Goal: Task Accomplishment & Management: Use online tool/utility

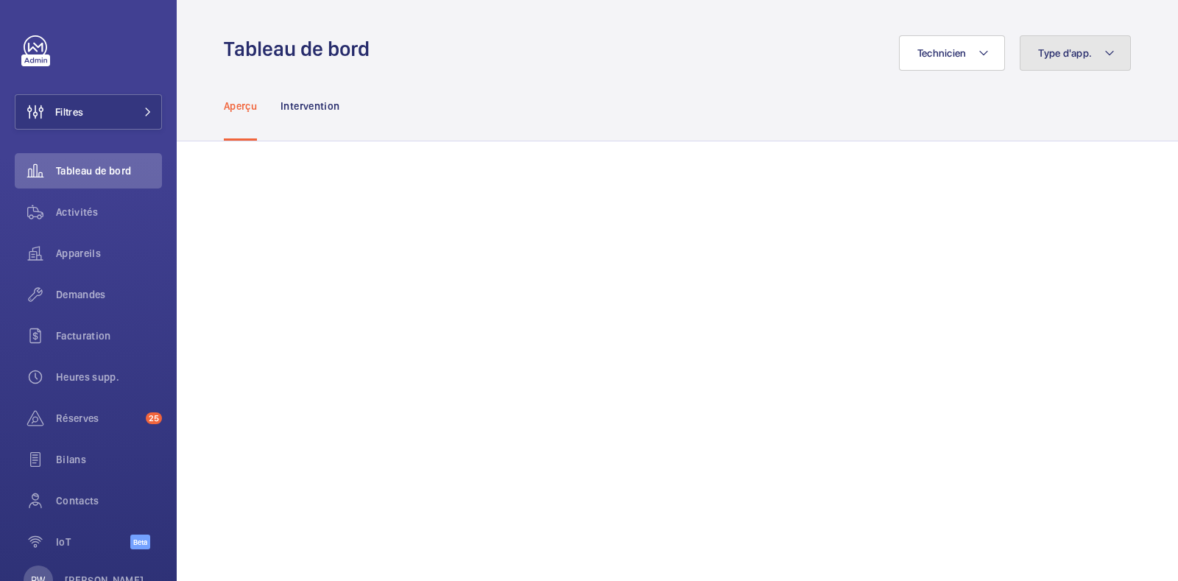
click at [1103, 66] on button "Type d'app." at bounding box center [1075, 52] width 111 height 35
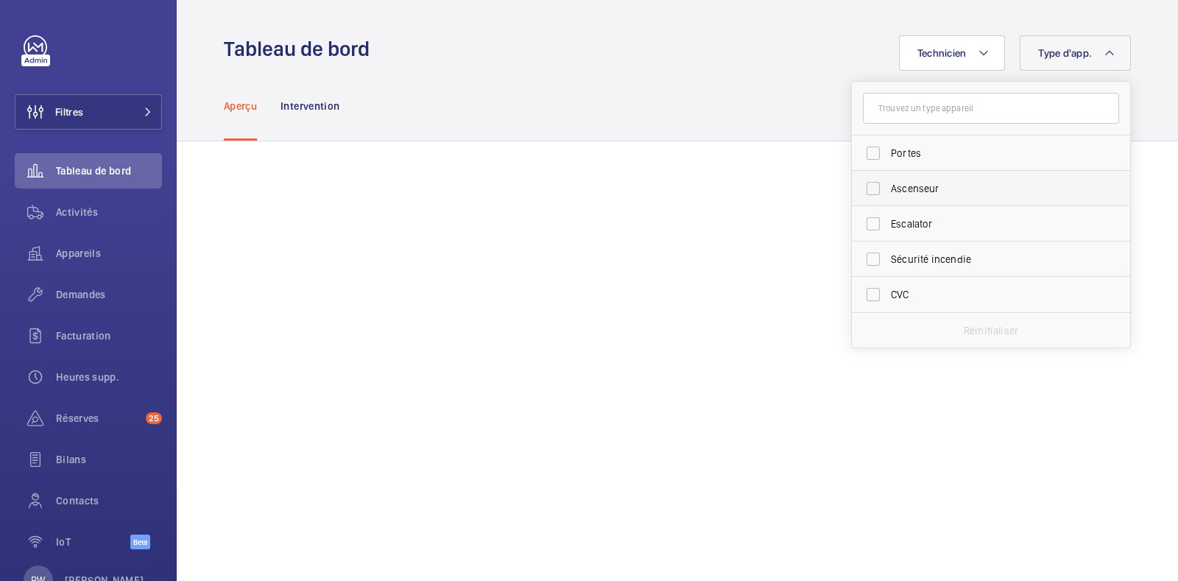
click at [898, 189] on span "Ascenseur" at bounding box center [992, 188] width 202 height 15
click at [888, 189] on input "Ascenseur" at bounding box center [872, 188] width 29 height 29
checkbox input "true"
click at [674, 57] on div "Technicien Type d'app. 1 Portes Ascenseur Escalator Sécurité incendie CVC Réini…" at bounding box center [754, 52] width 752 height 35
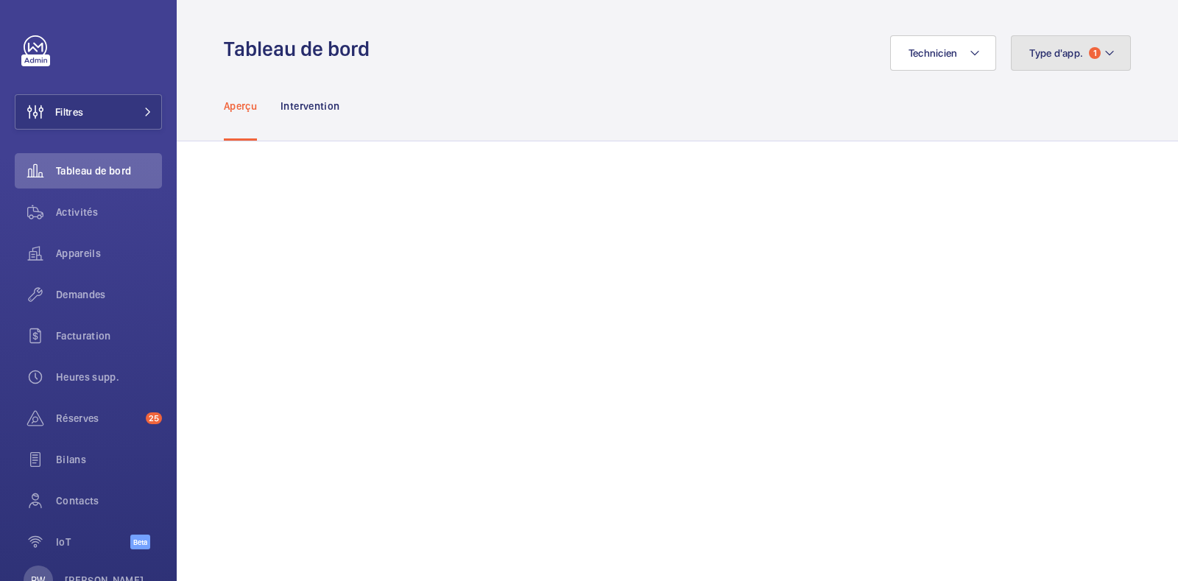
click at [1060, 49] on span "Type d'app." at bounding box center [1056, 53] width 54 height 12
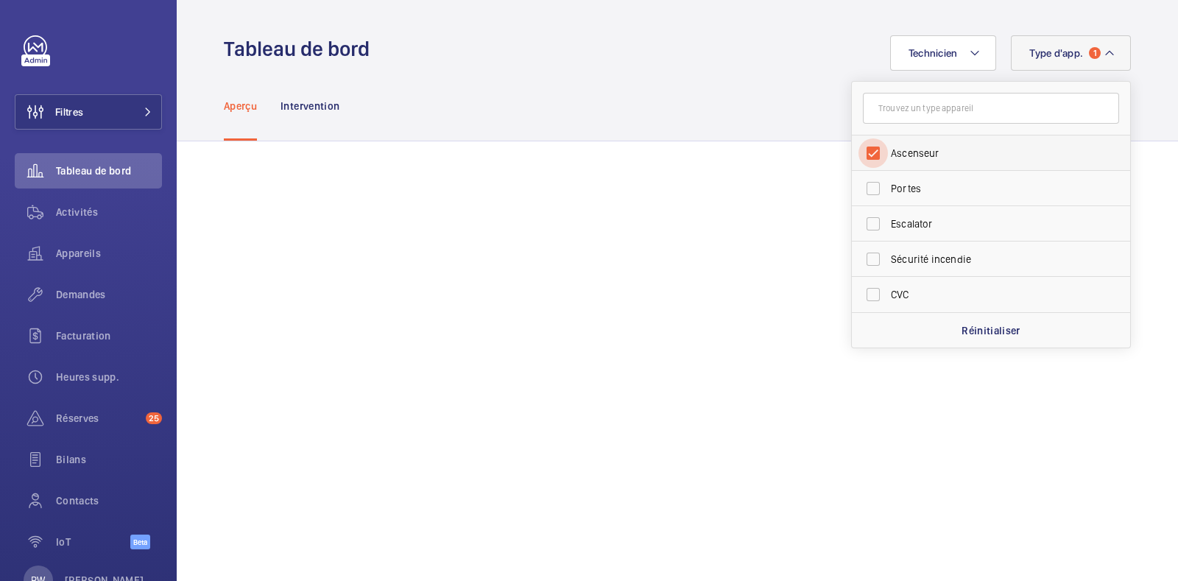
click at [861, 156] on input "Ascenseur" at bounding box center [872, 152] width 29 height 29
checkbox input "false"
click at [723, 116] on div "Aperçu Intervention" at bounding box center [677, 106] width 907 height 70
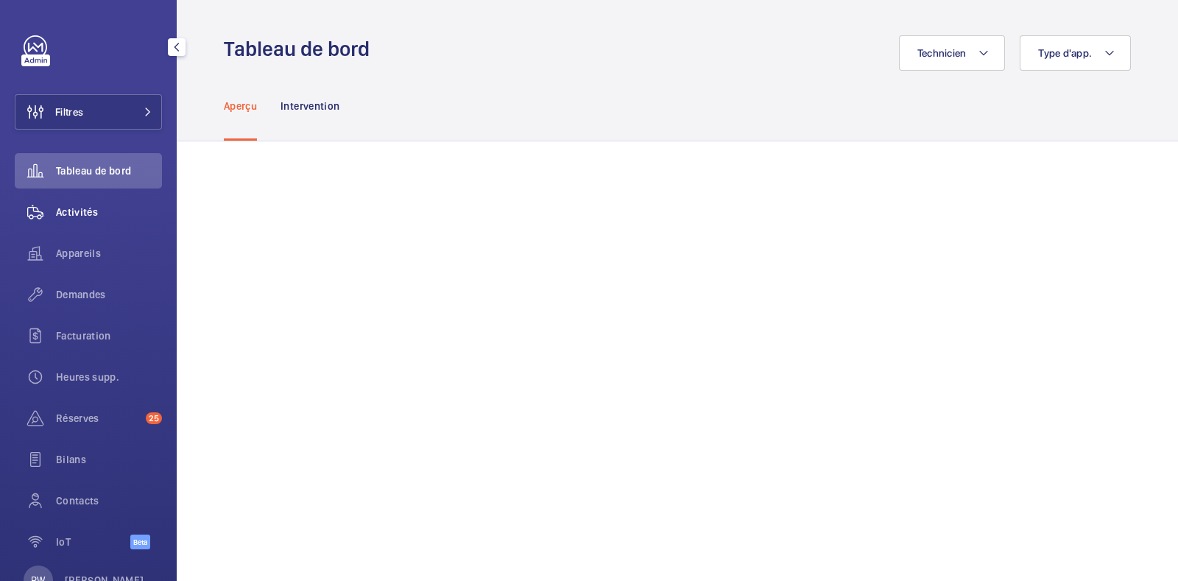
scroll to position [49, 0]
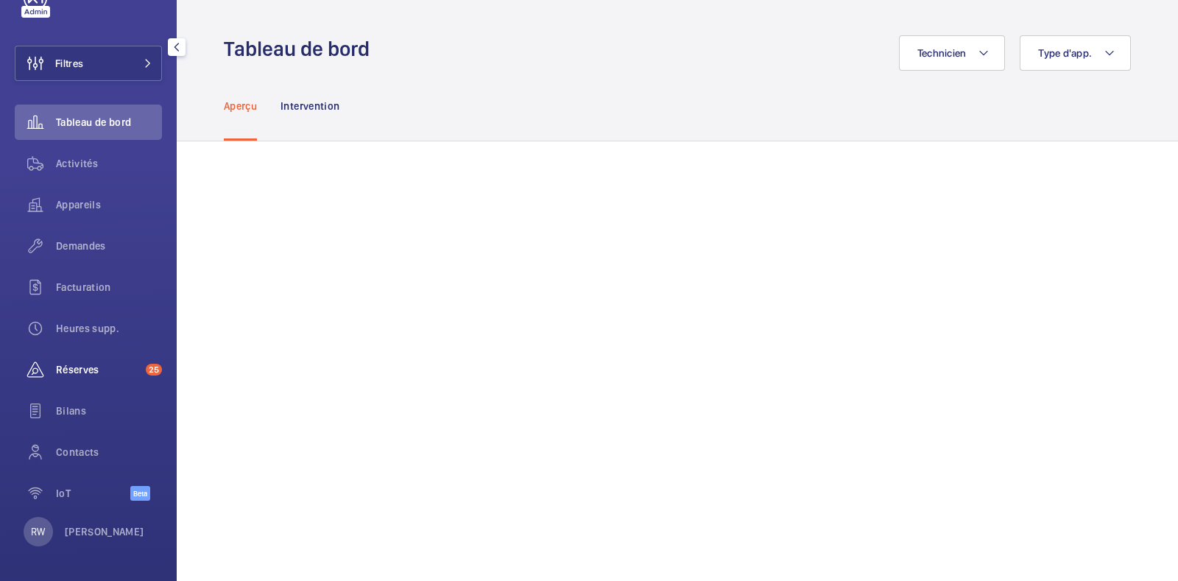
click at [73, 369] on span "Réserves" at bounding box center [98, 369] width 84 height 15
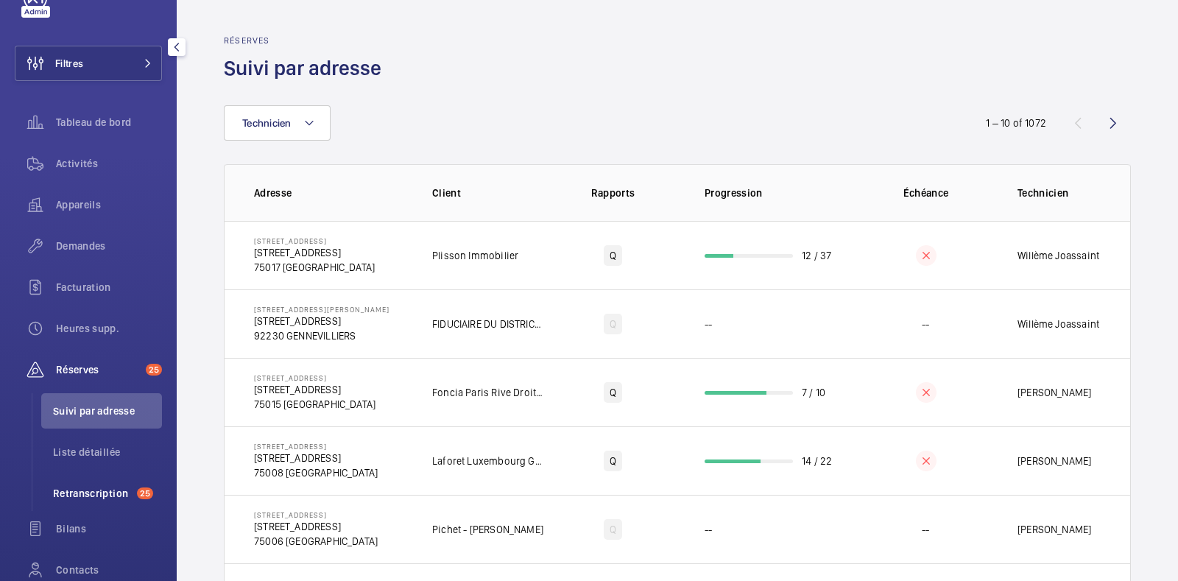
click at [103, 492] on span "Retranscription" at bounding box center [92, 493] width 78 height 15
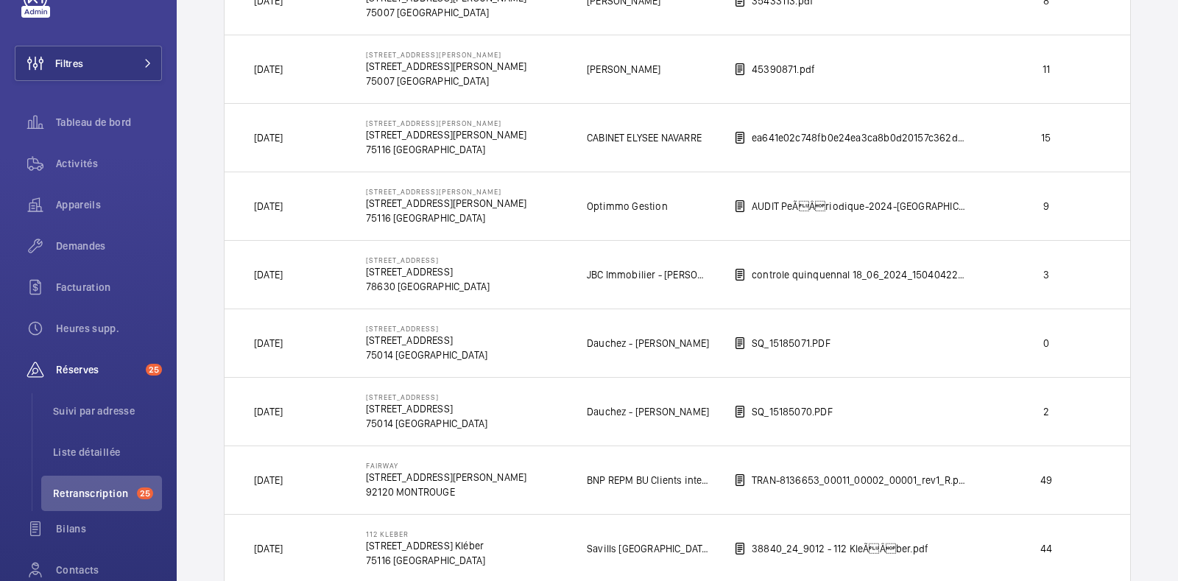
scroll to position [322, 0]
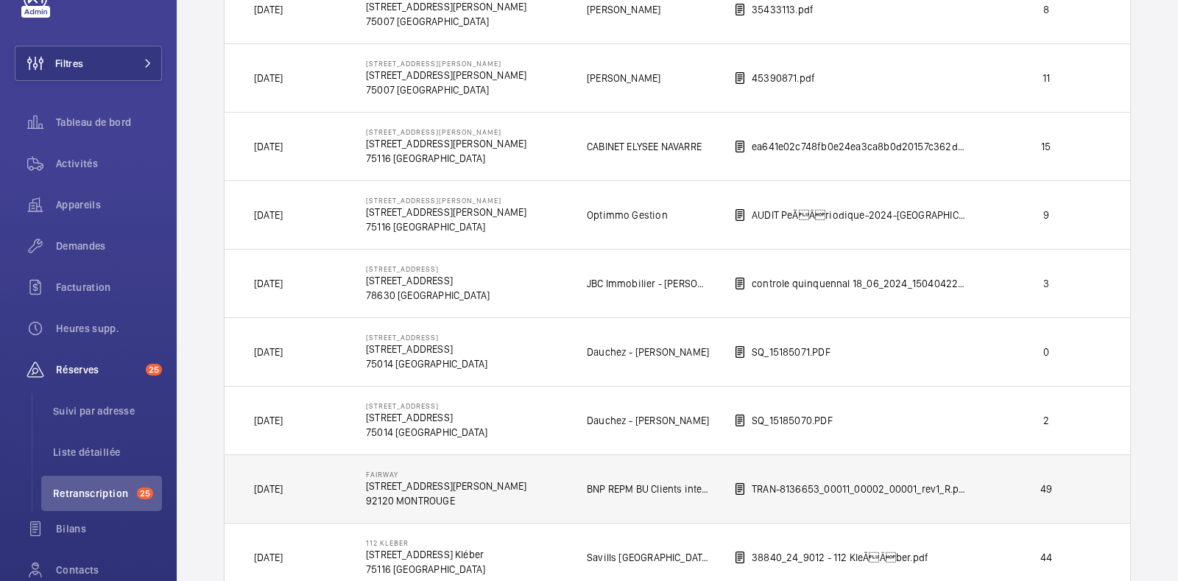
click at [602, 487] on p "BNP REPM BU Clients internes" at bounding box center [649, 489] width 124 height 15
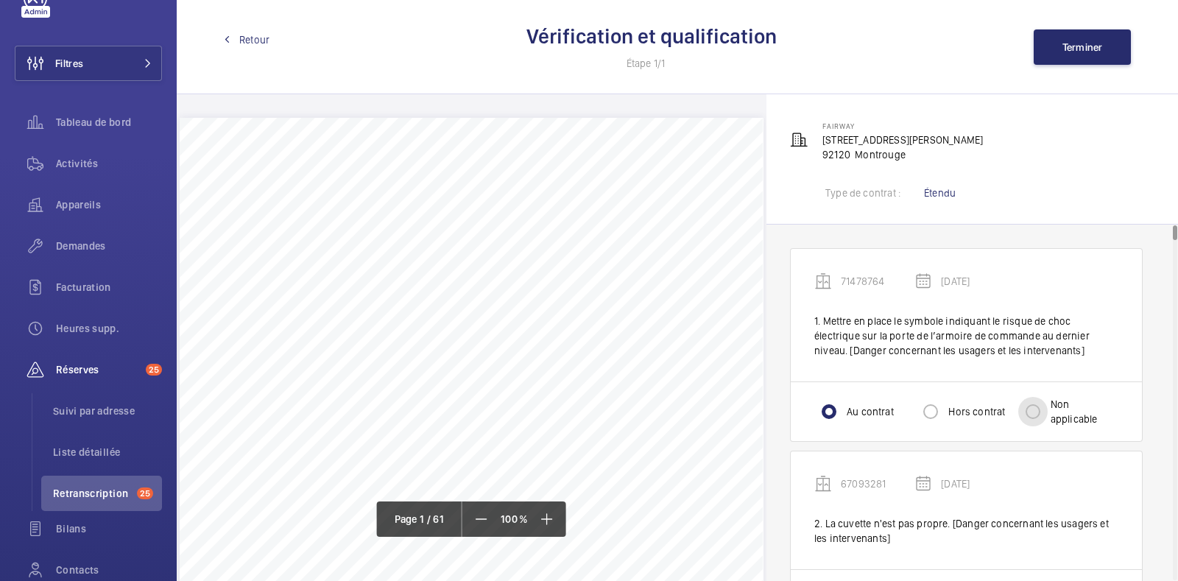
click at [1031, 421] on input "Non applicable" at bounding box center [1032, 411] width 29 height 29
radio input "true"
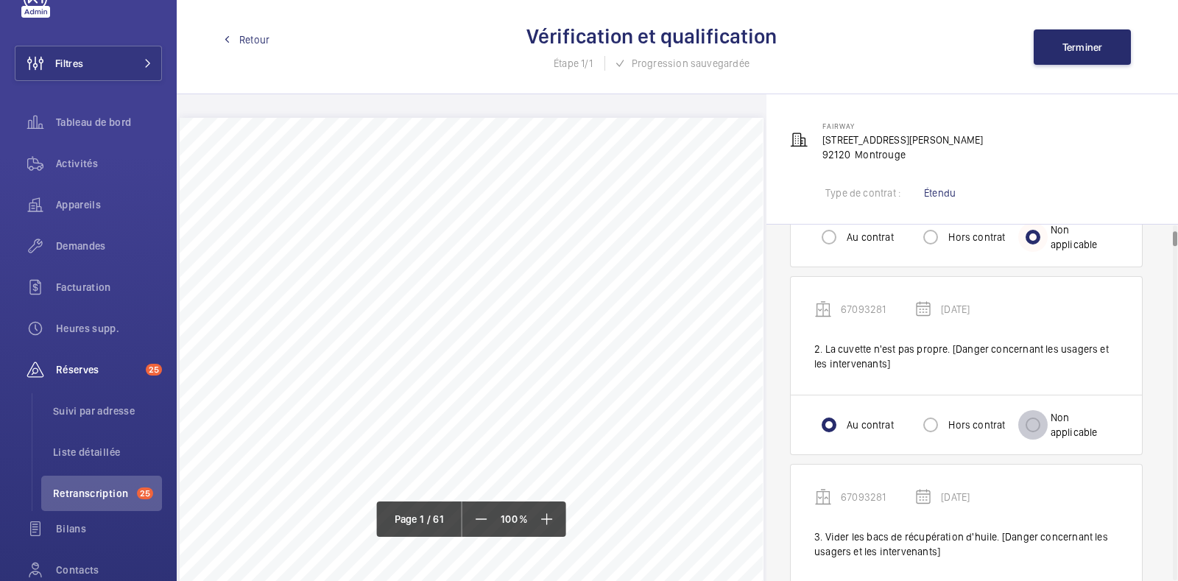
click at [1031, 421] on input "Non applicable" at bounding box center [1032, 424] width 29 height 29
radio input "true"
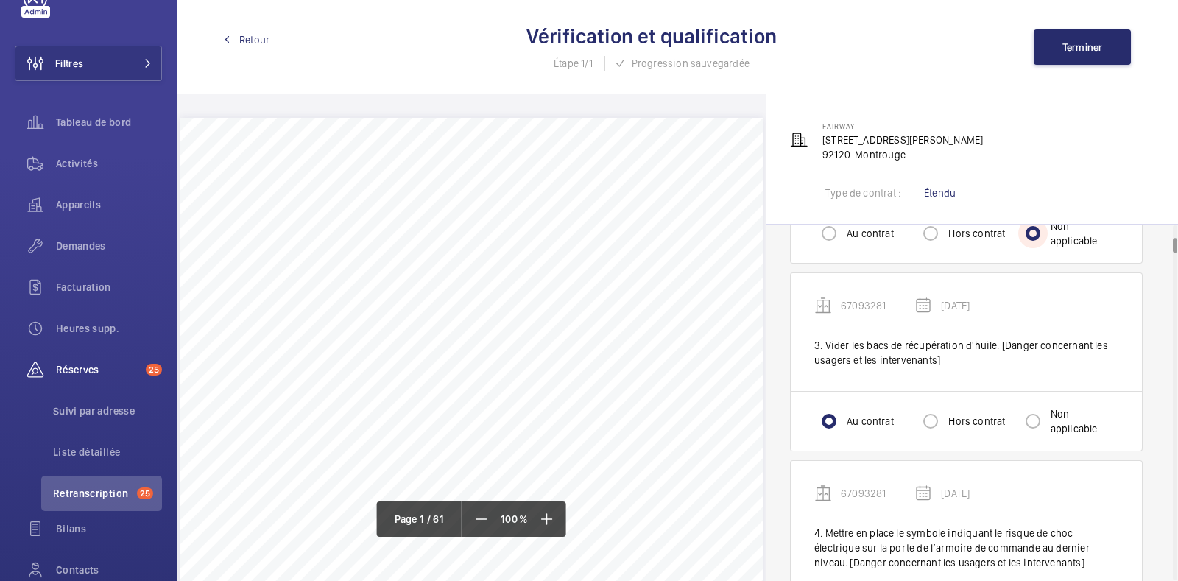
scroll to position [387, 0]
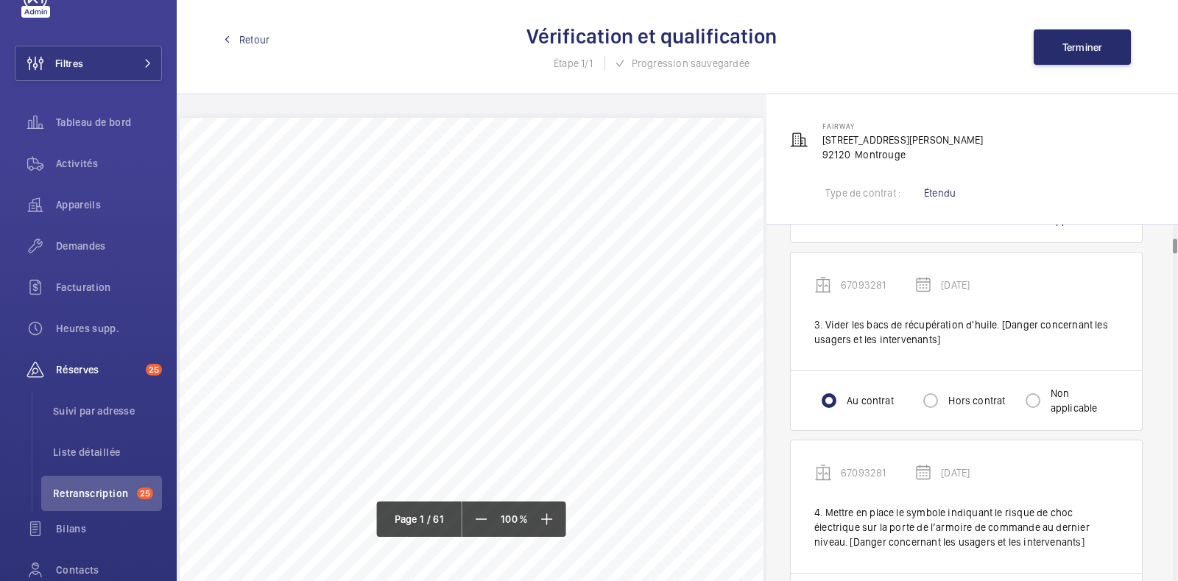
click at [1031, 421] on div "Au contrat Hors contrat Non applicable" at bounding box center [966, 400] width 351 height 60
click at [1033, 405] on input "Non applicable" at bounding box center [1032, 400] width 29 height 29
radio input "true"
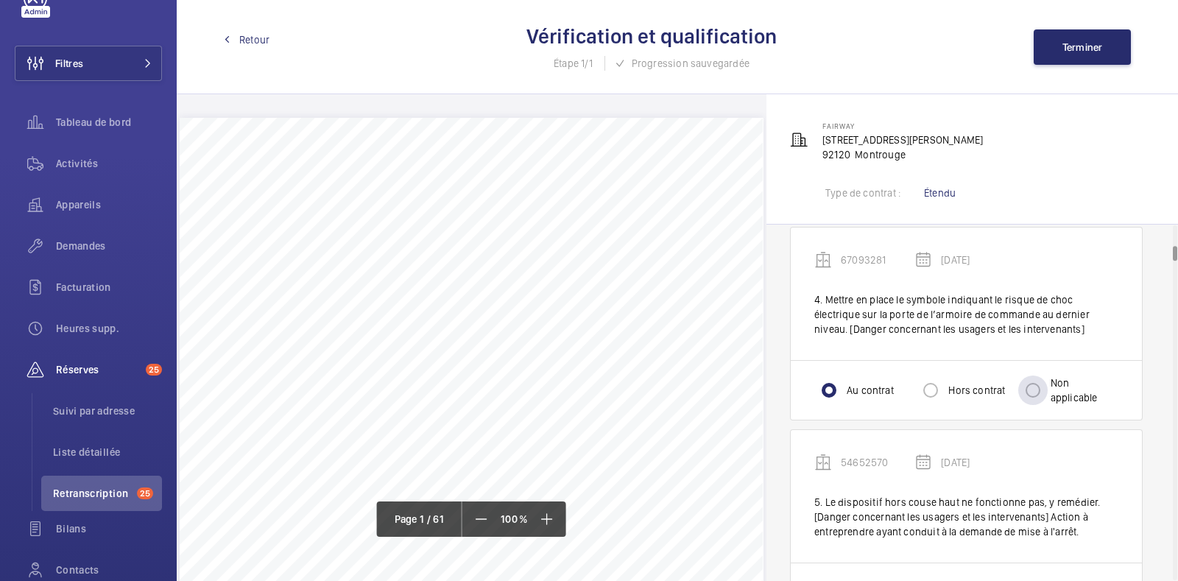
click at [1033, 405] on div at bounding box center [1032, 390] width 35 height 35
radio input "false"
radio input "true"
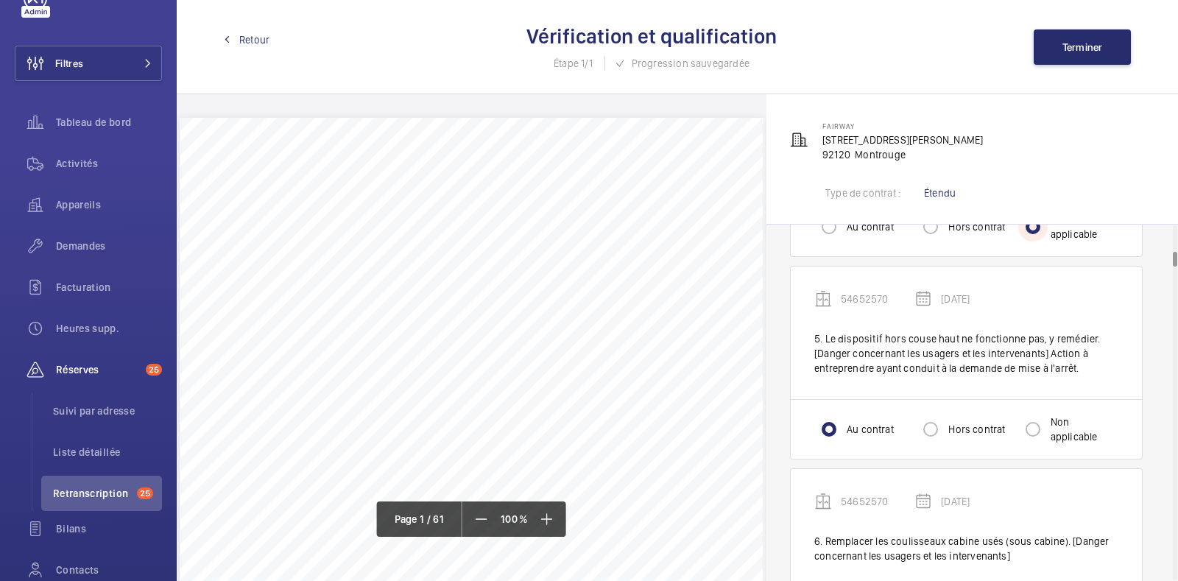
scroll to position [765, 0]
click at [1033, 405] on div "Au contrat Hors contrat Non applicable" at bounding box center [966, 427] width 351 height 60
click at [1034, 445] on div "Au contrat Hors contrat Non applicable" at bounding box center [966, 427] width 351 height 60
click at [1031, 428] on input "Non applicable" at bounding box center [1032, 426] width 29 height 29
radio input "true"
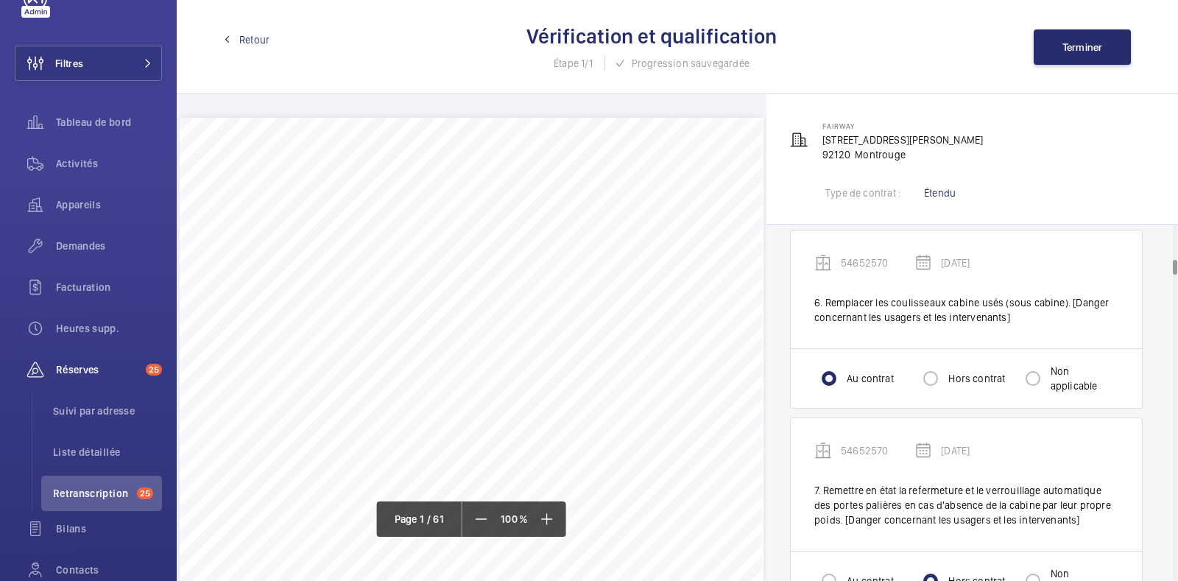
scroll to position [999, 0]
click at [1032, 378] on input "Non applicable" at bounding box center [1032, 380] width 29 height 29
radio input "true"
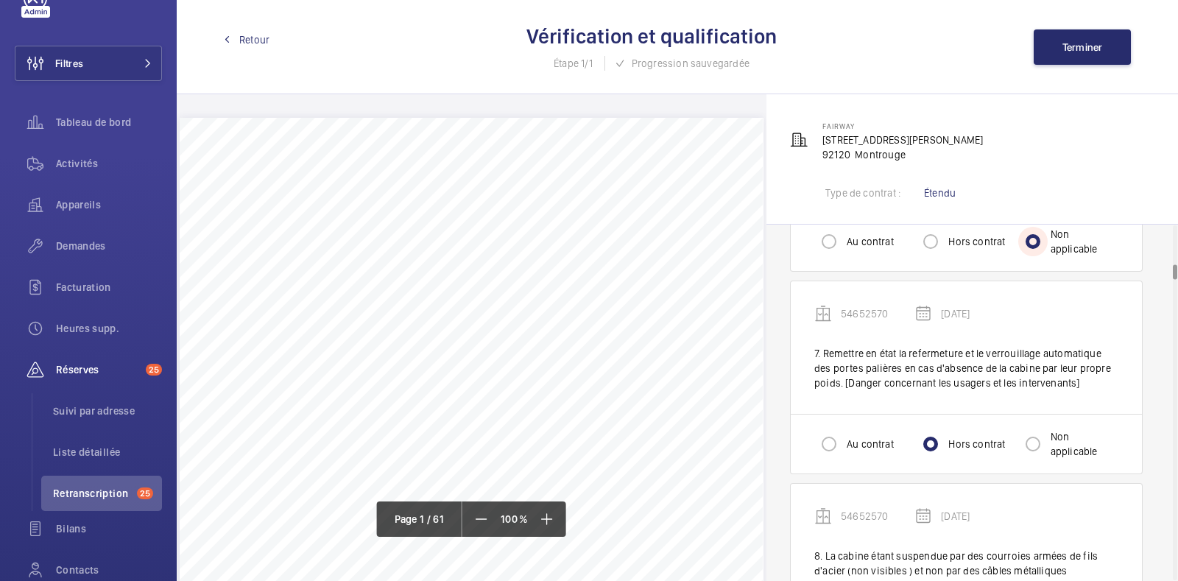
scroll to position [1137, 0]
click at [1027, 448] on input "Non applicable" at bounding box center [1032, 445] width 29 height 29
radio input "true"
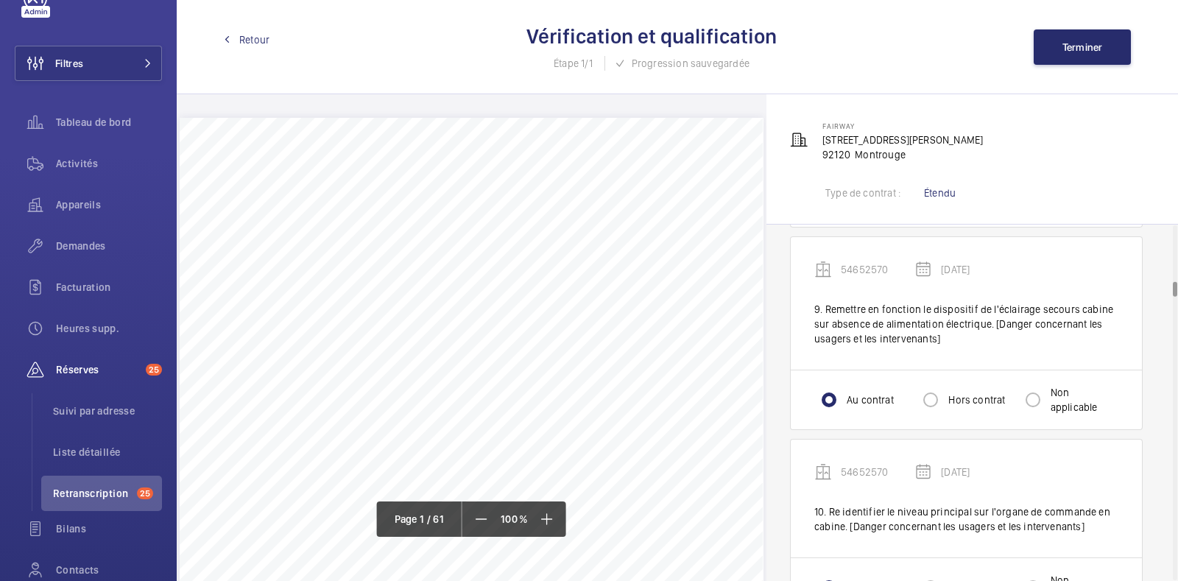
scroll to position [1632, 0]
click at [1037, 392] on input "Non applicable" at bounding box center [1032, 398] width 29 height 29
radio input "true"
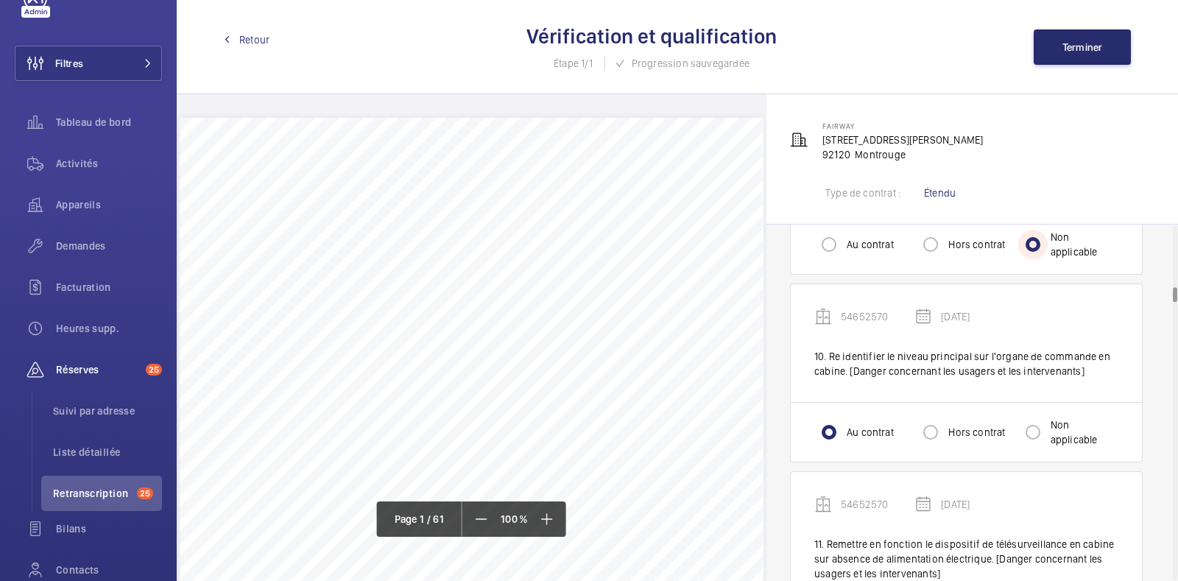
scroll to position [1791, 0]
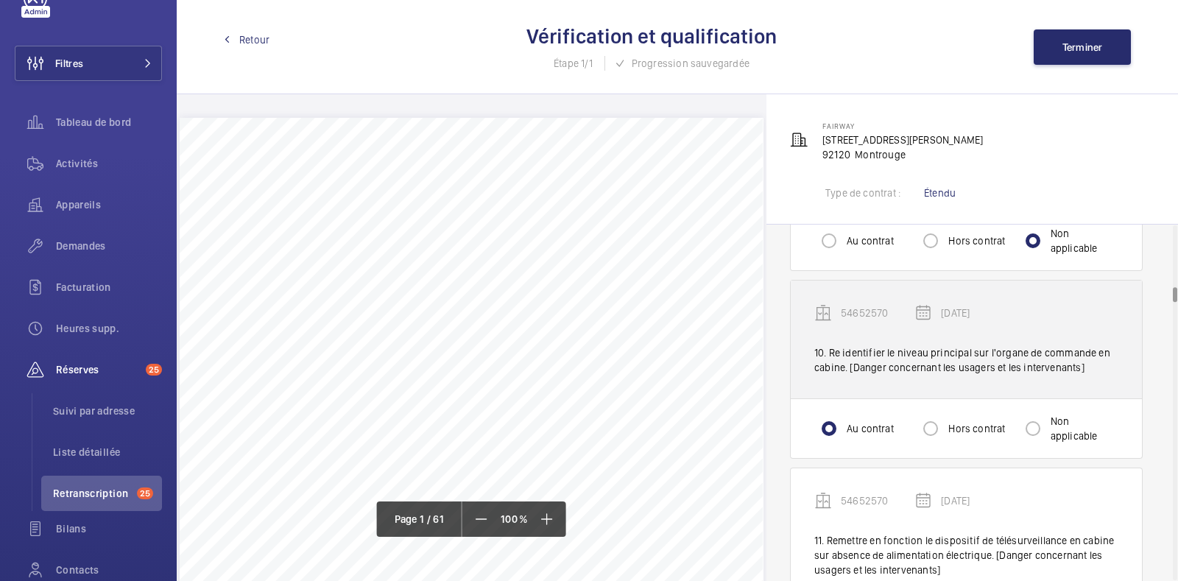
click at [1040, 377] on div "54652570 [DATE] 10. Re identifier le niveau principal sur l'organe de commande …" at bounding box center [966, 340] width 351 height 118
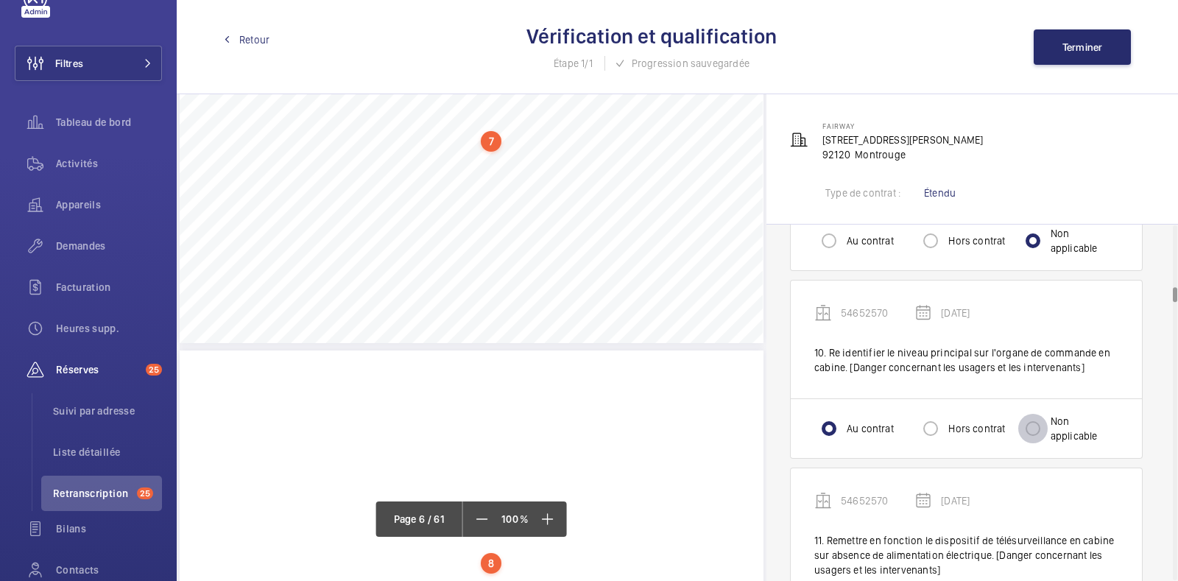
click at [1037, 436] on input "Non applicable" at bounding box center [1032, 428] width 29 height 29
radio input "true"
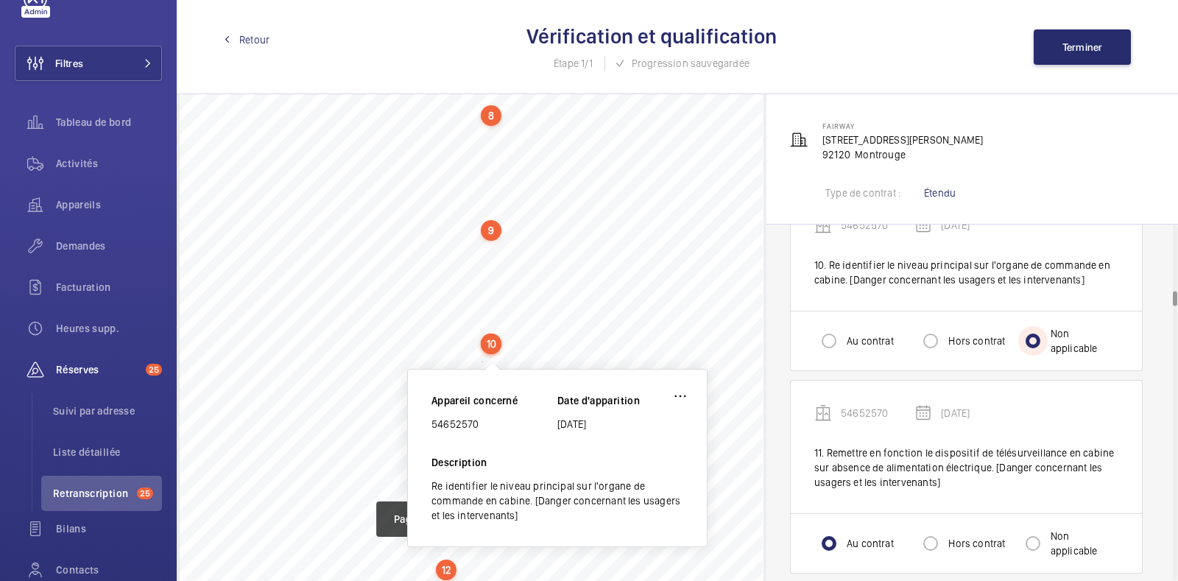
scroll to position [5221, 0]
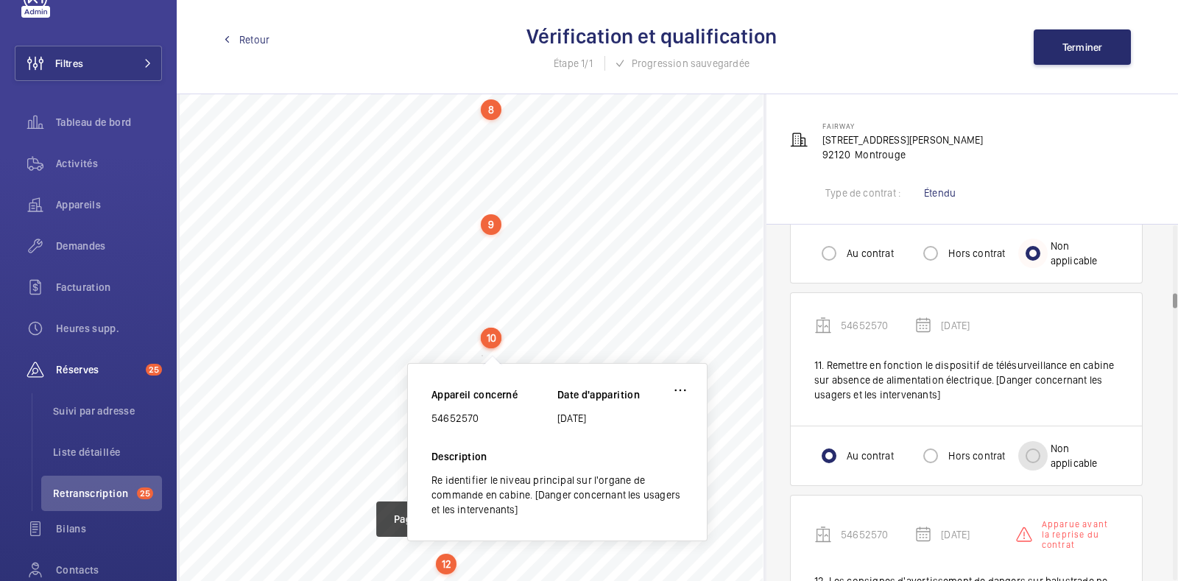
click at [1037, 441] on input "Non applicable" at bounding box center [1032, 455] width 29 height 29
radio input "true"
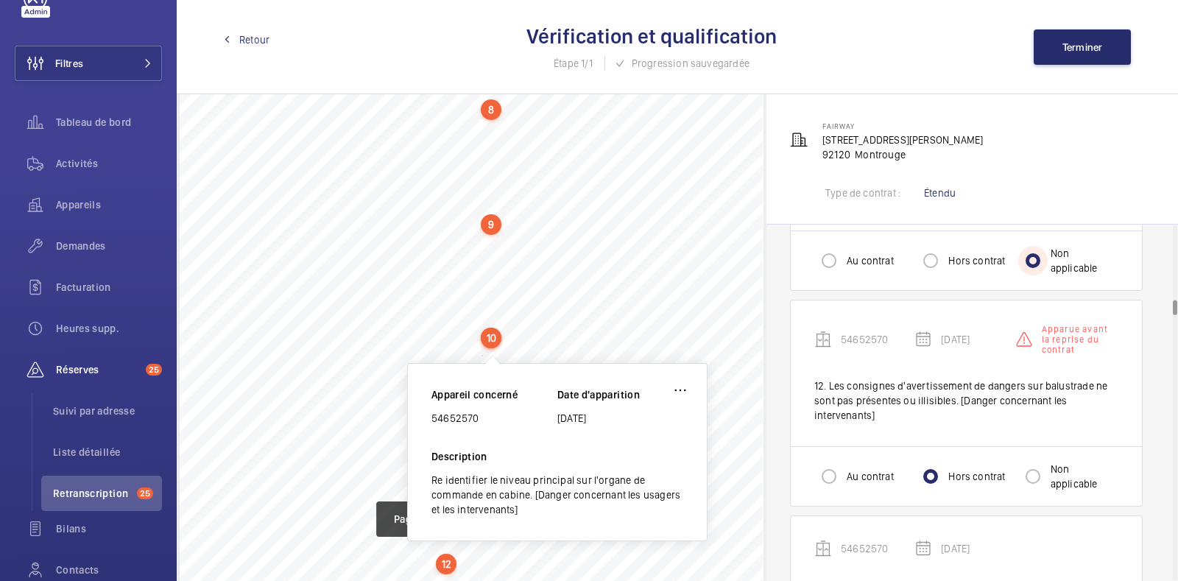
scroll to position [2166, 0]
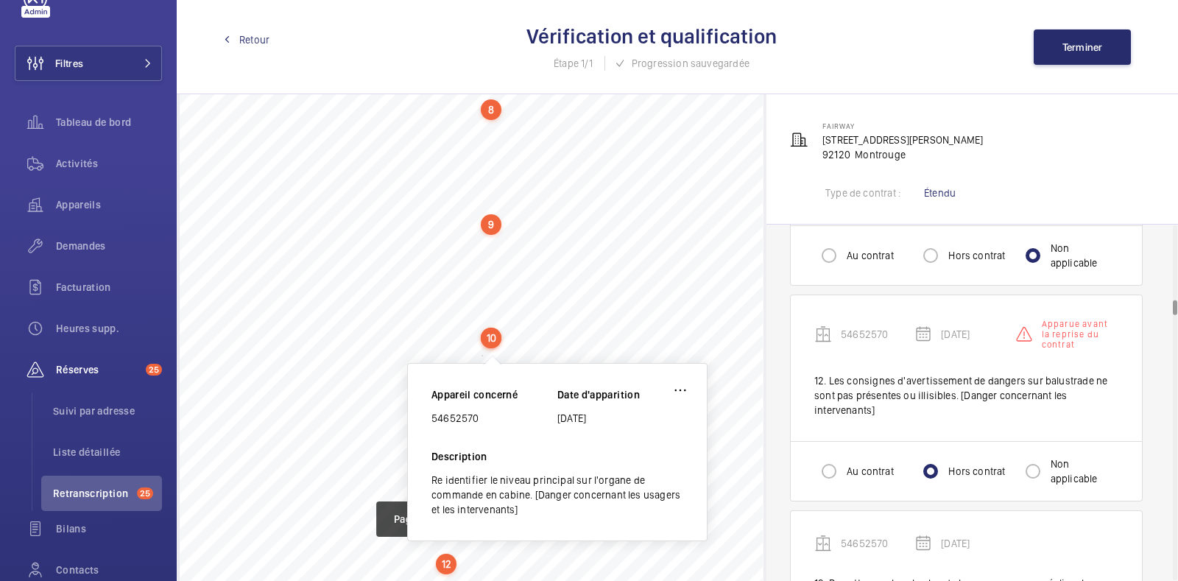
click at [1037, 441] on div "Au contrat Hors contrat Non applicable" at bounding box center [966, 471] width 351 height 60
click at [1034, 470] on input "Non applicable" at bounding box center [1032, 470] width 29 height 29
radio input "true"
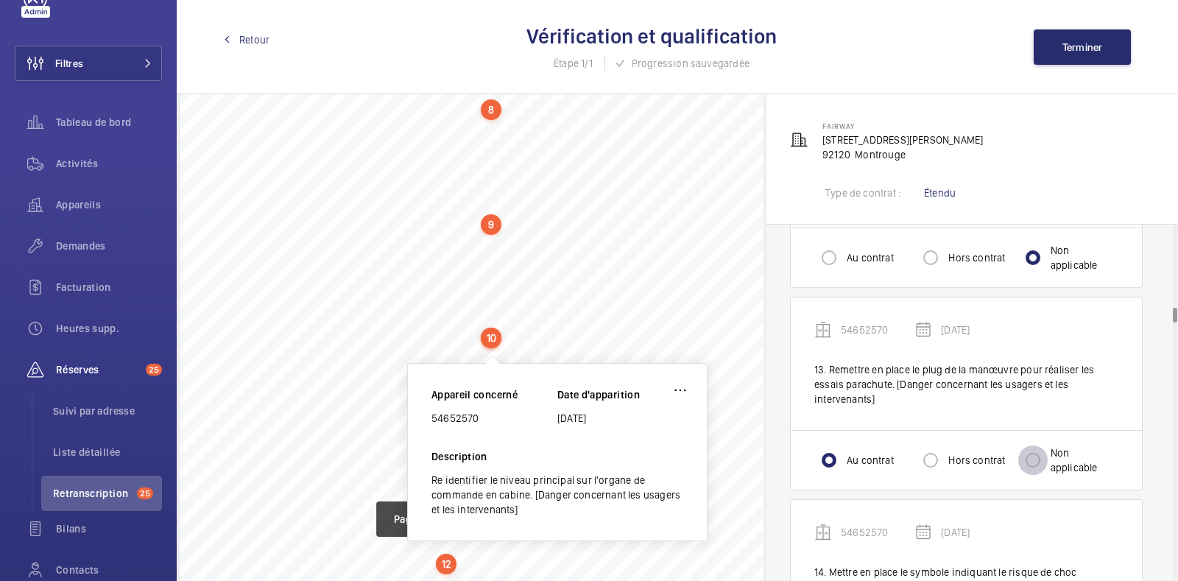
click at [1034, 469] on input "Non applicable" at bounding box center [1032, 459] width 29 height 29
radio input "true"
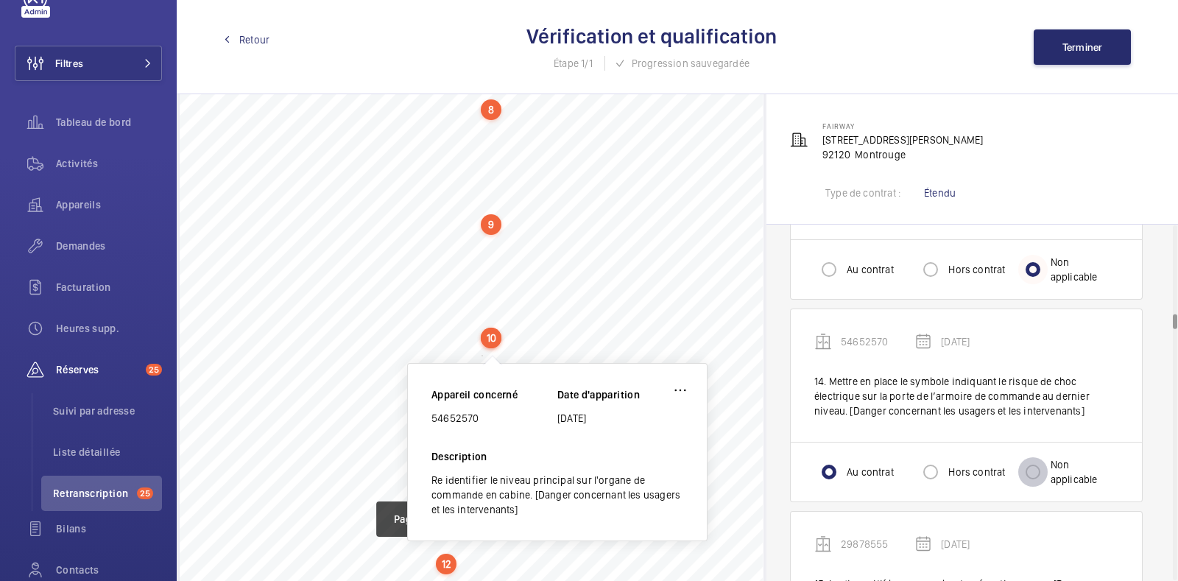
click at [1034, 469] on input "Non applicable" at bounding box center [1032, 471] width 29 height 29
radio input "true"
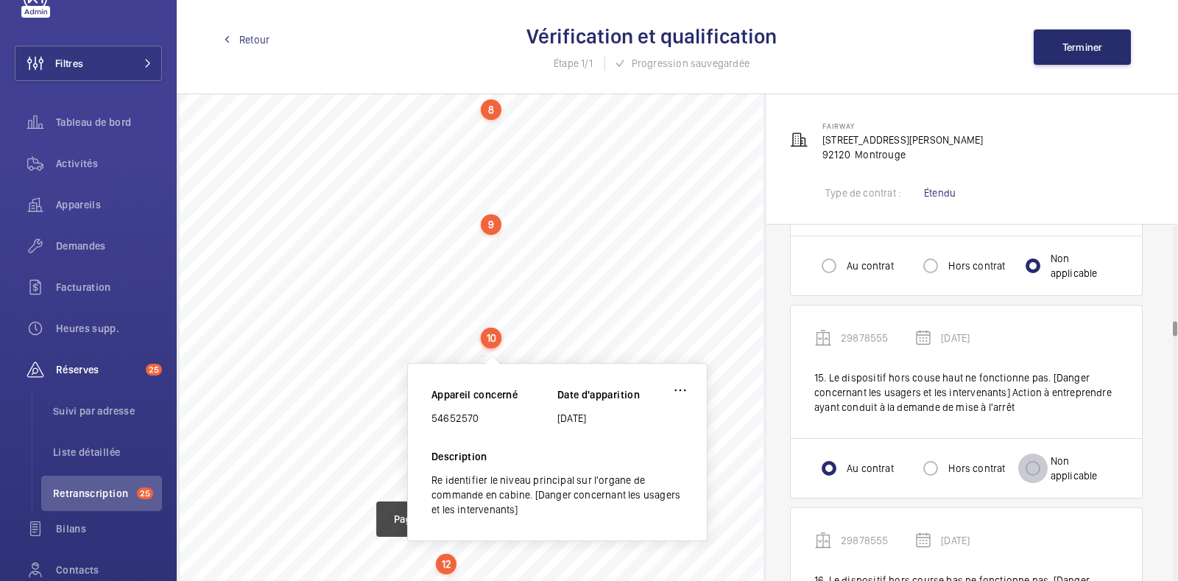
click at [1034, 469] on input "Non applicable" at bounding box center [1032, 468] width 29 height 29
radio input "true"
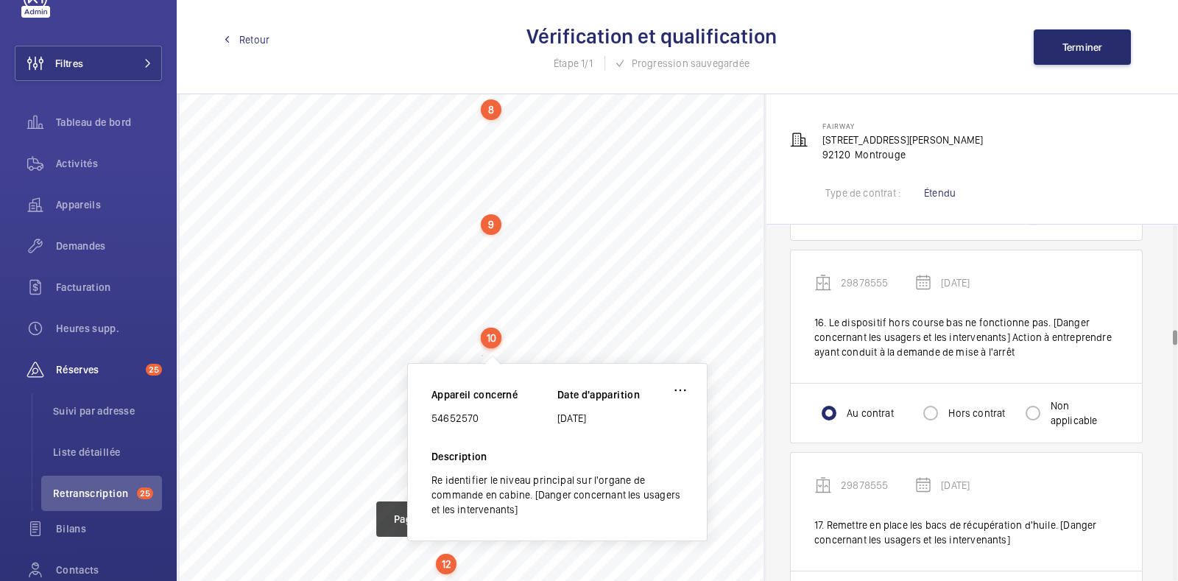
scroll to position [3033, 0]
click at [1033, 408] on input "Non applicable" at bounding box center [1032, 413] width 29 height 29
radio input "true"
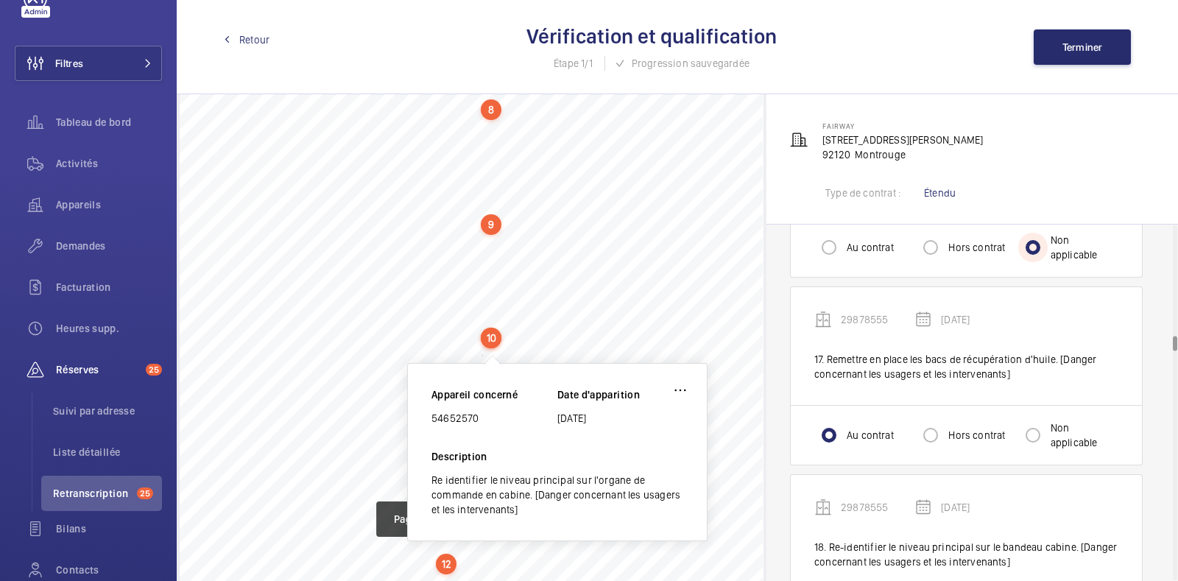
scroll to position [3199, 0]
click at [1033, 408] on div "Au contrat Hors contrat Non applicable" at bounding box center [966, 436] width 351 height 60
click at [1034, 421] on input "Non applicable" at bounding box center [1032, 435] width 29 height 29
radio input "true"
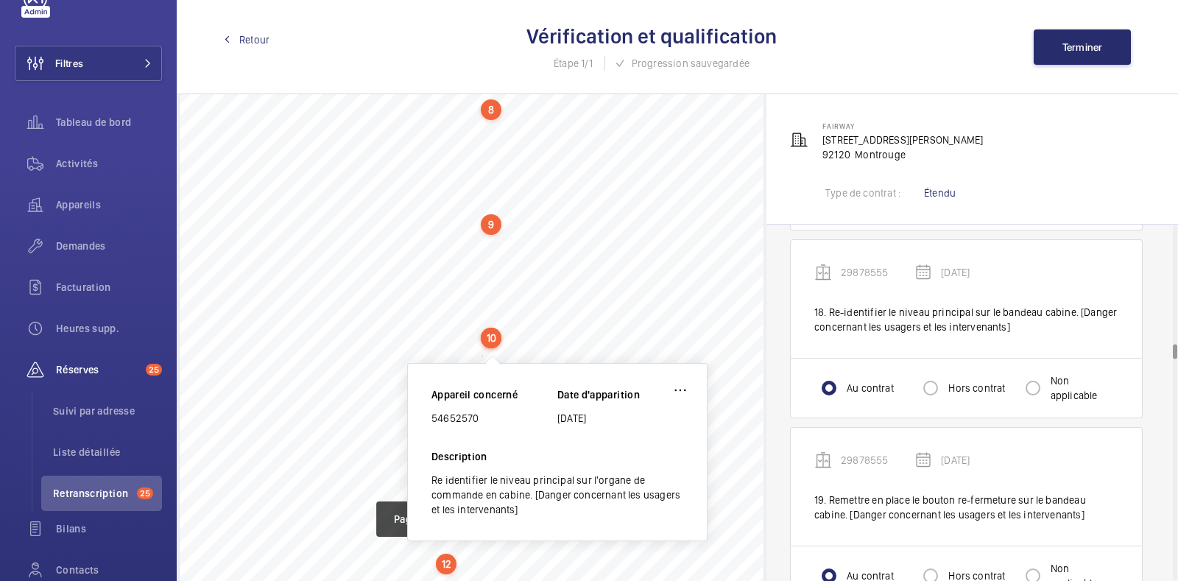
scroll to position [3435, 0]
click at [1036, 393] on input "Non applicable" at bounding box center [1032, 387] width 29 height 29
radio input "true"
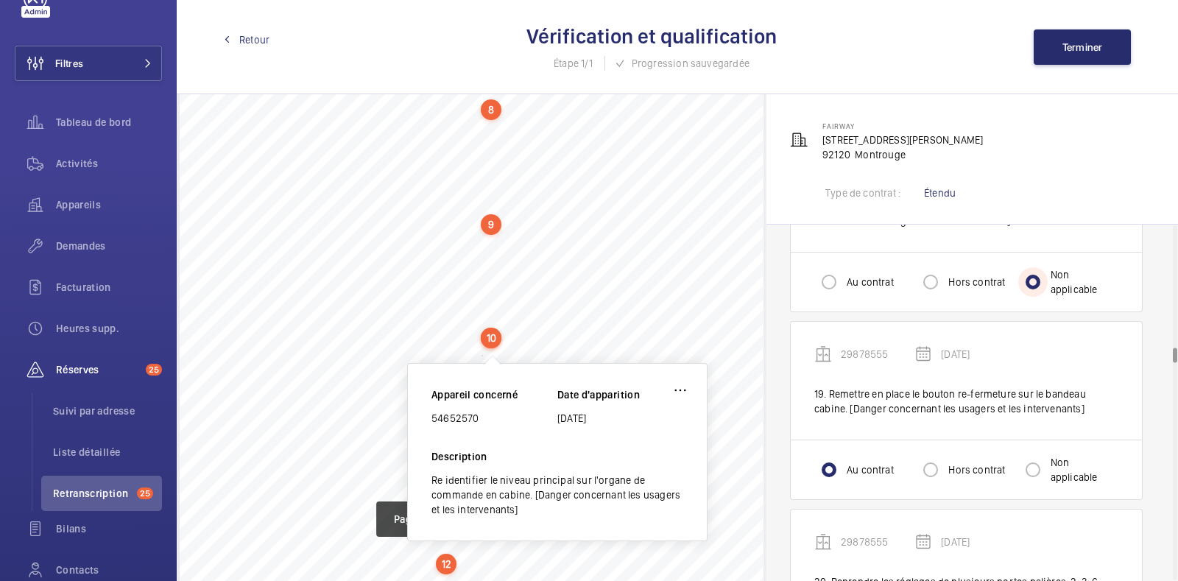
scroll to position [3545, 0]
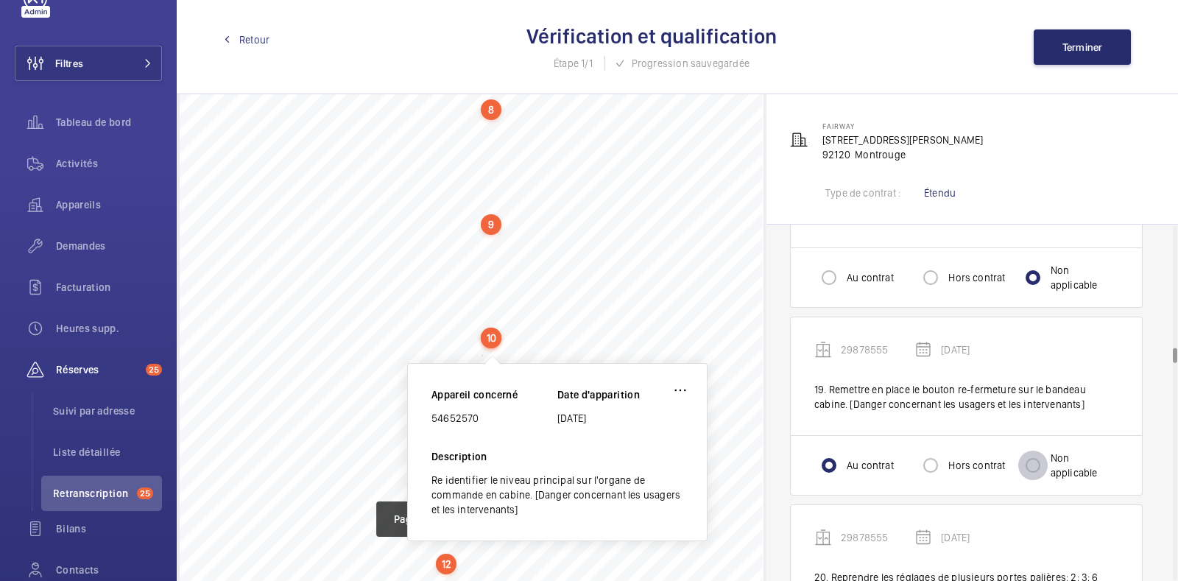
click at [1036, 470] on input "Non applicable" at bounding box center [1032, 465] width 29 height 29
radio input "true"
click at [1036, 470] on input "Non applicable" at bounding box center [1032, 465] width 29 height 29
radio input "true"
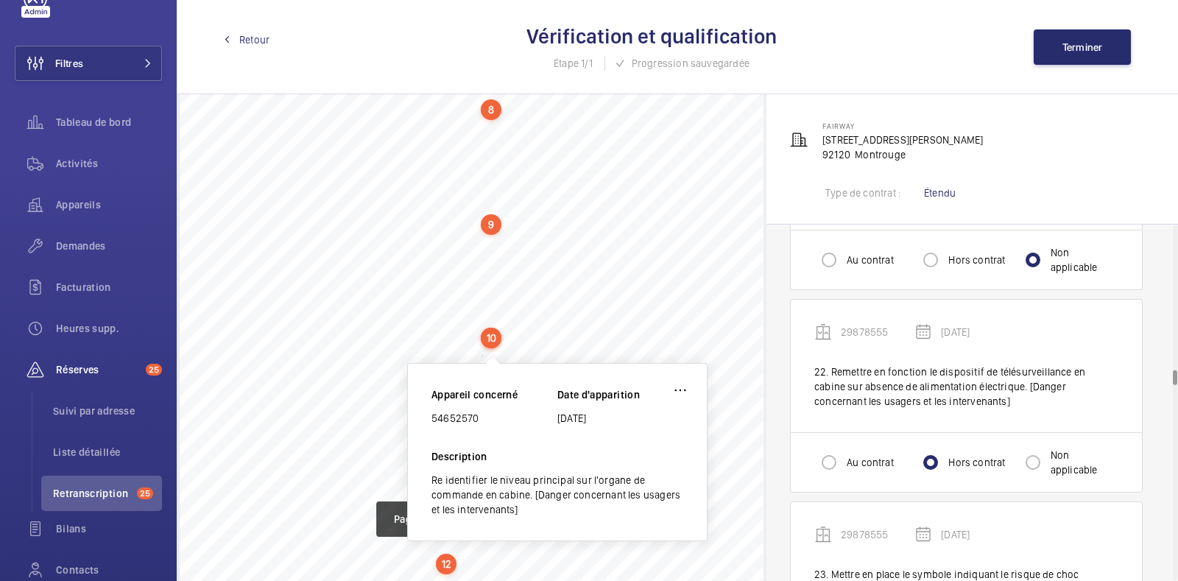
scroll to position [4186, 0]
click at [1036, 470] on div "Au contrat Hors contrat Non applicable" at bounding box center [966, 461] width 351 height 60
click at [1036, 464] on input "Non applicable" at bounding box center [1032, 460] width 29 height 29
radio input "true"
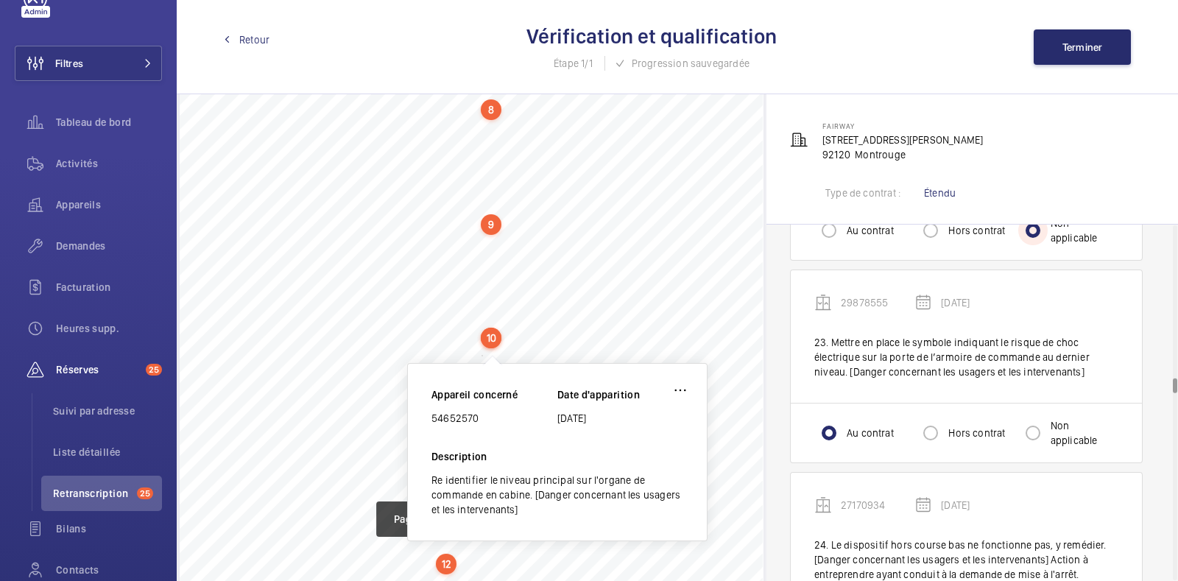
scroll to position [4417, 0]
click at [1039, 434] on input "Non applicable" at bounding box center [1032, 431] width 29 height 29
radio input "true"
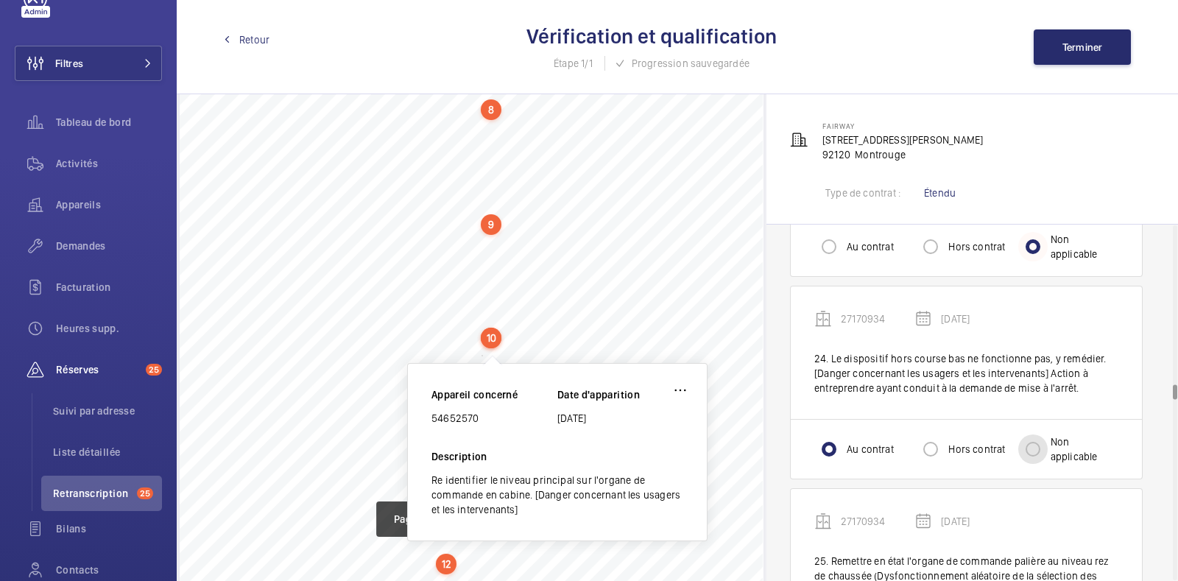
click at [1039, 434] on input "Non applicable" at bounding box center [1032, 448] width 29 height 29
radio input "true"
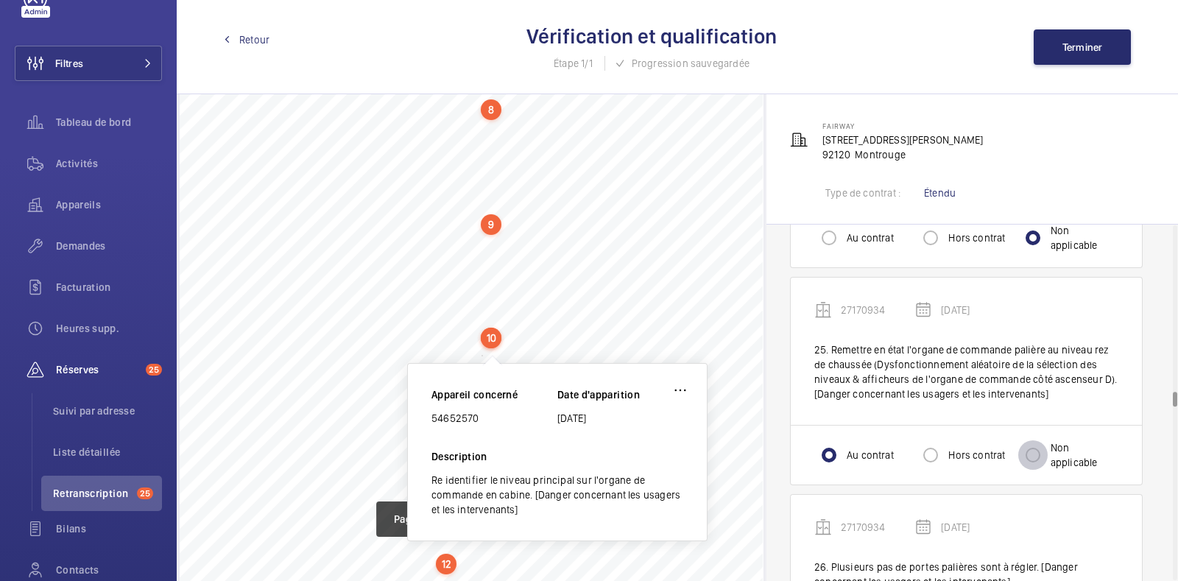
click at [1039, 440] on input "Non applicable" at bounding box center [1032, 454] width 29 height 29
radio input "true"
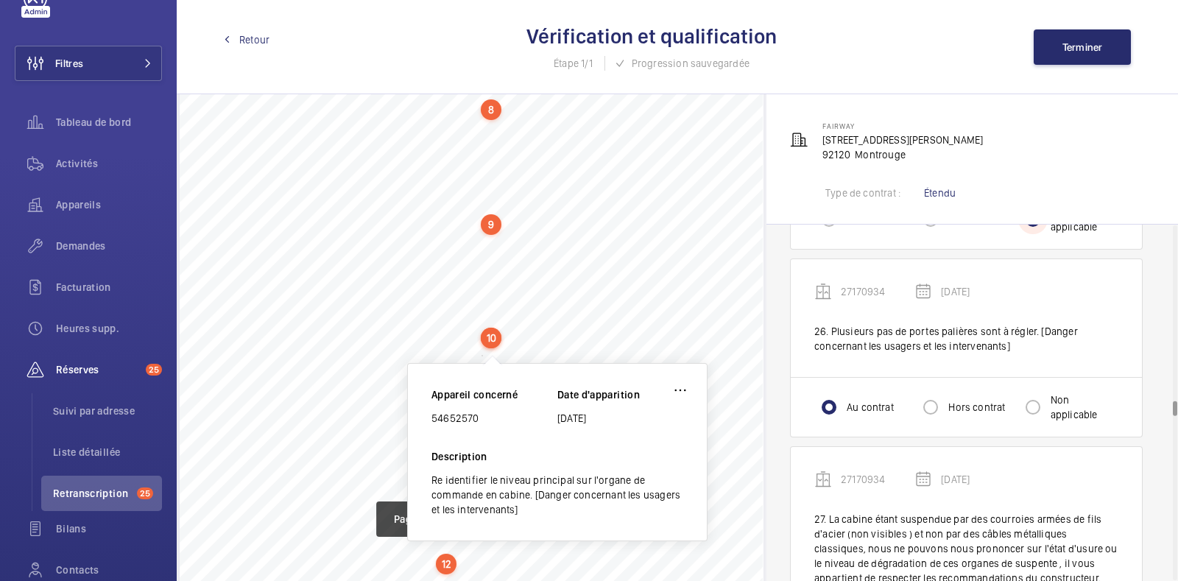
scroll to position [5098, 0]
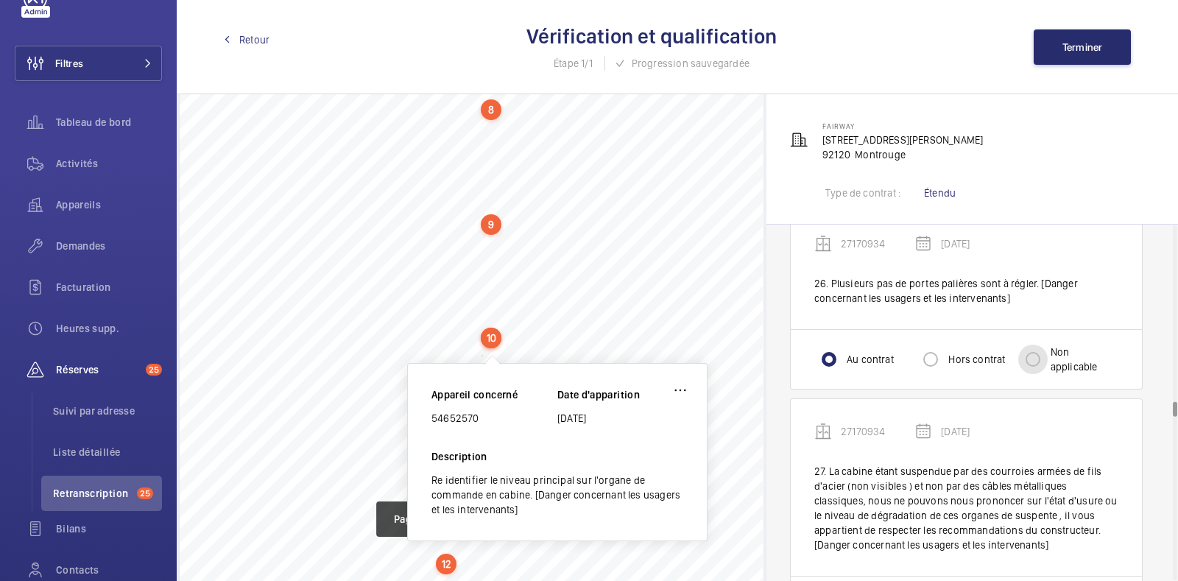
click at [1037, 351] on input "Non applicable" at bounding box center [1032, 359] width 29 height 29
radio input "true"
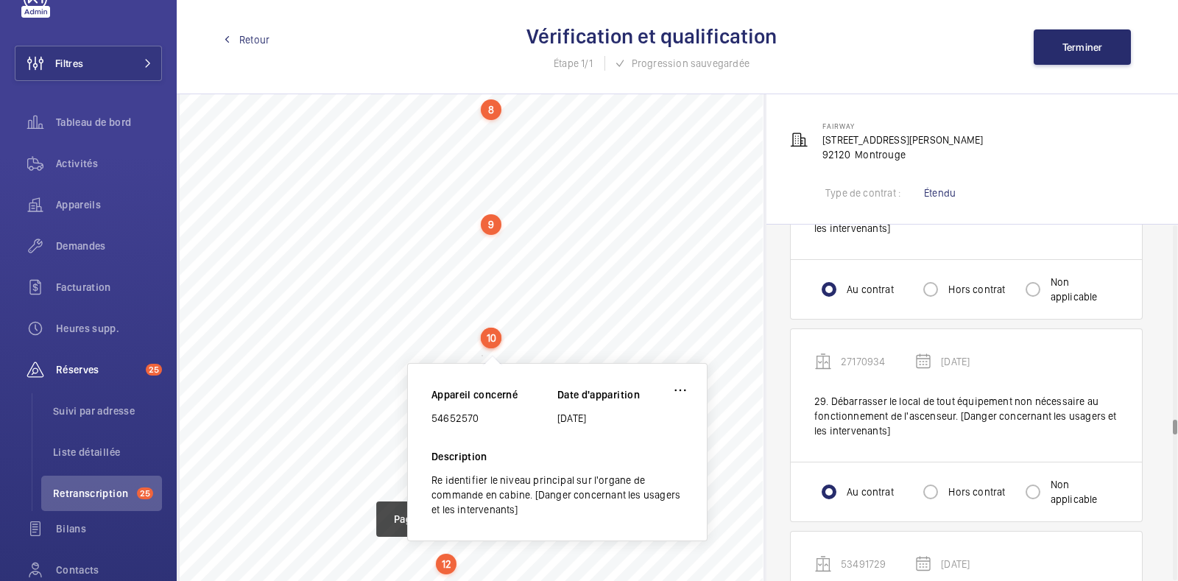
scroll to position [5621, 0]
click at [1043, 255] on div "Au contrat Hors contrat Non applicable" at bounding box center [966, 285] width 351 height 60
click at [1037, 279] on input "Non applicable" at bounding box center [1032, 285] width 29 height 29
radio input "true"
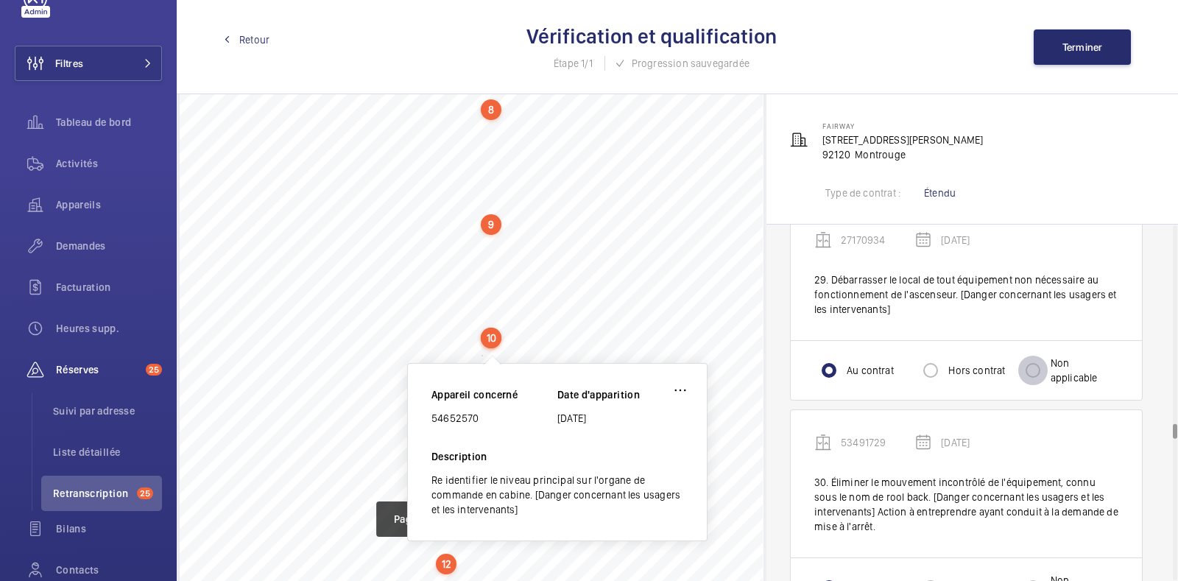
click at [1039, 362] on input "Non applicable" at bounding box center [1032, 370] width 29 height 29
radio input "true"
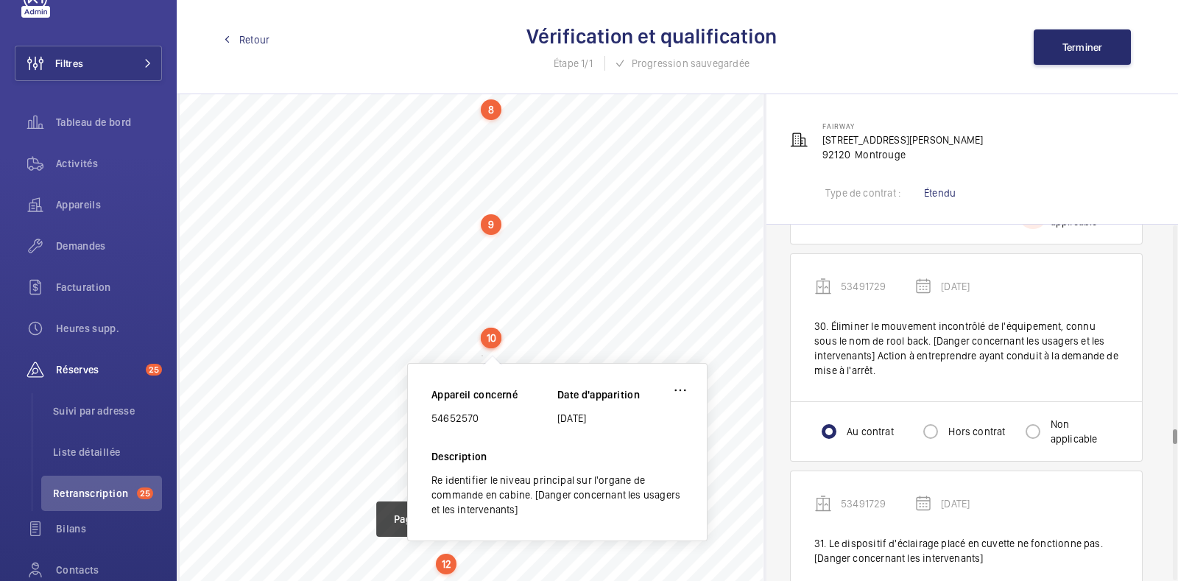
scroll to position [5897, 0]
click at [1031, 415] on input "Non applicable" at bounding box center [1032, 429] width 29 height 29
radio input "true"
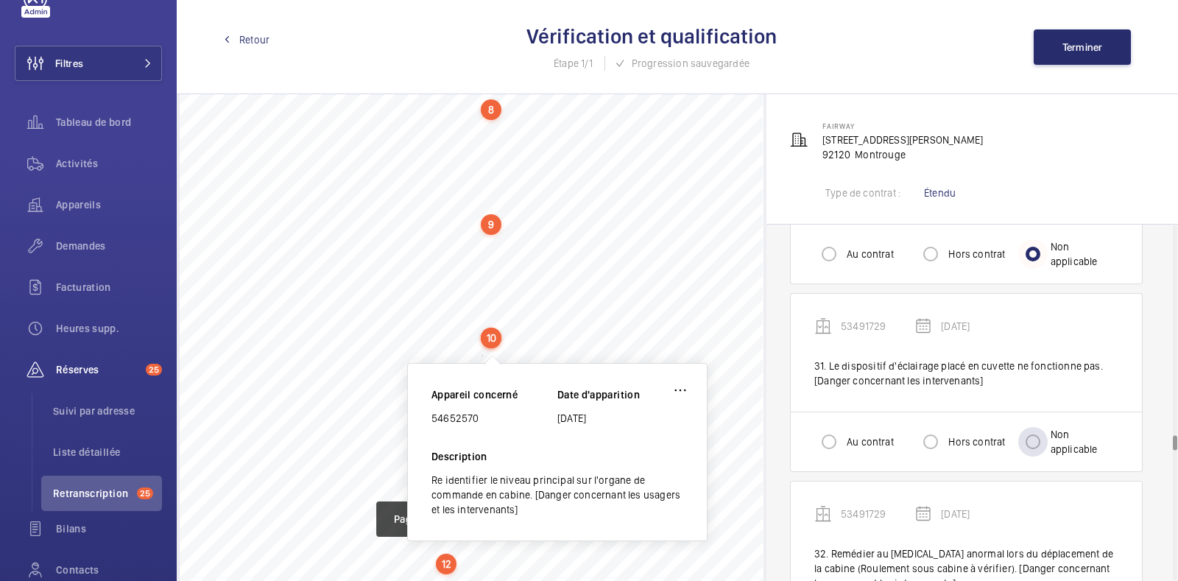
click at [1031, 424] on div at bounding box center [1032, 441] width 35 height 35
radio input "true"
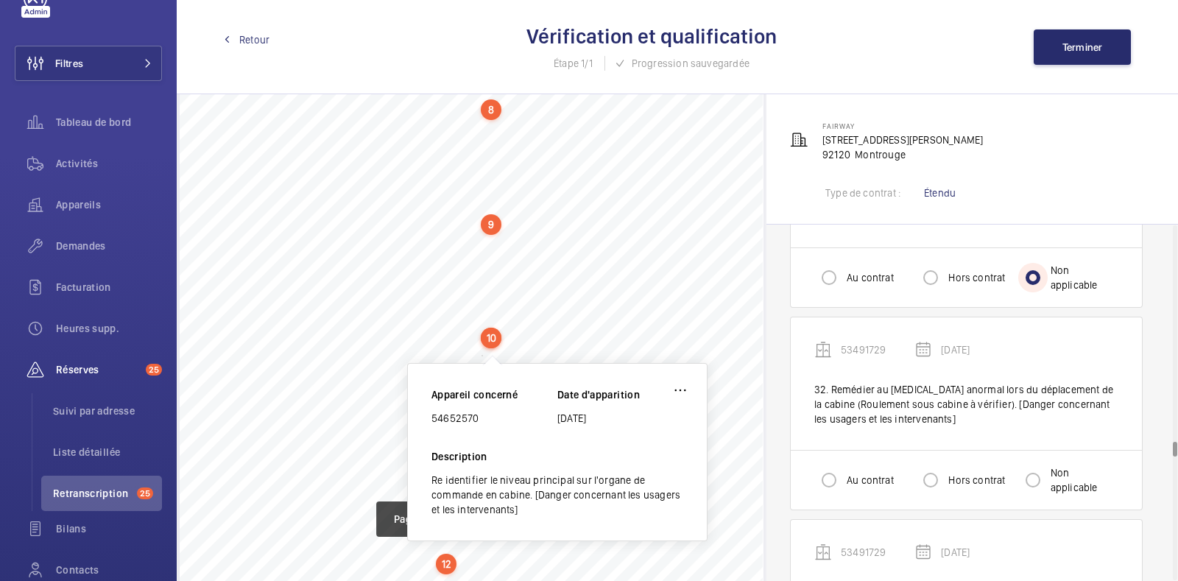
scroll to position [6265, 0]
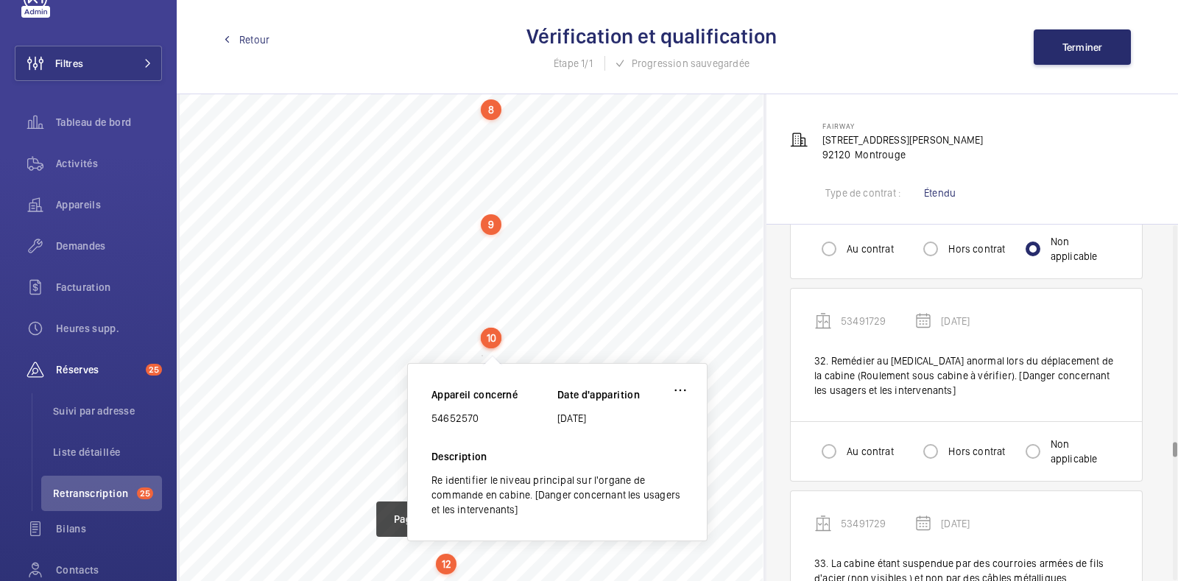
click at [1031, 421] on div "Au contrat Hors contrat Non applicable" at bounding box center [966, 451] width 351 height 60
click at [1037, 447] on input "Non applicable" at bounding box center [1032, 451] width 29 height 29
radio input "true"
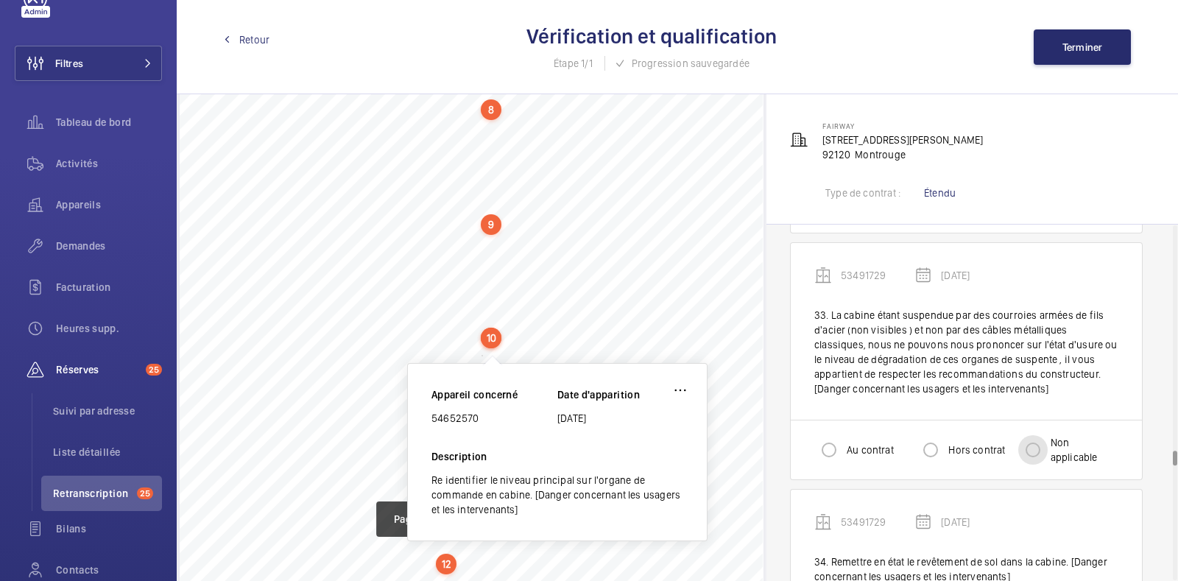
click at [1037, 447] on input "Non applicable" at bounding box center [1032, 449] width 29 height 29
radio input "true"
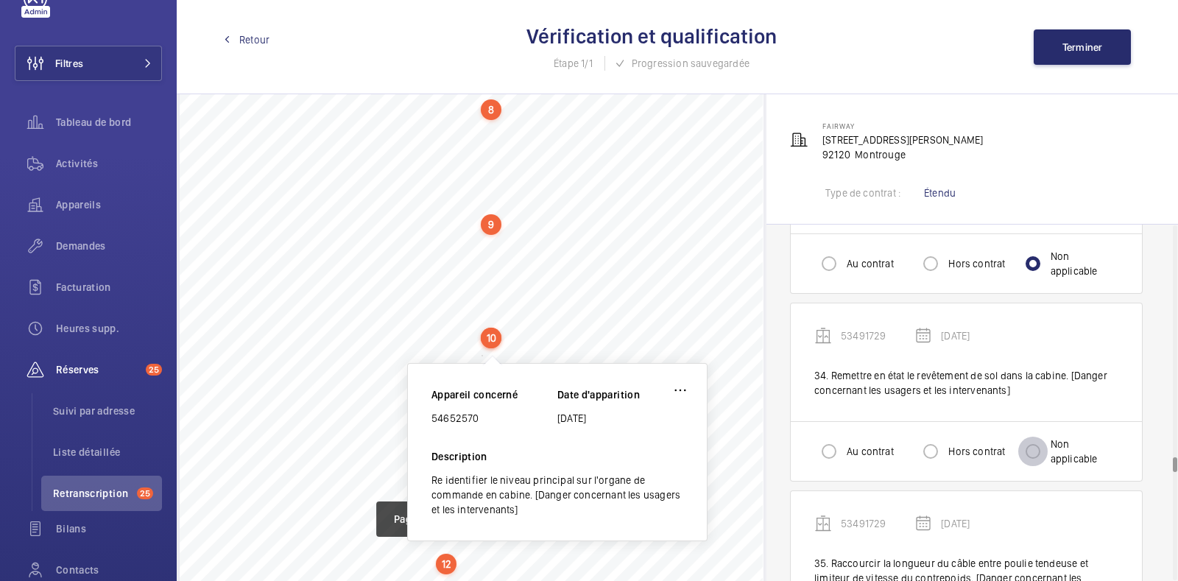
click at [1037, 447] on input "Non applicable" at bounding box center [1032, 451] width 29 height 29
radio input "true"
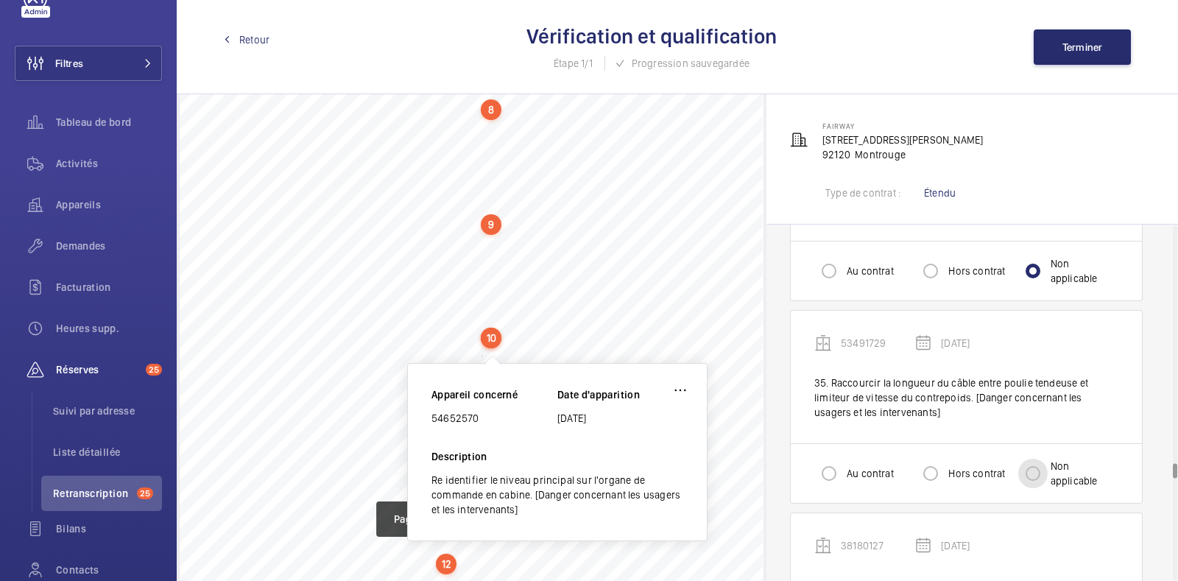
click at [1037, 459] on input "Non applicable" at bounding box center [1032, 473] width 29 height 29
radio input "true"
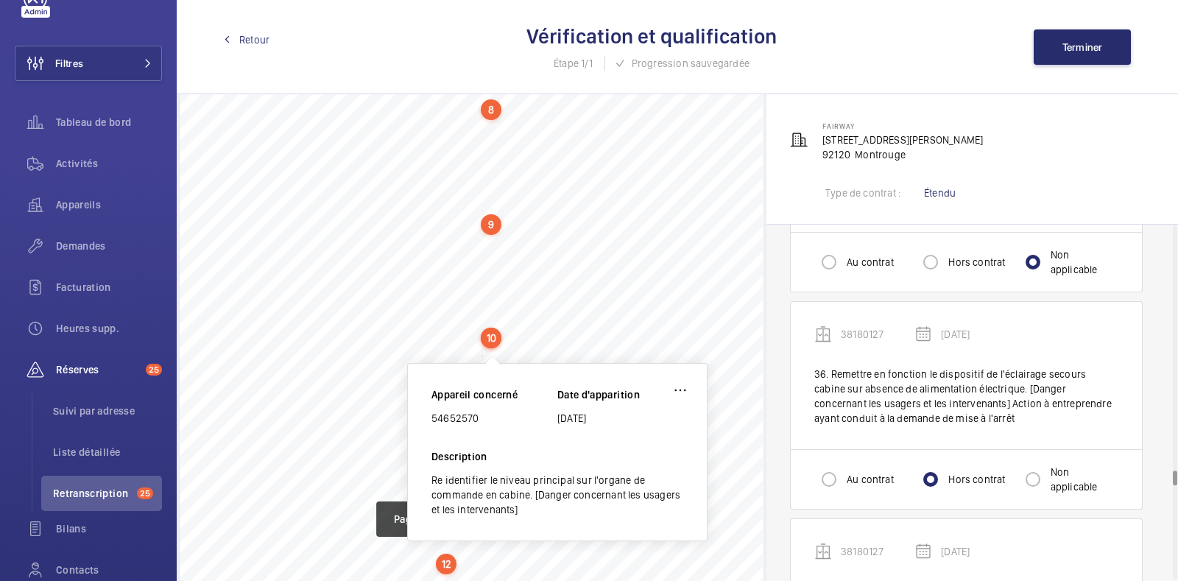
click at [1037, 462] on div at bounding box center [1032, 479] width 35 height 35
radio input "false"
radio input "true"
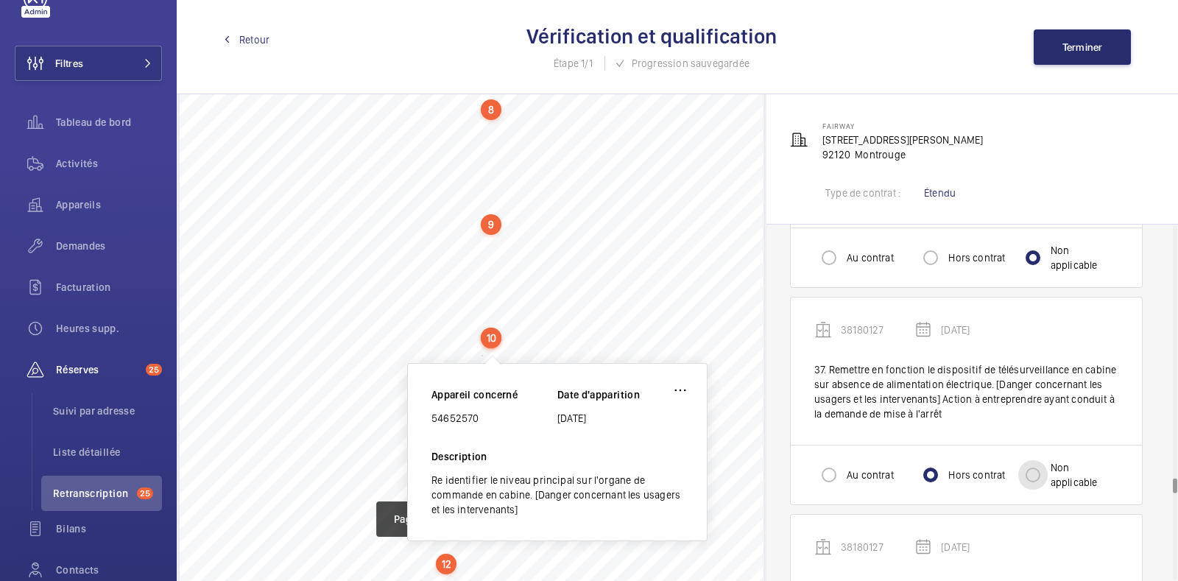
click at [1037, 460] on input "Non applicable" at bounding box center [1032, 474] width 29 height 29
radio input "true"
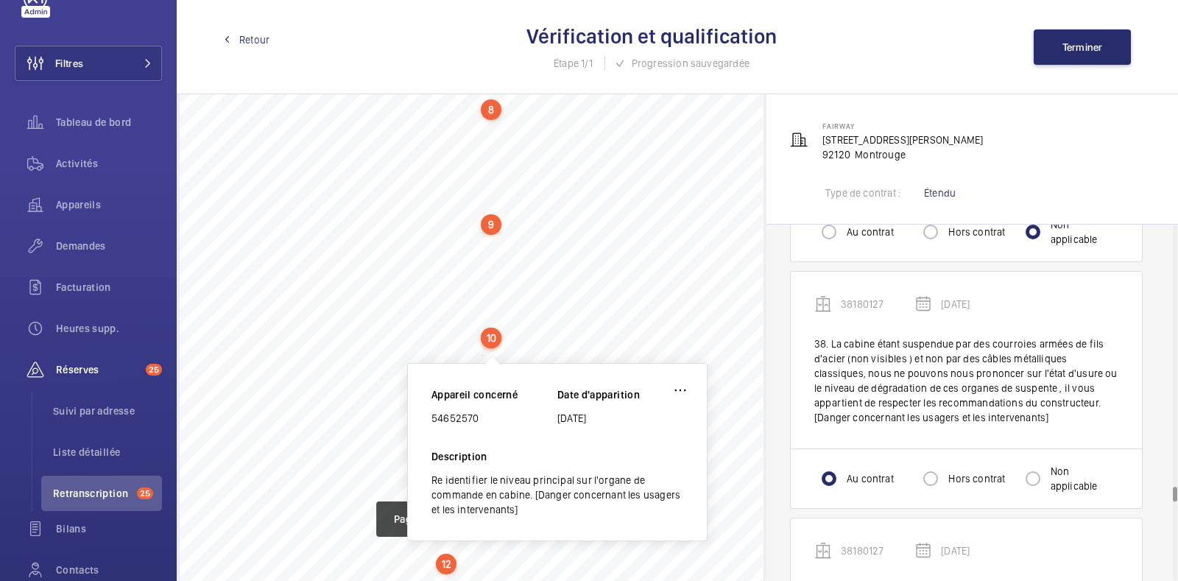
click at [1037, 461] on div at bounding box center [1032, 478] width 35 height 35
radio input "false"
radio input "true"
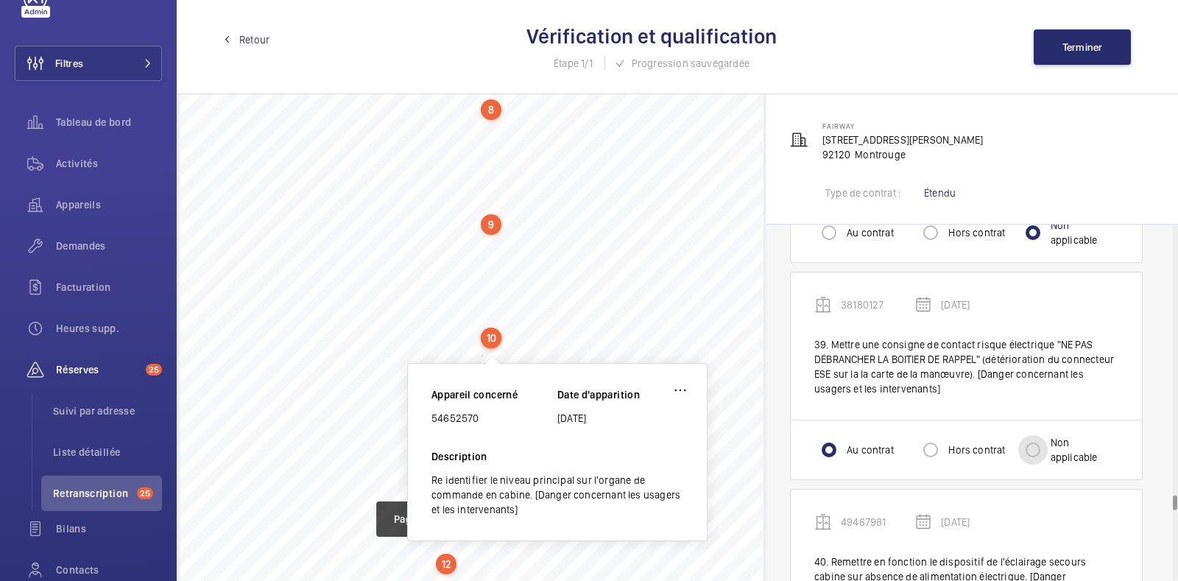
click at [1037, 447] on input "Non applicable" at bounding box center [1032, 449] width 29 height 29
radio input "true"
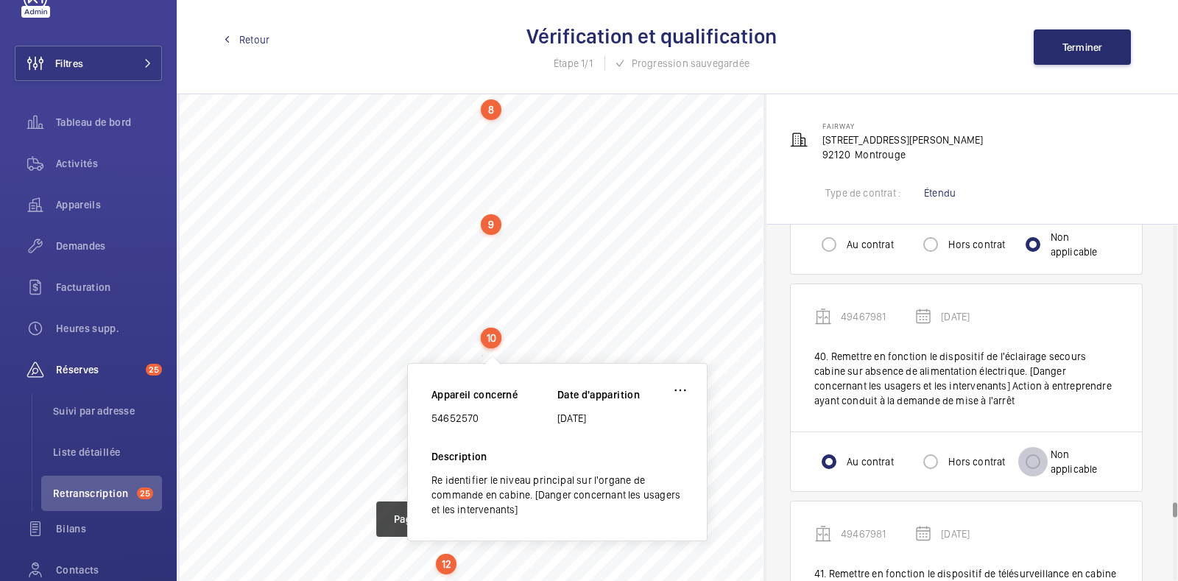
click at [1037, 447] on input "Non applicable" at bounding box center [1032, 461] width 29 height 29
radio input "true"
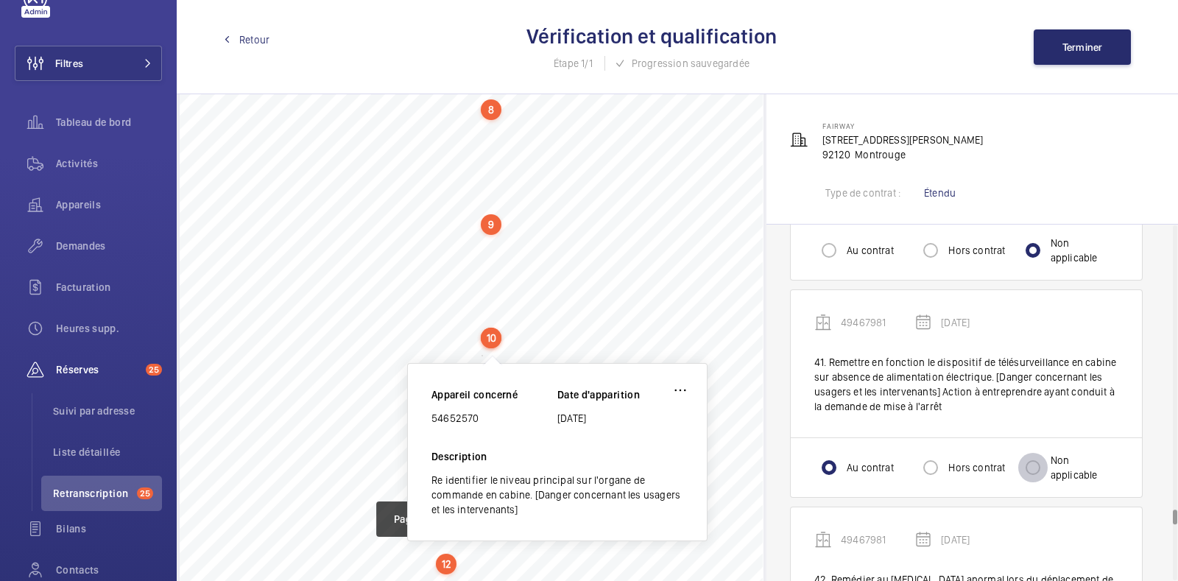
click at [1037, 453] on input "Non applicable" at bounding box center [1032, 467] width 29 height 29
radio input "true"
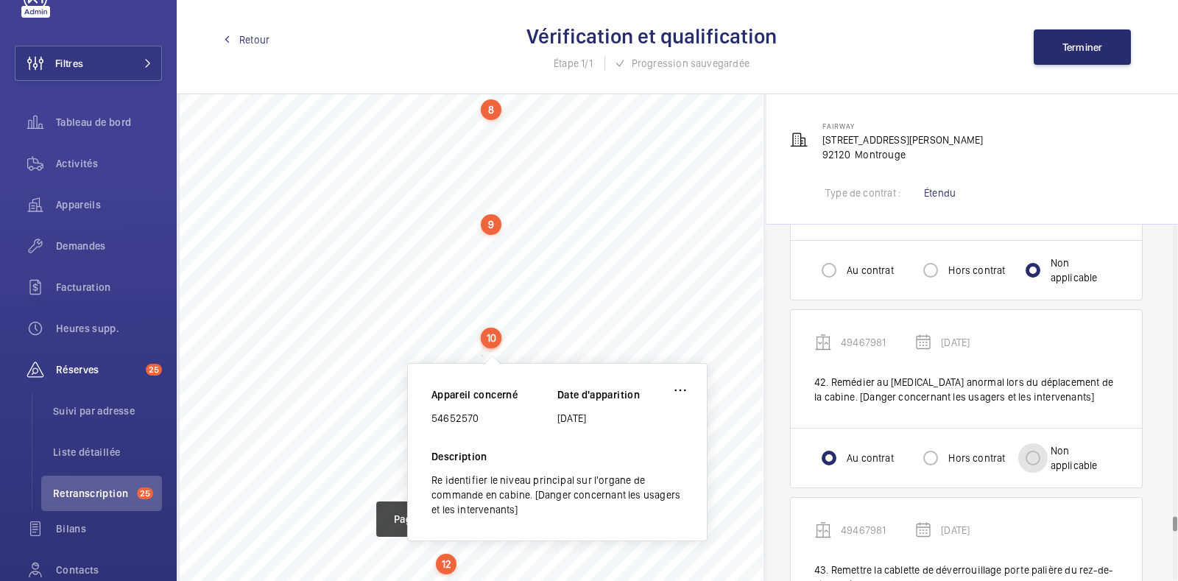
click at [1037, 447] on input "Non applicable" at bounding box center [1032, 457] width 29 height 29
radio input "true"
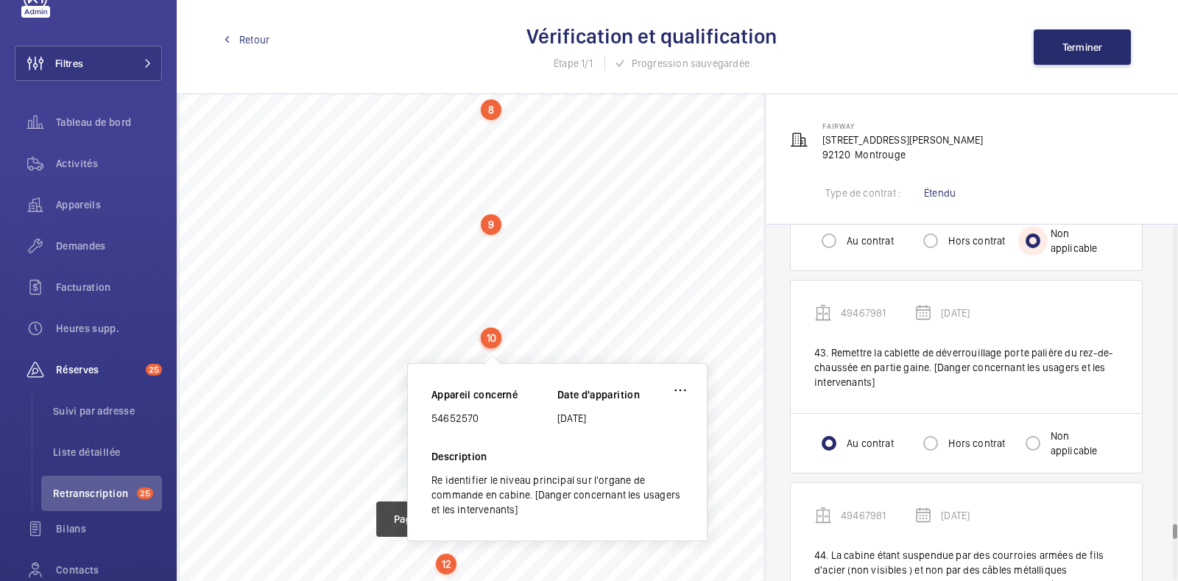
scroll to position [8633, 0]
click at [1028, 412] on div "Au contrat Hors contrat Non applicable" at bounding box center [966, 442] width 351 height 60
click at [1041, 431] on input "Non applicable" at bounding box center [1032, 442] width 29 height 29
radio input "true"
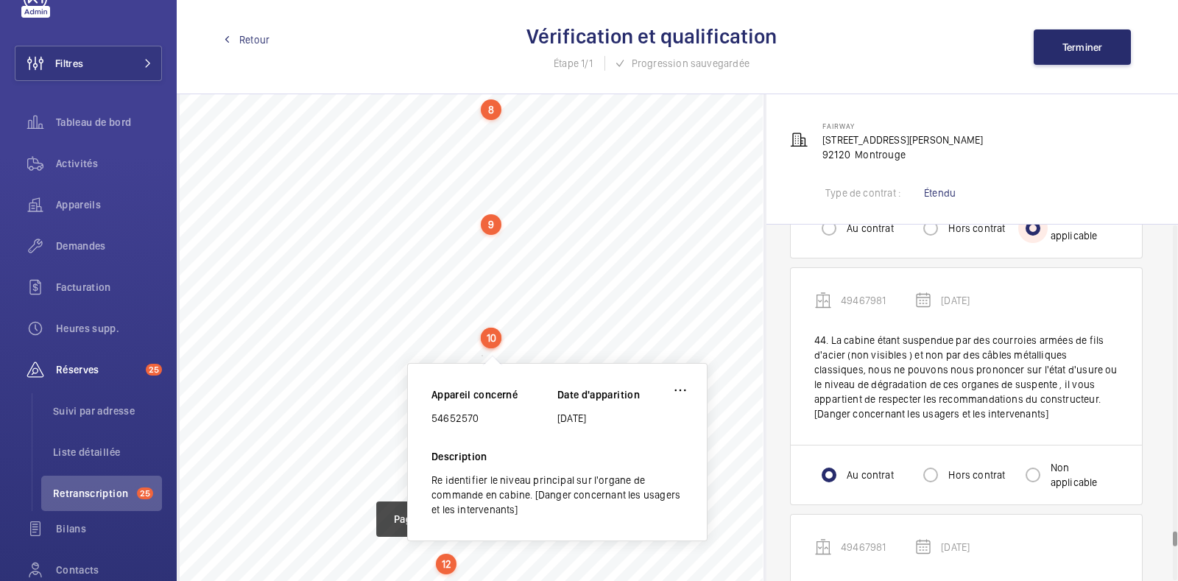
scroll to position [8847, 0]
click at [1041, 445] on div "Au contrat Hors contrat Non applicable" at bounding box center [966, 475] width 351 height 60
click at [1034, 460] on input "Non applicable" at bounding box center [1032, 474] width 29 height 29
radio input "true"
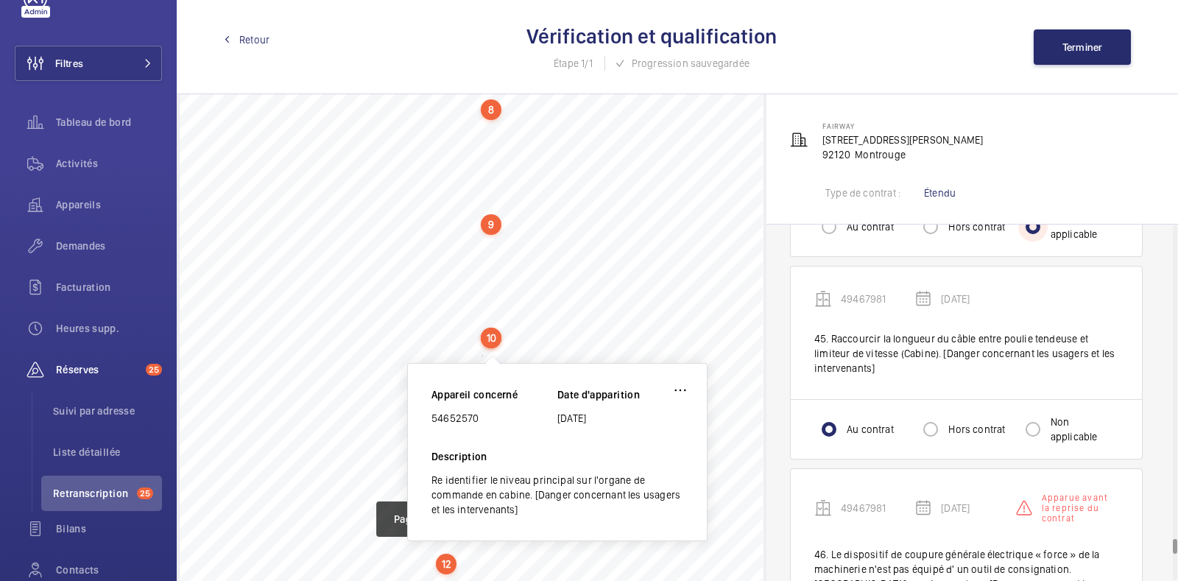
scroll to position [9101, 0]
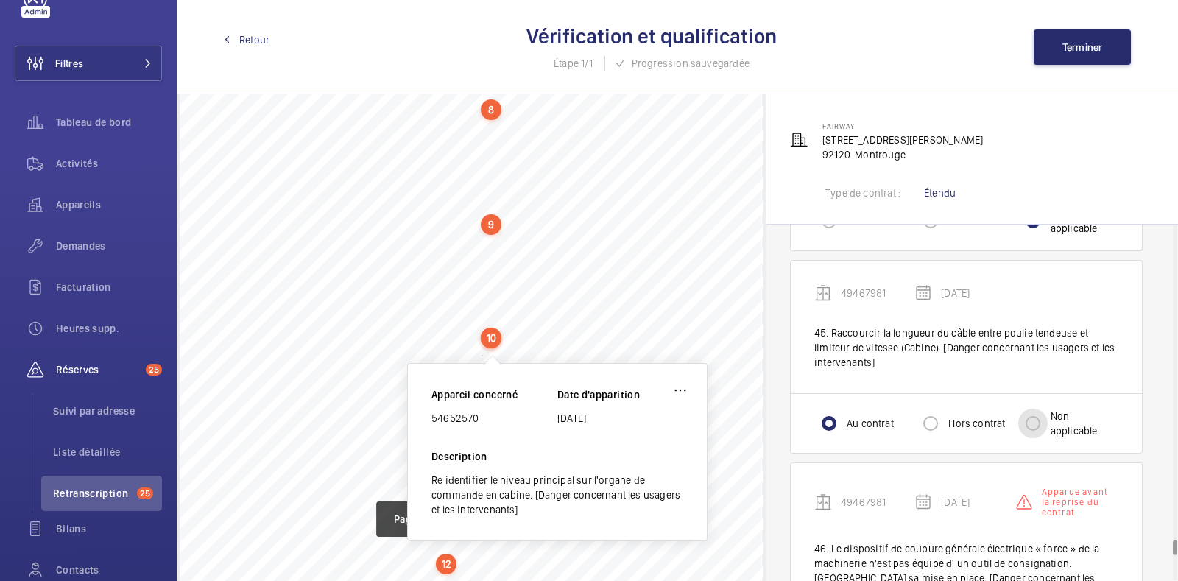
click at [1031, 409] on input "Non applicable" at bounding box center [1032, 423] width 29 height 29
radio input "true"
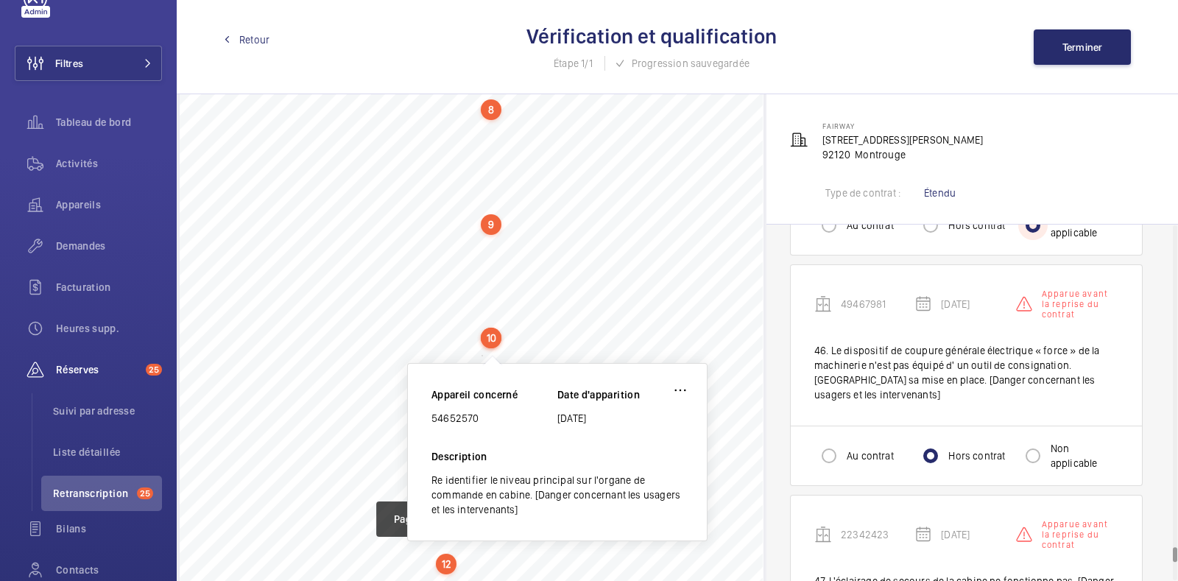
scroll to position [9300, 0]
click at [1032, 440] on input "Non applicable" at bounding box center [1032, 454] width 29 height 29
radio input "true"
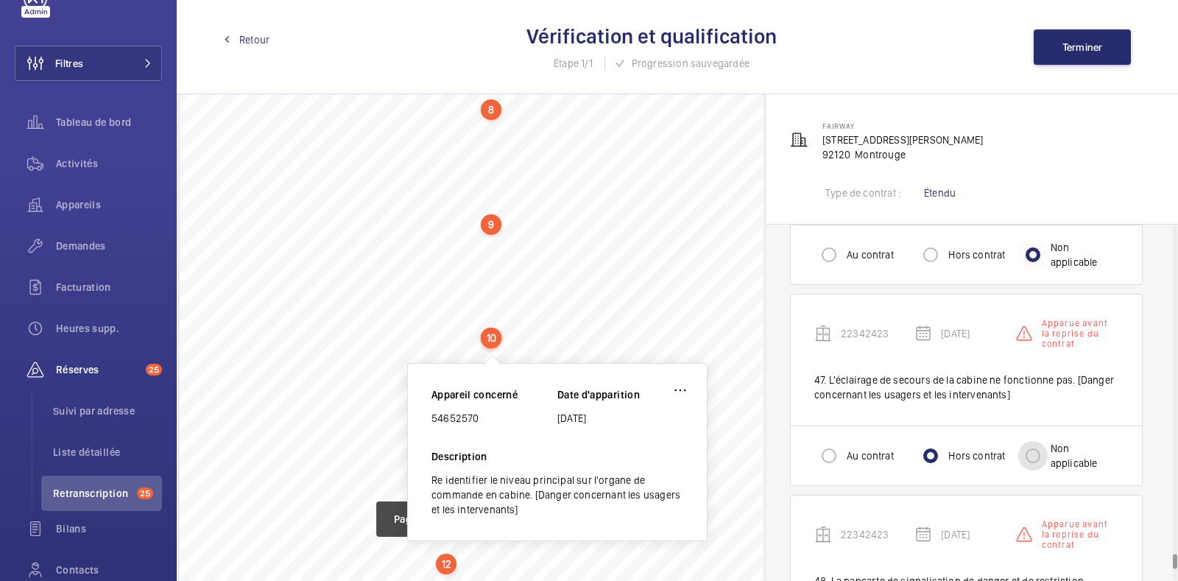
click at [1032, 441] on input "Non applicable" at bounding box center [1032, 455] width 29 height 29
radio input "true"
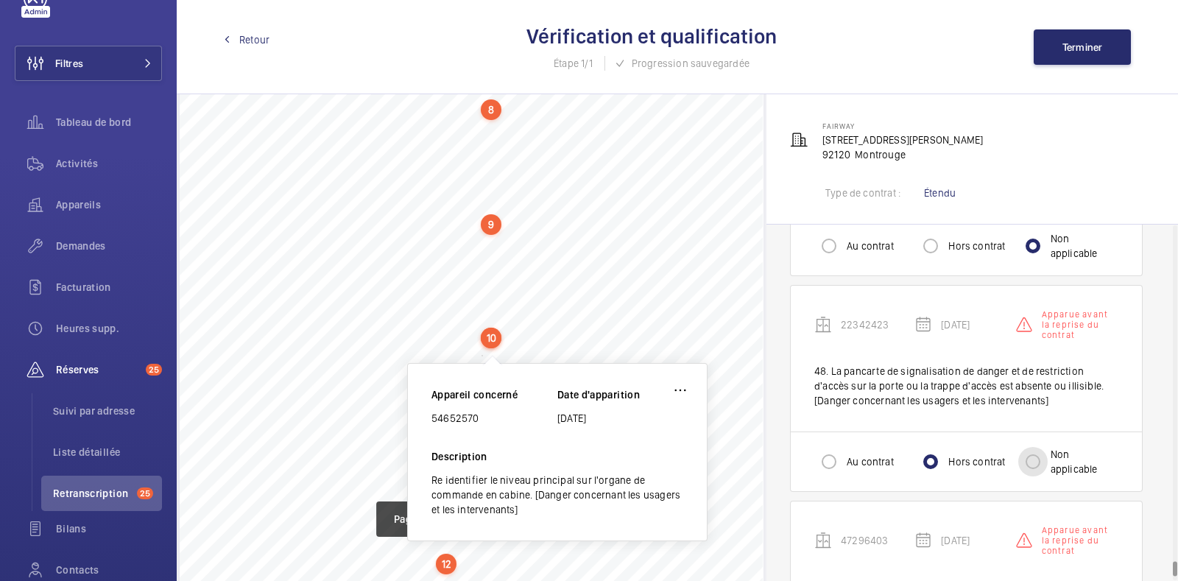
click at [1032, 447] on input "Non applicable" at bounding box center [1032, 461] width 29 height 29
radio input "true"
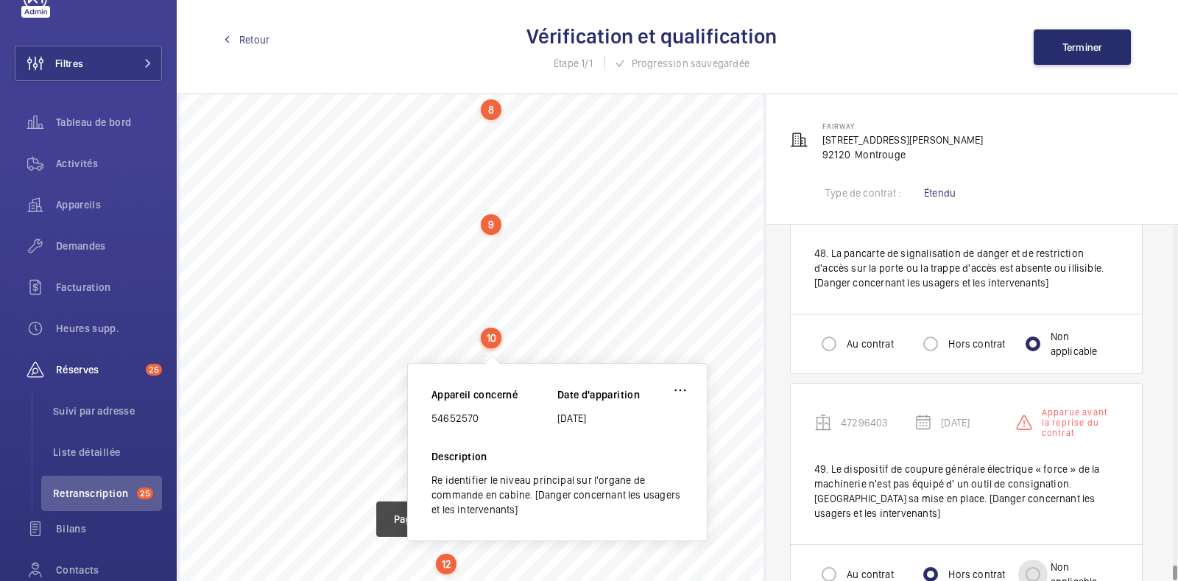
click at [1036, 560] on input "Non applicable" at bounding box center [1032, 574] width 29 height 29
radio input "true"
click at [1065, 38] on button "Terminer" at bounding box center [1082, 46] width 97 height 35
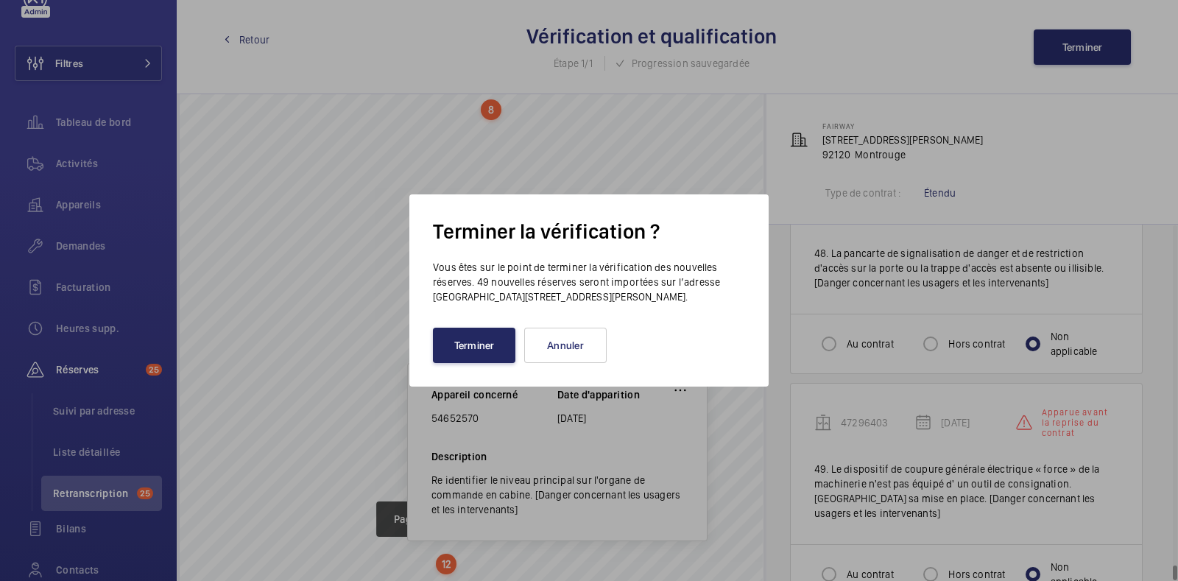
click at [485, 348] on button "Terminer" at bounding box center [474, 345] width 82 height 35
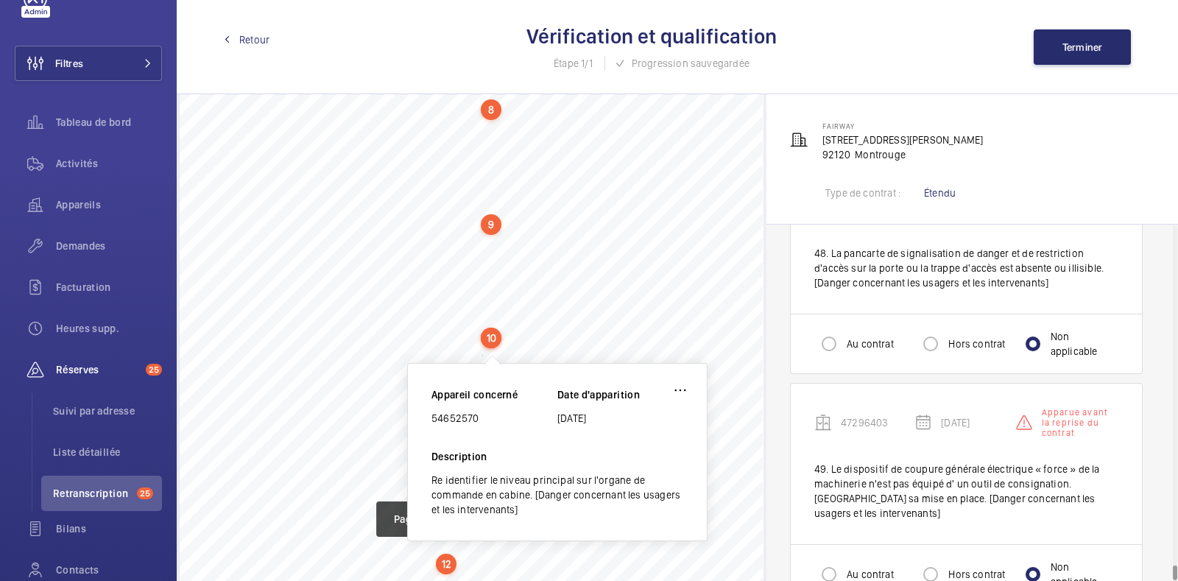
click at [251, 35] on span "Retour" at bounding box center [254, 39] width 30 height 15
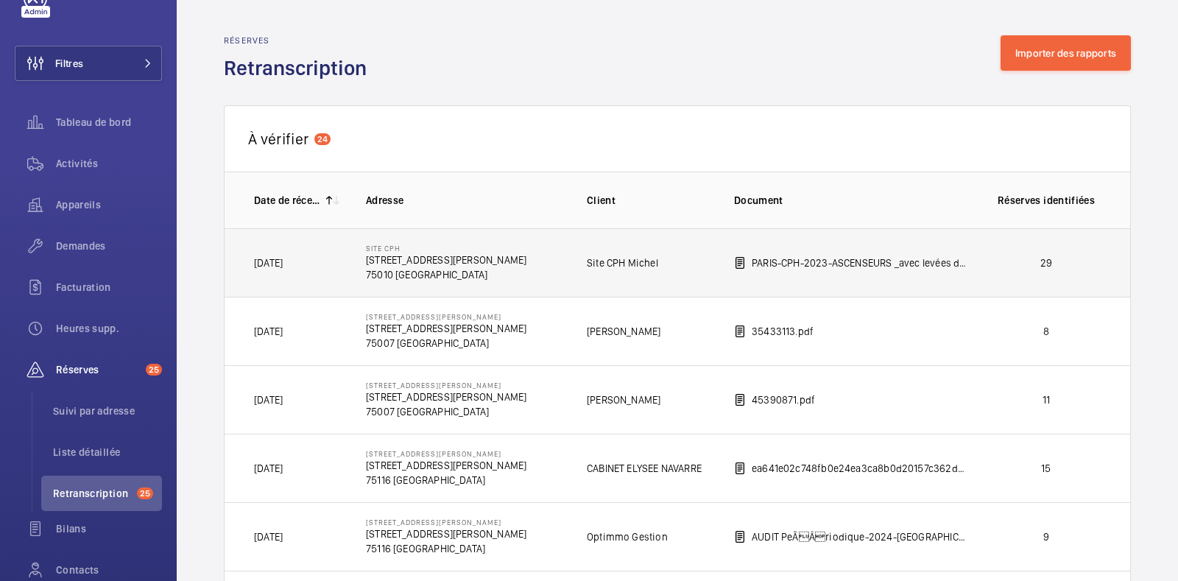
click at [937, 281] on td "PARIS-CPH-2023-ASCENSEURS _avec levées d'observations.pdf" at bounding box center [839, 262] width 258 height 68
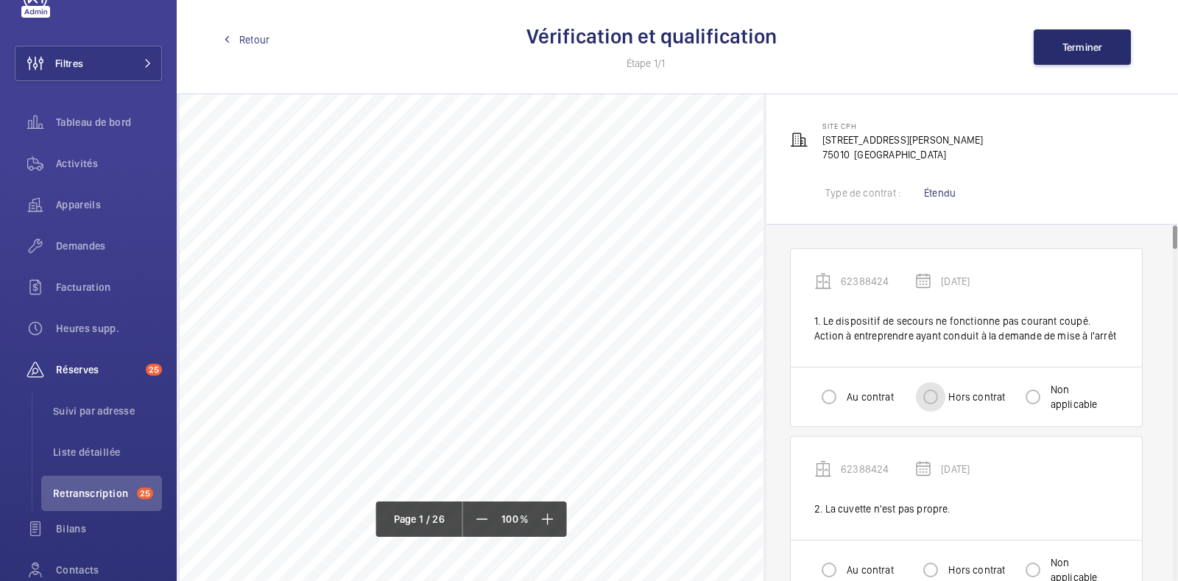
click at [933, 399] on input "Hors contrat" at bounding box center [930, 396] width 29 height 29
radio input "true"
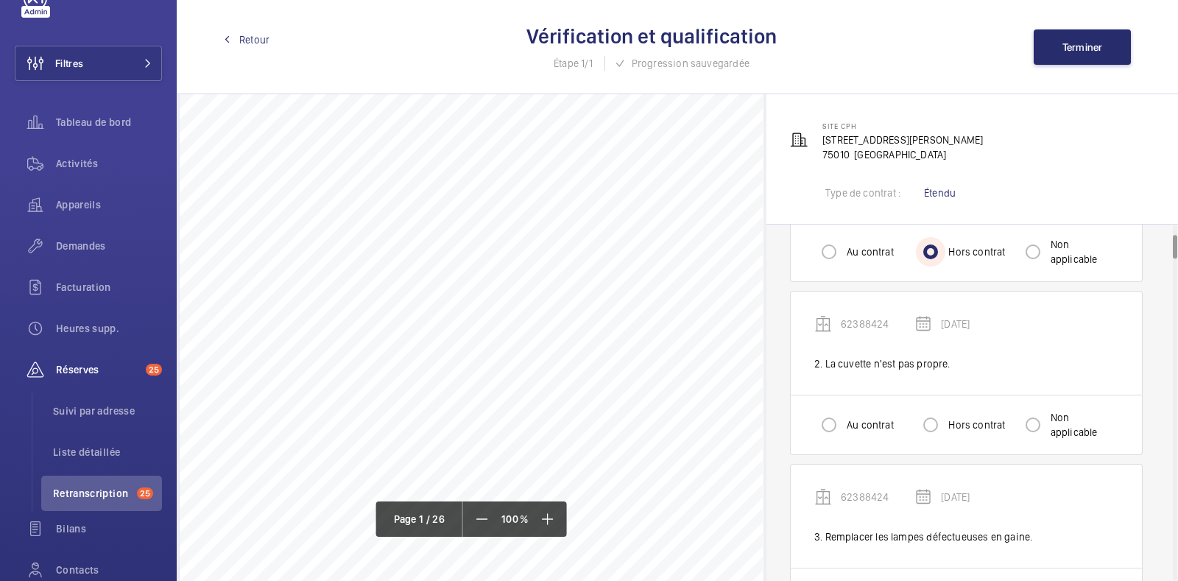
scroll to position [145, 0]
click at [847, 432] on div "Au contrat" at bounding box center [854, 424] width 80 height 29
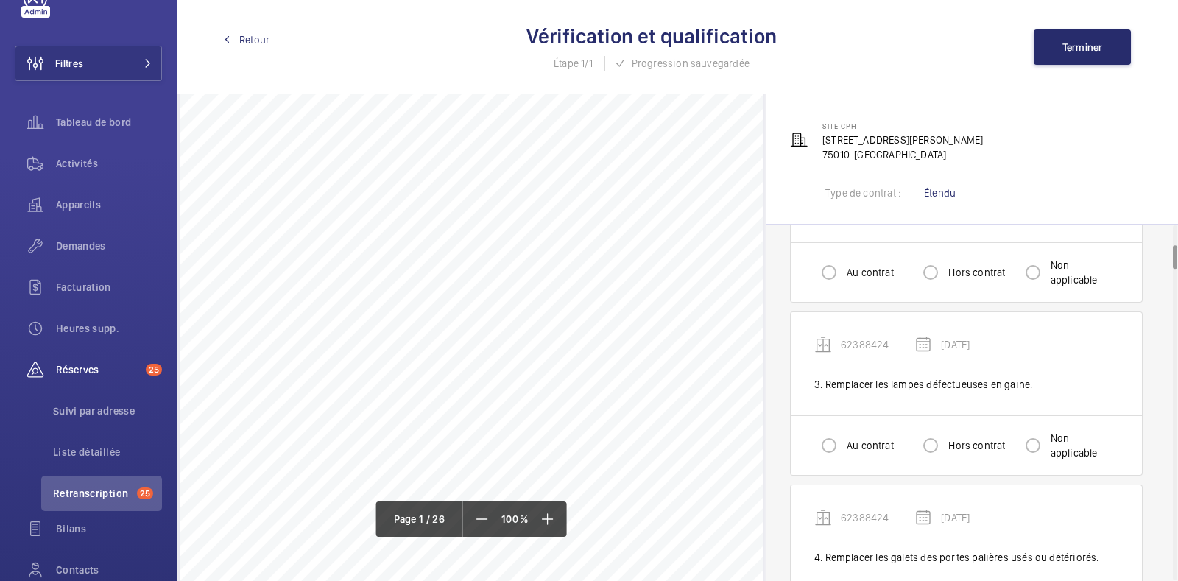
scroll to position [299, 0]
click at [847, 432] on div "Au contrat" at bounding box center [854, 443] width 80 height 29
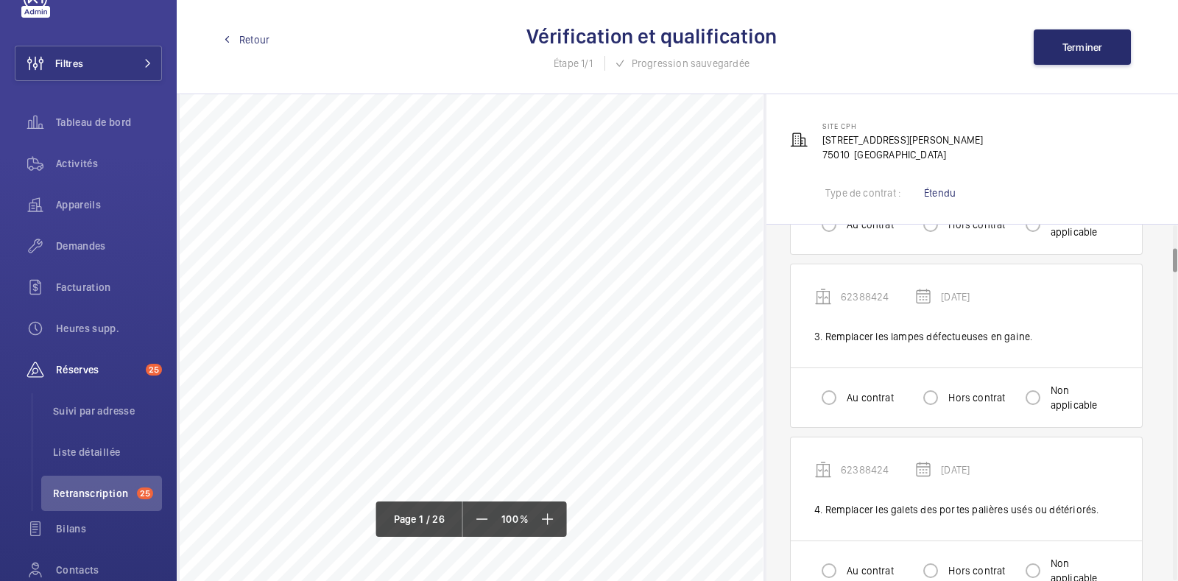
scroll to position [348, 0]
click at [825, 390] on input "Au contrat" at bounding box center [828, 395] width 29 height 29
radio input "true"
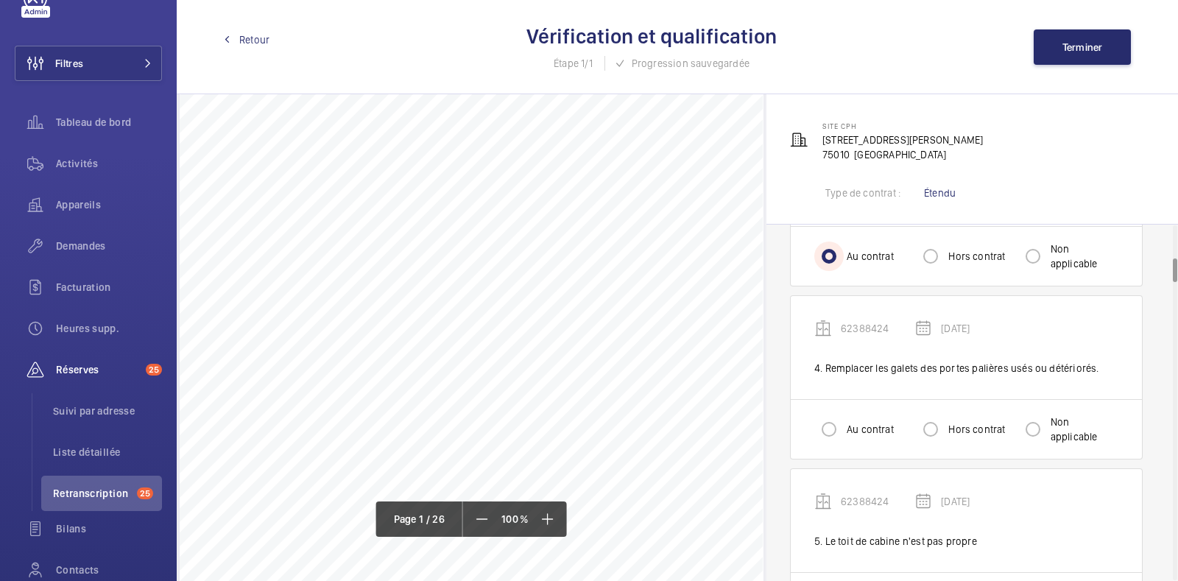
scroll to position [490, 0]
click at [832, 432] on input "Au contrat" at bounding box center [828, 425] width 29 height 29
radio input "true"
click at [832, 432] on input "Au contrat" at bounding box center [828, 429] width 29 height 29
radio input "true"
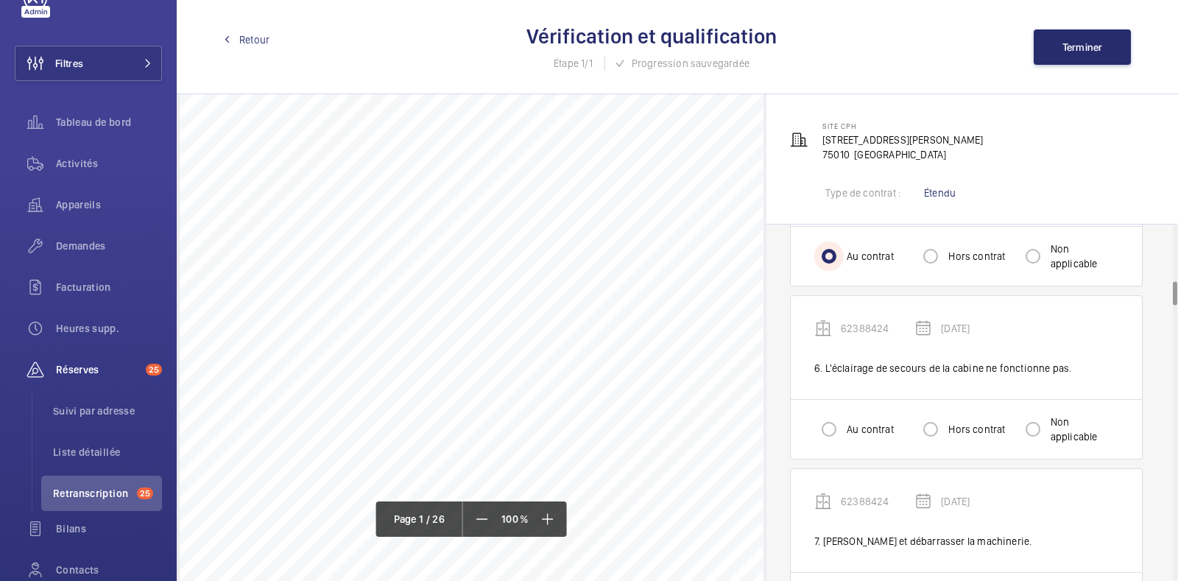
scroll to position [831, 0]
click at [993, 423] on label "Hors contrat" at bounding box center [975, 430] width 60 height 15
click at [945, 421] on input "Hors contrat" at bounding box center [930, 430] width 29 height 29
radio input "true"
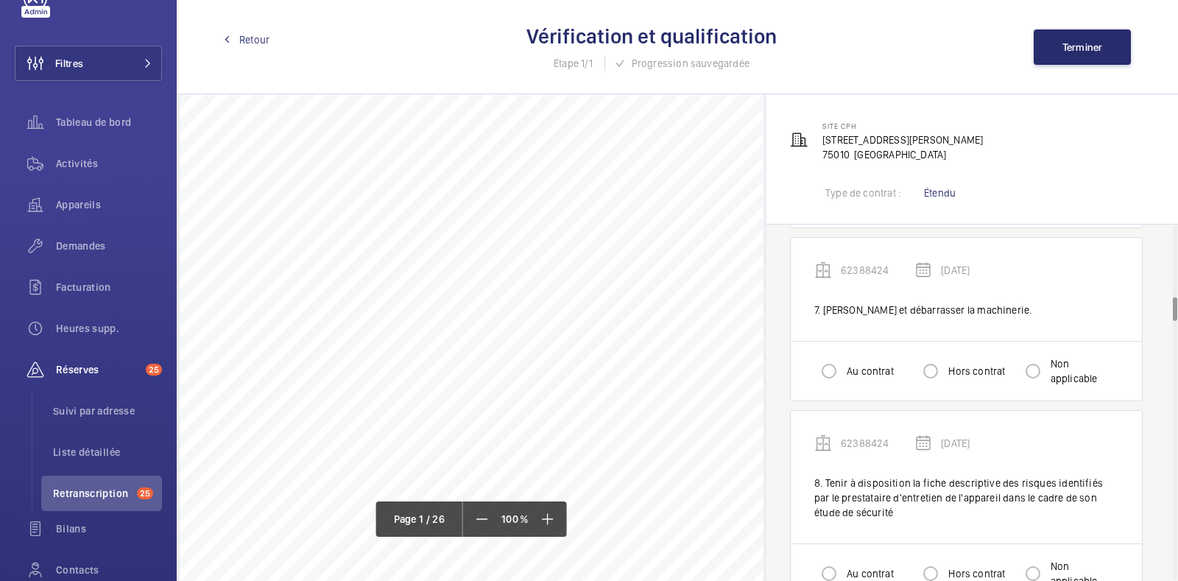
scroll to position [1068, 0]
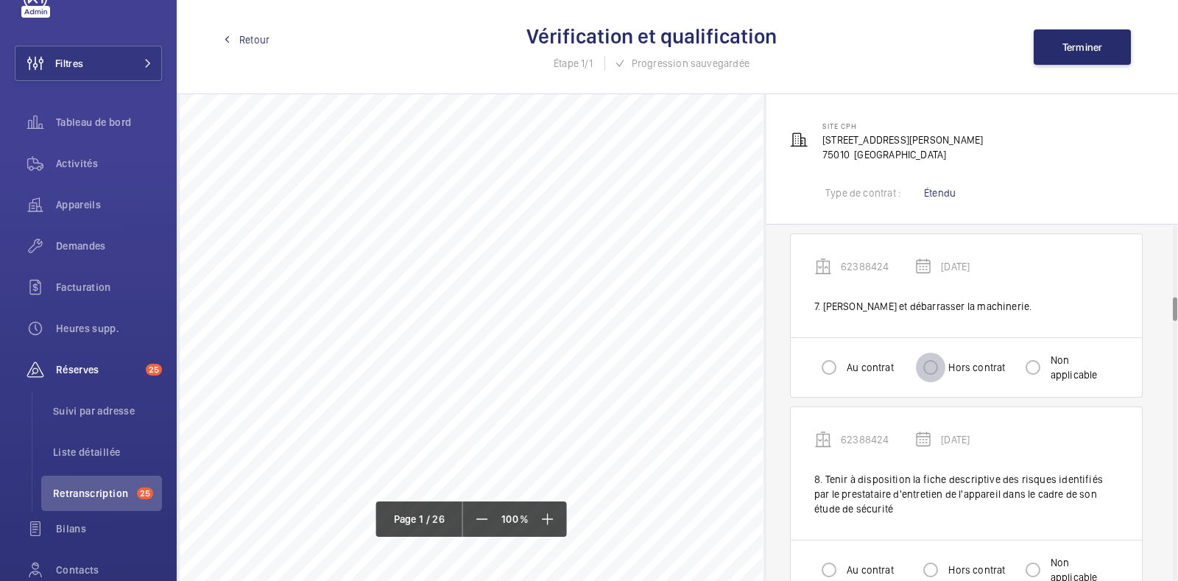
click at [935, 368] on input "Hors contrat" at bounding box center [930, 367] width 29 height 29
radio input "true"
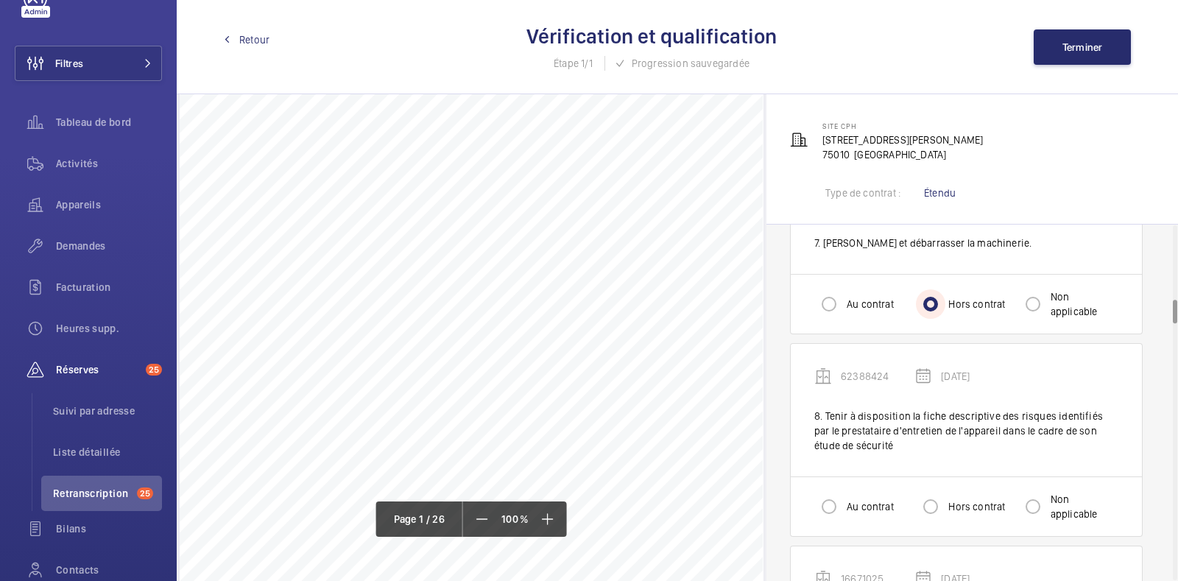
scroll to position [1104, 0]
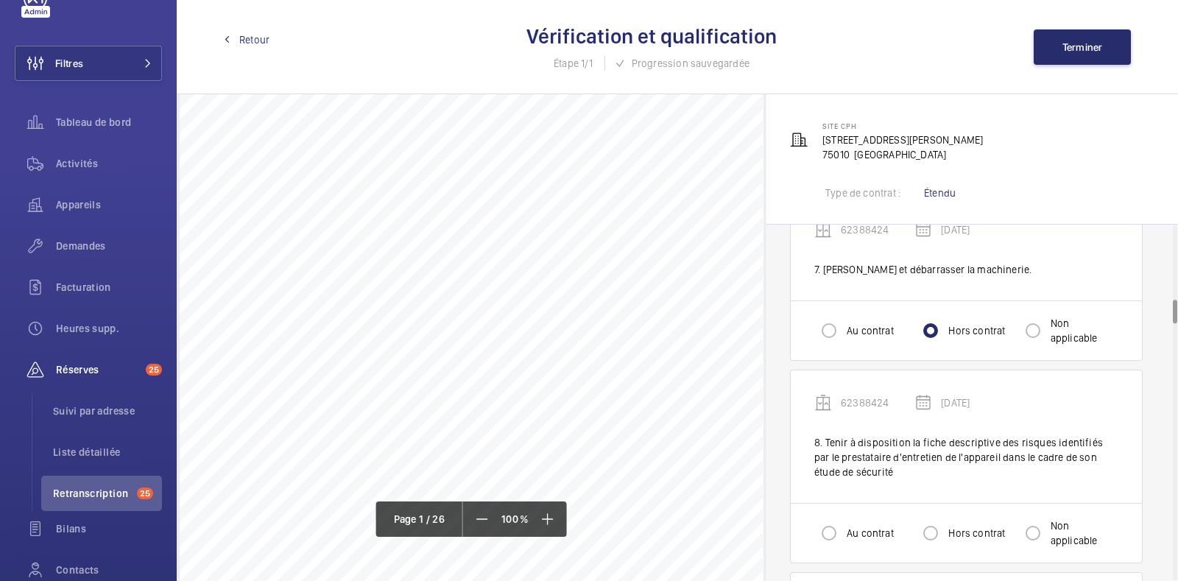
click at [850, 336] on div "Au contrat" at bounding box center [854, 330] width 80 height 29
click at [832, 325] on input "Au contrat" at bounding box center [828, 330] width 29 height 29
radio input "true"
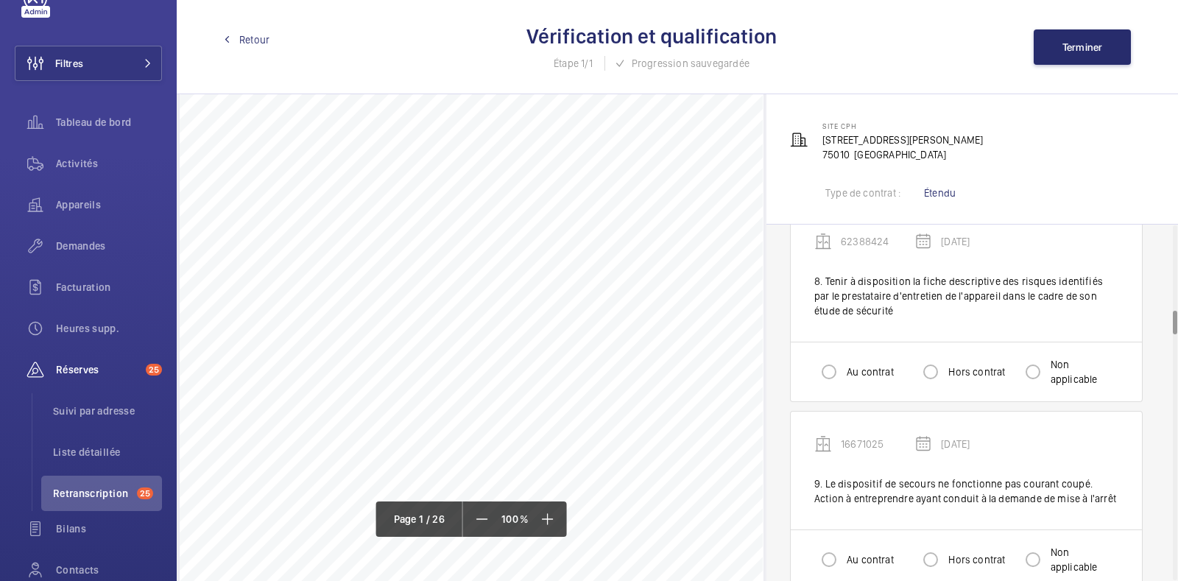
scroll to position [1266, 0]
click at [823, 365] on input "Au contrat" at bounding box center [828, 371] width 29 height 29
radio input "true"
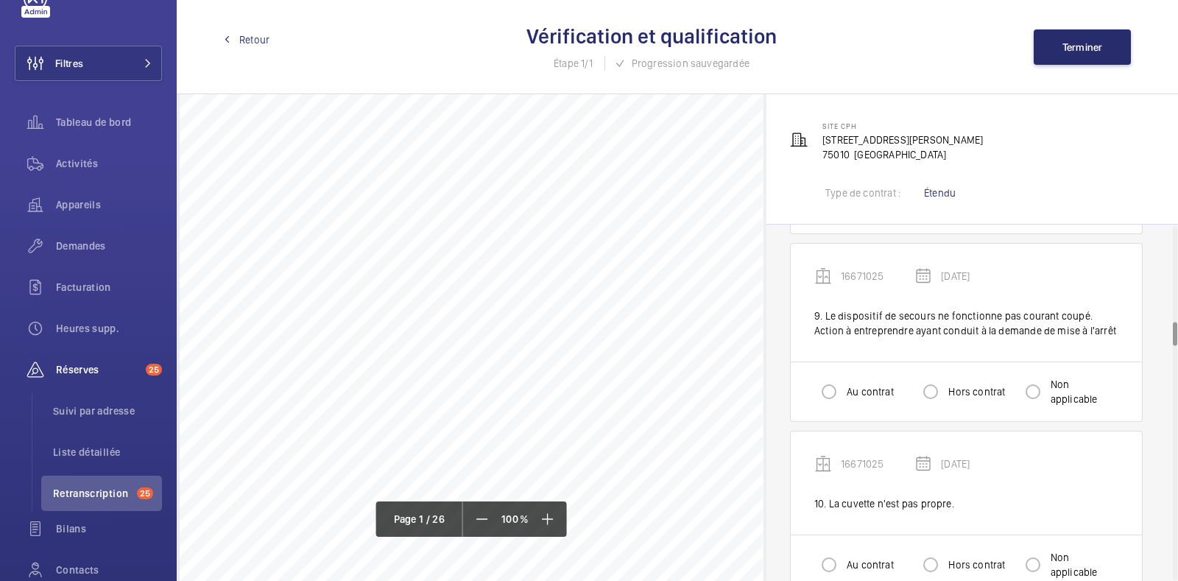
scroll to position [1437, 0]
click at [916, 409] on div "Au contrat Hors contrat Non applicable" at bounding box center [966, 388] width 351 height 60
click at [934, 392] on input "Hors contrat" at bounding box center [930, 387] width 29 height 29
radio input "true"
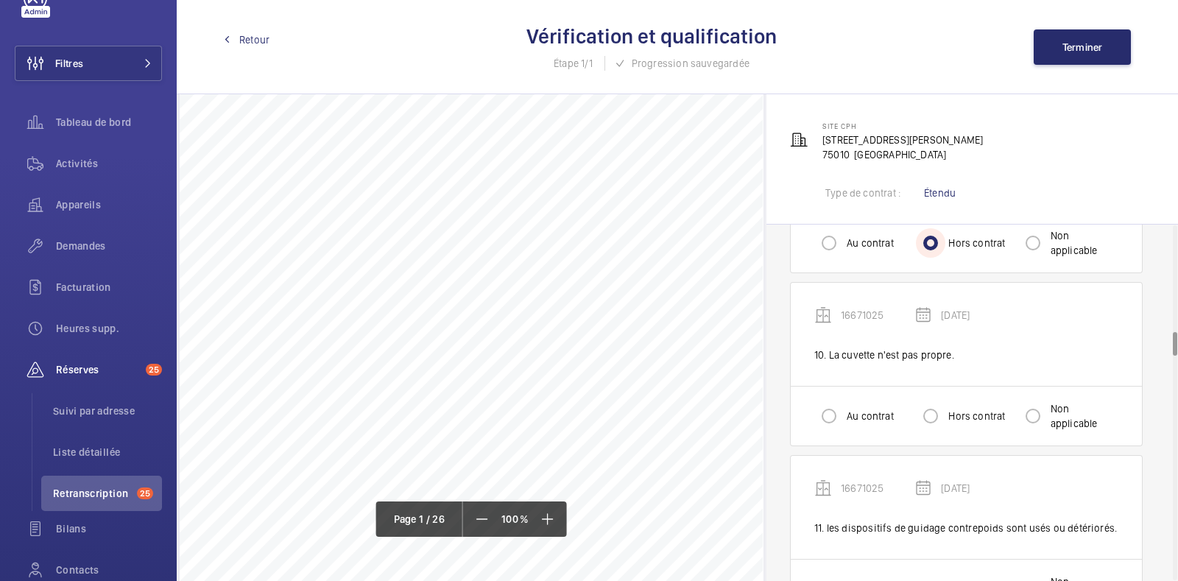
scroll to position [1583, 0]
click at [832, 423] on input "Au contrat" at bounding box center [828, 415] width 29 height 29
radio input "true"
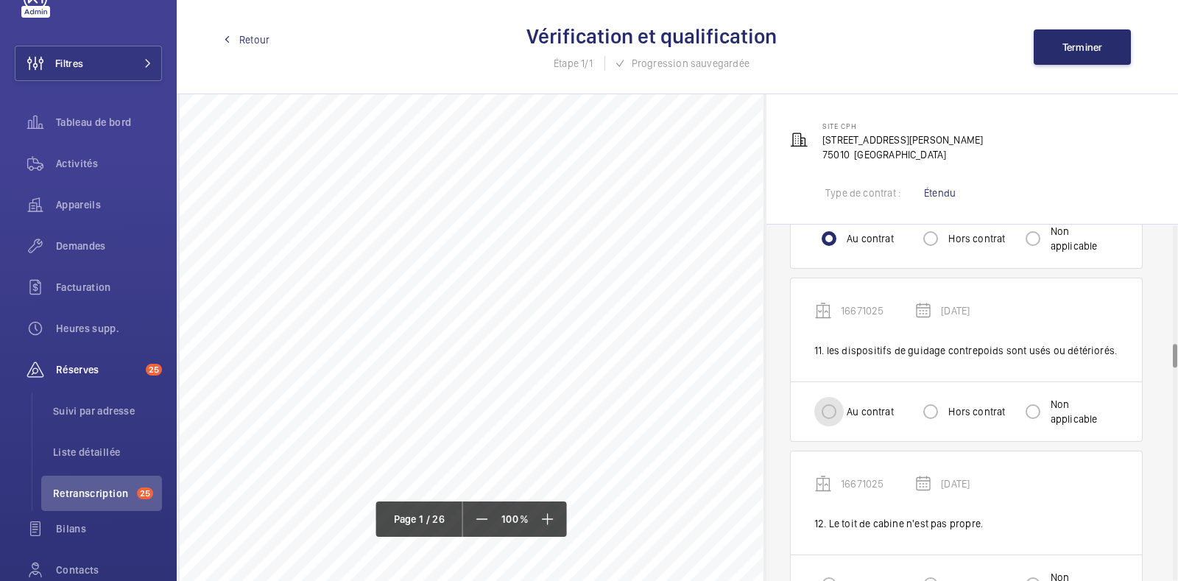
click at [842, 414] on input "Au contrat" at bounding box center [828, 411] width 29 height 29
radio input "true"
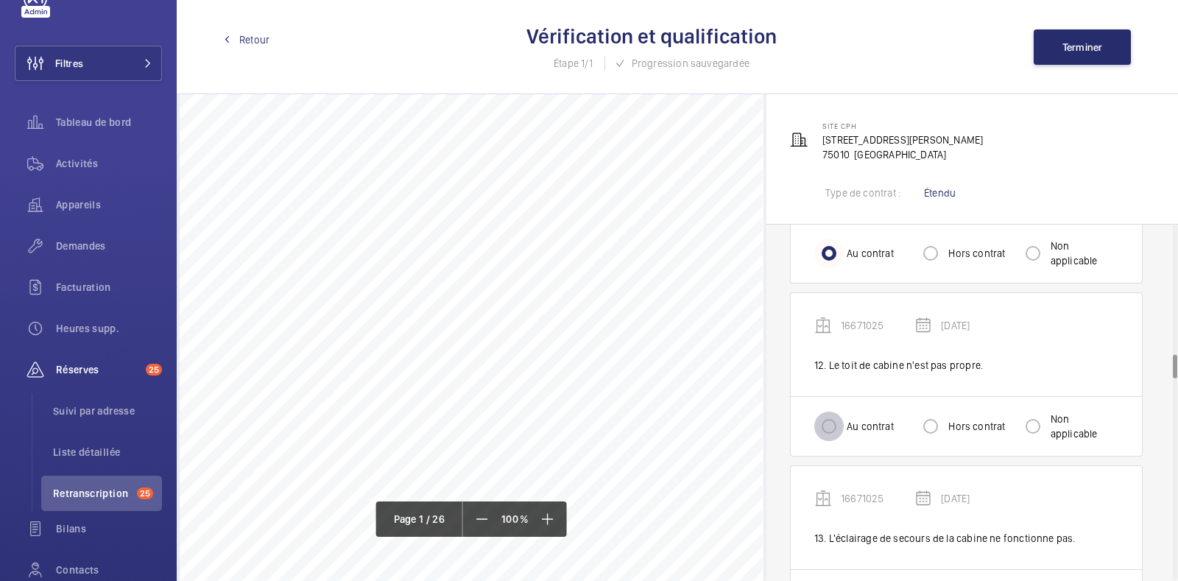
click at [842, 414] on input "Au contrat" at bounding box center [828, 426] width 29 height 29
radio input "true"
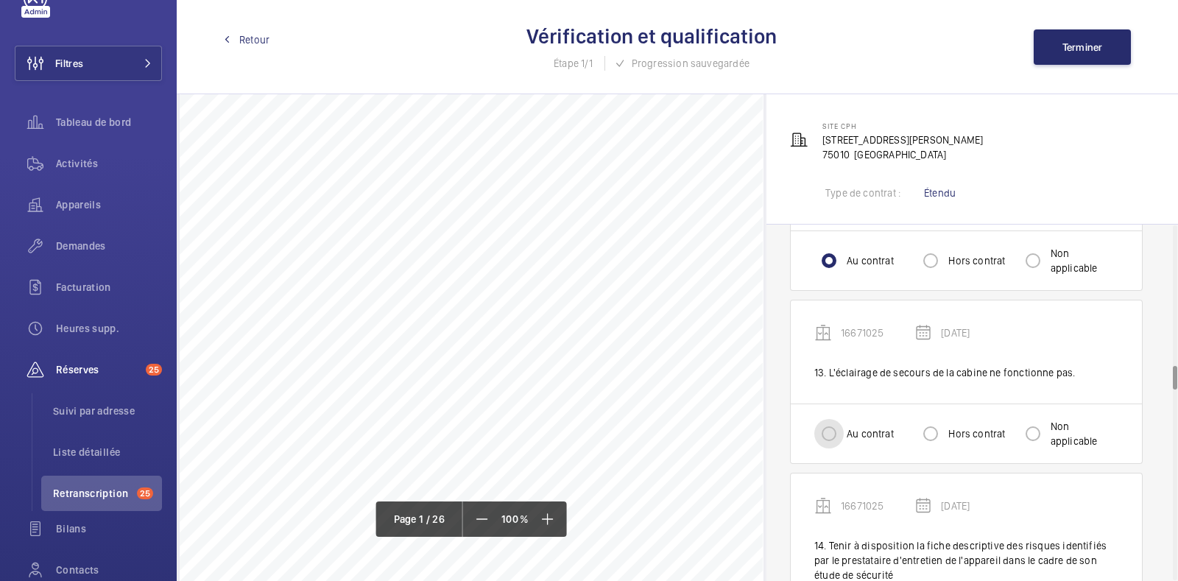
click at [842, 419] on input "Au contrat" at bounding box center [828, 433] width 29 height 29
radio input "true"
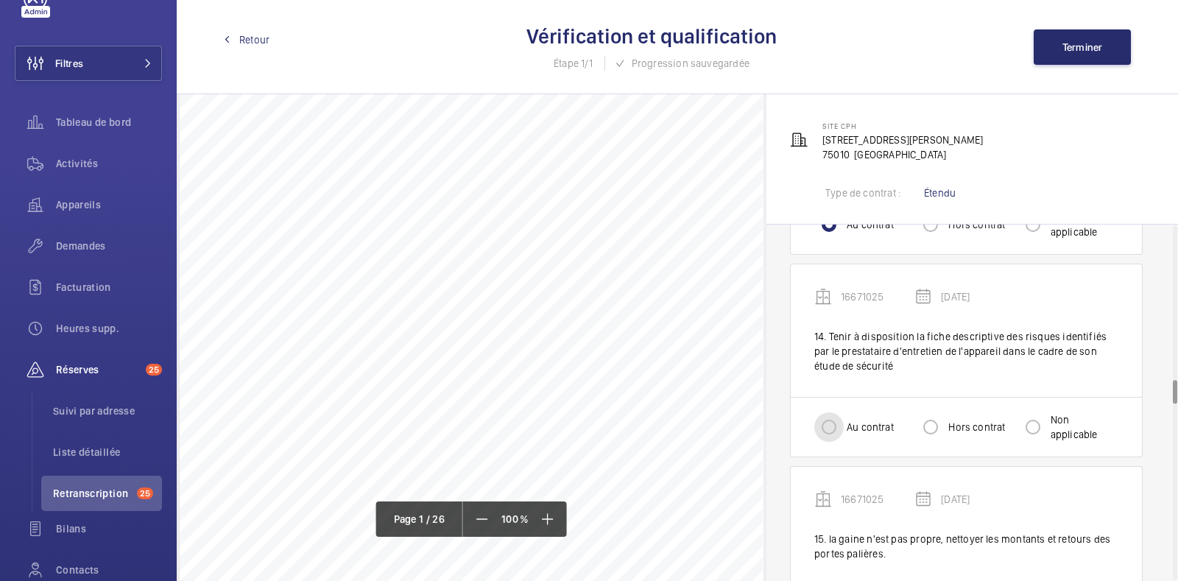
click at [842, 414] on input "Au contrat" at bounding box center [828, 426] width 29 height 29
radio input "true"
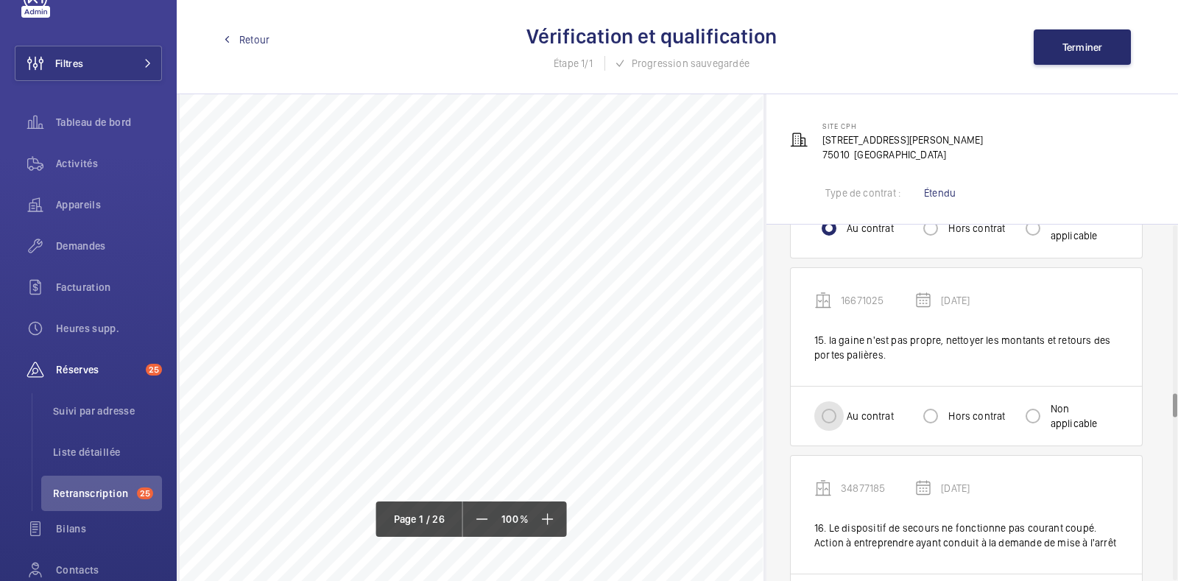
click at [842, 414] on input "Au contrat" at bounding box center [828, 415] width 29 height 29
radio input "true"
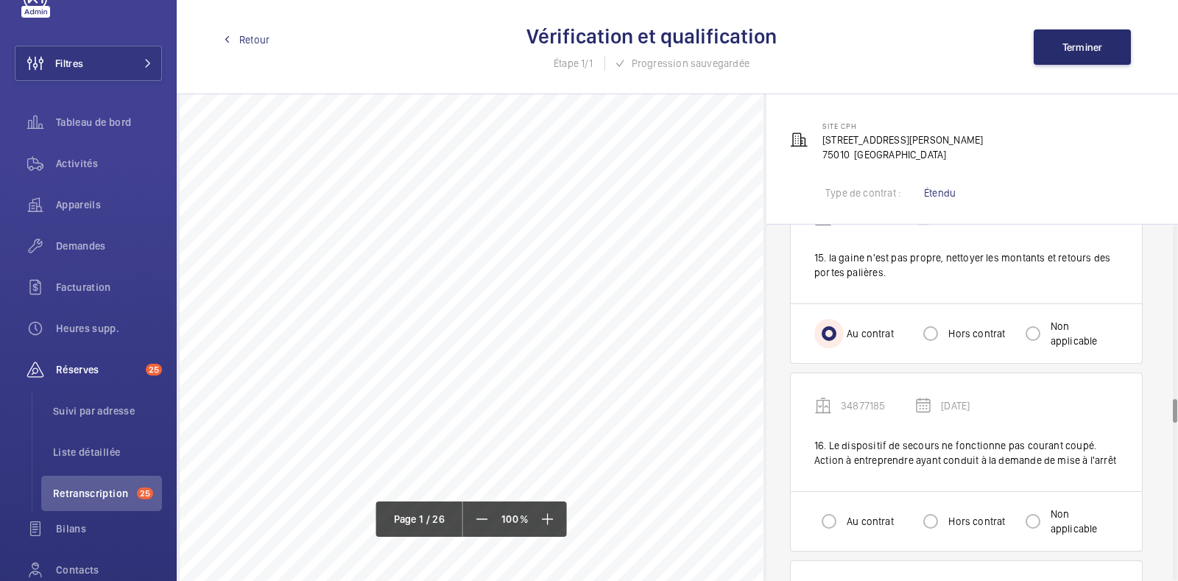
scroll to position [2572, 0]
click at [938, 342] on input "Hors contrat" at bounding box center [930, 334] width 29 height 29
radio input "true"
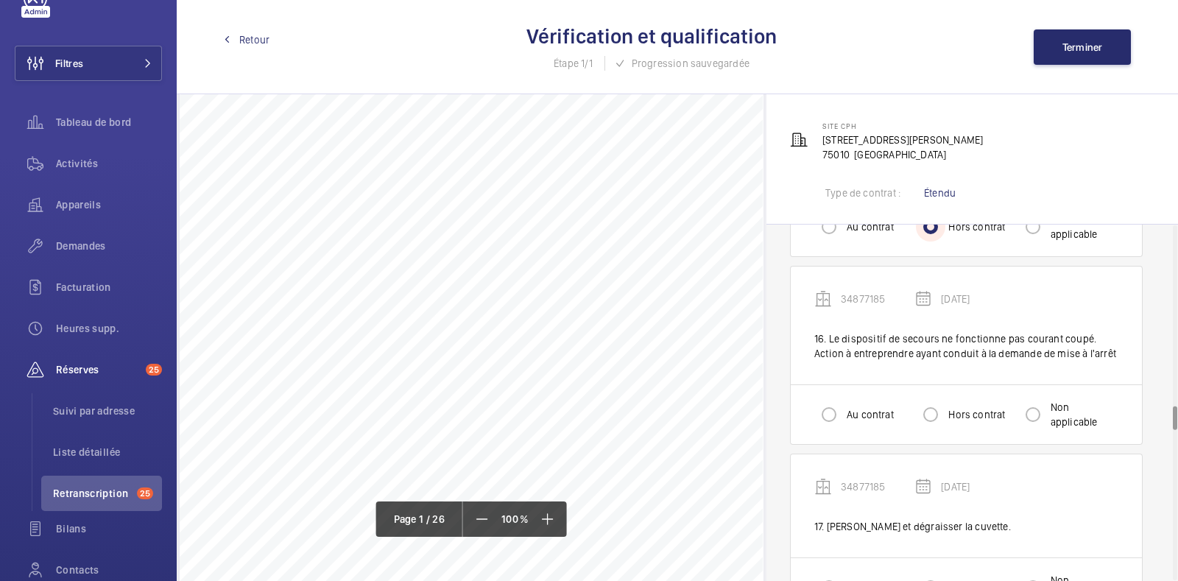
scroll to position [2681, 0]
click at [917, 408] on input "Hors contrat" at bounding box center [930, 413] width 29 height 29
radio input "true"
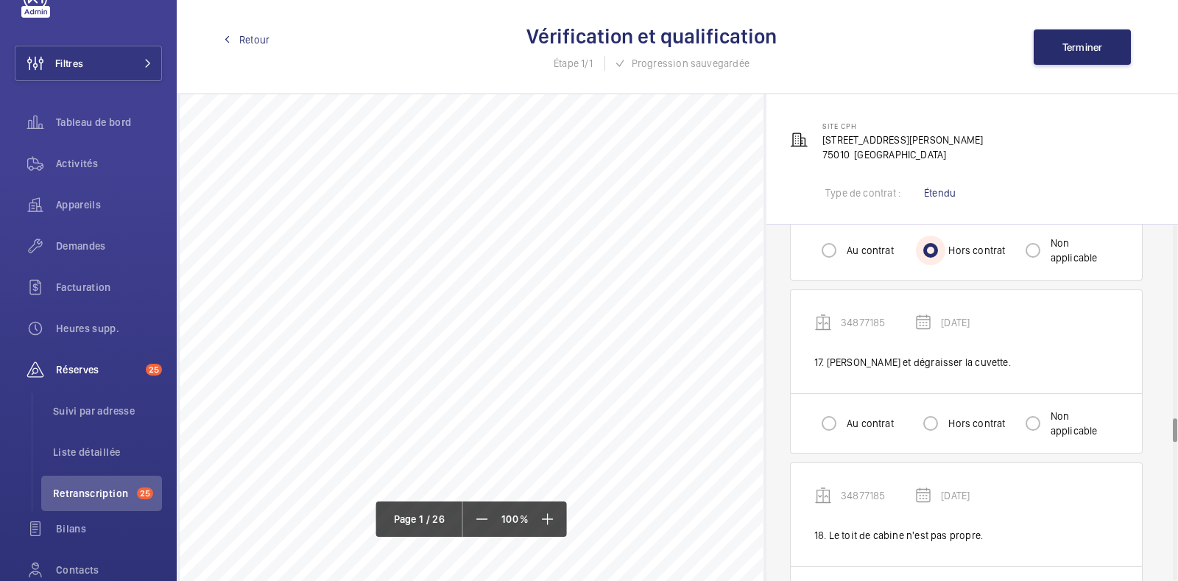
scroll to position [2863, 0]
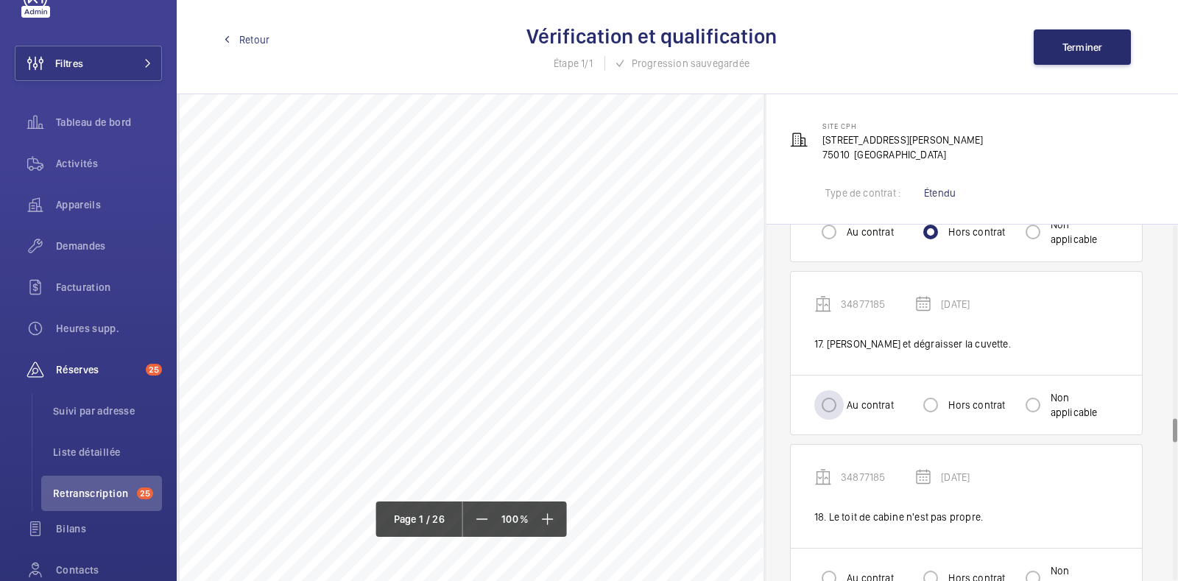
click at [871, 398] on label "Au contrat" at bounding box center [869, 405] width 50 height 15
click at [844, 398] on input "Au contrat" at bounding box center [828, 404] width 29 height 29
radio input "true"
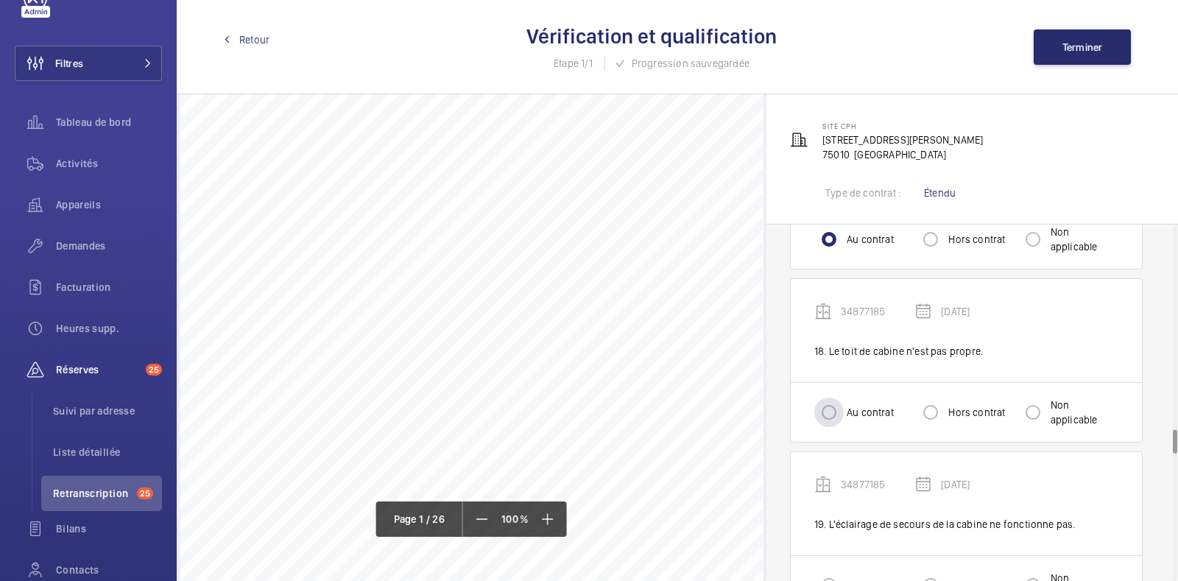
click at [871, 405] on label "Au contrat" at bounding box center [869, 412] width 50 height 15
click at [844, 398] on input "Au contrat" at bounding box center [828, 412] width 29 height 29
radio input "true"
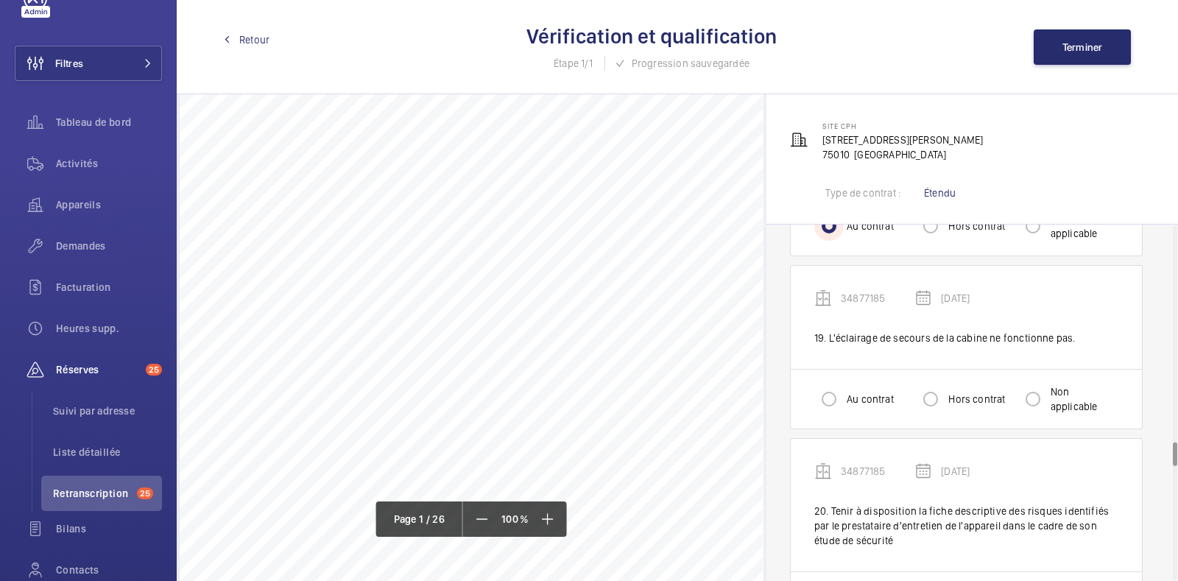
scroll to position [3217, 0]
click at [942, 393] on input "Hors contrat" at bounding box center [930, 397] width 29 height 29
radio input "true"
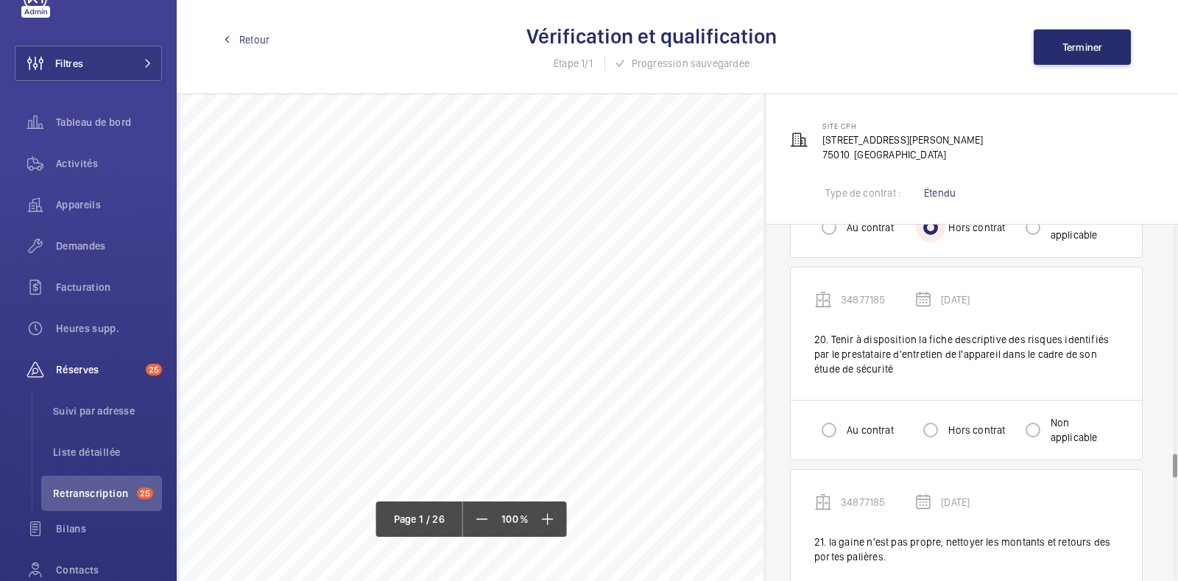
scroll to position [3395, 0]
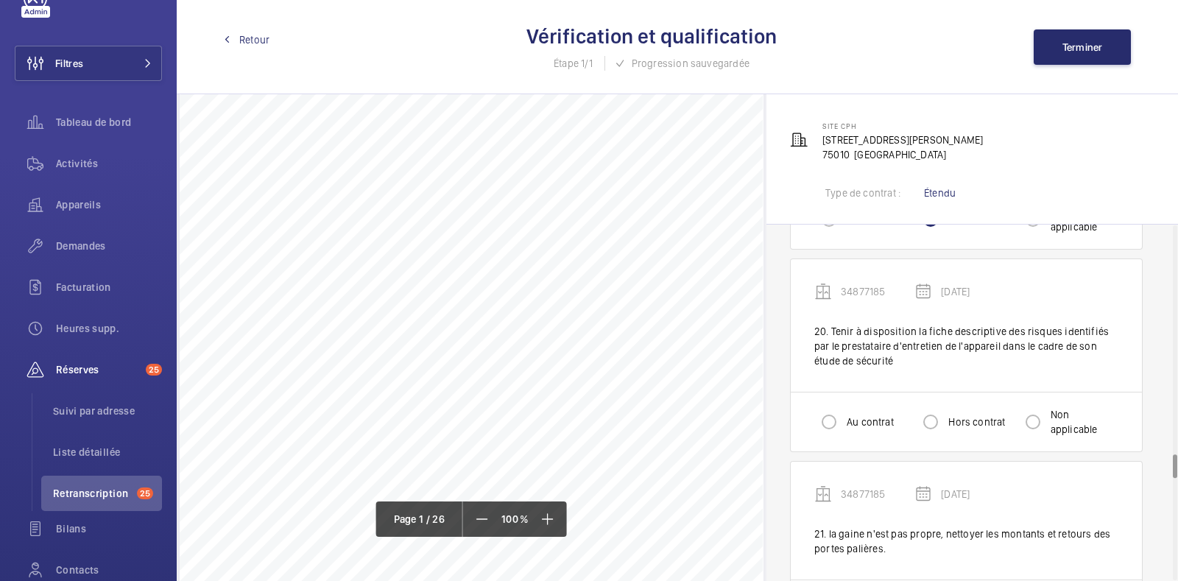
click at [830, 436] on div "Au contrat Hors contrat Non applicable" at bounding box center [966, 422] width 351 height 60
click at [833, 407] on input "Au contrat" at bounding box center [828, 421] width 29 height 29
radio input "true"
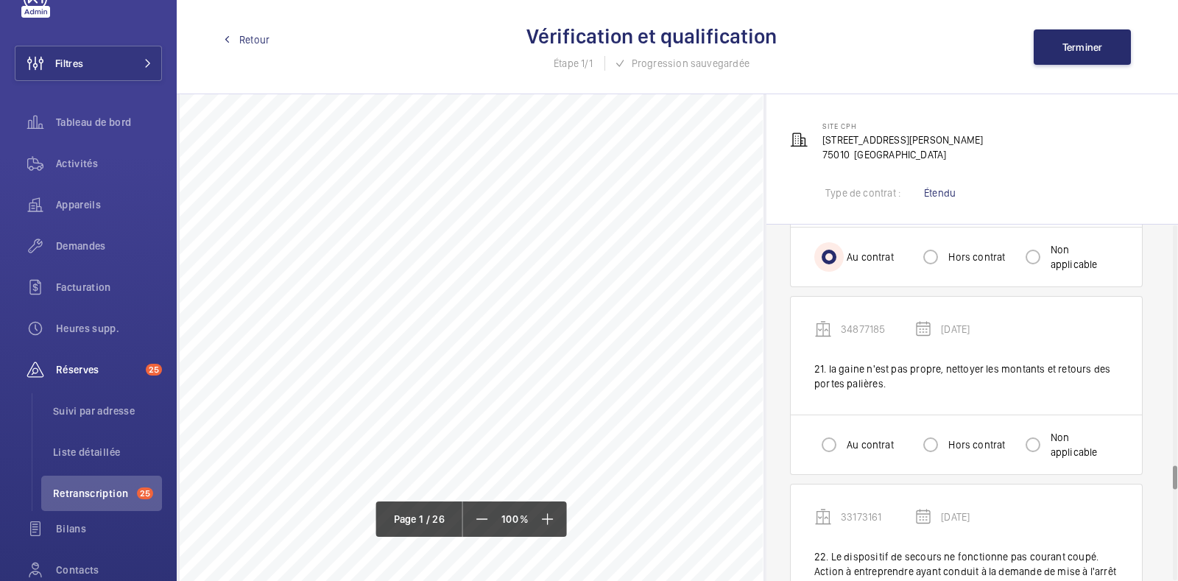
scroll to position [3560, 0]
click at [942, 443] on input "Hors contrat" at bounding box center [930, 443] width 29 height 29
radio input "true"
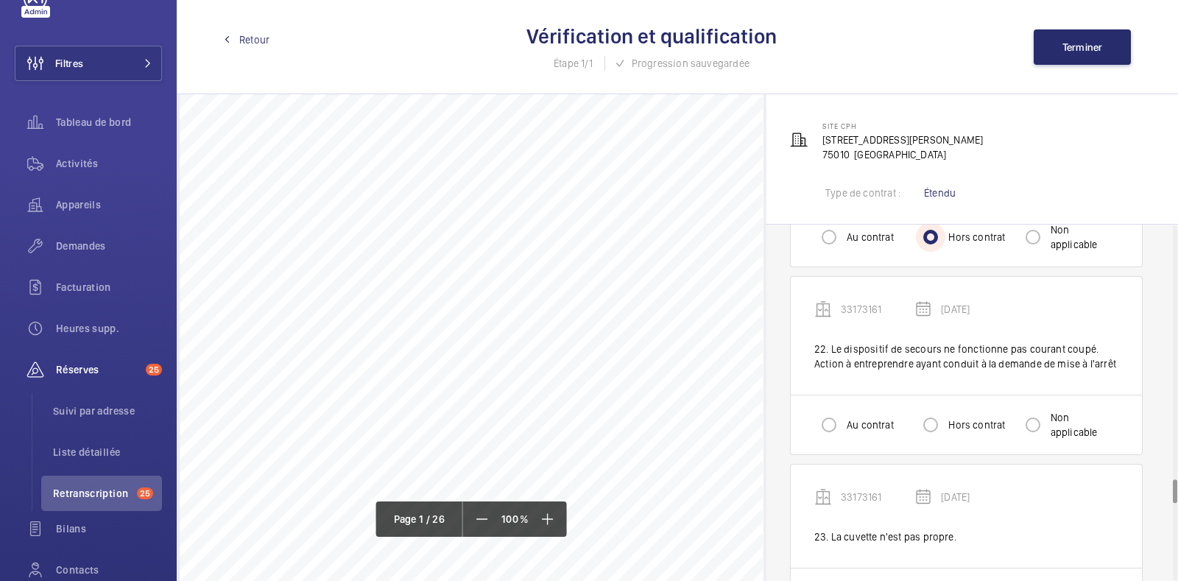
scroll to position [3769, 0]
click at [938, 419] on input "Hors contrat" at bounding box center [930, 423] width 29 height 29
radio input "true"
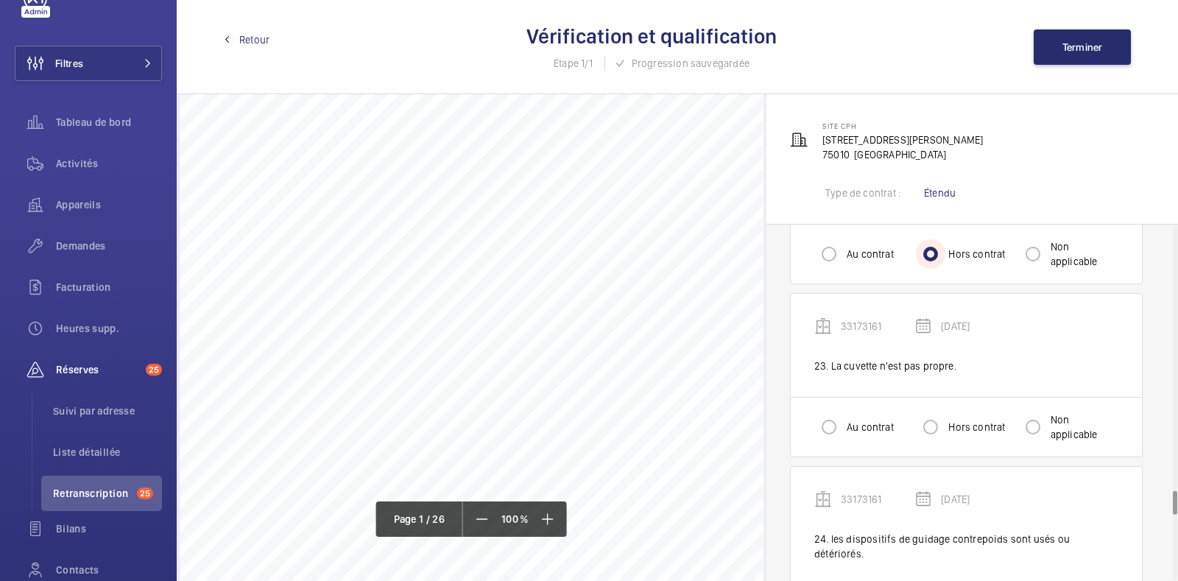
scroll to position [3940, 0]
click at [855, 417] on label "Au contrat" at bounding box center [869, 424] width 50 height 15
click at [844, 417] on input "Au contrat" at bounding box center [828, 424] width 29 height 29
radio input "true"
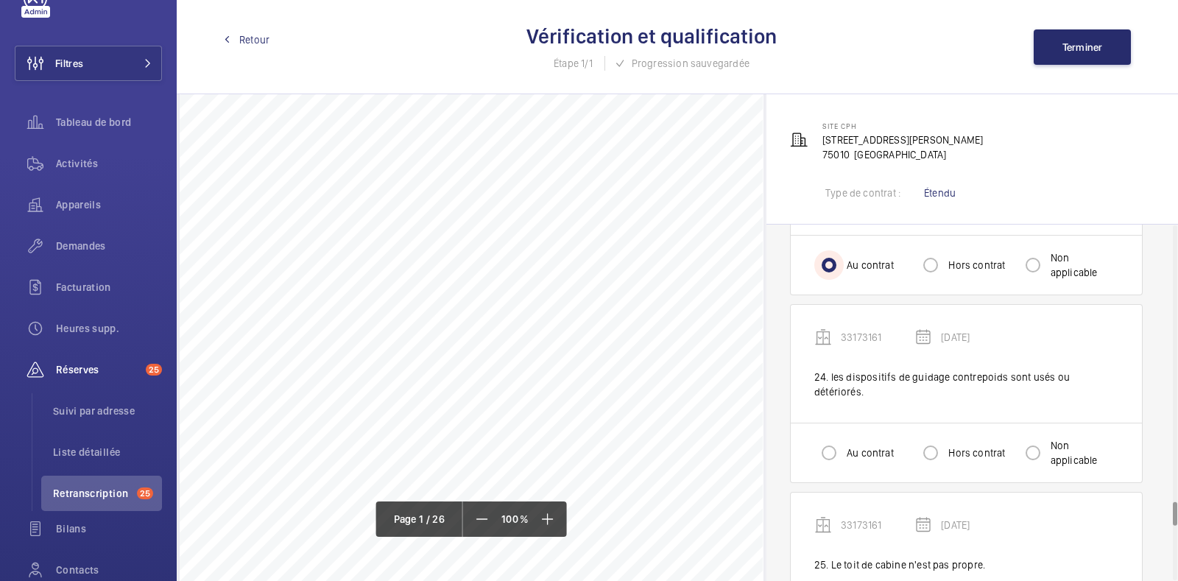
scroll to position [4102, 0]
click at [855, 437] on div "Au contrat" at bounding box center [854, 451] width 80 height 29
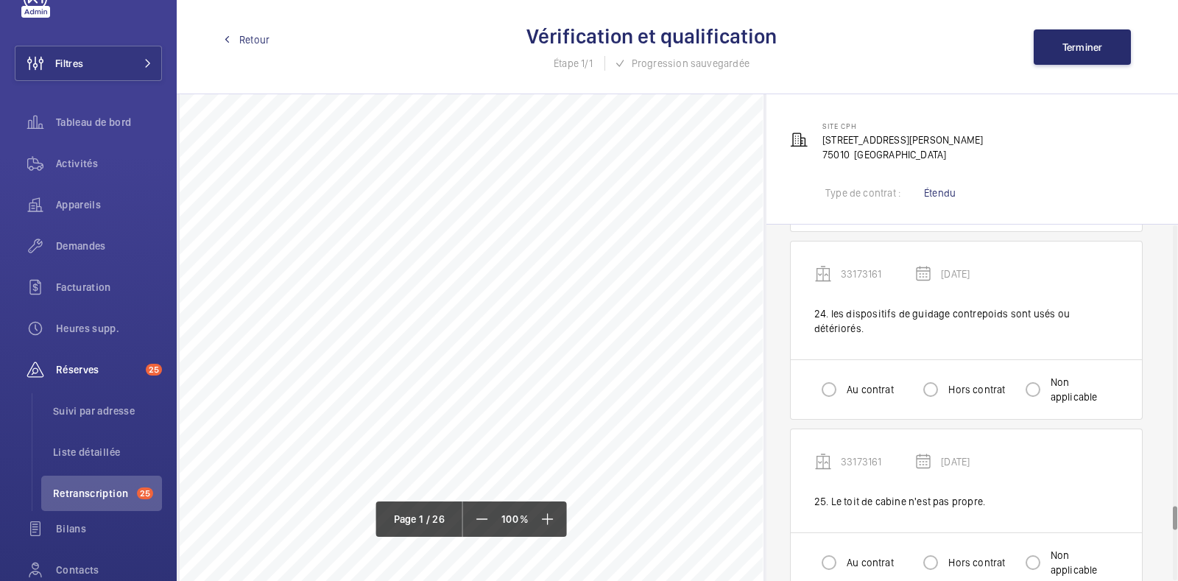
scroll to position [4163, 0]
click at [819, 375] on input "Au contrat" at bounding box center [828, 389] width 29 height 29
radio input "true"
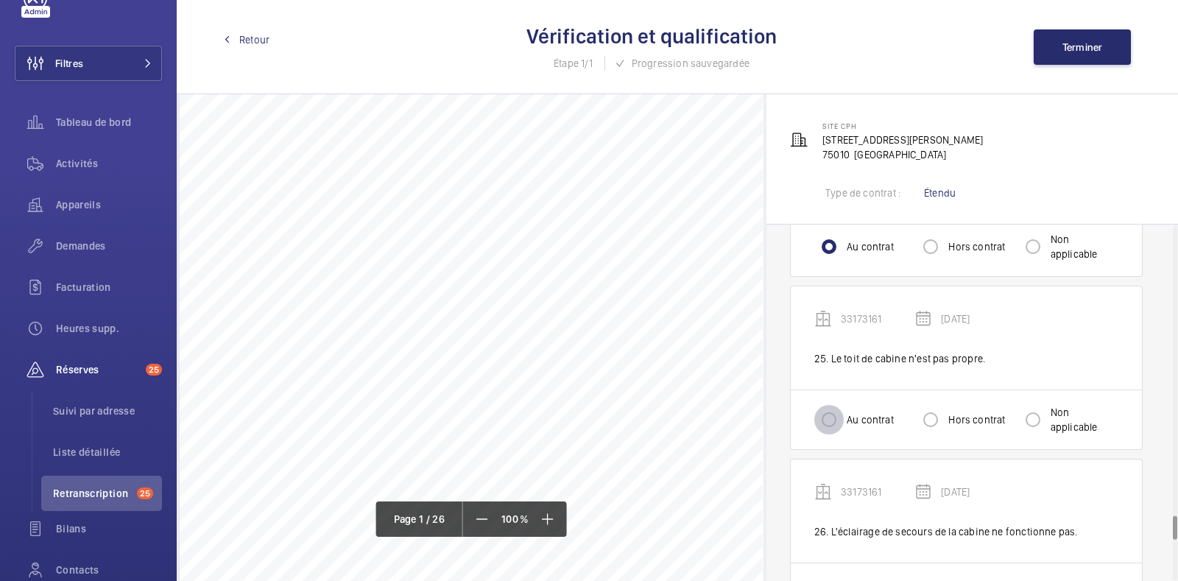
click at [833, 405] on input "Au contrat" at bounding box center [828, 419] width 29 height 29
radio input "true"
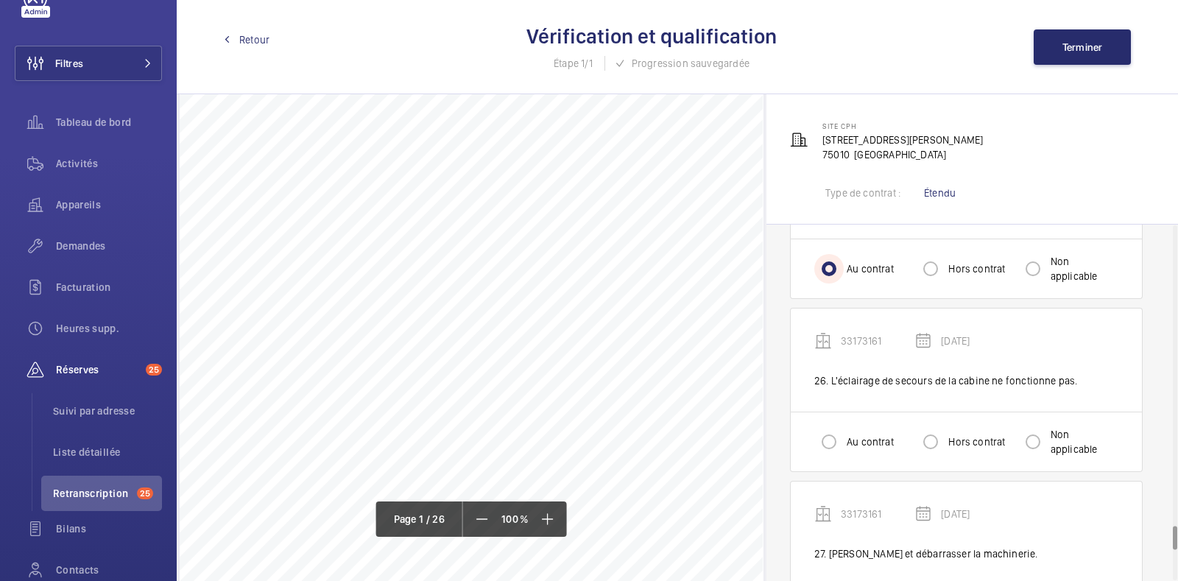
scroll to position [4456, 0]
click at [939, 428] on input "Hors contrat" at bounding box center [930, 442] width 29 height 29
radio input "true"
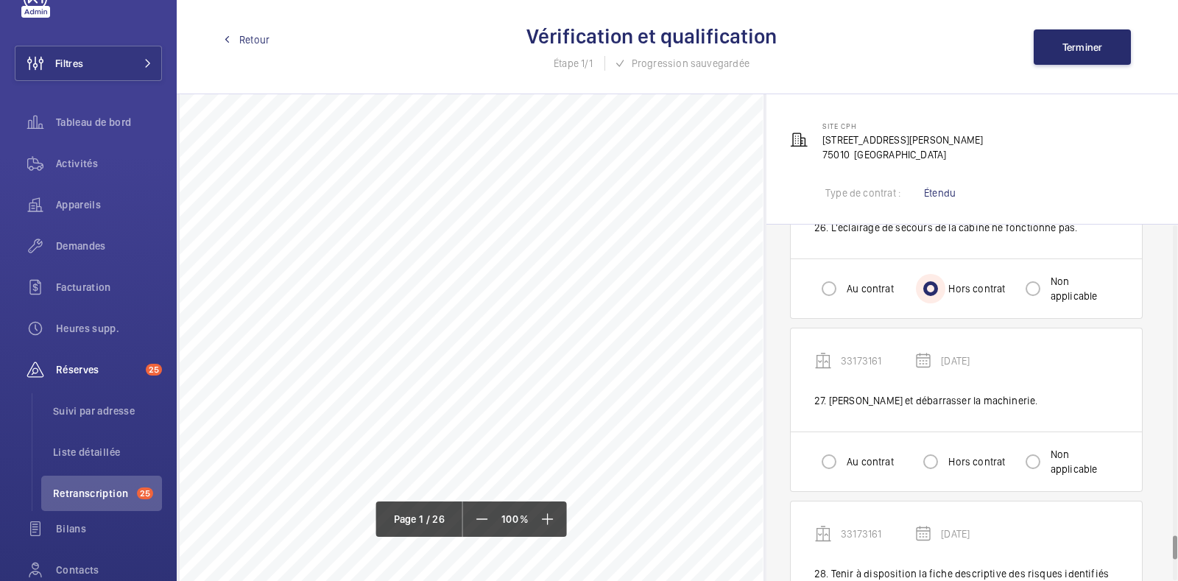
scroll to position [4613, 0]
click at [860, 451] on label "Au contrat" at bounding box center [869, 458] width 50 height 15
click at [844, 444] on input "Au contrat" at bounding box center [828, 458] width 29 height 29
radio input "true"
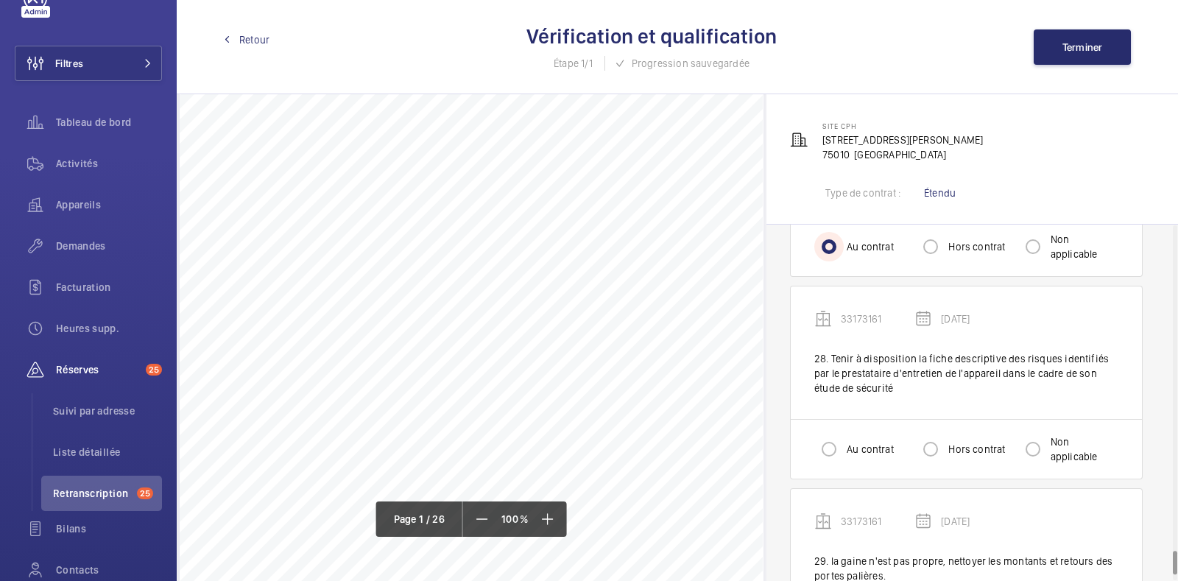
scroll to position [4825, 0]
click at [832, 434] on input "Au contrat" at bounding box center [828, 448] width 29 height 29
radio input "true"
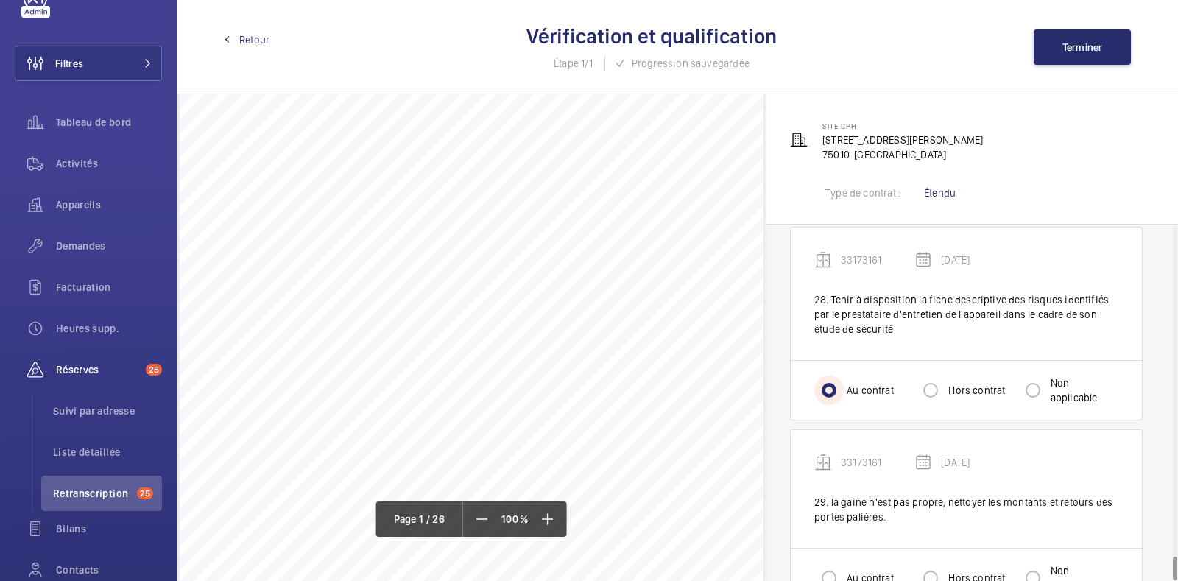
scroll to position [4909, 0]
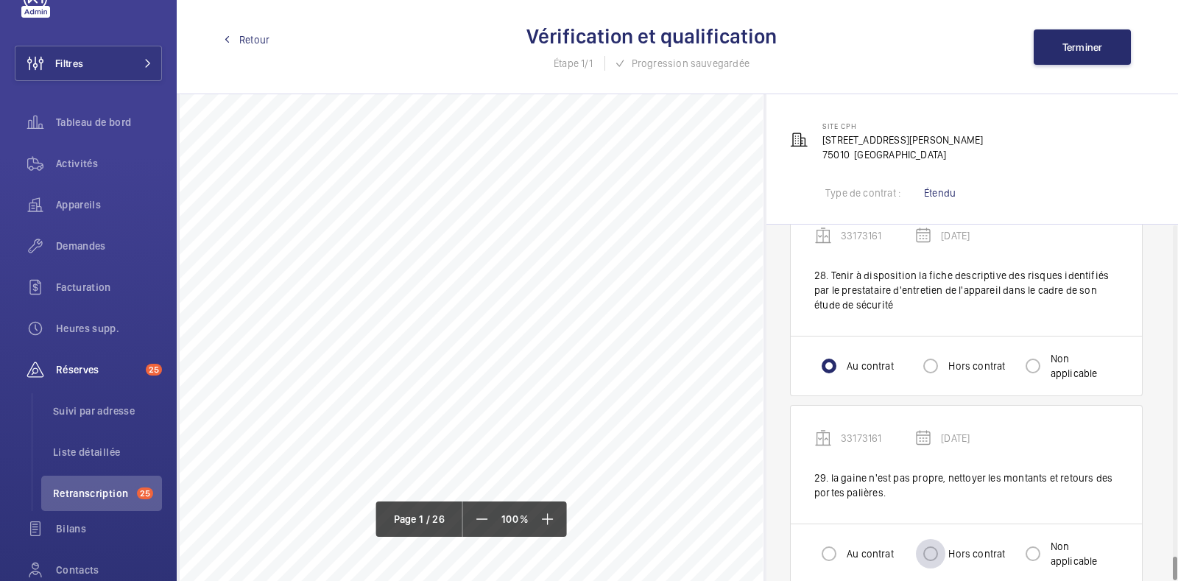
click at [939, 542] on div at bounding box center [930, 553] width 35 height 35
radio input "true"
click at [1068, 62] on button "Terminer" at bounding box center [1082, 46] width 97 height 35
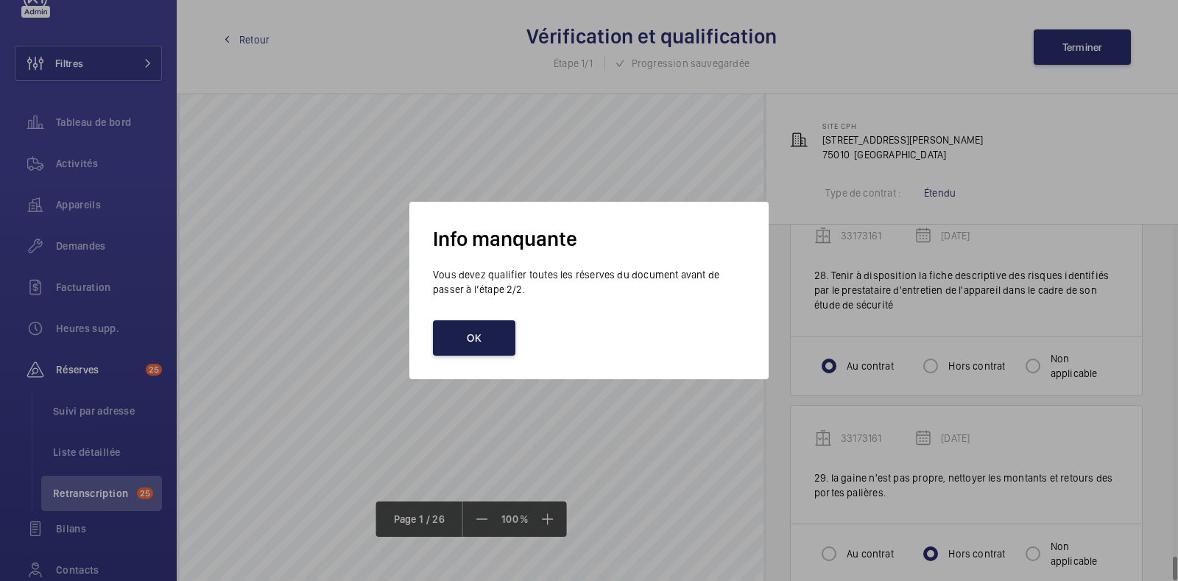
click at [475, 340] on button "OK" at bounding box center [474, 337] width 82 height 35
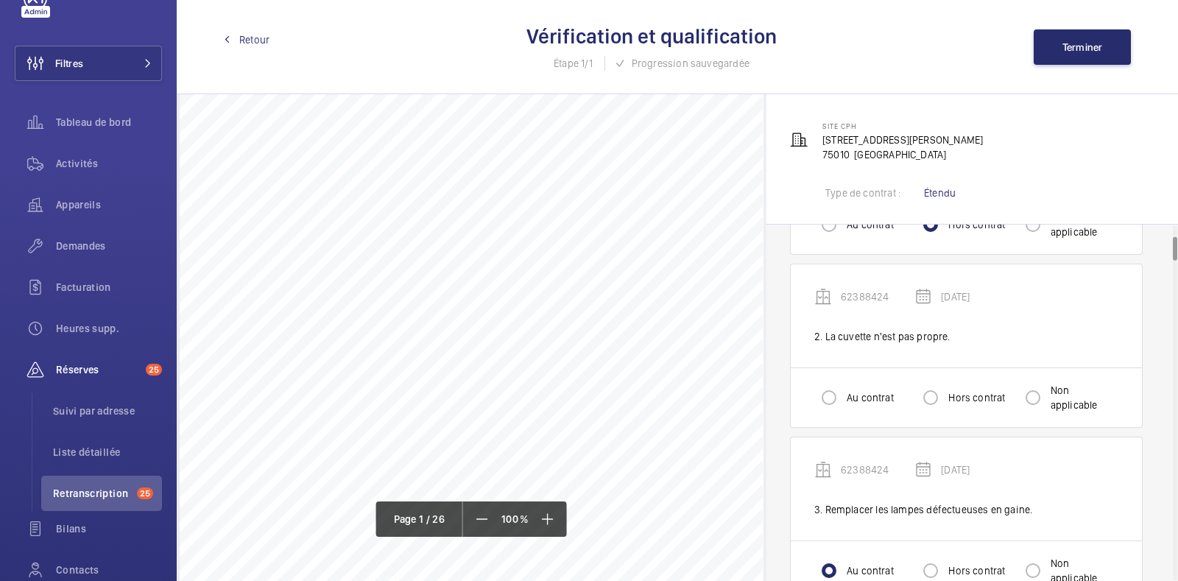
scroll to position [143, 0]
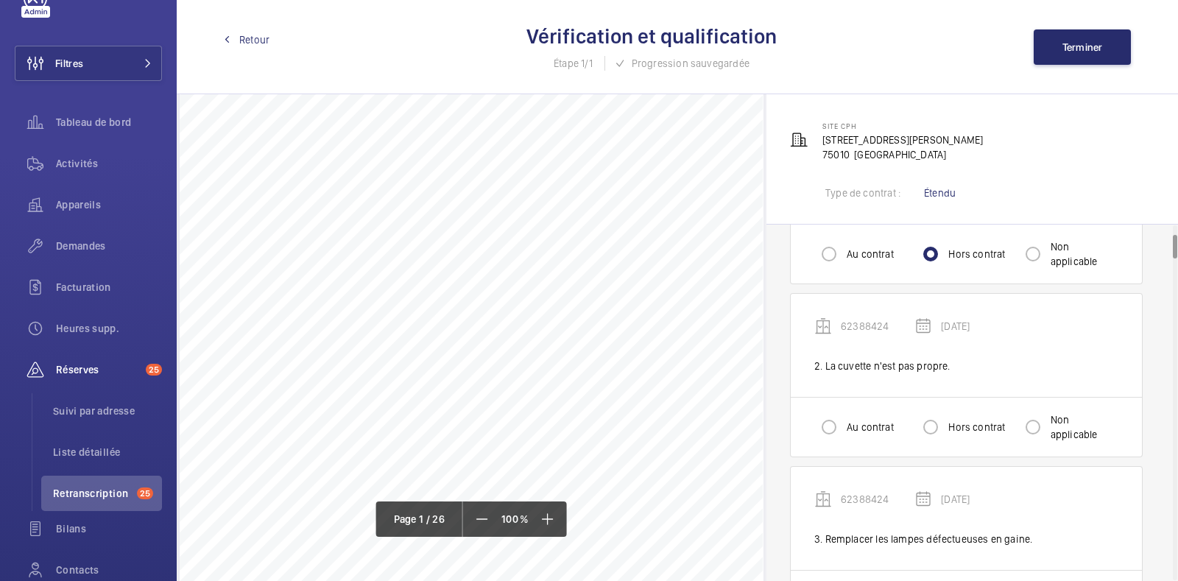
click at [854, 428] on label "Au contrat" at bounding box center [869, 427] width 50 height 15
click at [844, 428] on input "Au contrat" at bounding box center [828, 426] width 29 height 29
radio input "true"
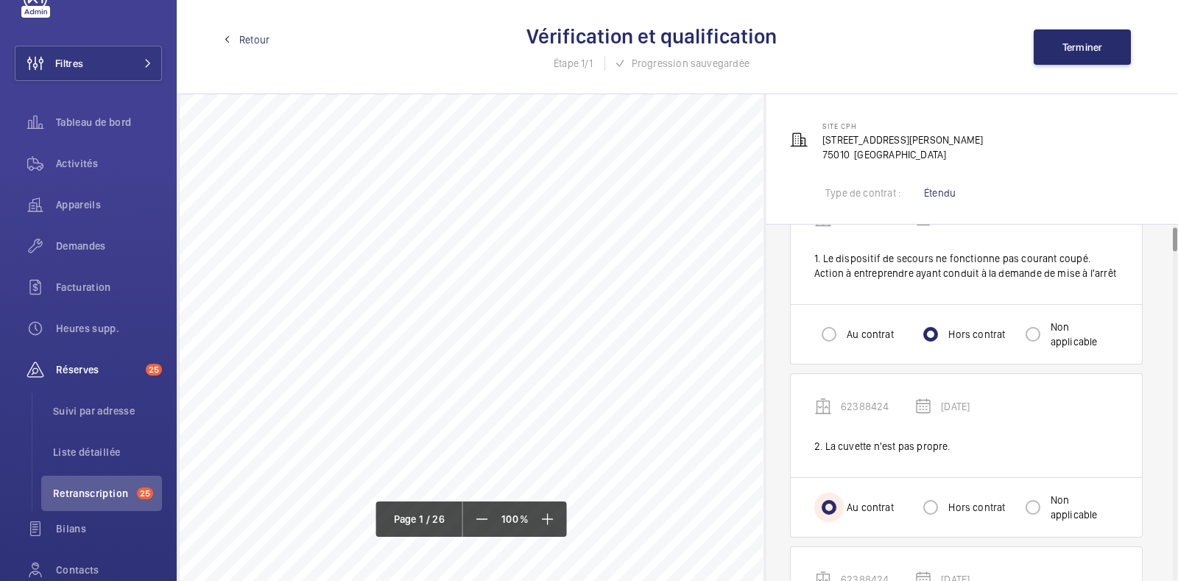
scroll to position [0, 0]
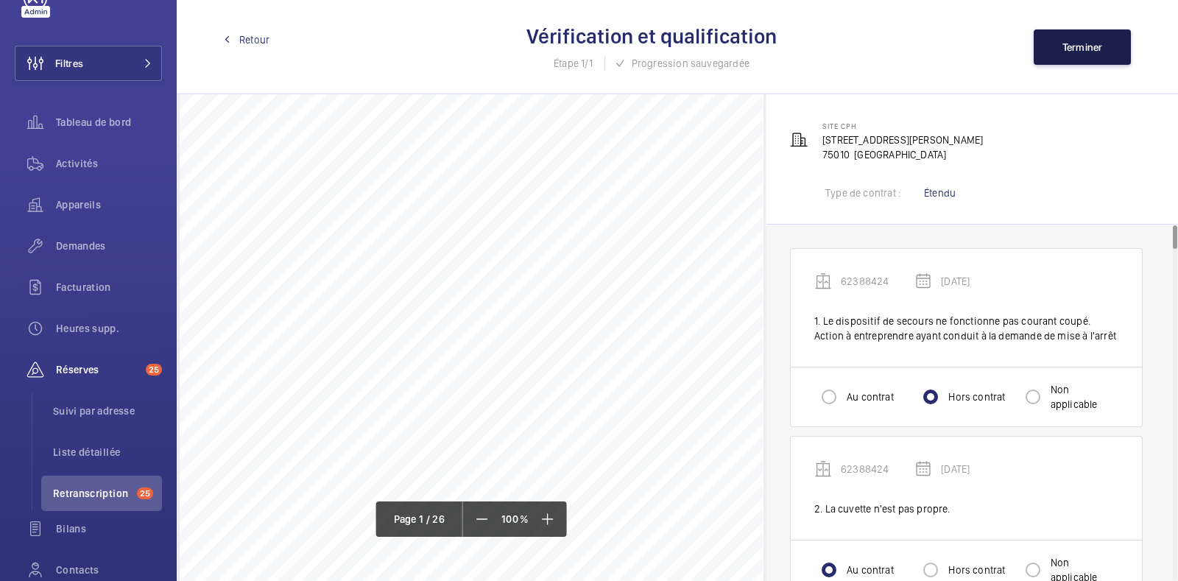
click at [1056, 46] on button "Terminer" at bounding box center [1082, 46] width 97 height 35
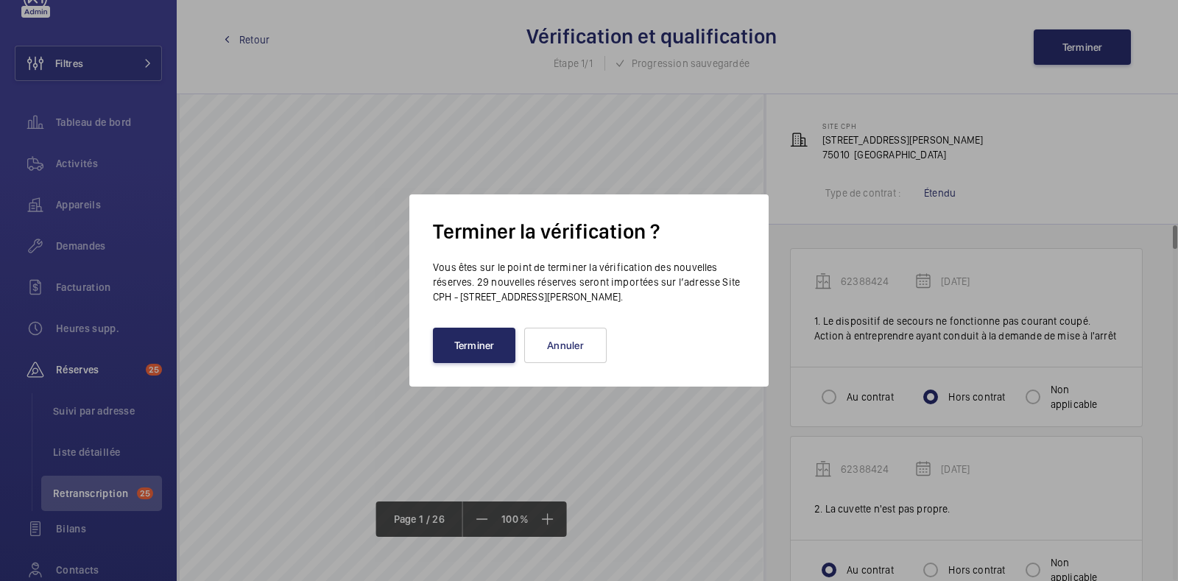
click at [480, 351] on button "Terminer" at bounding box center [474, 345] width 82 height 35
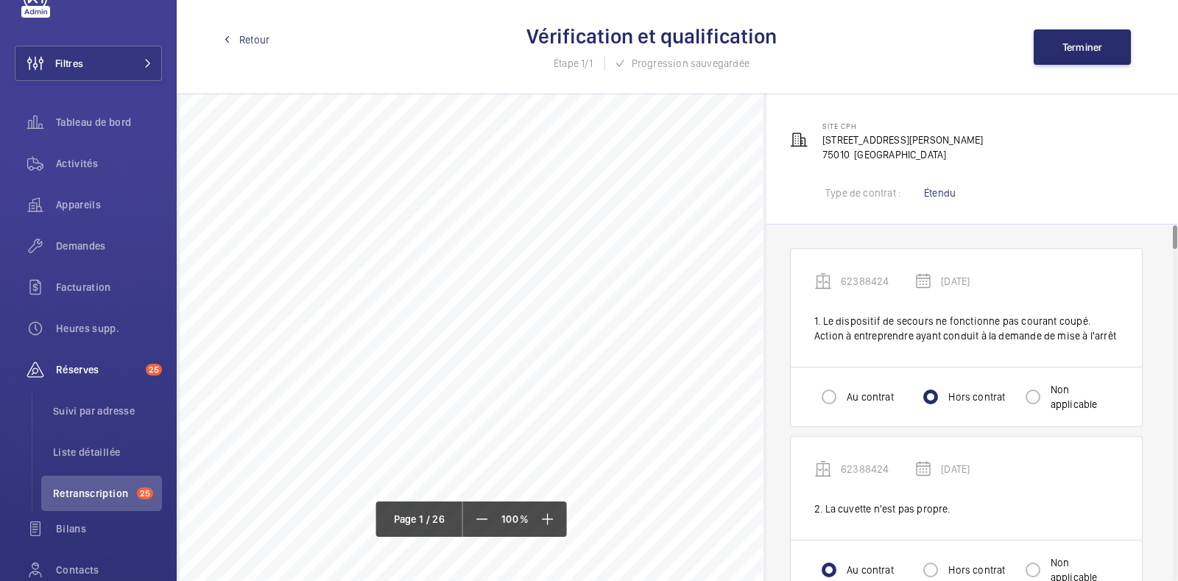
click at [250, 44] on span "Retour" at bounding box center [254, 39] width 30 height 15
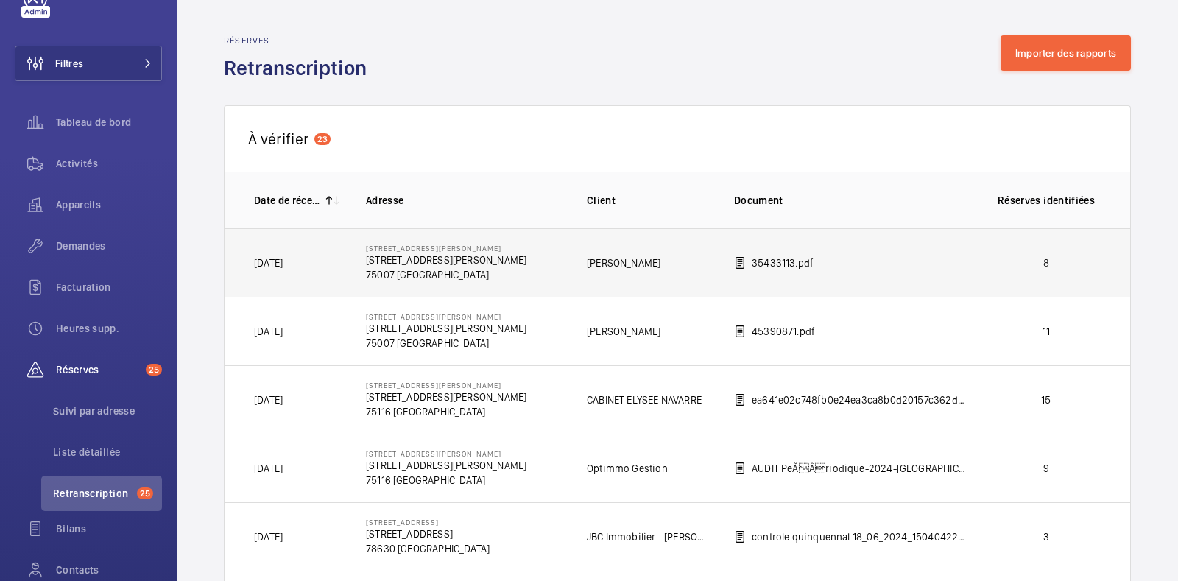
click at [894, 261] on td "35433113.pdf" at bounding box center [839, 262] width 258 height 68
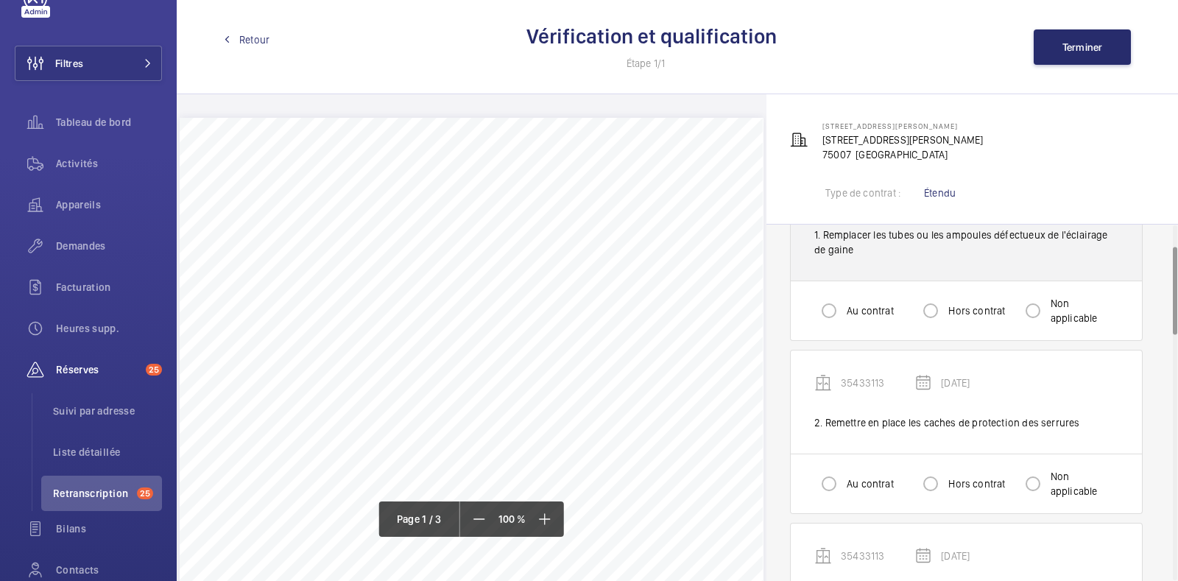
scroll to position [84, 0]
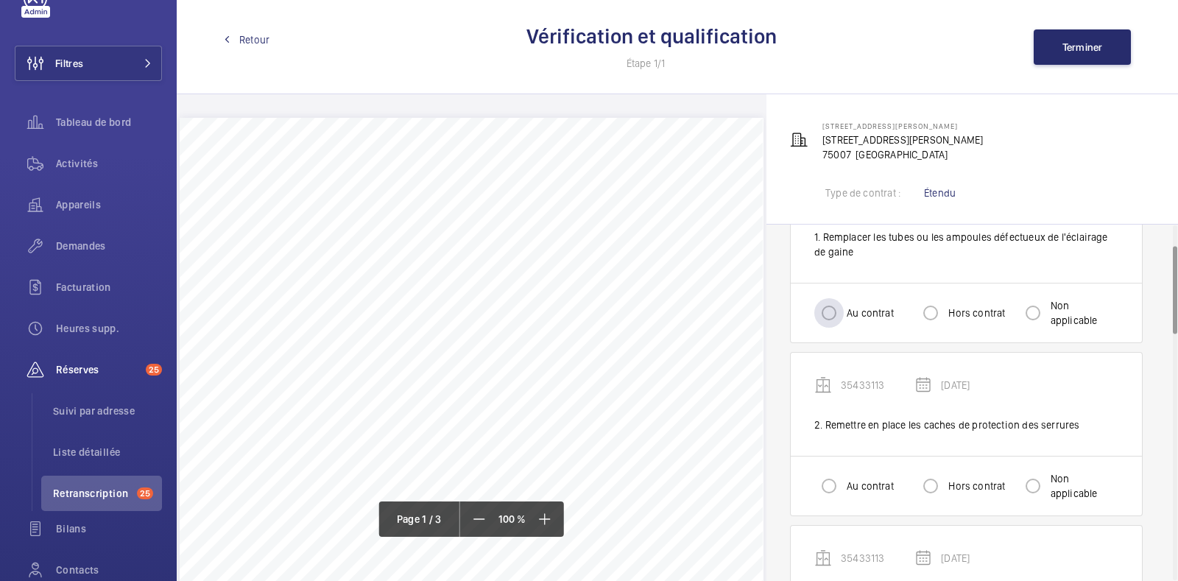
click at [854, 317] on label "Au contrat" at bounding box center [869, 313] width 50 height 15
click at [844, 317] on input "Au contrat" at bounding box center [828, 312] width 29 height 29
radio input "true"
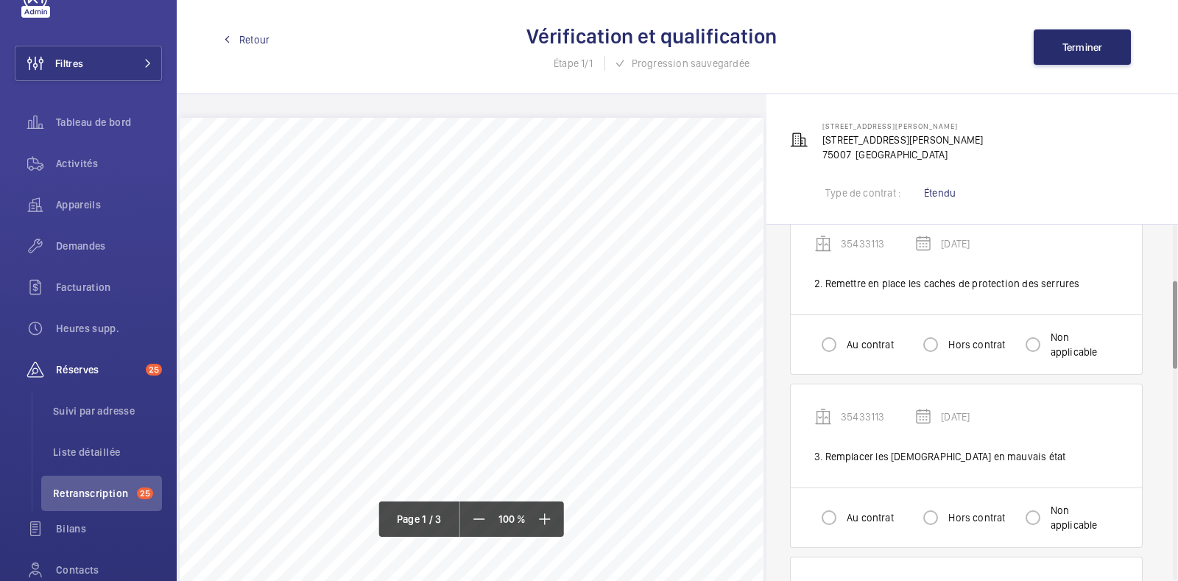
scroll to position [225, 0]
click at [946, 345] on div at bounding box center [930, 345] width 35 height 35
radio input "true"
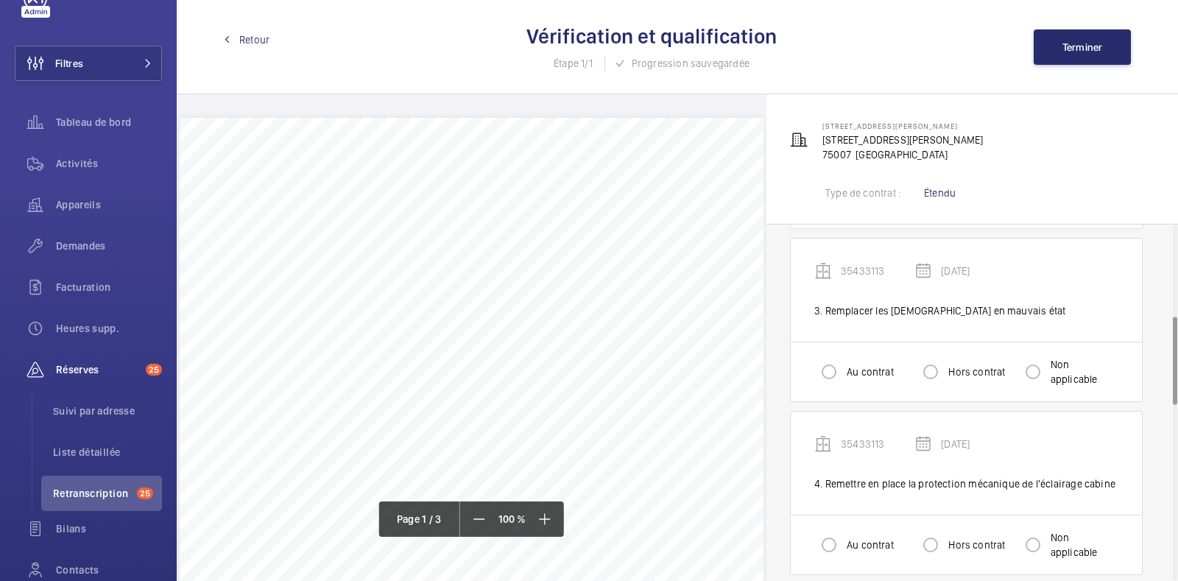
scroll to position [370, 0]
click at [942, 370] on input "Hors contrat" at bounding box center [930, 373] width 29 height 29
radio input "true"
click at [961, 371] on label "Hors contrat" at bounding box center [975, 373] width 60 height 15
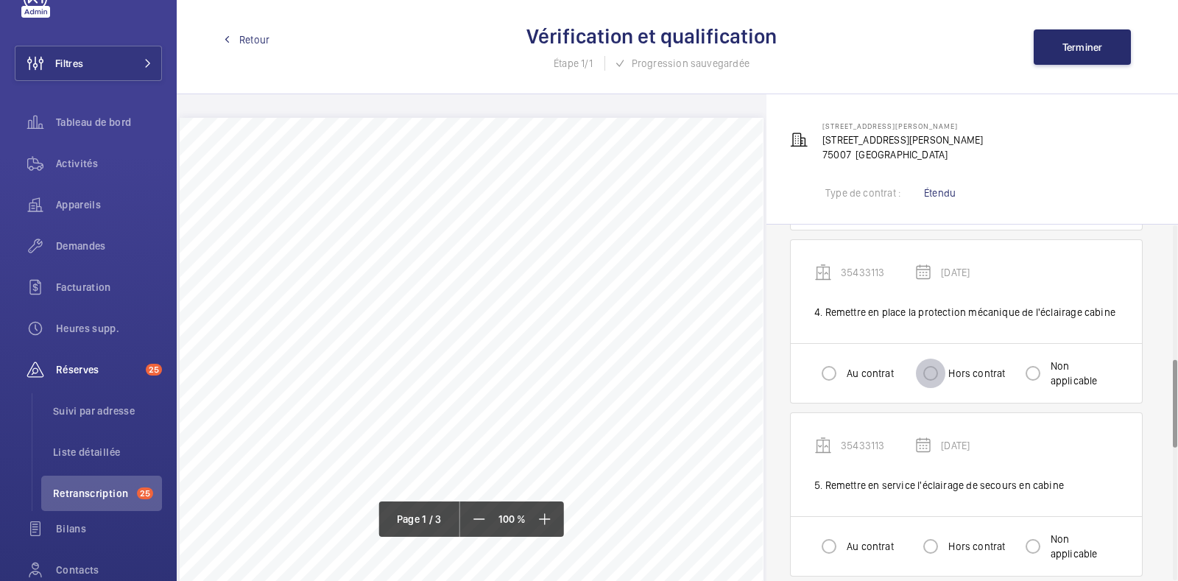
click at [945, 371] on input "Hors contrat" at bounding box center [930, 373] width 29 height 29
radio input "true"
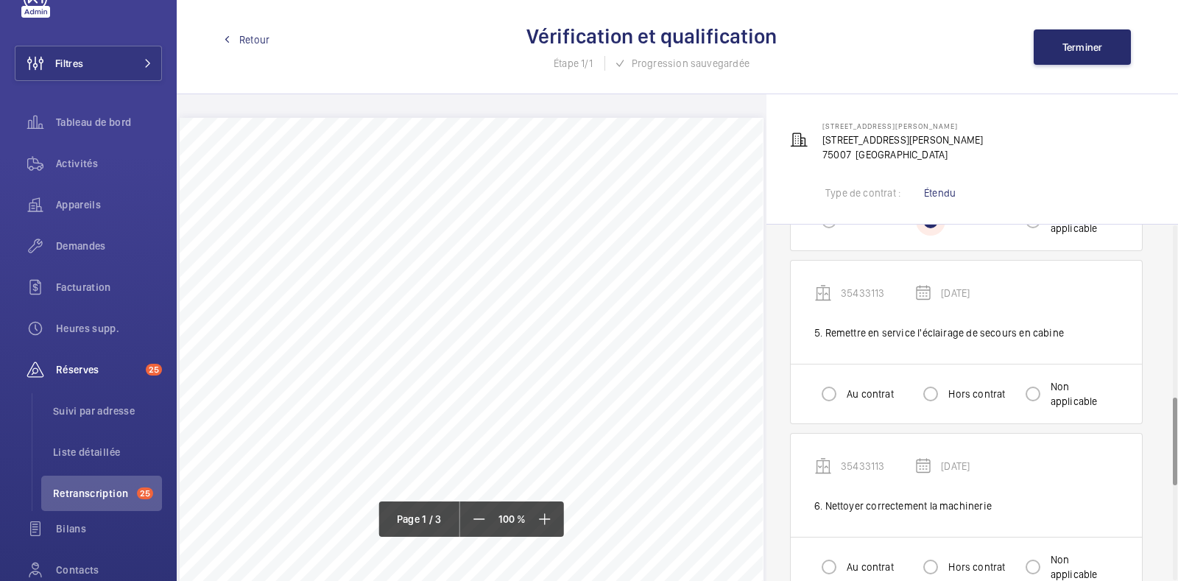
scroll to position [694, 0]
click at [954, 384] on div "Hors contrat" at bounding box center [960, 395] width 89 height 29
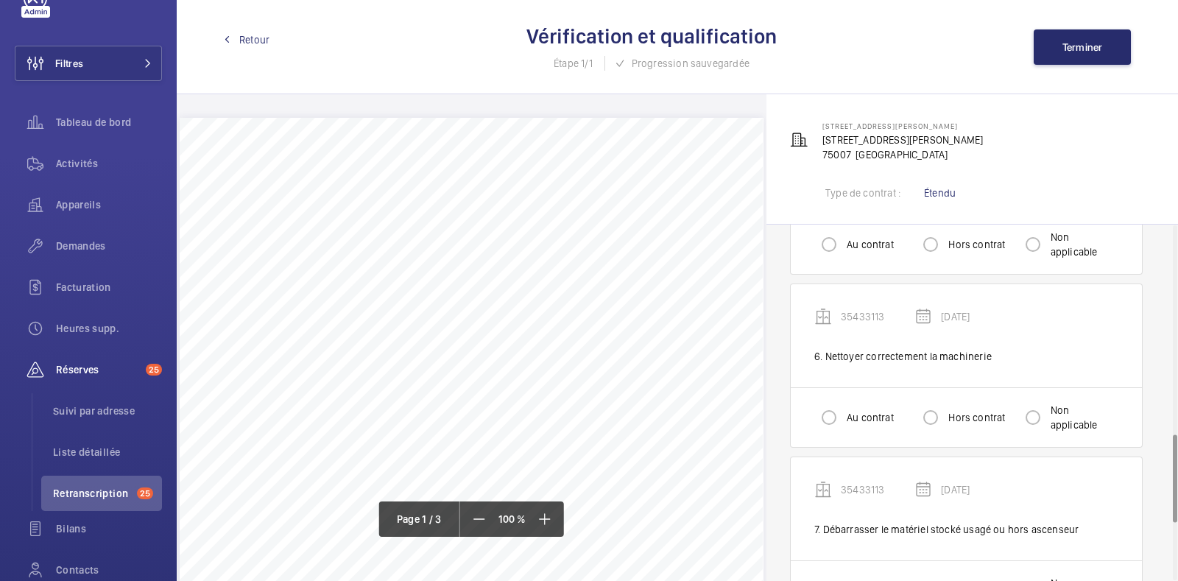
scroll to position [850, 0]
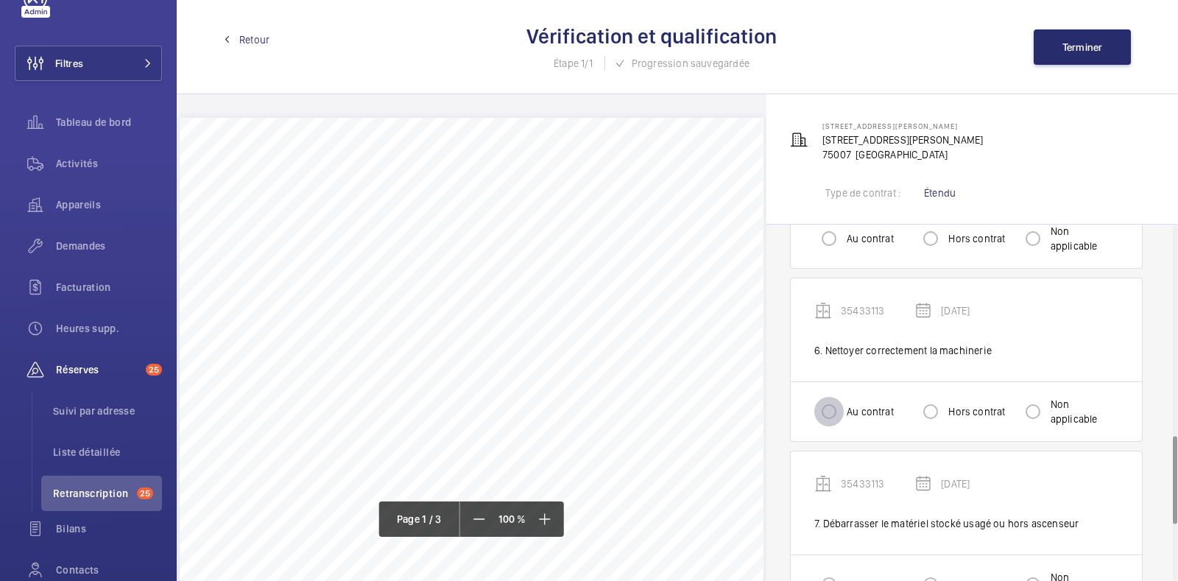
click at [821, 417] on input "Au contrat" at bounding box center [828, 411] width 29 height 29
radio input "true"
click at [946, 414] on div at bounding box center [930, 409] width 35 height 35
radio input "true"
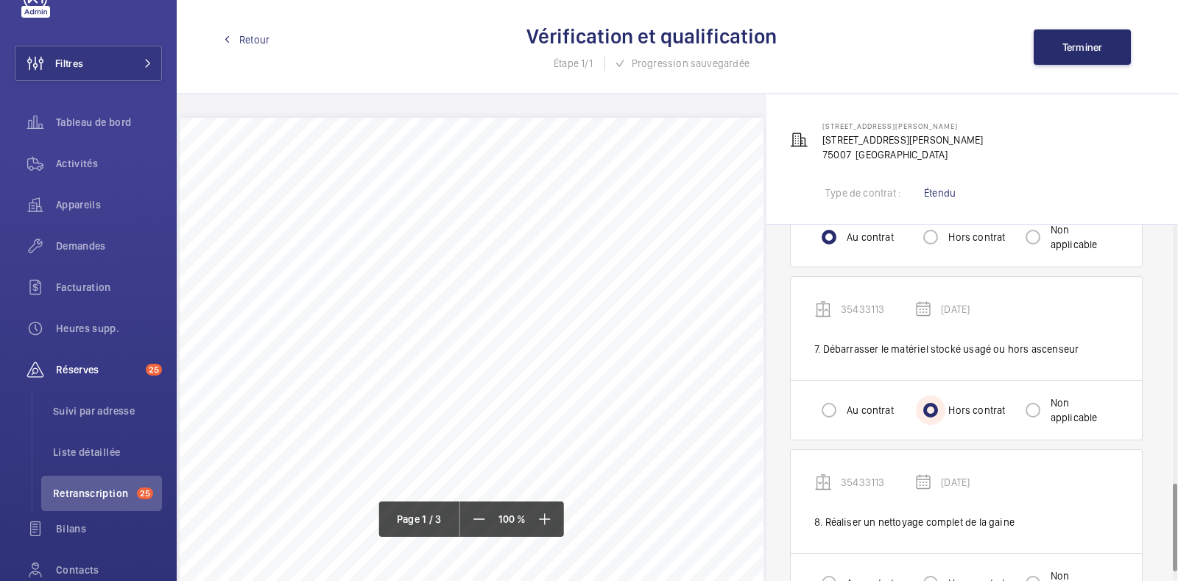
scroll to position [1077, 0]
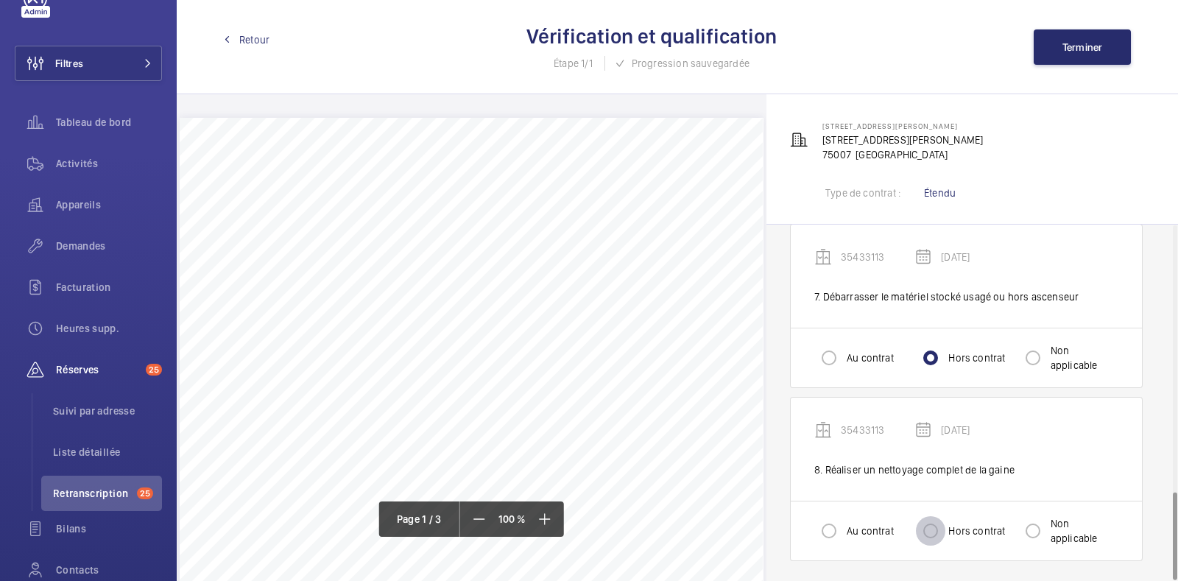
click at [935, 529] on input "Hors contrat" at bounding box center [930, 530] width 29 height 29
radio input "true"
click at [1075, 50] on span "Terminer" at bounding box center [1082, 47] width 40 height 12
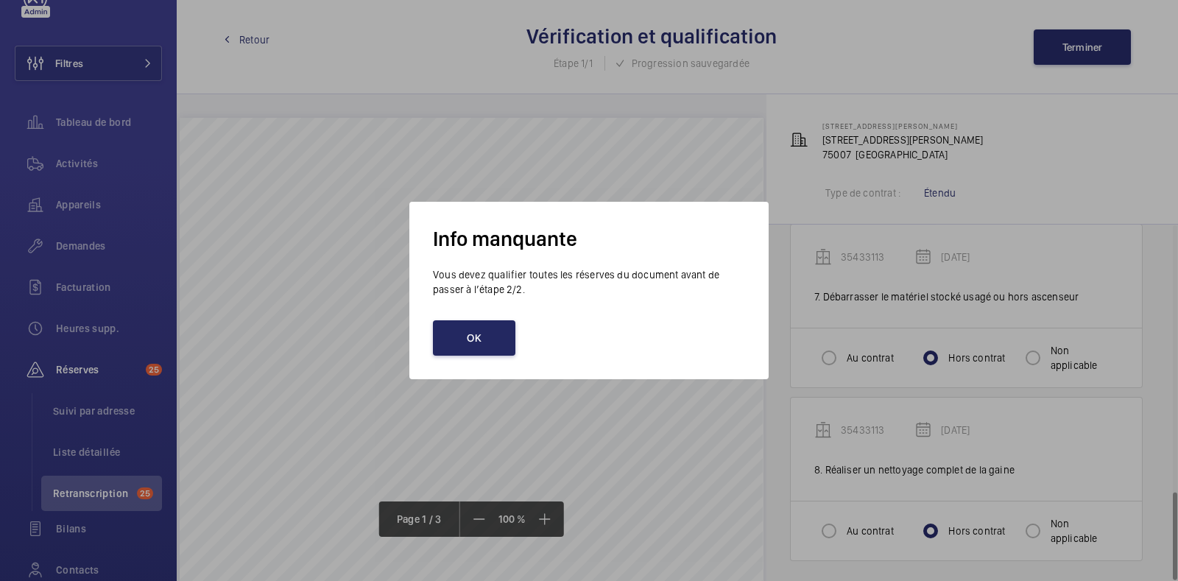
click at [475, 340] on button "OK" at bounding box center [474, 337] width 82 height 35
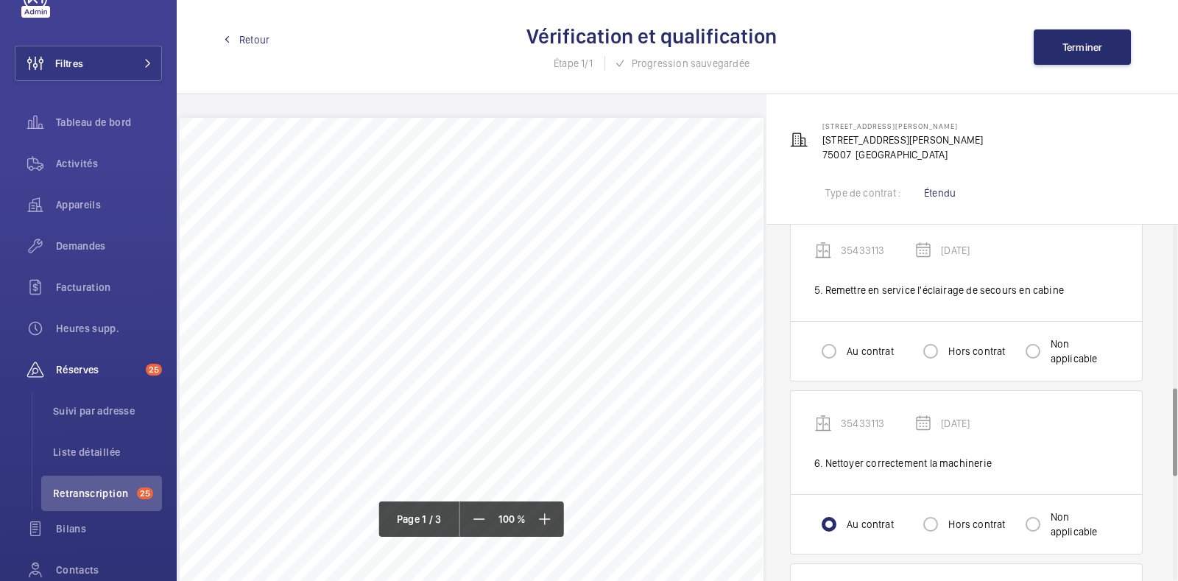
scroll to position [652, 0]
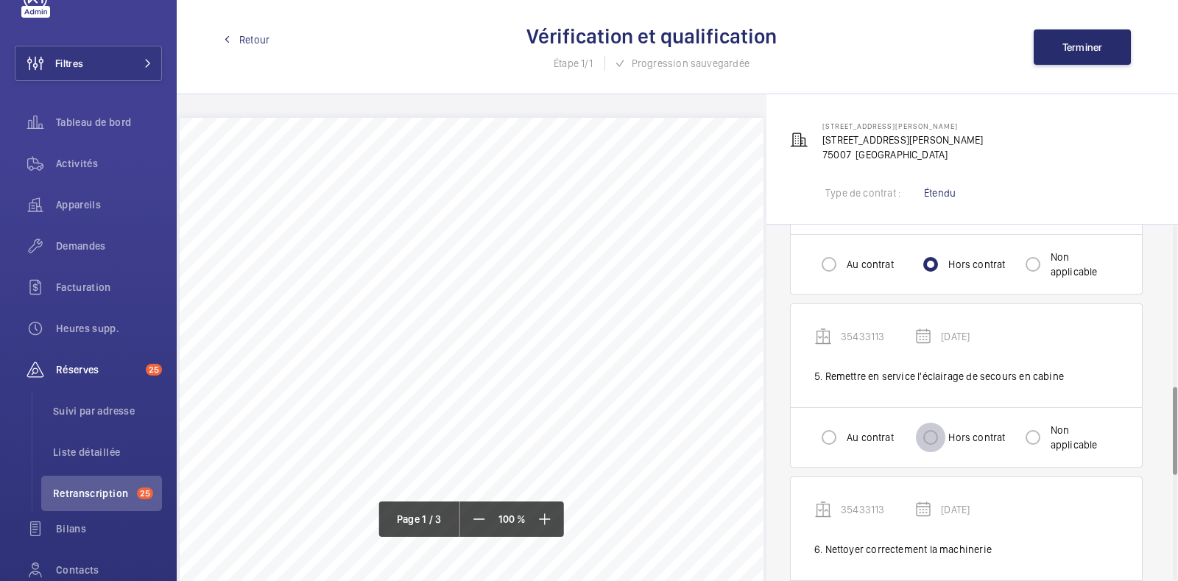
click at [937, 432] on input "Hors contrat" at bounding box center [930, 437] width 29 height 29
radio input "true"
click at [1086, 39] on button "Terminer" at bounding box center [1082, 46] width 97 height 35
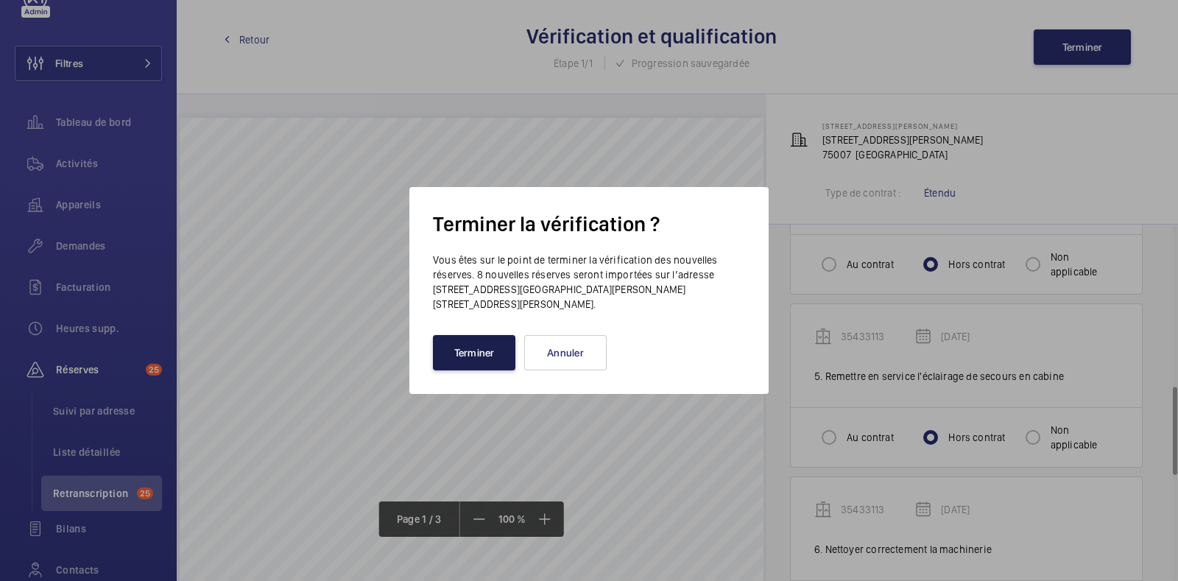
click at [453, 342] on button "Terminer" at bounding box center [474, 352] width 82 height 35
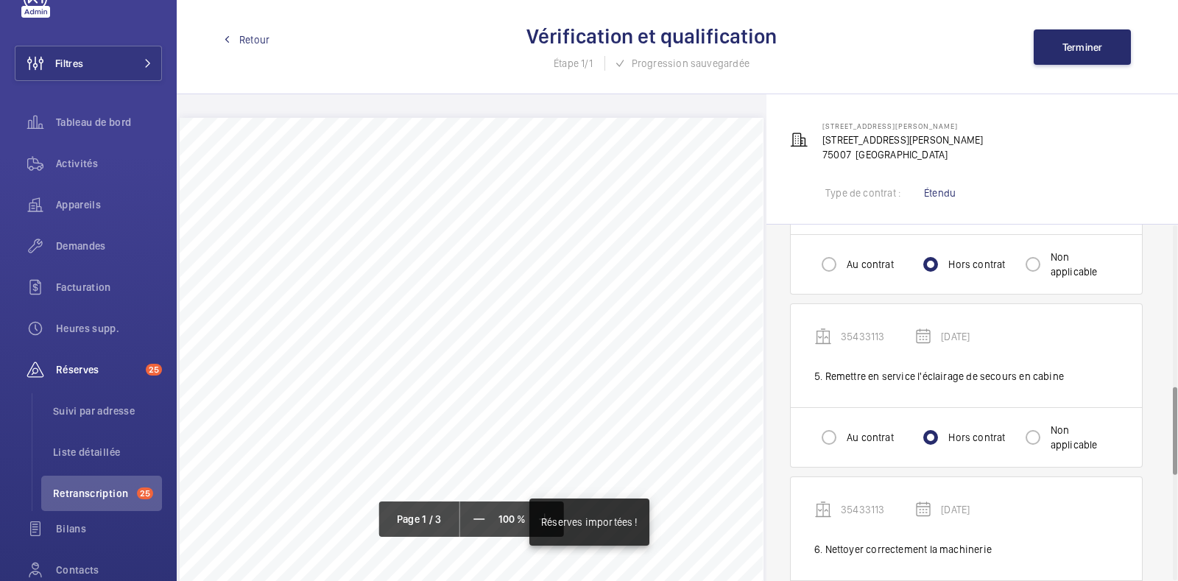
click at [238, 32] on link "Retour" at bounding box center [247, 39] width 46 height 15
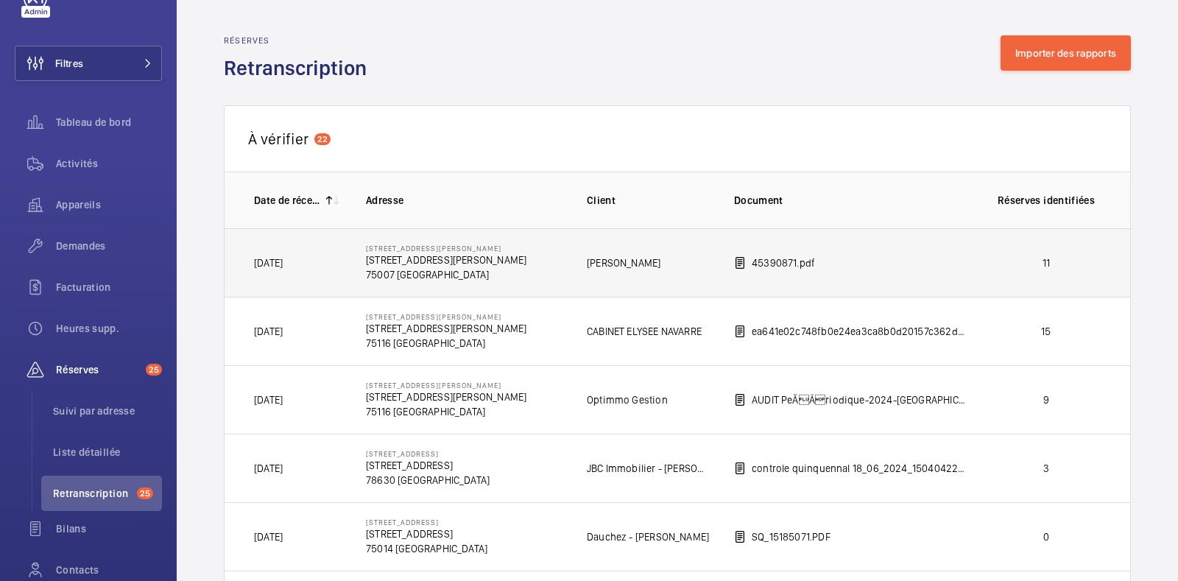
click at [865, 263] on td "45390871.pdf" at bounding box center [839, 262] width 258 height 68
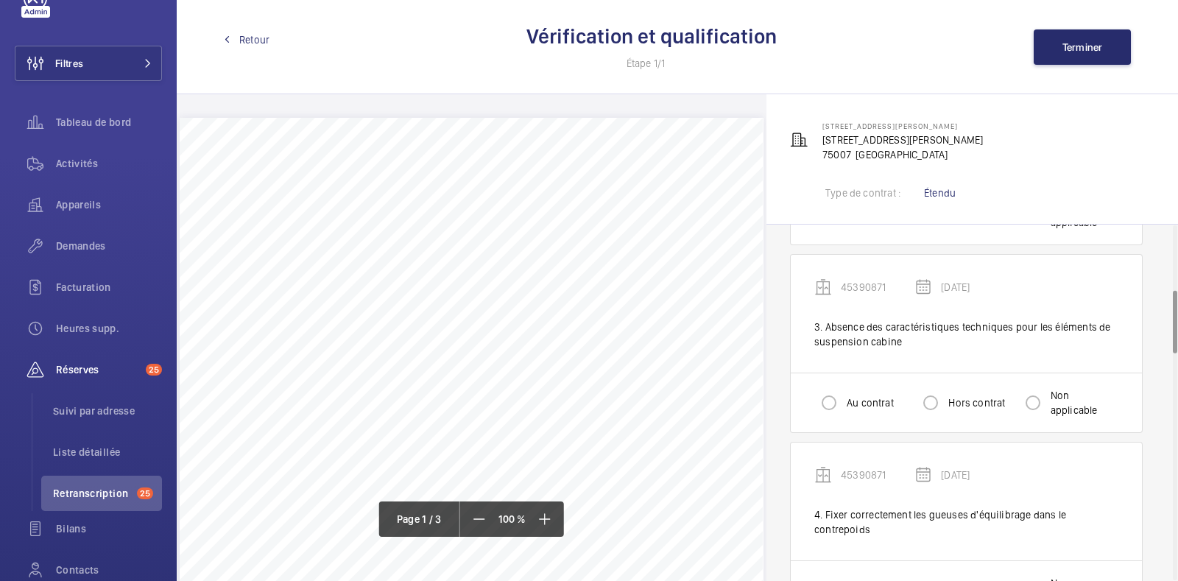
scroll to position [371, 0]
click at [939, 401] on input "Hors contrat" at bounding box center [930, 401] width 29 height 29
radio input "true"
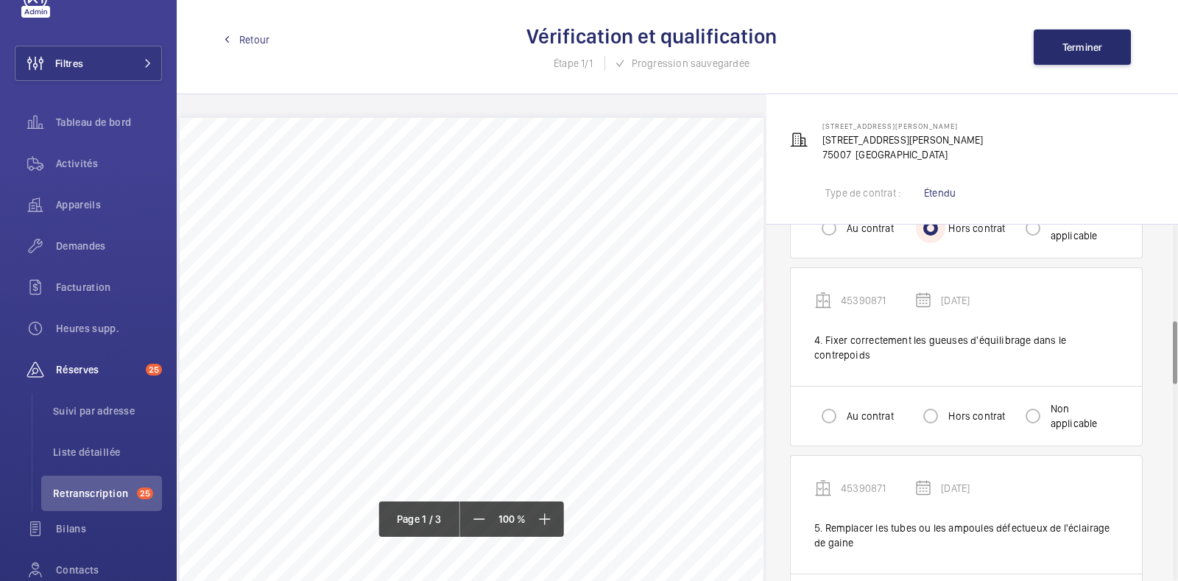
scroll to position [543, 0]
click at [934, 412] on input "Hors contrat" at bounding box center [930, 417] width 29 height 29
radio input "true"
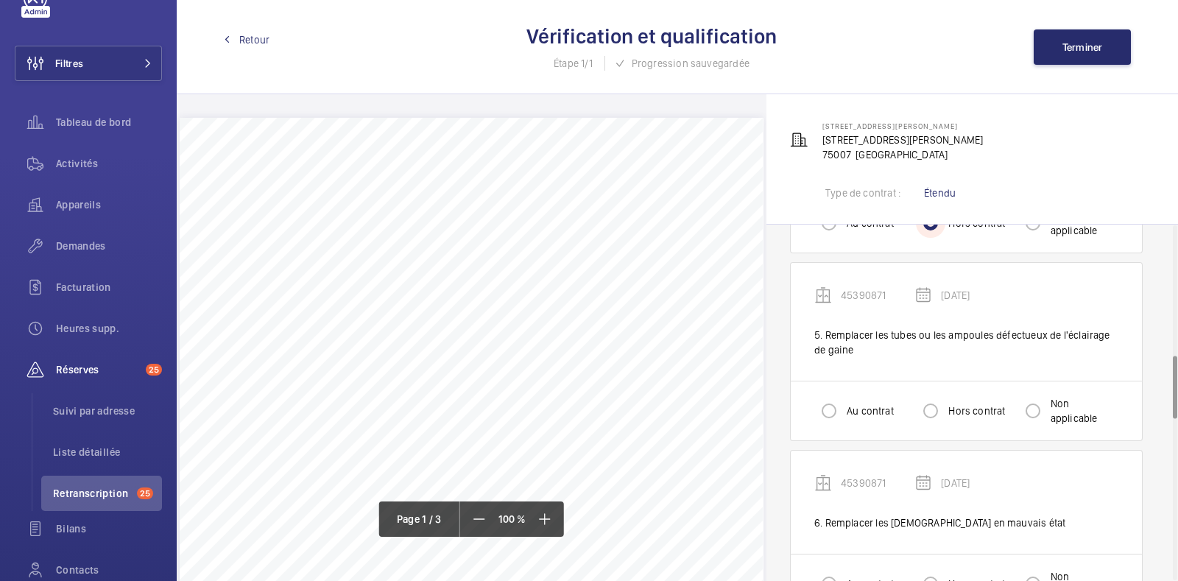
scroll to position [739, 0]
click at [805, 403] on div "Au contrat Hors contrat Non applicable" at bounding box center [966, 408] width 351 height 60
click at [827, 403] on input "Au contrat" at bounding box center [828, 408] width 29 height 29
radio input "true"
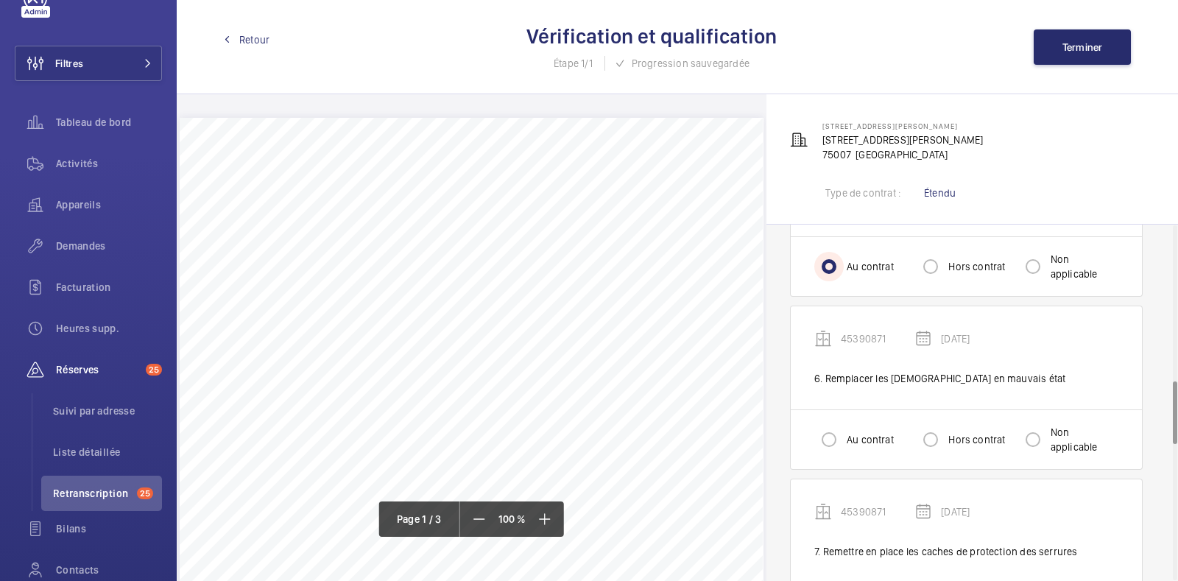
scroll to position [883, 0]
click at [920, 423] on input "Hors contrat" at bounding box center [930, 437] width 29 height 29
radio input "true"
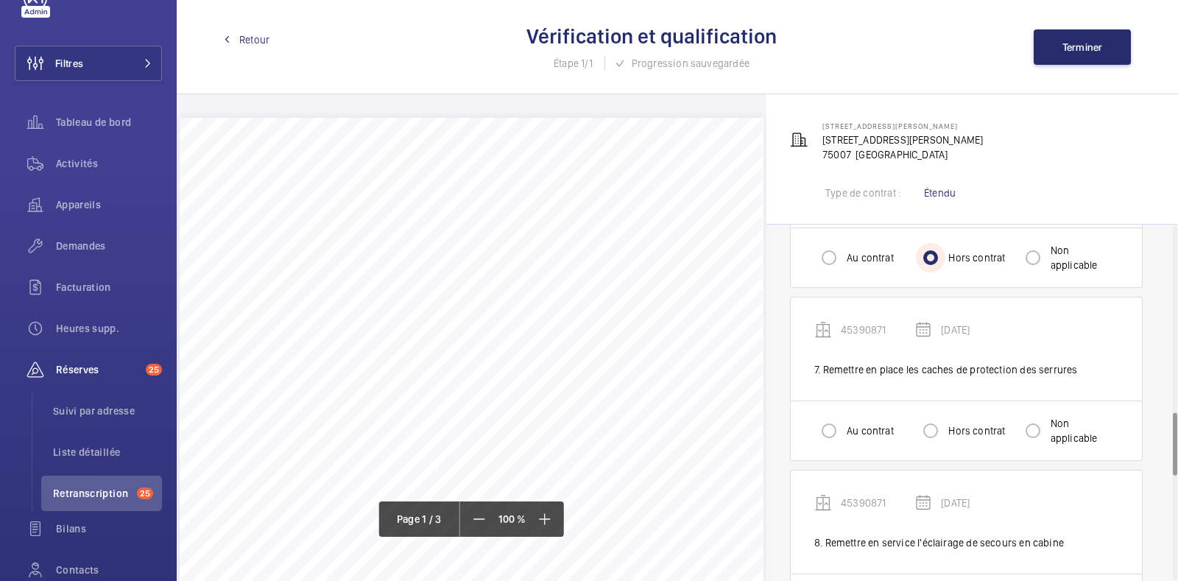
scroll to position [1062, 0]
click at [932, 427] on input "Hors contrat" at bounding box center [930, 431] width 29 height 29
radio input "true"
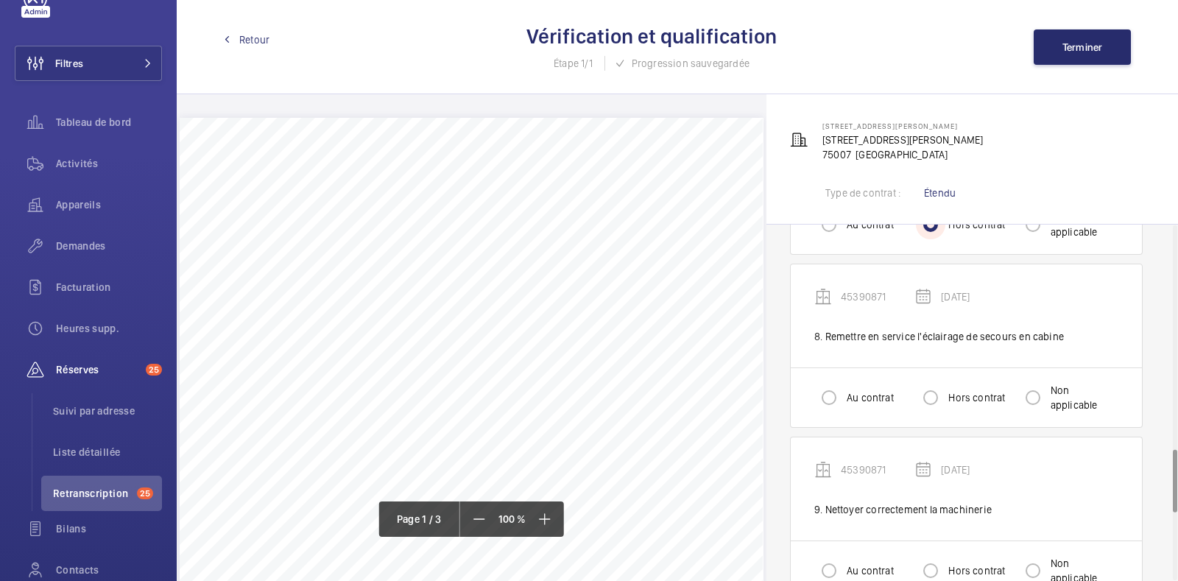
scroll to position [1269, 0]
click at [926, 390] on input "Hors contrat" at bounding box center [930, 397] width 29 height 29
radio input "true"
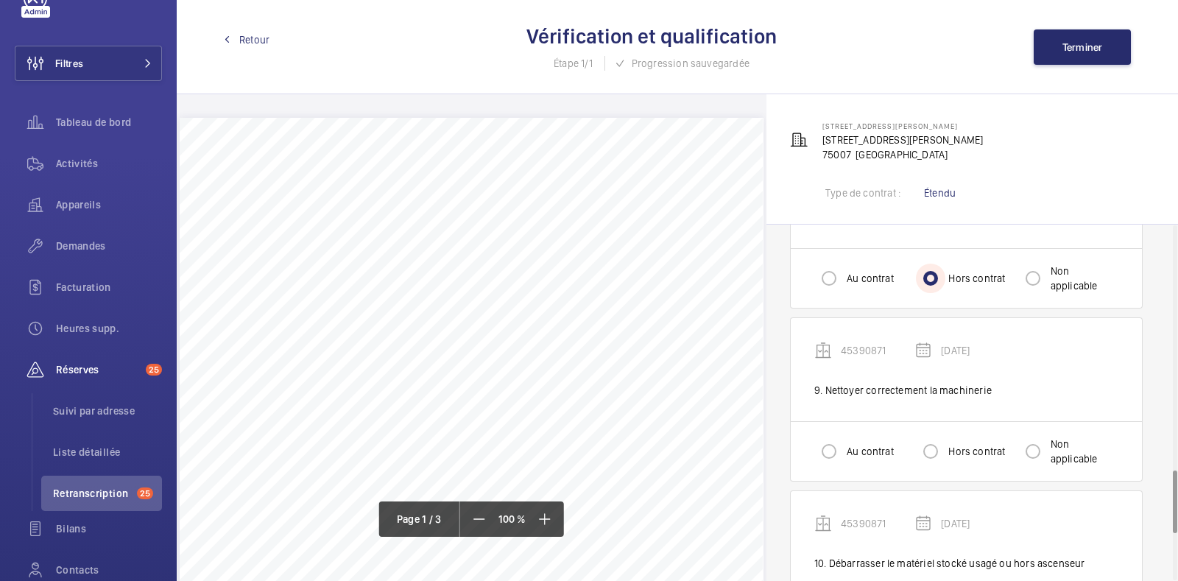
scroll to position [1409, 0]
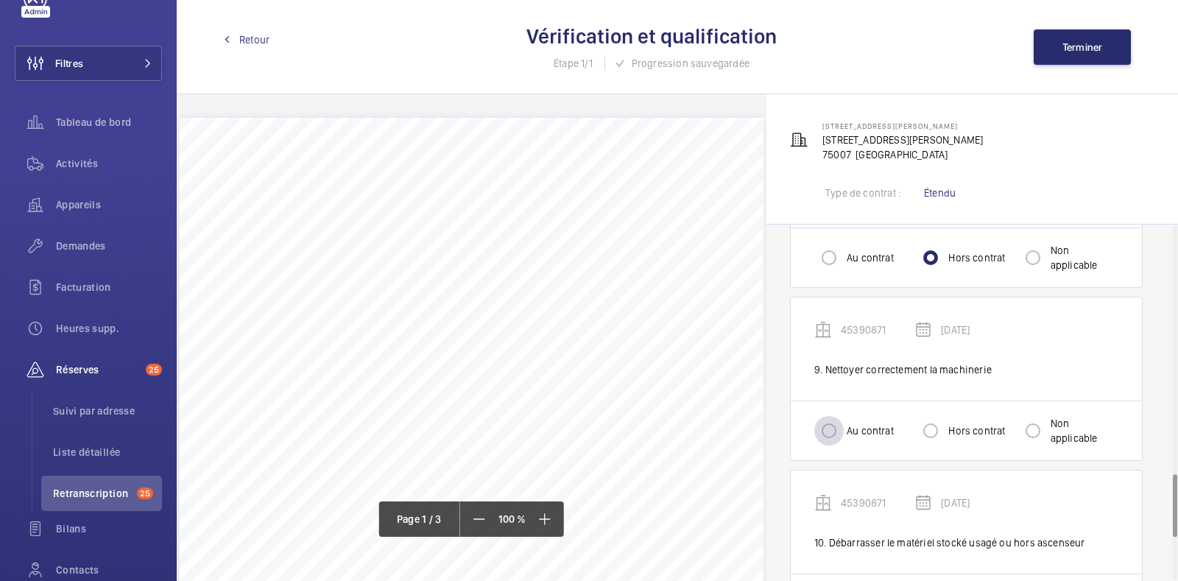
click at [846, 426] on div at bounding box center [828, 430] width 35 height 35
radio input "true"
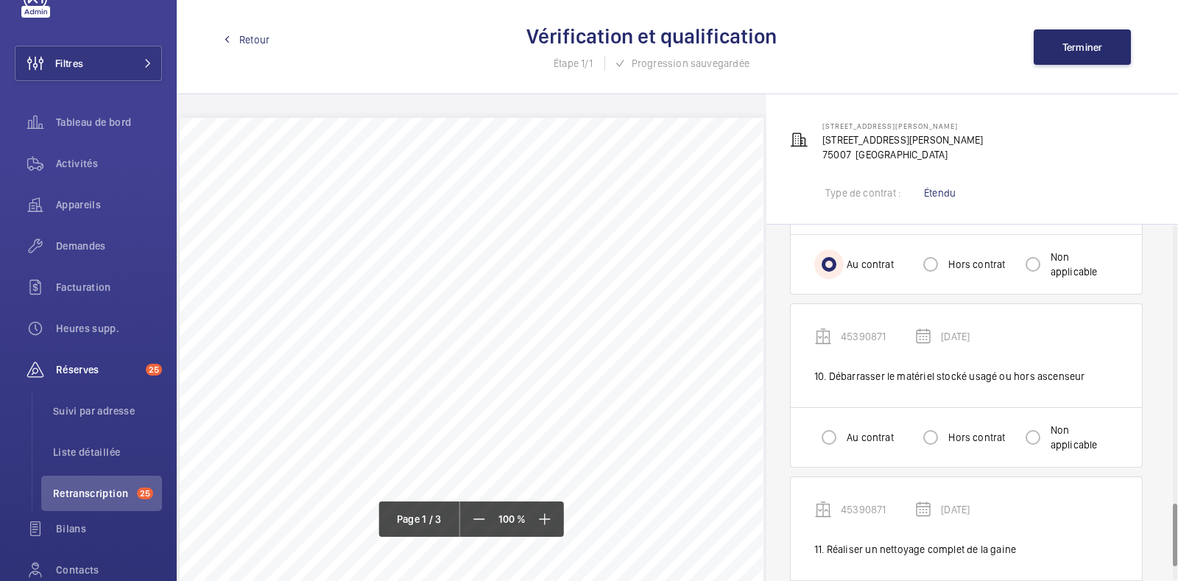
scroll to position [1590, 0]
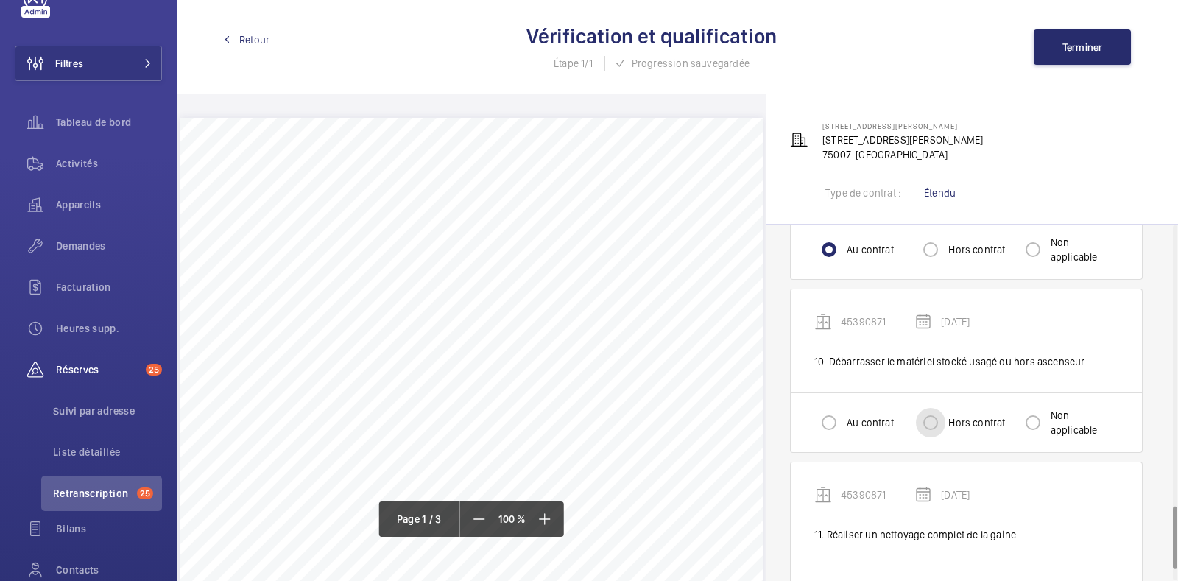
click at [924, 417] on input "Hors contrat" at bounding box center [930, 422] width 29 height 29
radio input "true"
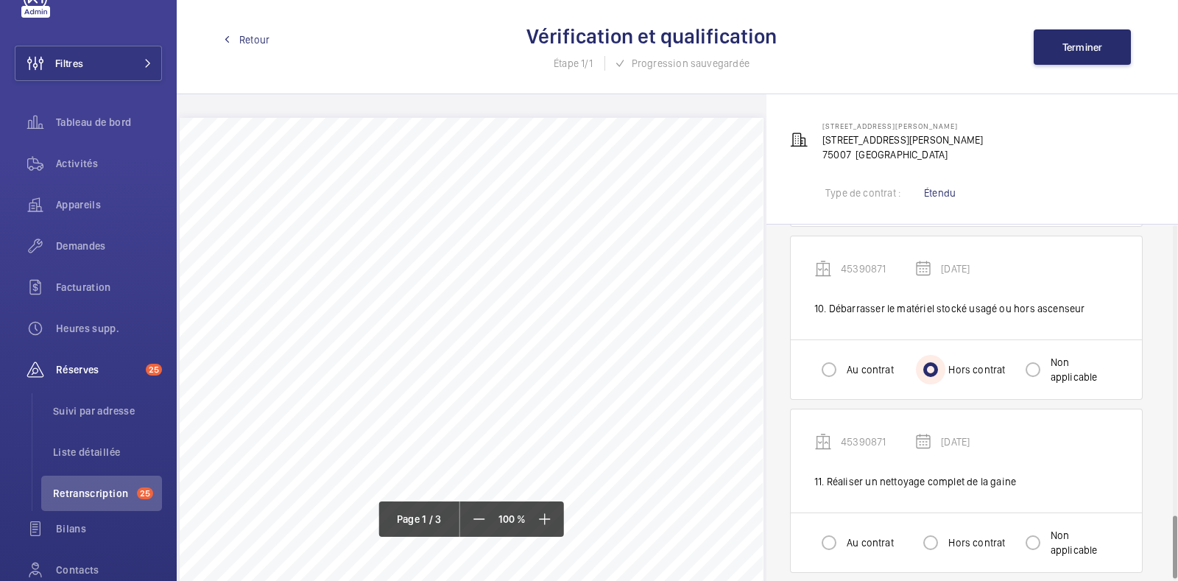
scroll to position [1654, 0]
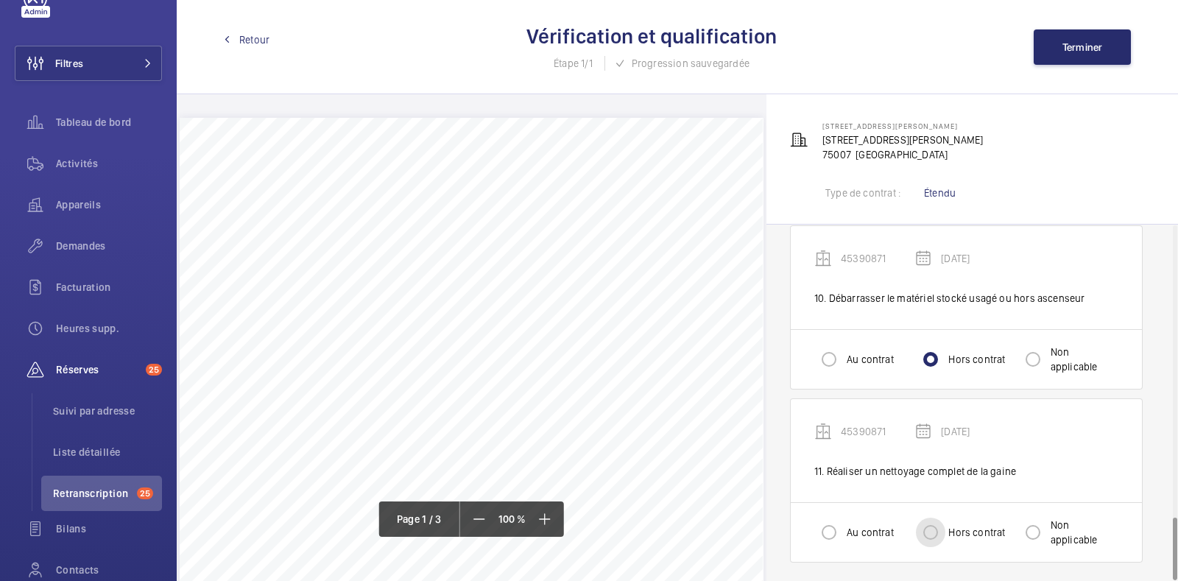
click at [941, 529] on input "Hors contrat" at bounding box center [930, 532] width 29 height 29
radio input "true"
click at [1067, 47] on span "Terminer" at bounding box center [1082, 47] width 40 height 12
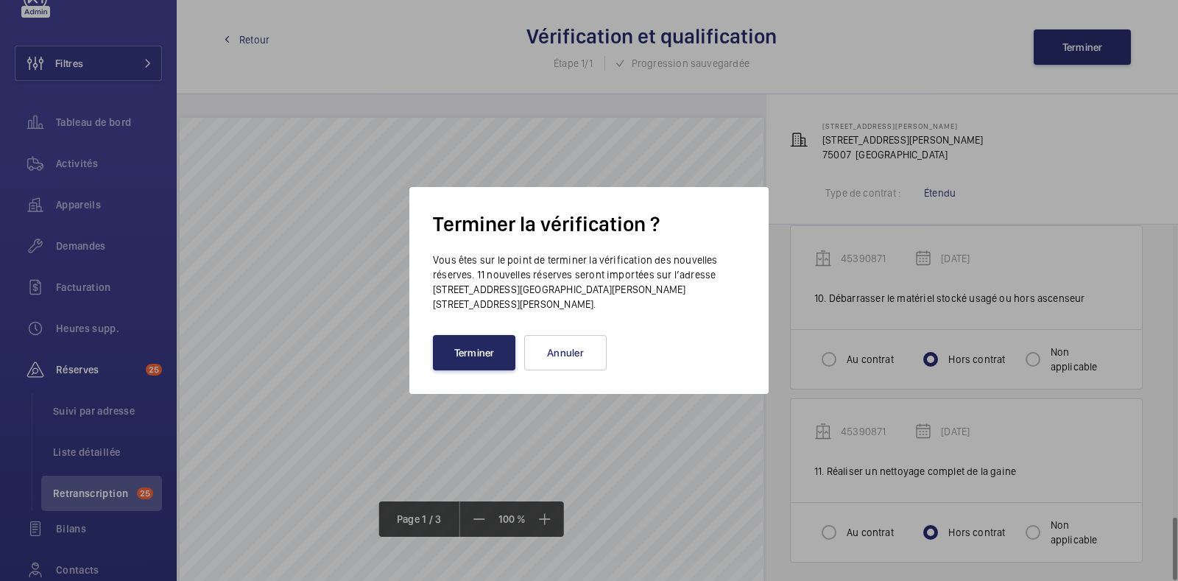
click at [484, 347] on button "Terminer" at bounding box center [474, 352] width 82 height 35
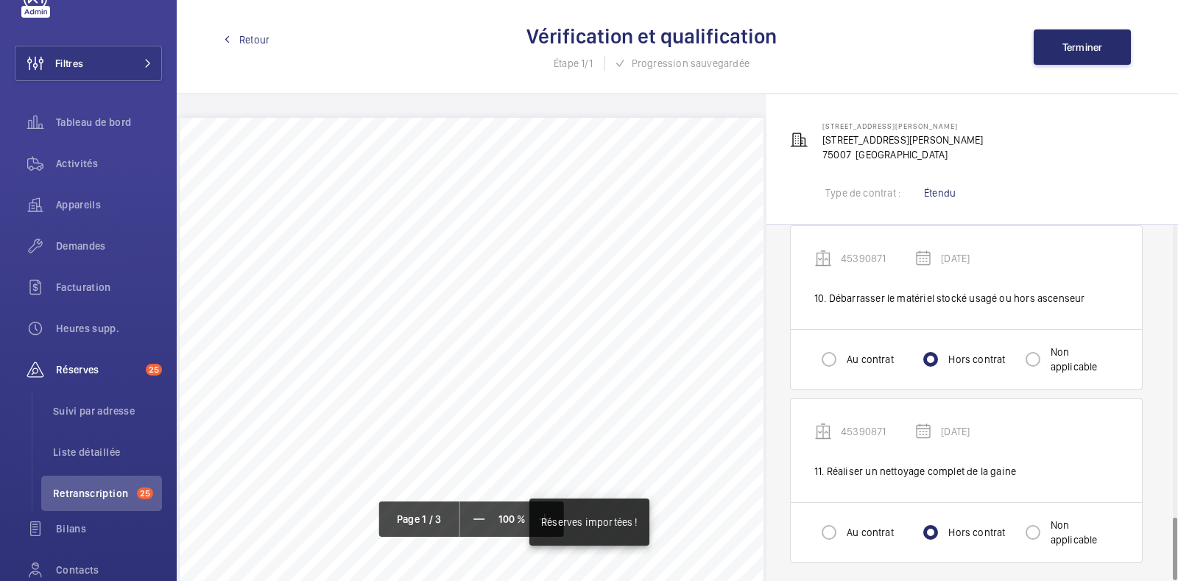
click at [242, 43] on span "Retour" at bounding box center [254, 39] width 30 height 15
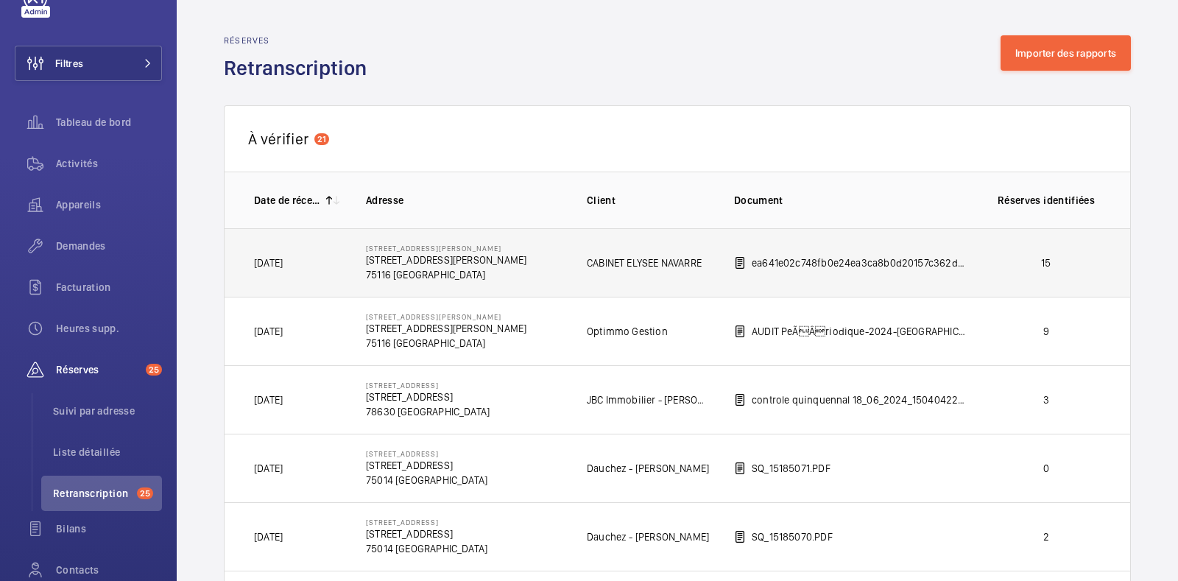
click at [801, 279] on td "ea641e02c748fb0e24ea3ca8b0d20157c362dca4.pdf" at bounding box center [839, 262] width 258 height 68
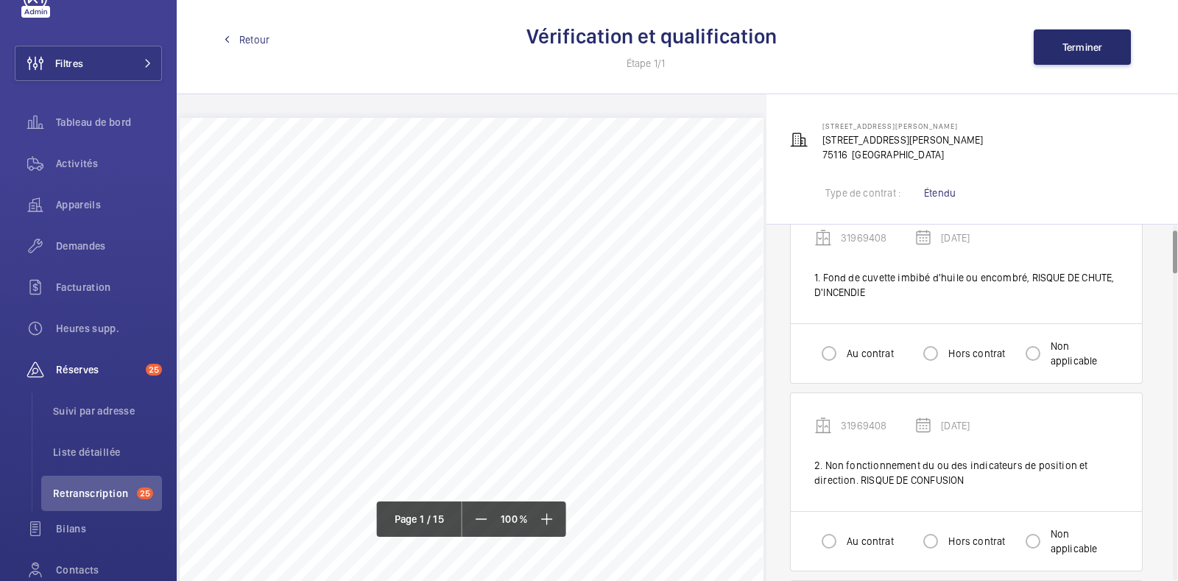
scroll to position [43, 0]
click at [964, 363] on div "Hors contrat" at bounding box center [960, 353] width 89 height 29
click at [942, 350] on input "Hors contrat" at bounding box center [930, 353] width 29 height 29
radio input "true"
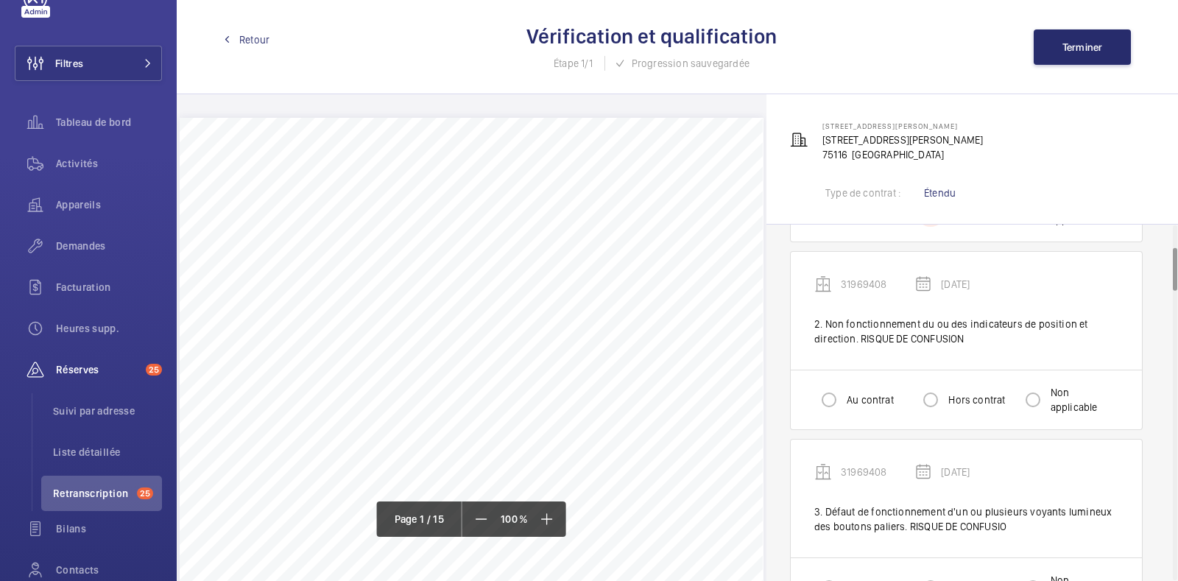
scroll to position [183, 0]
click at [941, 403] on input "Hors contrat" at bounding box center [930, 401] width 29 height 29
radio input "true"
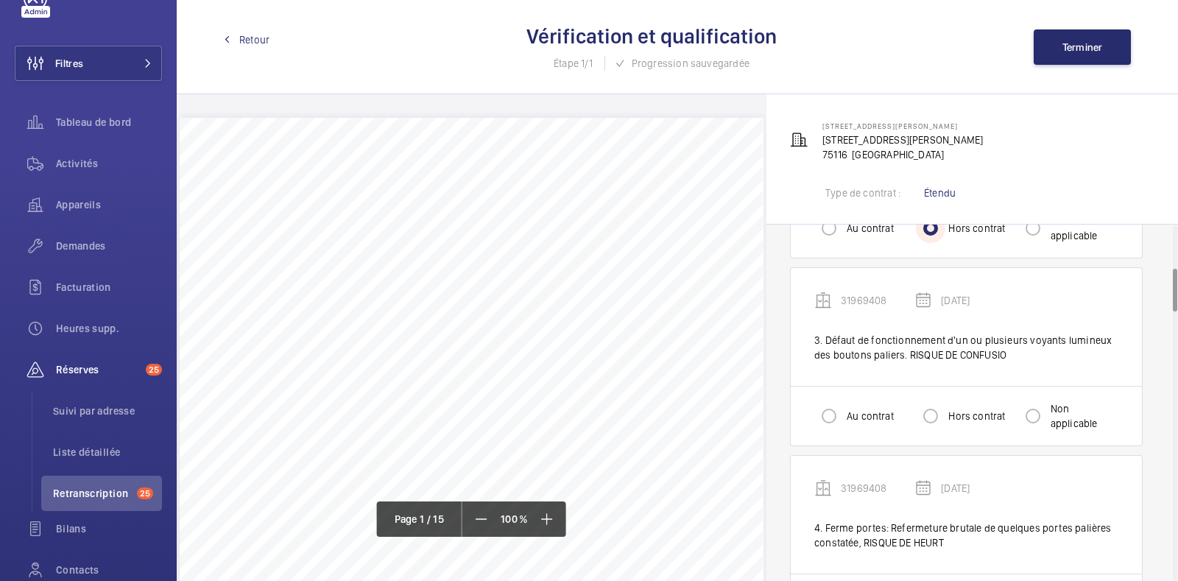
scroll to position [356, 0]
click at [941, 403] on input "Hors contrat" at bounding box center [930, 415] width 29 height 29
radio input "true"
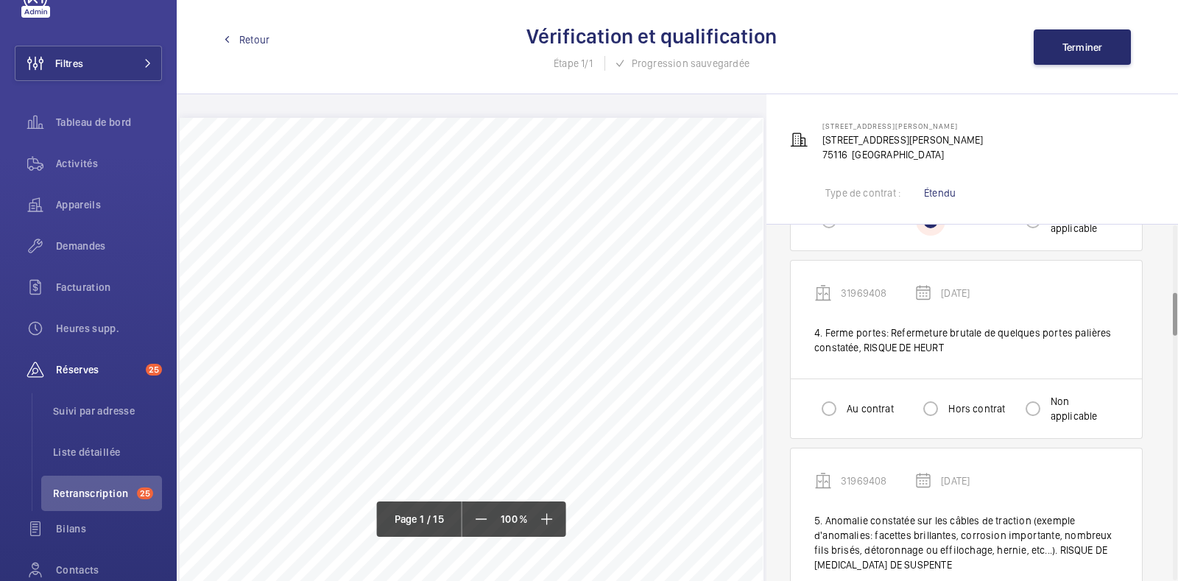
scroll to position [550, 0]
click at [941, 403] on input "Hors contrat" at bounding box center [930, 409] width 29 height 29
radio input "true"
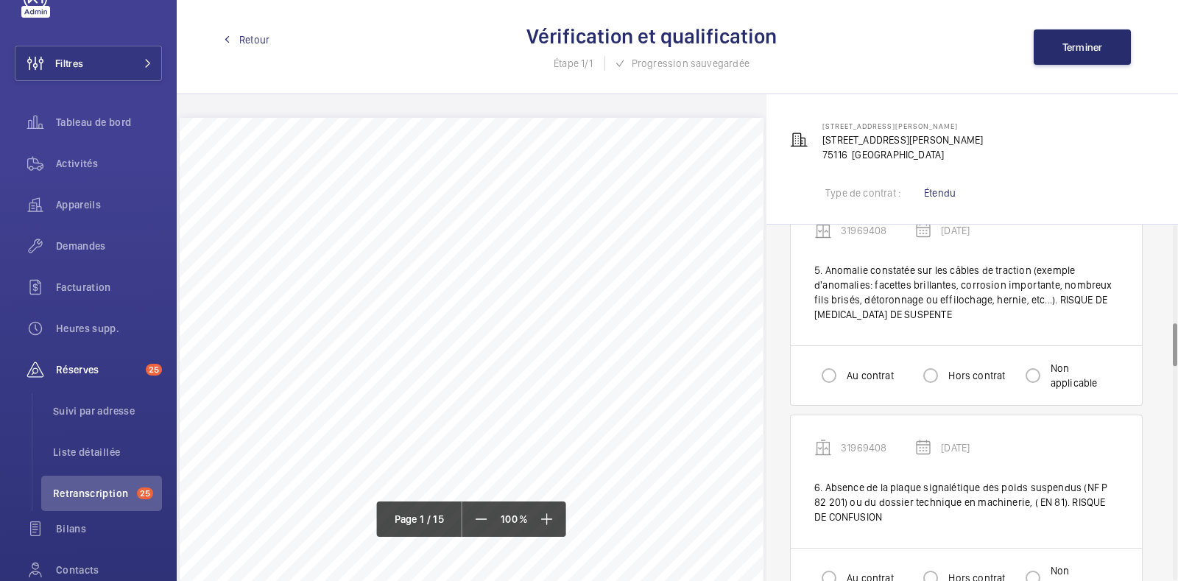
scroll to position [800, 0]
click at [939, 367] on input "Hors contrat" at bounding box center [930, 376] width 29 height 29
radio input "true"
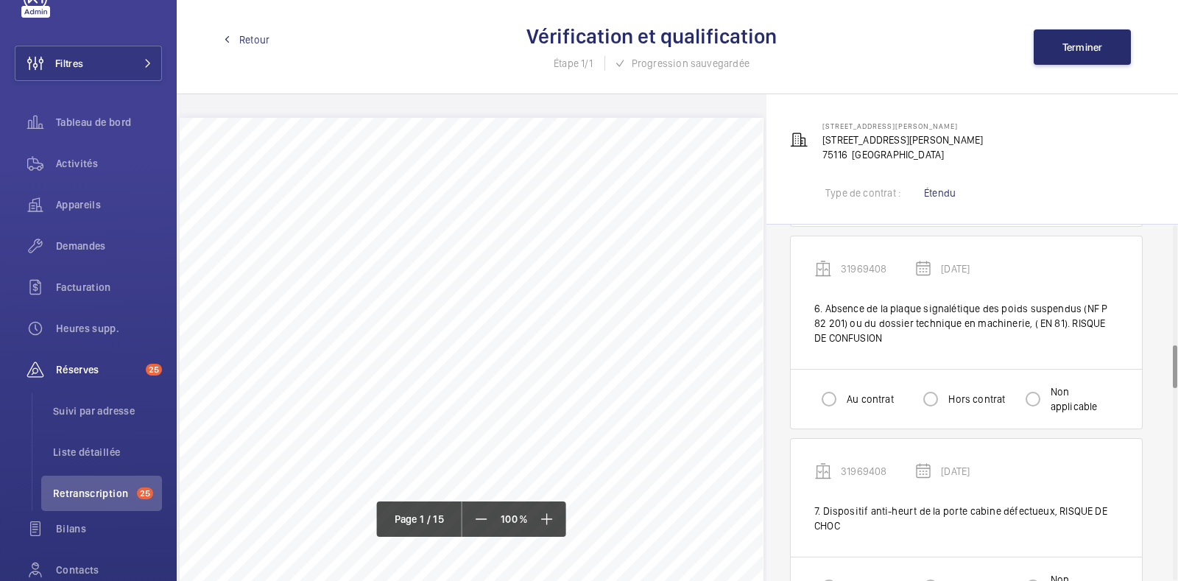
scroll to position [980, 0]
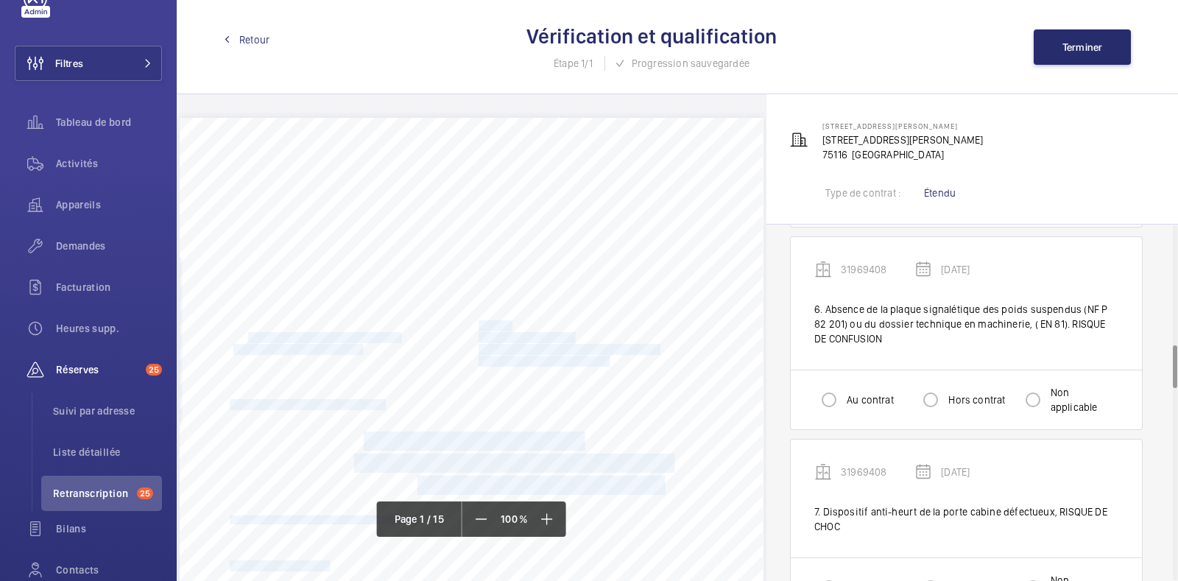
drag, startPoint x: 345, startPoint y: 343, endPoint x: 246, endPoint y: 338, distance: 99.5
click at [246, 338] on div "N°202402060001 1/15 SARL ELTRON [STREET_ADDRESS] SARL ELTRON au Capital de 2000…" at bounding box center [472, 531] width 584 height 826
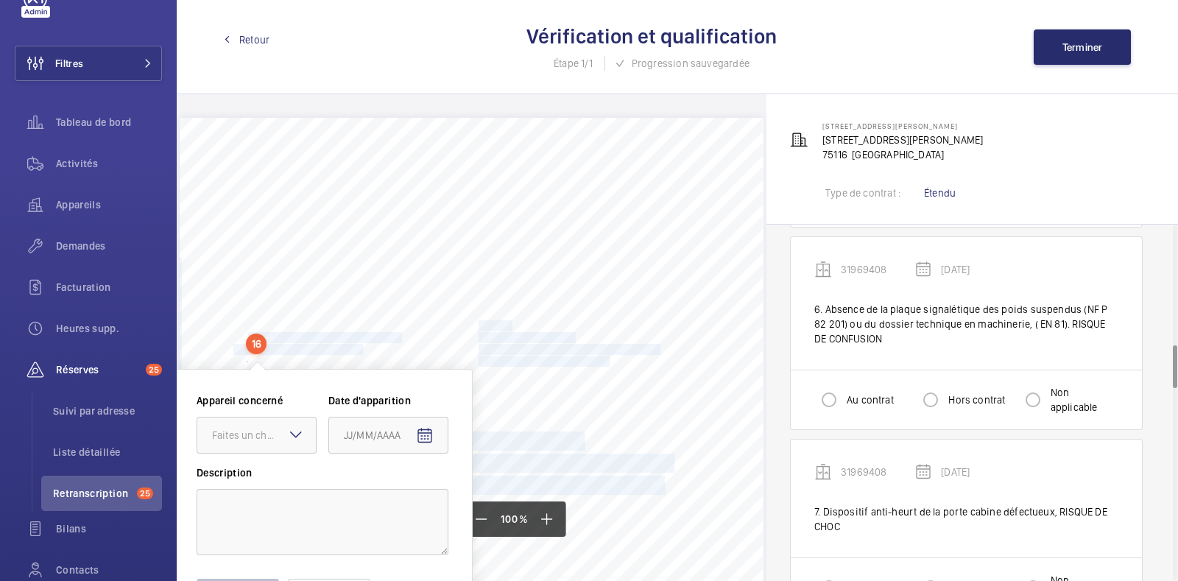
drag, startPoint x: 246, startPoint y: 338, endPoint x: 448, endPoint y: 364, distance: 203.4
click at [448, 364] on div "N°202402060001 1/15 SARL ELTRON [STREET_ADDRESS] SARL ELTRON au Capital de 2000…" at bounding box center [472, 531] width 584 height 826
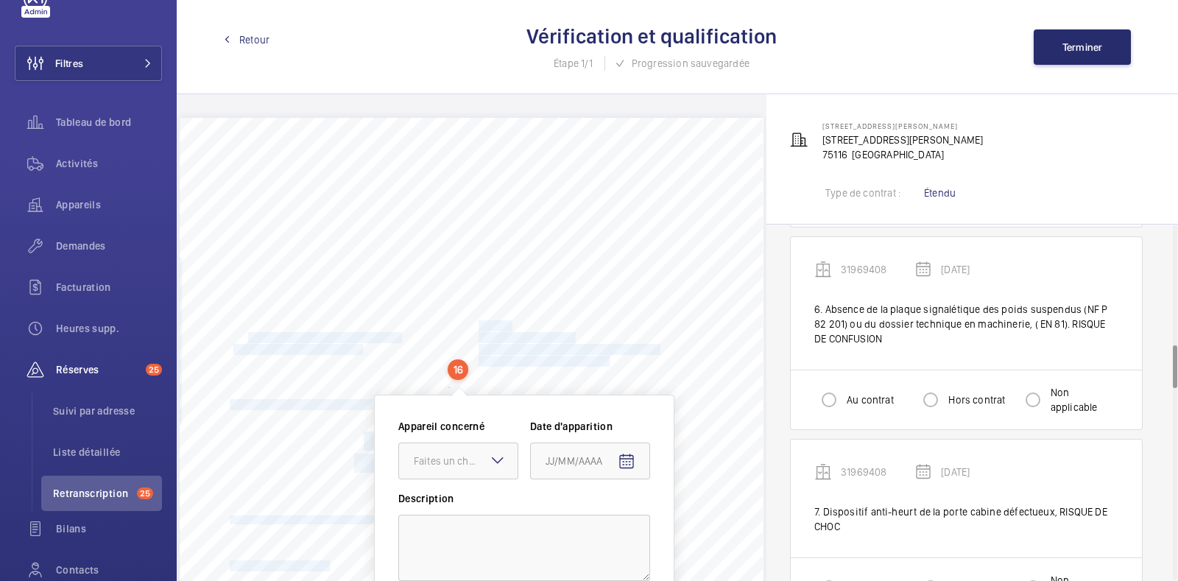
click at [403, 358] on div "N°202402060001 1/15 SARL ELTRON [STREET_ADDRESS] SARL ELTRON au Capital de 2000…" at bounding box center [472, 531] width 584 height 826
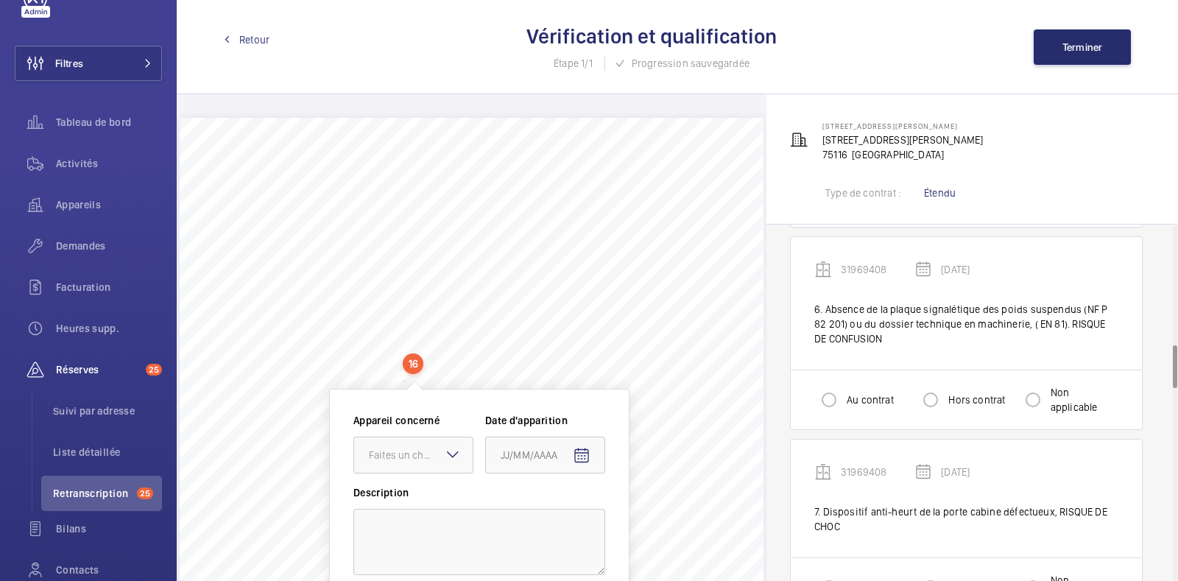
click at [360, 336] on div "N°202402060001 1/15 SARL ELTRON [STREET_ADDRESS] SARL ELTRON au Capital de 2000…" at bounding box center [472, 531] width 584 height 826
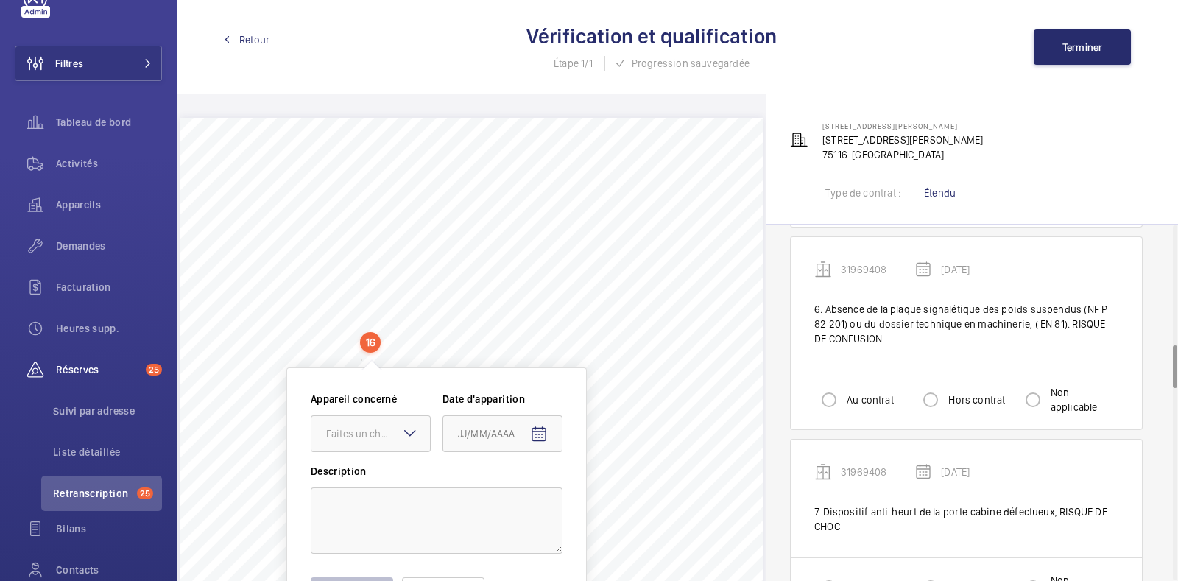
click at [360, 336] on div "N°202402060001 1/15 SARL ELTRON [STREET_ADDRESS] SARL ELTRON au Capital de 2000…" at bounding box center [472, 531] width 584 height 826
click at [326, 334] on span "[STREET_ADDRESS][PERSON_NAME]" at bounding box center [316, 338] width 166 height 10
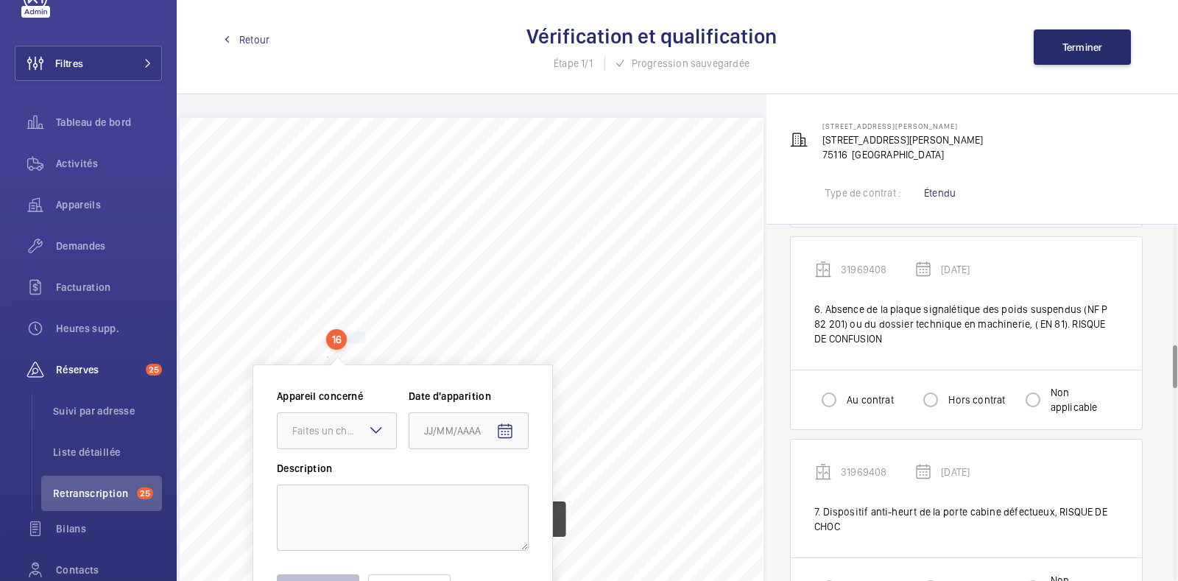
click at [326, 334] on span "[STREET_ADDRESS][PERSON_NAME]" at bounding box center [316, 338] width 166 height 10
click at [239, 339] on span "[STREET_ADDRESS][PERSON_NAME]" at bounding box center [316, 338] width 166 height 10
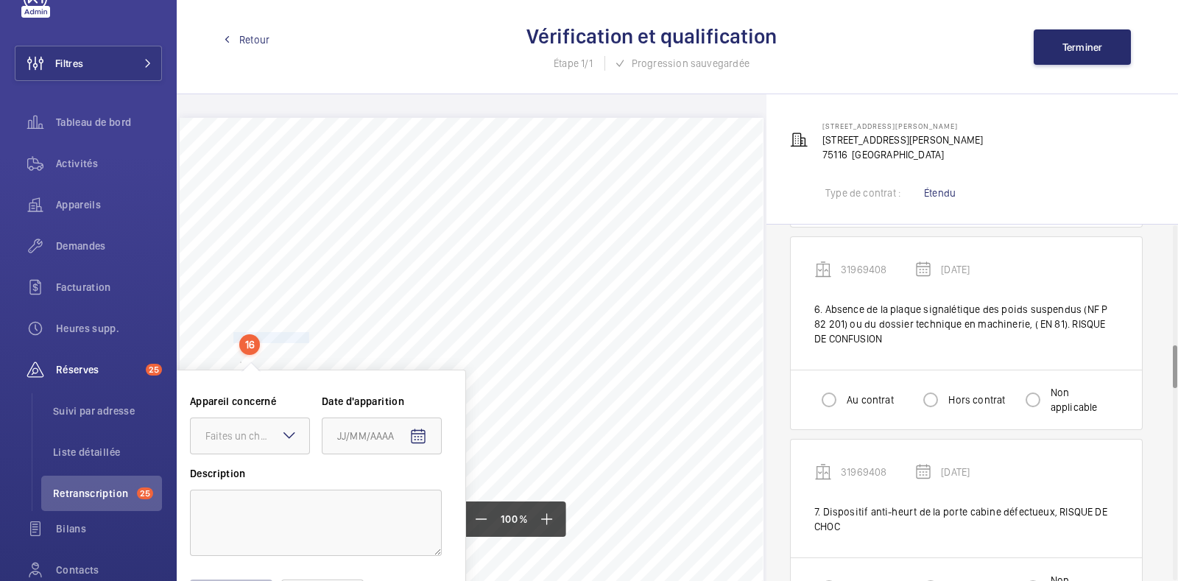
drag, startPoint x: 231, startPoint y: 339, endPoint x: 303, endPoint y: 333, distance: 71.7
click at [303, 333] on span "[STREET_ADDRESS][PERSON_NAME]" at bounding box center [316, 338] width 166 height 10
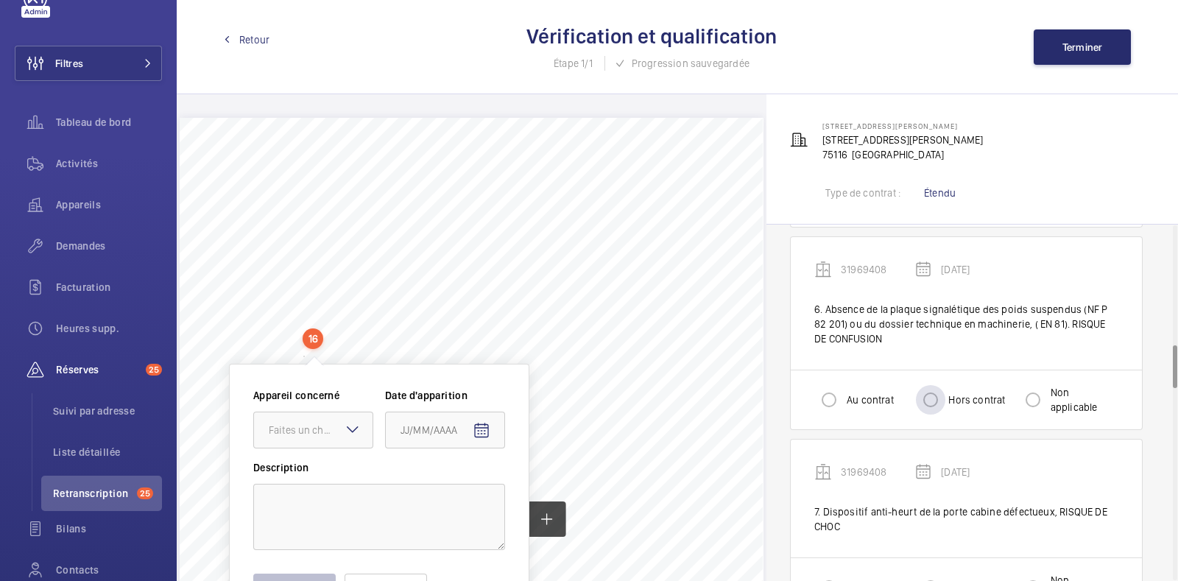
click at [953, 393] on label "Hors contrat" at bounding box center [975, 399] width 60 height 15
click at [945, 393] on input "Hors contrat" at bounding box center [930, 399] width 29 height 29
radio input "true"
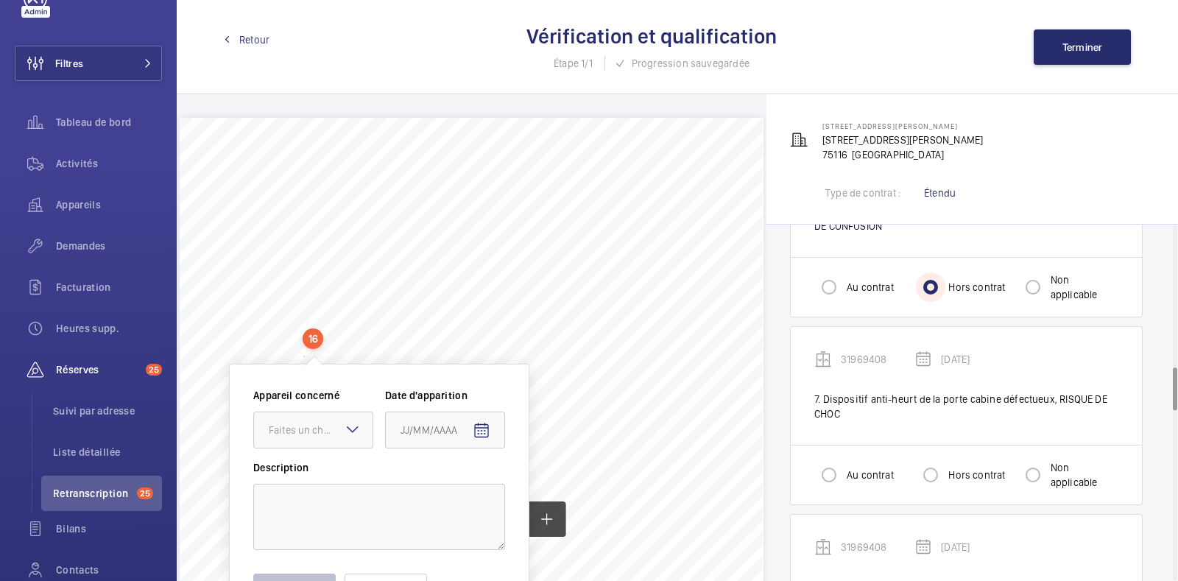
scroll to position [1176, 0]
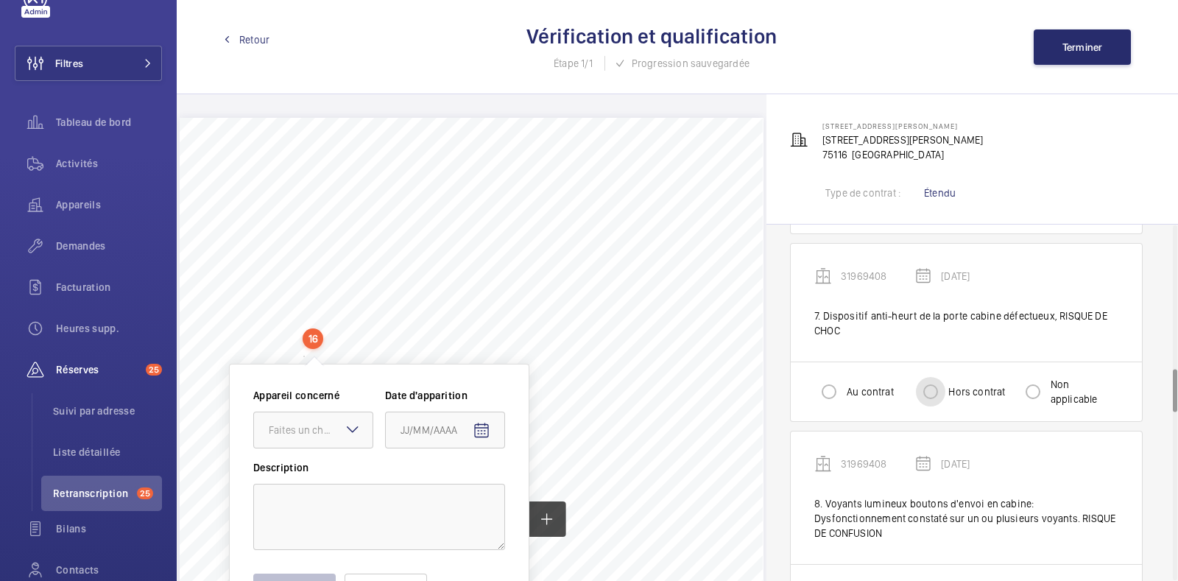
click at [942, 393] on input "Hors contrat" at bounding box center [930, 391] width 29 height 29
radio input "true"
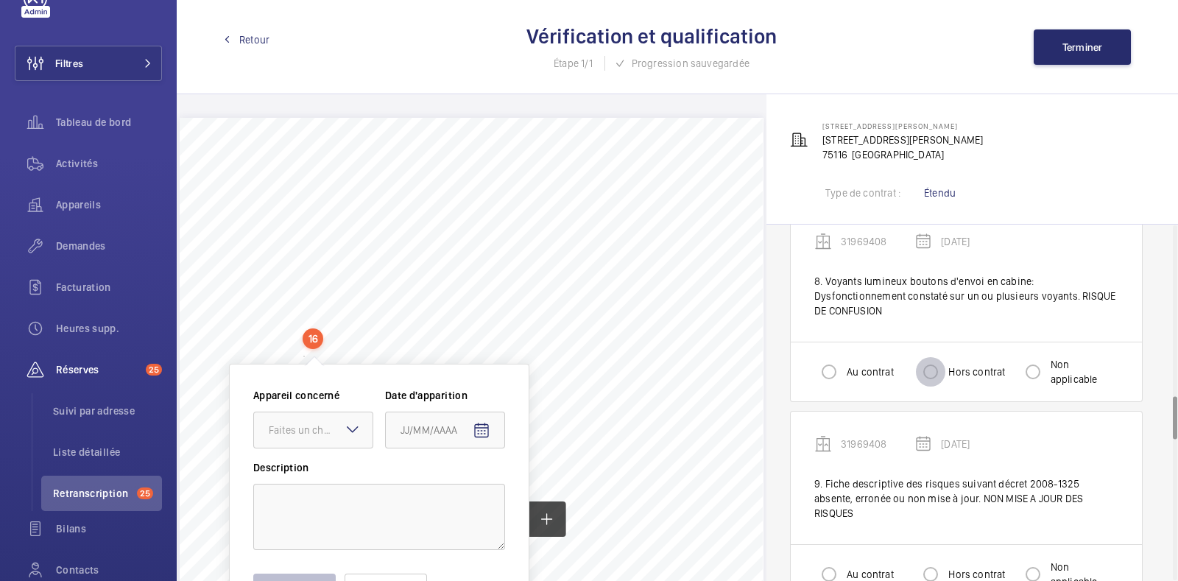
click at [931, 373] on input "Hors contrat" at bounding box center [930, 371] width 29 height 29
radio input "true"
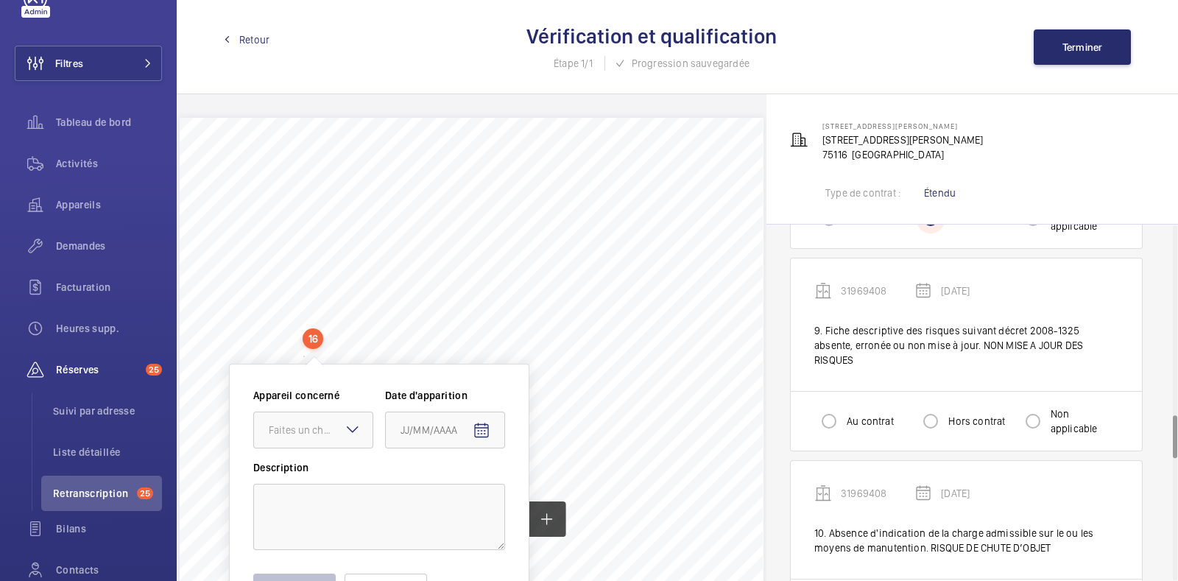
scroll to position [1556, 0]
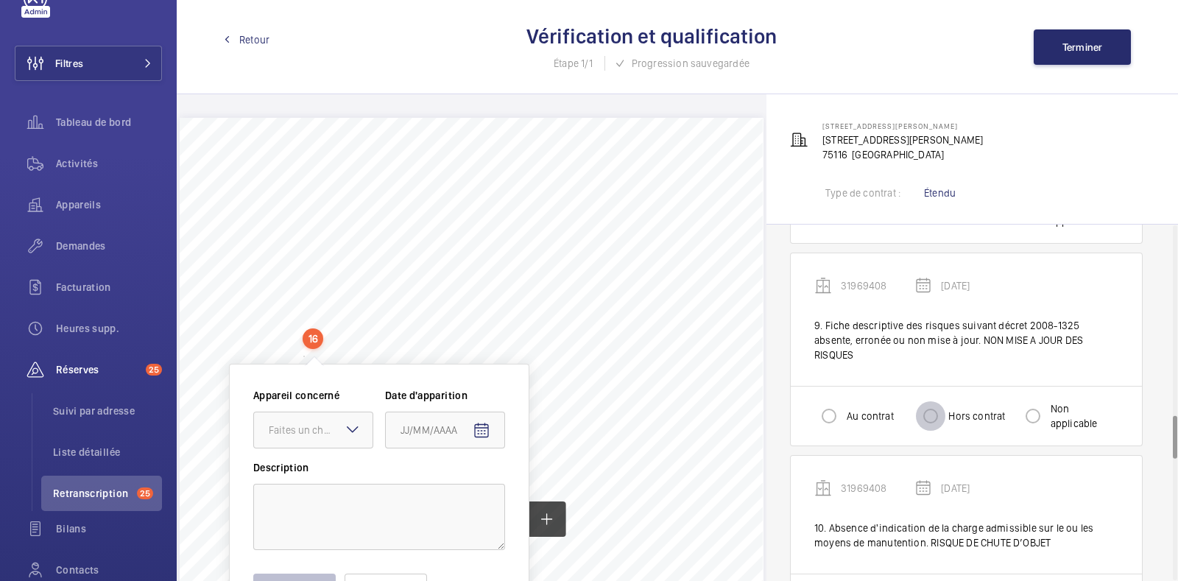
click at [931, 401] on input "Hors contrat" at bounding box center [930, 415] width 29 height 29
radio input "true"
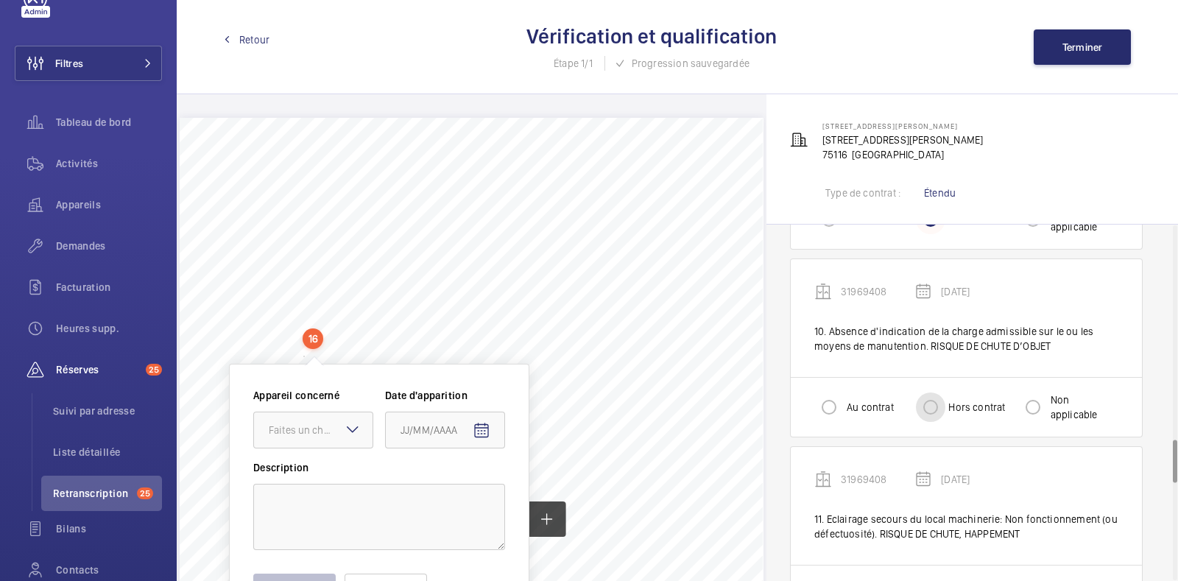
click at [931, 399] on input "Hors contrat" at bounding box center [930, 406] width 29 height 29
radio input "true"
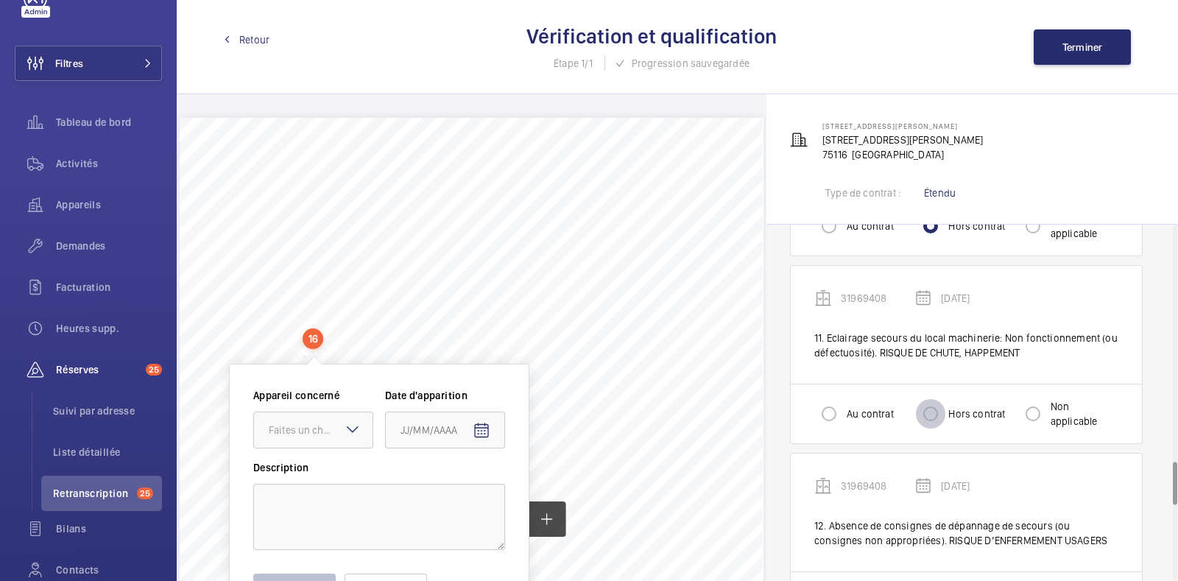
click at [931, 399] on input "Hors contrat" at bounding box center [930, 413] width 29 height 29
radio input "true"
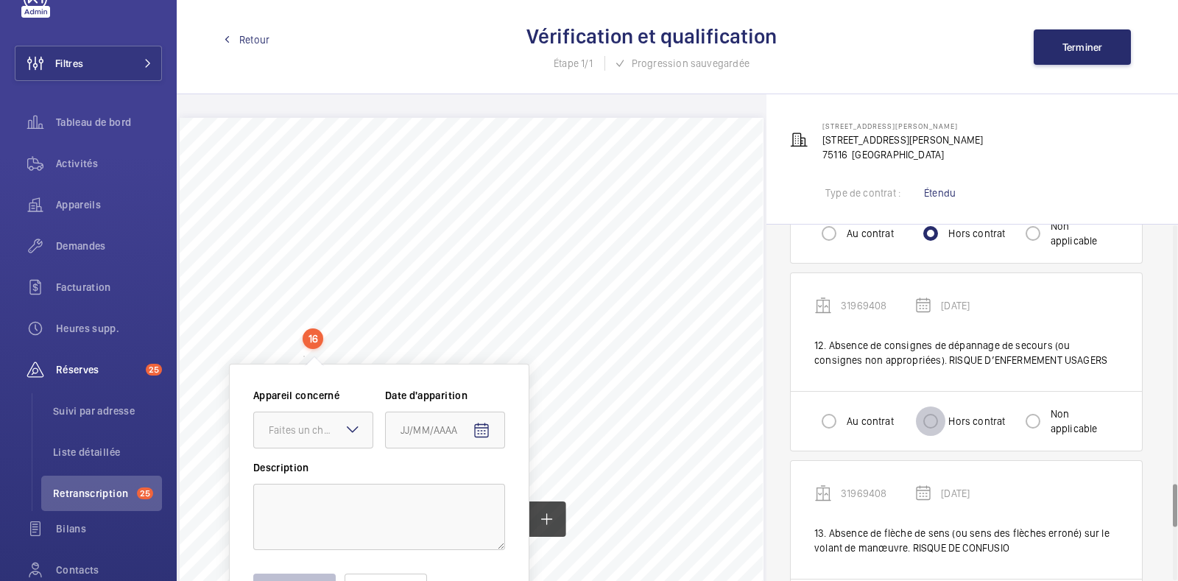
click at [931, 406] on input "Hors contrat" at bounding box center [930, 420] width 29 height 29
radio input "true"
click at [931, 405] on input "Hors contrat" at bounding box center [930, 419] width 29 height 29
radio input "true"
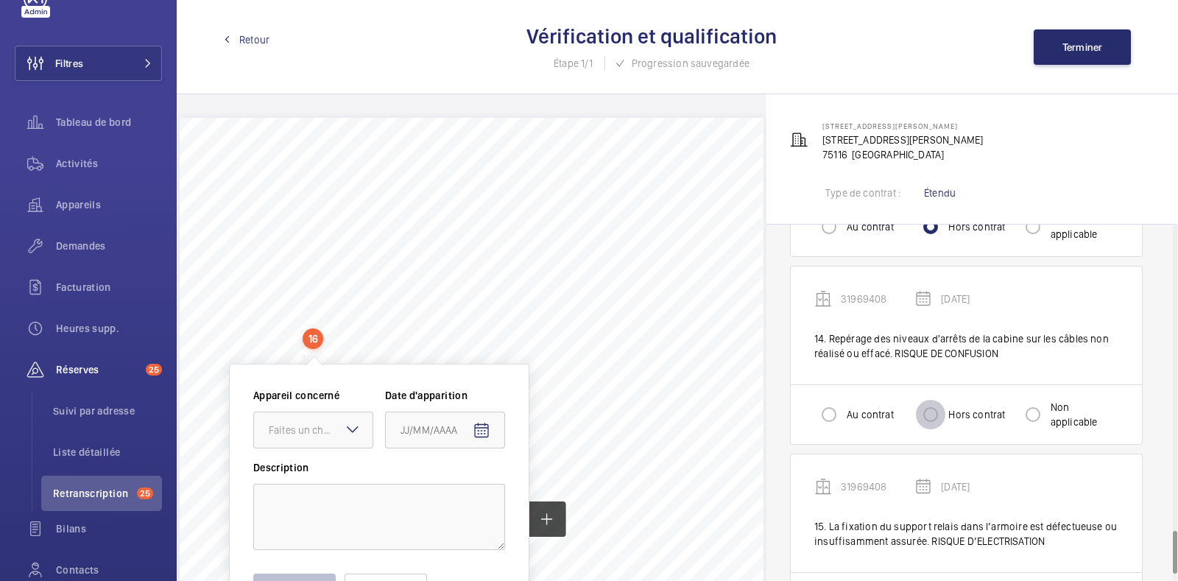
click at [931, 400] on input "Hors contrat" at bounding box center [930, 414] width 29 height 29
radio input "true"
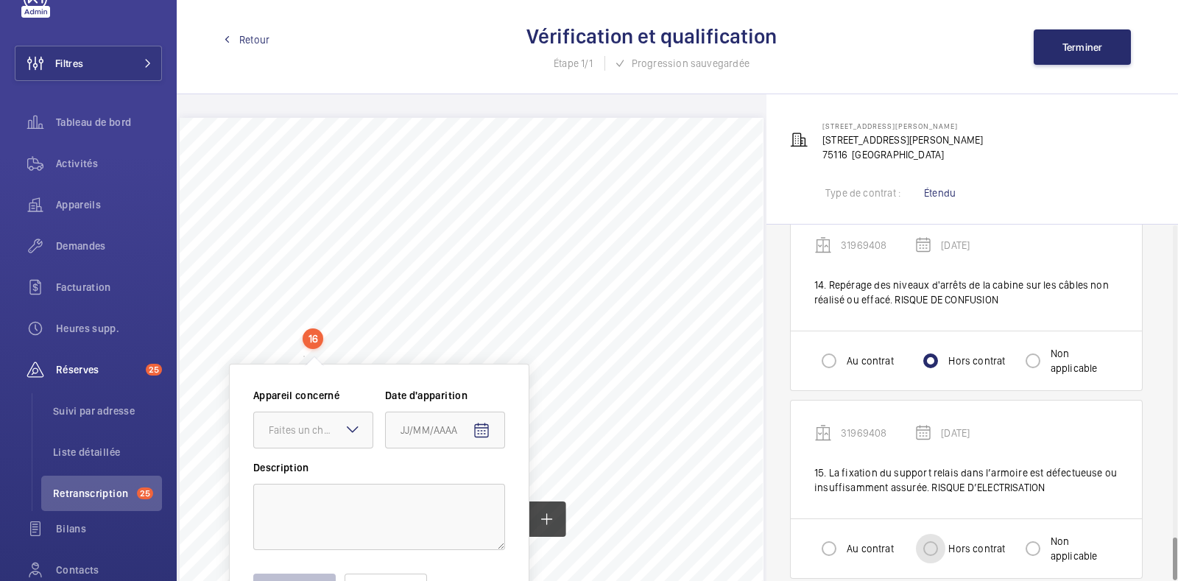
click at [926, 534] on input "Hors contrat" at bounding box center [930, 548] width 29 height 29
radio input "true"
click at [1068, 54] on button "Terminer" at bounding box center [1082, 46] width 97 height 35
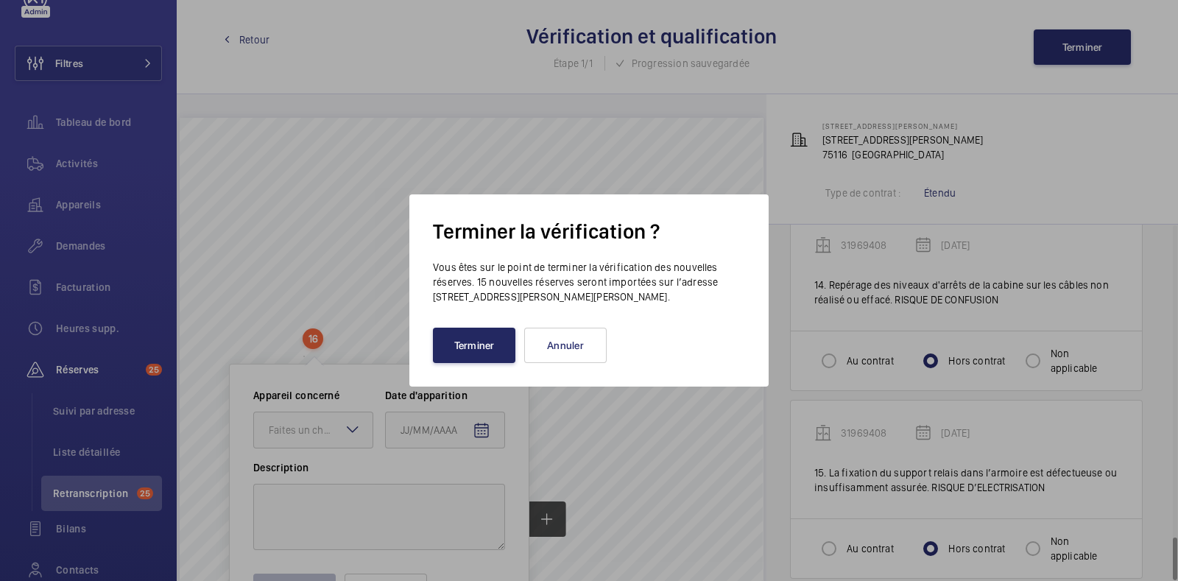
click at [464, 345] on button "Terminer" at bounding box center [474, 345] width 82 height 35
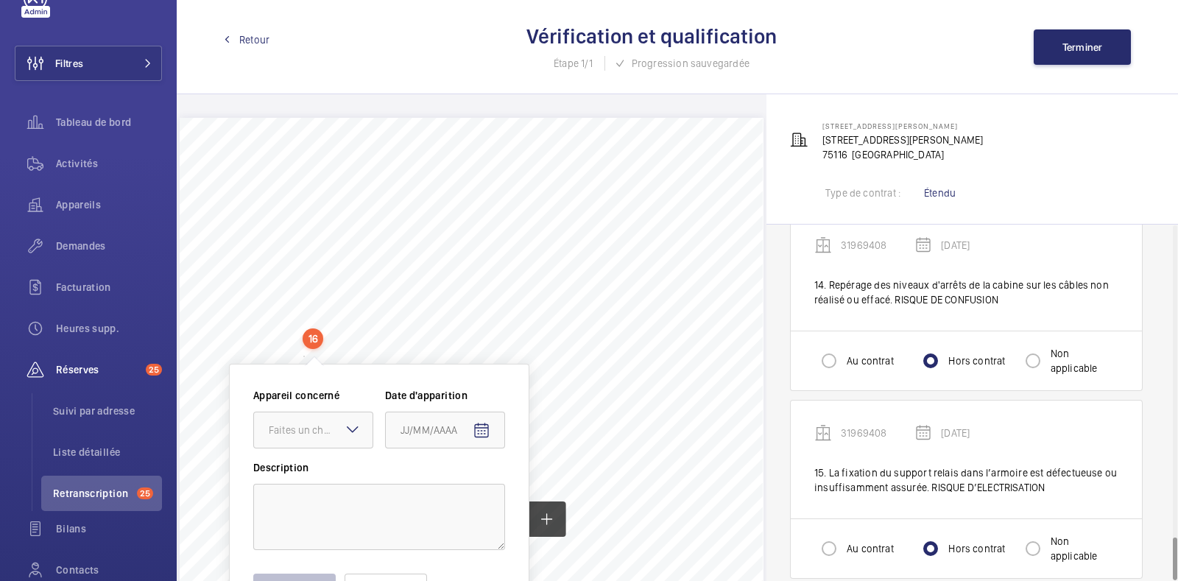
click at [231, 37] on link "Retour" at bounding box center [247, 39] width 46 height 15
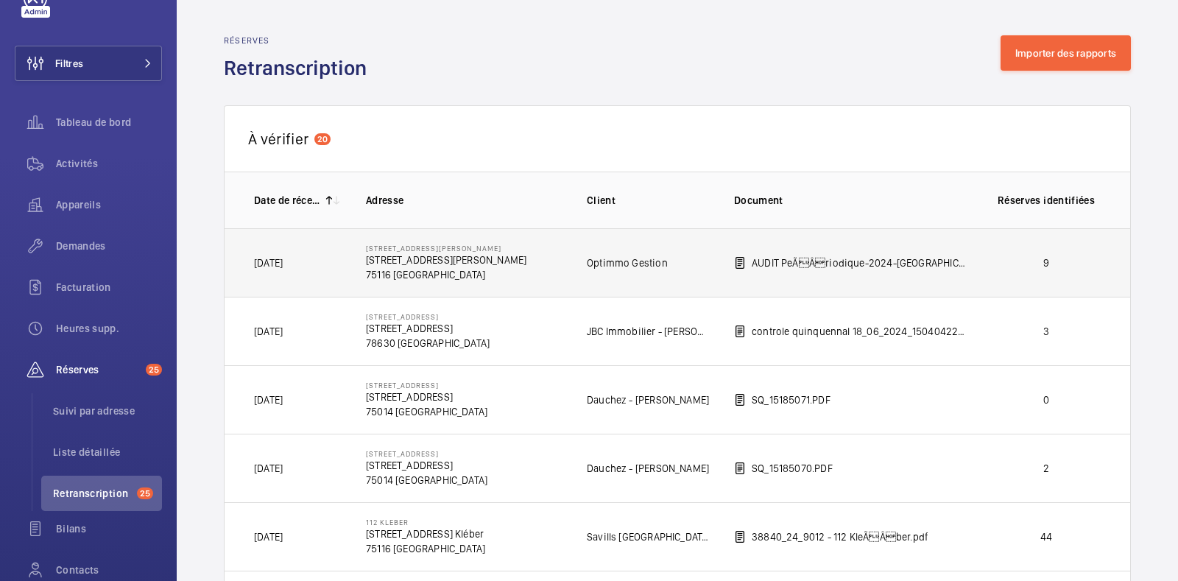
click at [458, 274] on p "75116 [GEOGRAPHIC_DATA]" at bounding box center [446, 274] width 161 height 15
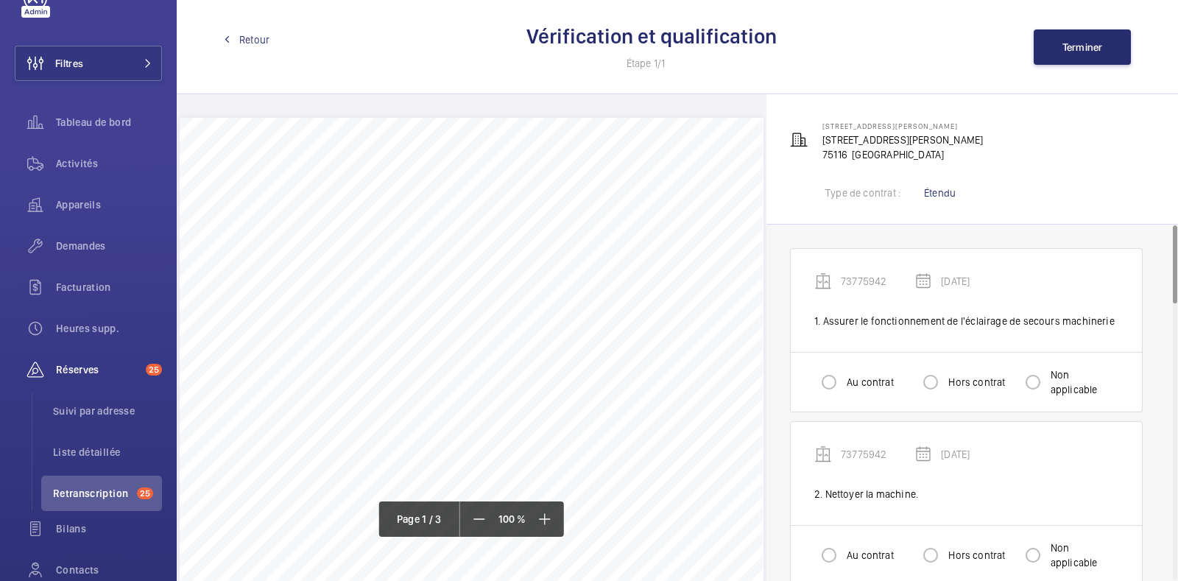
drag, startPoint x: 983, startPoint y: 138, endPoint x: 819, endPoint y: 141, distance: 164.2
click at [819, 141] on div "[STREET_ADDRESS][PERSON_NAME] [STREET_ADDRESS][PERSON_NAME]" at bounding box center [972, 140] width 364 height 44
copy p "[STREET_ADDRESS][PERSON_NAME]"
click at [1028, 381] on input "Non applicable" at bounding box center [1032, 381] width 29 height 29
radio input "true"
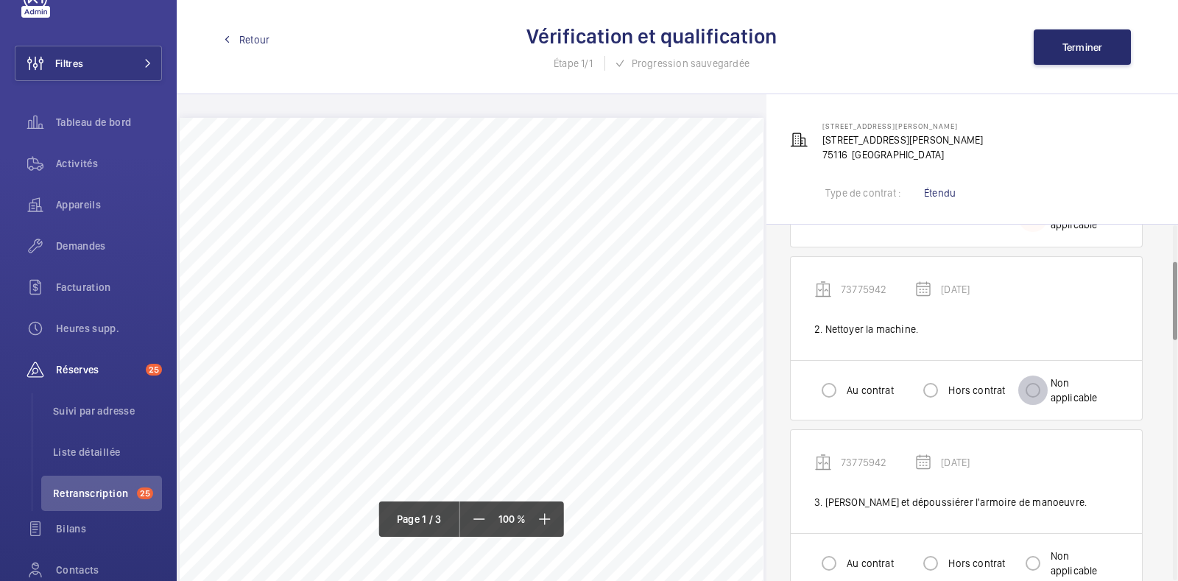
click at [1028, 381] on input "Non applicable" at bounding box center [1032, 389] width 29 height 29
radio input "true"
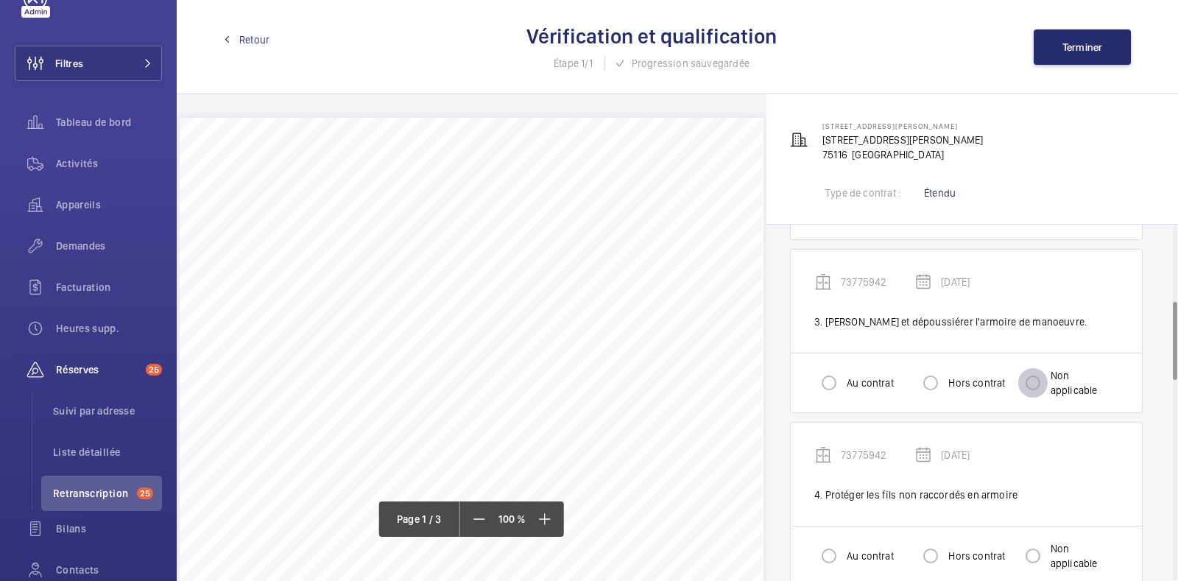
click at [1028, 381] on input "Non applicable" at bounding box center [1032, 382] width 29 height 29
radio input "true"
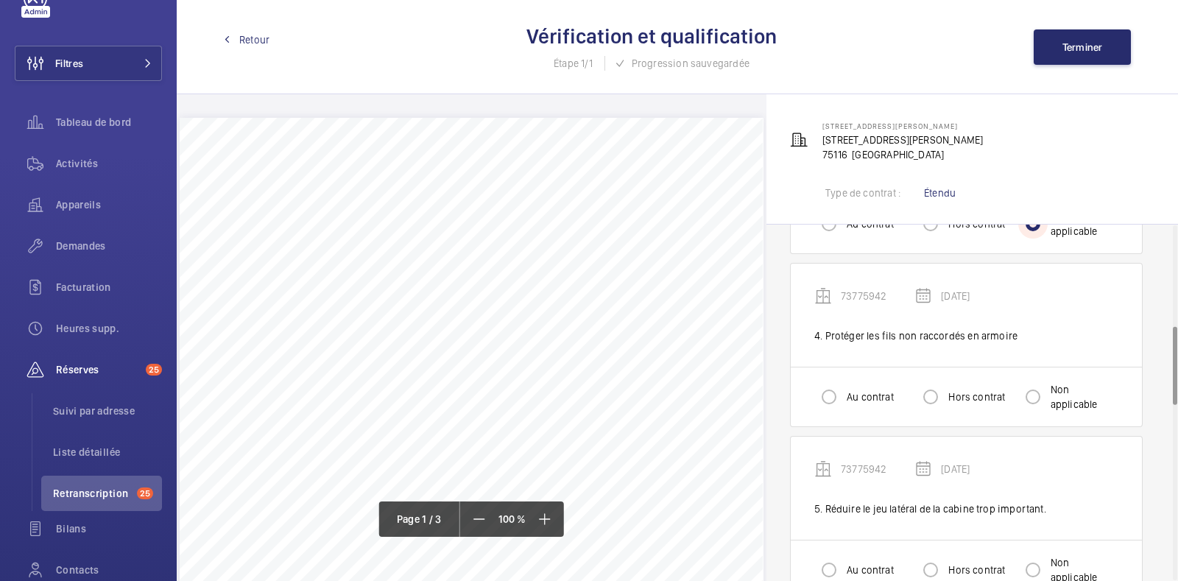
scroll to position [543, 0]
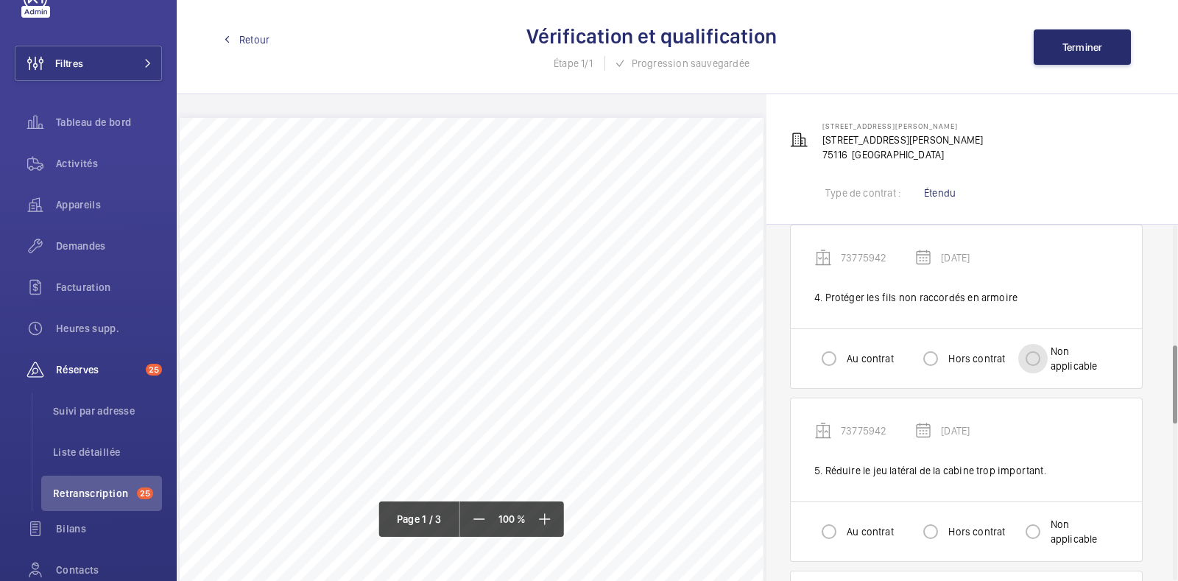
click at [1033, 362] on input "Non applicable" at bounding box center [1032, 358] width 29 height 29
radio input "true"
click at [1033, 362] on input "Non applicable" at bounding box center [1032, 358] width 29 height 29
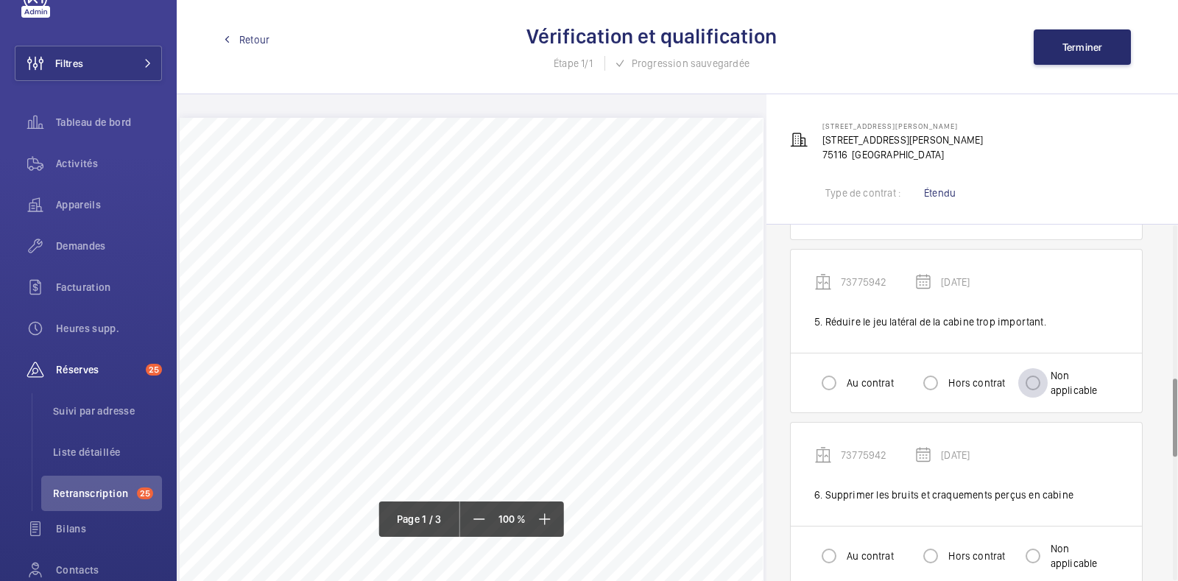
click at [1033, 365] on div at bounding box center [1032, 382] width 35 height 35
radio input "true"
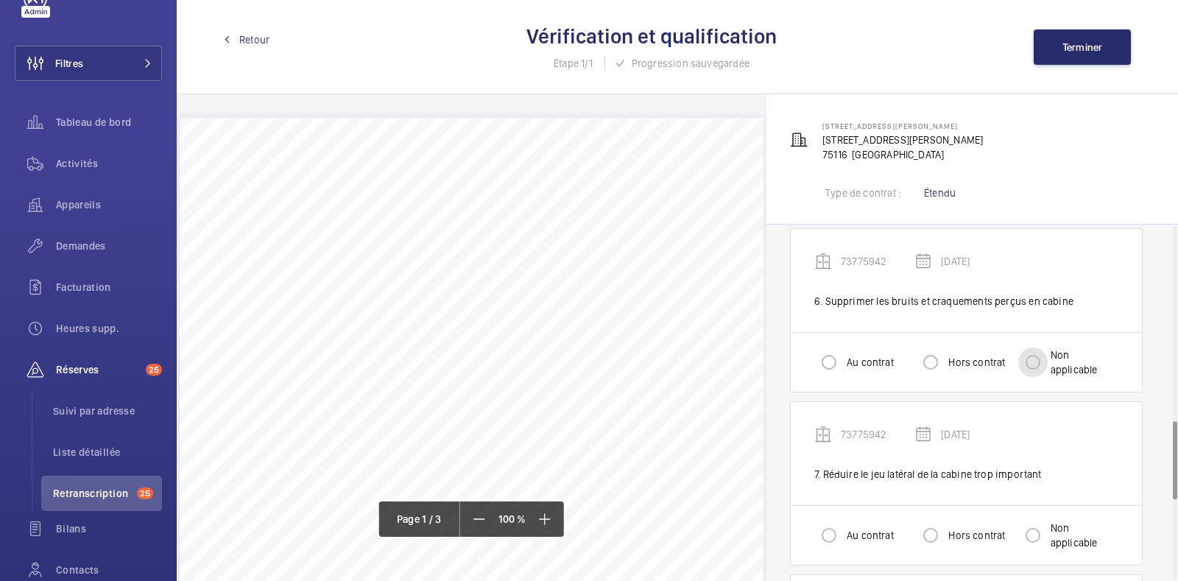
click at [1033, 362] on input "Non applicable" at bounding box center [1032, 362] width 29 height 29
radio input "true"
click at [1033, 362] on input "Non applicable" at bounding box center [1032, 360] width 29 height 29
radio input "true"
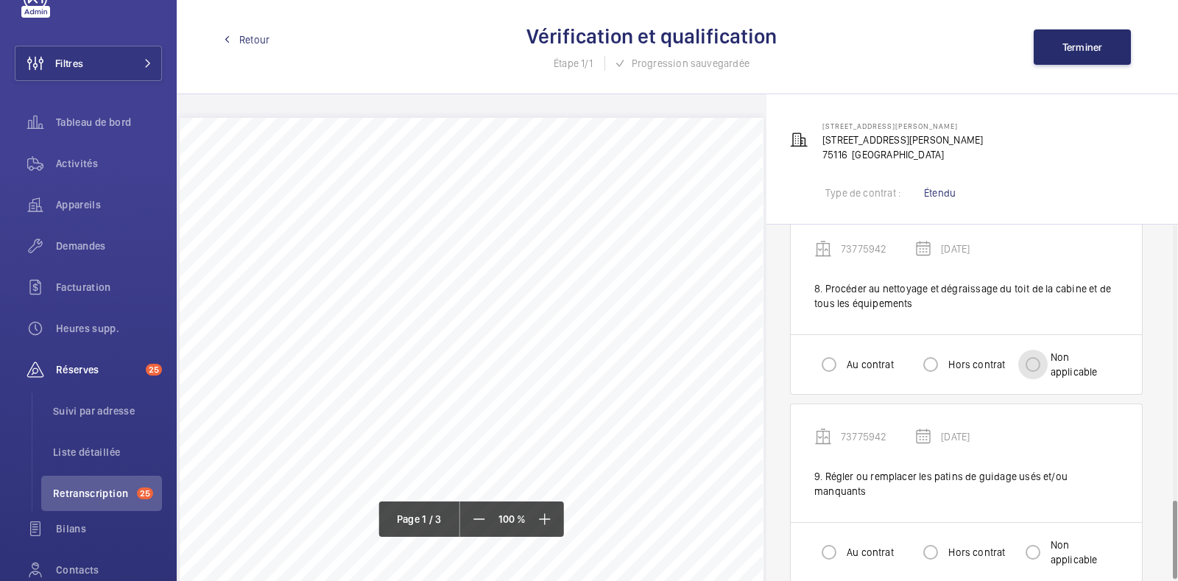
click at [1033, 362] on input "Non applicable" at bounding box center [1032, 364] width 29 height 29
radio input "true"
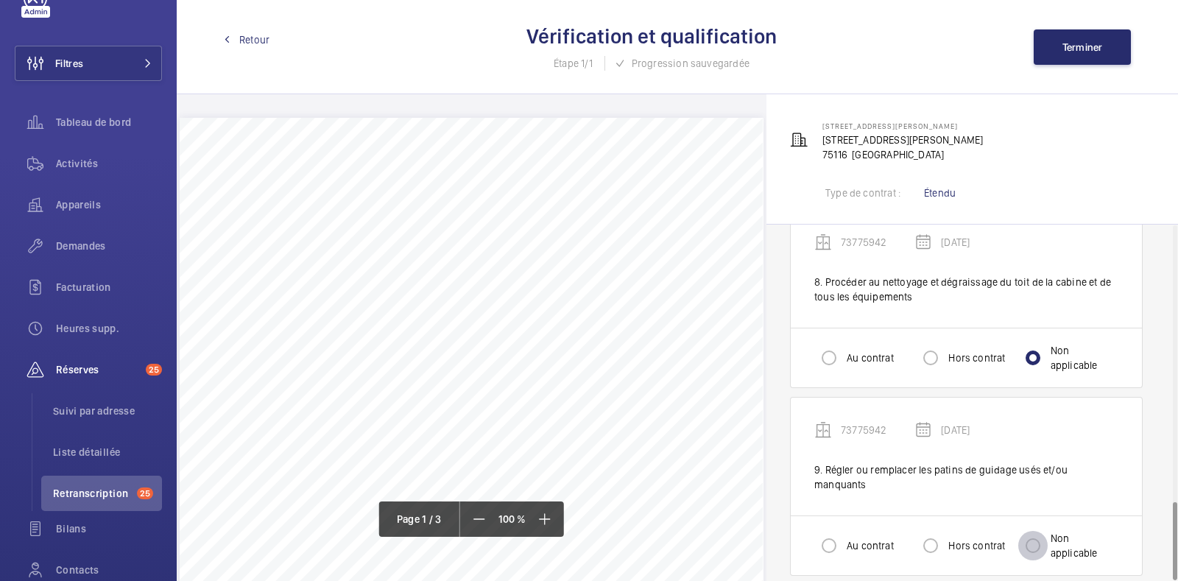
click at [1036, 531] on input "Non applicable" at bounding box center [1032, 545] width 29 height 29
radio input "true"
click at [1045, 38] on button "Terminer" at bounding box center [1082, 46] width 97 height 35
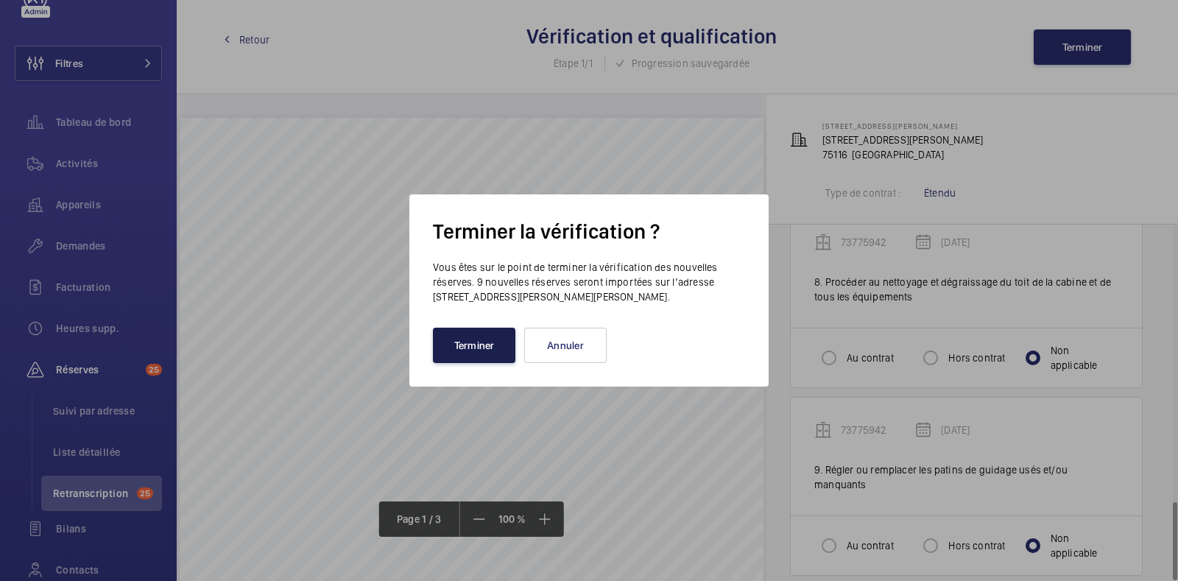
click at [495, 338] on button "Terminer" at bounding box center [474, 345] width 82 height 35
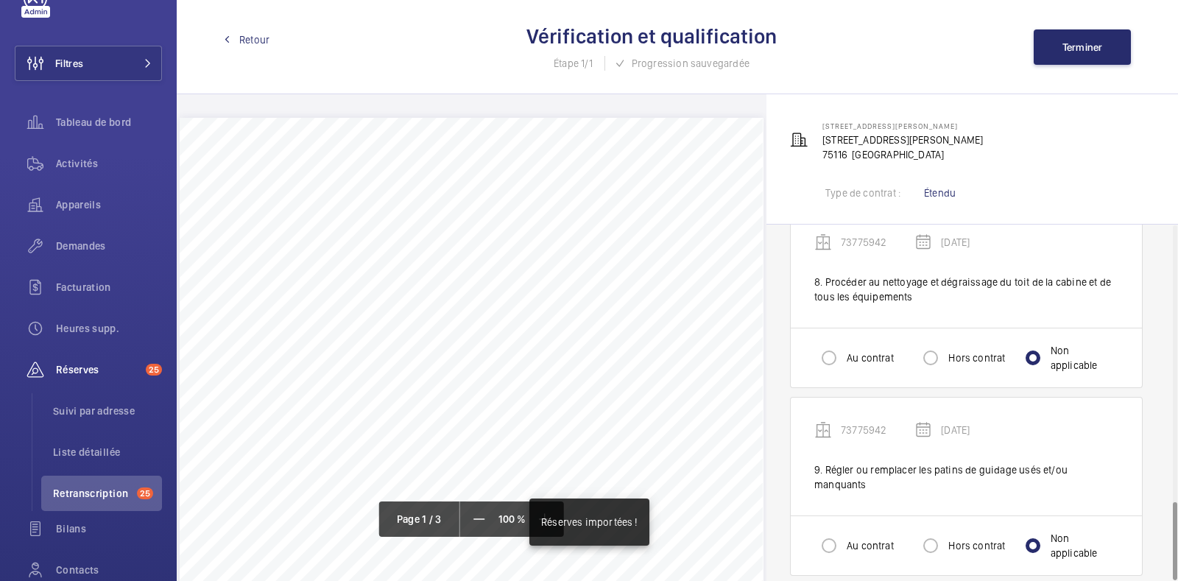
click at [252, 40] on span "Retour" at bounding box center [254, 39] width 30 height 15
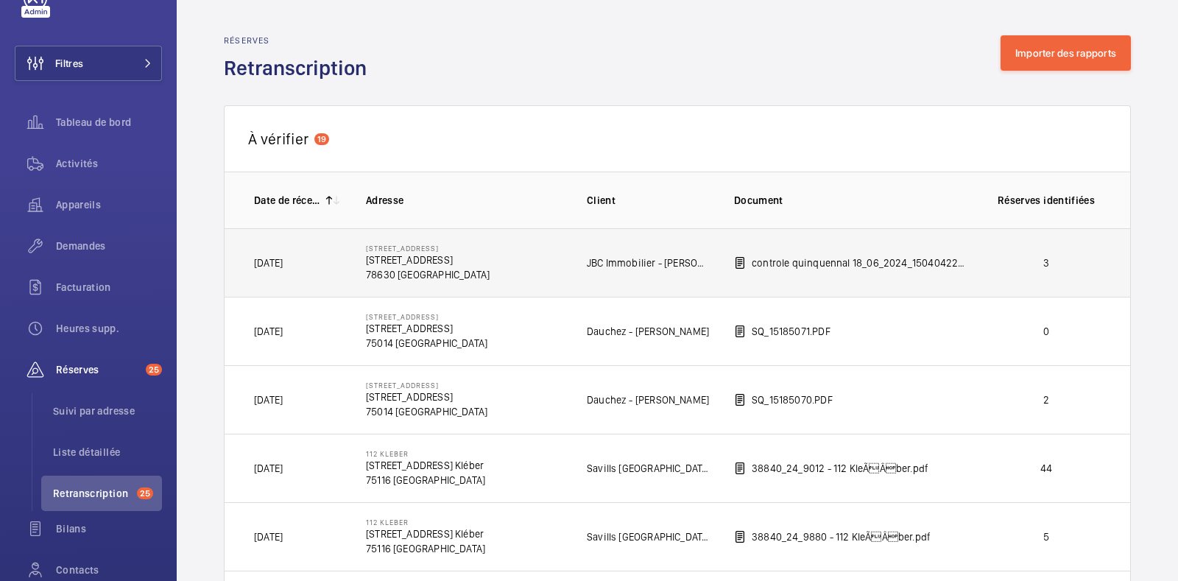
click at [432, 278] on p "78630 [GEOGRAPHIC_DATA]" at bounding box center [428, 274] width 124 height 15
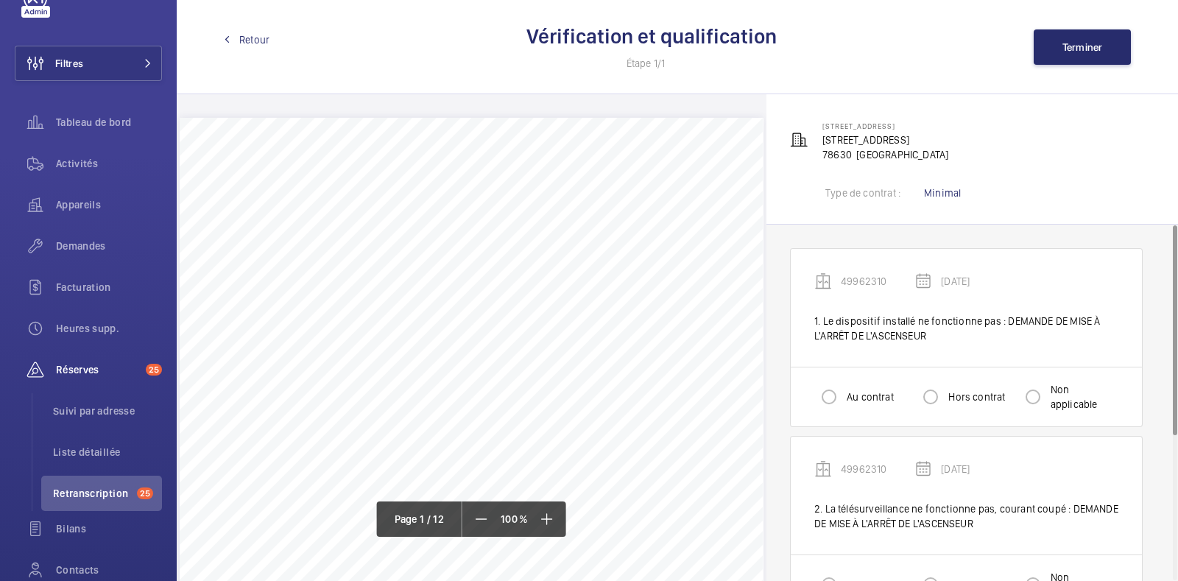
drag, startPoint x: 995, startPoint y: 140, endPoint x: 819, endPoint y: 143, distance: 176.0
click at [819, 143] on div "[STREET_ADDRESS] Orgeval [STREET_ADDRESS]" at bounding box center [972, 140] width 364 height 44
copy p "[STREET_ADDRESS]"
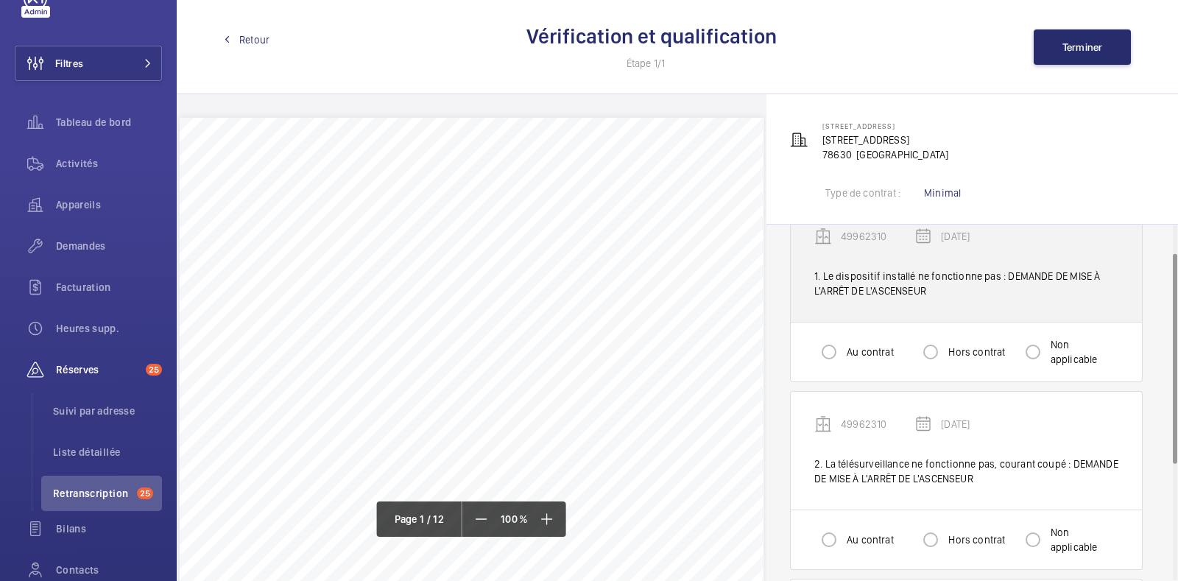
scroll to position [48, 0]
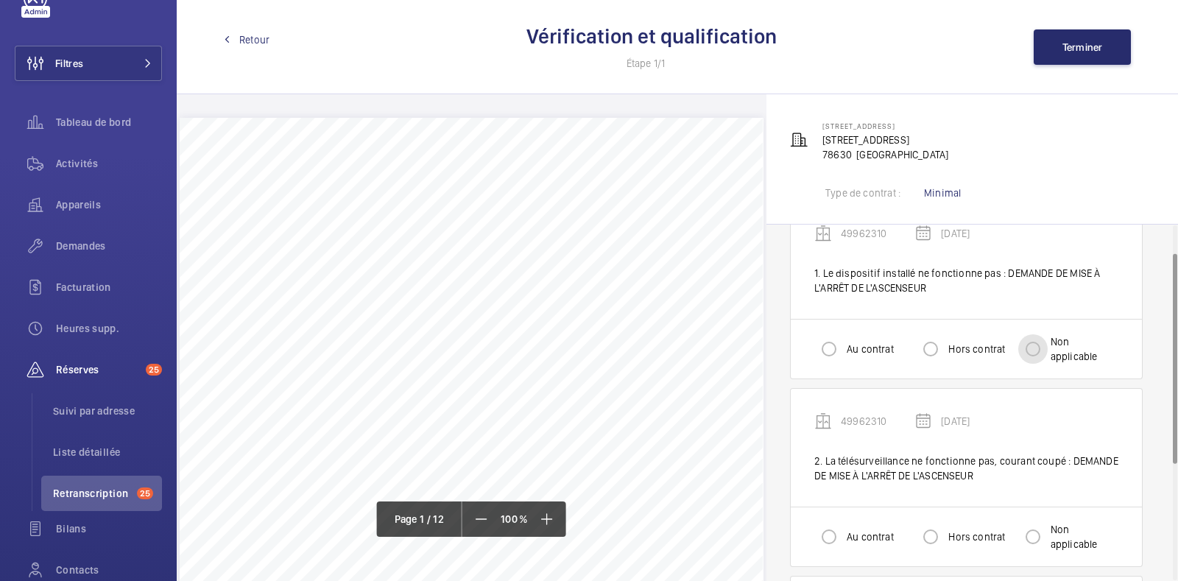
click at [1027, 354] on input "Non applicable" at bounding box center [1032, 348] width 29 height 29
radio input "true"
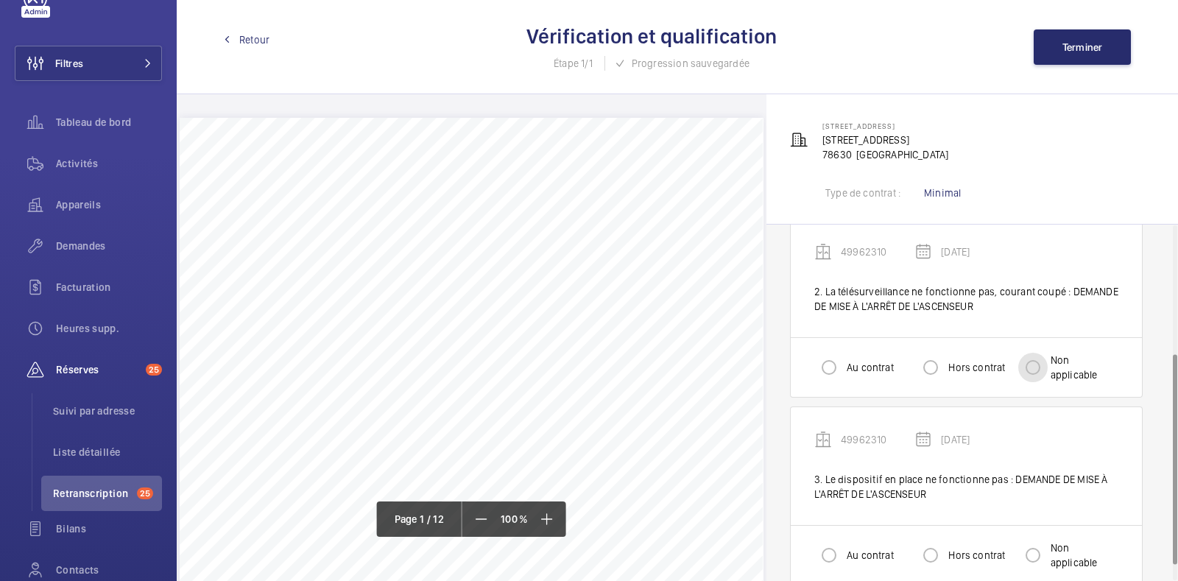
click at [1027, 354] on input "Non applicable" at bounding box center [1032, 367] width 29 height 29
radio input "true"
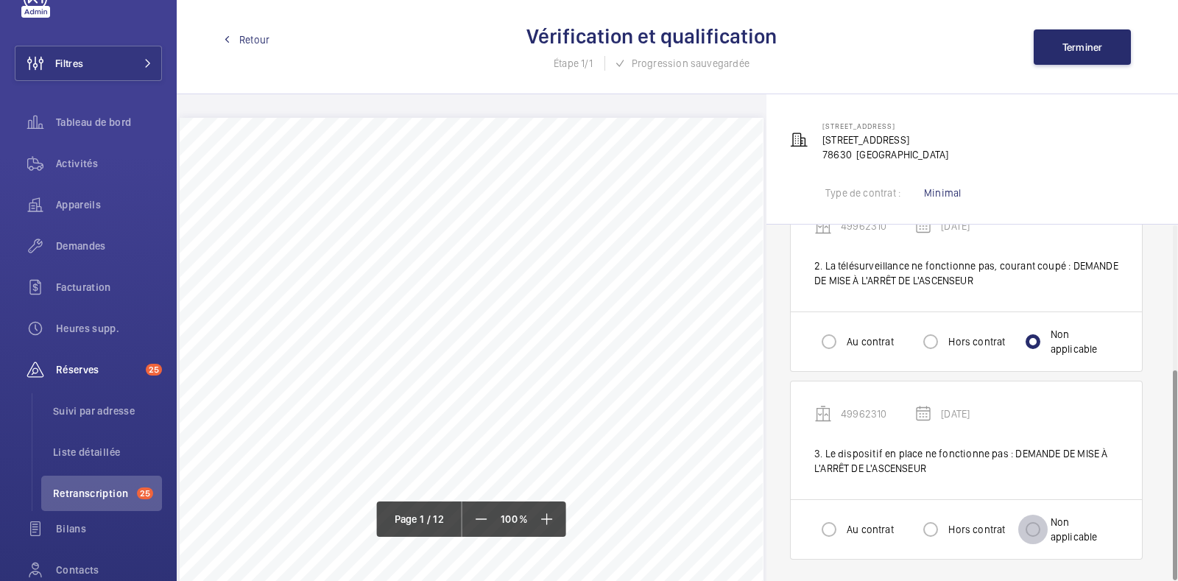
click at [1037, 519] on input "Non applicable" at bounding box center [1032, 529] width 29 height 29
radio input "true"
click at [1068, 41] on span "Terminer" at bounding box center [1082, 47] width 40 height 12
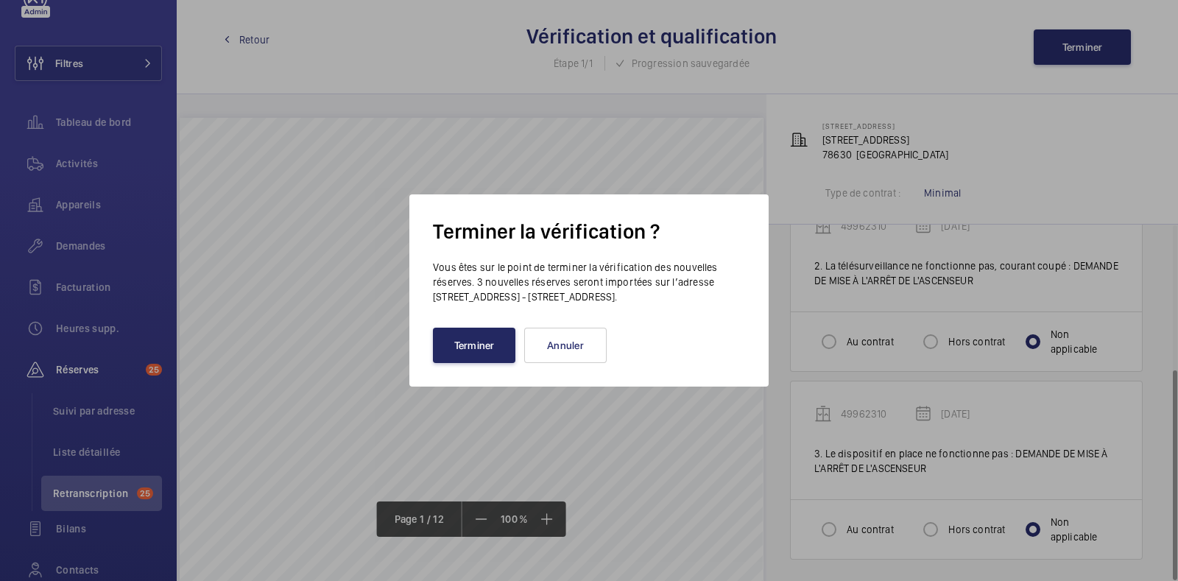
click at [493, 348] on button "Terminer" at bounding box center [474, 345] width 82 height 35
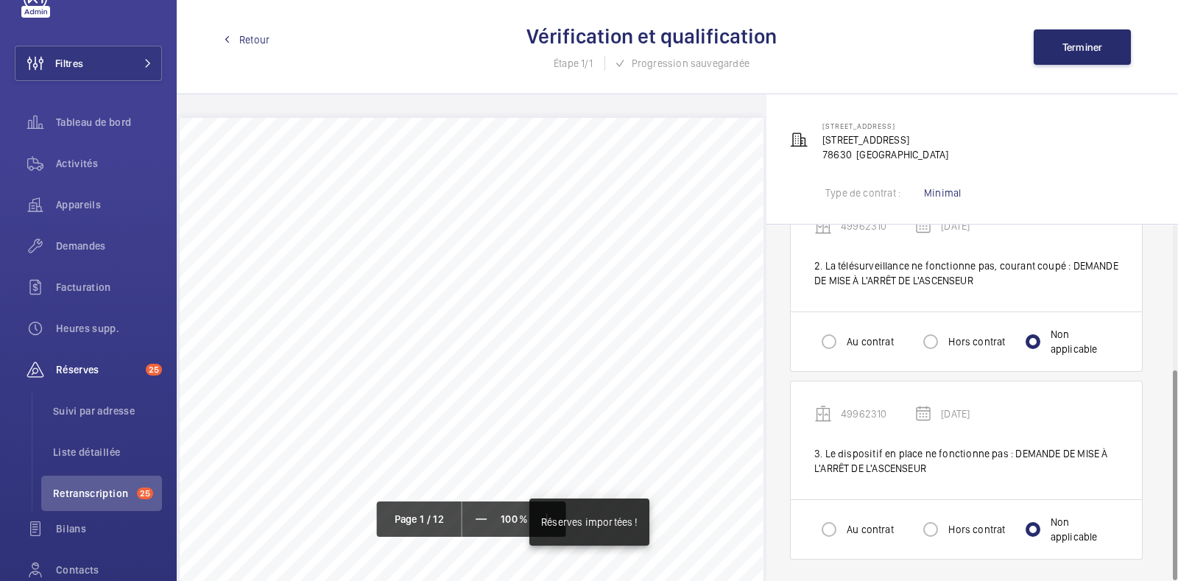
click at [259, 40] on span "Retour" at bounding box center [254, 39] width 30 height 15
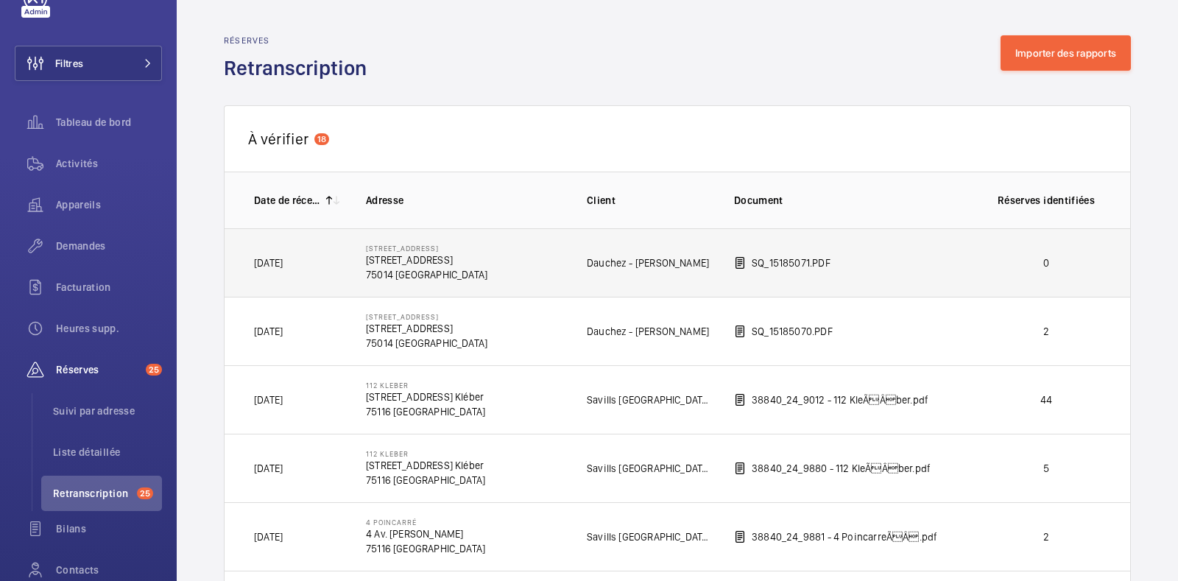
click at [487, 275] on p "75014 [GEOGRAPHIC_DATA]" at bounding box center [426, 274] width 121 height 15
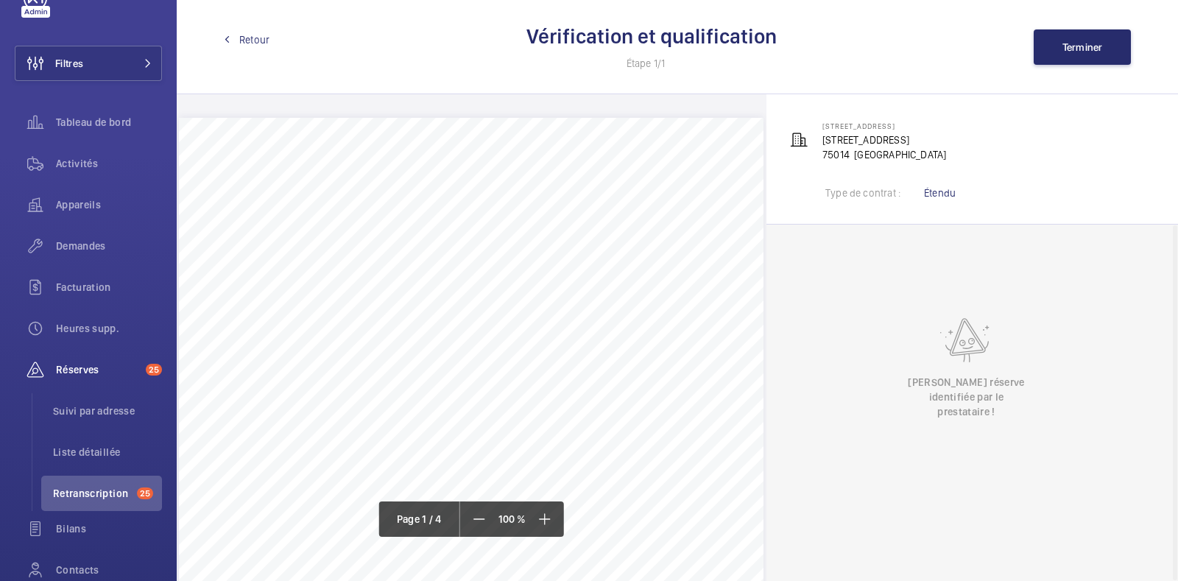
drag, startPoint x: 982, startPoint y: 140, endPoint x: 824, endPoint y: 143, distance: 158.3
click at [824, 143] on div "[GEOGRAPHIC_DATA][STREET_ADDRESS]" at bounding box center [972, 140] width 364 height 44
copy p "[STREET_ADDRESS]"
click at [607, 348] on div "DAUCHEZ COPROPRIETES [STREET_ADDRESS] 15 TRANSPORT MECANIQUE Vérification génér…" at bounding box center [471, 531] width 585 height 826
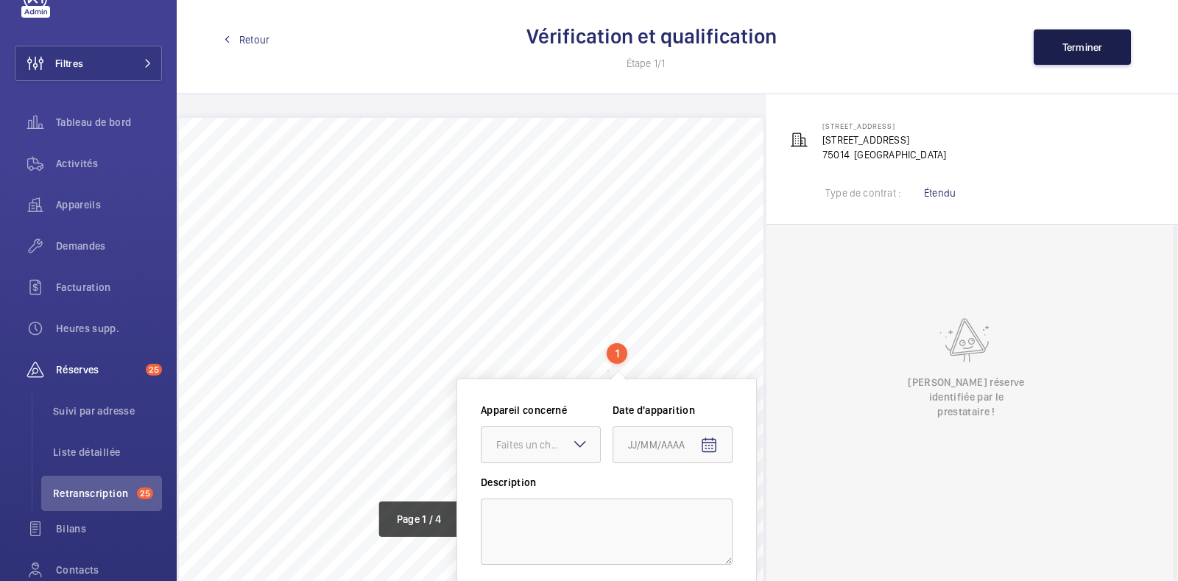
click at [1097, 56] on button "Terminer" at bounding box center [1082, 46] width 97 height 35
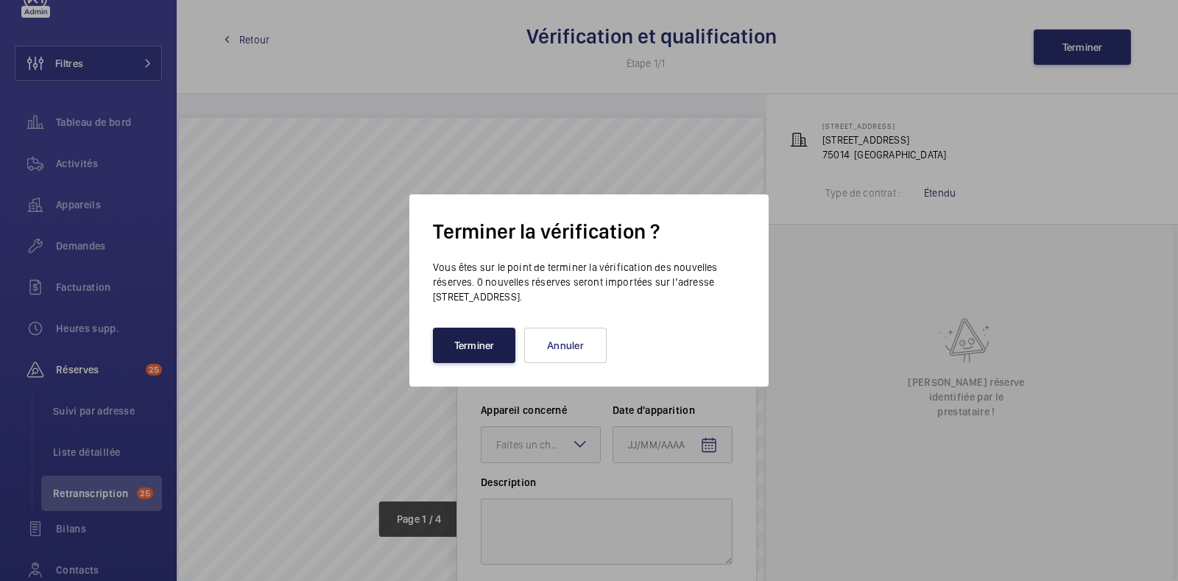
click at [477, 357] on button "Terminer" at bounding box center [474, 345] width 82 height 35
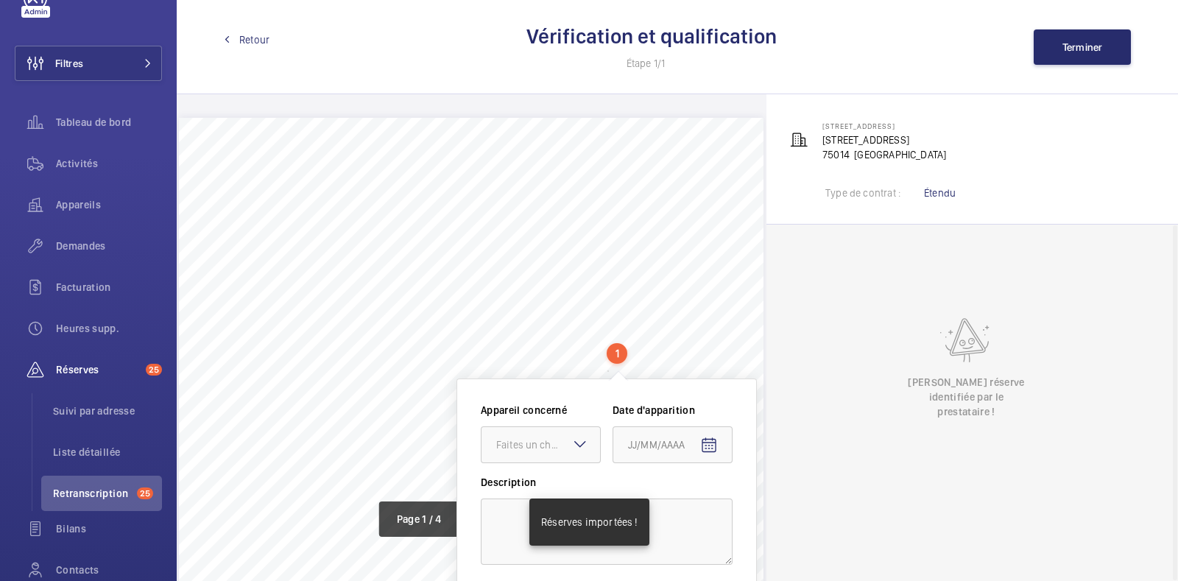
click at [241, 41] on span "Retour" at bounding box center [254, 39] width 30 height 15
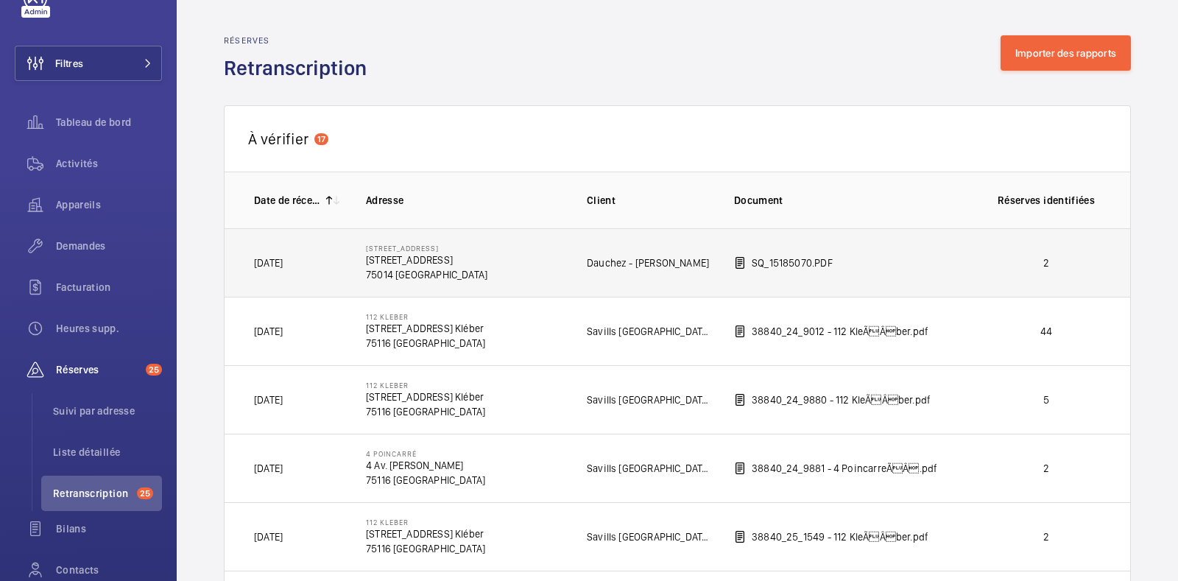
click at [718, 267] on td "SQ_15185070.PDF" at bounding box center [839, 262] width 258 height 68
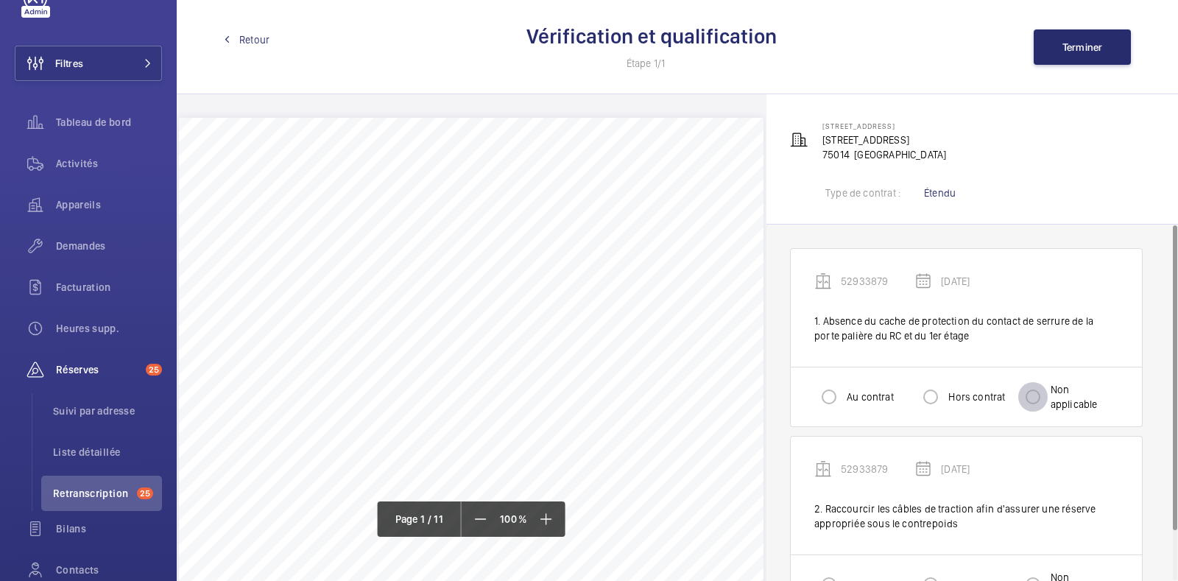
click at [1046, 389] on input "Non applicable" at bounding box center [1032, 396] width 29 height 29
radio input "true"
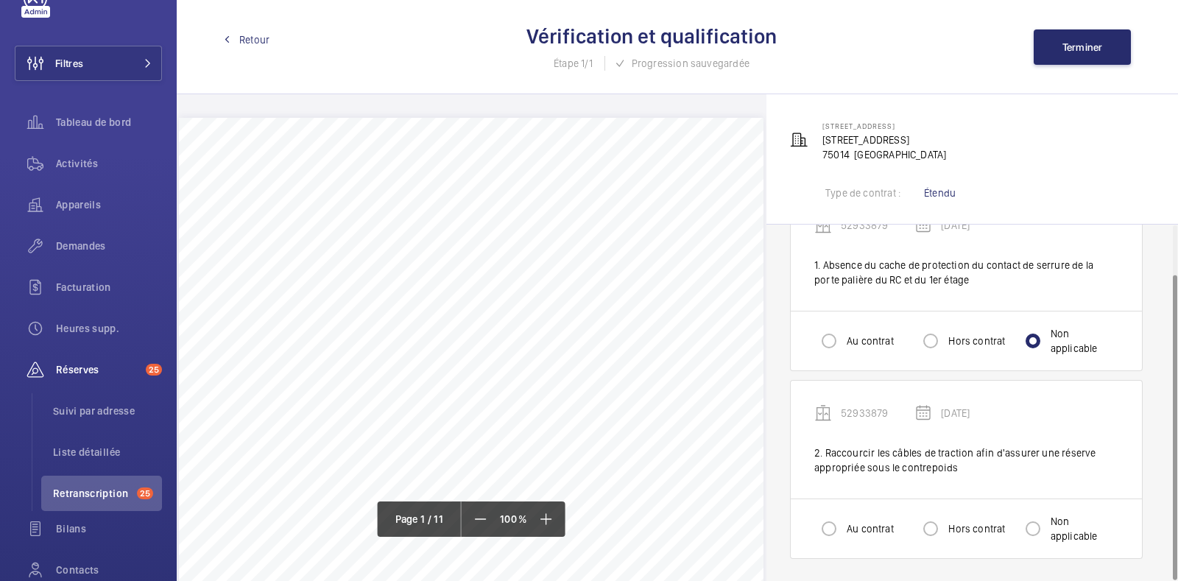
click at [1037, 546] on div "Au contrat Hors contrat Non applicable" at bounding box center [966, 528] width 351 height 60
click at [1034, 535] on input "Non applicable" at bounding box center [1032, 528] width 29 height 29
radio input "true"
click at [1082, 31] on button "Terminer" at bounding box center [1082, 46] width 97 height 35
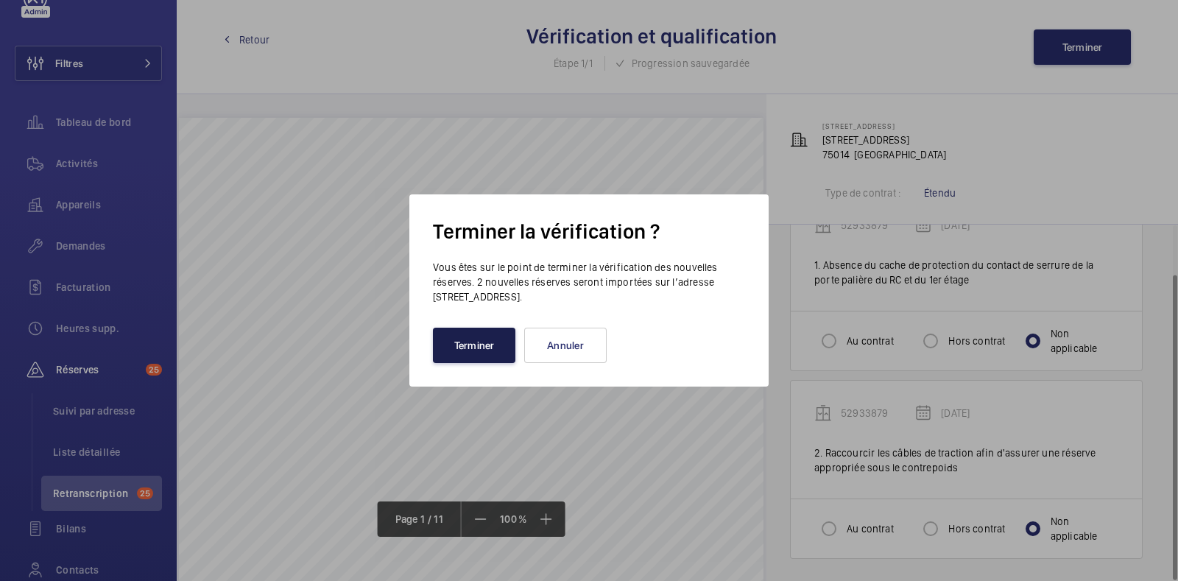
click at [479, 361] on button "Terminer" at bounding box center [474, 345] width 82 height 35
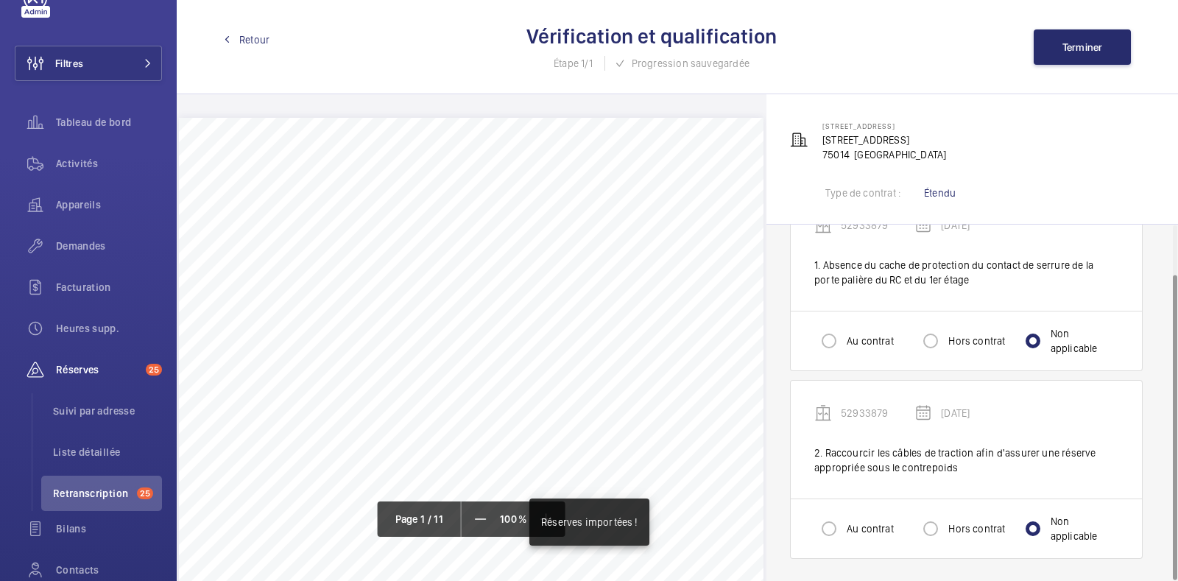
click at [238, 30] on div "Retour Vérification et qualification Étape 1/1 Progression sauvegardée Terminer" at bounding box center [677, 47] width 1001 height 94
click at [252, 48] on div "Retour Vérification et qualification Étape 1/1 Progression sauvegardée Terminer" at bounding box center [677, 47] width 1001 height 94
click at [253, 38] on span "Retour" at bounding box center [254, 39] width 30 height 15
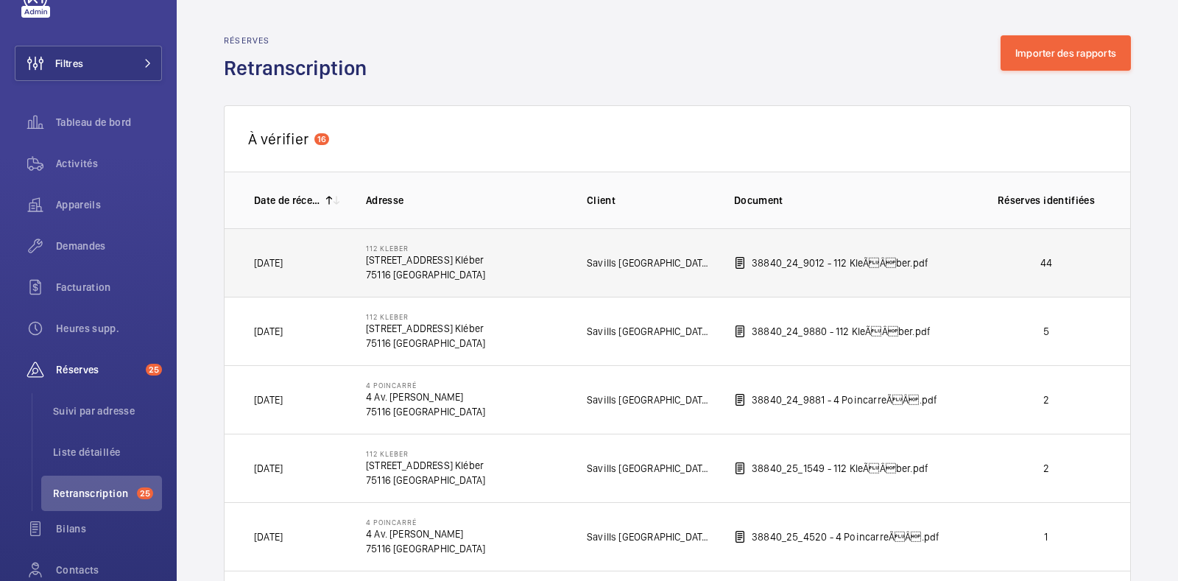
click at [721, 271] on td "38840_24_9012 - 112 KleÃÂber.pdf" at bounding box center [839, 262] width 258 height 68
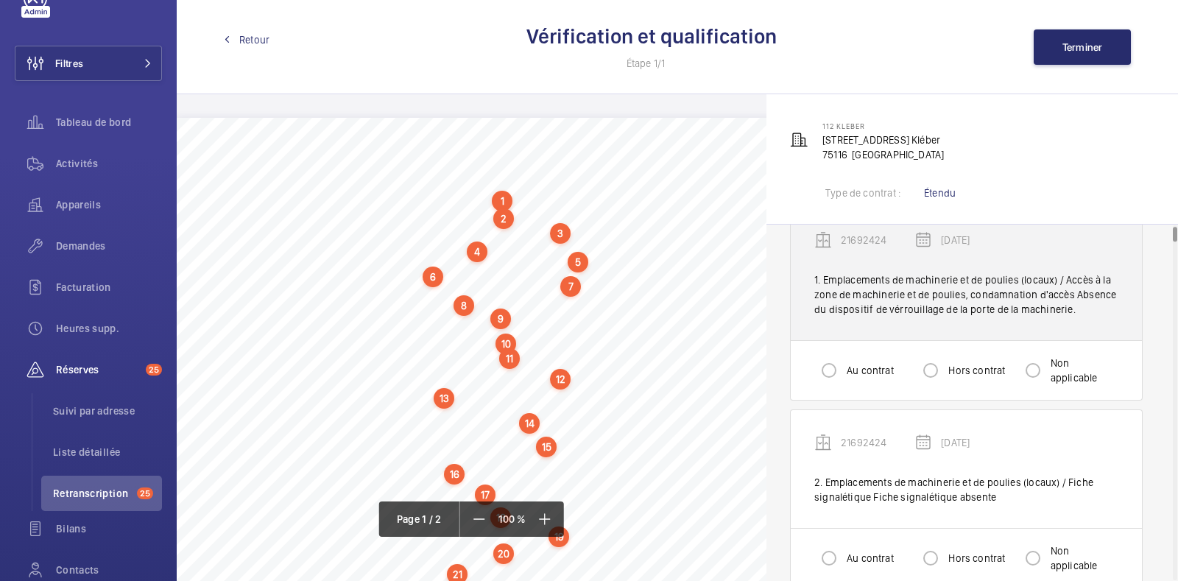
scroll to position [40, 0]
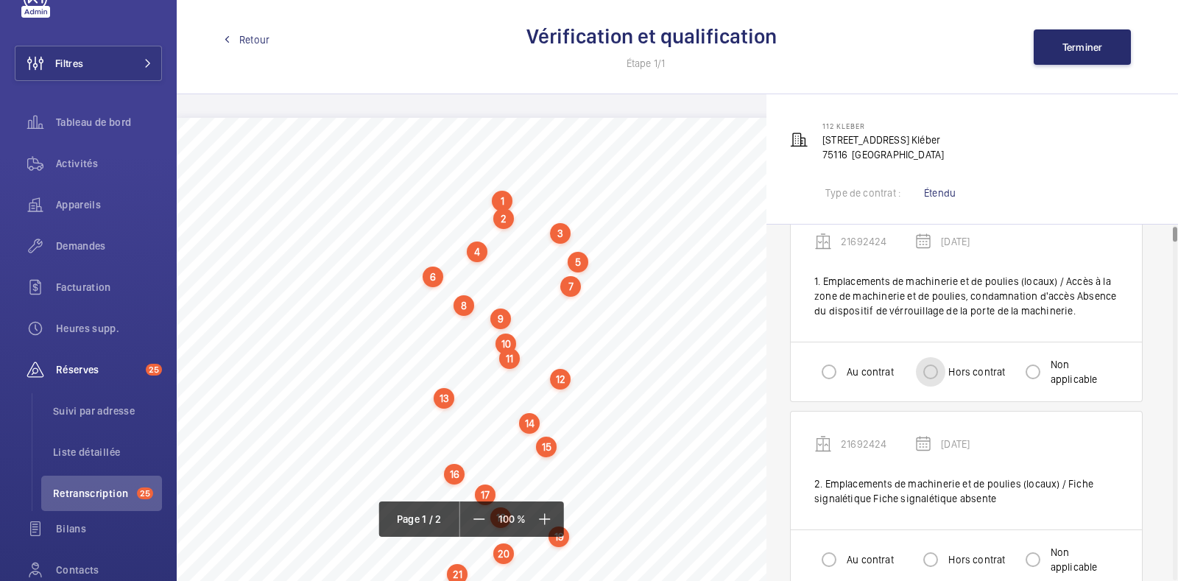
click at [937, 366] on input "Hors contrat" at bounding box center [930, 371] width 29 height 29
radio input "true"
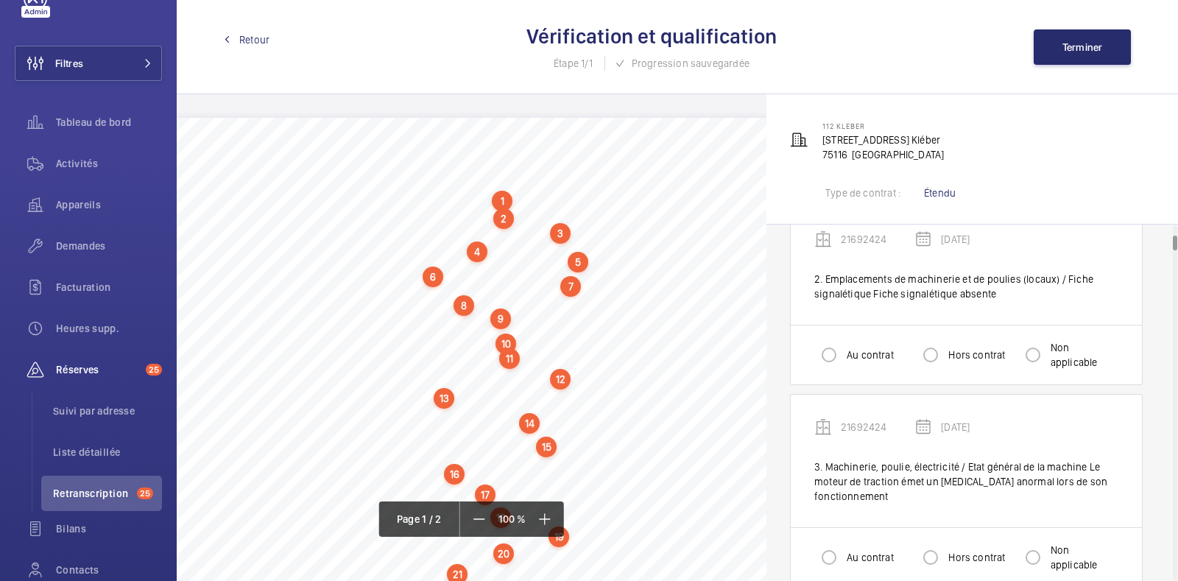
scroll to position [246, 0]
click at [846, 357] on div at bounding box center [828, 353] width 35 height 35
radio input "true"
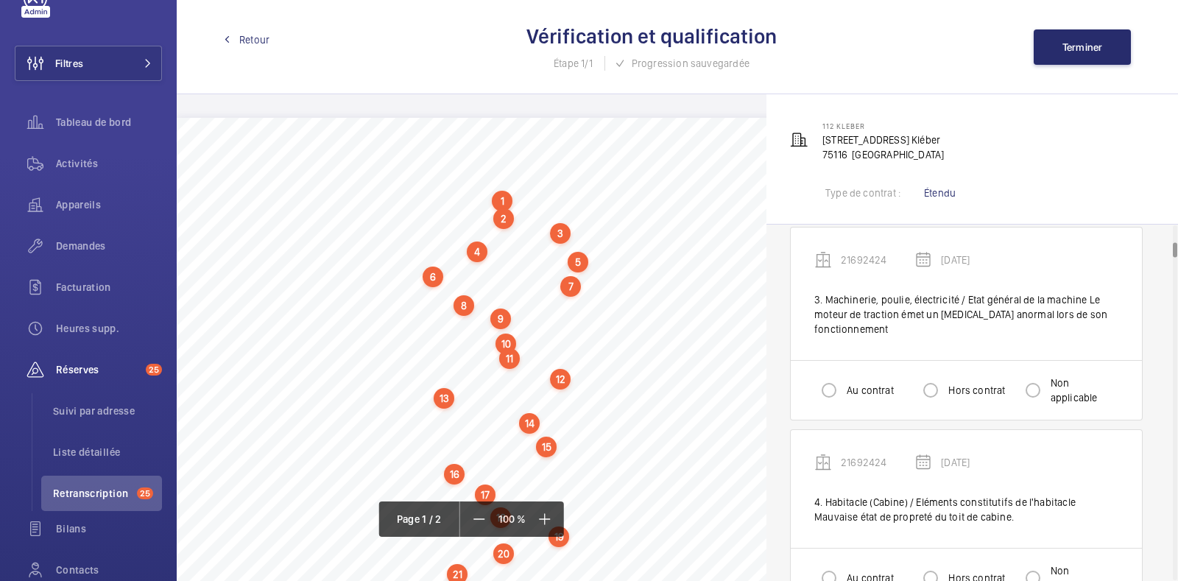
scroll to position [421, 0]
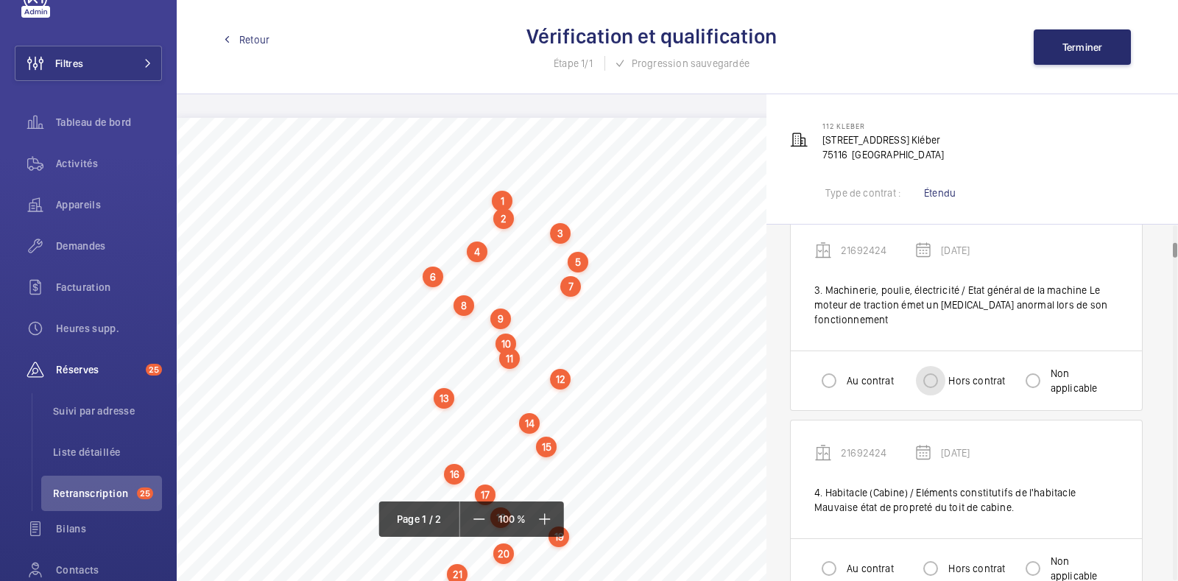
click at [931, 377] on input "Hors contrat" at bounding box center [930, 380] width 29 height 29
radio input "true"
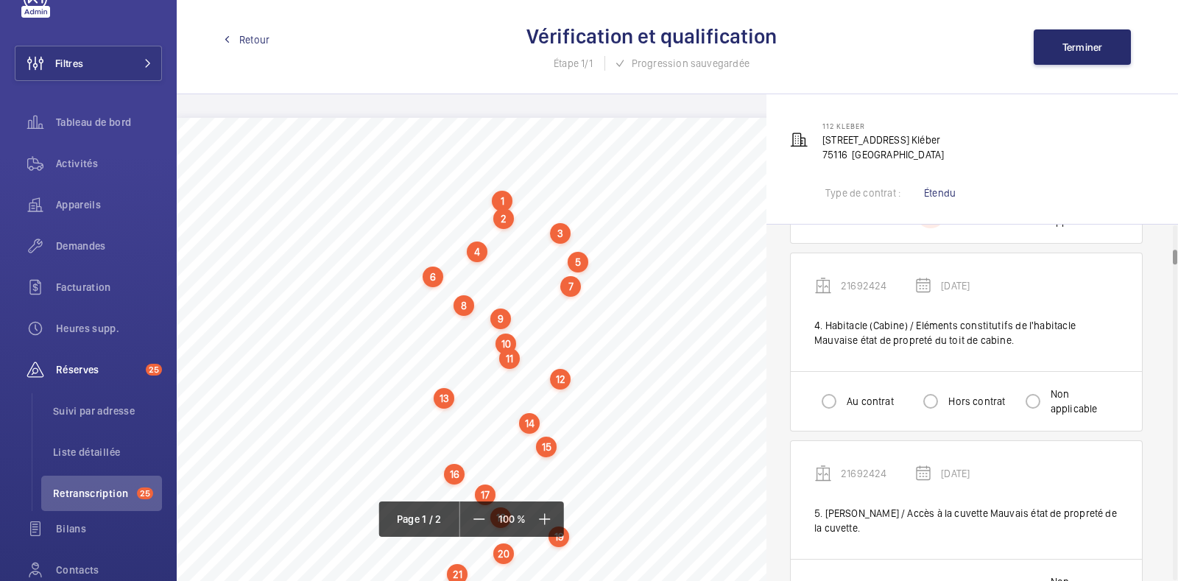
scroll to position [588, 0]
click at [931, 399] on input "Hors contrat" at bounding box center [930, 401] width 29 height 29
radio input "true"
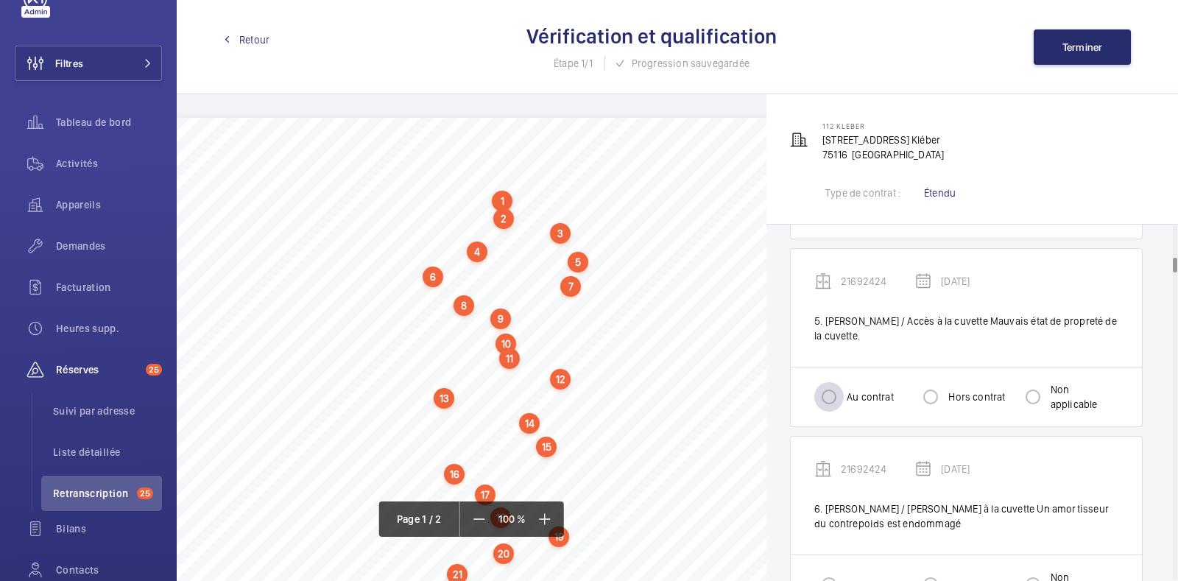
click at [844, 400] on div at bounding box center [828, 396] width 35 height 35
radio input "true"
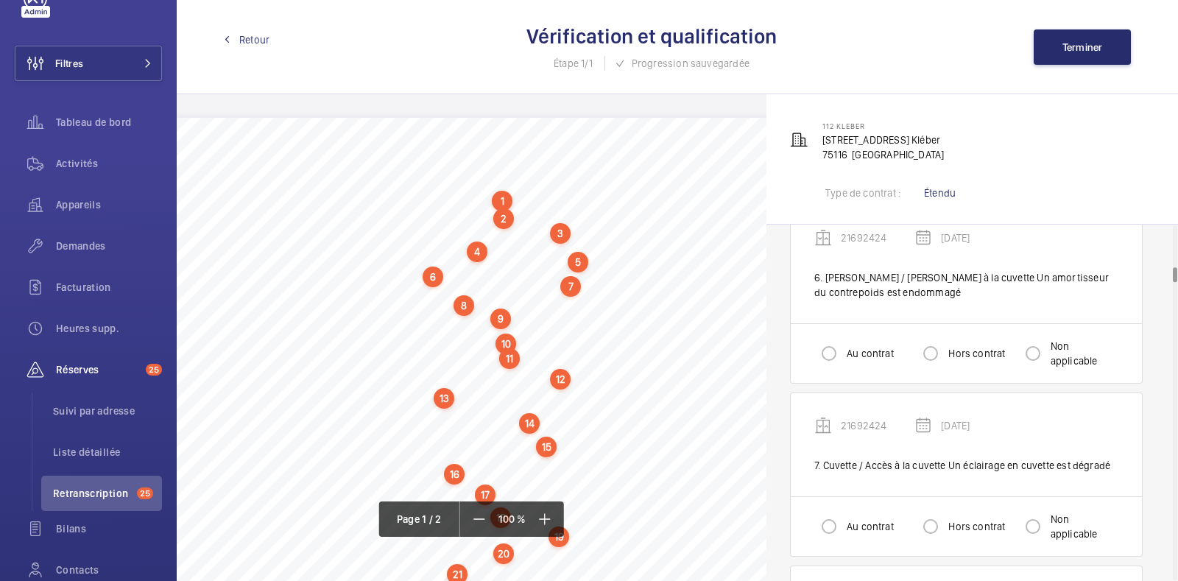
scroll to position [1010, 0]
click at [947, 358] on div at bounding box center [930, 354] width 35 height 35
radio input "true"
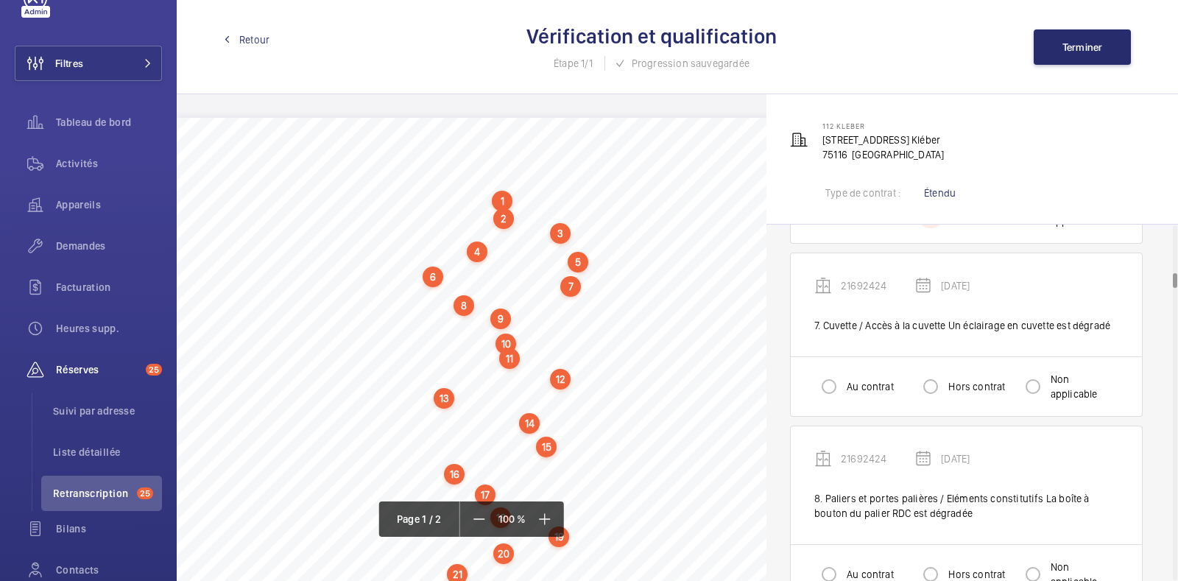
scroll to position [1151, 0]
click at [949, 379] on label "Hors contrat" at bounding box center [975, 386] width 60 height 15
click at [945, 376] on input "Hors contrat" at bounding box center [930, 386] width 29 height 29
radio input "true"
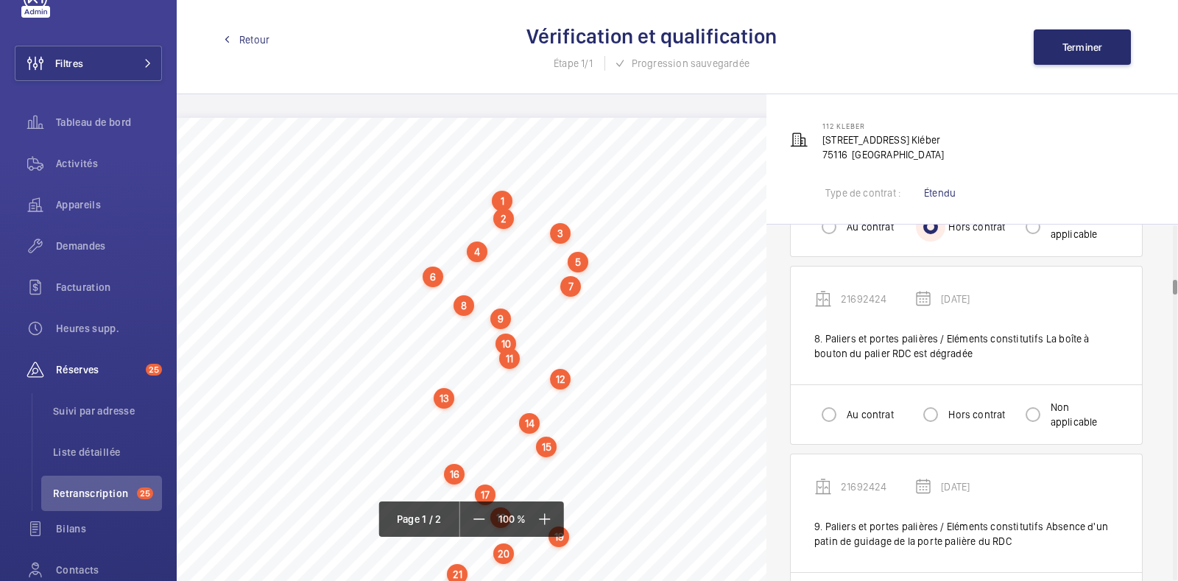
scroll to position [1313, 0]
click at [844, 410] on div at bounding box center [828, 412] width 35 height 35
radio input "true"
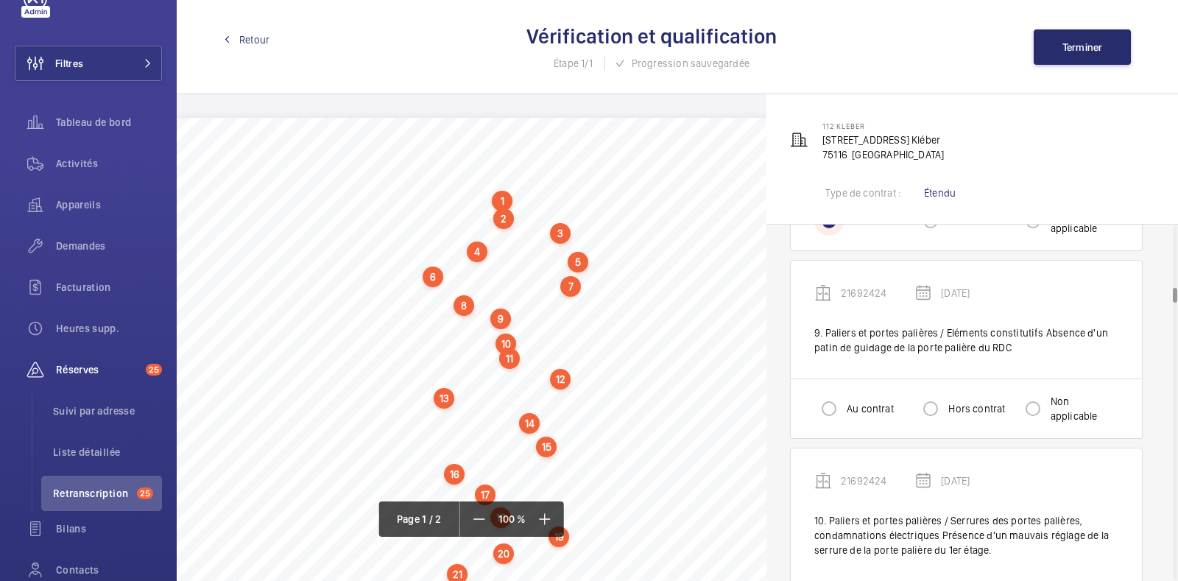
scroll to position [1507, 0]
click at [861, 406] on label "Au contrat" at bounding box center [869, 406] width 50 height 15
click at [844, 406] on input "Au contrat" at bounding box center [828, 406] width 29 height 29
radio input "true"
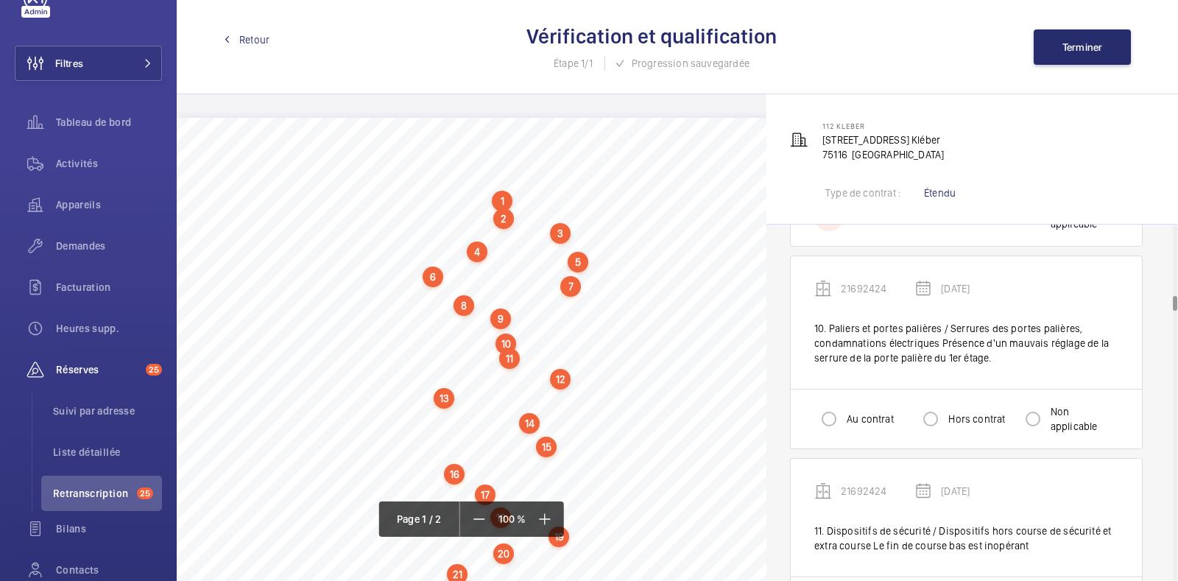
scroll to position [1696, 0]
click at [938, 414] on input "Hors contrat" at bounding box center [930, 419] width 29 height 29
radio input "true"
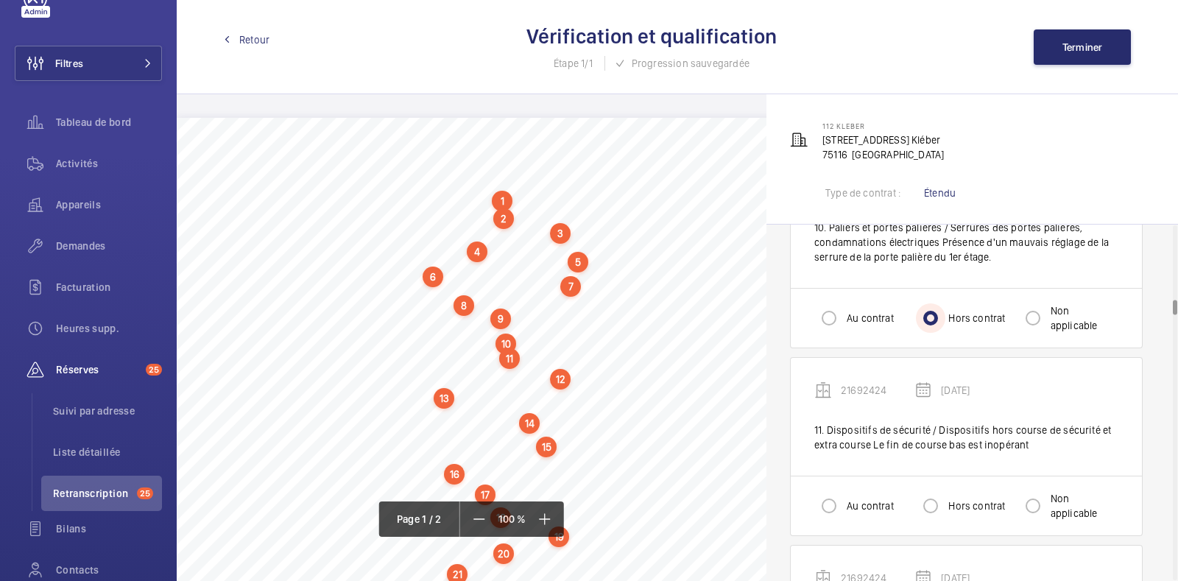
scroll to position [1797, 0]
click at [864, 311] on label "Au contrat" at bounding box center [869, 318] width 50 height 15
click at [844, 308] on input "Au contrat" at bounding box center [828, 318] width 29 height 29
radio input "true"
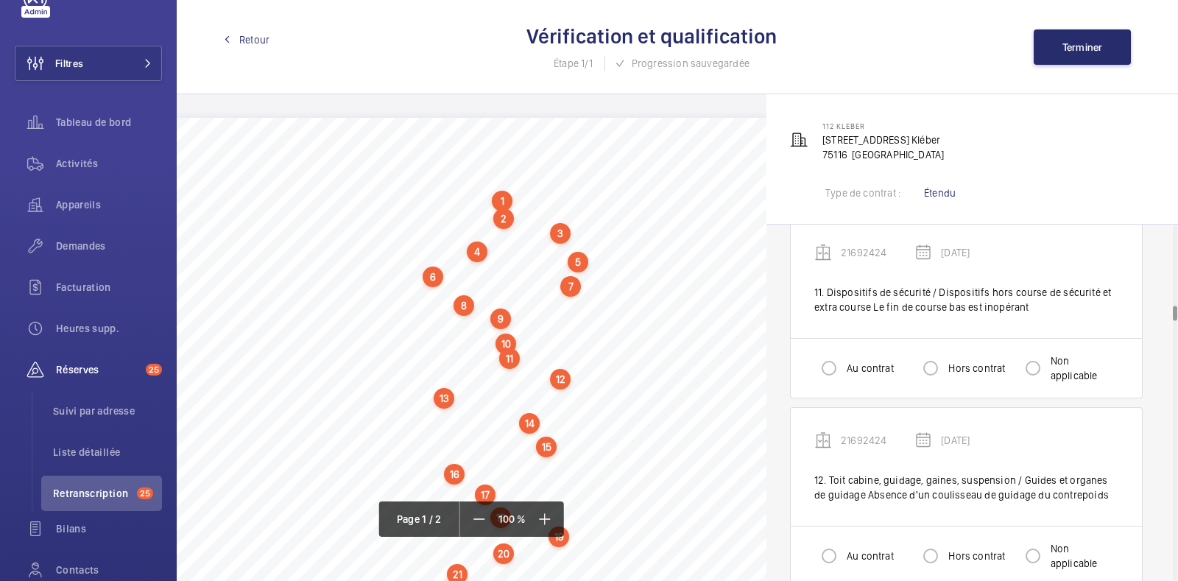
scroll to position [1937, 0]
click at [939, 361] on input "Hors contrat" at bounding box center [930, 366] width 29 height 29
radio input "true"
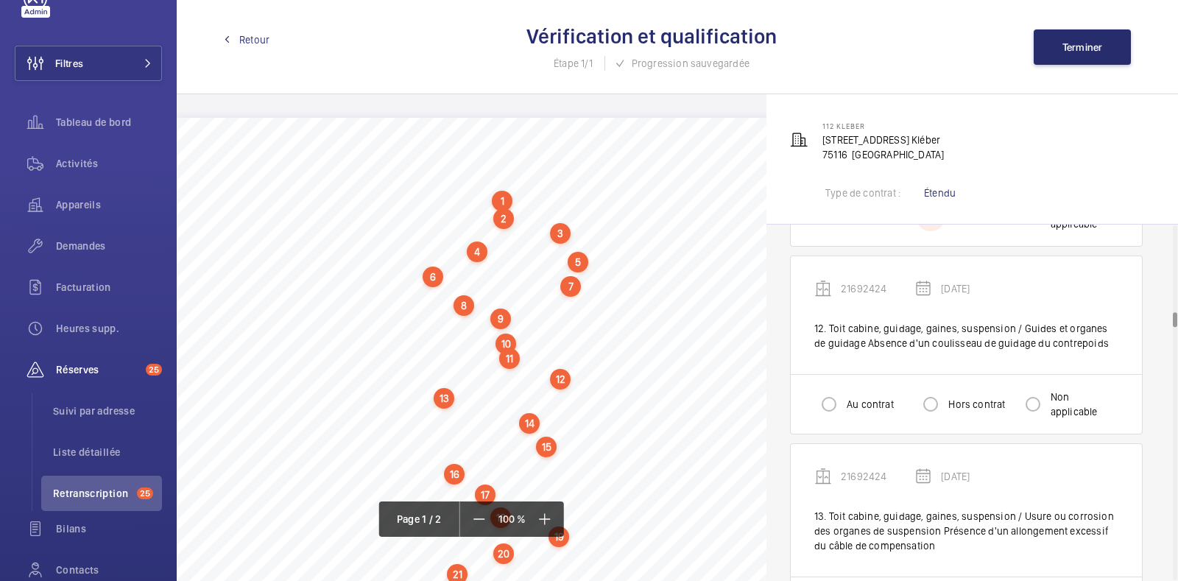
scroll to position [2098, 0]
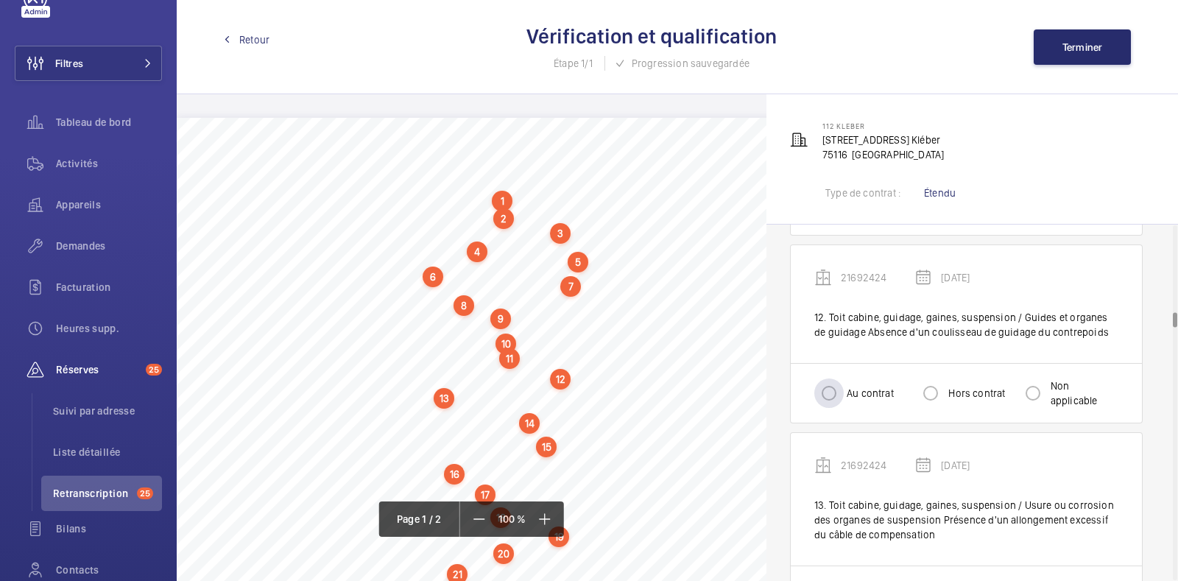
click at [848, 393] on label "Au contrat" at bounding box center [869, 393] width 50 height 15
click at [844, 393] on input "Au contrat" at bounding box center [828, 392] width 29 height 29
radio input "true"
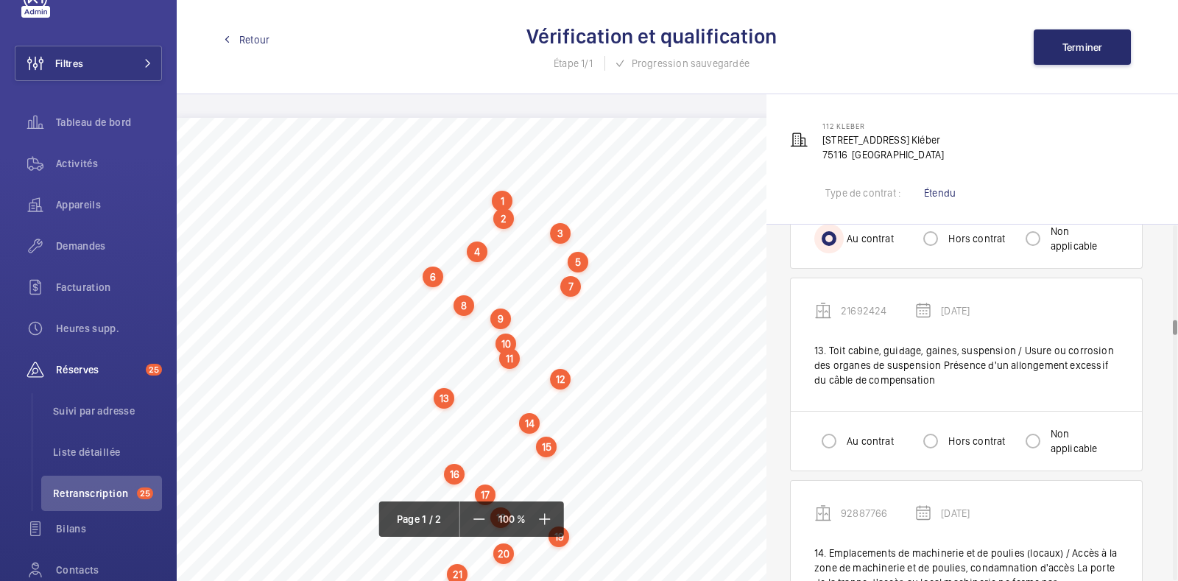
scroll to position [2288, 0]
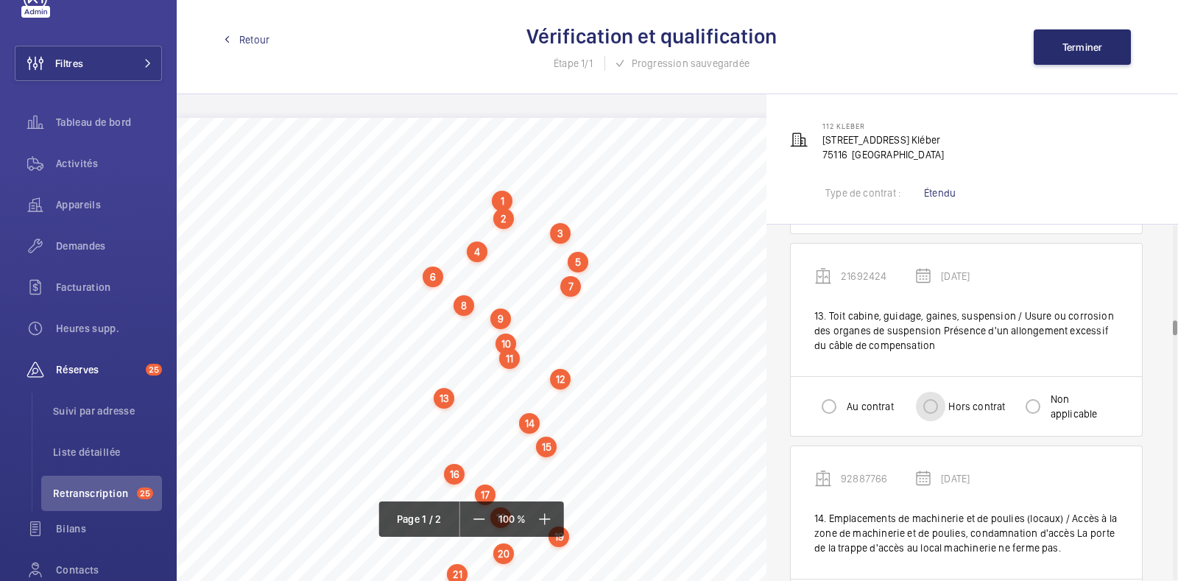
click at [939, 406] on input "Hors contrat" at bounding box center [930, 406] width 29 height 29
radio input "true"
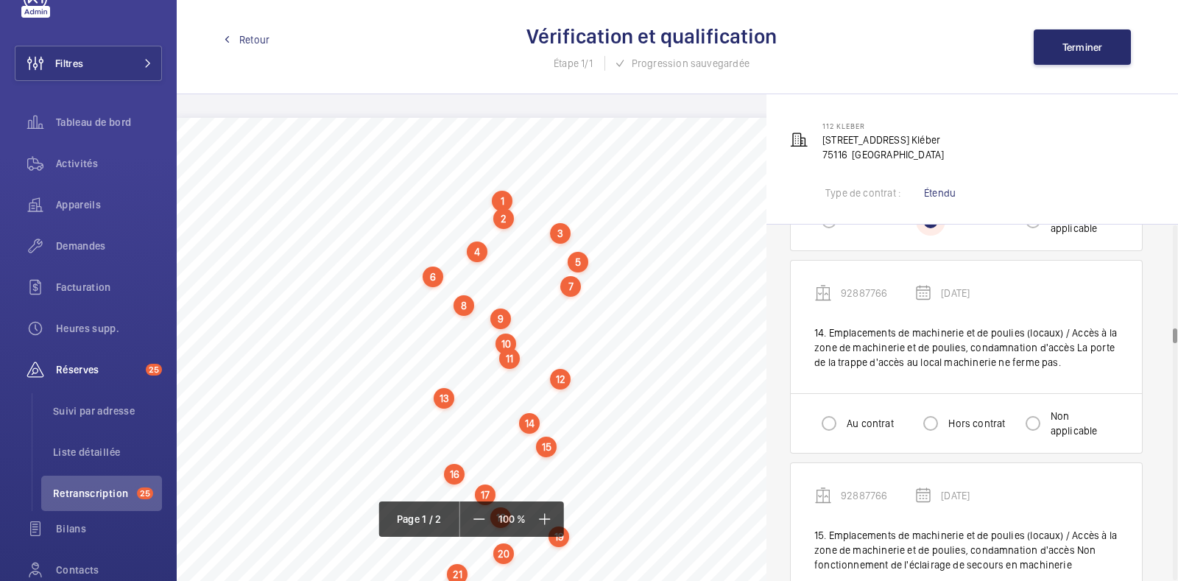
scroll to position [2478, 0]
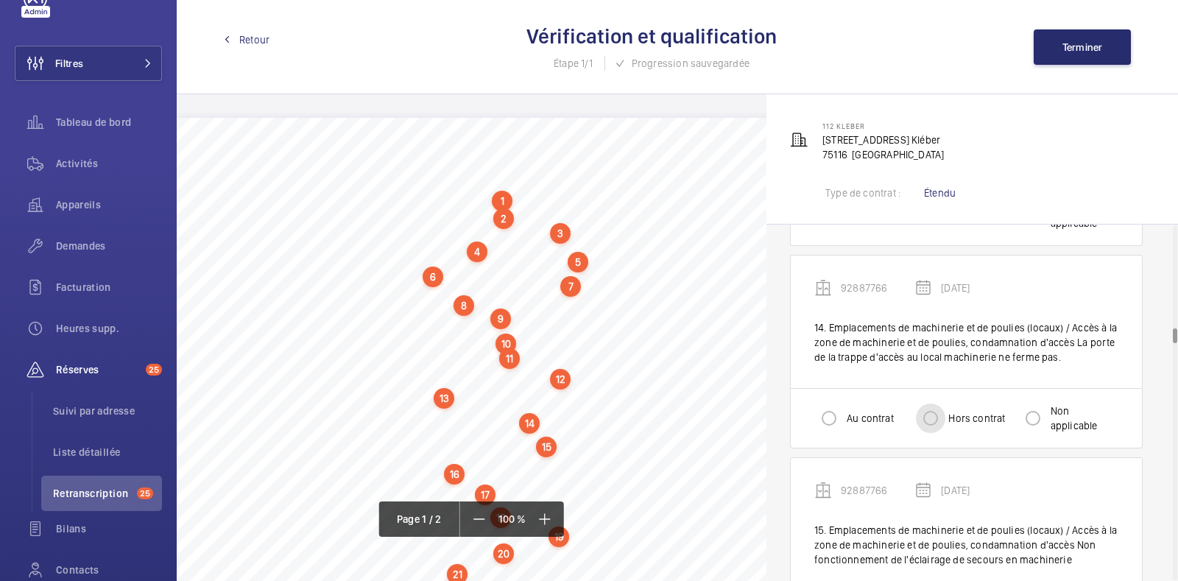
click at [929, 412] on input "Hors contrat" at bounding box center [930, 417] width 29 height 29
radio input "true"
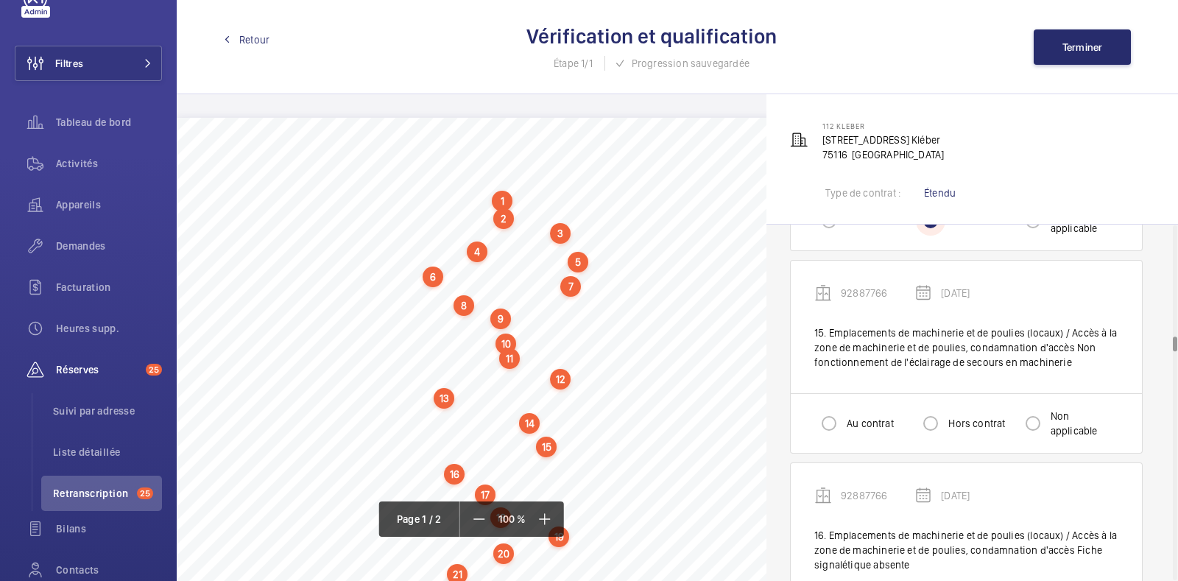
scroll to position [2677, 0]
click at [929, 412] on input "Hors contrat" at bounding box center [930, 421] width 29 height 29
radio input "true"
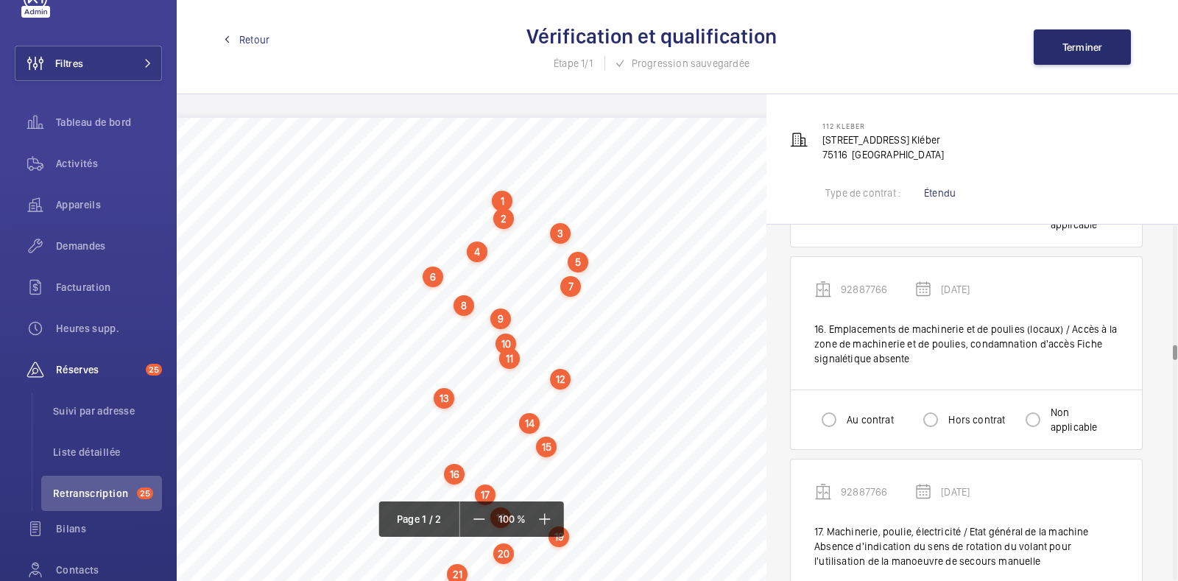
click at [858, 412] on label "Au contrat" at bounding box center [869, 419] width 50 height 15
click at [844, 411] on input "Au contrat" at bounding box center [828, 419] width 29 height 29
radio input "true"
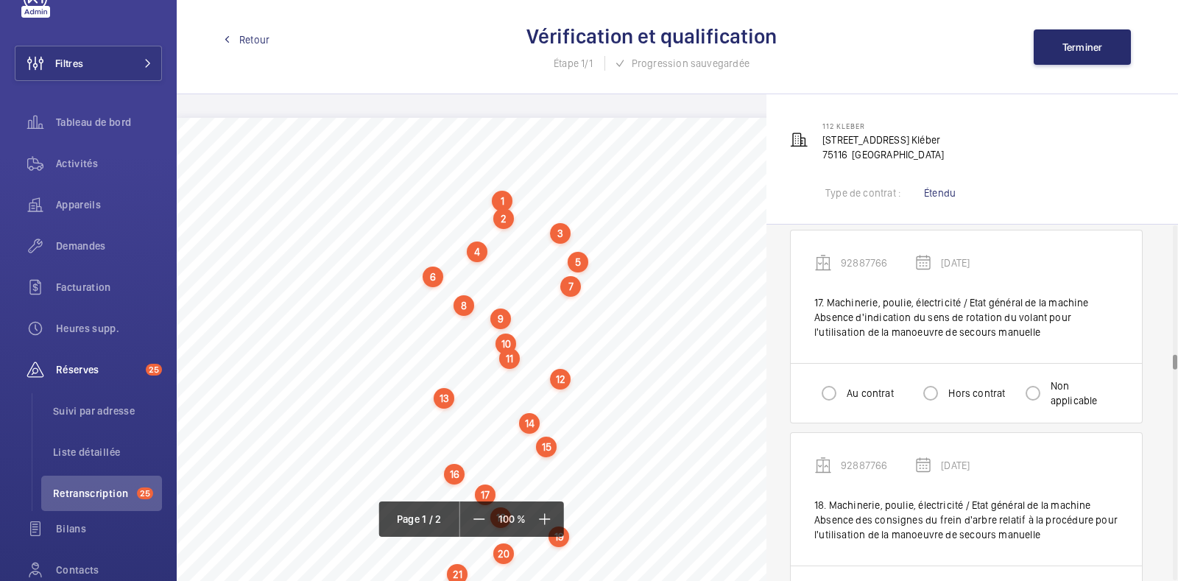
scroll to position [3112, 0]
click at [935, 384] on input "Hors contrat" at bounding box center [930, 391] width 29 height 29
radio input "true"
click at [935, 384] on input "Hors contrat" at bounding box center [930, 395] width 29 height 29
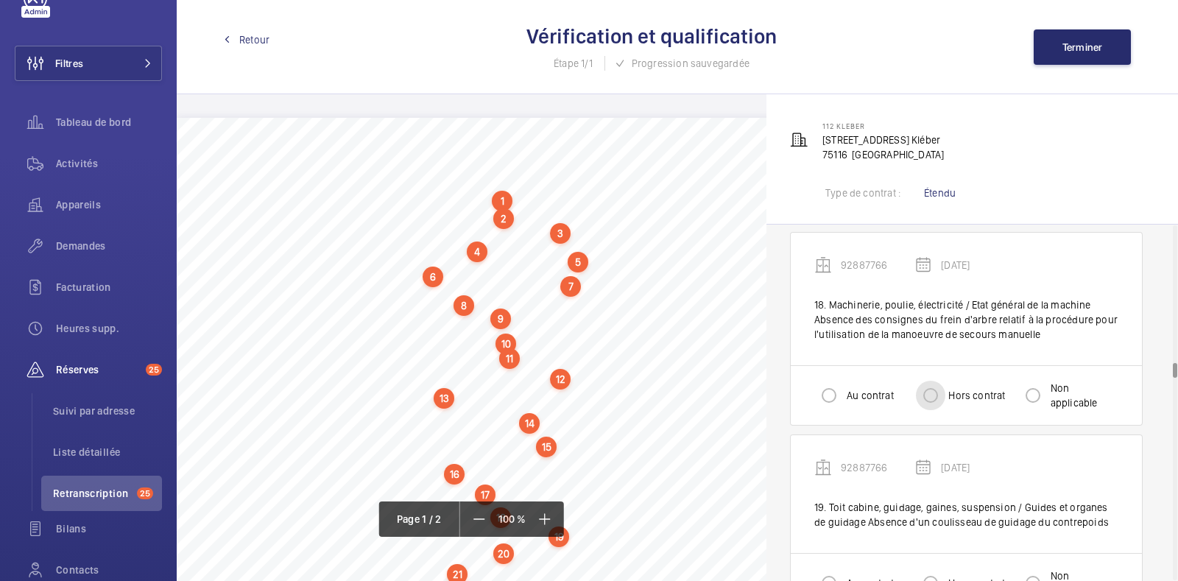
radio input "true"
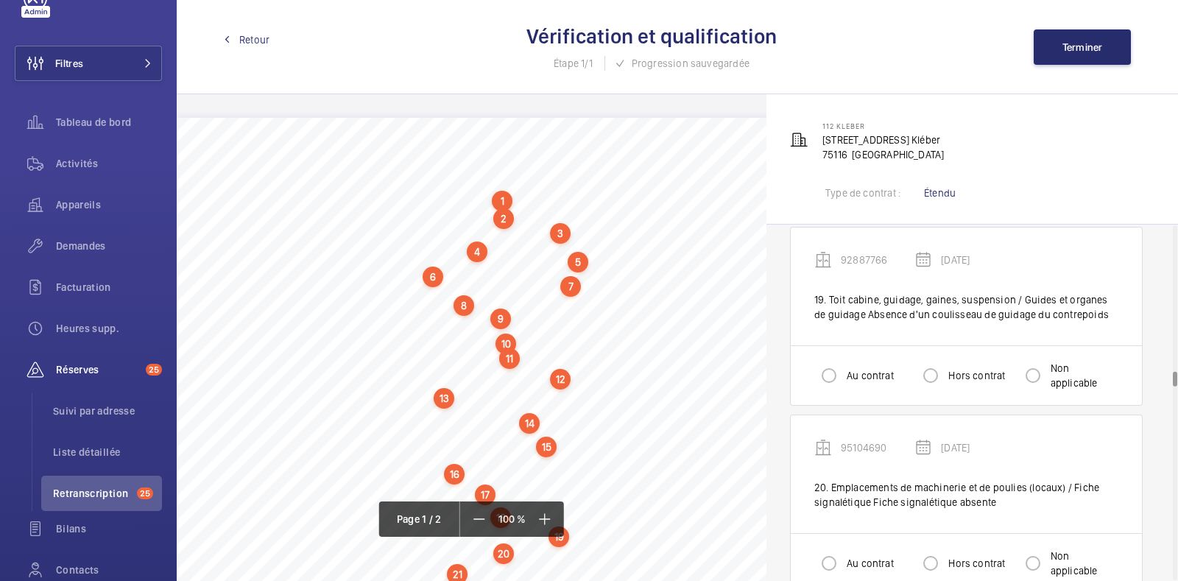
scroll to position [3517, 0]
click at [849, 374] on label "Au contrat" at bounding box center [869, 377] width 50 height 15
click at [844, 374] on input "Au contrat" at bounding box center [828, 376] width 29 height 29
radio input "true"
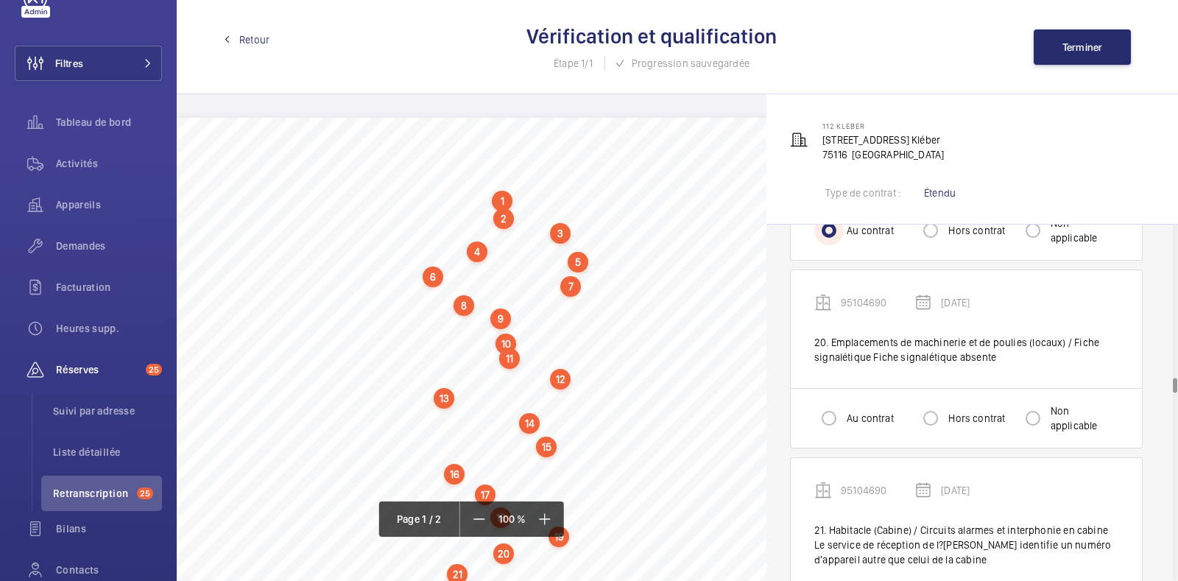
scroll to position [3672, 0]
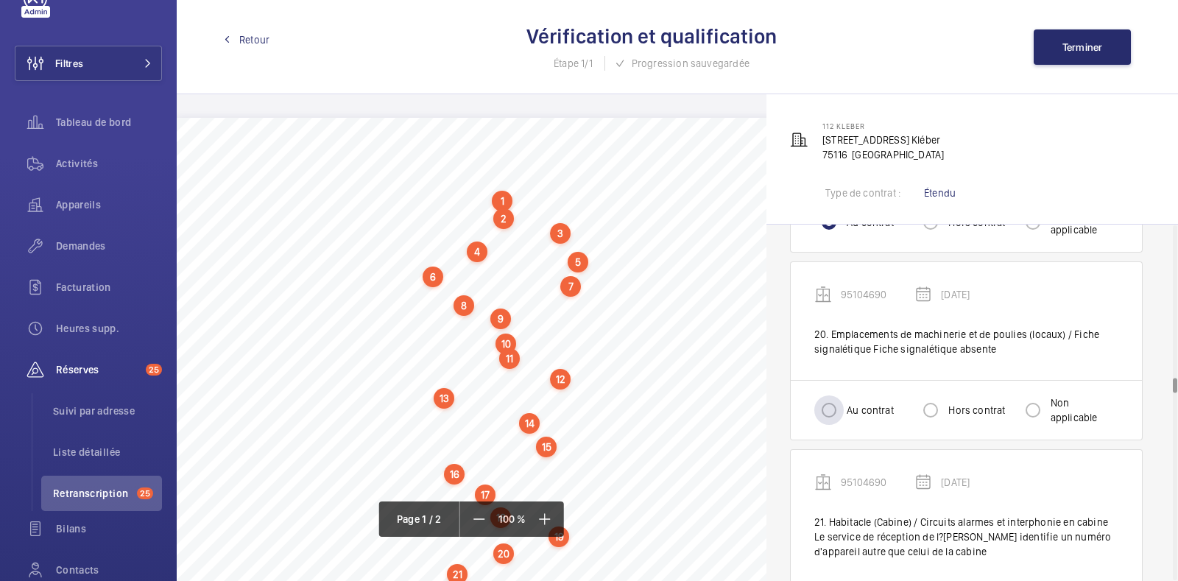
click at [847, 403] on label "Au contrat" at bounding box center [869, 410] width 50 height 15
click at [844, 401] on input "Au contrat" at bounding box center [828, 409] width 29 height 29
radio input "true"
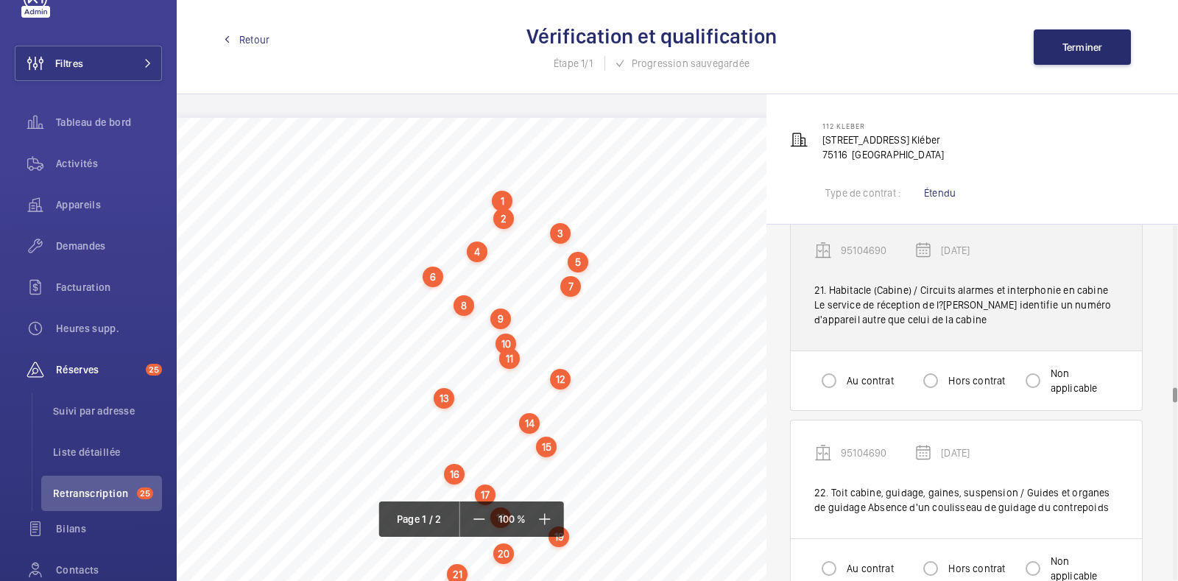
scroll to position [3904, 0]
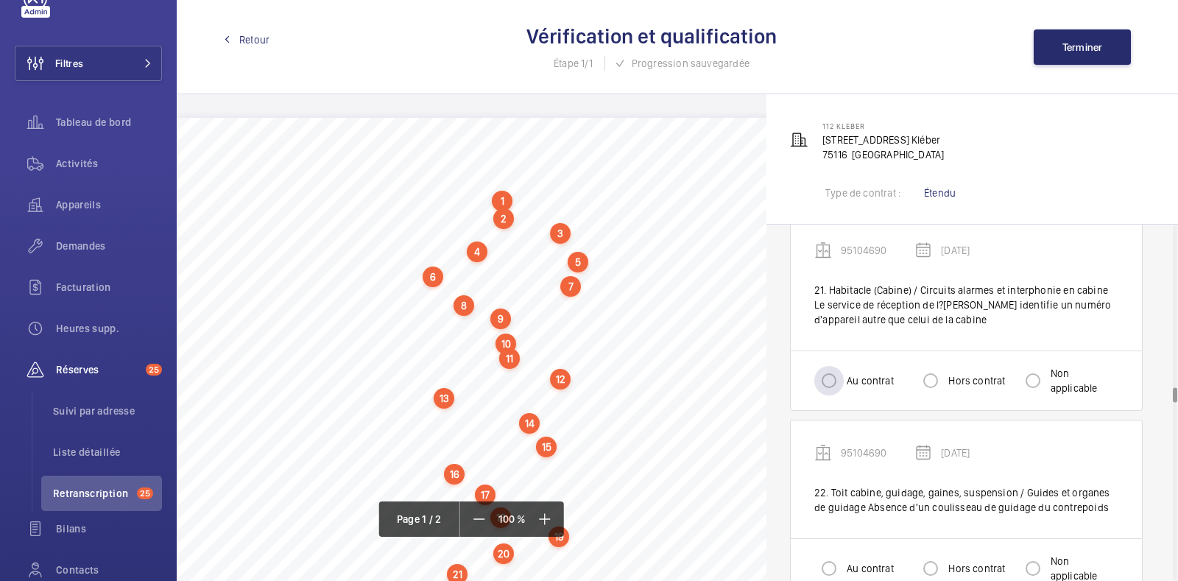
click at [858, 373] on label "Au contrat" at bounding box center [869, 380] width 50 height 15
click at [844, 373] on input "Au contrat" at bounding box center [828, 380] width 29 height 29
radio input "true"
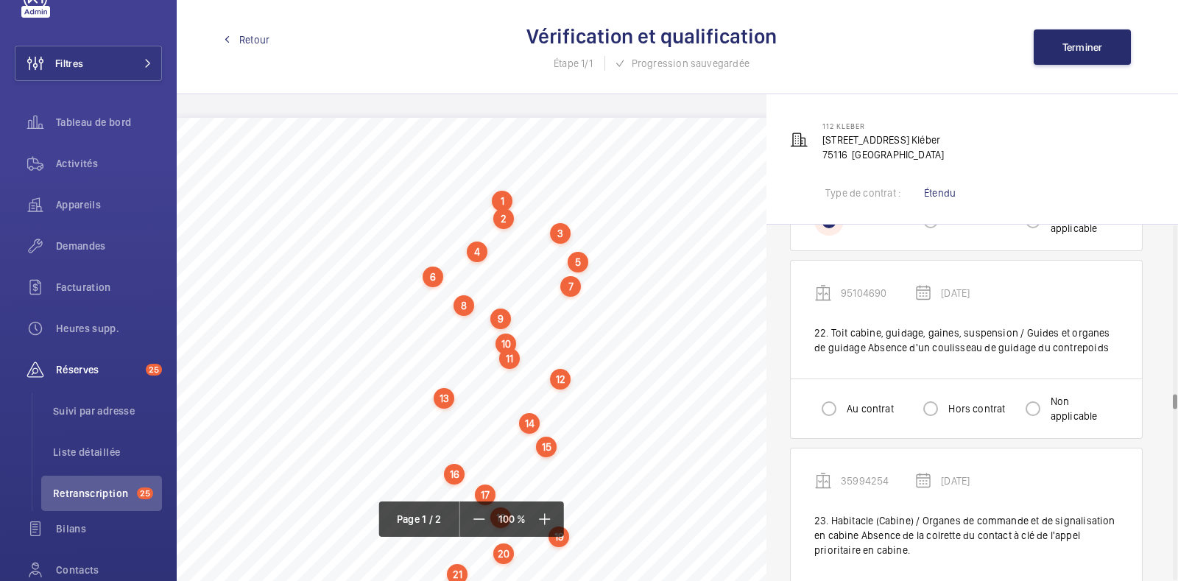
scroll to position [4062, 0]
click at [860, 414] on div "Au contrat" at bounding box center [854, 409] width 80 height 29
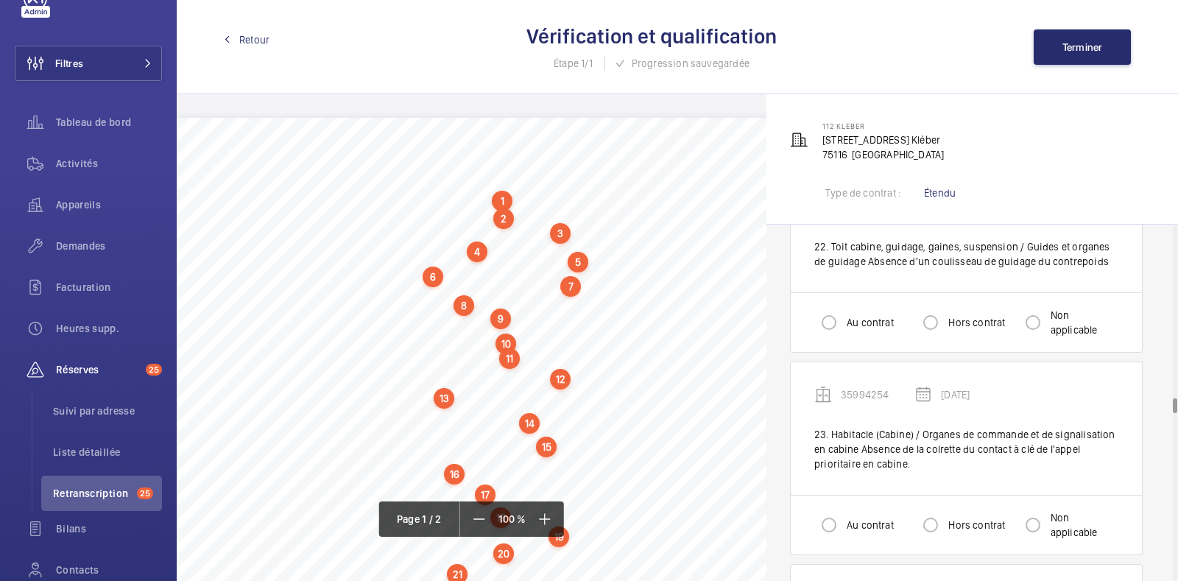
scroll to position [4138, 0]
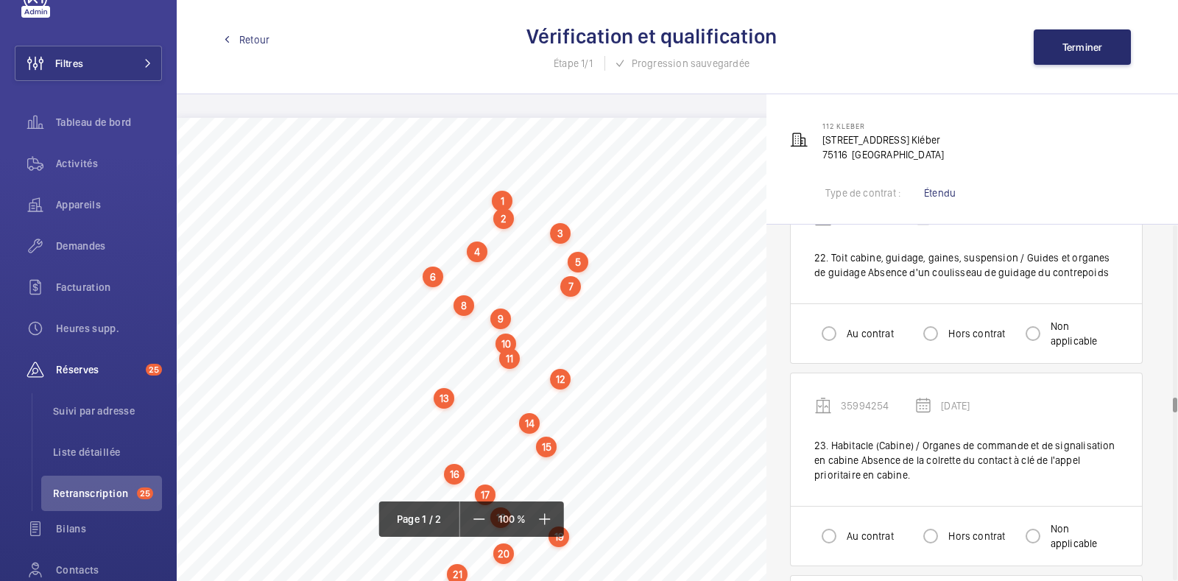
click at [841, 348] on div "Au contrat Hors contrat Non applicable" at bounding box center [966, 333] width 351 height 60
click at [824, 329] on input "Au contrat" at bounding box center [828, 333] width 29 height 29
radio input "true"
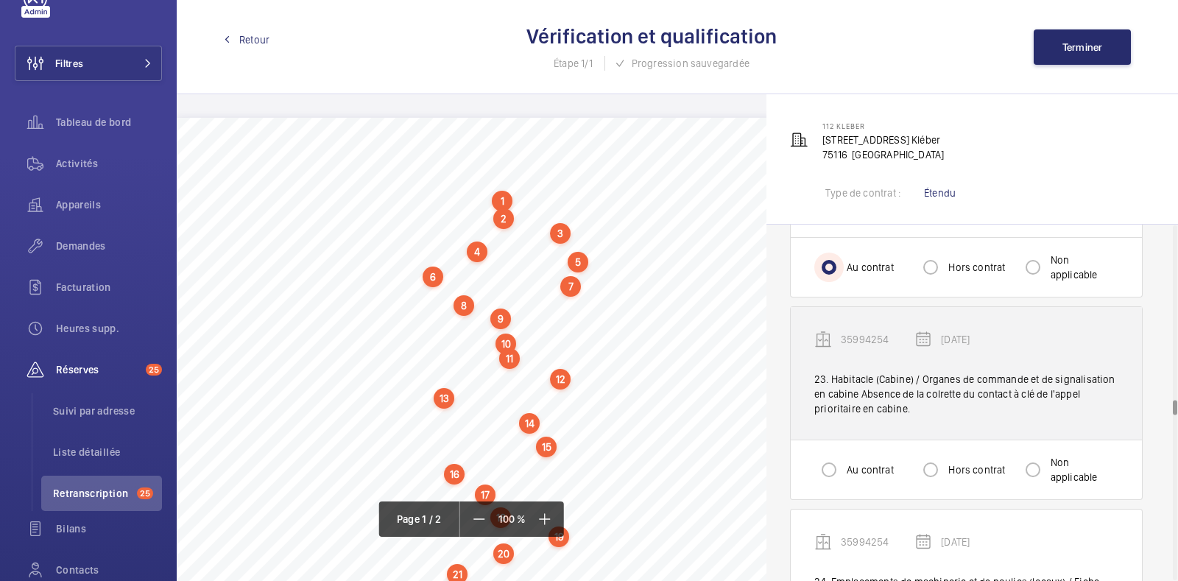
scroll to position [4202, 0]
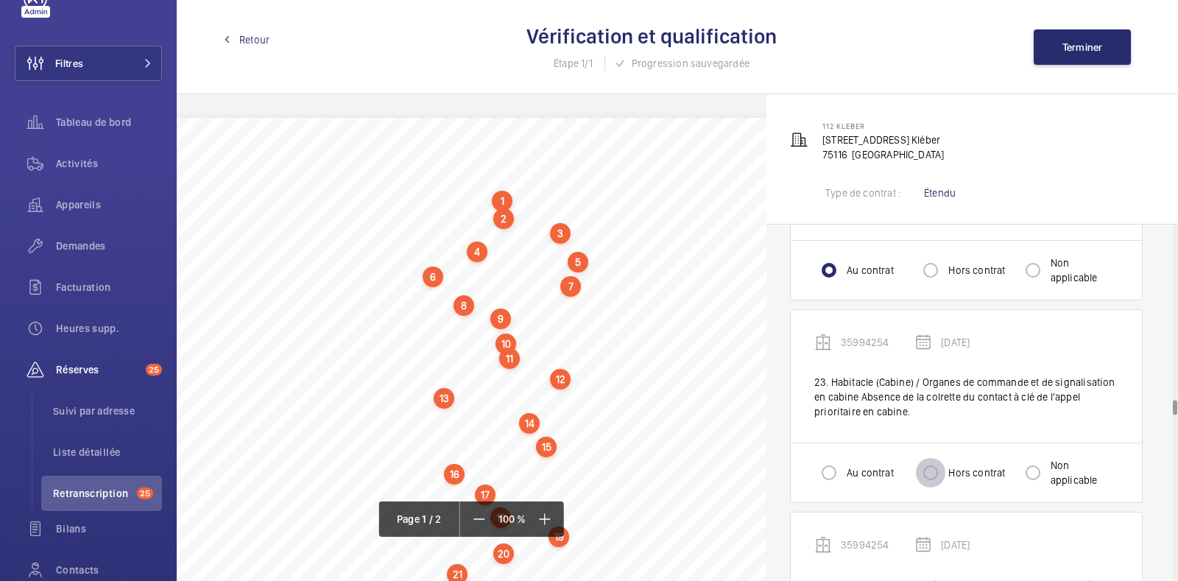
click at [935, 476] on input "Hors contrat" at bounding box center [930, 472] width 29 height 29
radio input "true"
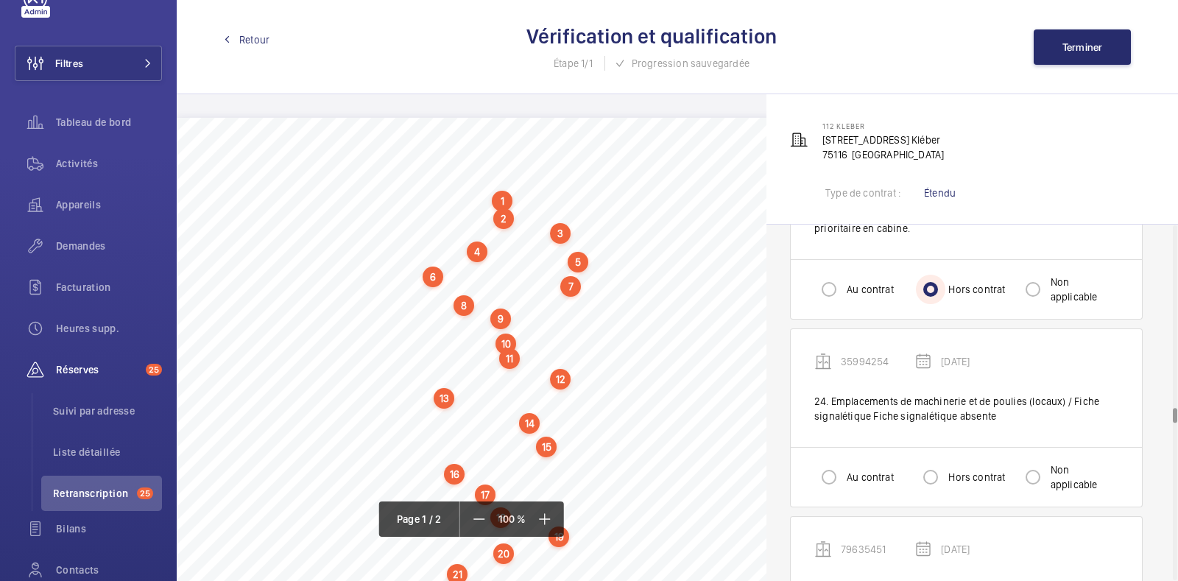
scroll to position [4392, 0]
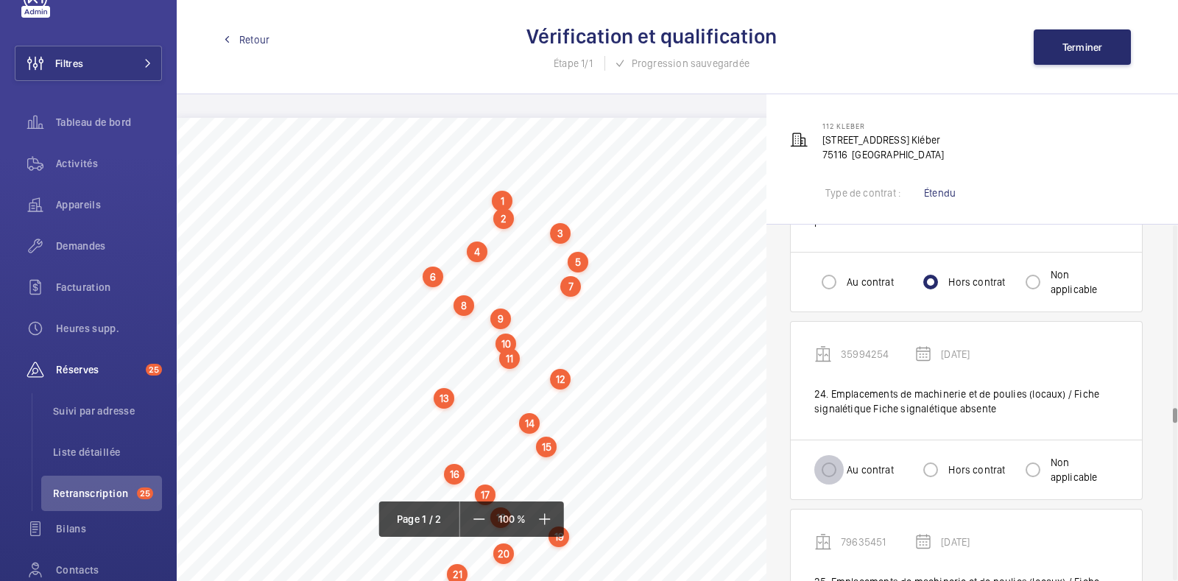
click at [836, 473] on input "Au contrat" at bounding box center [828, 469] width 29 height 29
radio input "true"
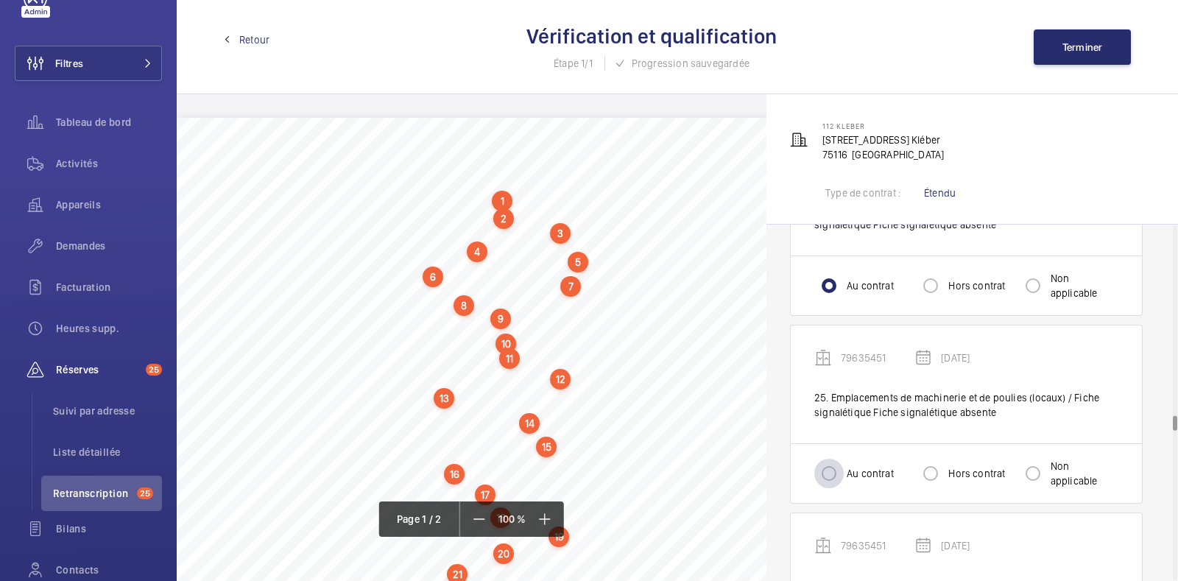
click at [844, 474] on div at bounding box center [828, 473] width 35 height 35
radio input "true"
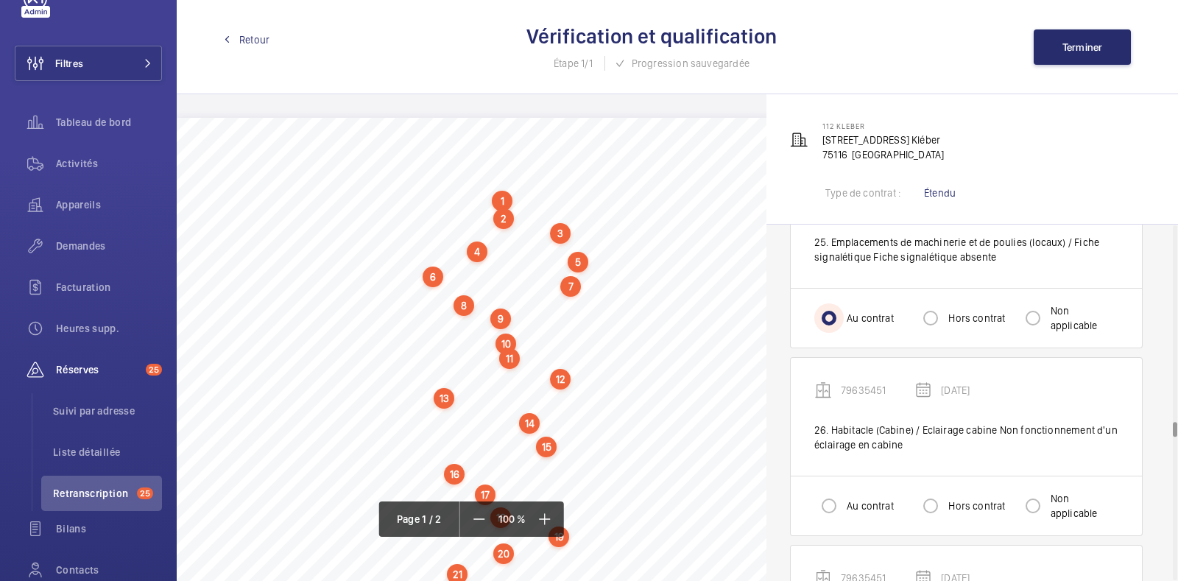
scroll to position [4732, 0]
click at [930, 491] on input "Hors contrat" at bounding box center [930, 505] width 29 height 29
radio input "true"
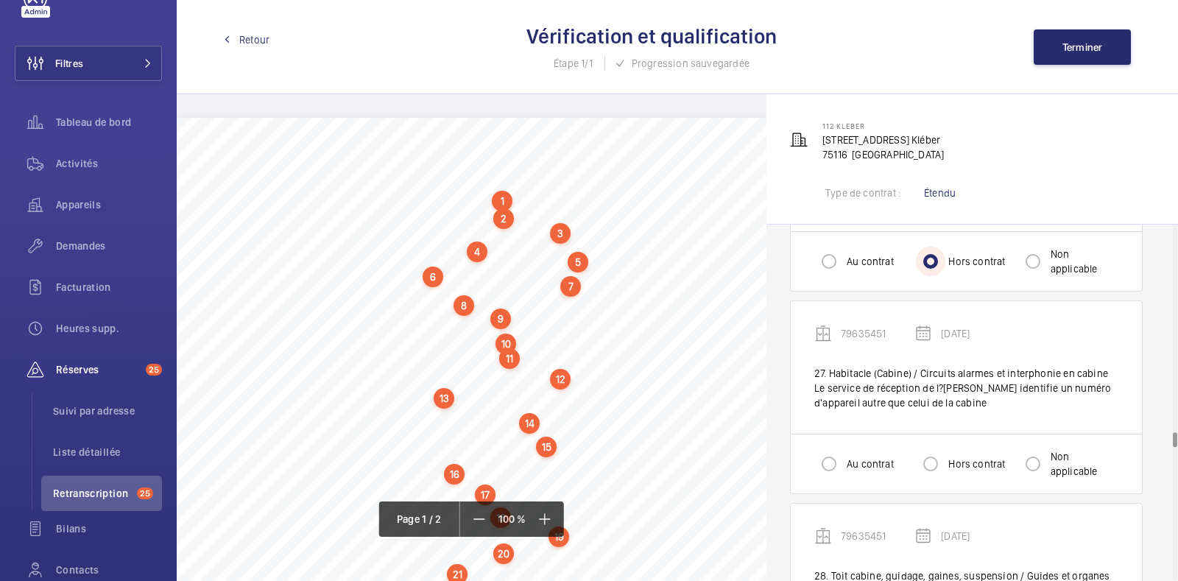
scroll to position [4978, 0]
drag, startPoint x: 928, startPoint y: 450, endPoint x: 904, endPoint y: 454, distance: 23.8
click at [904, 454] on mat-radio-group "Au contrat Hors contrat Non applicable" at bounding box center [966, 462] width 304 height 29
click at [855, 455] on label "Au contrat" at bounding box center [869, 462] width 50 height 15
click at [844, 454] on input "Au contrat" at bounding box center [828, 462] width 29 height 29
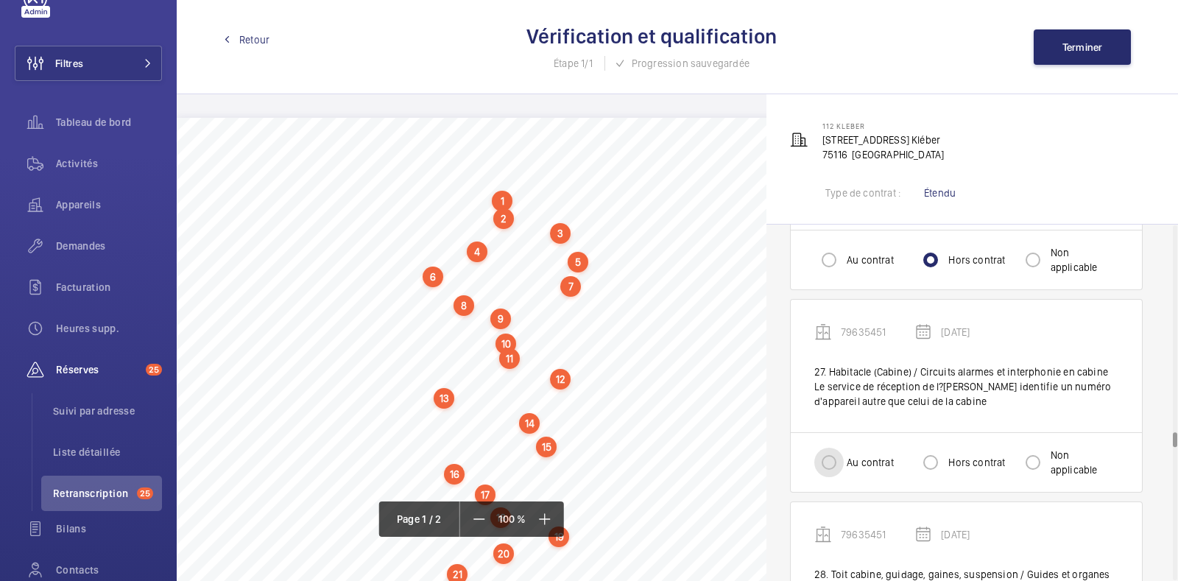
radio input "true"
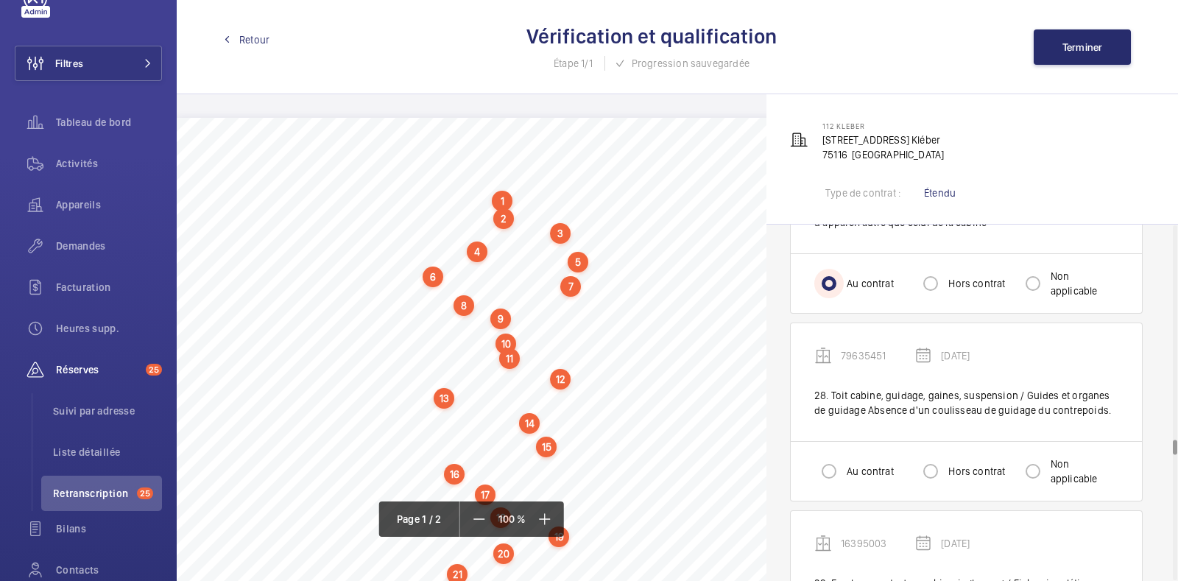
scroll to position [5158, 0]
click at [854, 468] on div "Au contrat" at bounding box center [854, 469] width 80 height 29
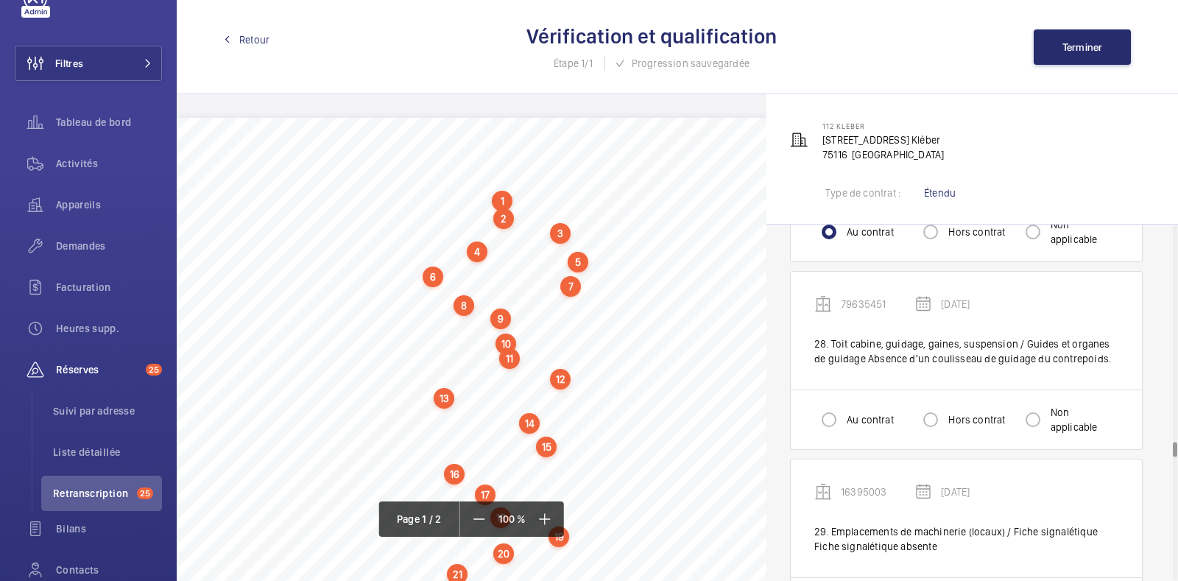
scroll to position [5210, 0]
click at [834, 412] on input "Au contrat" at bounding box center [828, 417] width 29 height 29
radio input "true"
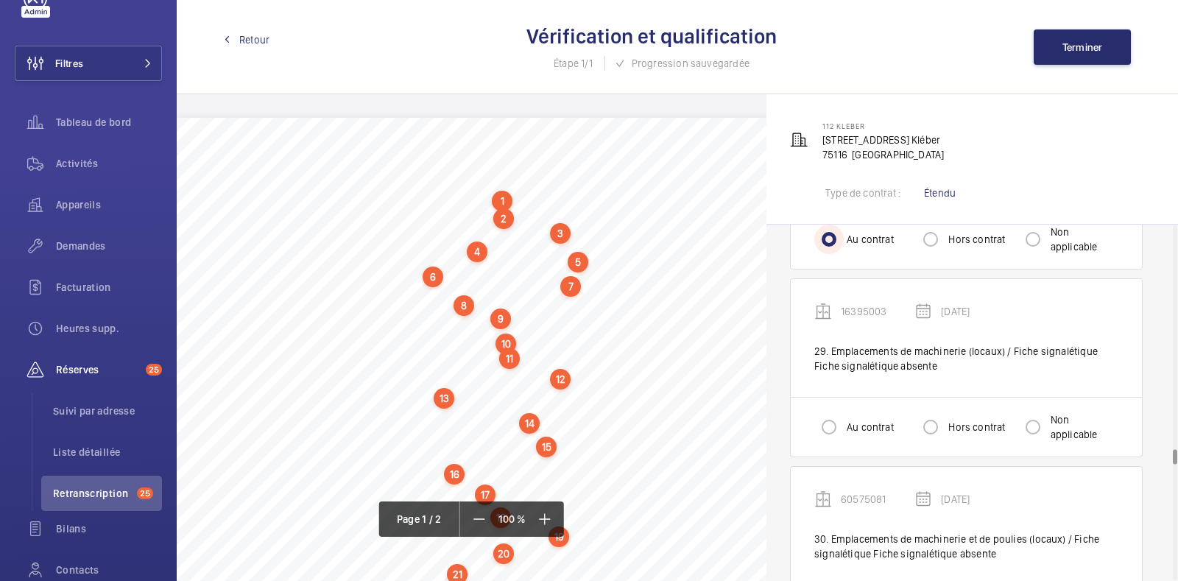
scroll to position [5392, 0]
click at [853, 416] on label "Au contrat" at bounding box center [869, 423] width 50 height 15
click at [844, 412] on input "Au contrat" at bounding box center [828, 423] width 29 height 29
radio input "true"
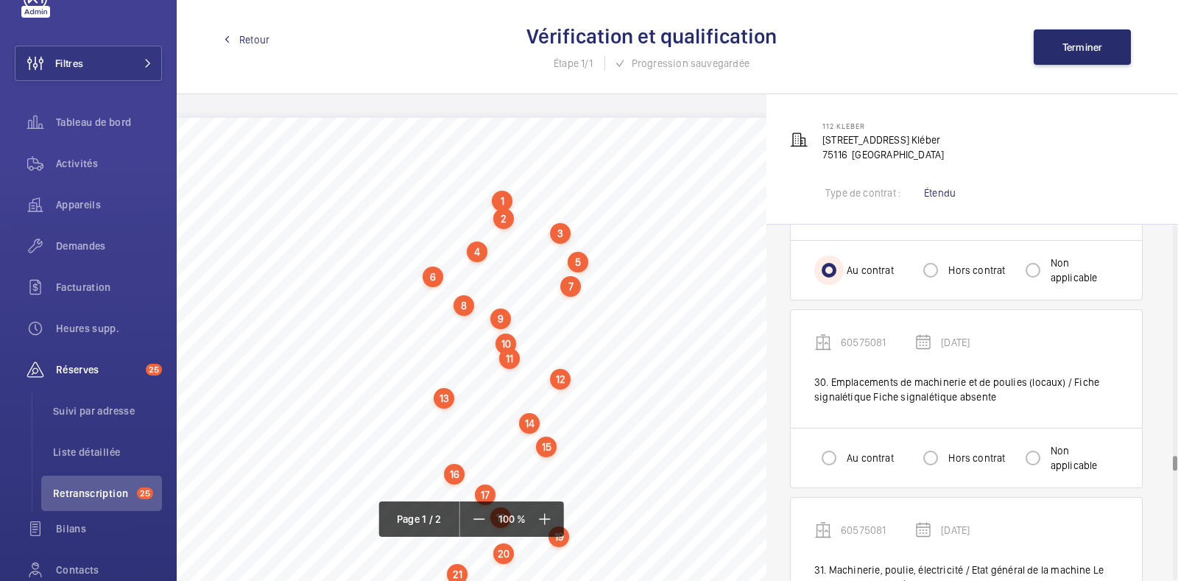
scroll to position [5558, 0]
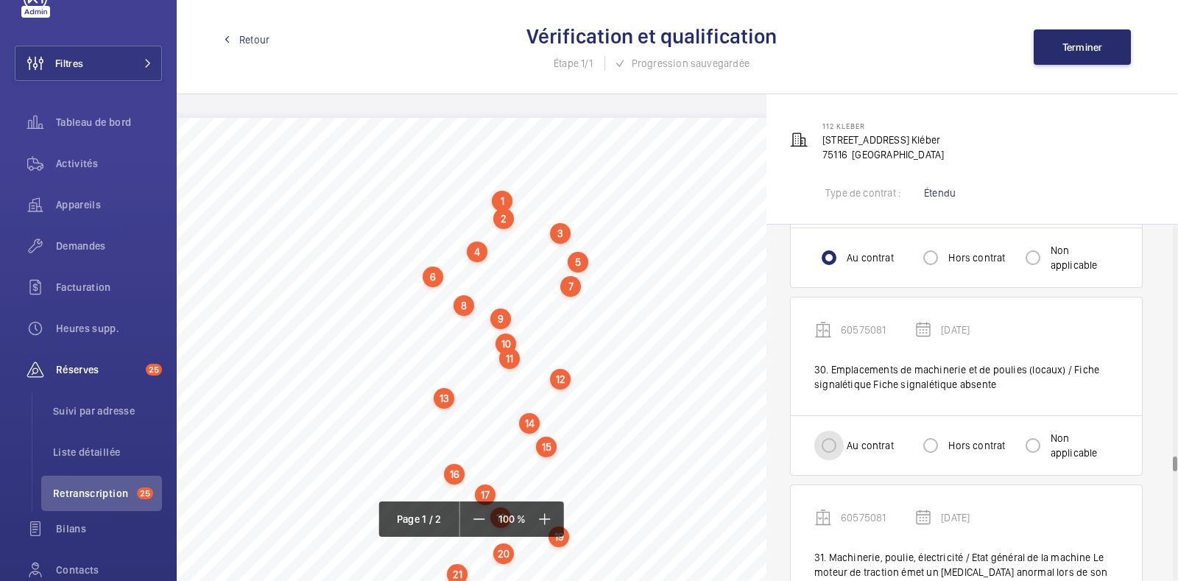
click at [831, 436] on input "Au contrat" at bounding box center [828, 445] width 29 height 29
radio input "true"
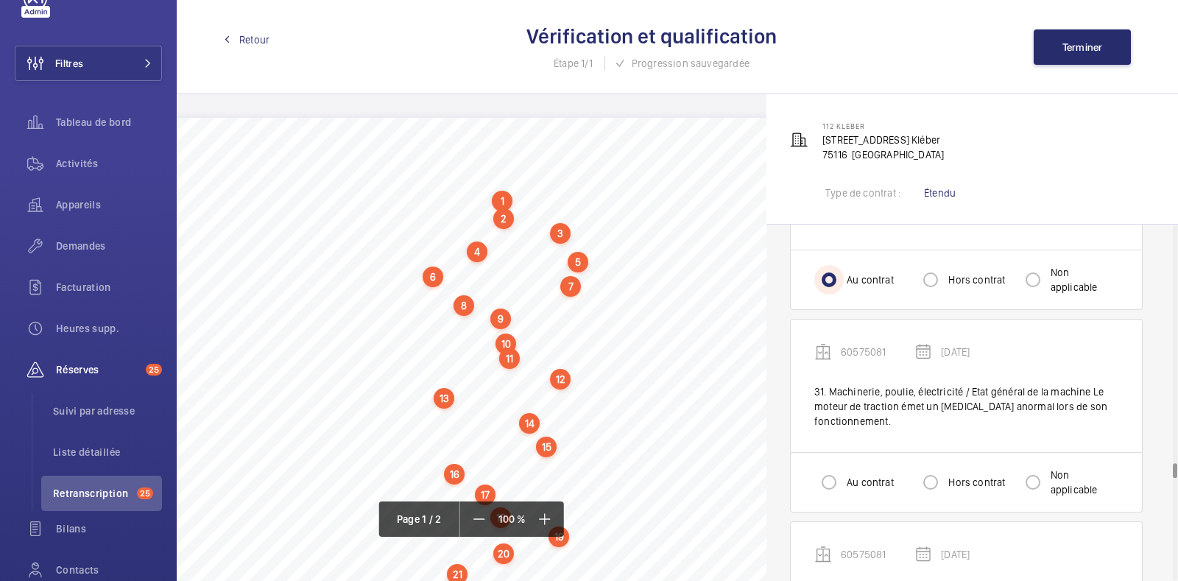
scroll to position [5724, 0]
click at [929, 469] on input "Hors contrat" at bounding box center [930, 482] width 29 height 29
radio input "true"
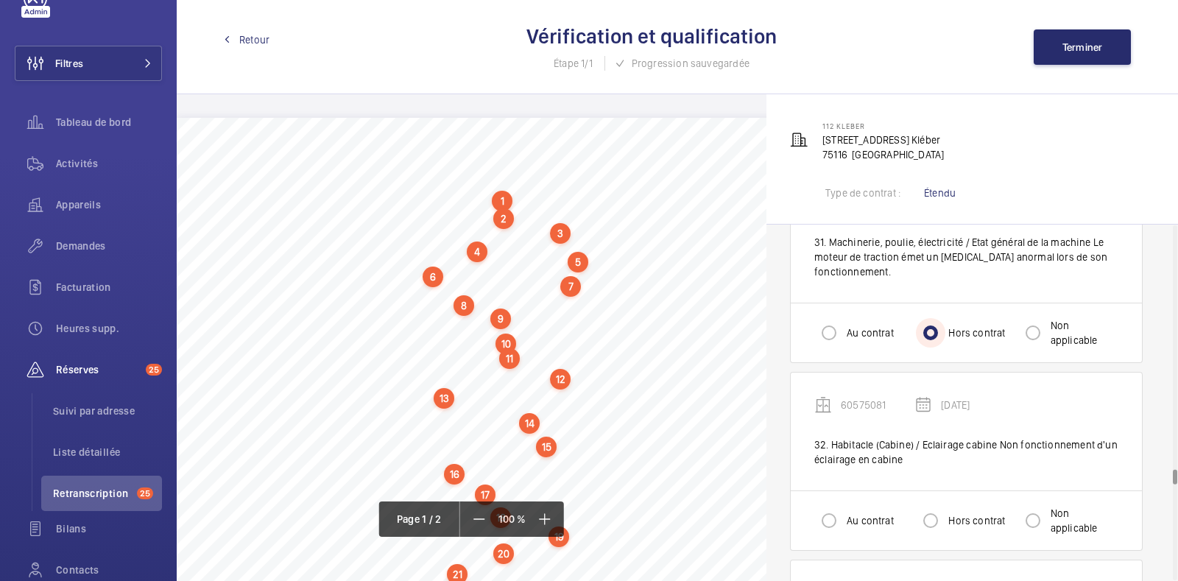
scroll to position [5889, 0]
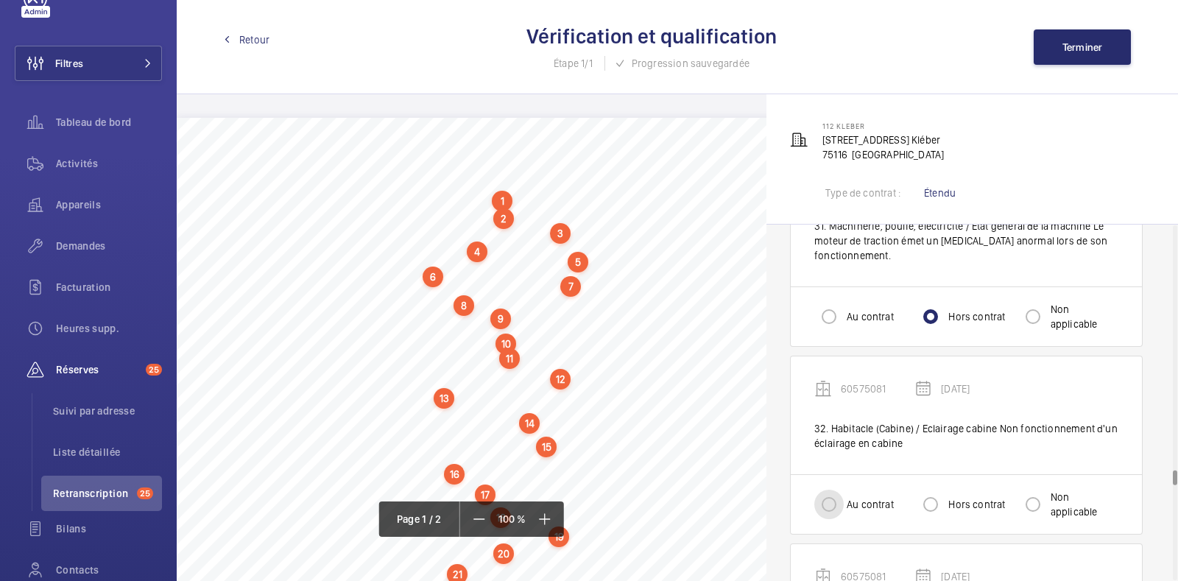
click at [831, 490] on input "Au contrat" at bounding box center [828, 504] width 29 height 29
radio input "true"
click at [831, 490] on input "Au contrat" at bounding box center [828, 504] width 29 height 29
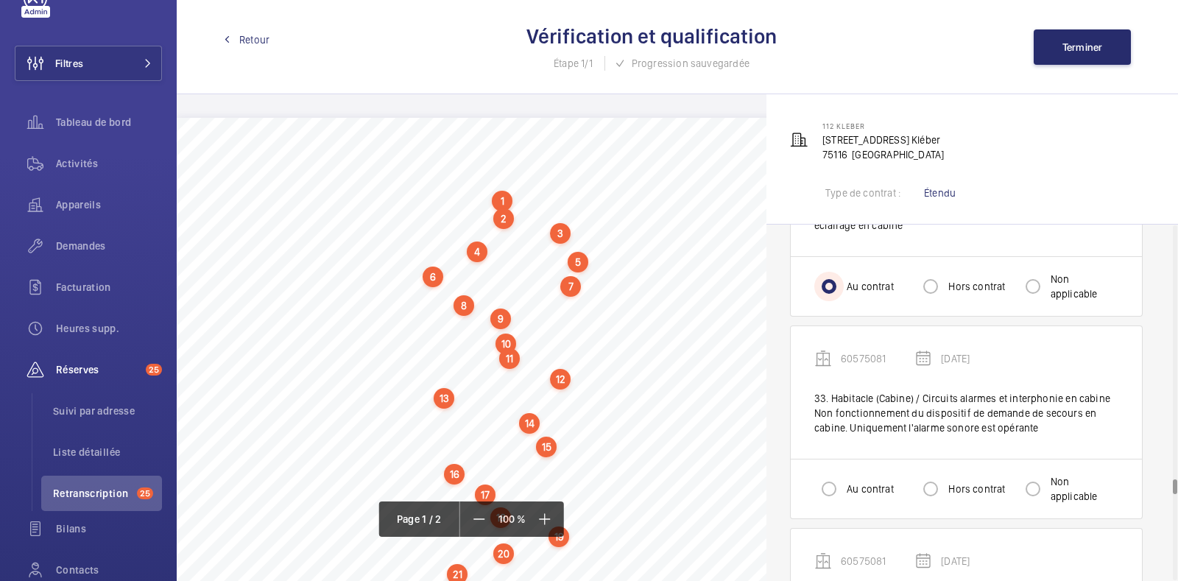
scroll to position [6110, 0]
click at [923, 471] on input "Hors contrat" at bounding box center [930, 485] width 29 height 29
radio input "true"
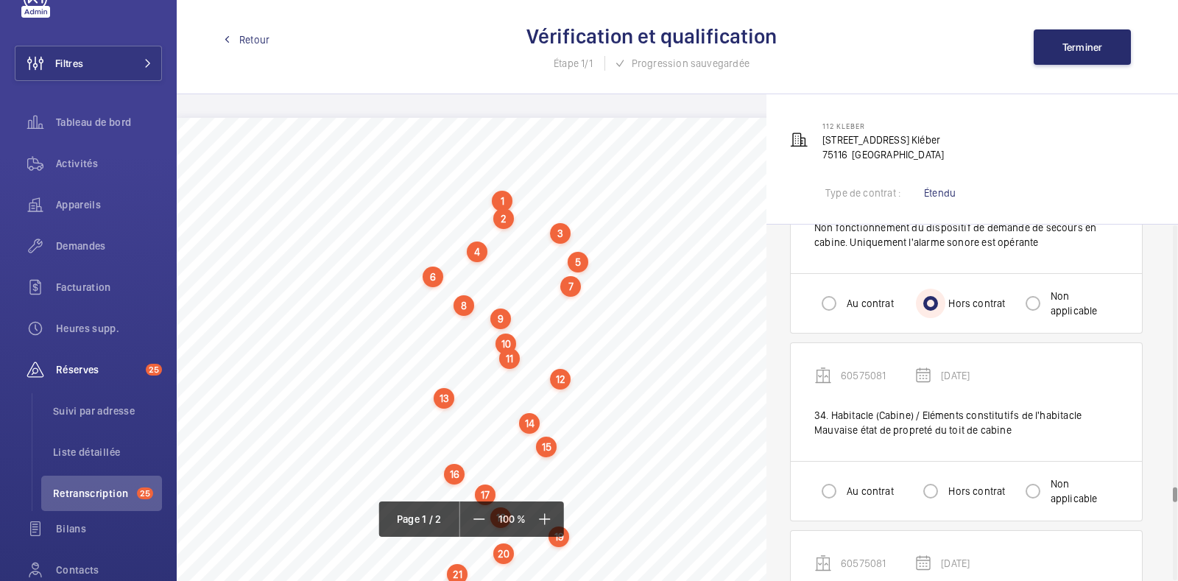
scroll to position [6294, 0]
click at [839, 478] on input "Au contrat" at bounding box center [828, 489] width 29 height 29
radio input "true"
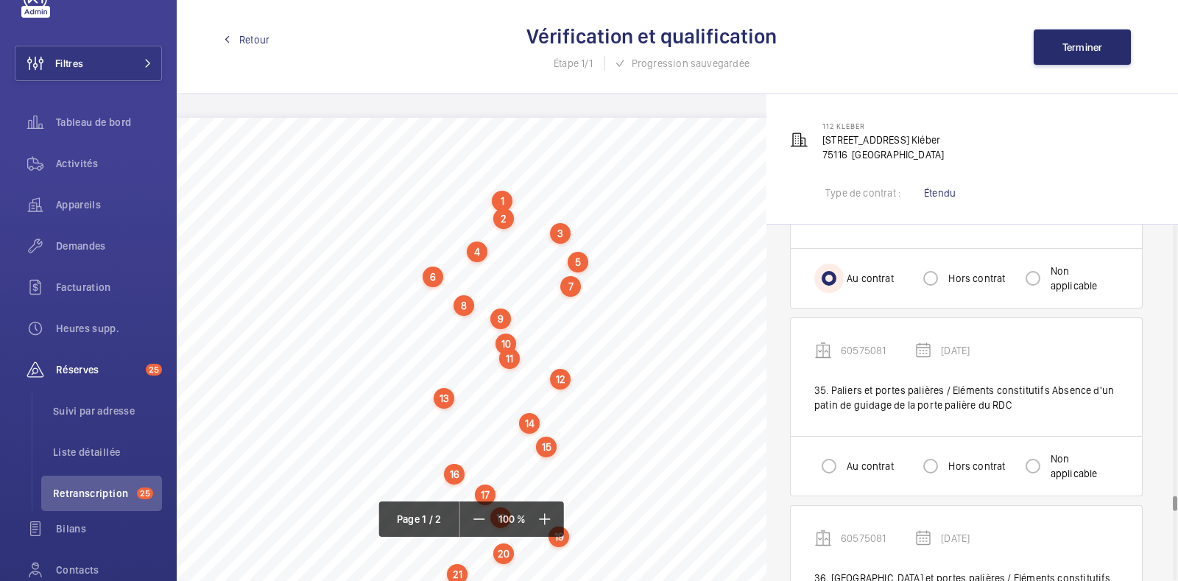
scroll to position [6504, 0]
click at [834, 456] on input "Au contrat" at bounding box center [828, 467] width 29 height 29
radio input "true"
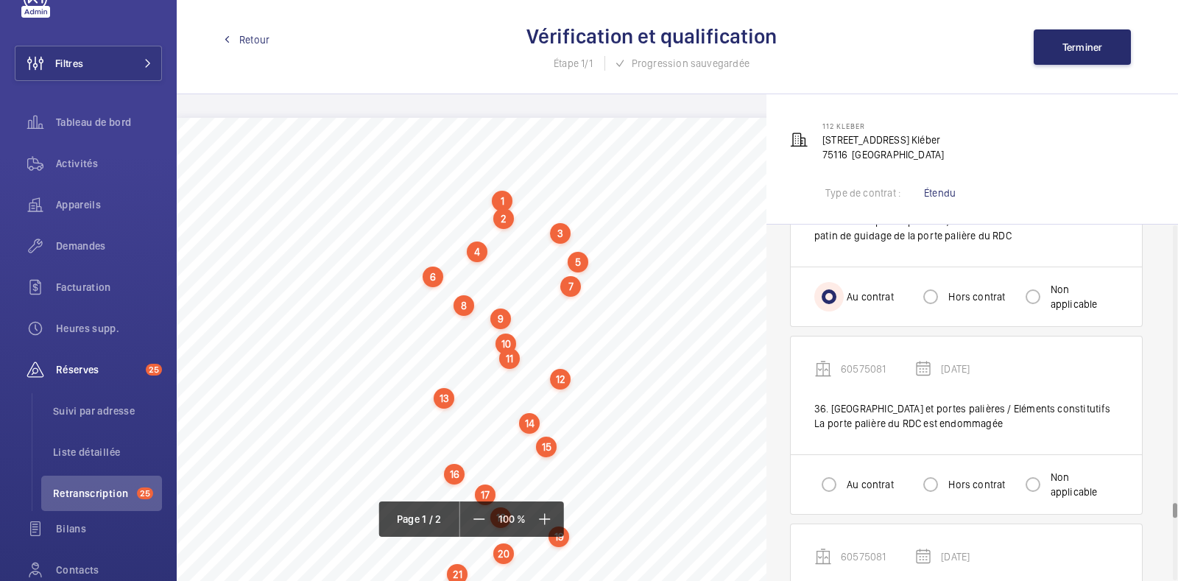
scroll to position [6676, 0]
click at [932, 469] on input "Hors contrat" at bounding box center [930, 483] width 29 height 29
radio input "true"
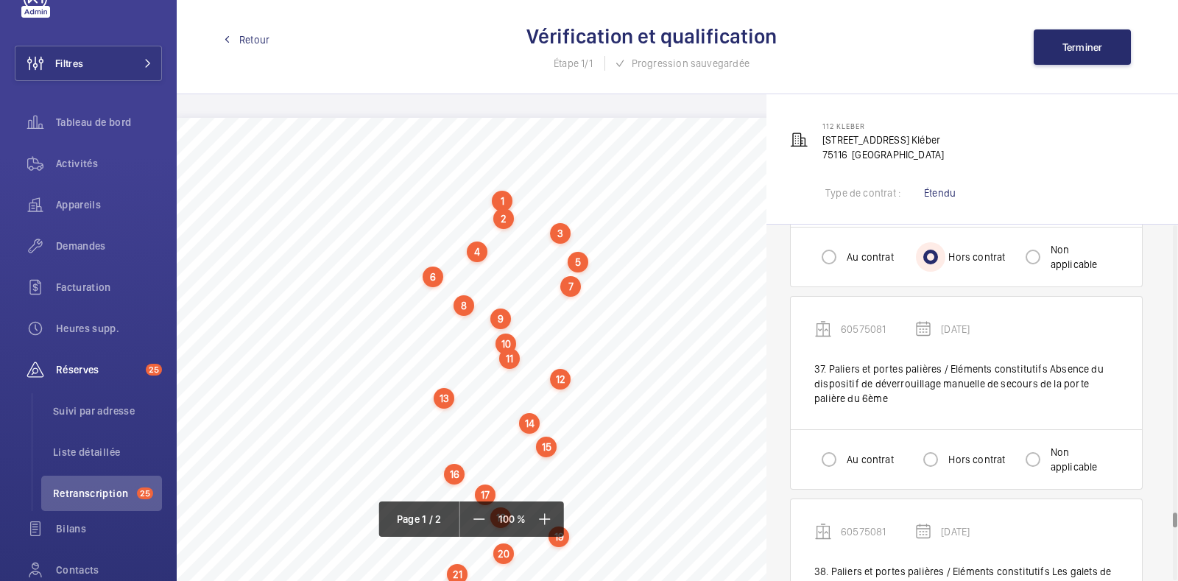
scroll to position [6905, 0]
click at [931, 447] on input "Hors contrat" at bounding box center [930, 456] width 29 height 29
radio input "true"
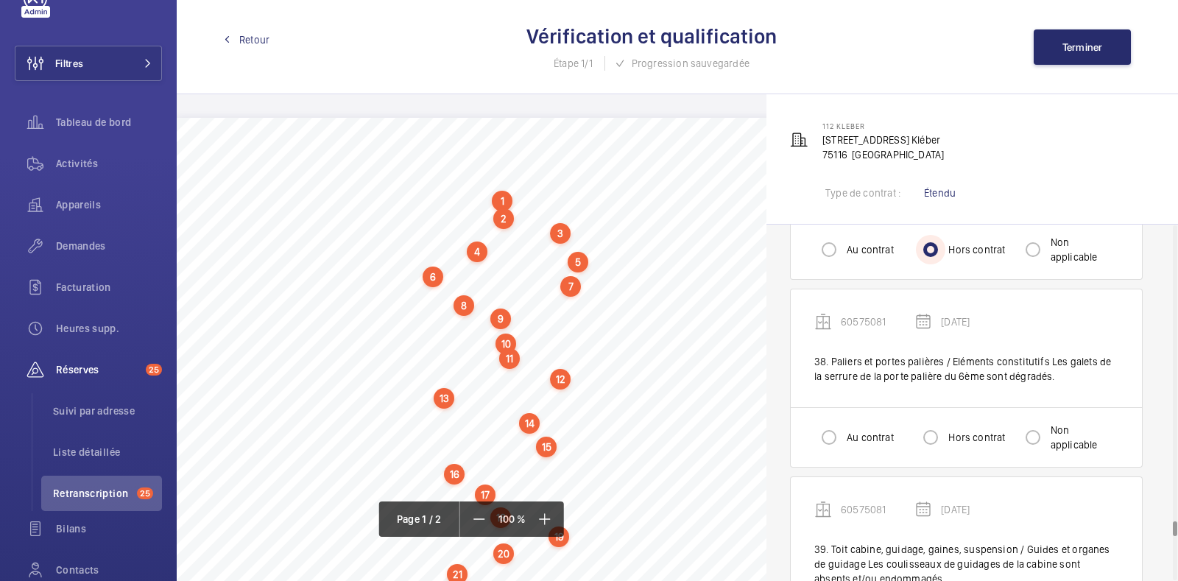
scroll to position [7113, 0]
click at [844, 420] on div at bounding box center [828, 436] width 35 height 35
radio input "true"
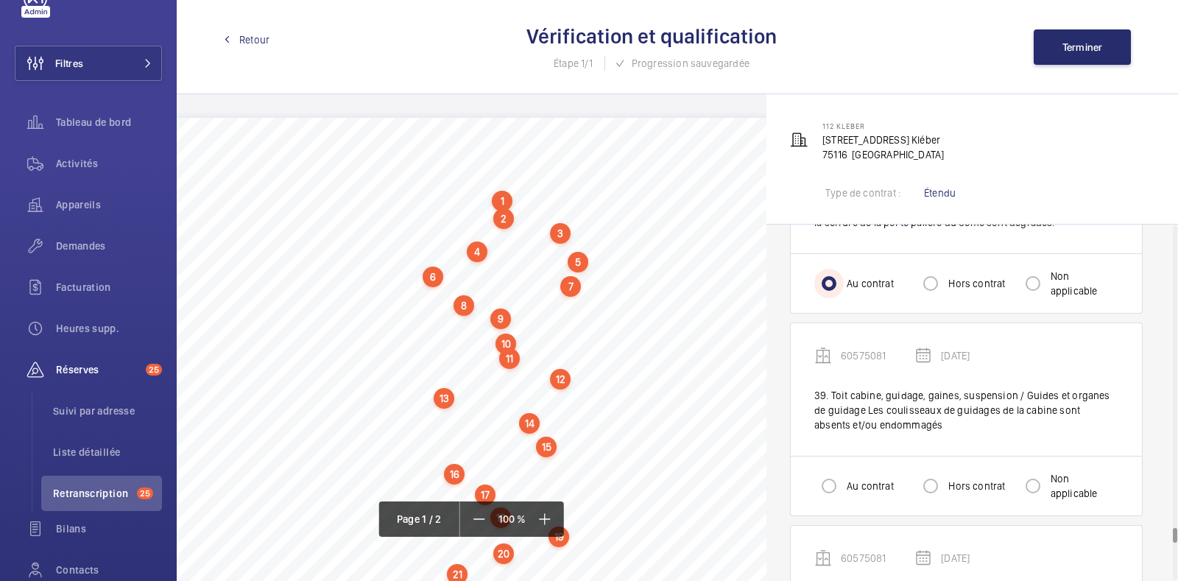
scroll to position [7281, 0]
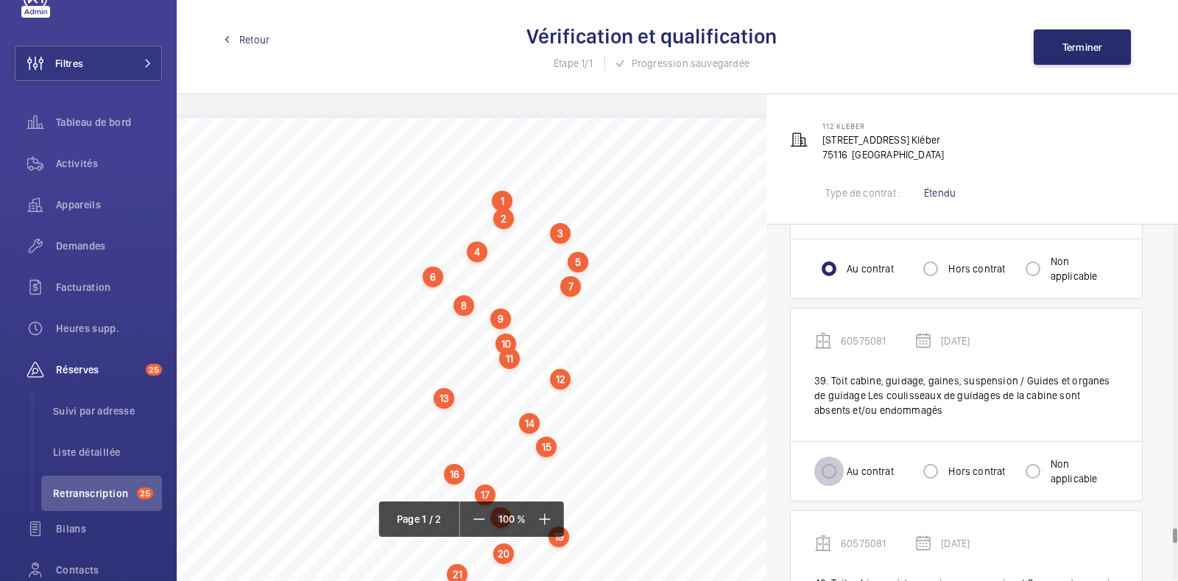
click at [835, 462] on input "Au contrat" at bounding box center [828, 470] width 29 height 29
radio input "true"
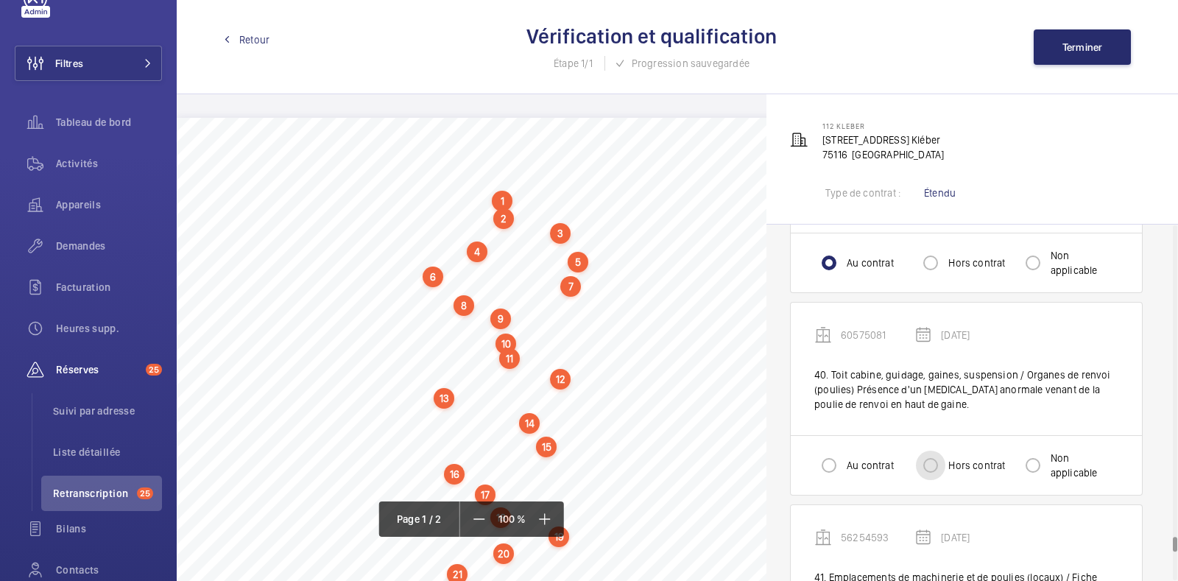
click at [929, 451] on input "Hors contrat" at bounding box center [930, 465] width 29 height 29
radio input "true"
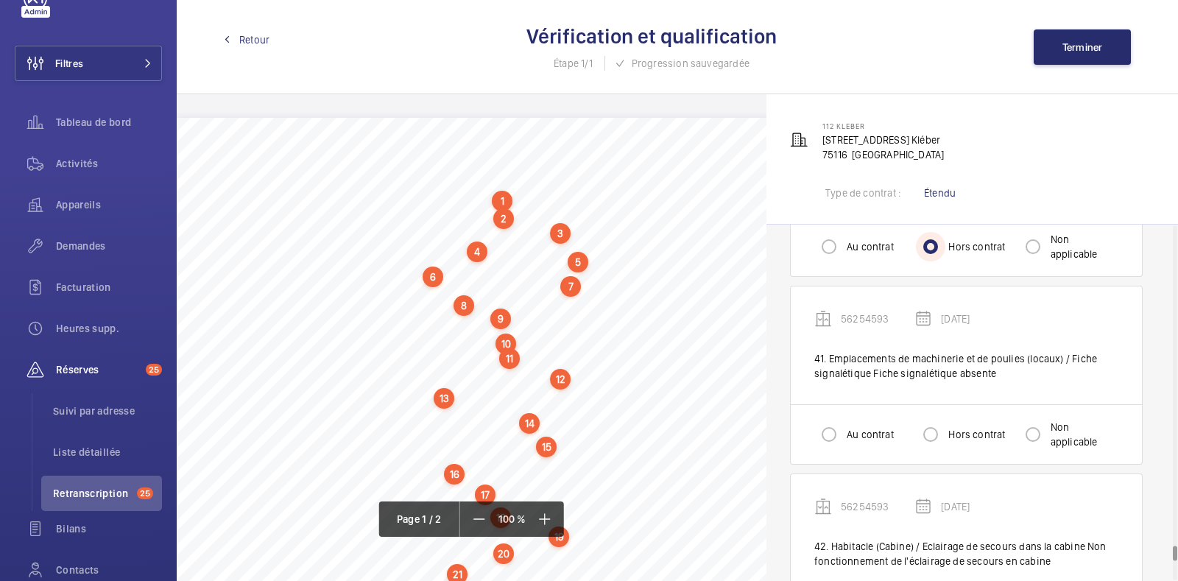
scroll to position [7706, 0]
click at [833, 421] on input "Au contrat" at bounding box center [828, 435] width 29 height 29
radio input "true"
click at [929, 419] on input "Hors contrat" at bounding box center [930, 433] width 29 height 29
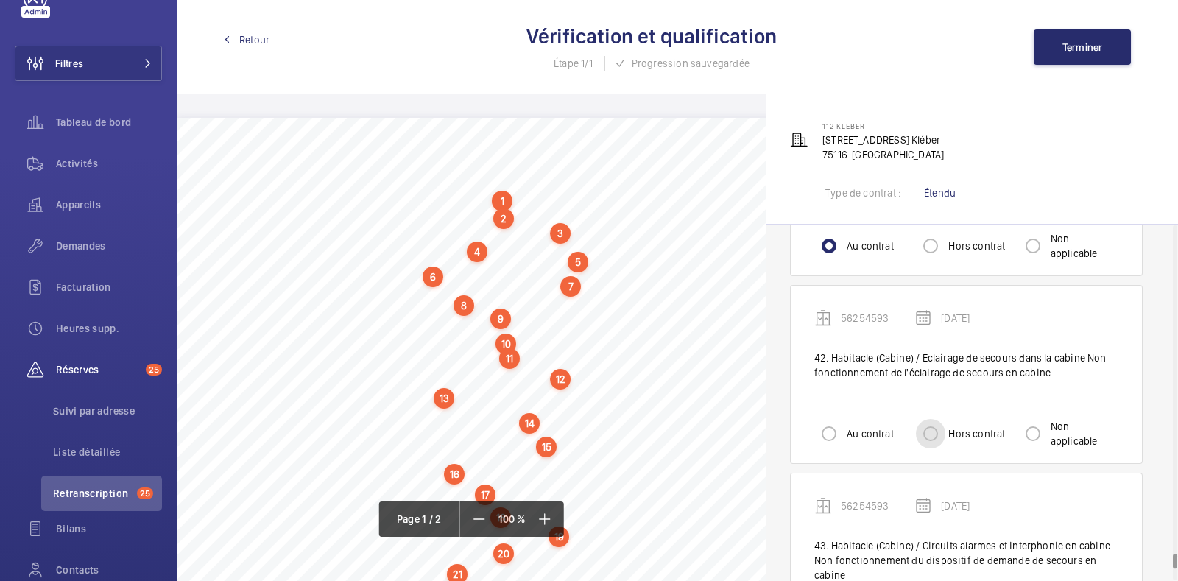
radio input "true"
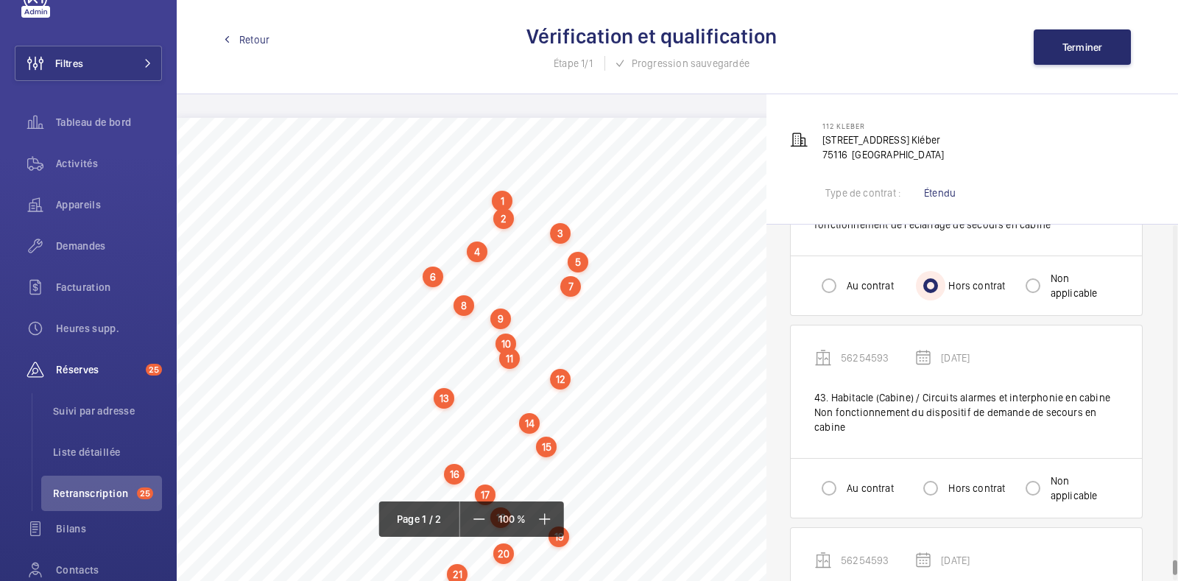
scroll to position [8080, 0]
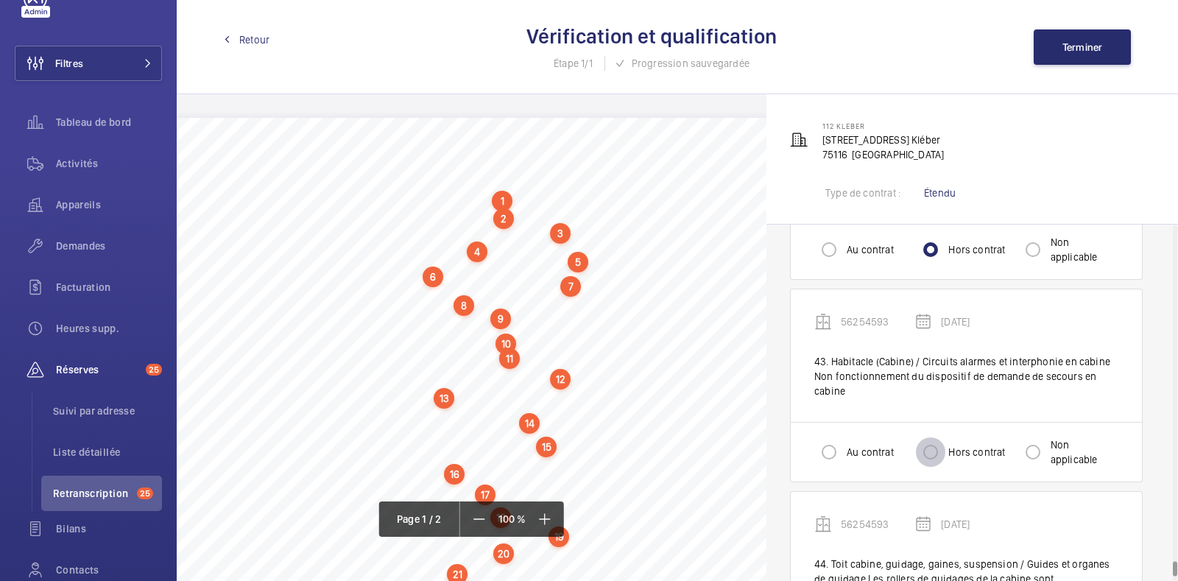
click at [929, 437] on input "Hors contrat" at bounding box center [930, 451] width 29 height 29
radio input "true"
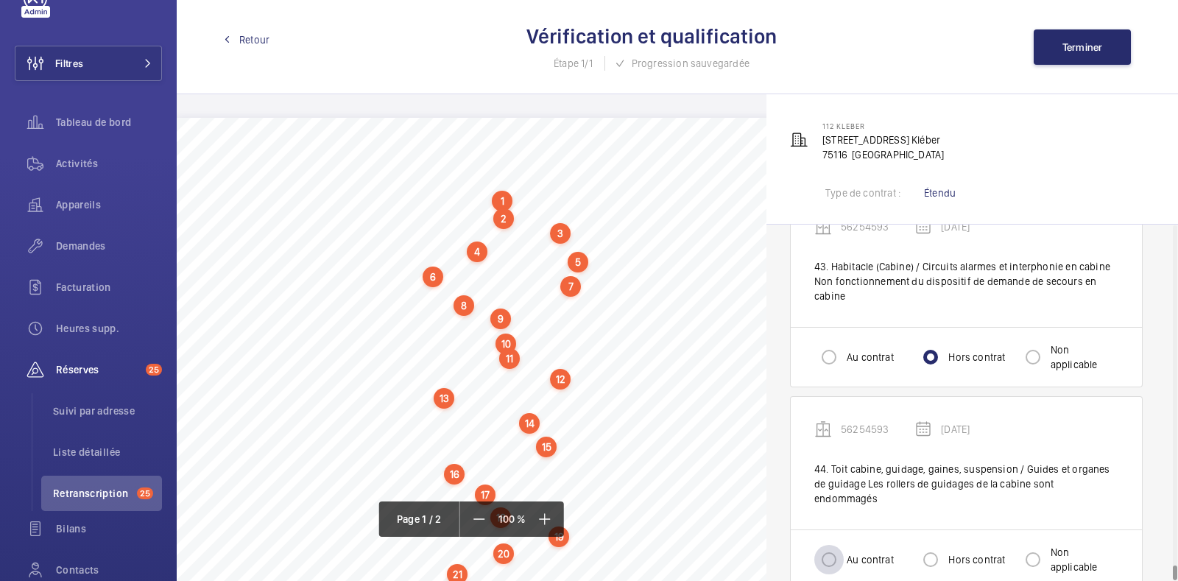
click at [844, 542] on div at bounding box center [828, 559] width 35 height 35
radio input "true"
click at [1063, 47] on span "Terminer" at bounding box center [1082, 47] width 40 height 12
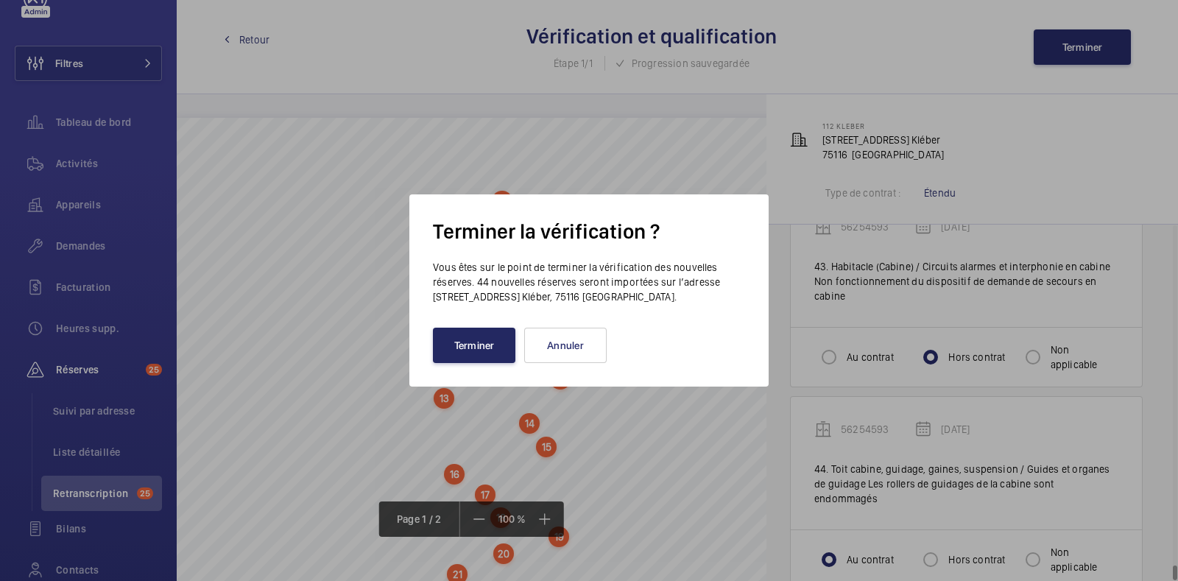
click at [492, 336] on button "Terminer" at bounding box center [474, 345] width 82 height 35
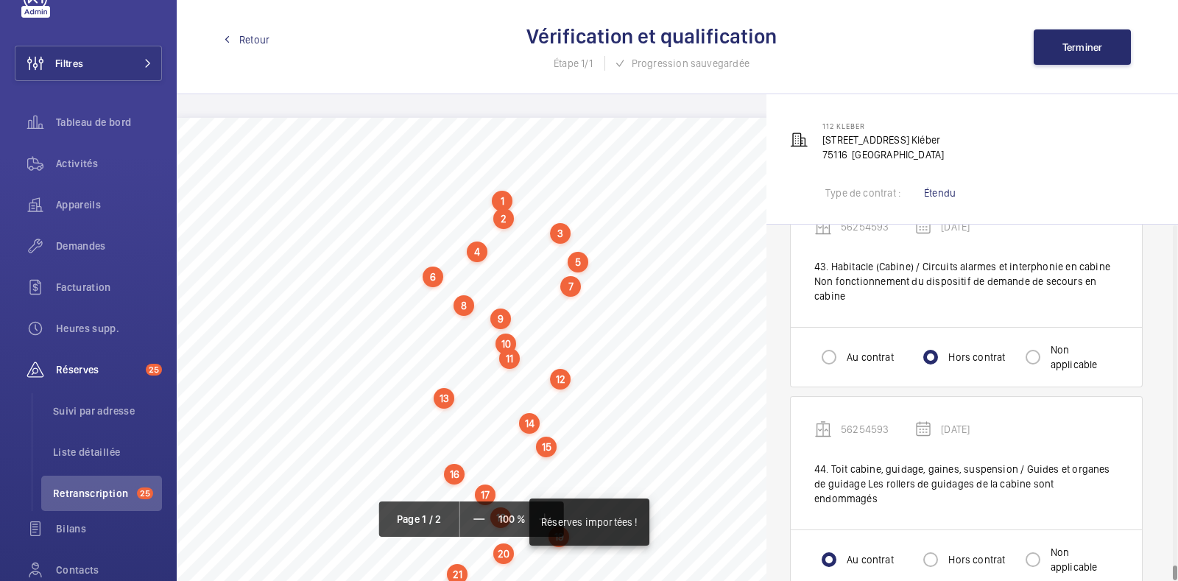
click at [256, 39] on span "Retour" at bounding box center [254, 39] width 30 height 15
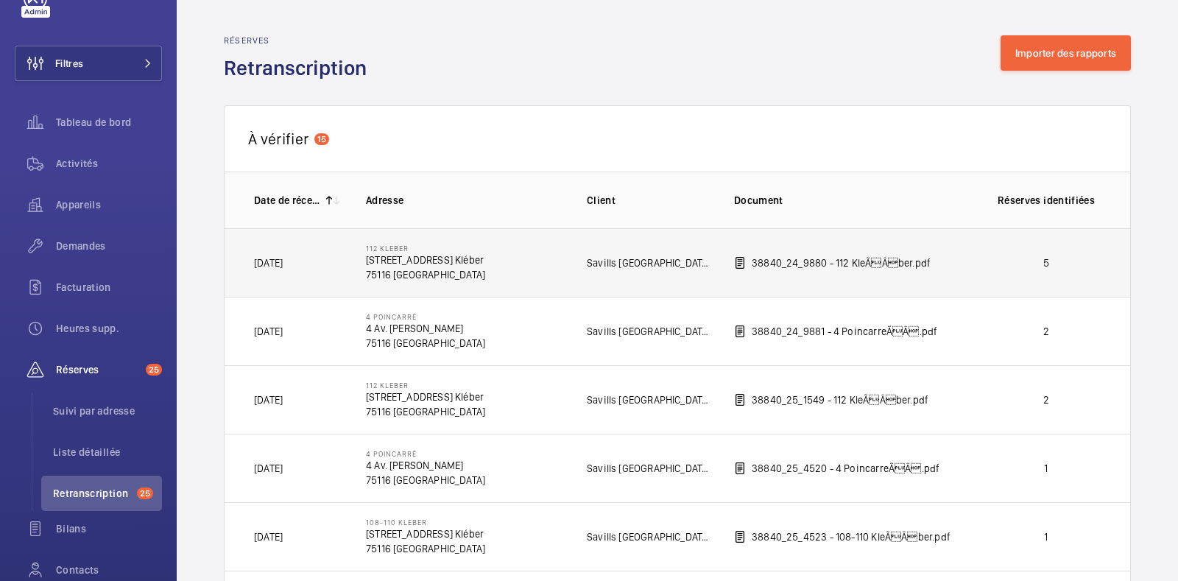
click at [809, 265] on p "38840_24_9880 - 112 KleÃÂber.pdf" at bounding box center [841, 262] width 179 height 15
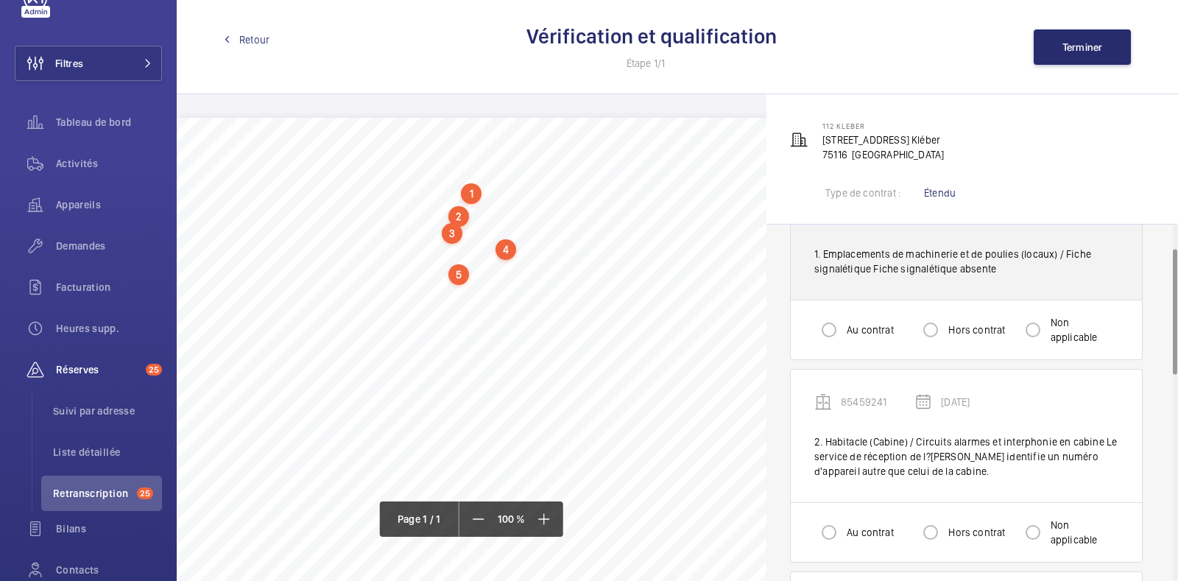
scroll to position [66, 0]
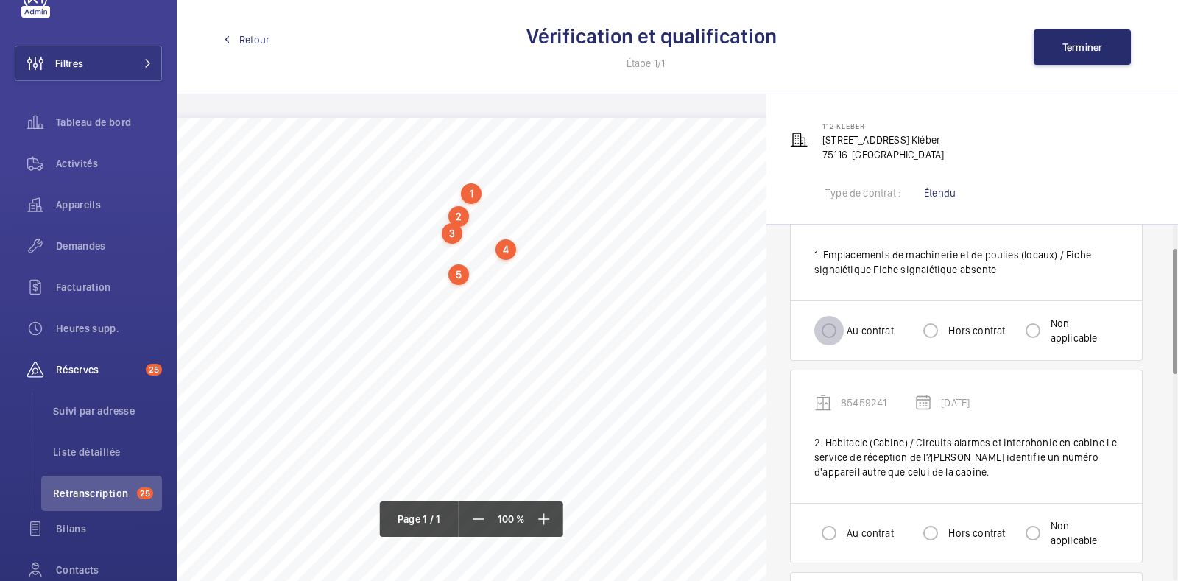
click at [838, 329] on input "Au contrat" at bounding box center [828, 330] width 29 height 29
radio input "true"
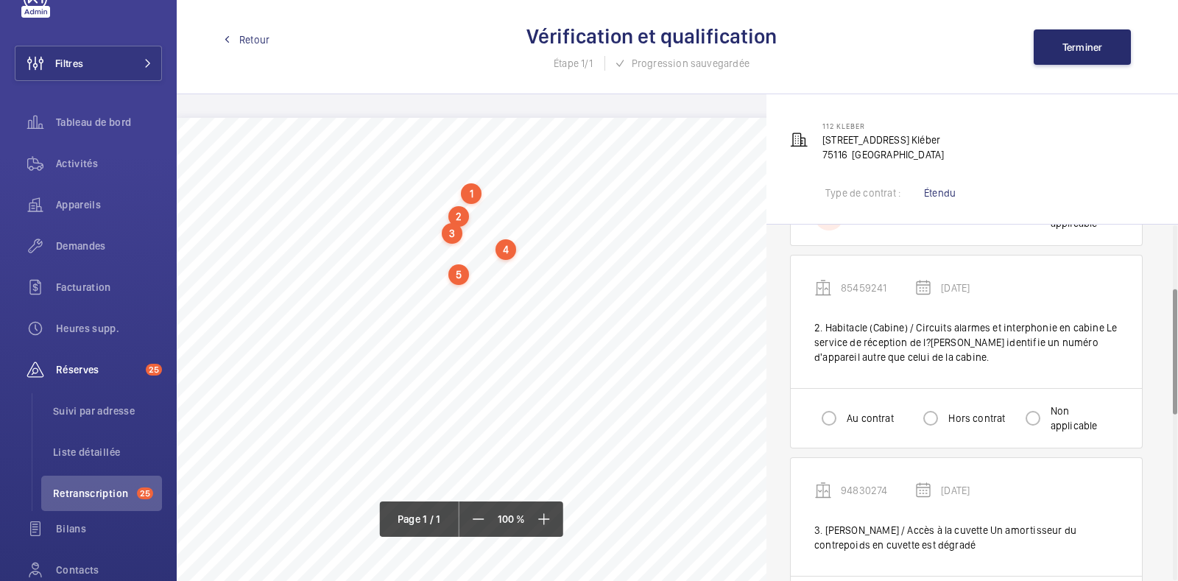
scroll to position [180, 0]
click at [931, 406] on input "Hors contrat" at bounding box center [930, 419] width 29 height 29
radio input "true"
click at [858, 421] on label "Au contrat" at bounding box center [869, 419] width 50 height 15
click at [844, 421] on input "Au contrat" at bounding box center [828, 419] width 29 height 29
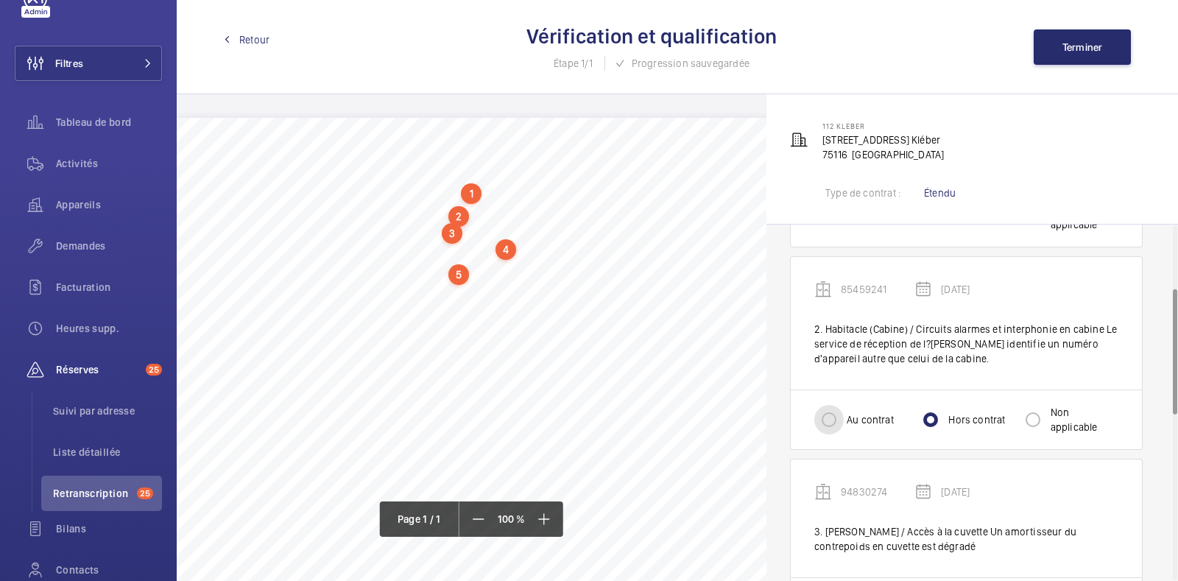
radio input "true"
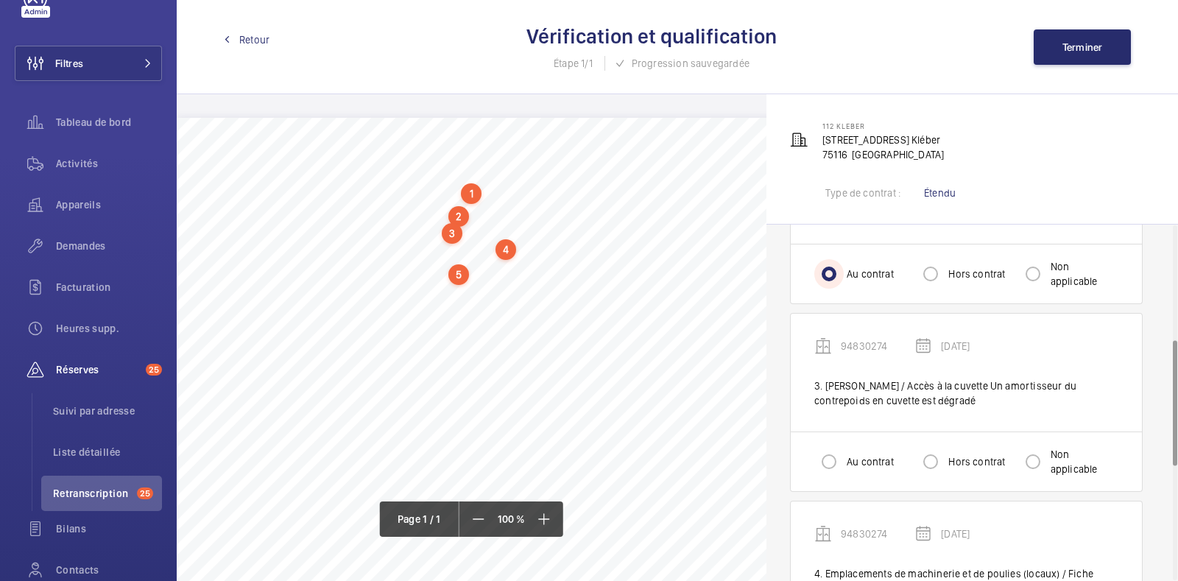
scroll to position [327, 0]
click at [970, 462] on label "Hors contrat" at bounding box center [975, 460] width 60 height 15
click at [945, 462] on input "Hors contrat" at bounding box center [930, 459] width 29 height 29
radio input "true"
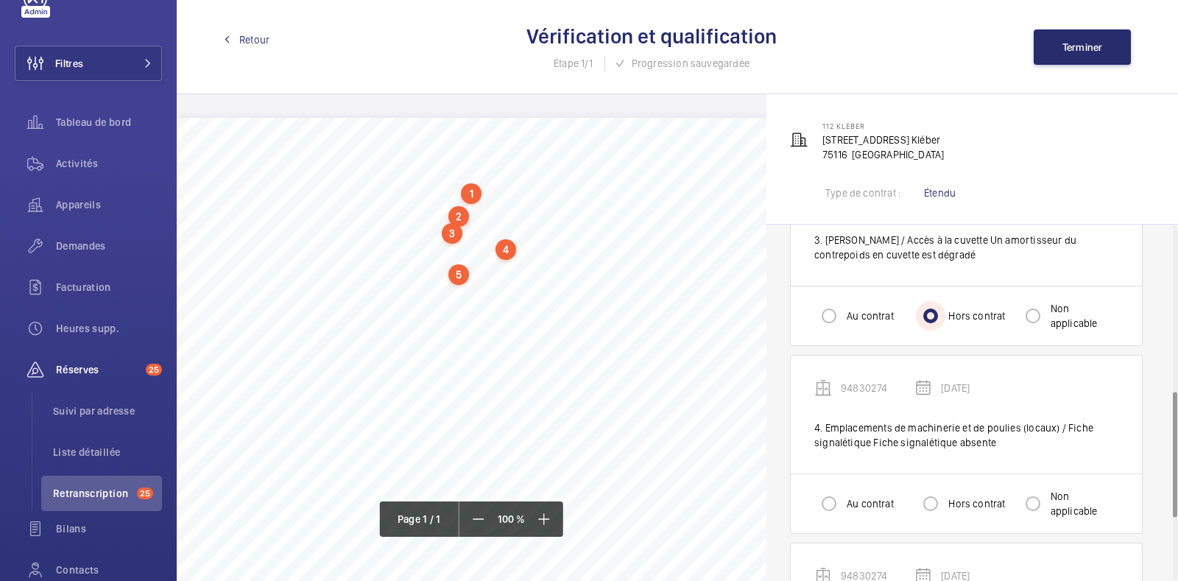
scroll to position [470, 0]
click at [846, 502] on div at bounding box center [828, 504] width 35 height 35
radio input "true"
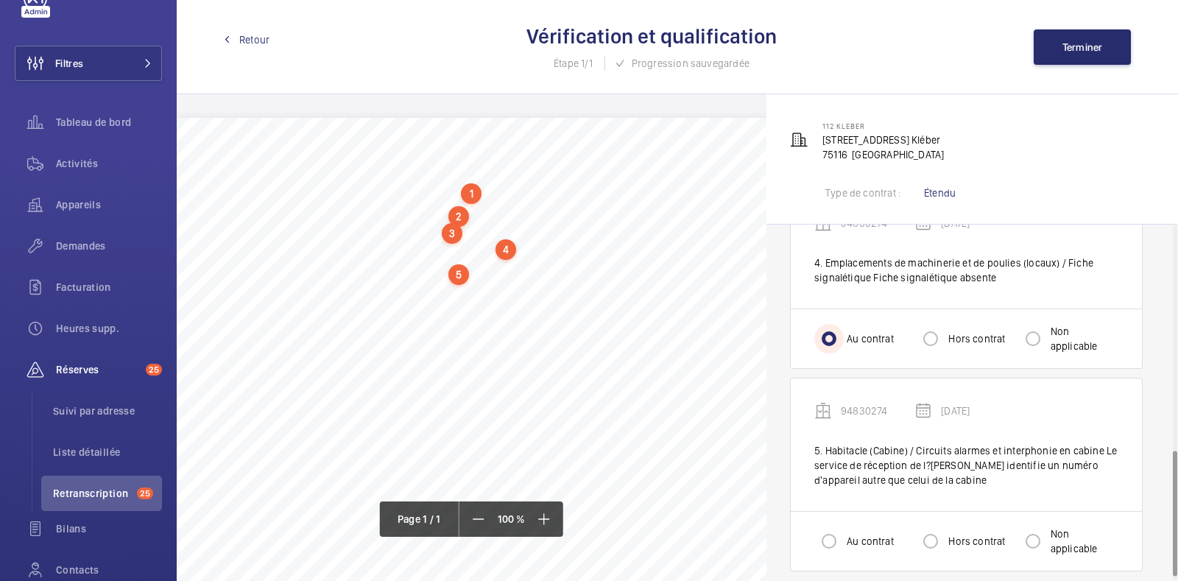
scroll to position [635, 0]
click at [962, 540] on label "Hors contrat" at bounding box center [975, 542] width 60 height 15
click at [945, 540] on input "Hors contrat" at bounding box center [930, 542] width 29 height 29
radio input "true"
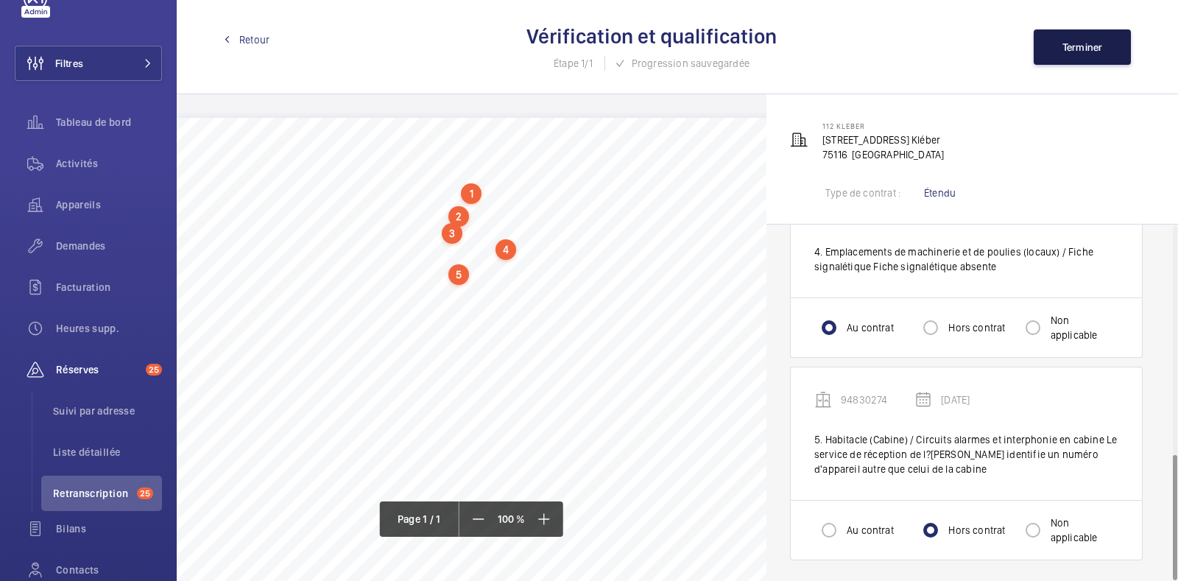
click at [1076, 50] on span "Terminer" at bounding box center [1082, 47] width 40 height 12
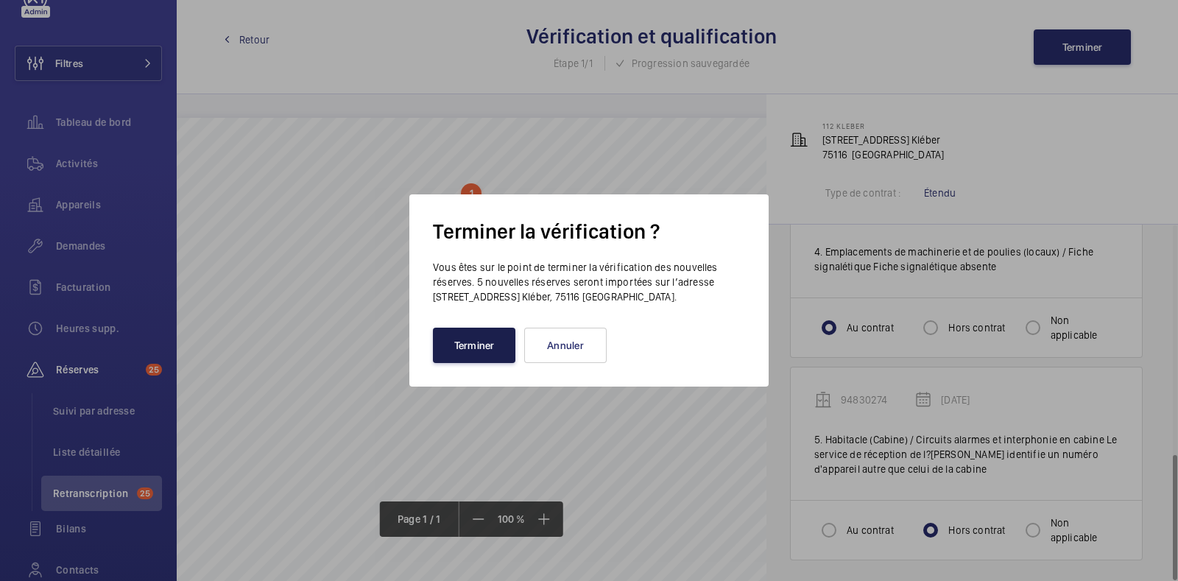
click at [474, 334] on button "Terminer" at bounding box center [474, 345] width 82 height 35
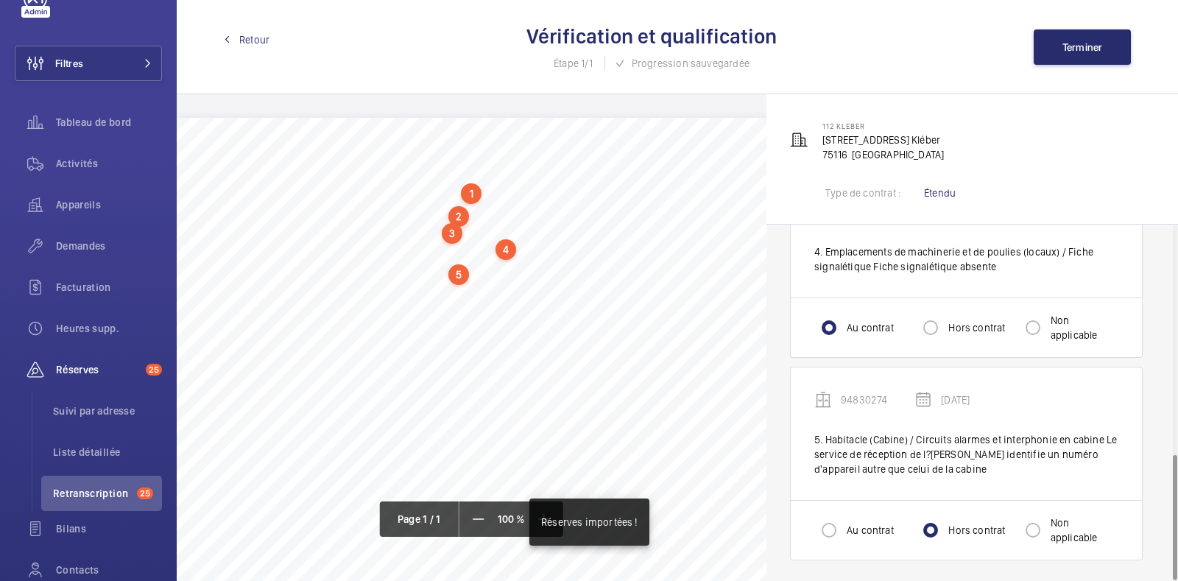
click at [261, 42] on span "Retour" at bounding box center [254, 39] width 30 height 15
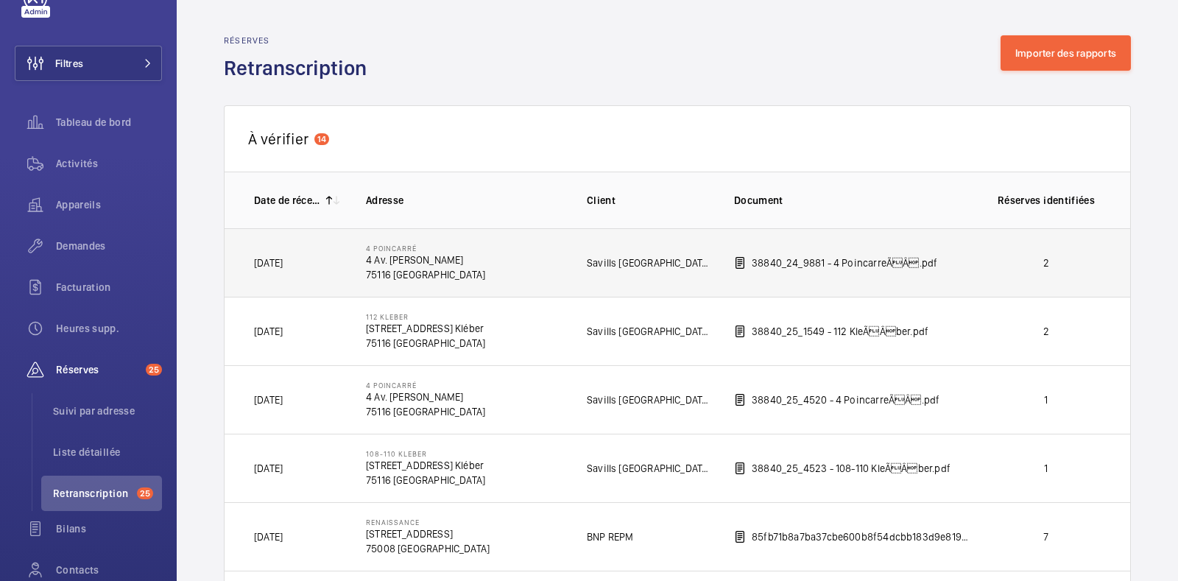
click at [707, 264] on td "Savills [GEOGRAPHIC_DATA]" at bounding box center [636, 262] width 147 height 68
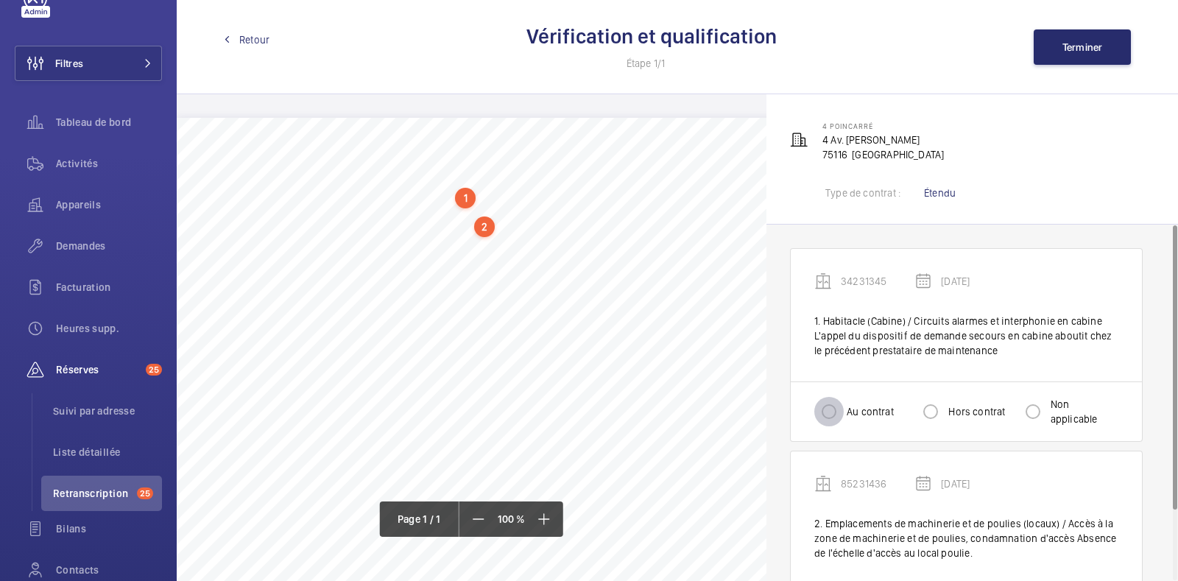
click at [837, 414] on input "Au contrat" at bounding box center [828, 411] width 29 height 29
radio input "true"
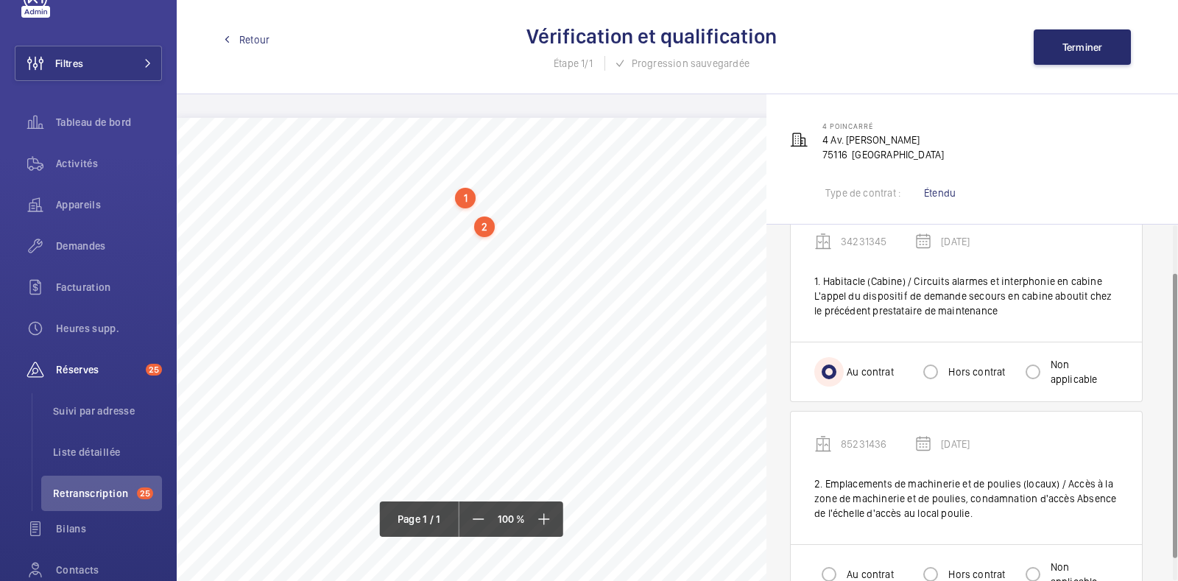
scroll to position [85, 0]
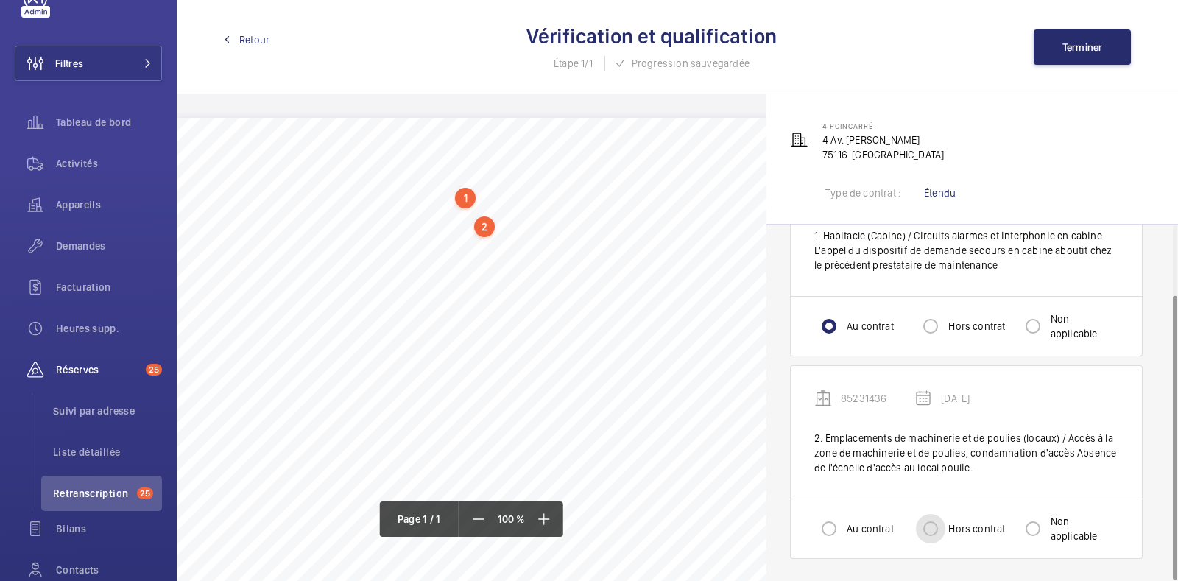
click at [930, 526] on input "Hors contrat" at bounding box center [930, 528] width 29 height 29
radio input "true"
click at [1095, 24] on div "Retour Vérification et qualification Étape 1/1 Progression sauvegardée Terminer" at bounding box center [677, 47] width 1001 height 94
click at [1091, 42] on span "Terminer" at bounding box center [1082, 47] width 40 height 12
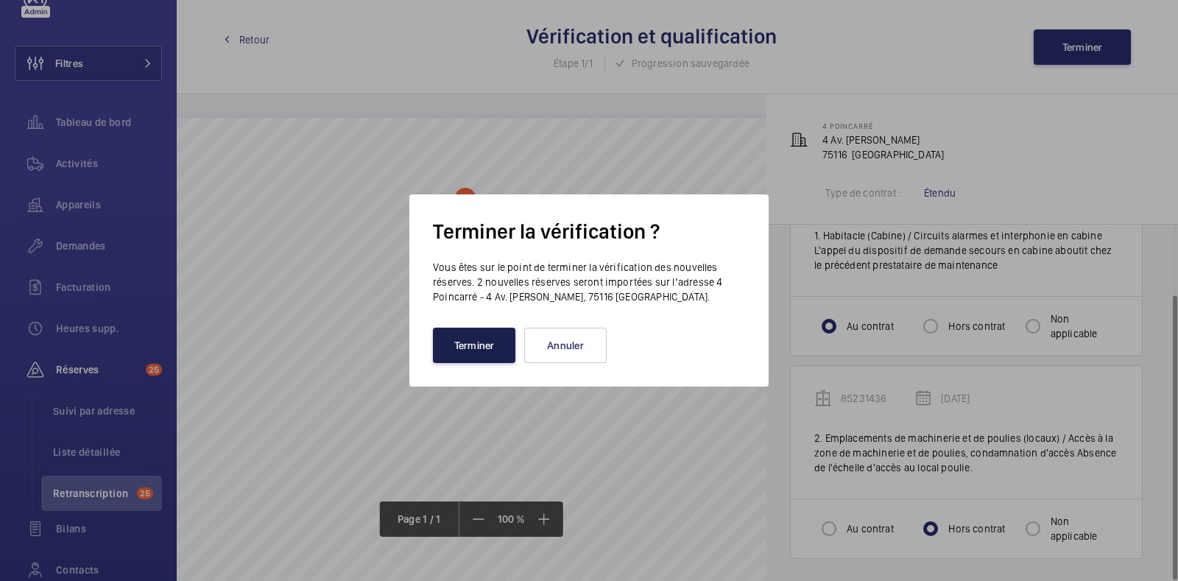
click at [481, 343] on button "Terminer" at bounding box center [474, 345] width 82 height 35
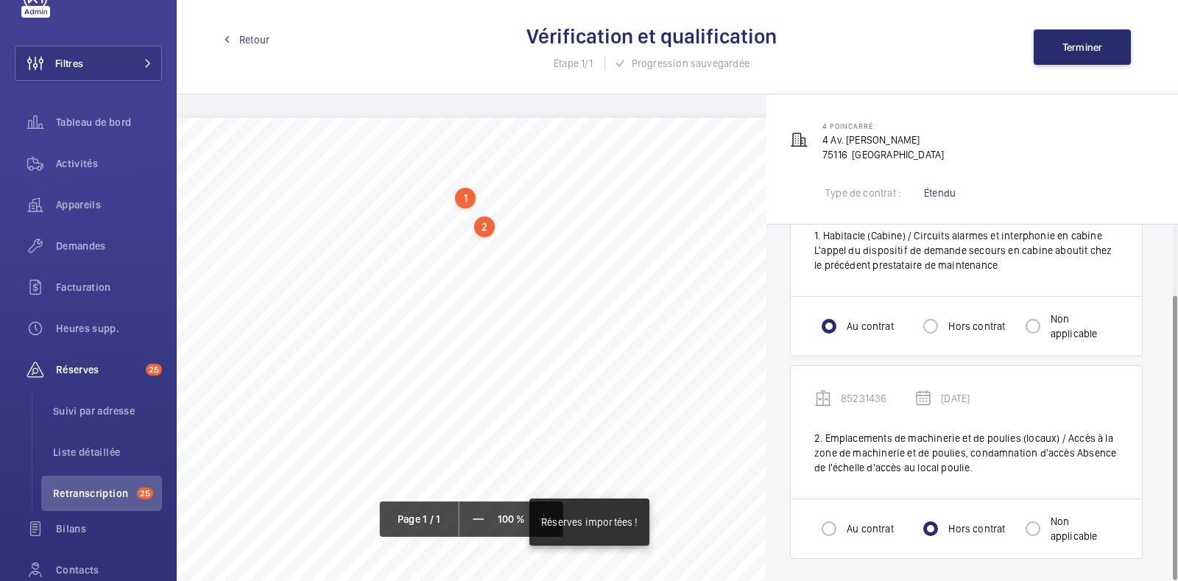
click at [242, 44] on span "Retour" at bounding box center [254, 39] width 30 height 15
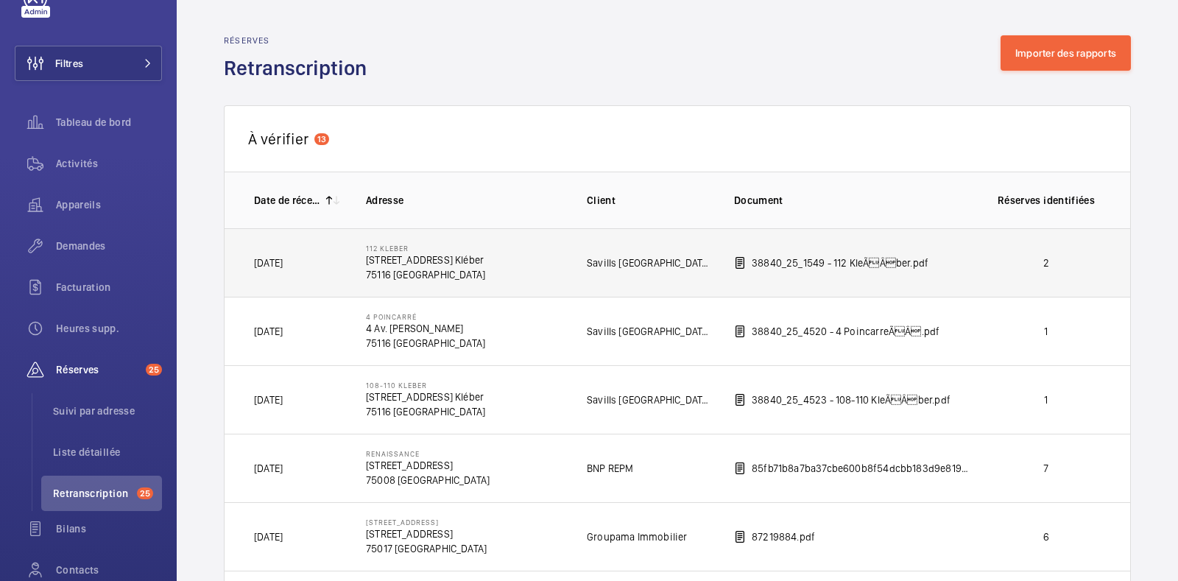
click at [525, 272] on td "[STREET_ADDRESS] Kléber 75116 [GEOGRAPHIC_DATA]" at bounding box center [452, 262] width 221 height 68
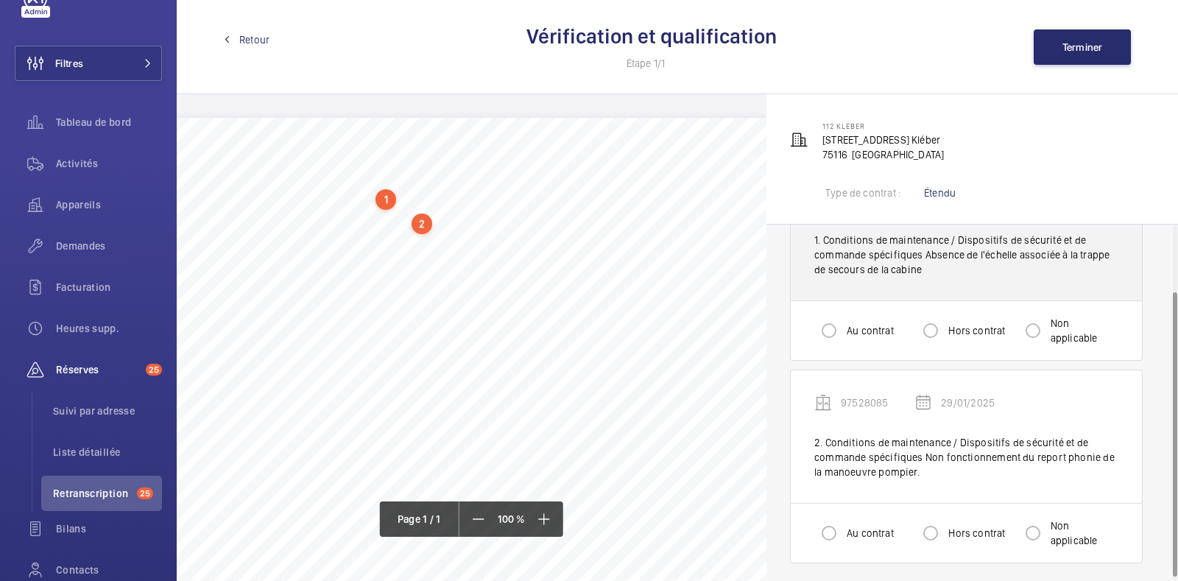
scroll to position [81, 0]
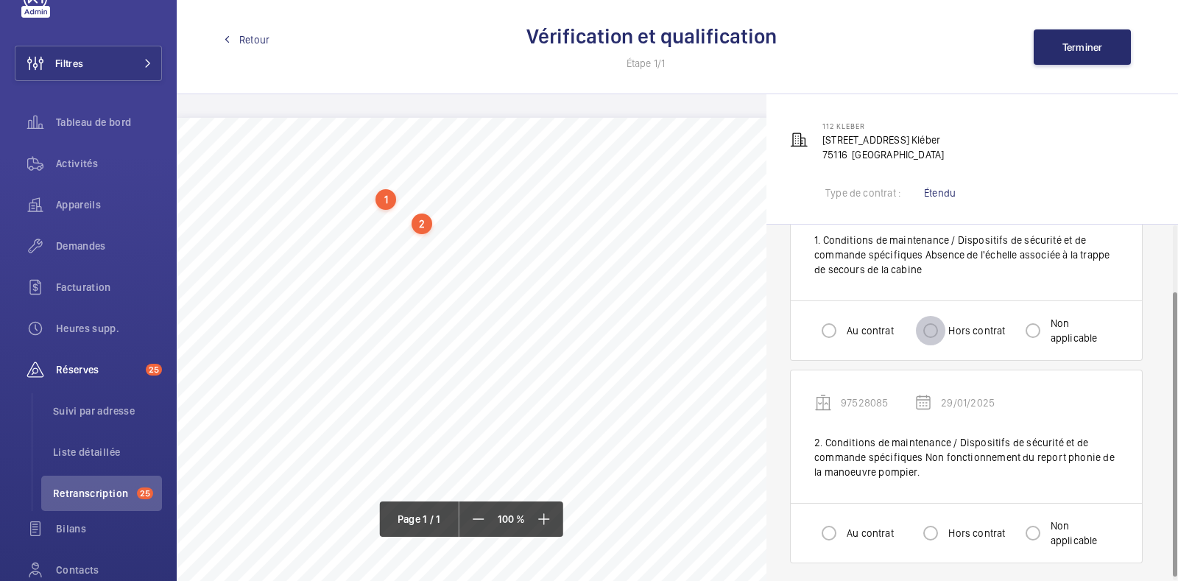
click at [942, 326] on input "Hors contrat" at bounding box center [930, 330] width 29 height 29
radio input "true"
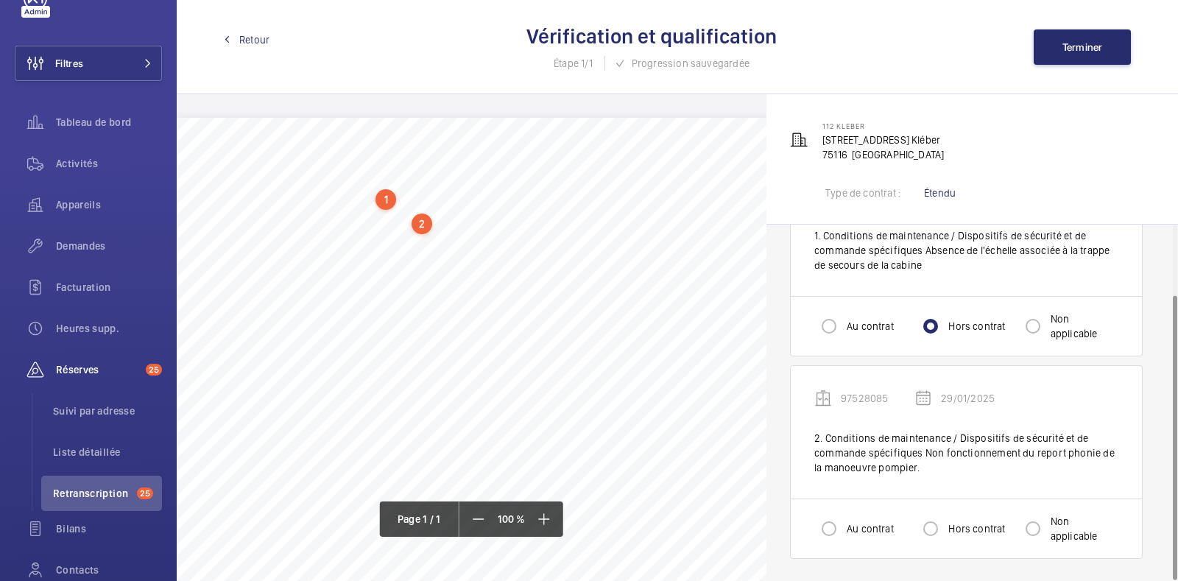
click at [961, 535] on div "Hors contrat" at bounding box center [960, 528] width 89 height 29
click at [931, 535] on input "Hors contrat" at bounding box center [930, 528] width 29 height 29
radio input "true"
click at [1067, 54] on button "Terminer" at bounding box center [1082, 46] width 97 height 35
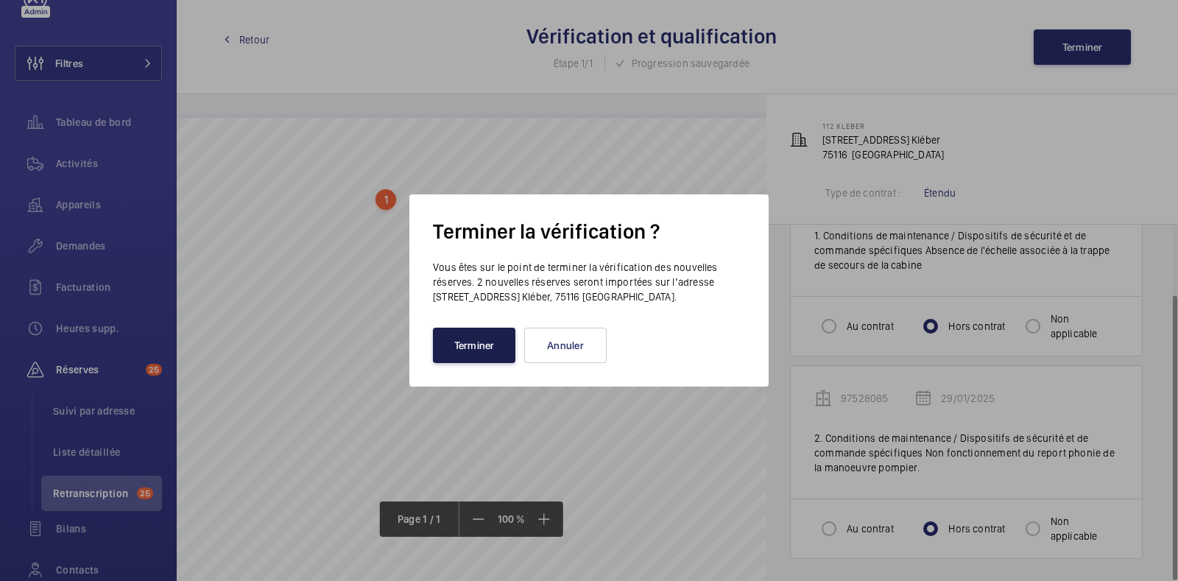
click at [464, 355] on button "Terminer" at bounding box center [474, 345] width 82 height 35
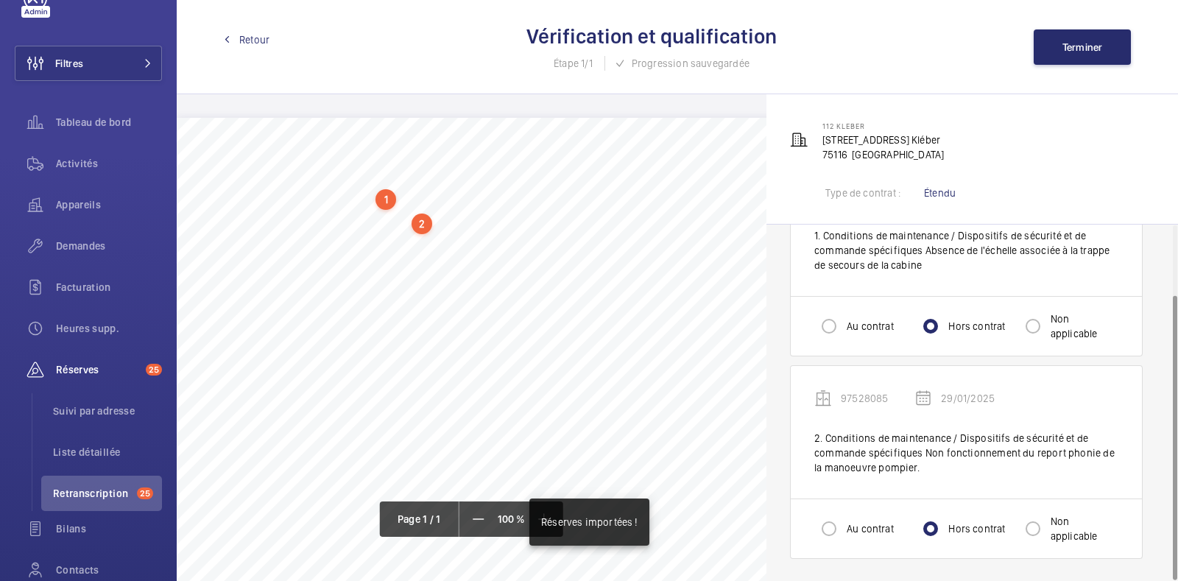
click at [255, 45] on span "Retour" at bounding box center [254, 39] width 30 height 15
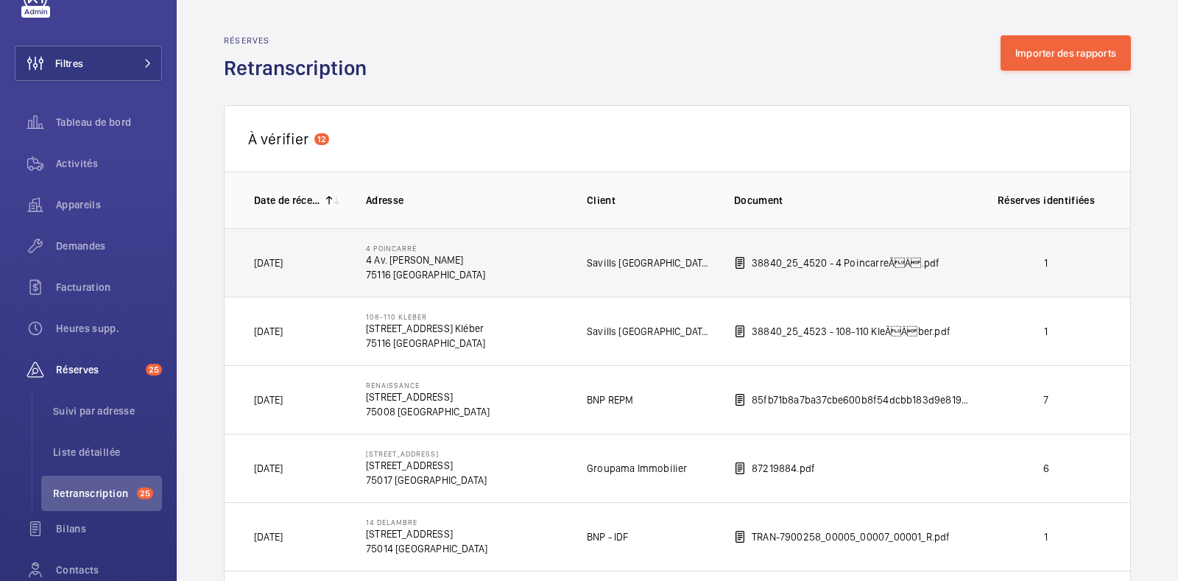
click at [968, 263] on td "1" at bounding box center [1049, 262] width 162 height 68
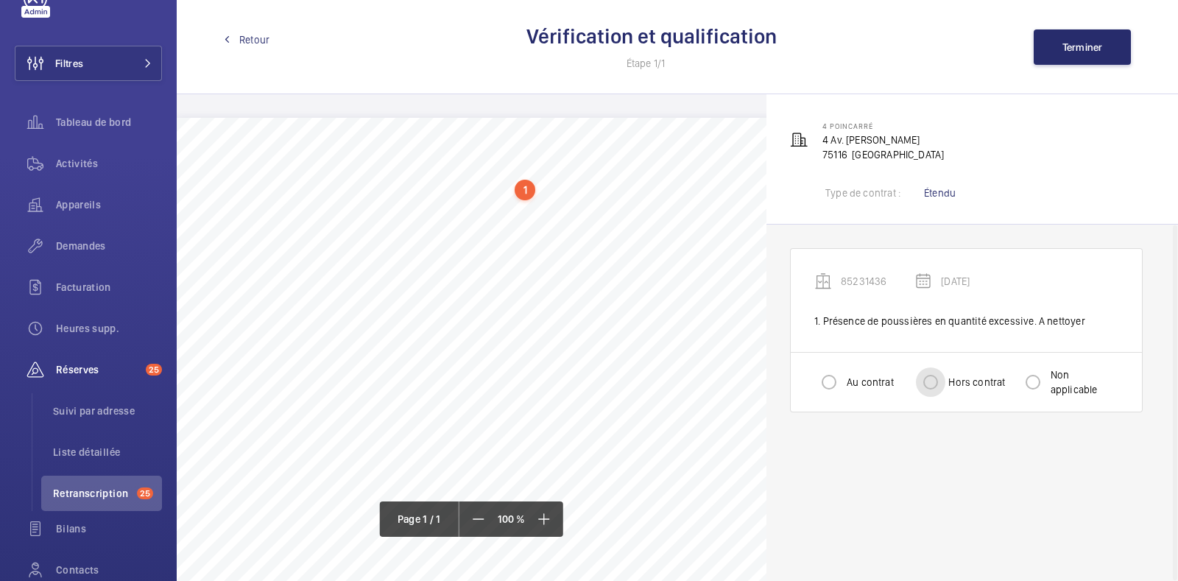
click at [931, 371] on input "Hors contrat" at bounding box center [930, 381] width 29 height 29
radio input "true"
click at [1057, 55] on button "Terminer" at bounding box center [1082, 46] width 97 height 35
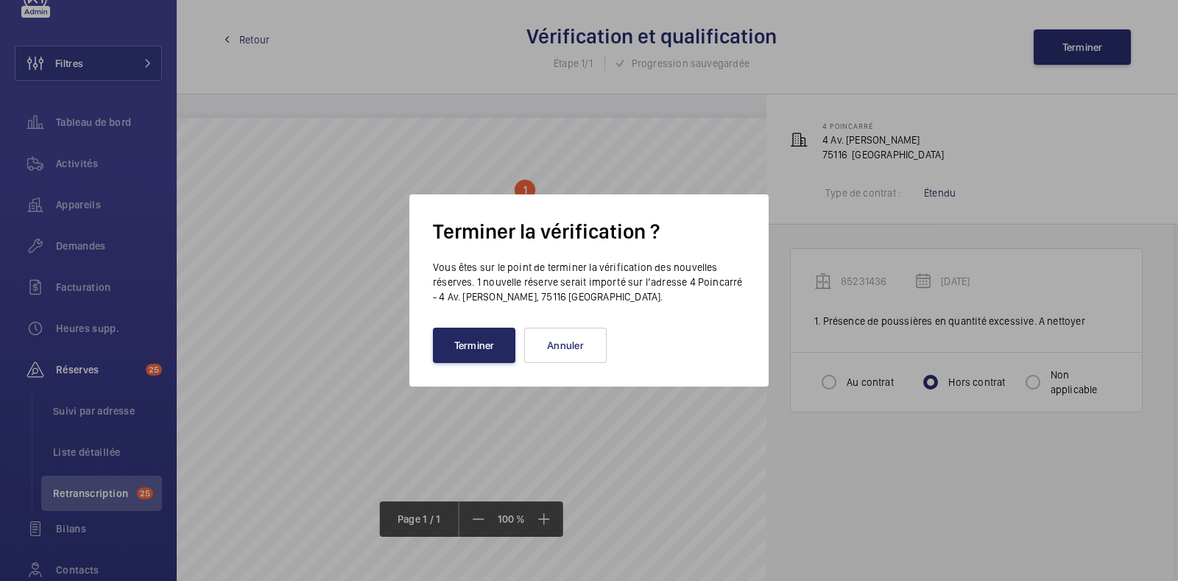
click at [473, 334] on button "Terminer" at bounding box center [474, 345] width 82 height 35
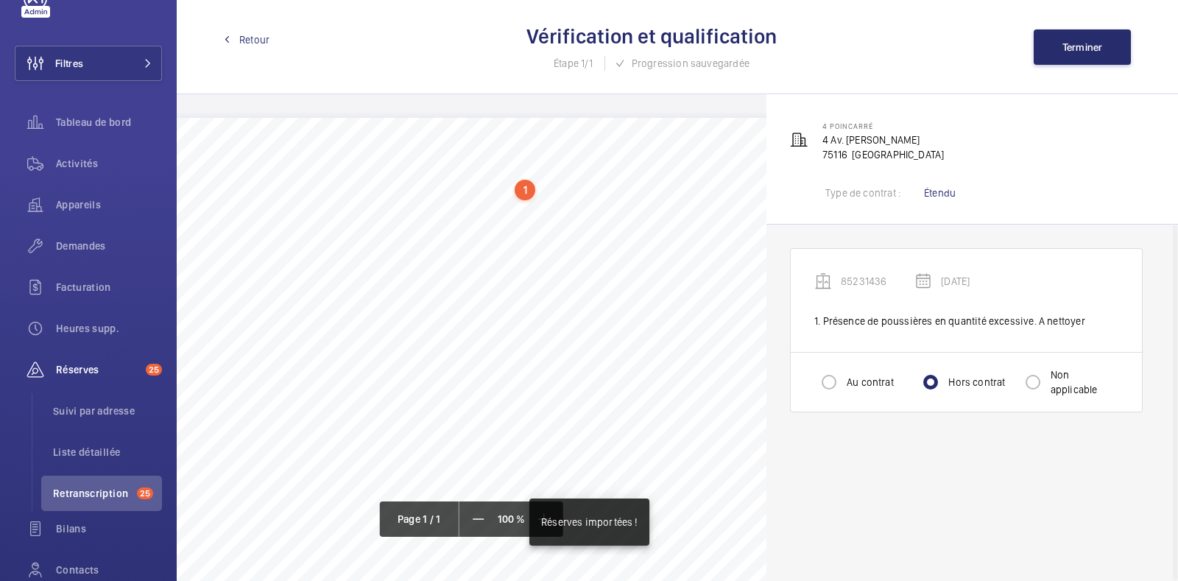
click at [244, 46] on span "Retour" at bounding box center [254, 39] width 30 height 15
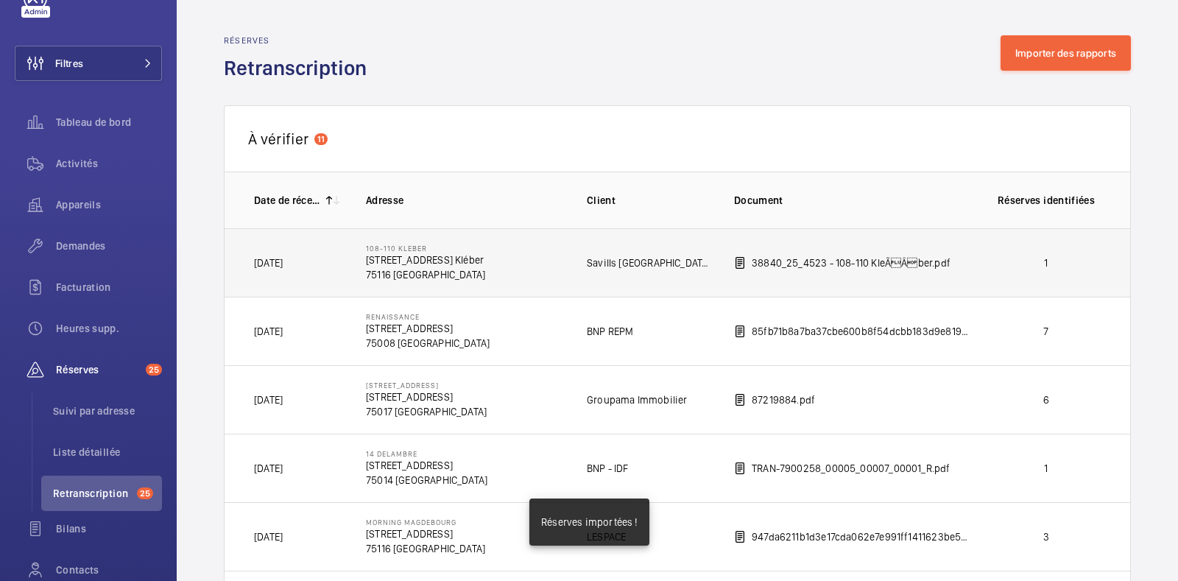
click at [531, 272] on td "[STREET_ADDRESS] Kléber 75116 [GEOGRAPHIC_DATA]" at bounding box center [452, 262] width 221 height 68
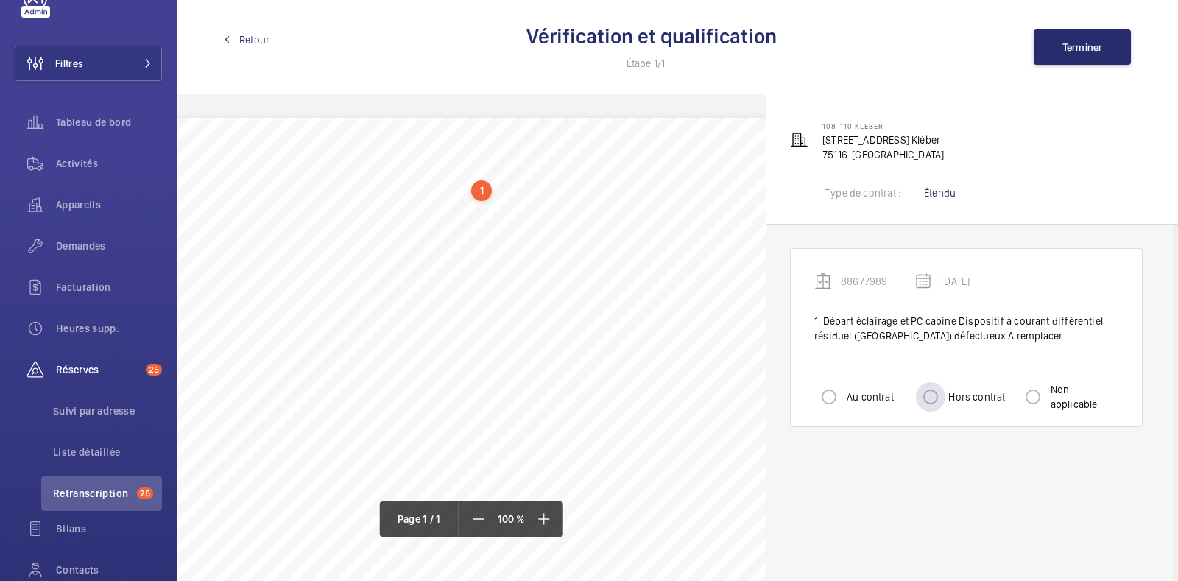
click at [960, 401] on label "Hors contrat" at bounding box center [975, 396] width 60 height 15
click at [945, 401] on input "Hors contrat" at bounding box center [930, 396] width 29 height 29
radio input "true"
click at [1076, 51] on span "Terminer" at bounding box center [1082, 47] width 40 height 12
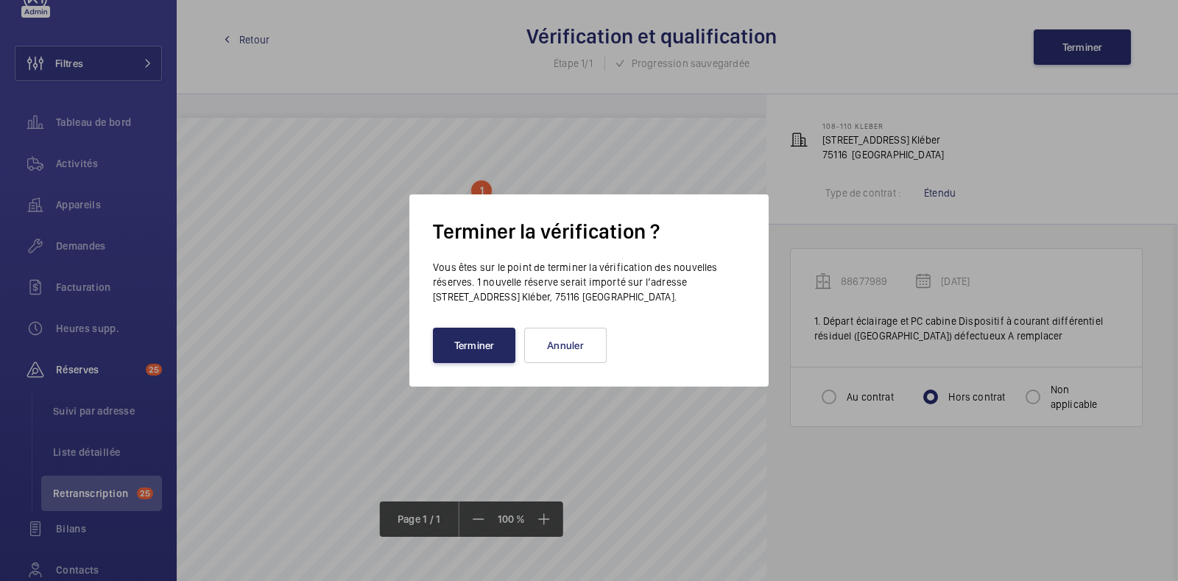
click at [470, 353] on button "Terminer" at bounding box center [474, 345] width 82 height 35
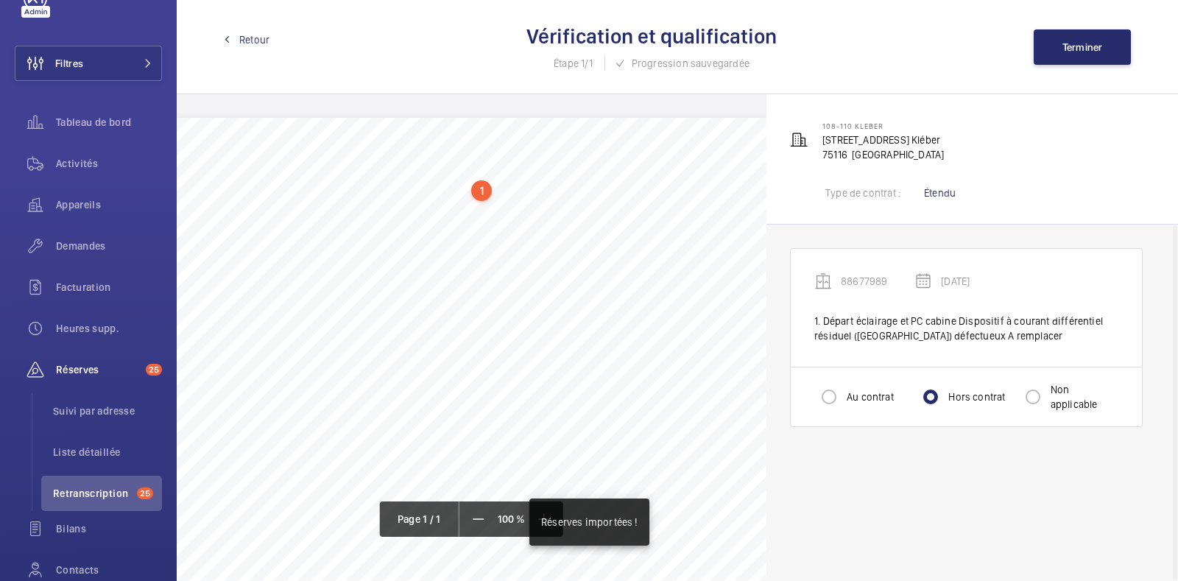
click at [250, 36] on span "Retour" at bounding box center [254, 39] width 30 height 15
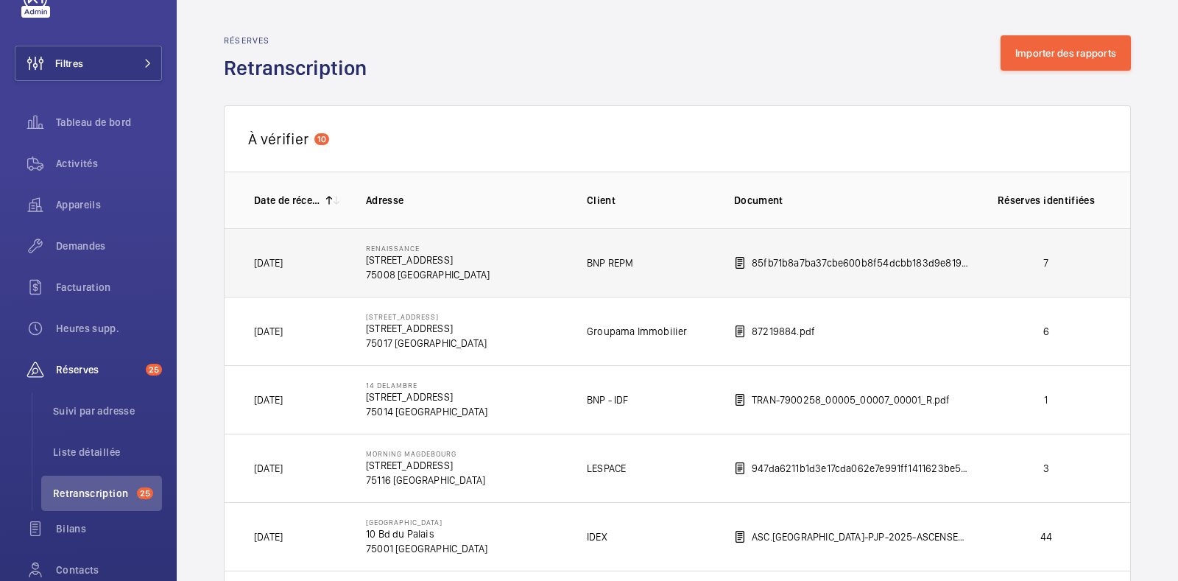
click at [662, 275] on td "BNP REPM" at bounding box center [636, 262] width 147 height 68
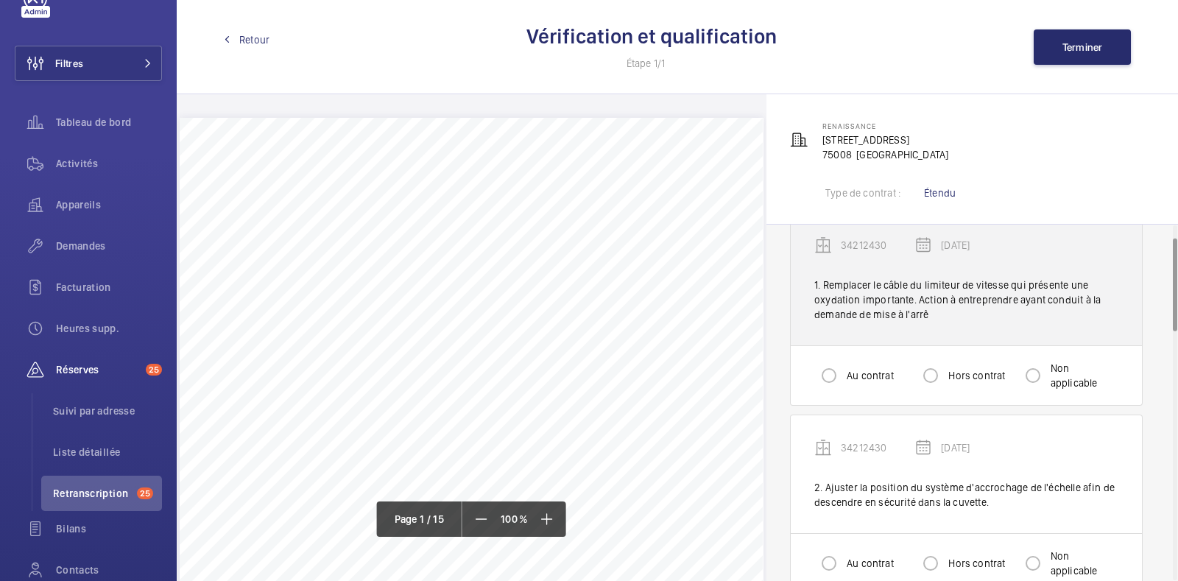
scroll to position [49, 0]
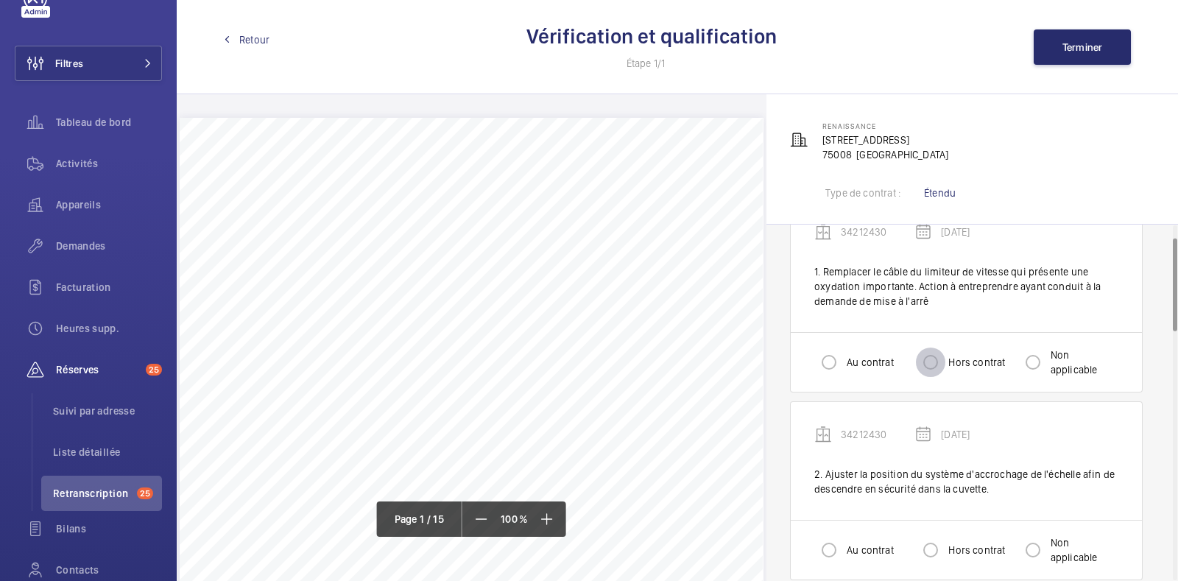
click at [942, 357] on input "Hors contrat" at bounding box center [930, 362] width 29 height 29
radio input "true"
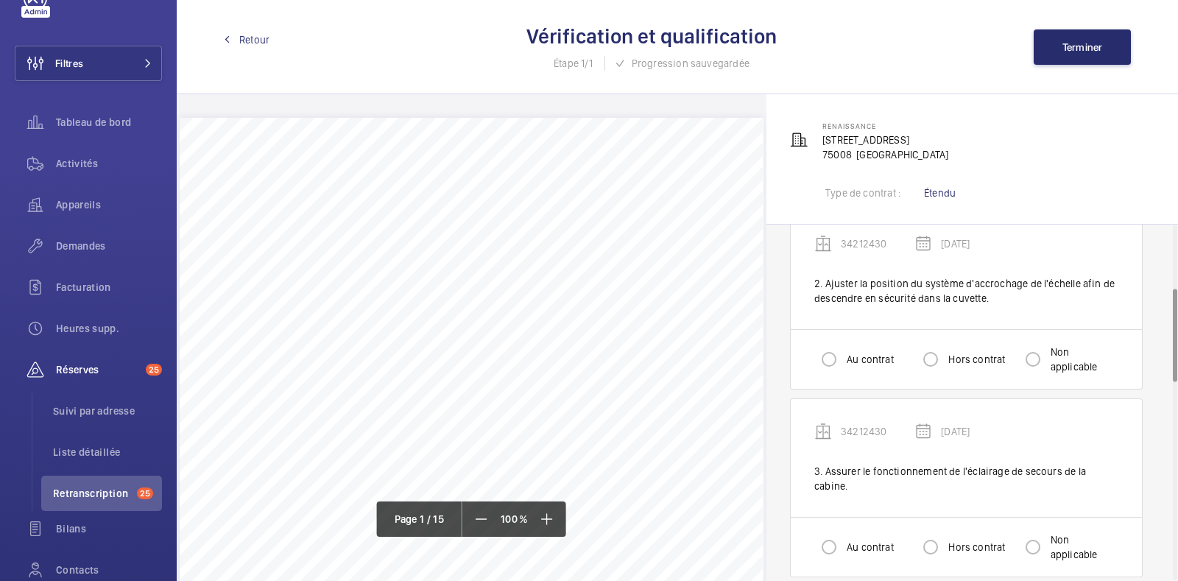
scroll to position [241, 0]
click at [938, 359] on input "Hors contrat" at bounding box center [930, 358] width 29 height 29
radio input "true"
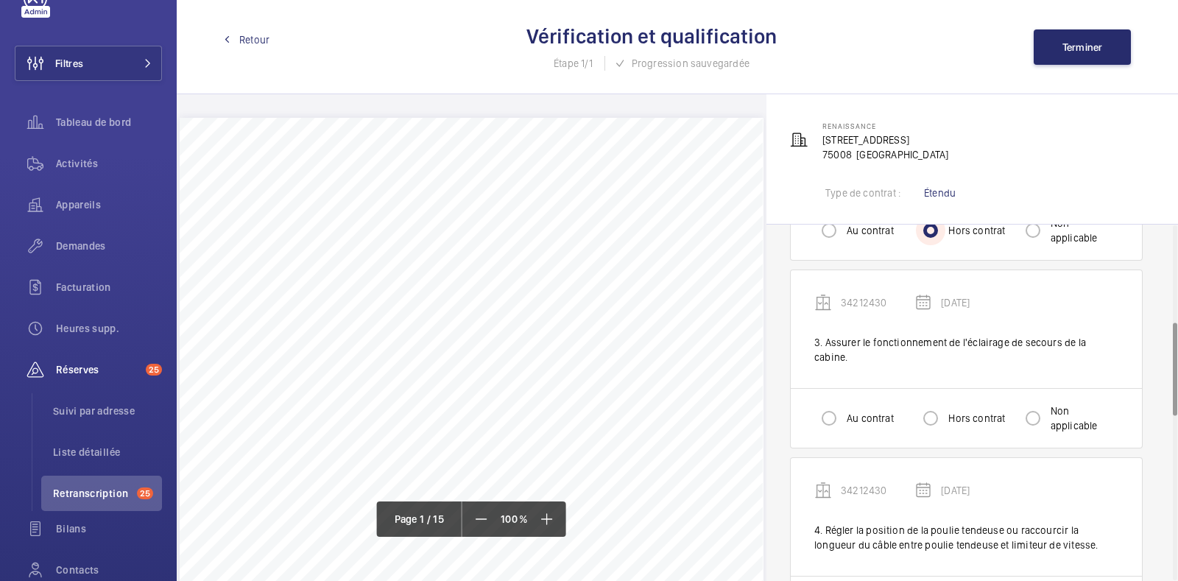
scroll to position [369, 0]
click at [928, 403] on input "Hors contrat" at bounding box center [930, 417] width 29 height 29
radio input "true"
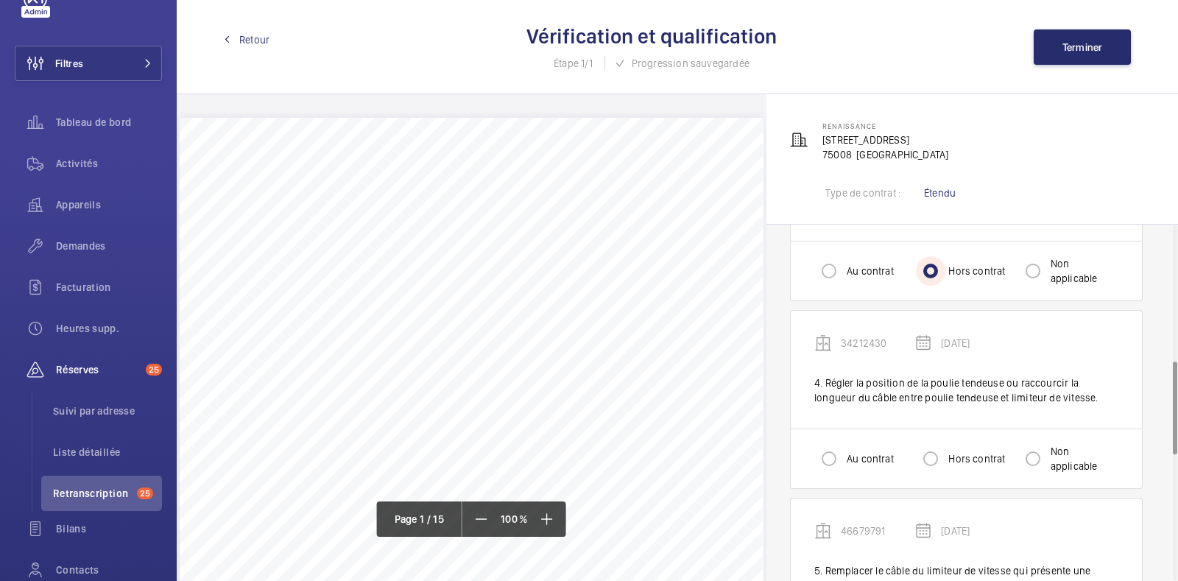
scroll to position [517, 0]
click at [850, 451] on label "Au contrat" at bounding box center [869, 458] width 50 height 15
click at [844, 443] on input "Au contrat" at bounding box center [828, 457] width 29 height 29
radio input "true"
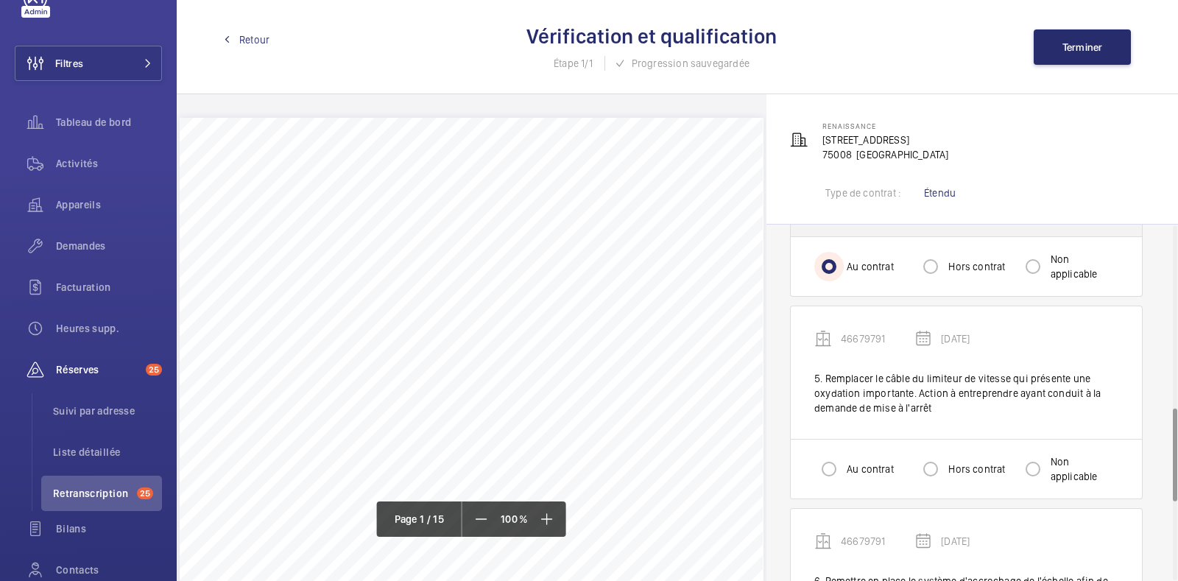
scroll to position [734, 0]
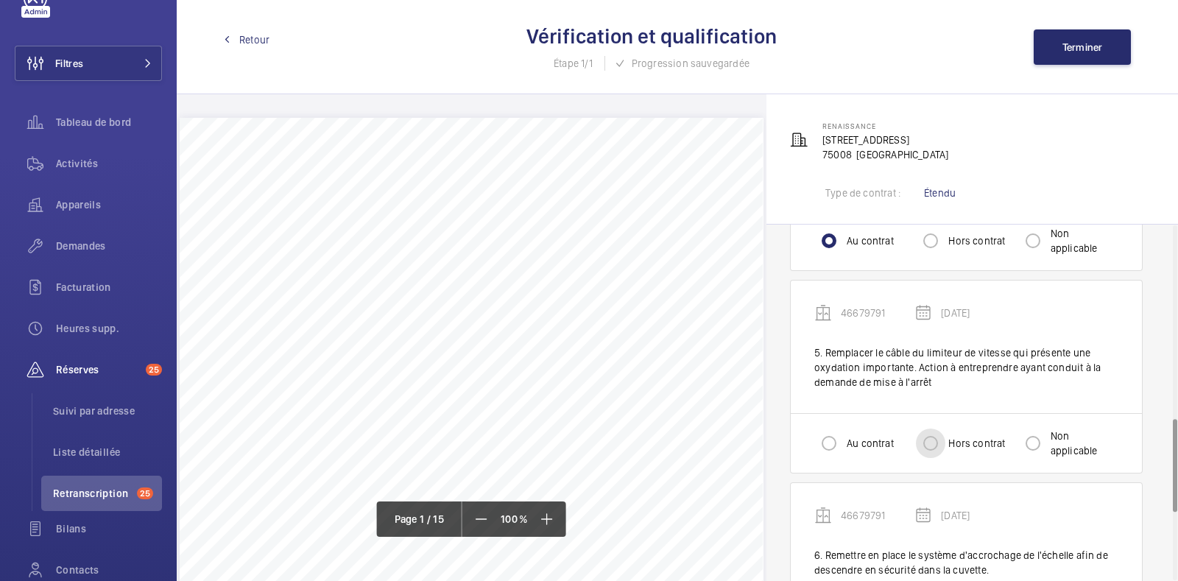
click at [934, 432] on input "Hors contrat" at bounding box center [930, 442] width 29 height 29
radio input "true"
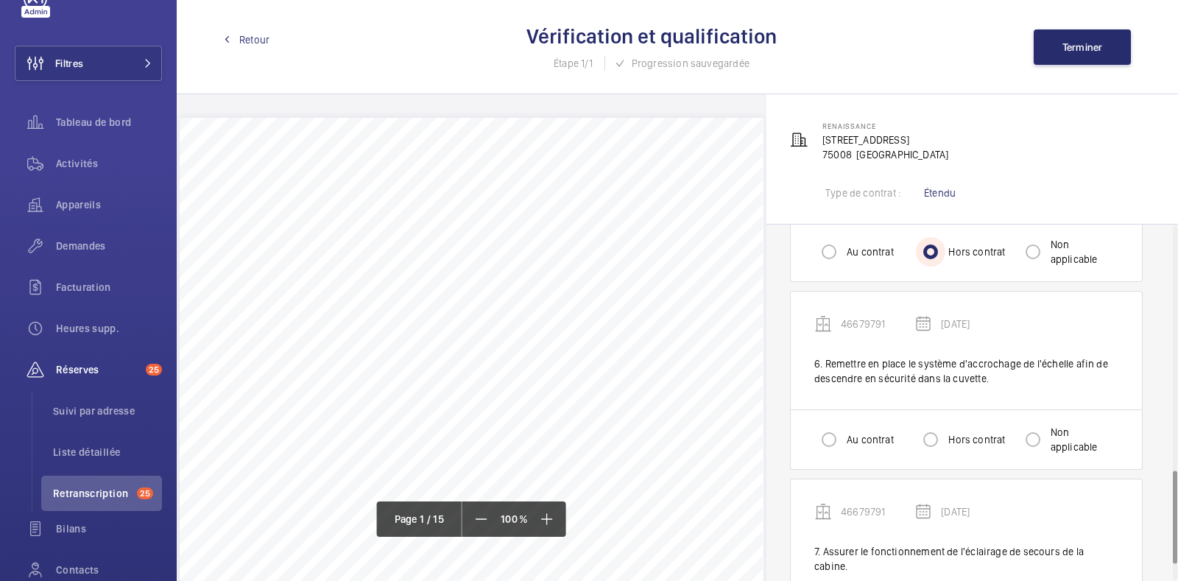
scroll to position [933, 0]
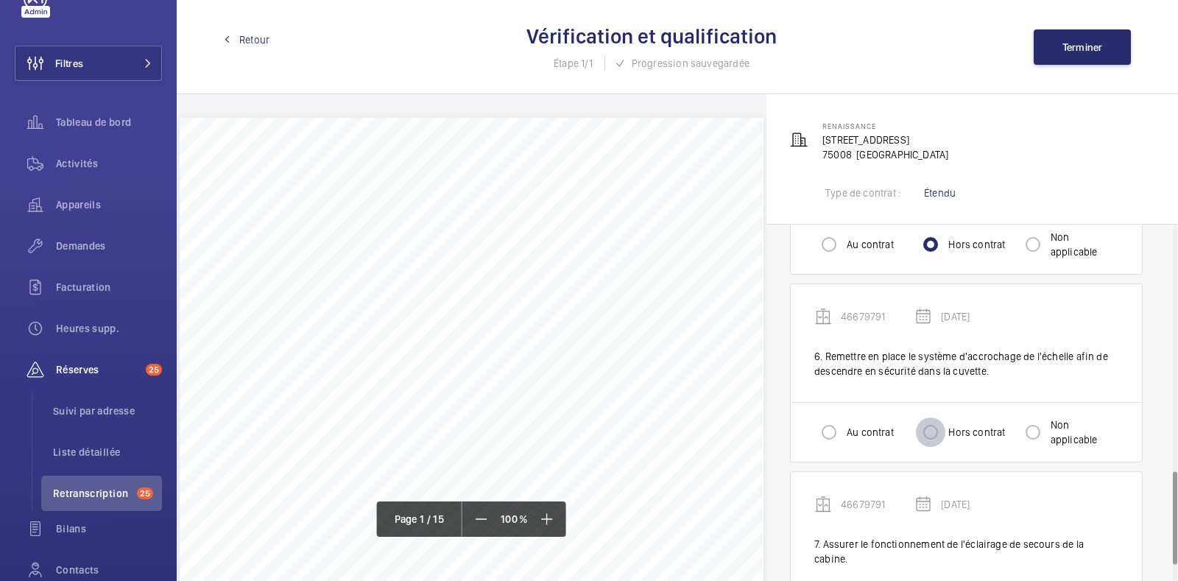
click at [920, 417] on input "Hors contrat" at bounding box center [930, 431] width 29 height 29
radio input "true"
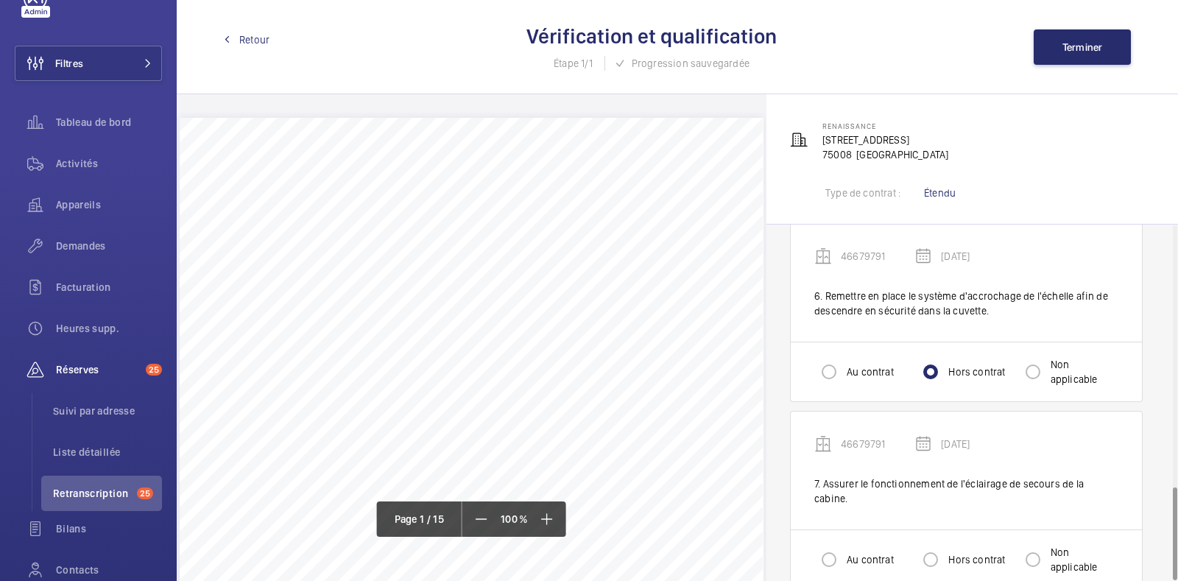
click at [968, 552] on label "Hors contrat" at bounding box center [975, 559] width 60 height 15
click at [945, 545] on input "Hors contrat" at bounding box center [930, 559] width 29 height 29
radio input "true"
click at [1073, 44] on span "Terminer" at bounding box center [1082, 47] width 40 height 12
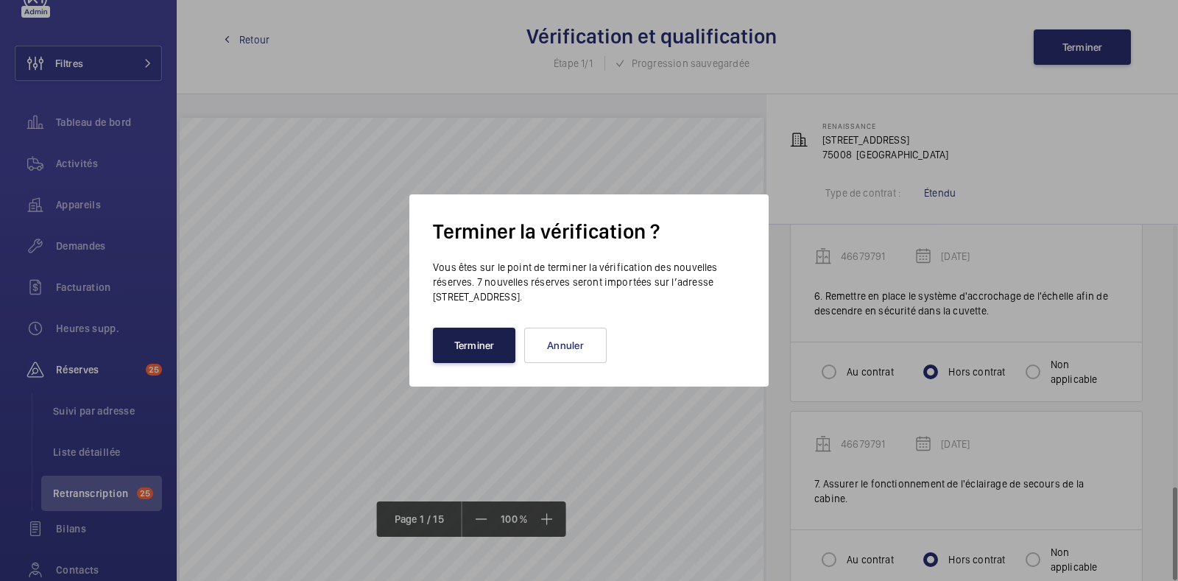
click at [492, 340] on button "Terminer" at bounding box center [474, 345] width 82 height 35
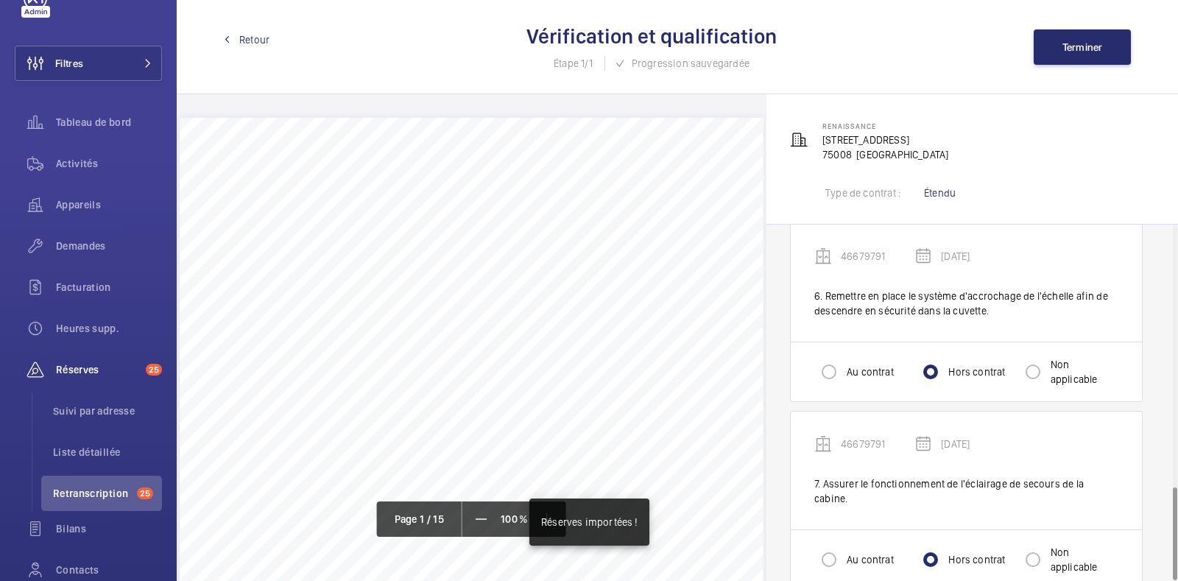
click at [254, 44] on span "Retour" at bounding box center [254, 39] width 30 height 15
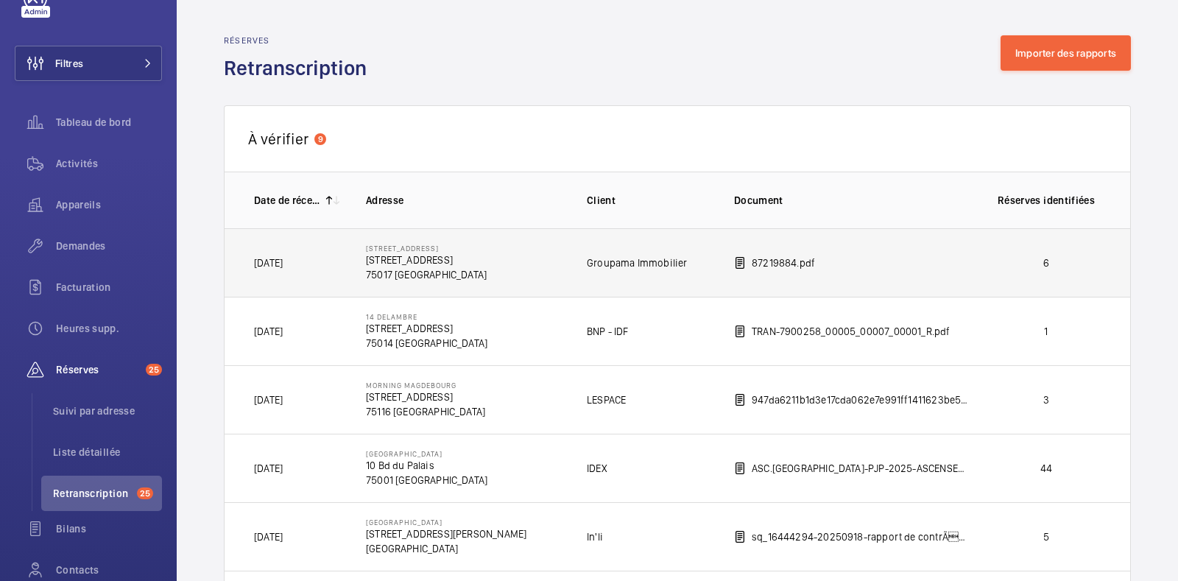
click at [481, 260] on p "[STREET_ADDRESS]" at bounding box center [426, 260] width 121 height 15
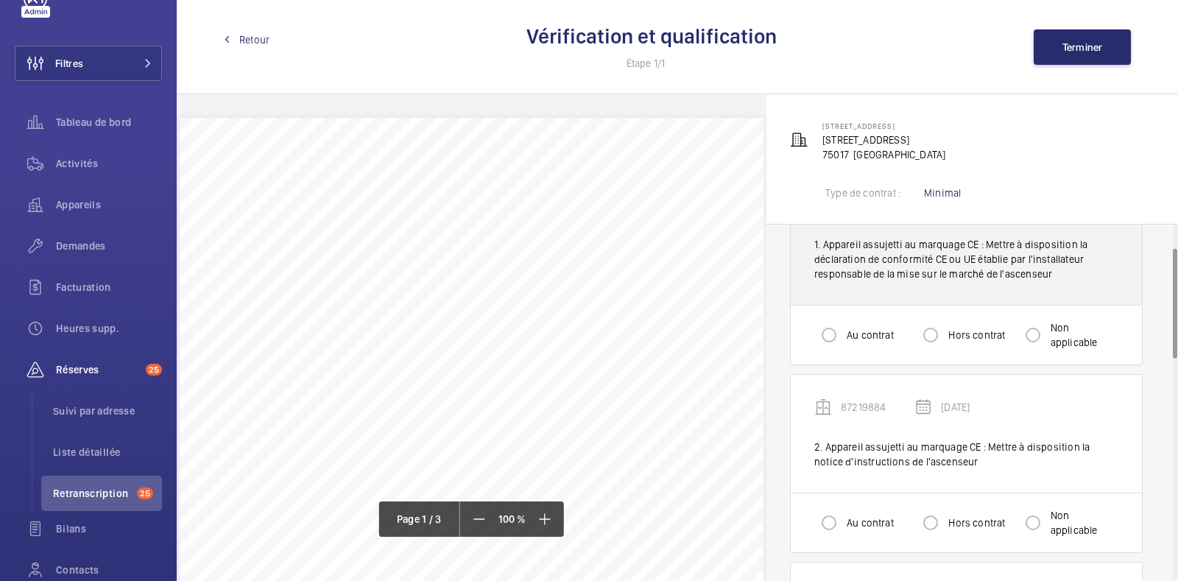
scroll to position [75, 0]
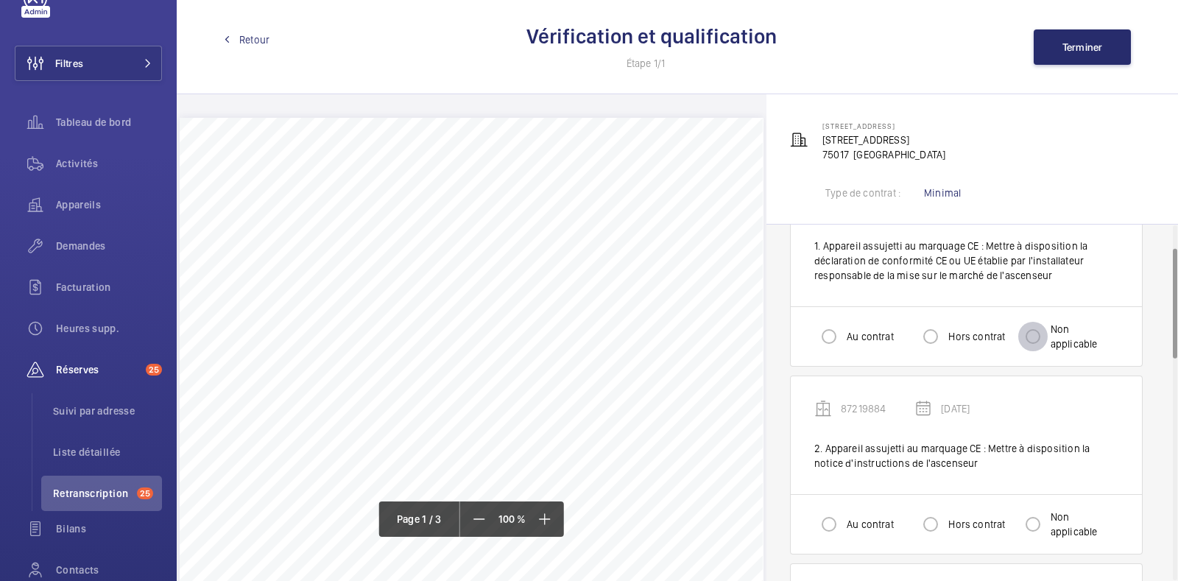
click at [1025, 337] on input "Non applicable" at bounding box center [1032, 336] width 29 height 29
radio input "true"
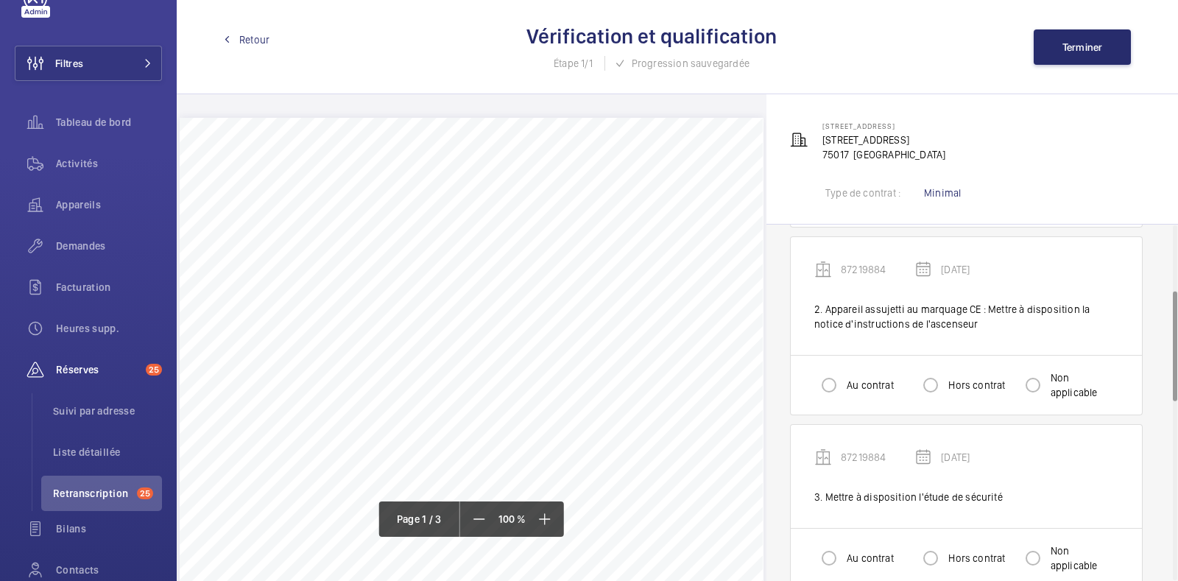
scroll to position [214, 0]
click at [1047, 375] on div at bounding box center [1032, 385] width 35 height 35
radio input "true"
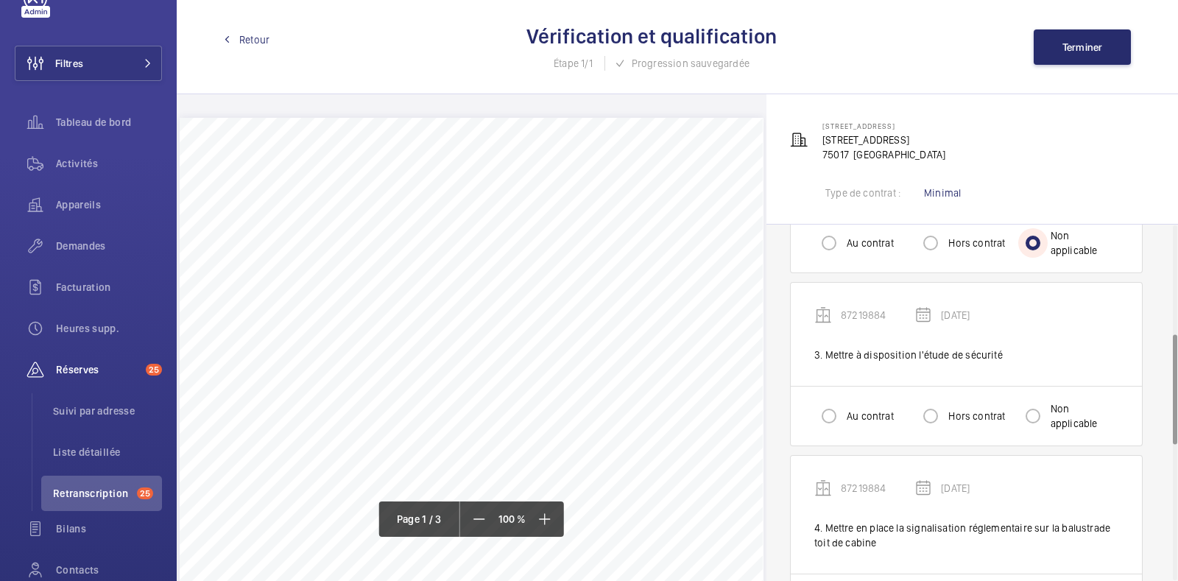
scroll to position [356, 0]
click at [810, 415] on div "Au contrat Hors contrat Non applicable" at bounding box center [966, 416] width 351 height 60
click at [825, 414] on input "Au contrat" at bounding box center [828, 415] width 29 height 29
radio input "true"
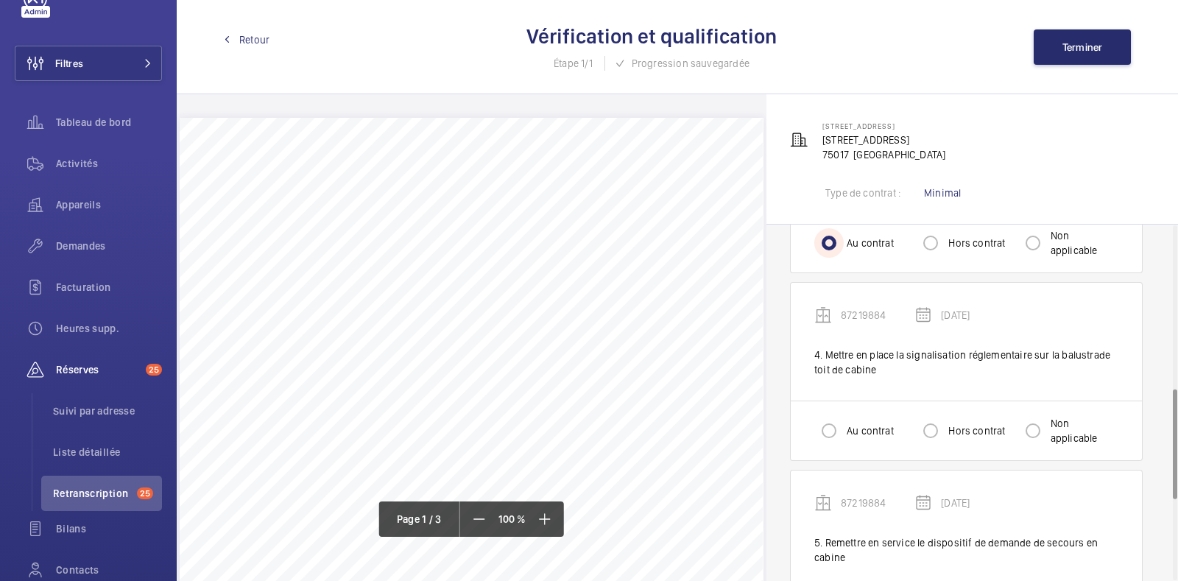
scroll to position [530, 0]
click at [940, 426] on input "Hors contrat" at bounding box center [930, 429] width 29 height 29
radio input "true"
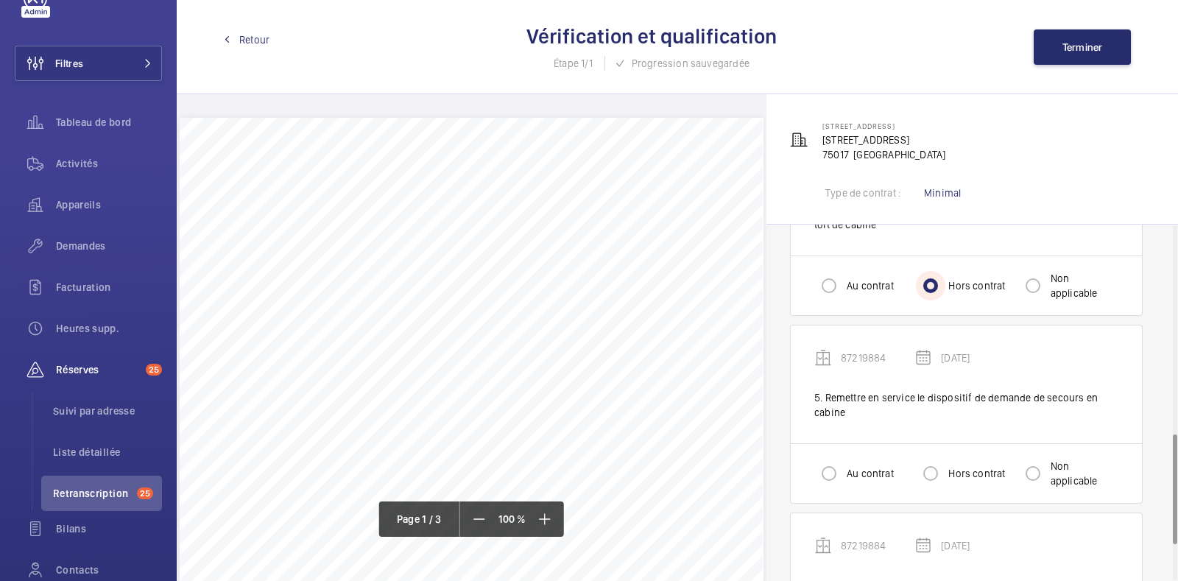
scroll to position [673, 0]
click at [844, 479] on div at bounding box center [828, 474] width 35 height 35
radio input "true"
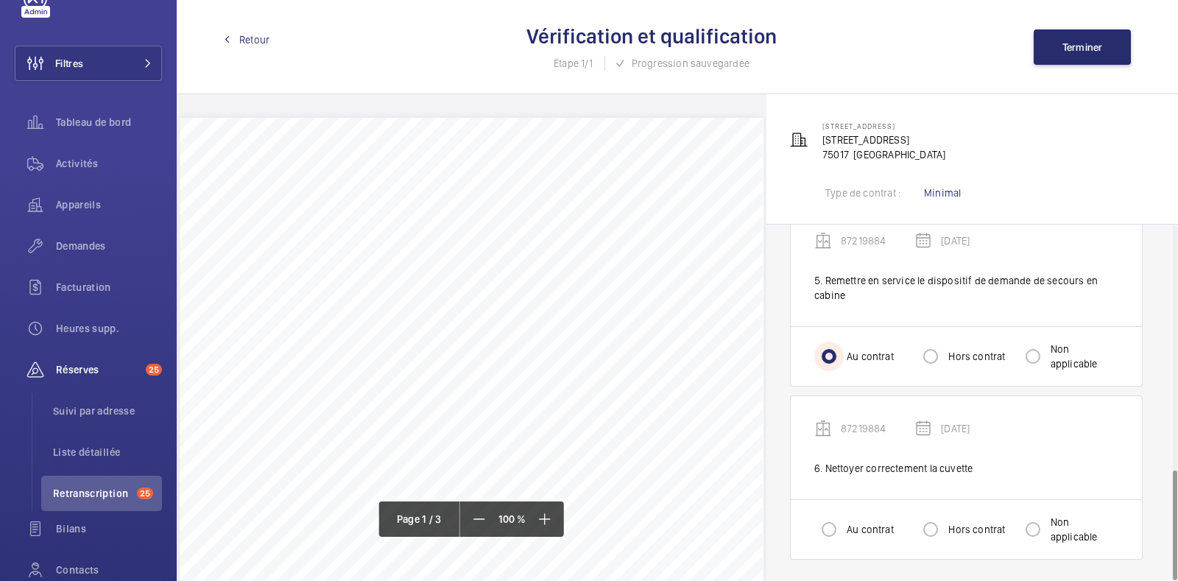
scroll to position [791, 0]
click at [851, 524] on label "Au contrat" at bounding box center [869, 530] width 50 height 15
click at [844, 524] on input "Au contrat" at bounding box center [828, 529] width 29 height 29
radio input "true"
click at [1082, 43] on span "Terminer" at bounding box center [1082, 47] width 40 height 12
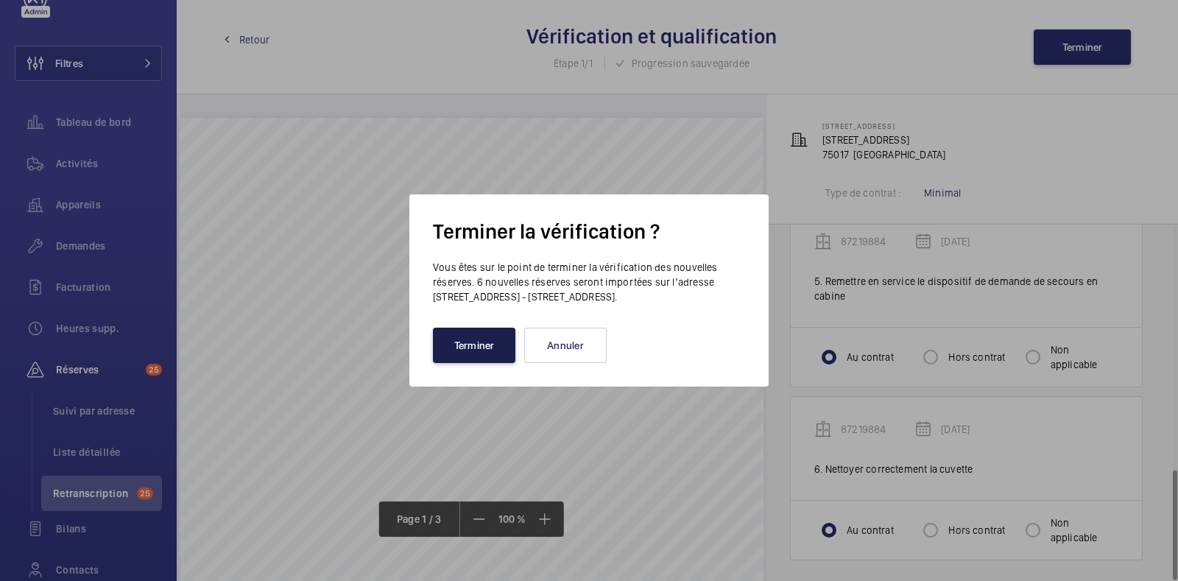
click at [465, 353] on button "Terminer" at bounding box center [474, 345] width 82 height 35
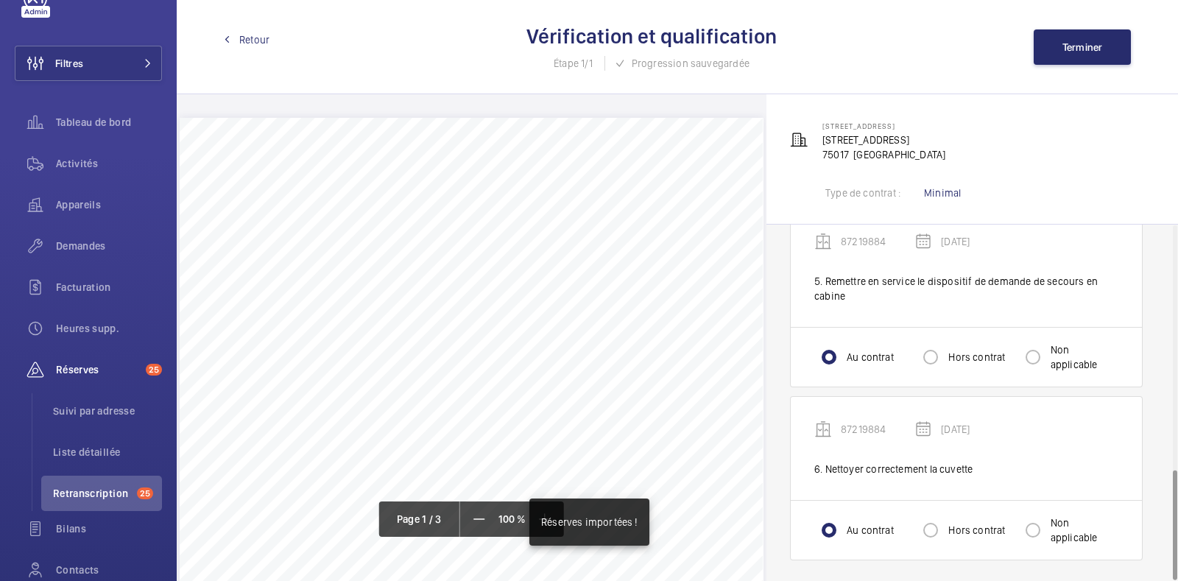
click at [253, 42] on span "Retour" at bounding box center [254, 39] width 30 height 15
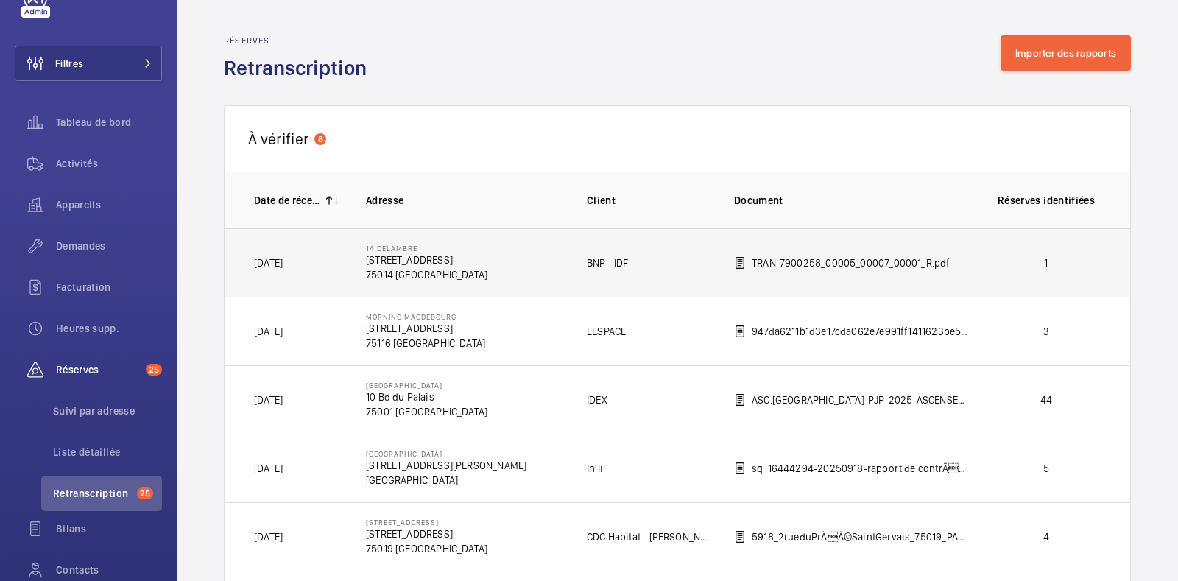
click at [685, 280] on td "BNP - IDF" at bounding box center [636, 262] width 147 height 68
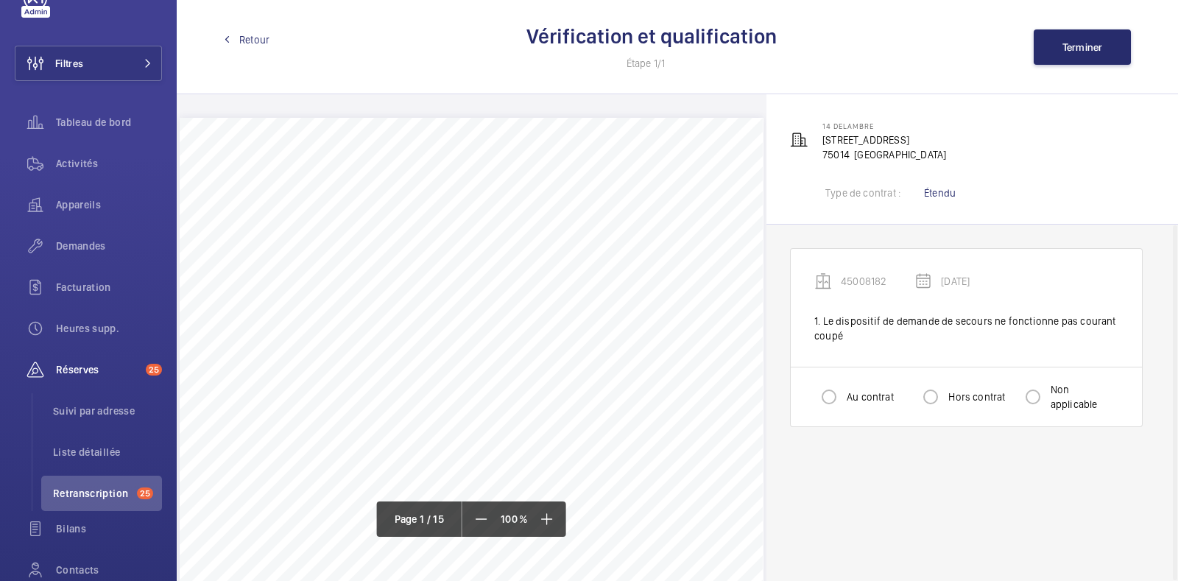
click at [975, 393] on label "Hors contrat" at bounding box center [975, 396] width 60 height 15
click at [945, 393] on input "Hors contrat" at bounding box center [930, 396] width 29 height 29
radio input "true"
click at [1102, 44] on button "Terminer" at bounding box center [1082, 46] width 97 height 35
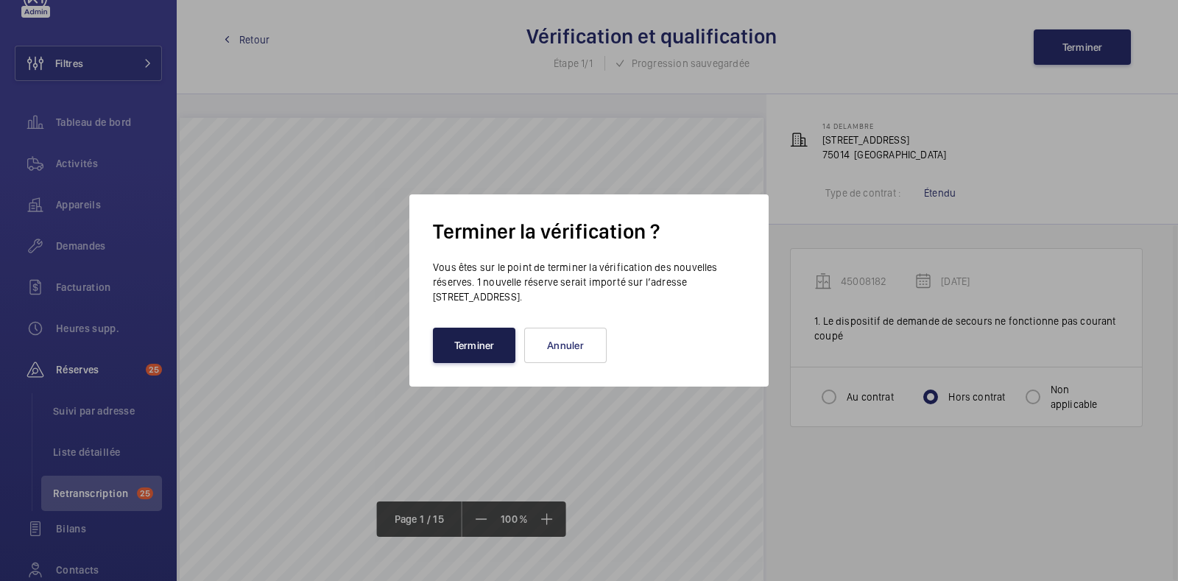
click at [479, 348] on button "Terminer" at bounding box center [474, 345] width 82 height 35
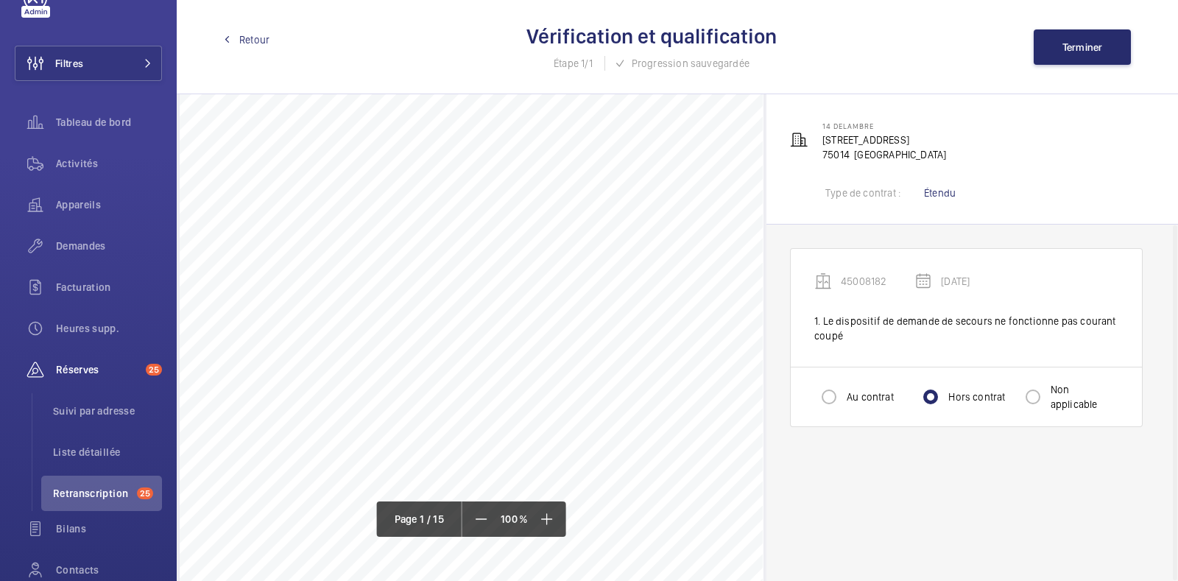
scroll to position [103, 0]
click at [1079, 46] on span "Terminer" at bounding box center [1082, 47] width 40 height 12
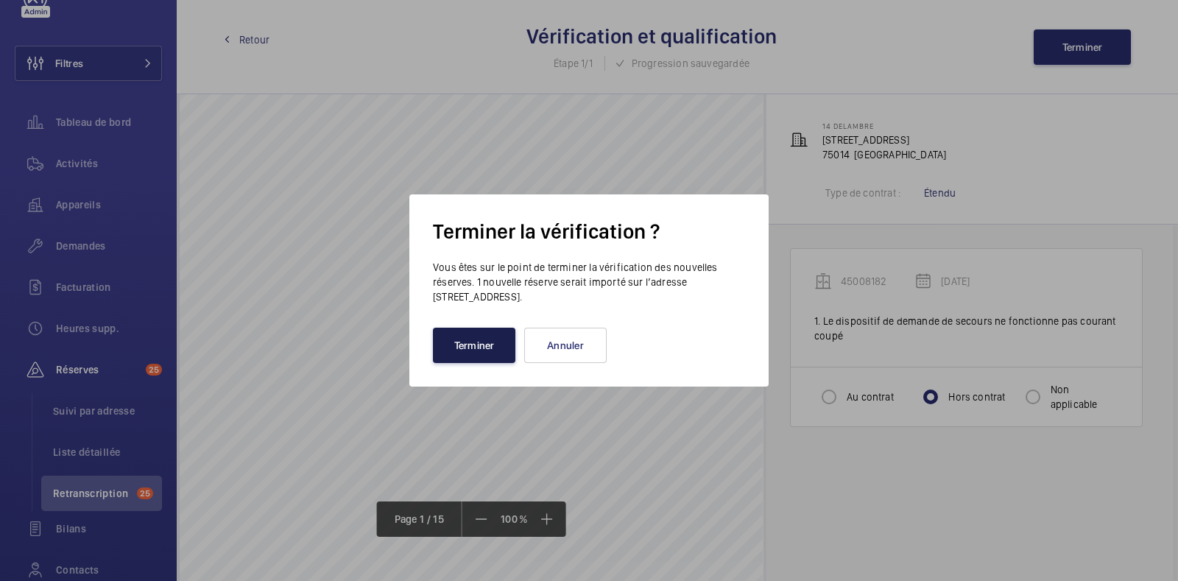
click at [444, 345] on button "Terminer" at bounding box center [474, 345] width 82 height 35
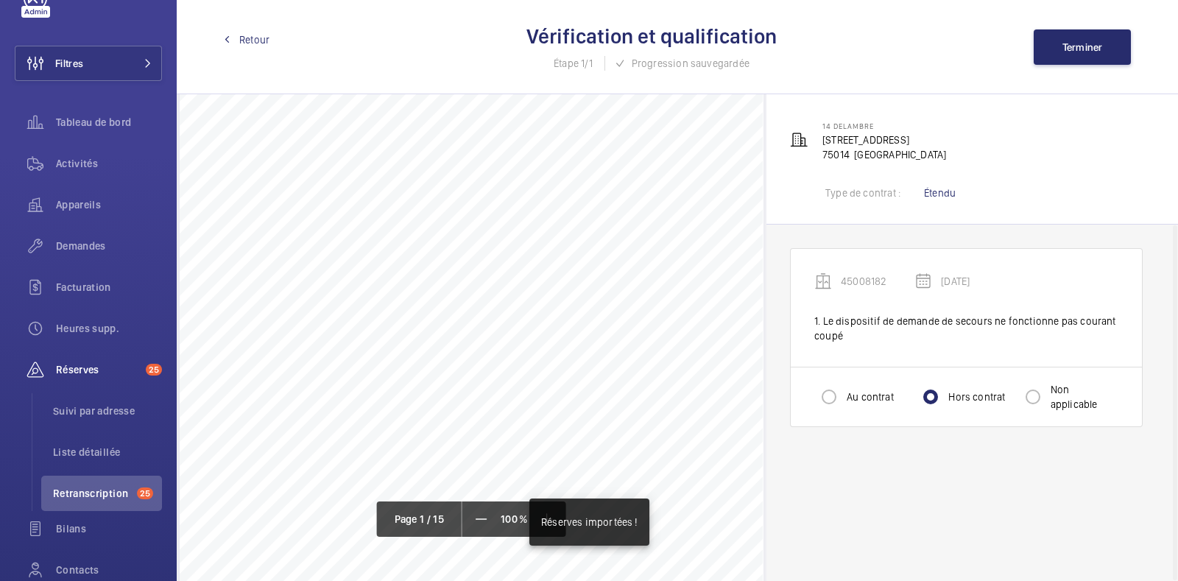
click at [253, 39] on span "Retour" at bounding box center [254, 39] width 30 height 15
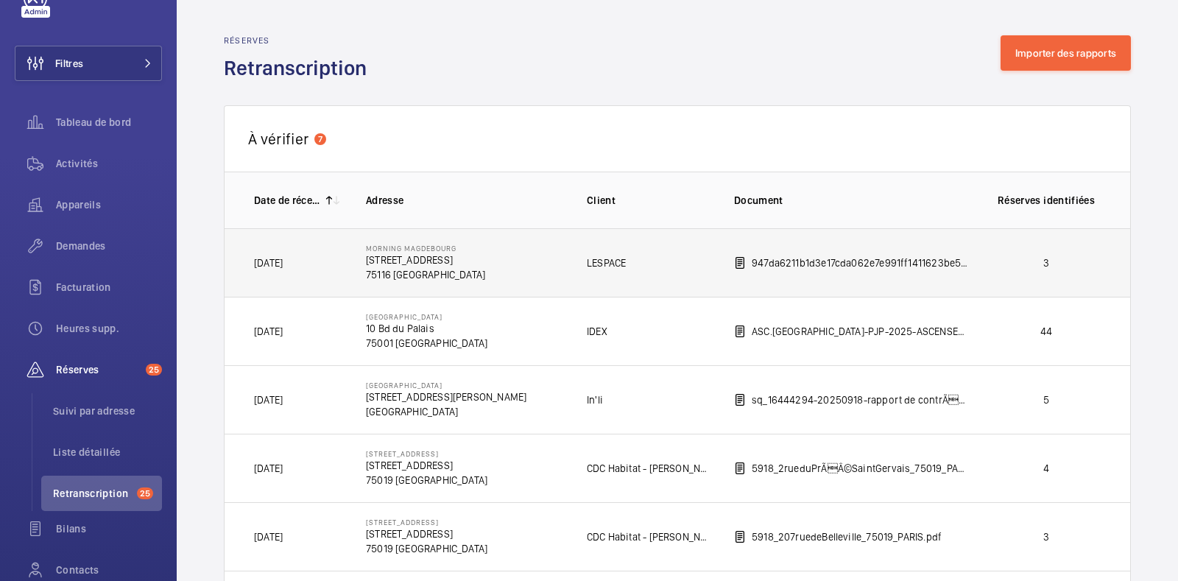
click at [679, 266] on td "LESPACE" at bounding box center [636, 262] width 147 height 68
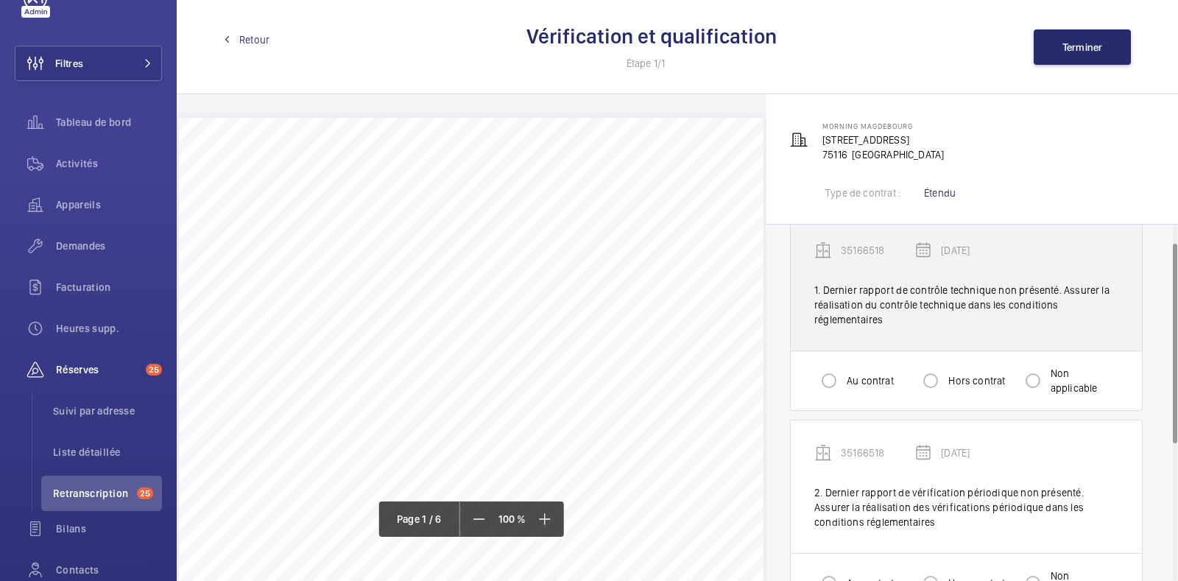
scroll to position [32, 0]
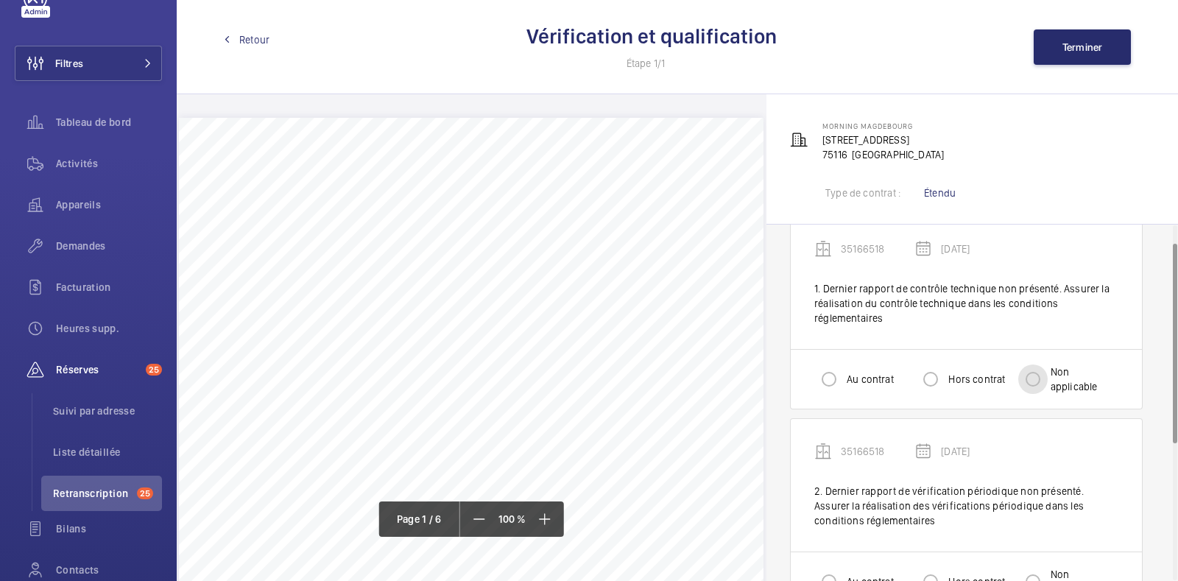
click at [1020, 379] on input "Non applicable" at bounding box center [1032, 378] width 29 height 29
radio input "true"
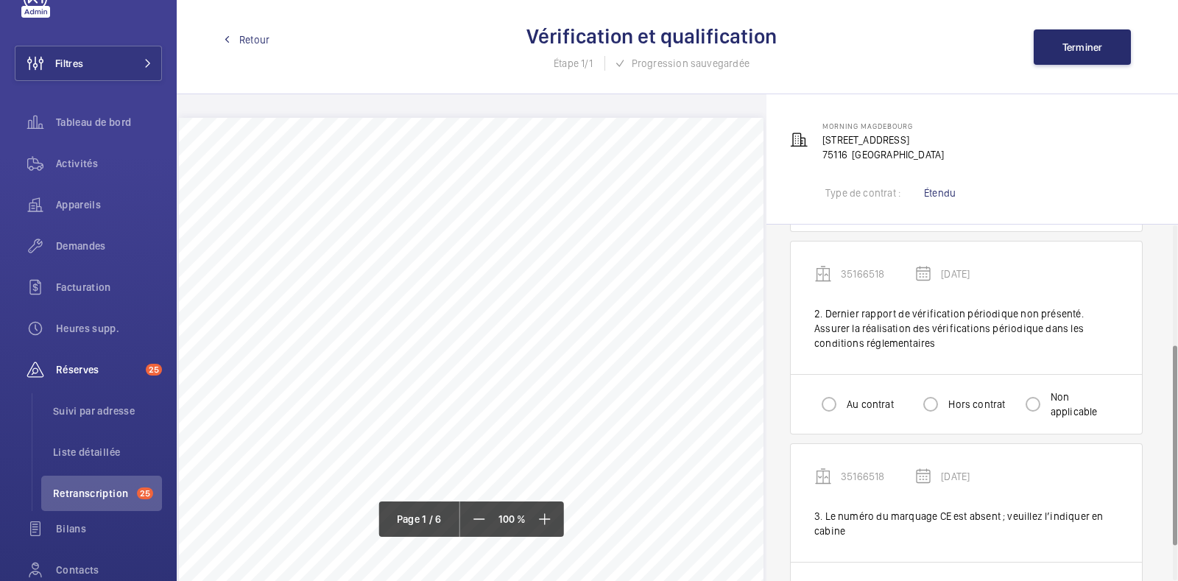
scroll to position [211, 0]
click at [1028, 403] on input "Non applicable" at bounding box center [1032, 402] width 29 height 29
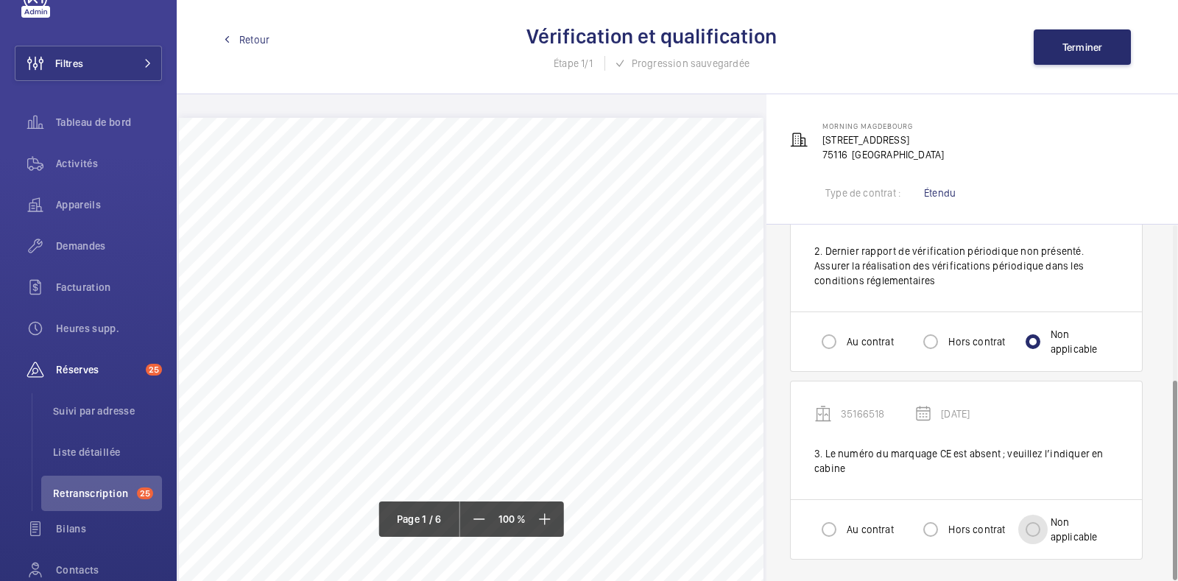
click at [1031, 532] on input "Non applicable" at bounding box center [1032, 529] width 29 height 29
click at [1091, 50] on span "Terminer" at bounding box center [1082, 47] width 40 height 12
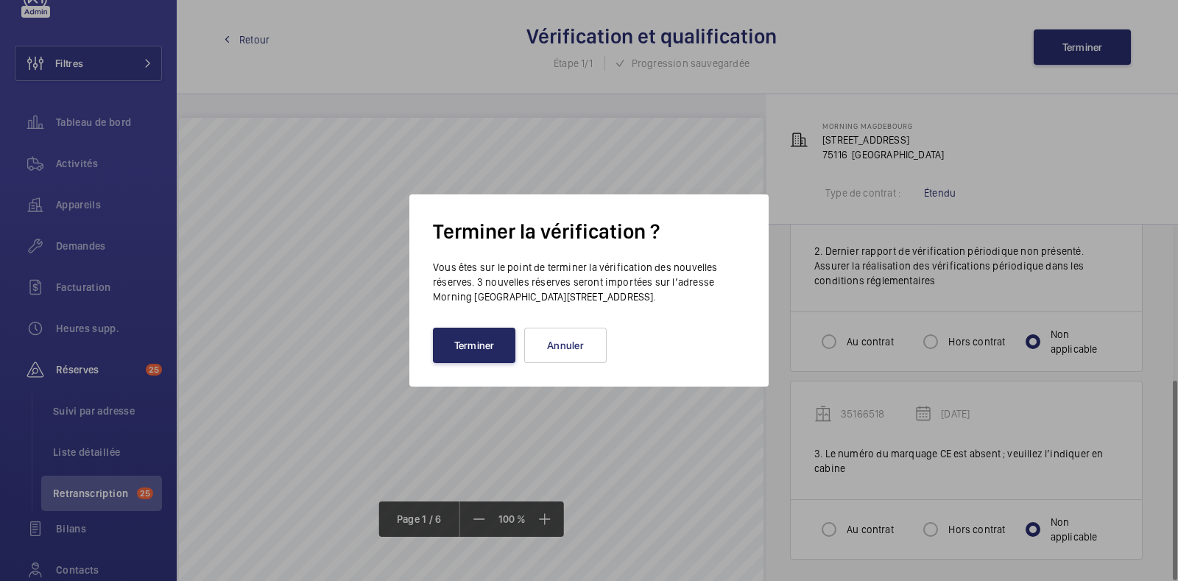
click at [463, 350] on button "Terminer" at bounding box center [474, 345] width 82 height 35
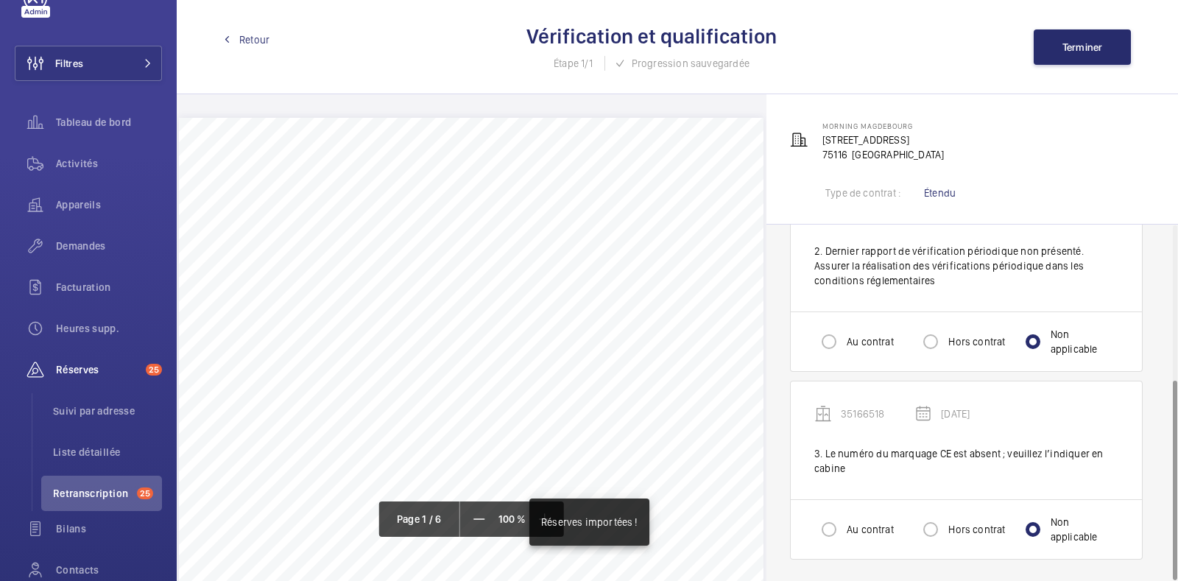
click at [246, 46] on span "Retour" at bounding box center [254, 39] width 30 height 15
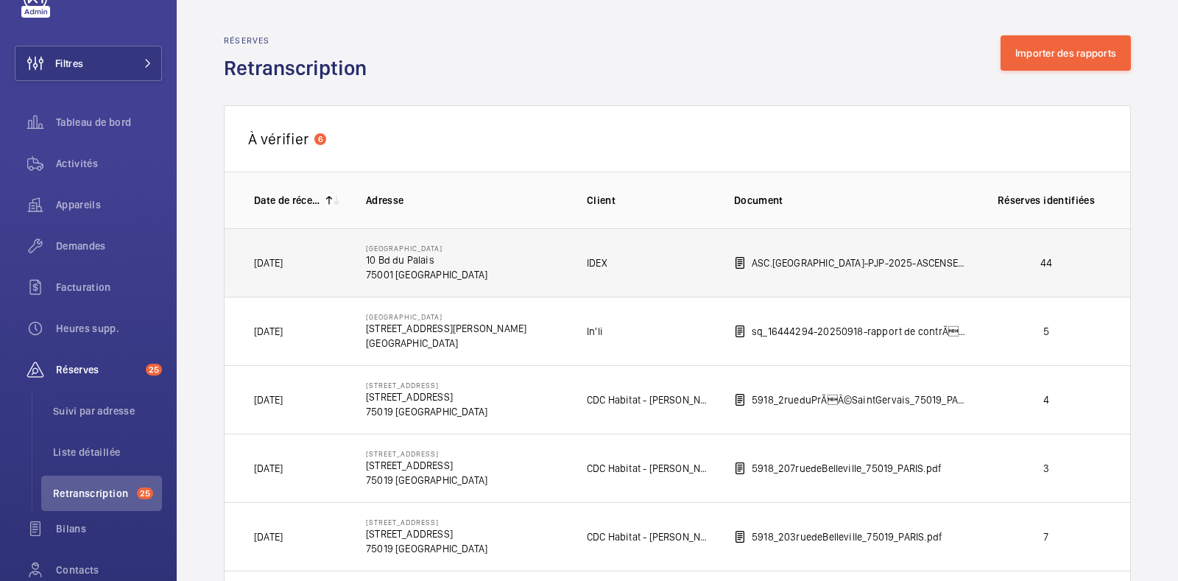
click at [475, 265] on td "[GEOGRAPHIC_DATA] [GEOGRAPHIC_DATA]" at bounding box center [452, 262] width 221 height 68
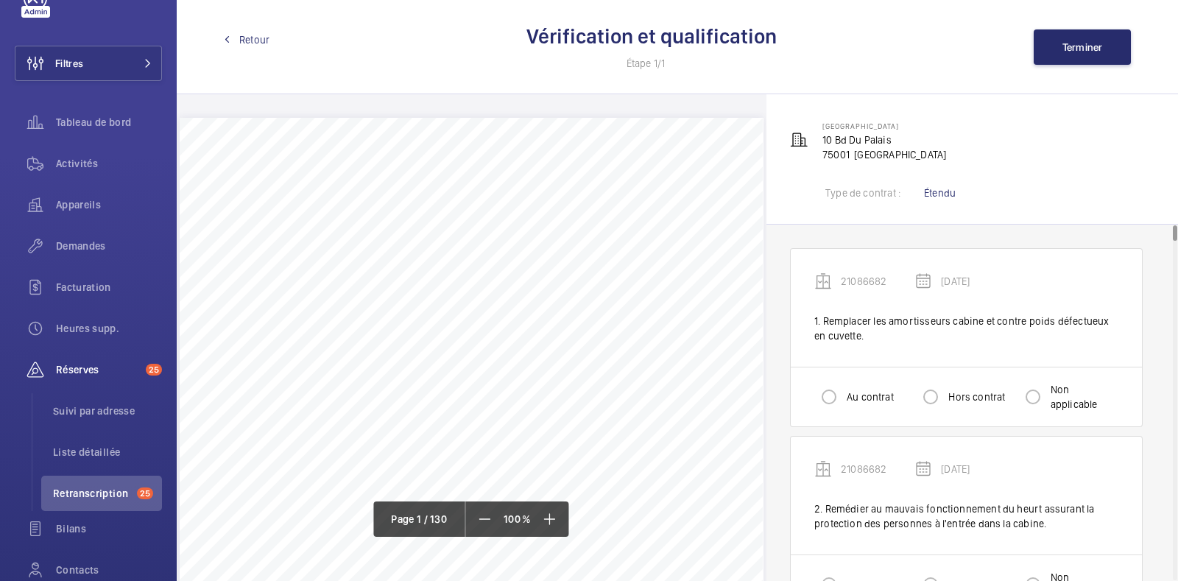
click at [956, 401] on label "Hors contrat" at bounding box center [975, 396] width 60 height 15
click at [945, 401] on input "Hors contrat" at bounding box center [930, 396] width 29 height 29
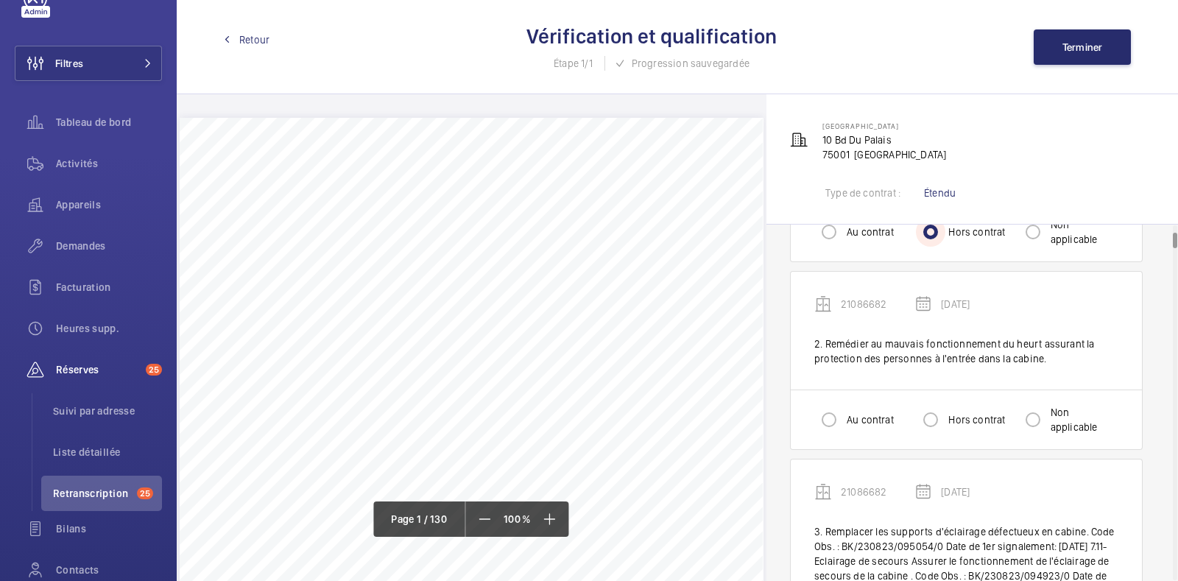
scroll to position [165, 0]
click at [877, 419] on label "Au contrat" at bounding box center [869, 419] width 50 height 15
click at [844, 419] on input "Au contrat" at bounding box center [828, 419] width 29 height 29
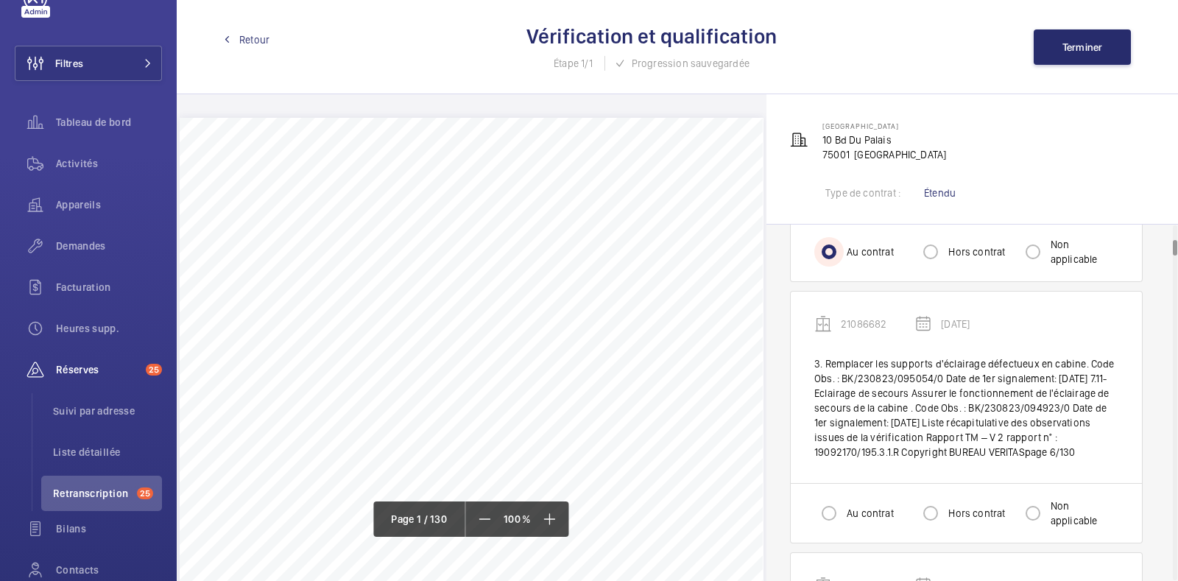
scroll to position [332, 0]
click at [953, 517] on label "Hors contrat" at bounding box center [975, 514] width 60 height 15
click at [945, 517] on input "Hors contrat" at bounding box center [930, 513] width 29 height 29
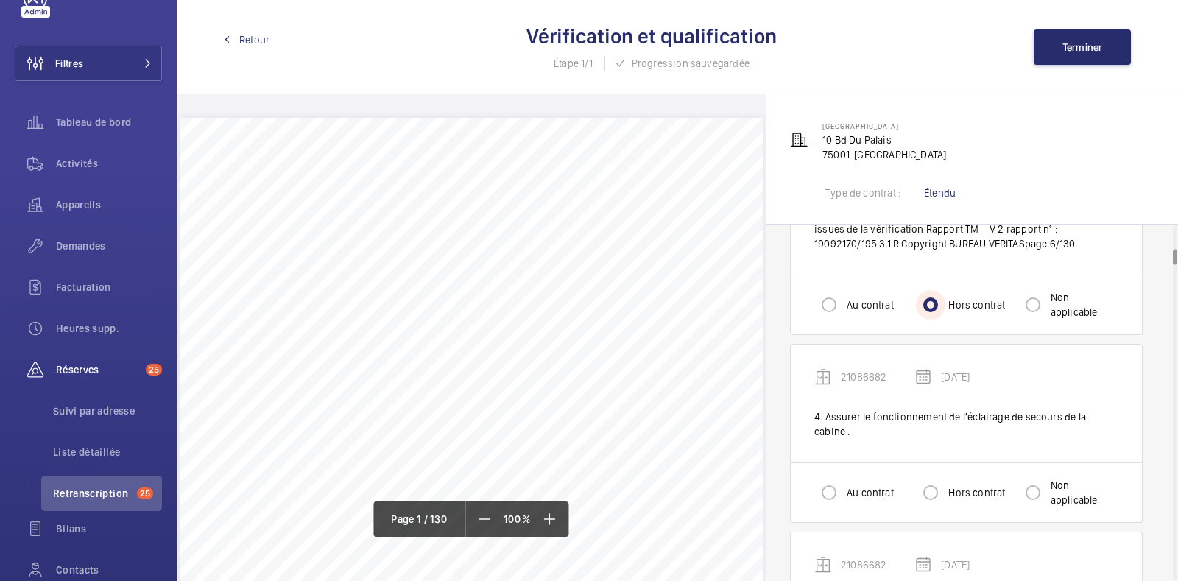
scroll to position [540, 0]
click at [946, 490] on div at bounding box center [930, 493] width 35 height 35
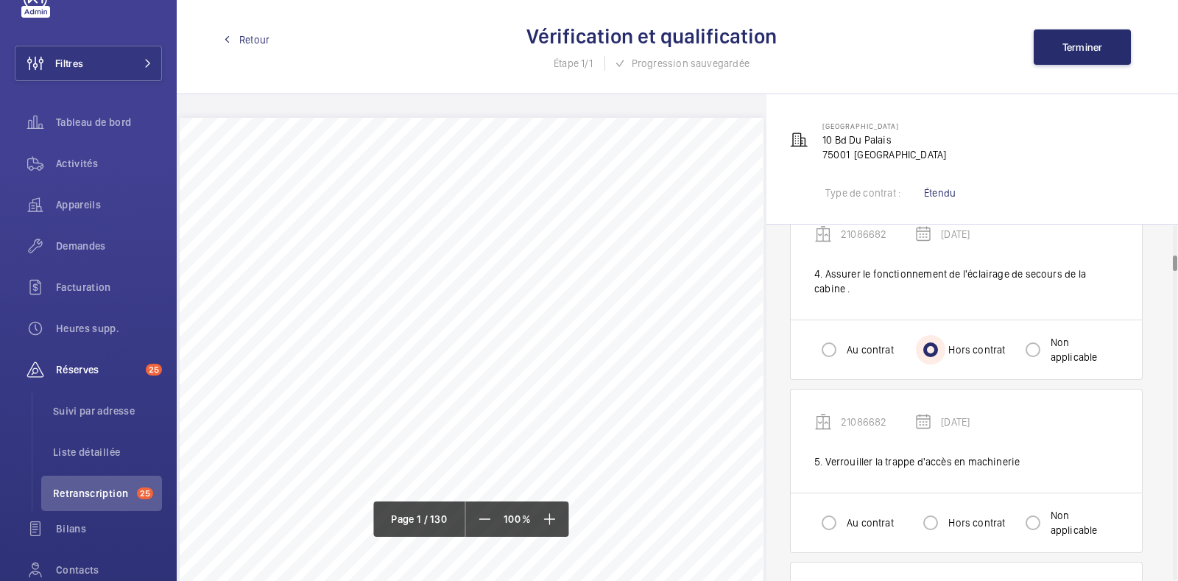
scroll to position [682, 0]
click at [937, 520] on input "Hors contrat" at bounding box center [930, 523] width 29 height 29
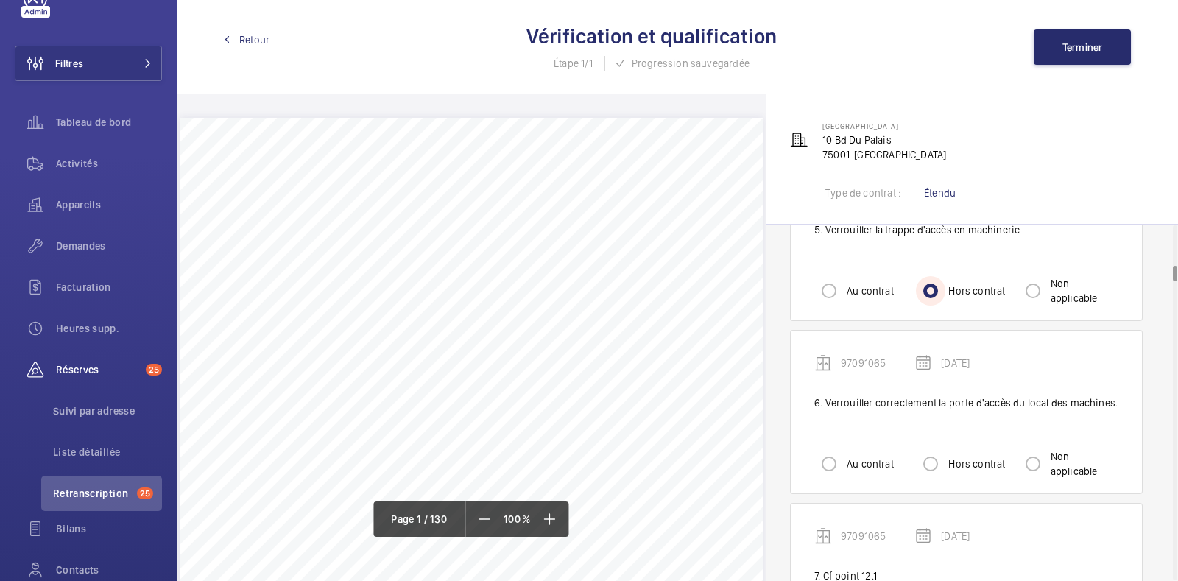
scroll to position [913, 0]
click at [945, 443] on div "Au contrat Hors contrat Non applicable" at bounding box center [966, 467] width 351 height 60
click at [942, 455] on input "Hors contrat" at bounding box center [930, 466] width 29 height 29
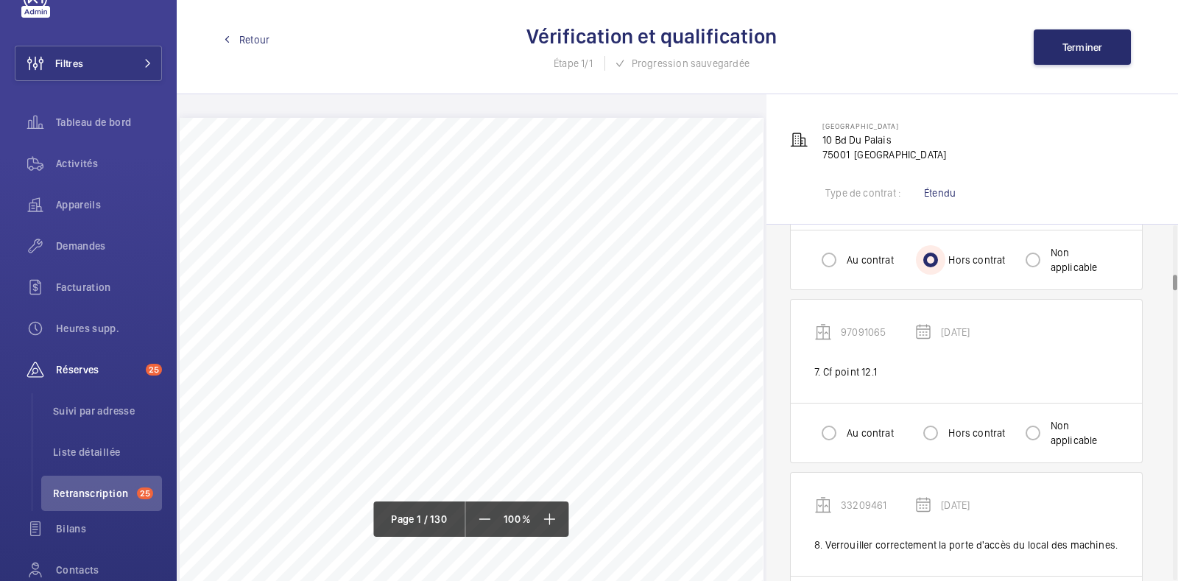
scroll to position [1121, 0]
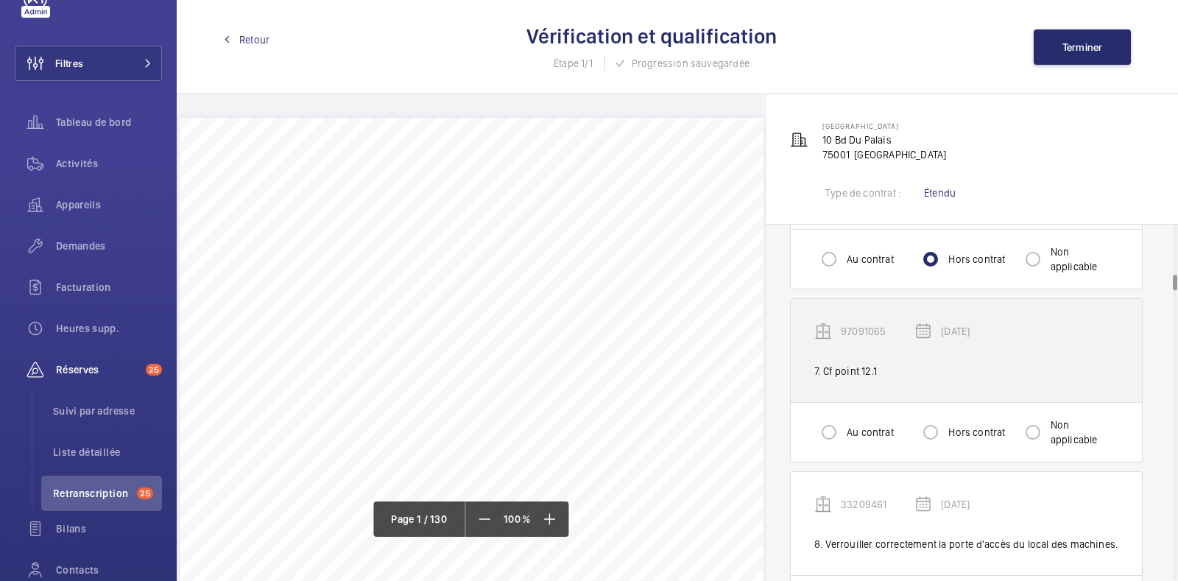
click at [858, 370] on div "7. Cf point 12.1" at bounding box center [966, 371] width 304 height 15
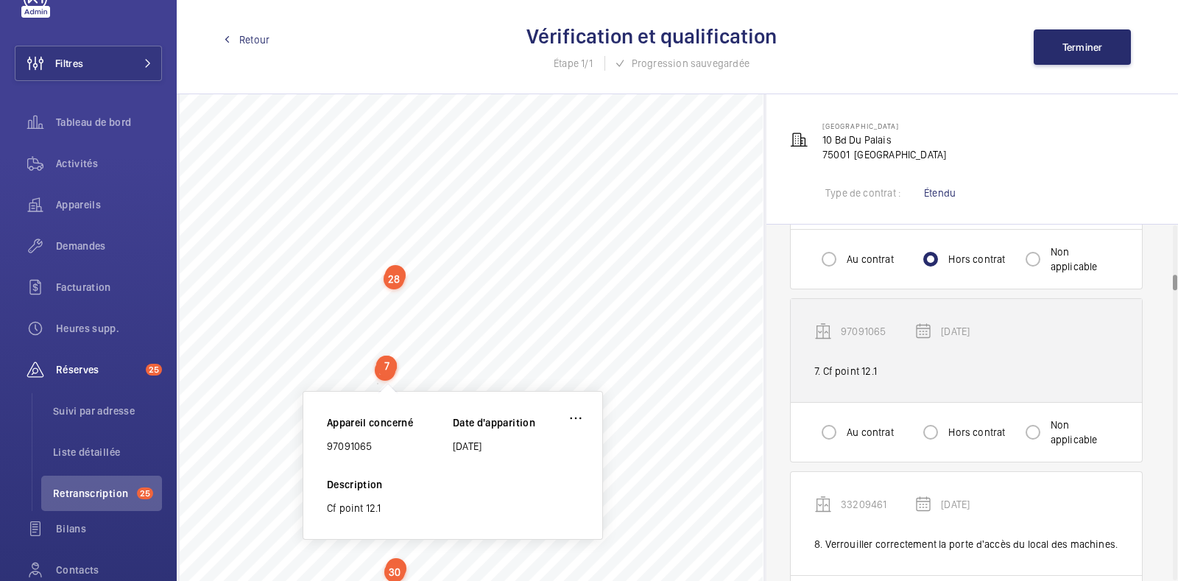
scroll to position [5202, 0]
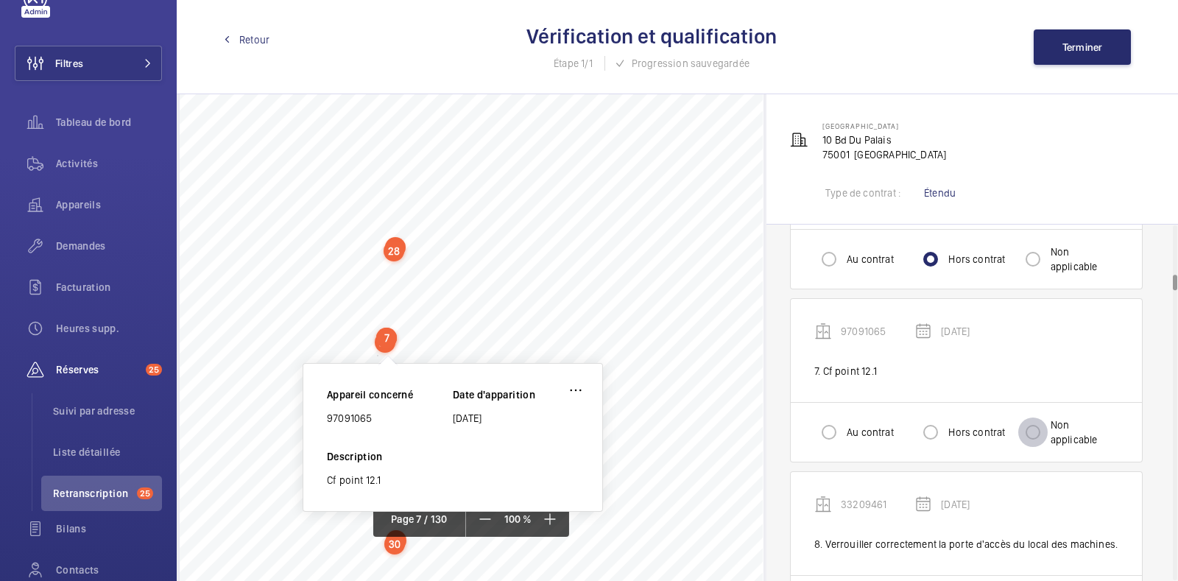
click at [1034, 440] on input "Non applicable" at bounding box center [1032, 431] width 29 height 29
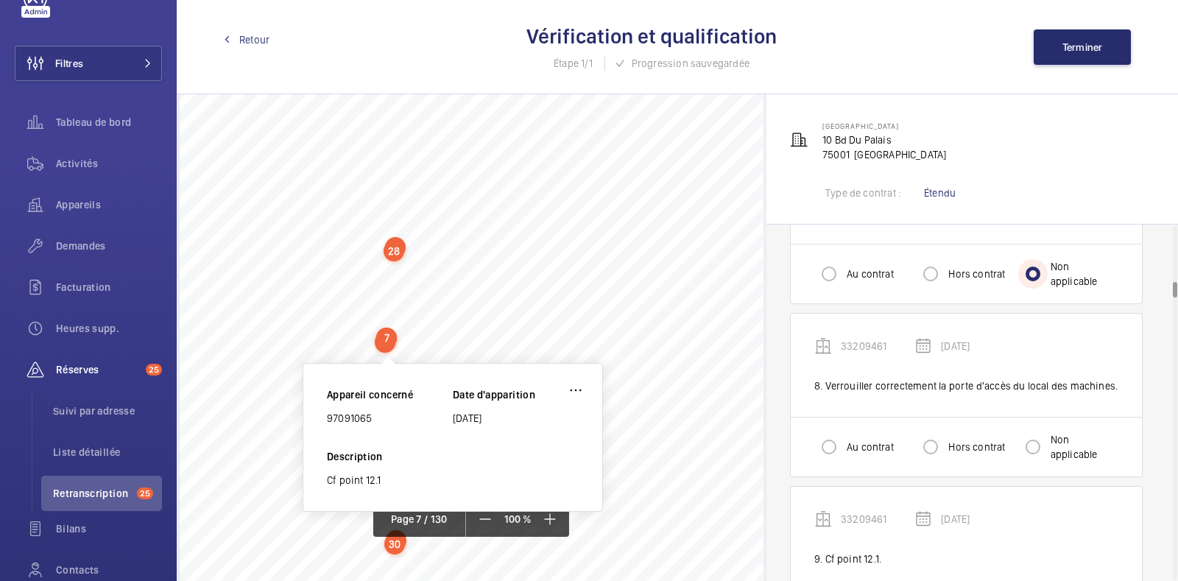
scroll to position [1280, 0]
click at [939, 442] on input "Hors contrat" at bounding box center [930, 445] width 29 height 29
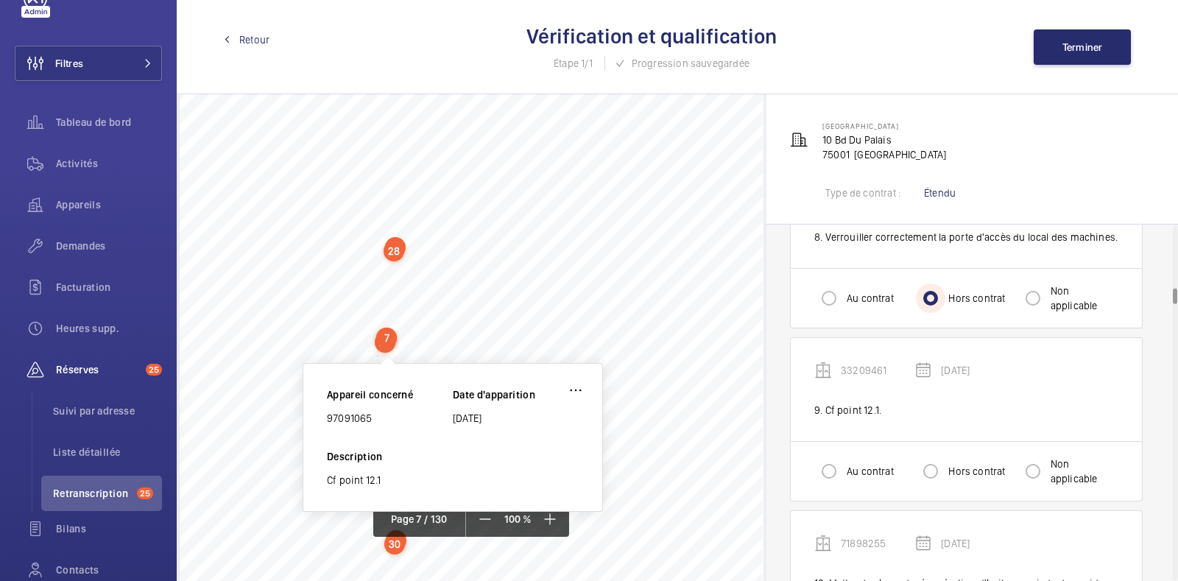
scroll to position [1428, 0]
click at [1029, 466] on input "Non applicable" at bounding box center [1032, 470] width 29 height 29
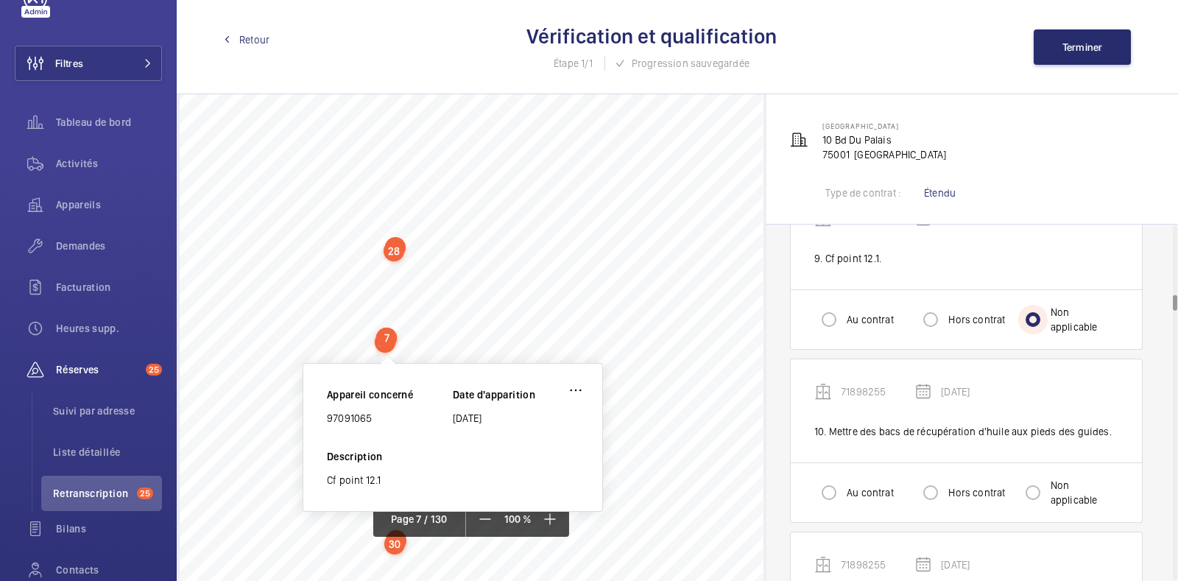
scroll to position [1582, 0]
click at [927, 484] on input "Hors contrat" at bounding box center [930, 489] width 29 height 29
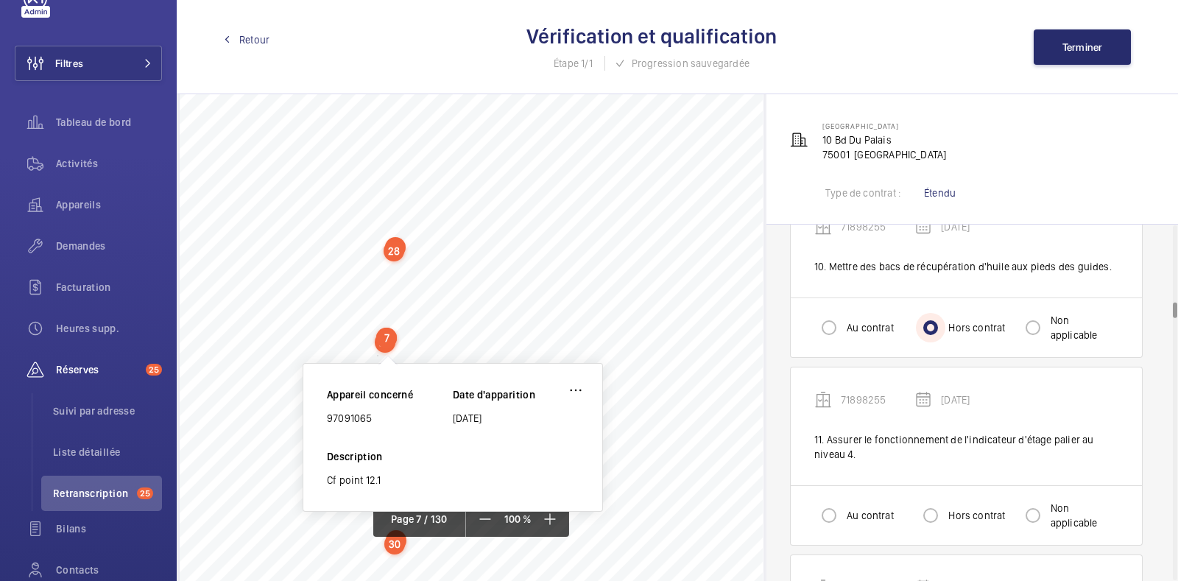
scroll to position [1744, 0]
click at [924, 512] on input "Hors contrat" at bounding box center [930, 515] width 29 height 29
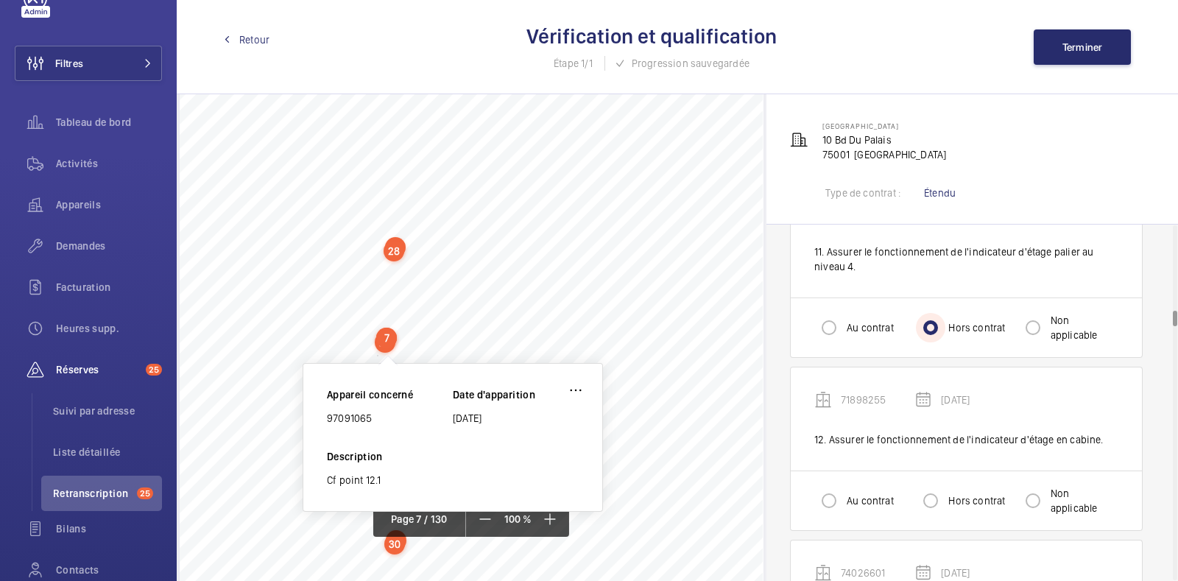
scroll to position [1932, 0]
click at [931, 500] on input "Hors contrat" at bounding box center [930, 500] width 29 height 29
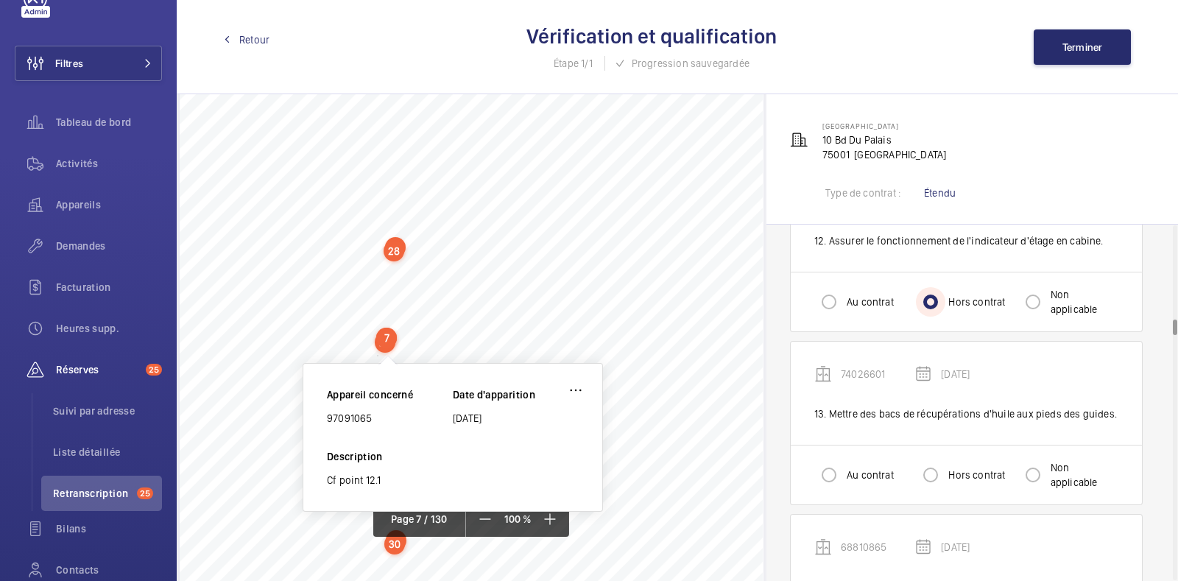
scroll to position [2131, 0]
click at [936, 465] on input "Hors contrat" at bounding box center [930, 474] width 29 height 29
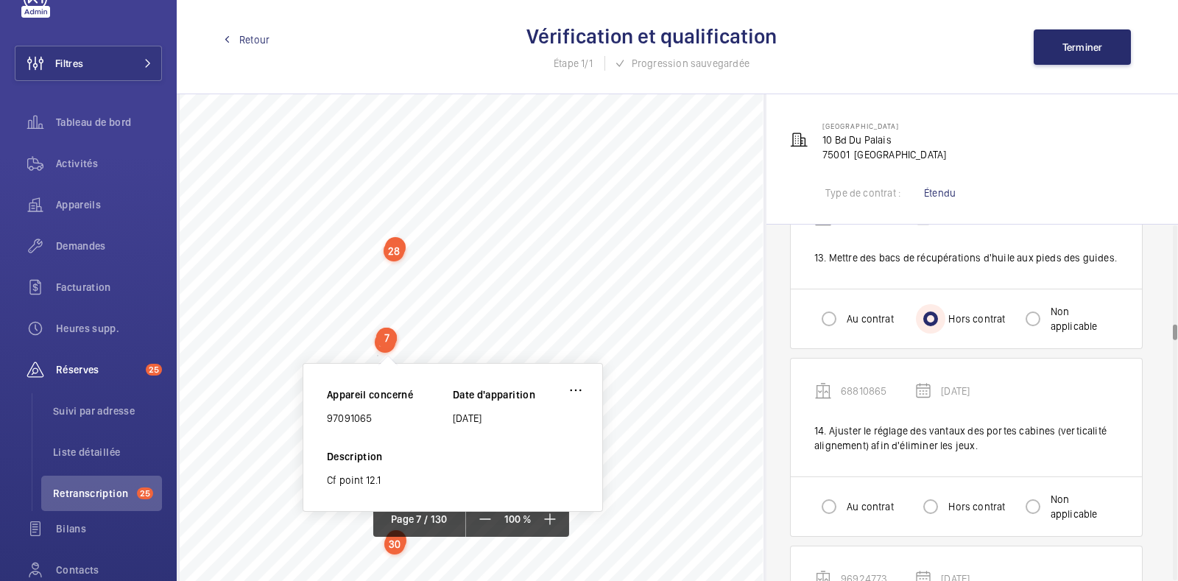
scroll to position [2302, 0]
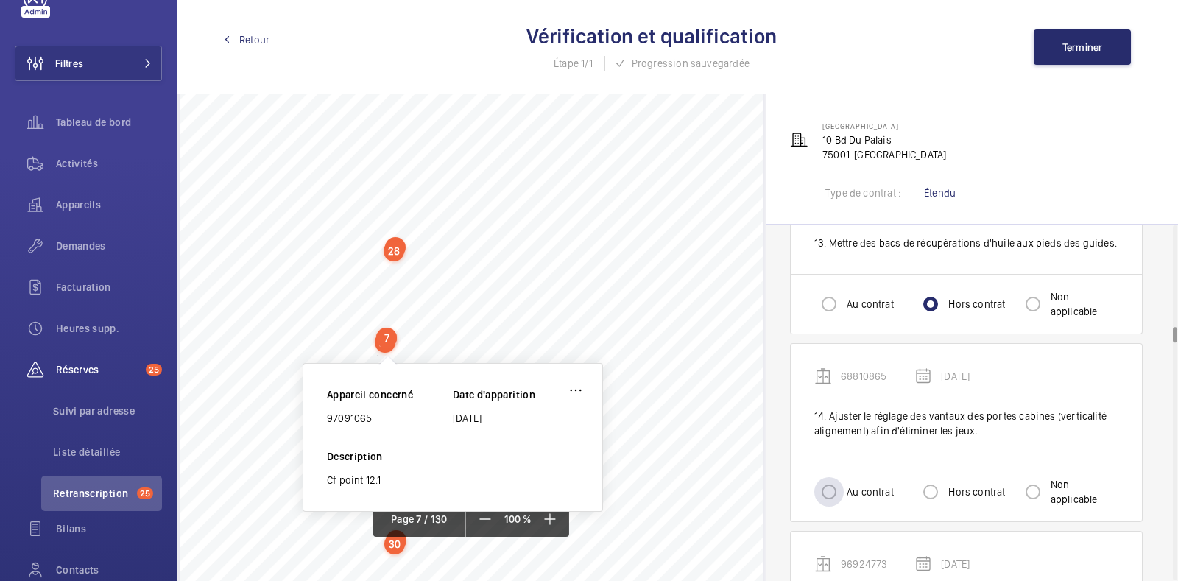
click at [853, 484] on label "Au contrat" at bounding box center [869, 491] width 50 height 15
click at [844, 483] on input "Au contrat" at bounding box center [828, 491] width 29 height 29
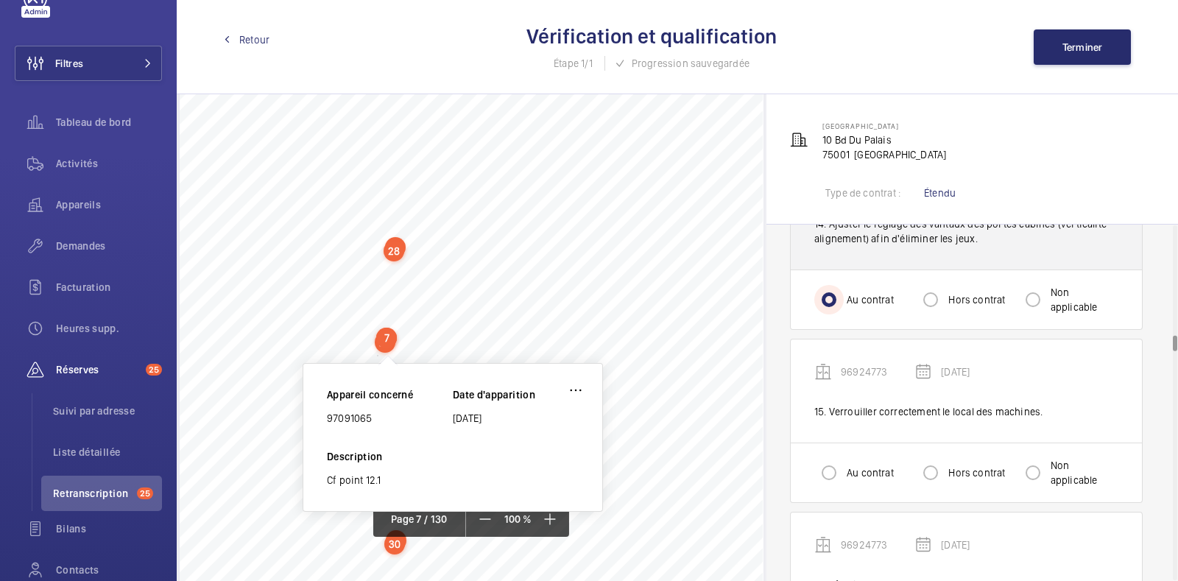
scroll to position [2494, 0]
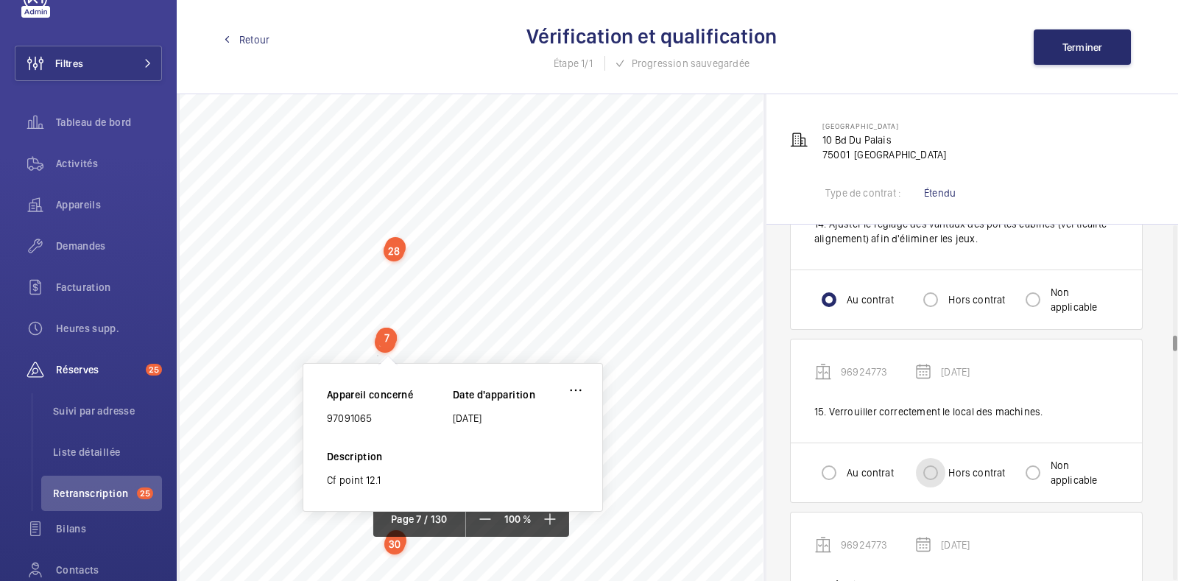
click at [928, 473] on input "Hors contrat" at bounding box center [930, 472] width 29 height 29
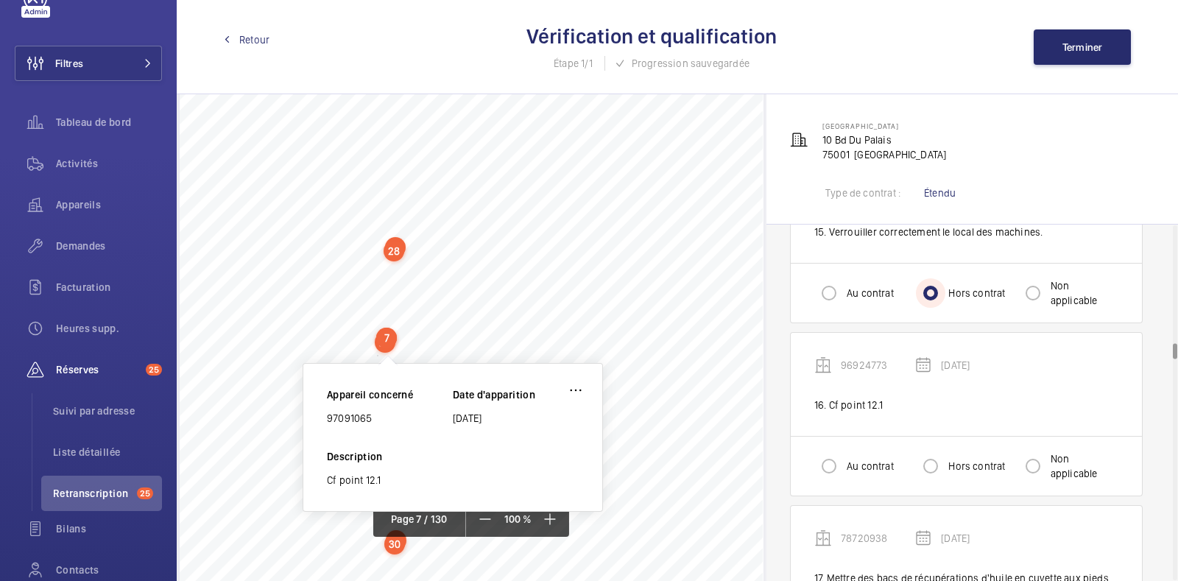
scroll to position [2672, 0]
click at [1068, 453] on div "Non applicable" at bounding box center [1068, 467] width 100 height 29
click at [1014, 464] on mat-radio-button "Hors contrat" at bounding box center [966, 467] width 100 height 29
click at [1038, 467] on input "Non applicable" at bounding box center [1032, 467] width 29 height 29
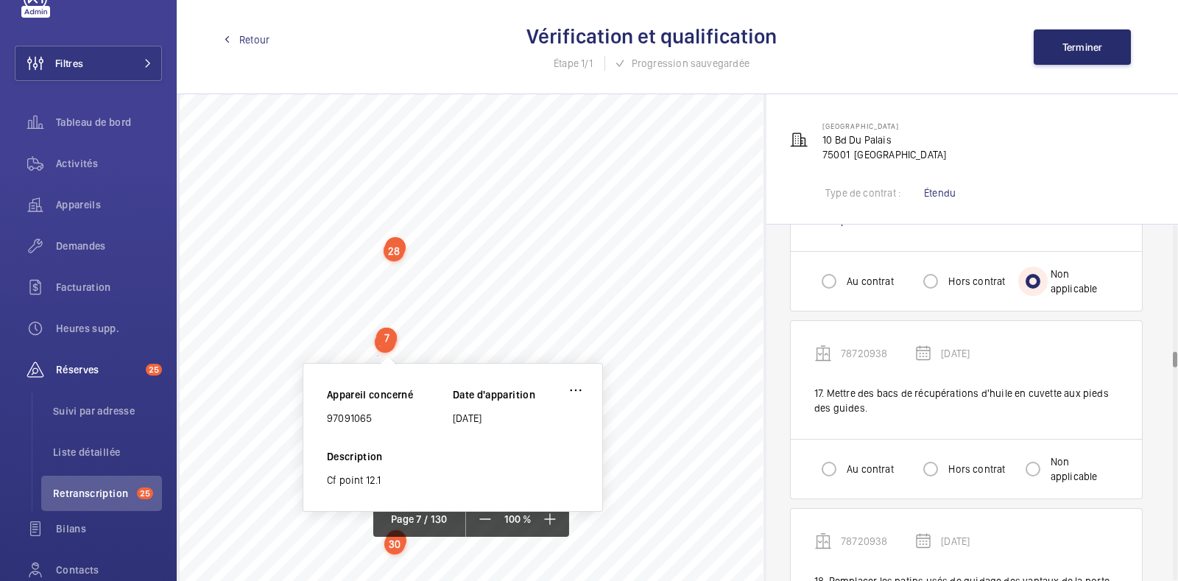
scroll to position [2861, 0]
click at [937, 458] on input "Hors contrat" at bounding box center [930, 465] width 29 height 29
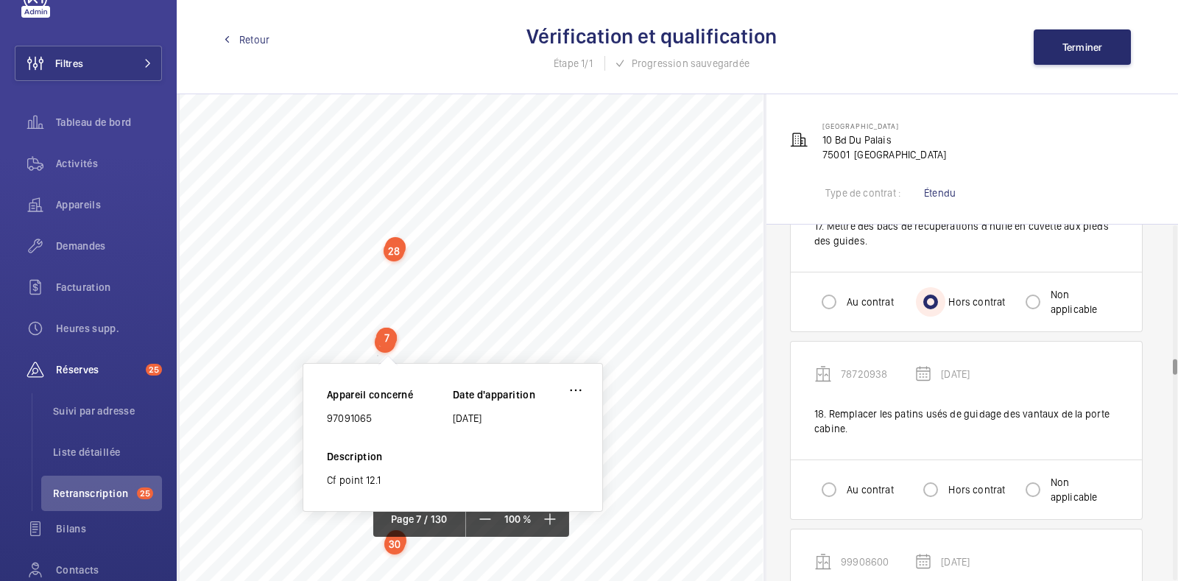
scroll to position [3025, 0]
click at [847, 484] on label "Au contrat" at bounding box center [869, 489] width 50 height 15
click at [844, 484] on input "Au contrat" at bounding box center [828, 489] width 29 height 29
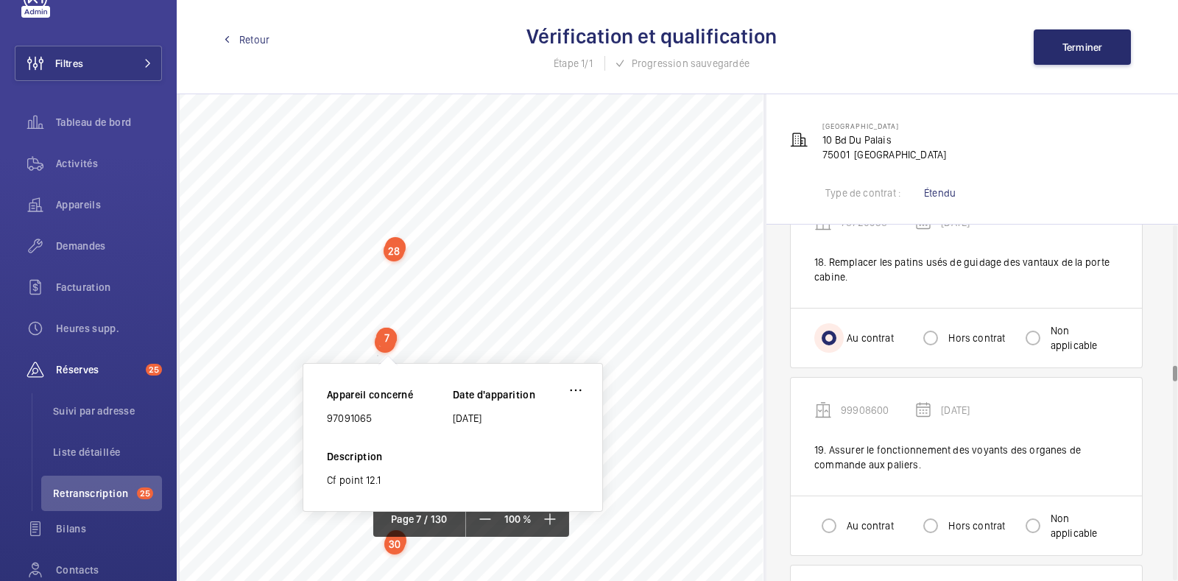
scroll to position [3180, 0]
click at [865, 515] on label "Au contrat" at bounding box center [869, 522] width 50 height 15
click at [844, 512] on input "Au contrat" at bounding box center [828, 522] width 29 height 29
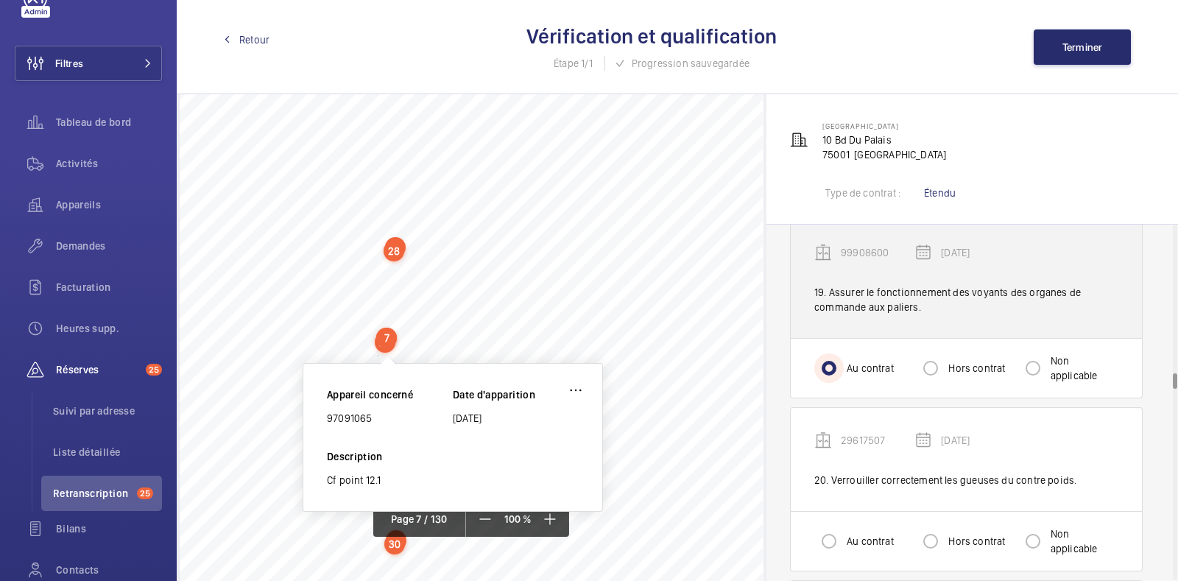
scroll to position [3351, 0]
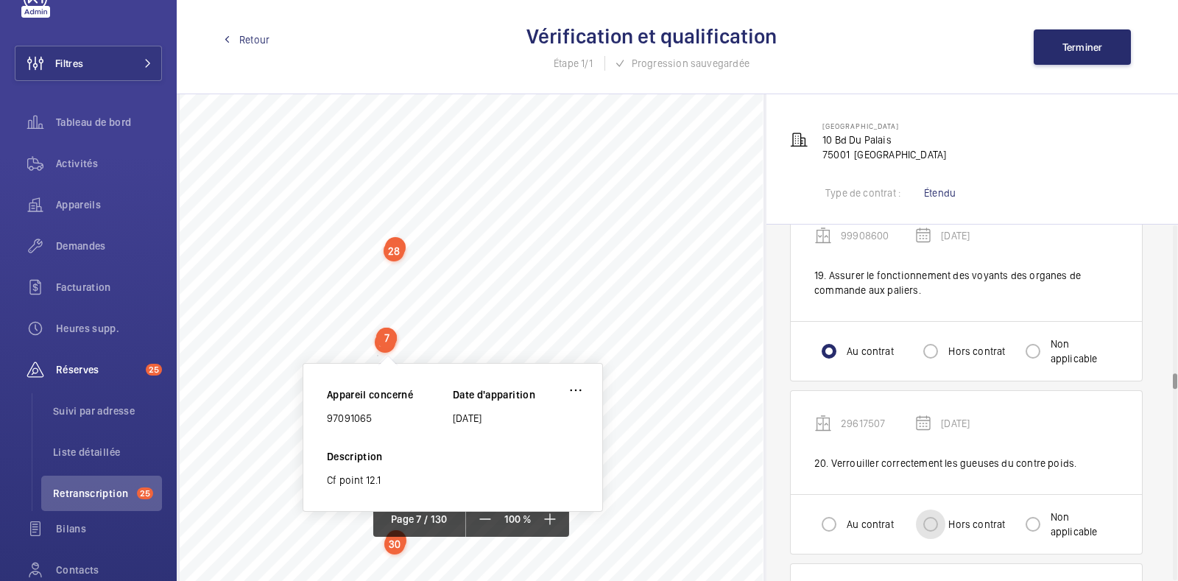
click at [934, 512] on input "Hors contrat" at bounding box center [930, 523] width 29 height 29
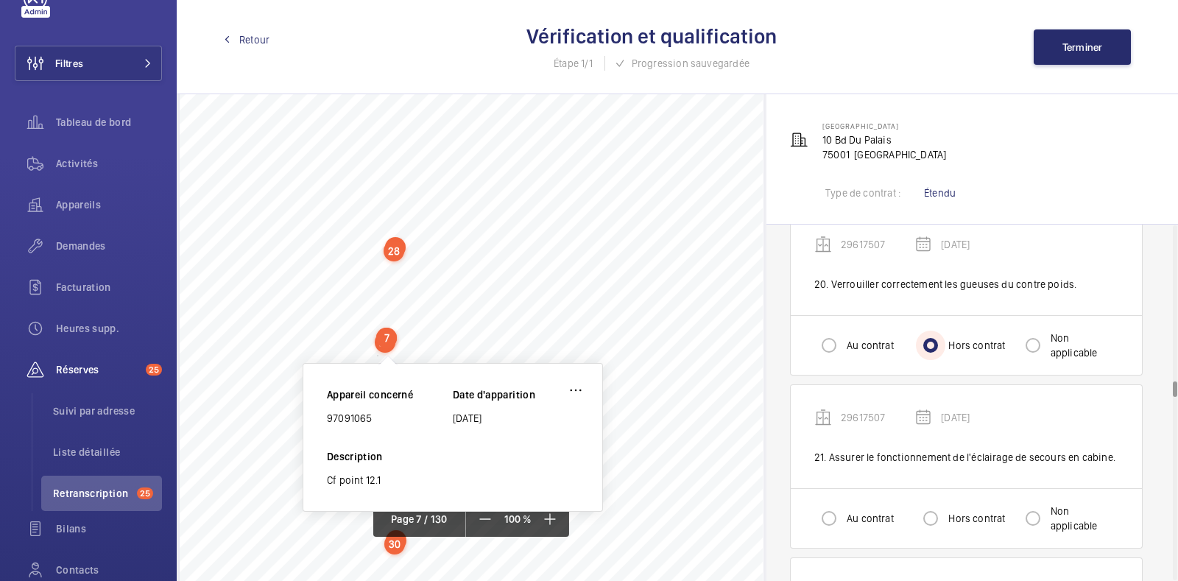
scroll to position [3528, 0]
click at [939, 513] on input "Hors contrat" at bounding box center [930, 520] width 29 height 29
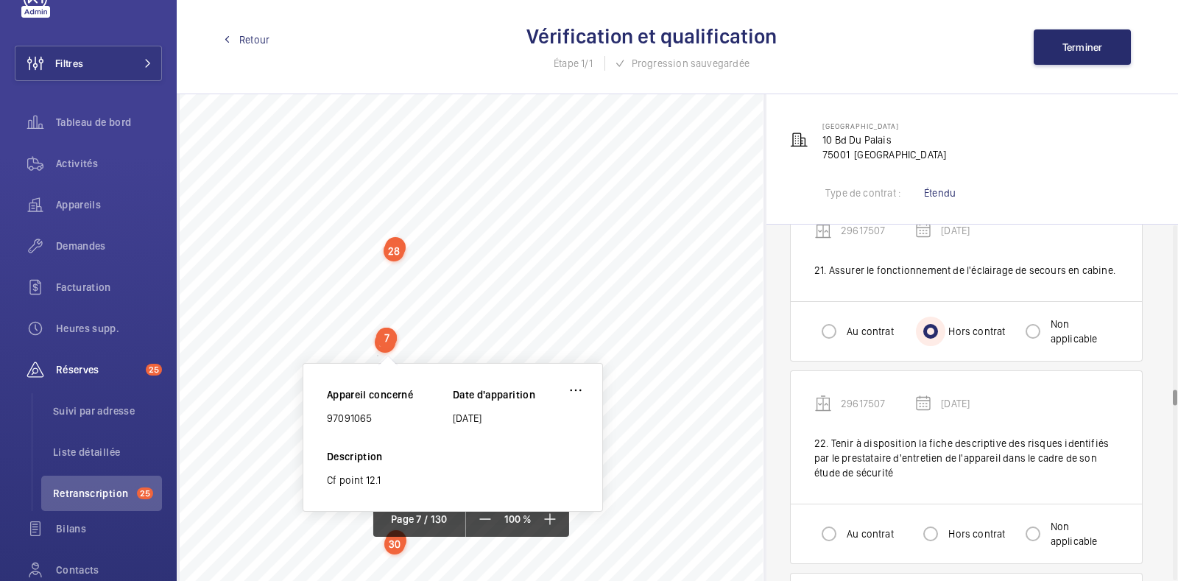
scroll to position [3722, 0]
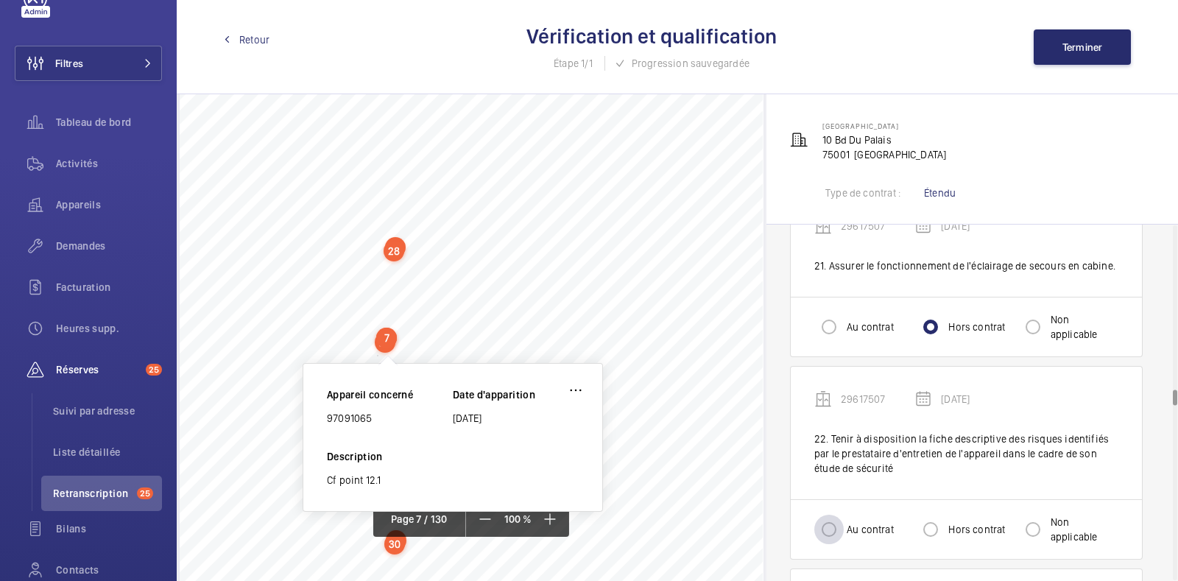
click at [844, 526] on div at bounding box center [828, 529] width 35 height 35
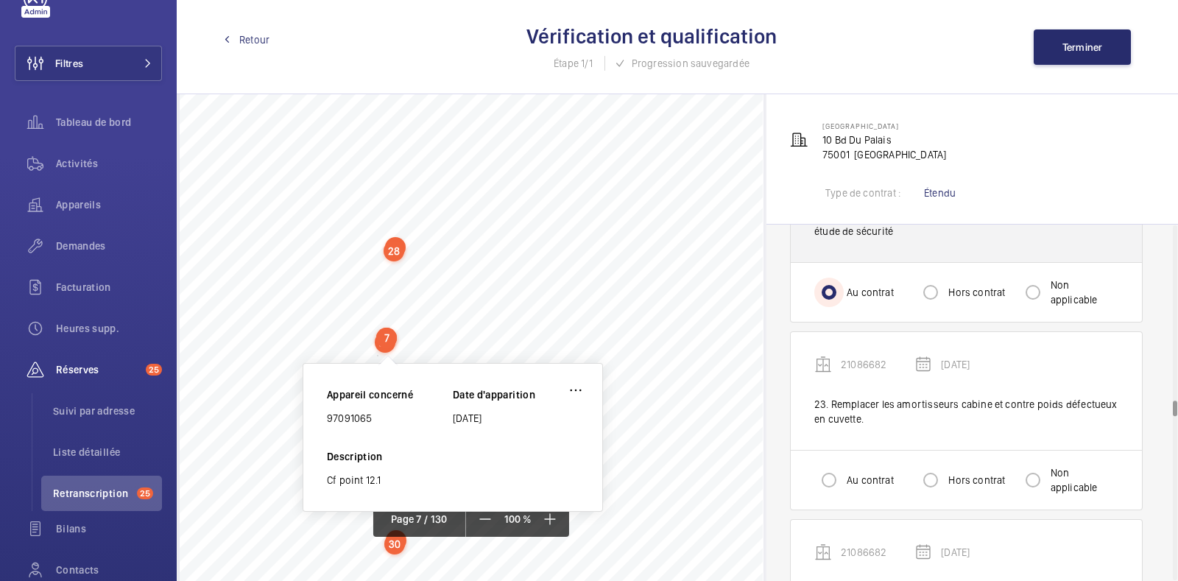
scroll to position [3966, 0]
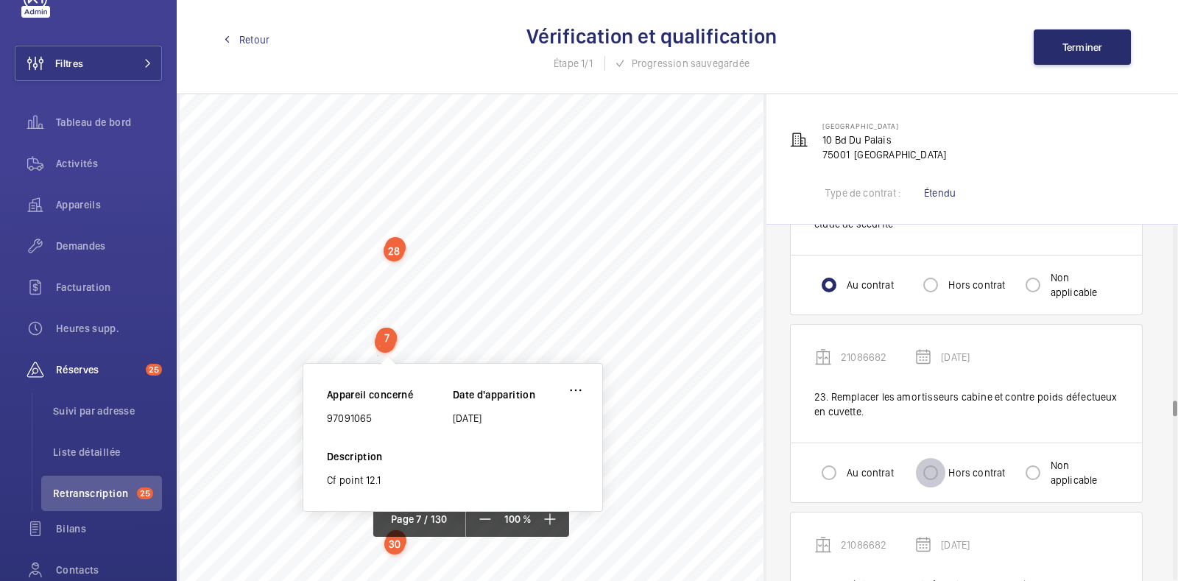
click at [934, 466] on input "Hors contrat" at bounding box center [930, 472] width 29 height 29
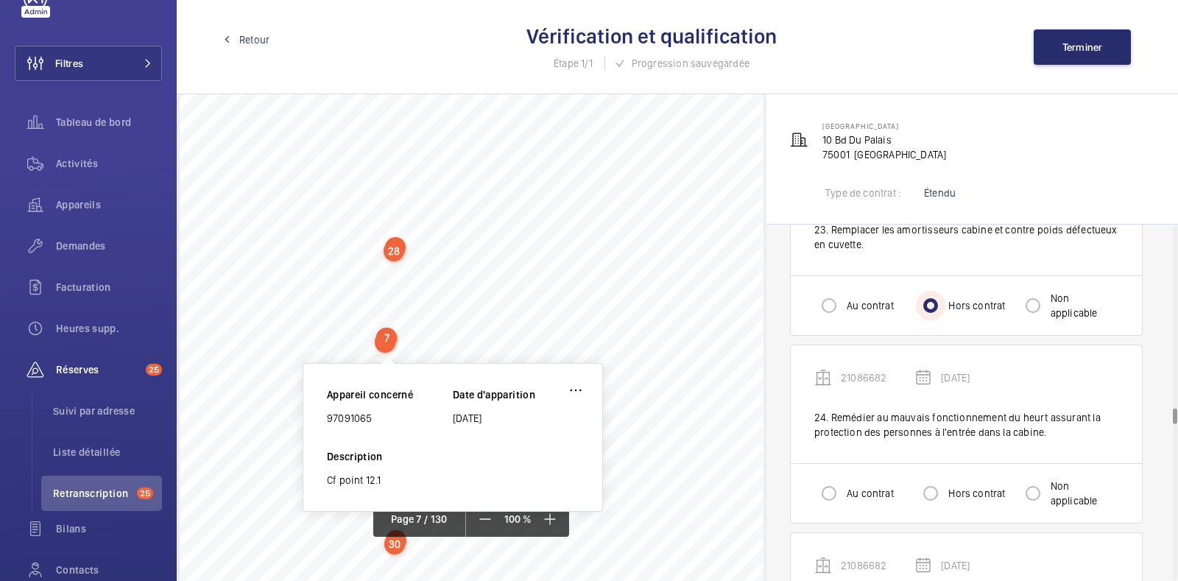
scroll to position [4145, 0]
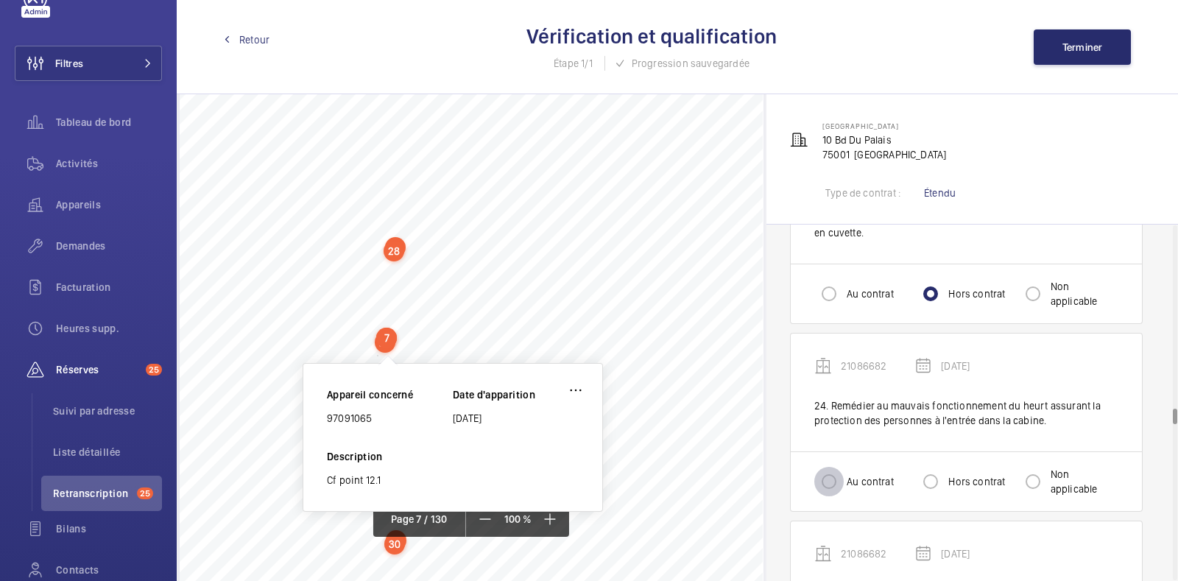
click at [826, 481] on input "Au contrat" at bounding box center [828, 481] width 29 height 29
click at [950, 476] on label "Hors contrat" at bounding box center [975, 481] width 60 height 15
click at [945, 476] on input "Hors contrat" at bounding box center [930, 481] width 29 height 29
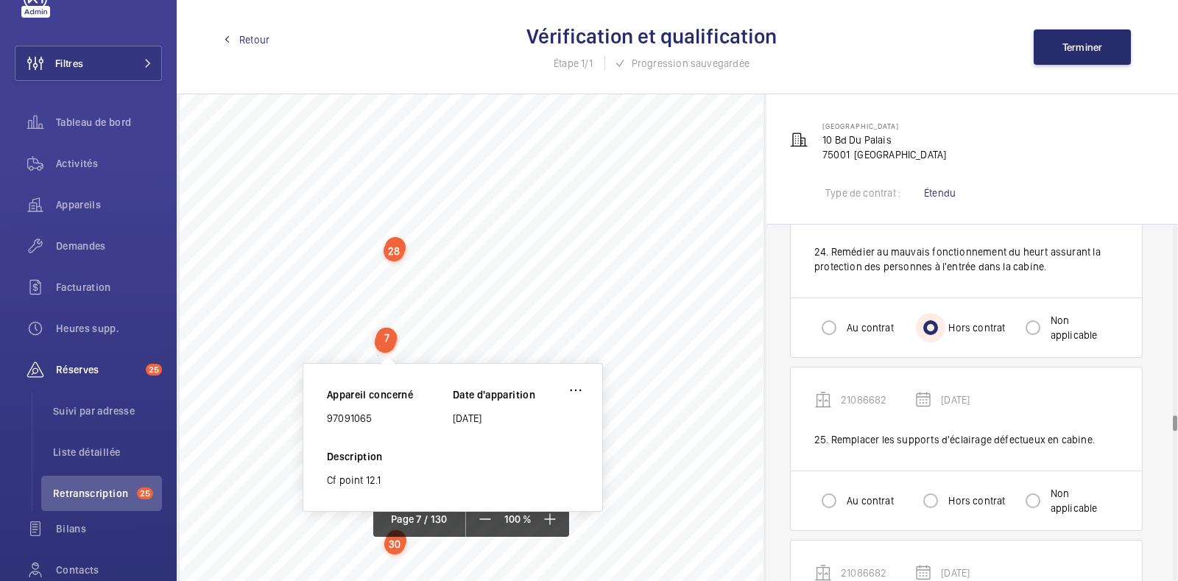
scroll to position [4297, 0]
click at [843, 315] on input "Au contrat" at bounding box center [828, 329] width 29 height 29
click at [927, 498] on input "Hors contrat" at bounding box center [930, 502] width 29 height 29
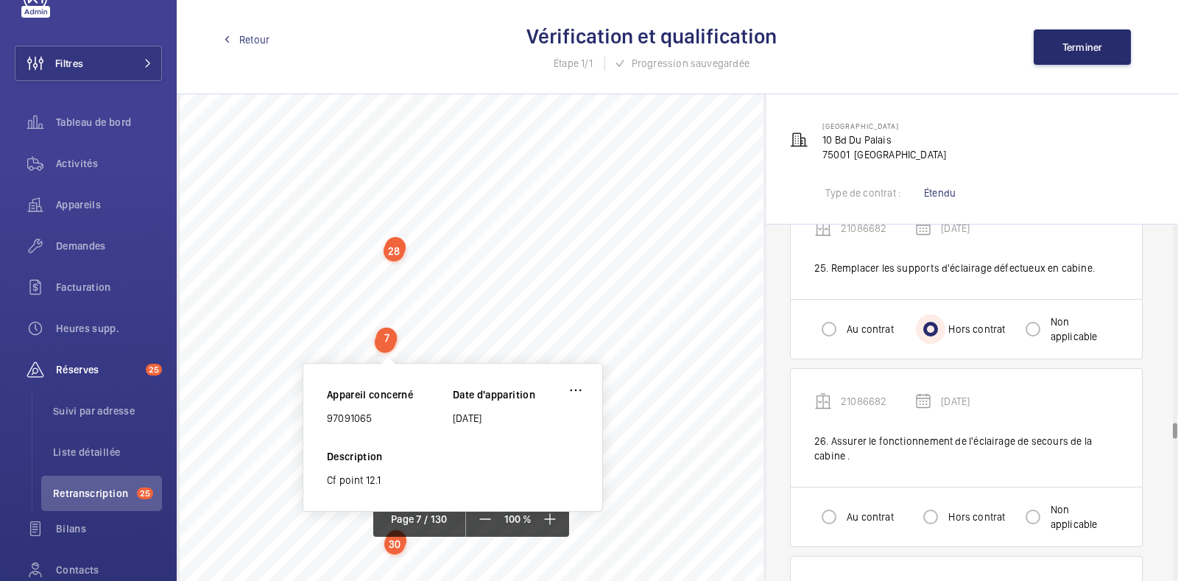
scroll to position [4470, 0]
click at [925, 517] on input "Hors contrat" at bounding box center [930, 516] width 29 height 29
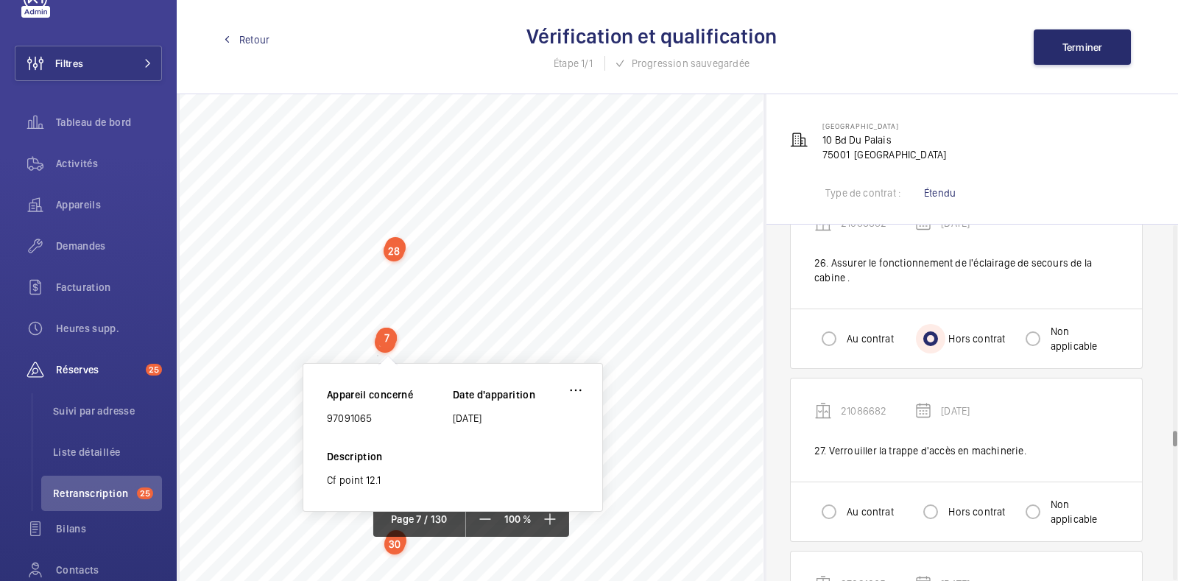
scroll to position [4649, 0]
click at [932, 507] on input "Hors contrat" at bounding box center [930, 511] width 29 height 29
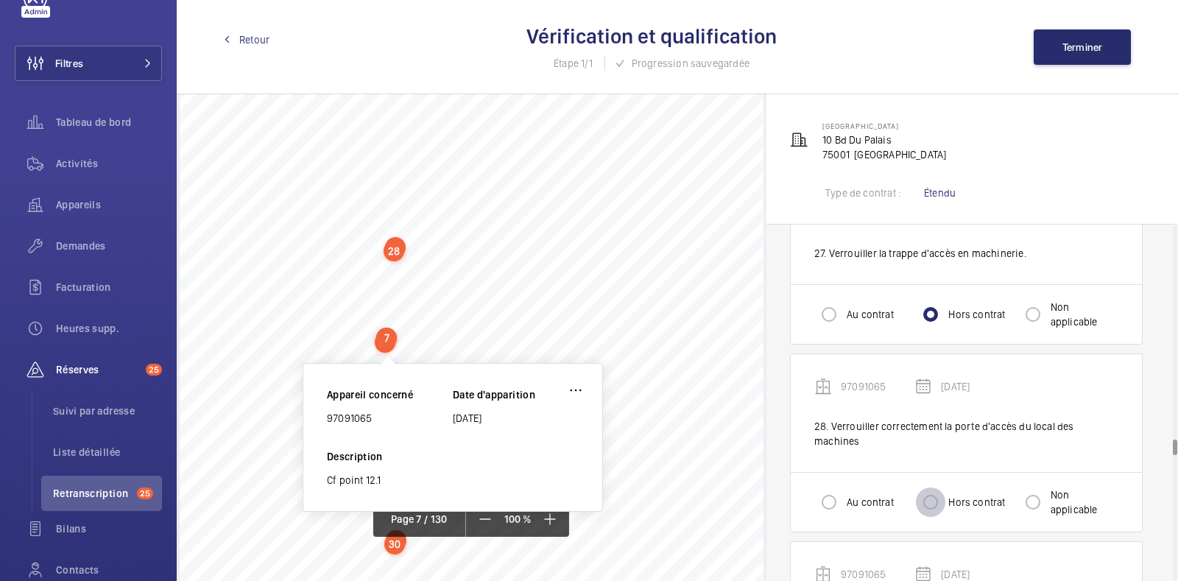
click at [935, 487] on input "Hors contrat" at bounding box center [930, 501] width 29 height 29
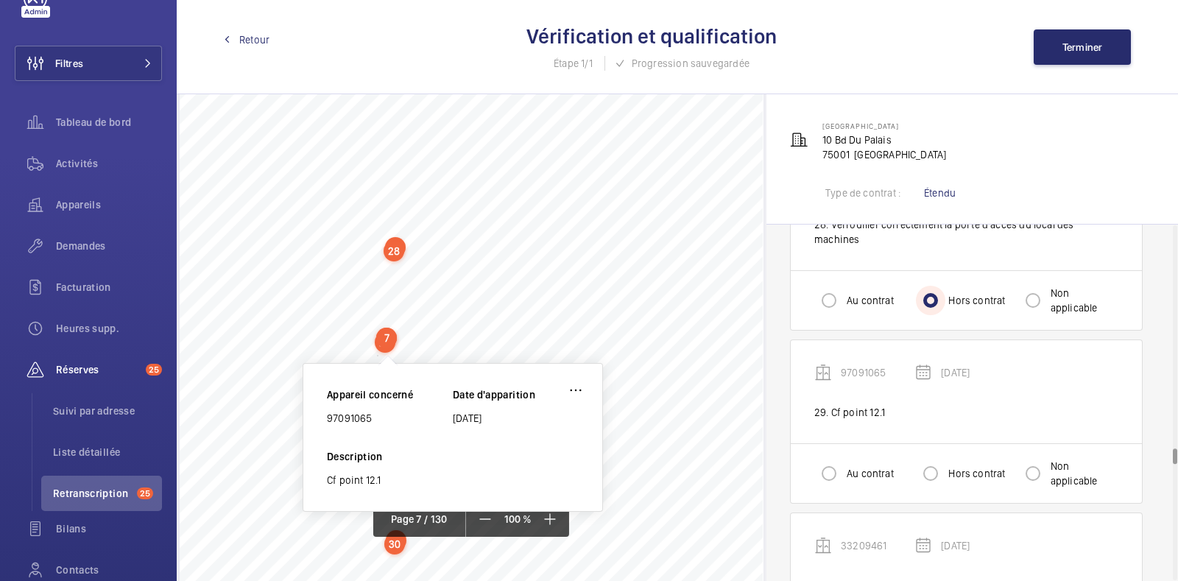
scroll to position [5048, 0]
click at [1042, 458] on input "Non applicable" at bounding box center [1032, 472] width 29 height 29
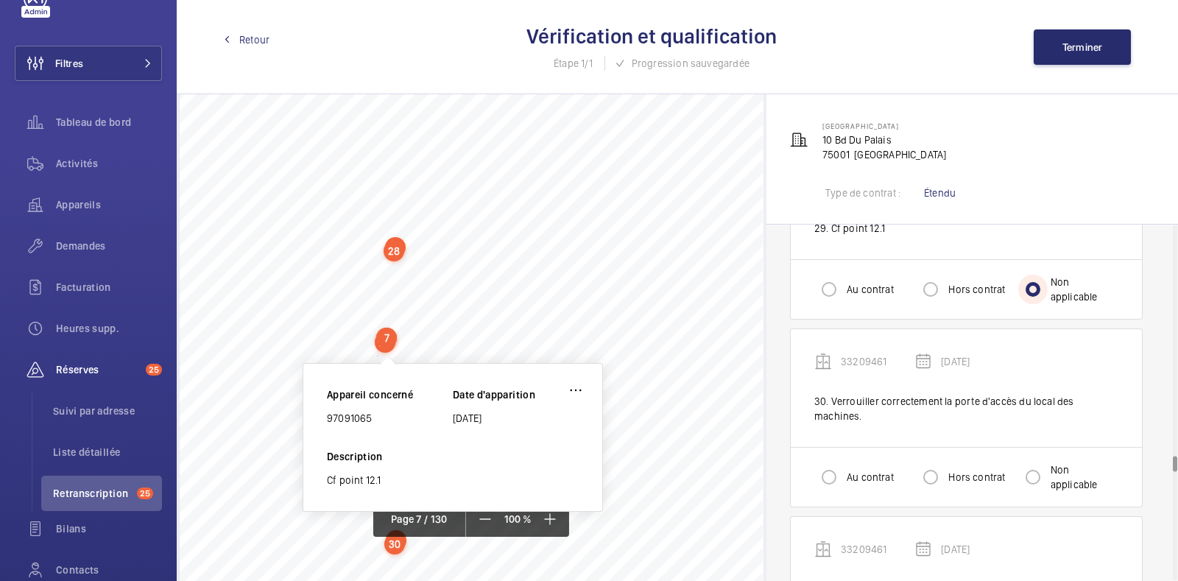
scroll to position [5234, 0]
click at [955, 460] on div "Hors contrat" at bounding box center [960, 474] width 89 height 29
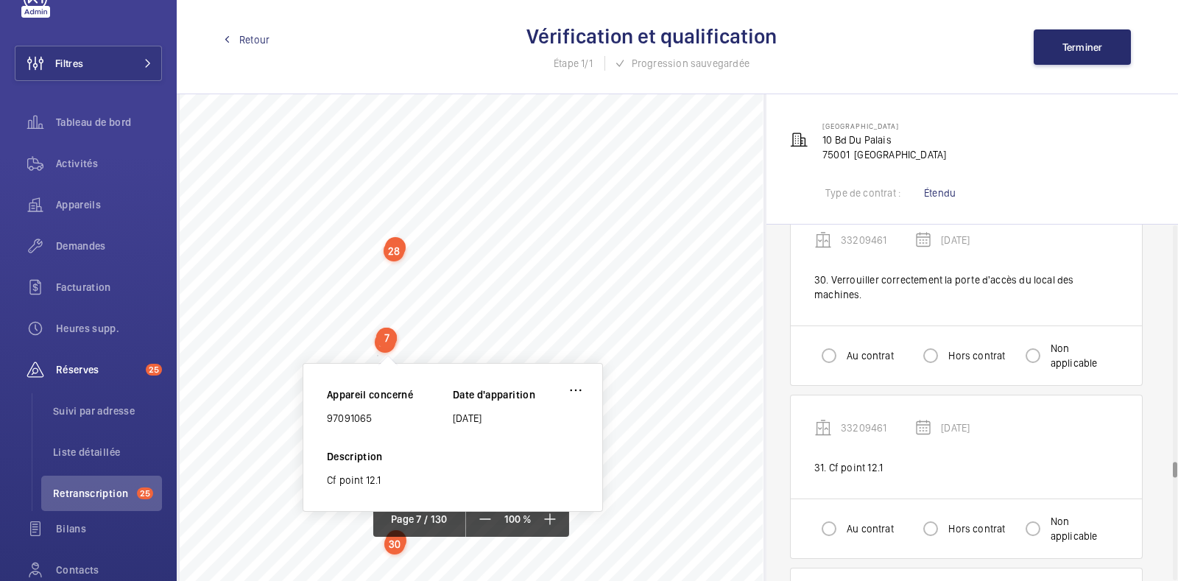
scroll to position [5352, 0]
click at [931, 342] on input "Hors contrat" at bounding box center [930, 356] width 29 height 29
click at [1040, 515] on input "Non applicable" at bounding box center [1032, 529] width 29 height 29
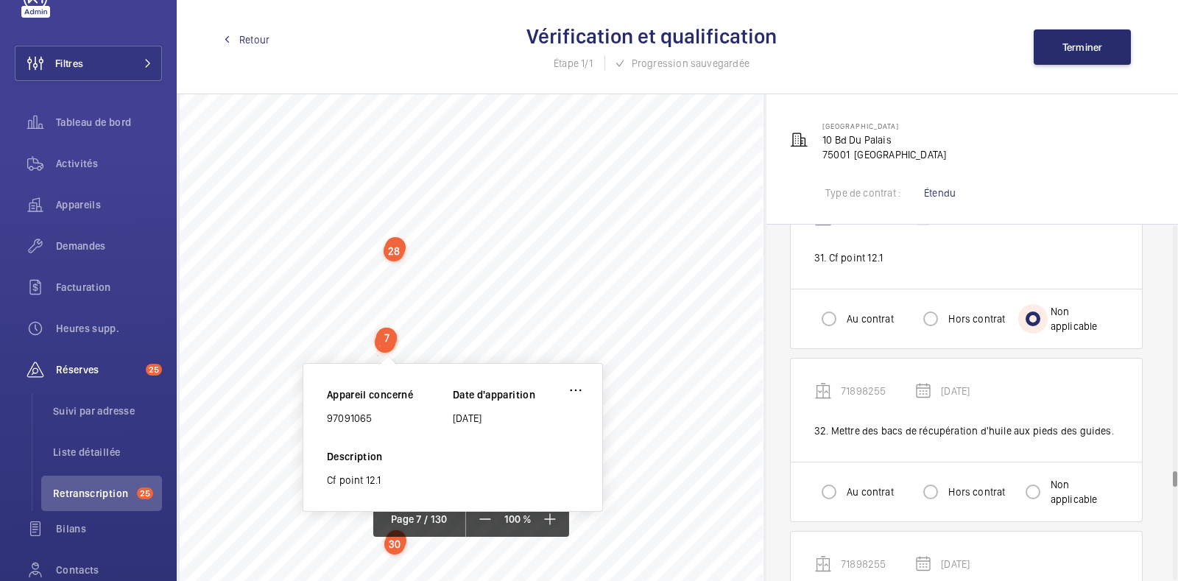
scroll to position [5571, 0]
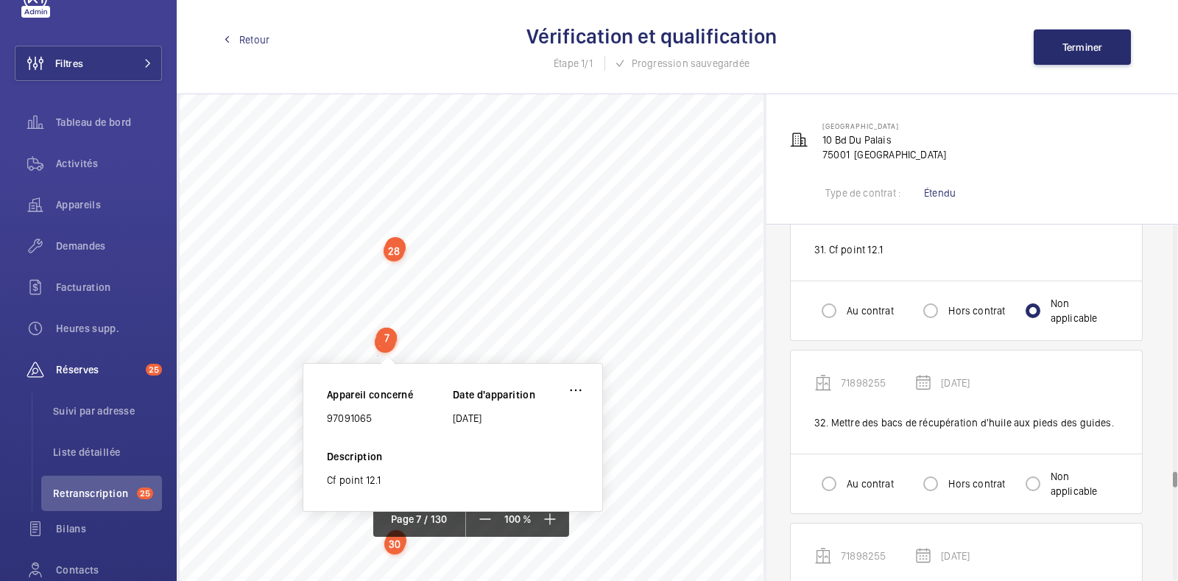
click at [953, 473] on div "Au contrat Hors contrat Non applicable" at bounding box center [966, 484] width 351 height 60
click at [928, 469] on input "Hors contrat" at bounding box center [930, 483] width 29 height 29
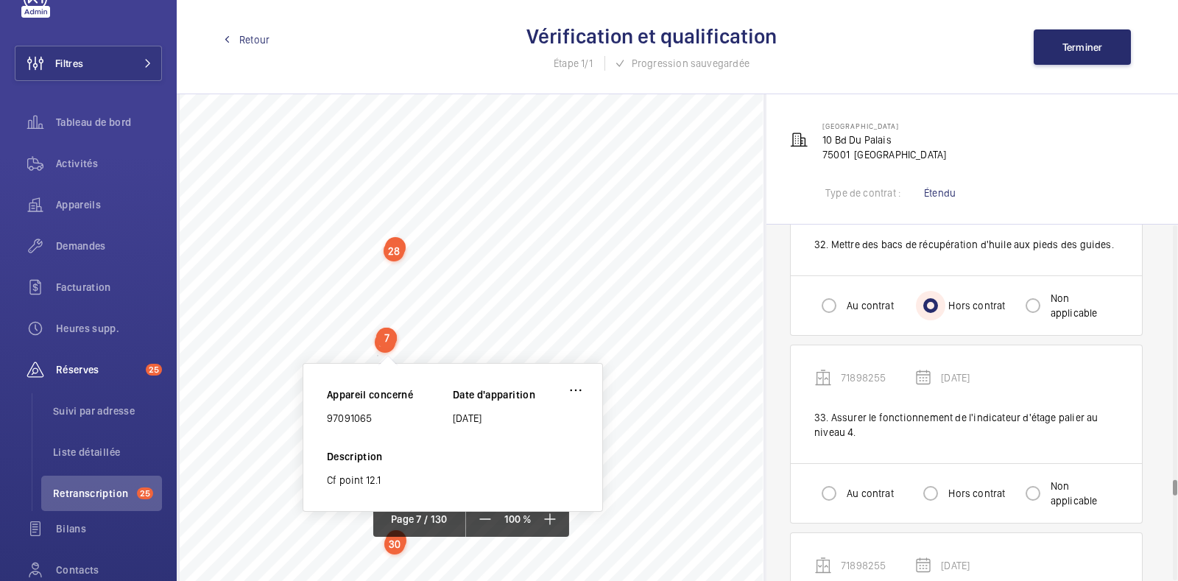
scroll to position [5764, 0]
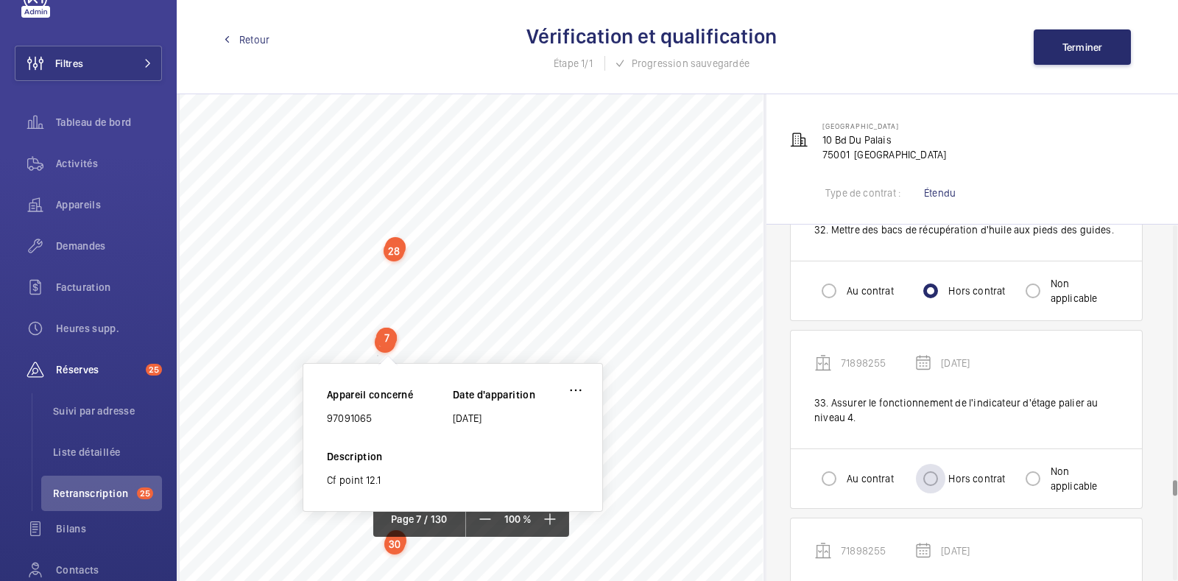
click at [965, 471] on label "Hors contrat" at bounding box center [975, 478] width 60 height 15
click at [945, 464] on input "Hors contrat" at bounding box center [930, 478] width 29 height 29
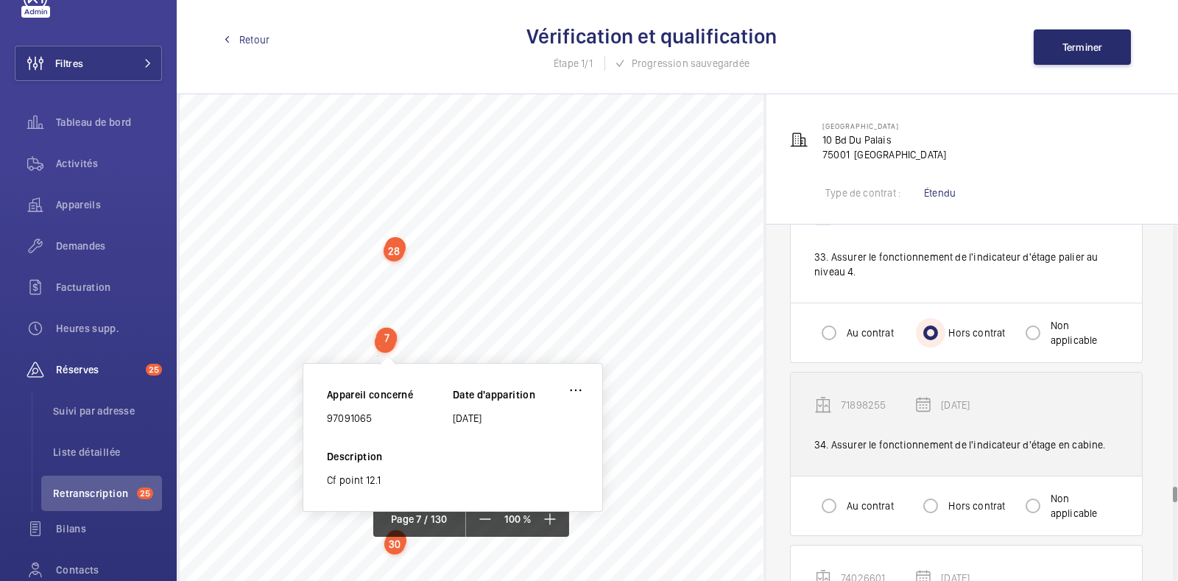
scroll to position [5911, 0]
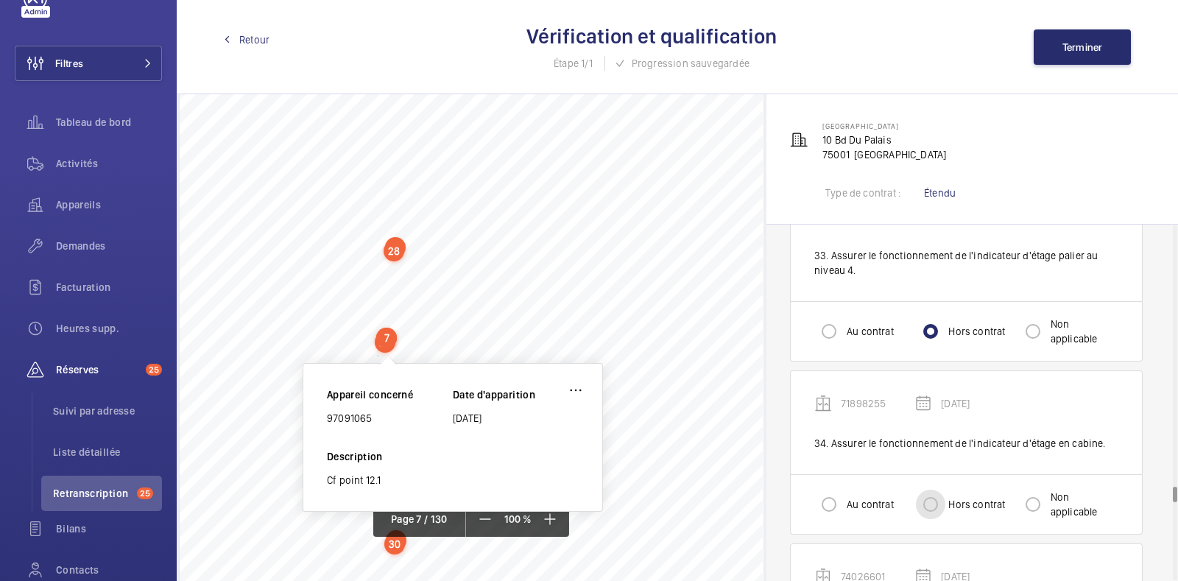
click at [937, 490] on input "Hors contrat" at bounding box center [930, 504] width 29 height 29
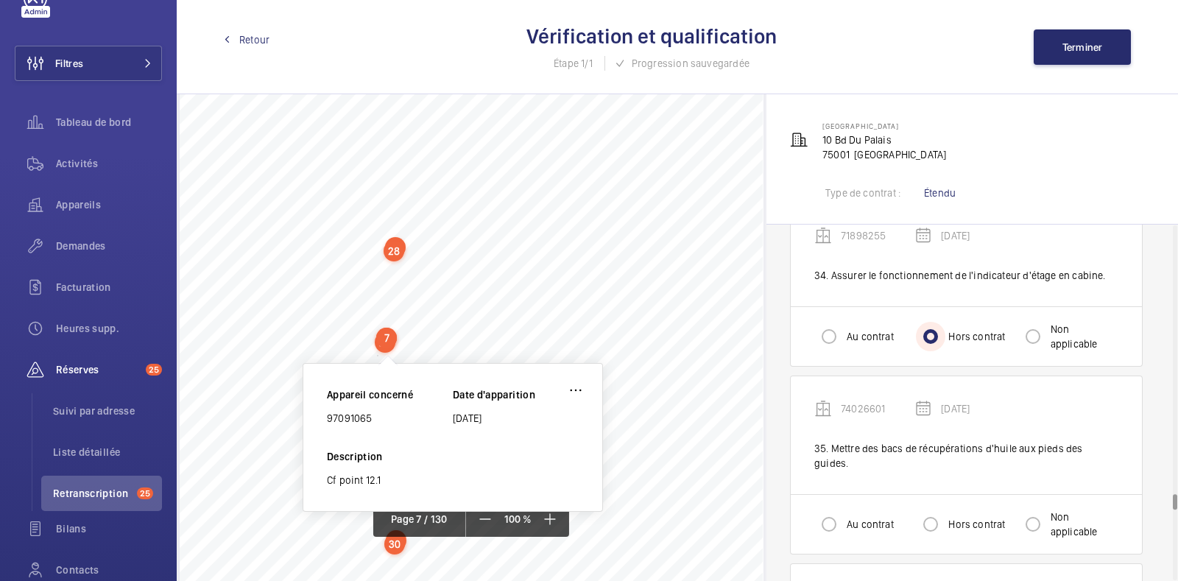
scroll to position [6082, 0]
click at [931, 507] on input "Hors contrat" at bounding box center [930, 521] width 29 height 29
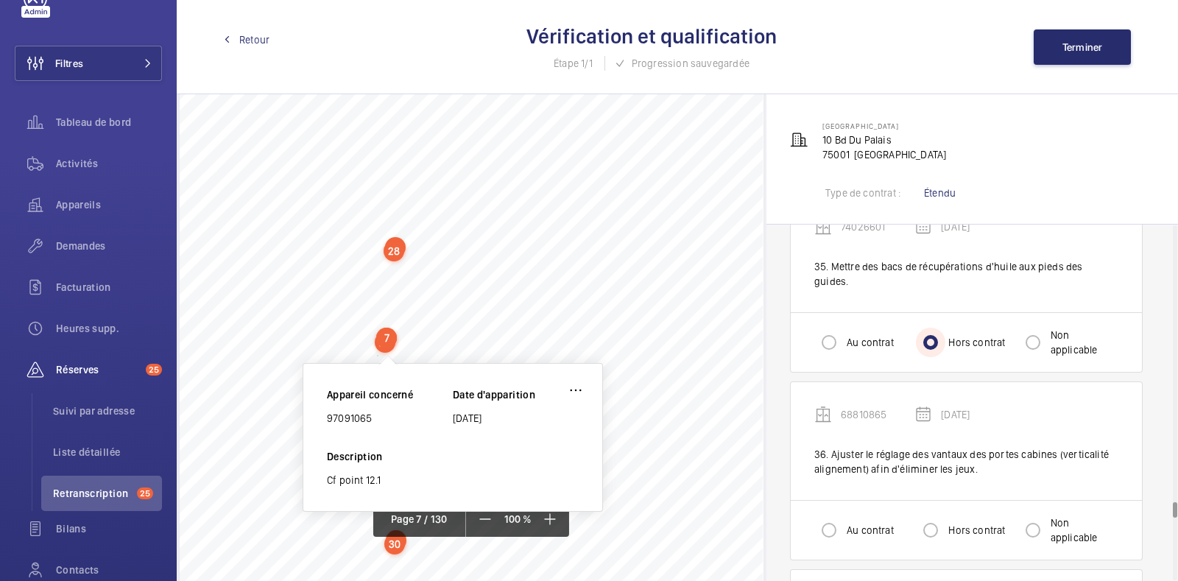
scroll to position [6261, 0]
click at [931, 515] on input "Hors contrat" at bounding box center [930, 529] width 29 height 29
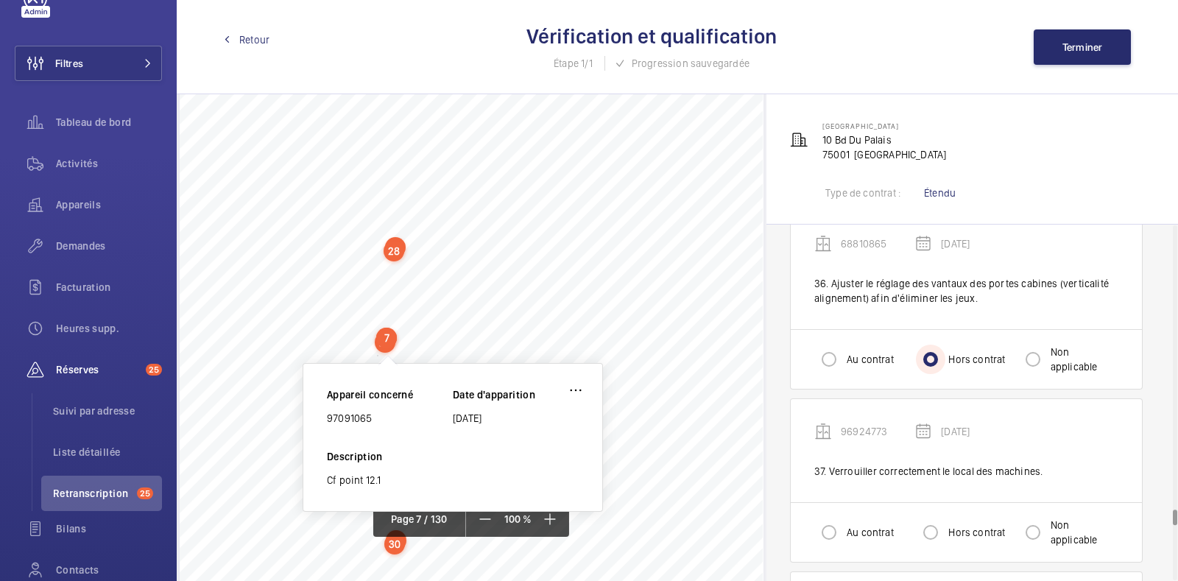
scroll to position [6434, 0]
click at [925, 515] on input "Hors contrat" at bounding box center [930, 529] width 29 height 29
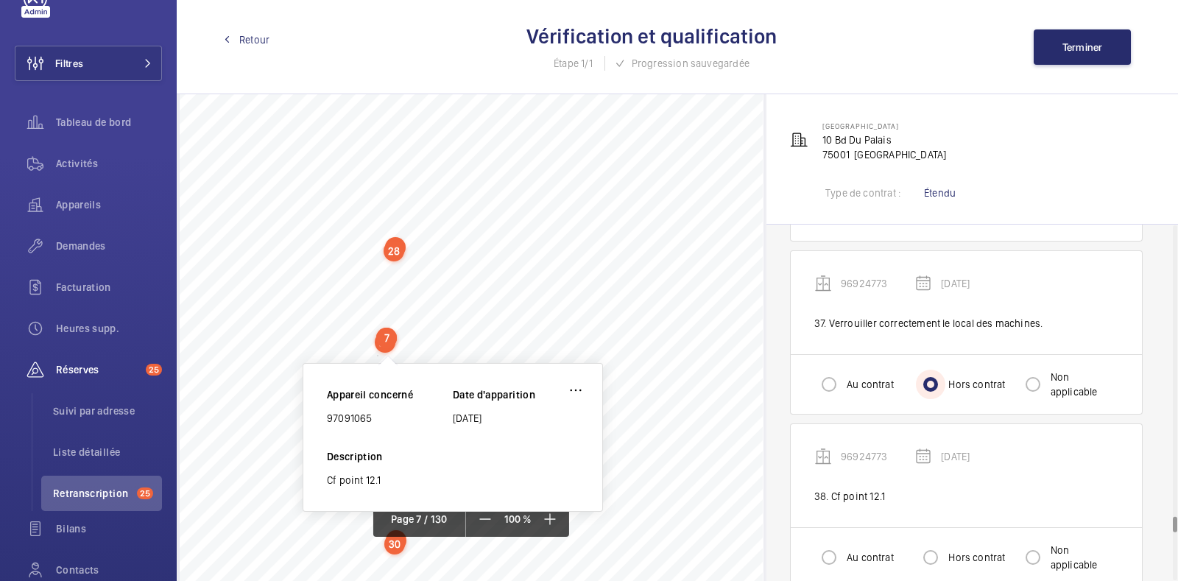
scroll to position [6590, 0]
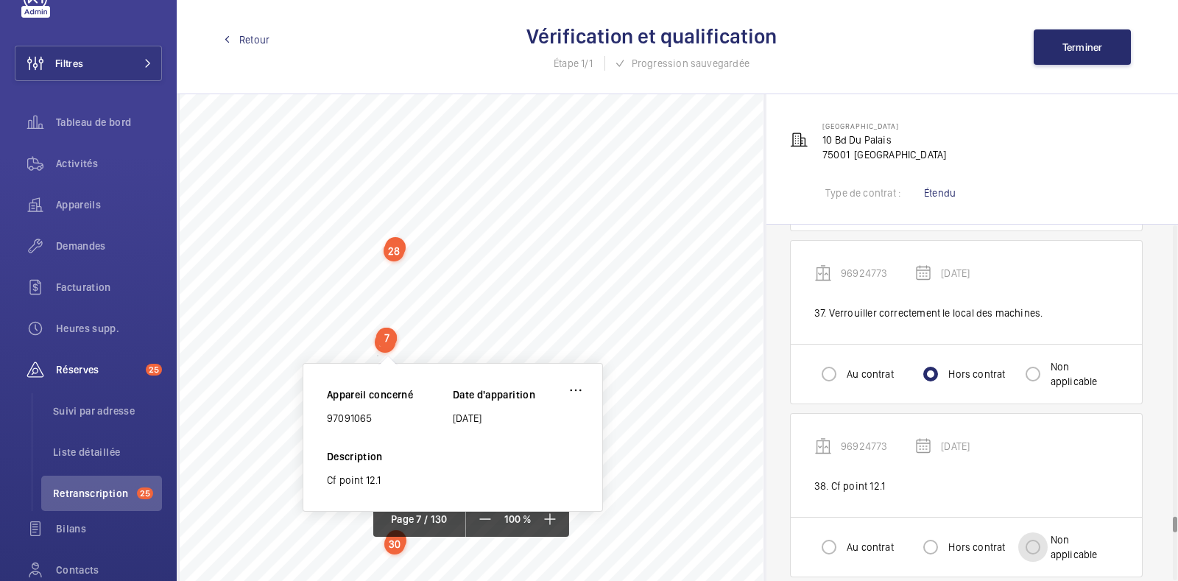
click at [1040, 532] on input "Non applicable" at bounding box center [1032, 546] width 29 height 29
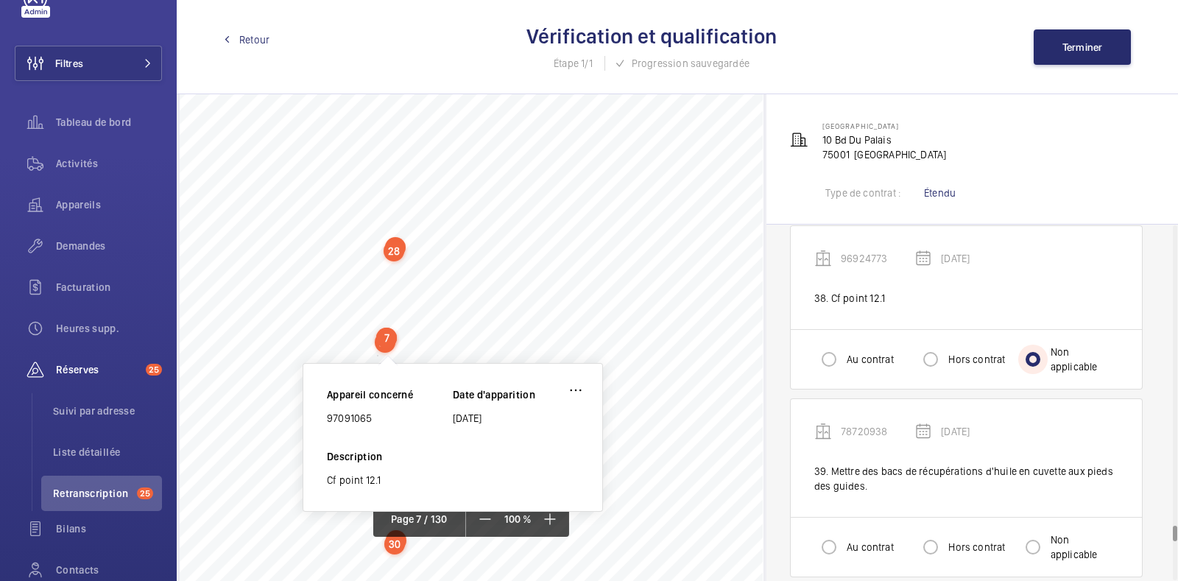
scroll to position [6801, 0]
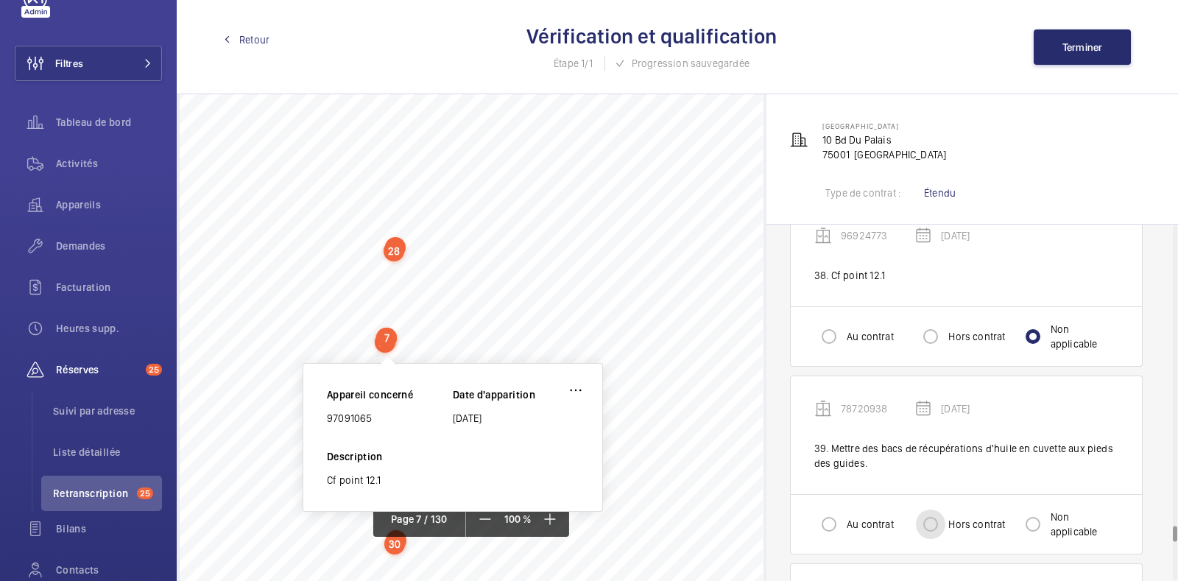
click at [944, 509] on input "Hors contrat" at bounding box center [930, 523] width 29 height 29
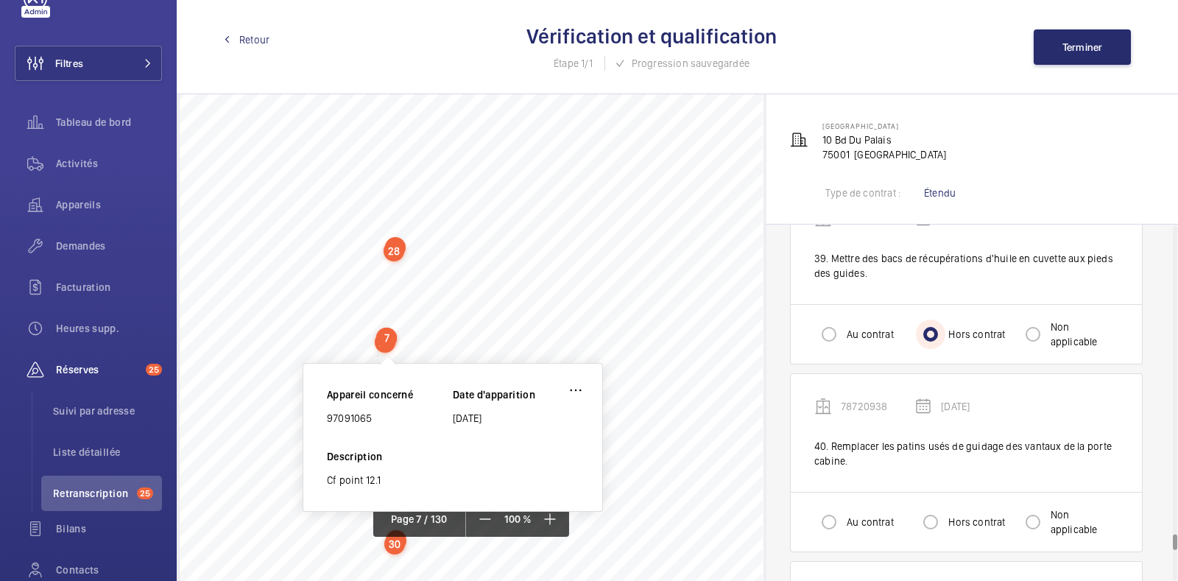
scroll to position [6990, 0]
click at [924, 508] on input "Hors contrat" at bounding box center [930, 522] width 29 height 29
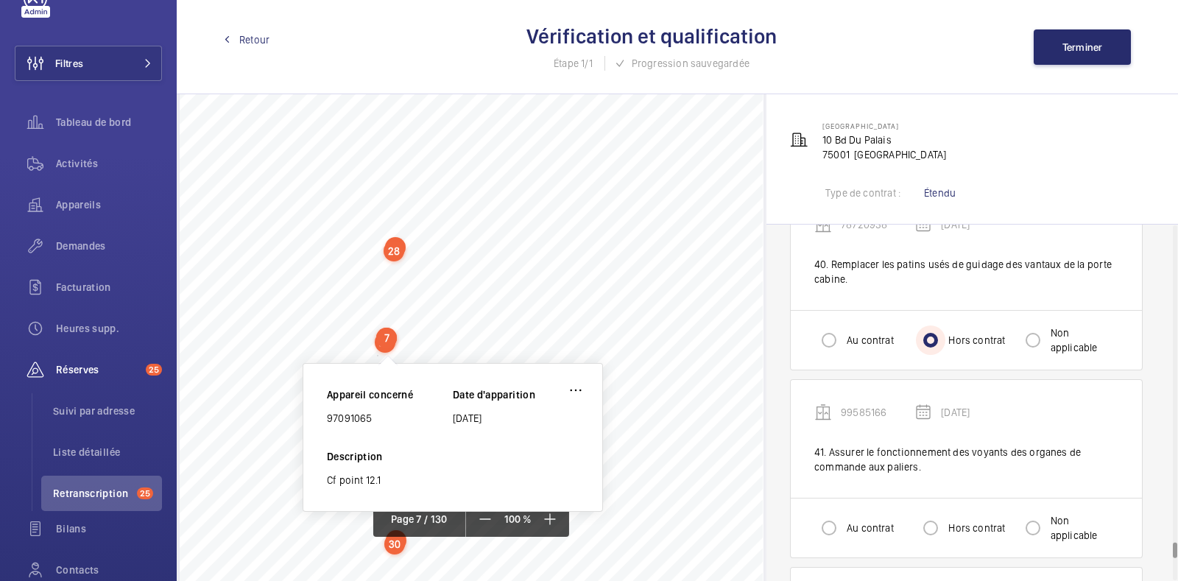
scroll to position [7173, 0]
click at [942, 513] on input "Hors contrat" at bounding box center [930, 527] width 29 height 29
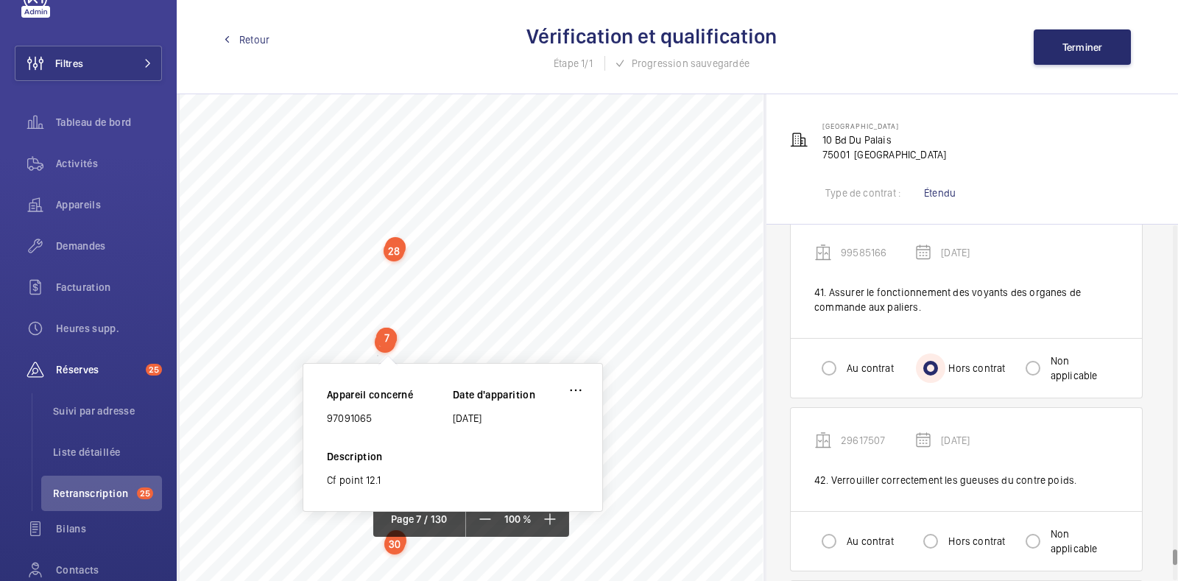
scroll to position [7338, 0]
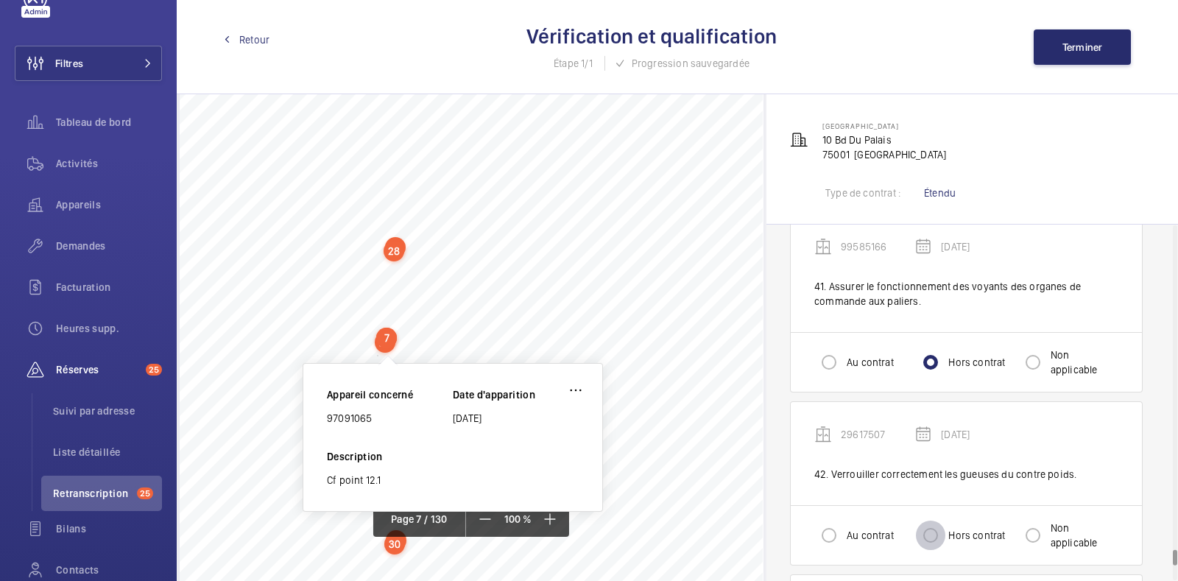
click at [932, 521] on input "Hors contrat" at bounding box center [930, 535] width 29 height 29
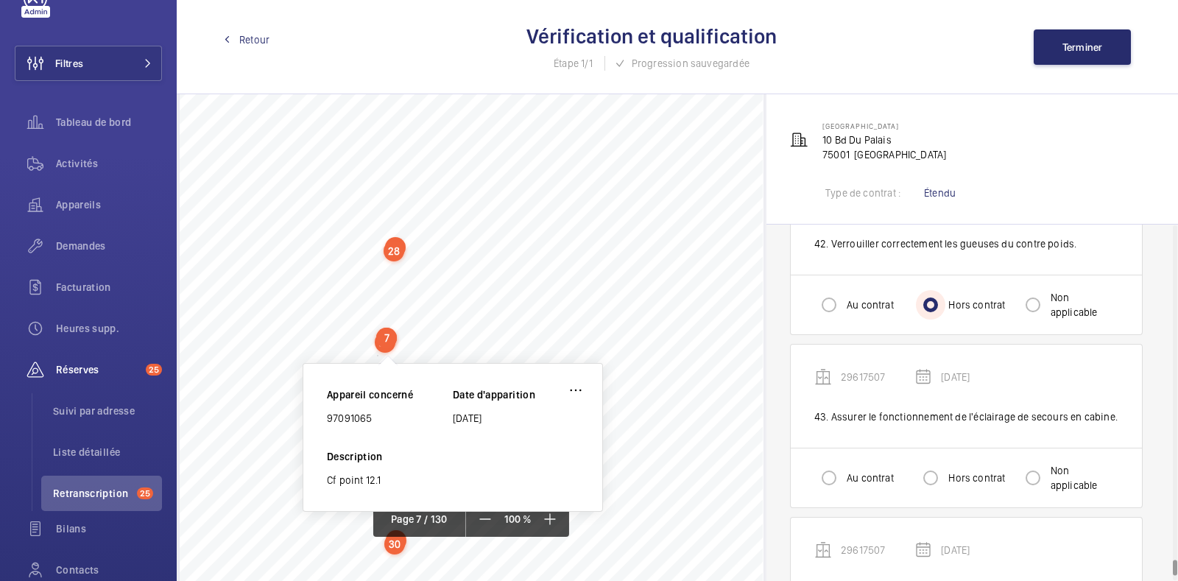
scroll to position [7569, 0]
click at [935, 463] on input "Hors contrat" at bounding box center [930, 477] width 29 height 29
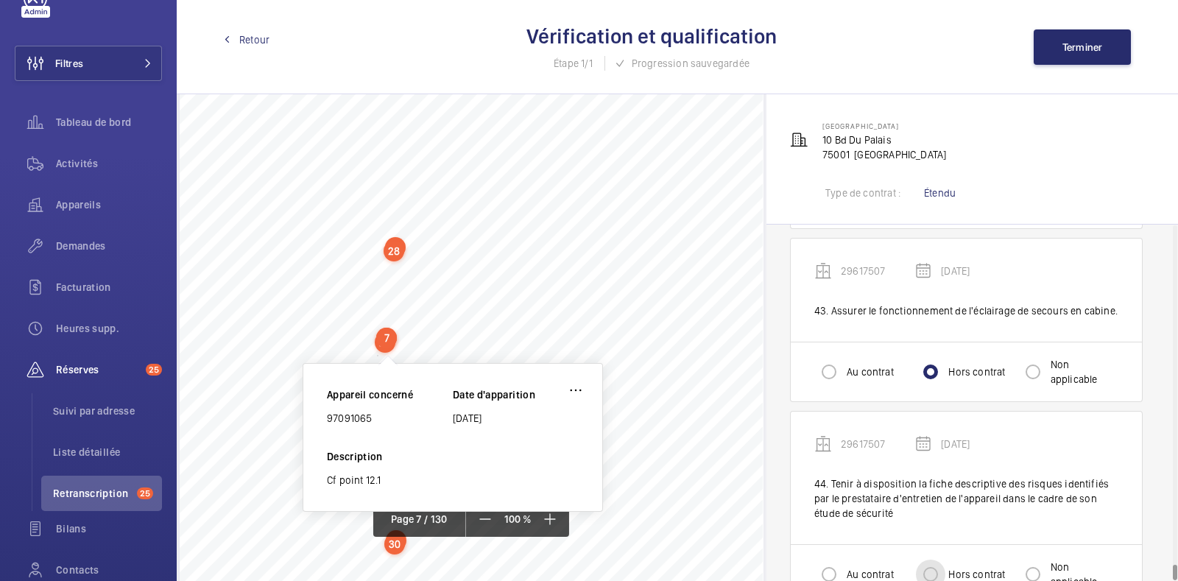
click at [928, 560] on input "Hors contrat" at bounding box center [930, 574] width 29 height 29
click at [1047, 46] on button "Terminer" at bounding box center [1082, 46] width 97 height 35
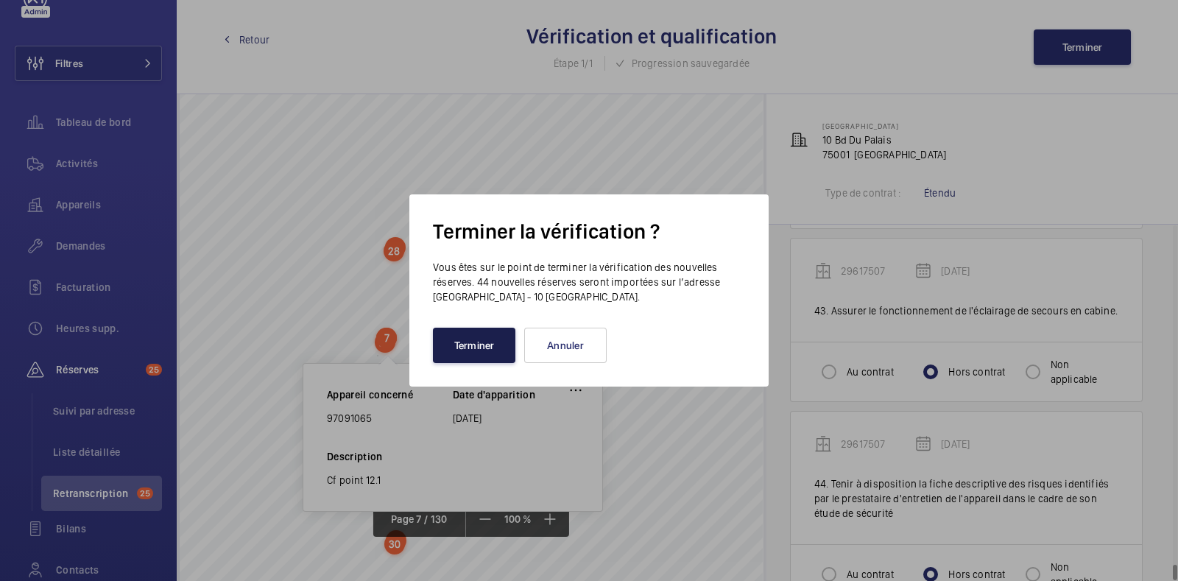
click at [462, 343] on button "Terminer" at bounding box center [474, 345] width 82 height 35
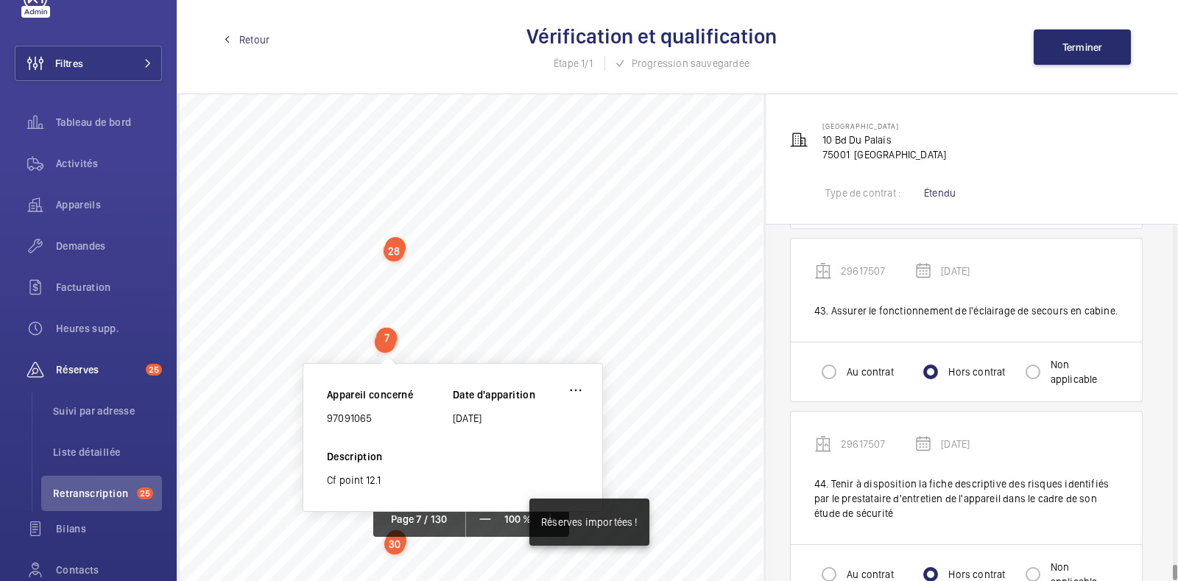
click at [258, 30] on div "Retour Vérification et qualification Étape 1/1 Progression sauvegardée Terminer" at bounding box center [677, 47] width 1001 height 94
click at [257, 42] on span "Retour" at bounding box center [254, 39] width 30 height 15
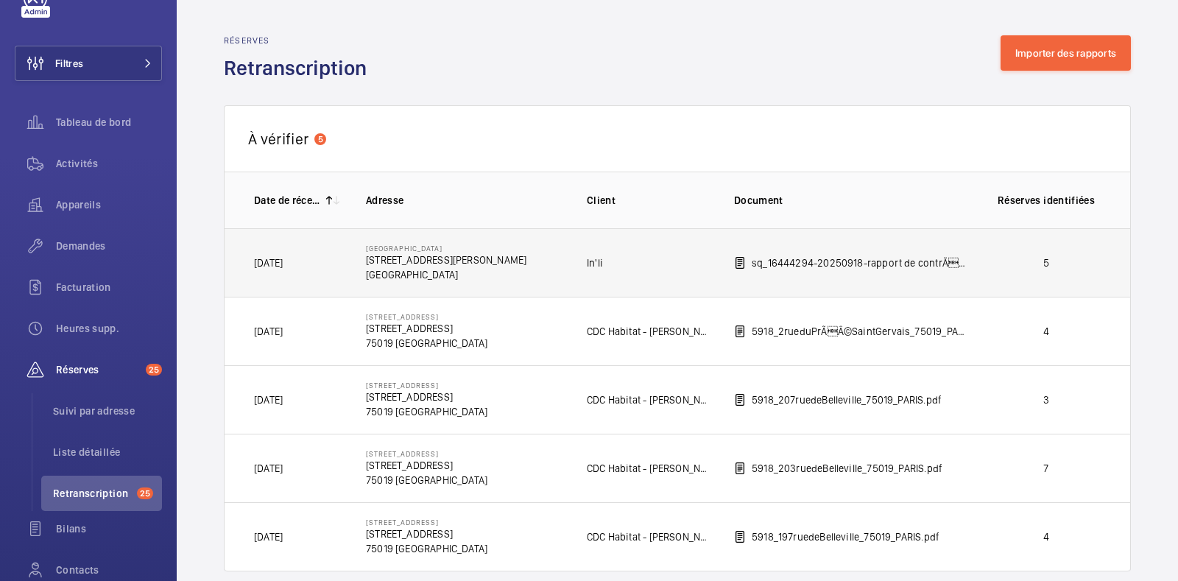
click at [526, 275] on p "[GEOGRAPHIC_DATA]" at bounding box center [446, 274] width 161 height 15
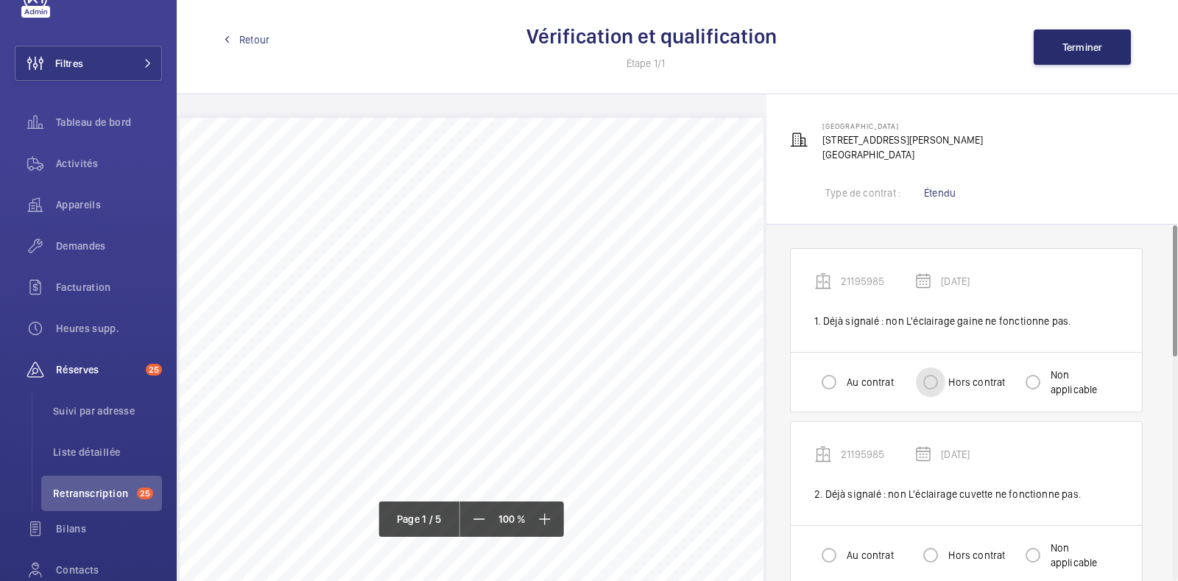
click at [928, 382] on input "Hors contrat" at bounding box center [930, 381] width 29 height 29
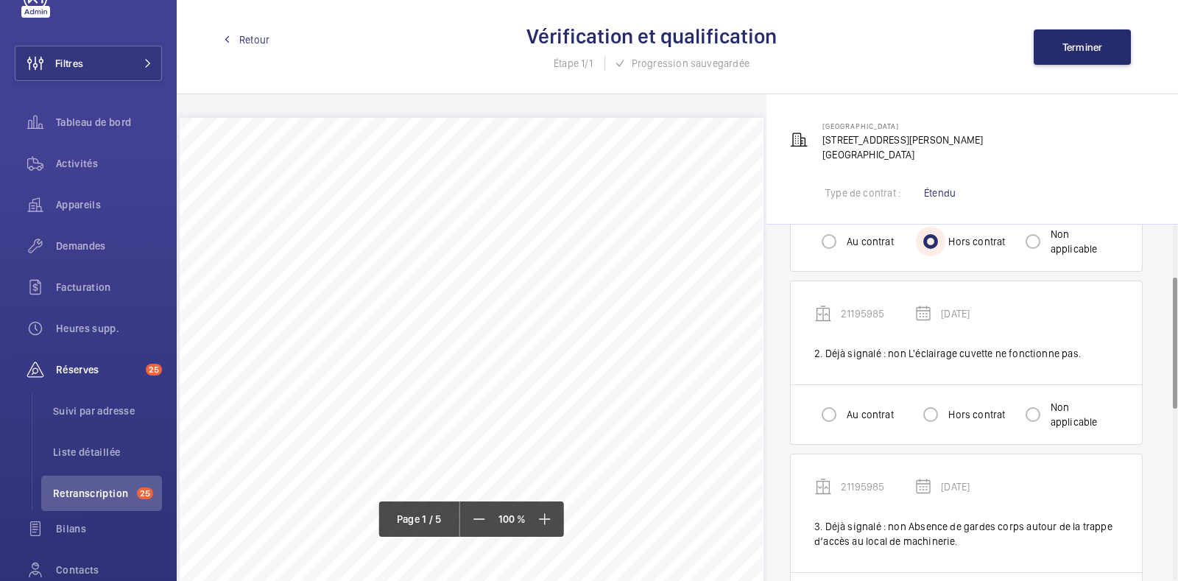
scroll to position [145, 0]
click at [928, 382] on div "Au contrat Hors contrat Non applicable" at bounding box center [966, 410] width 351 height 60
click at [925, 403] on input "Hors contrat" at bounding box center [930, 409] width 29 height 29
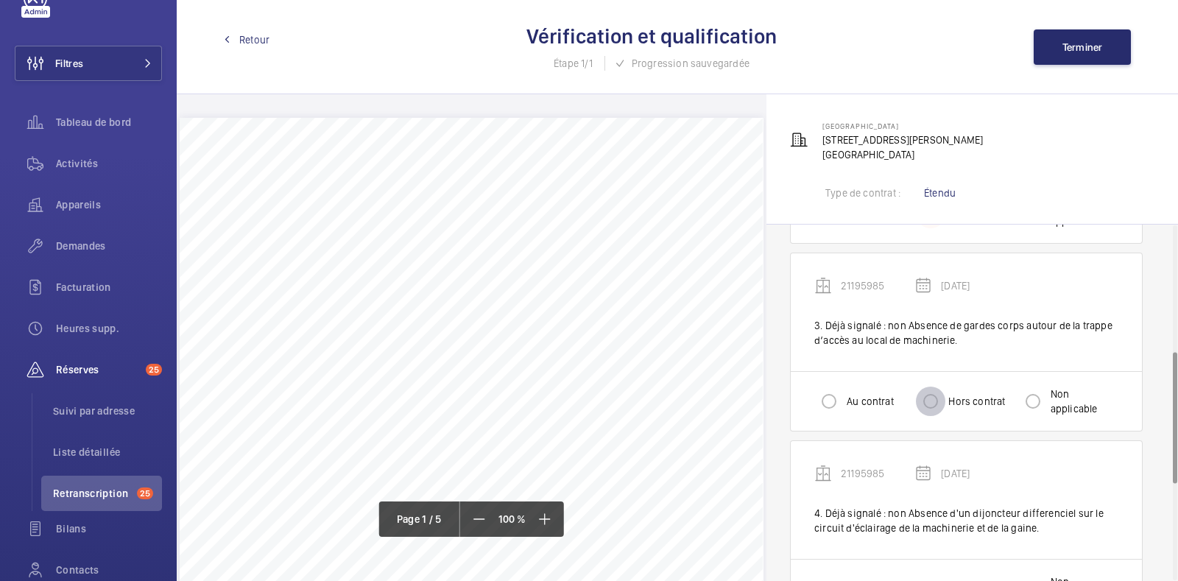
click at [925, 403] on input "Hors contrat" at bounding box center [930, 401] width 29 height 29
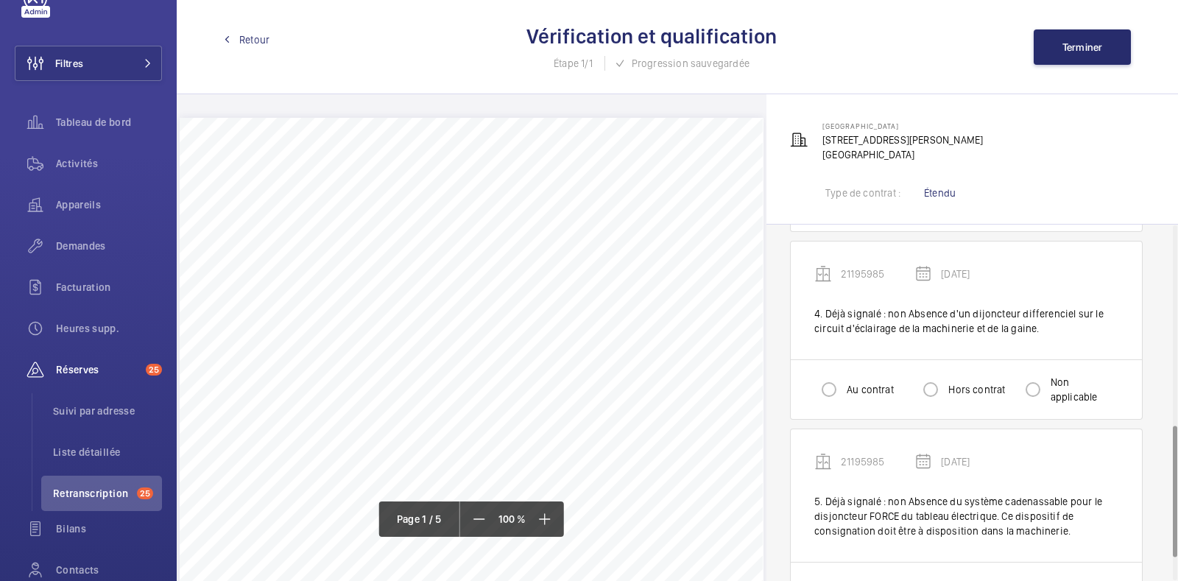
scroll to position [540, 0]
click at [933, 391] on input "Hors contrat" at bounding box center [930, 389] width 29 height 29
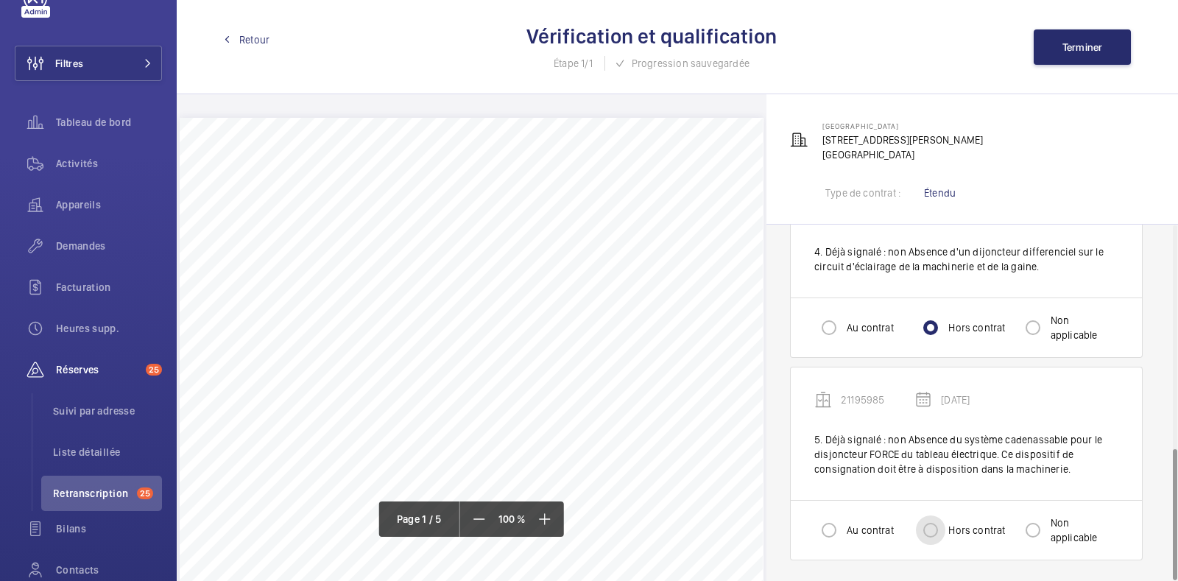
click at [939, 538] on input "Hors contrat" at bounding box center [930, 529] width 29 height 29
click at [1060, 52] on button "Terminer" at bounding box center [1082, 46] width 97 height 35
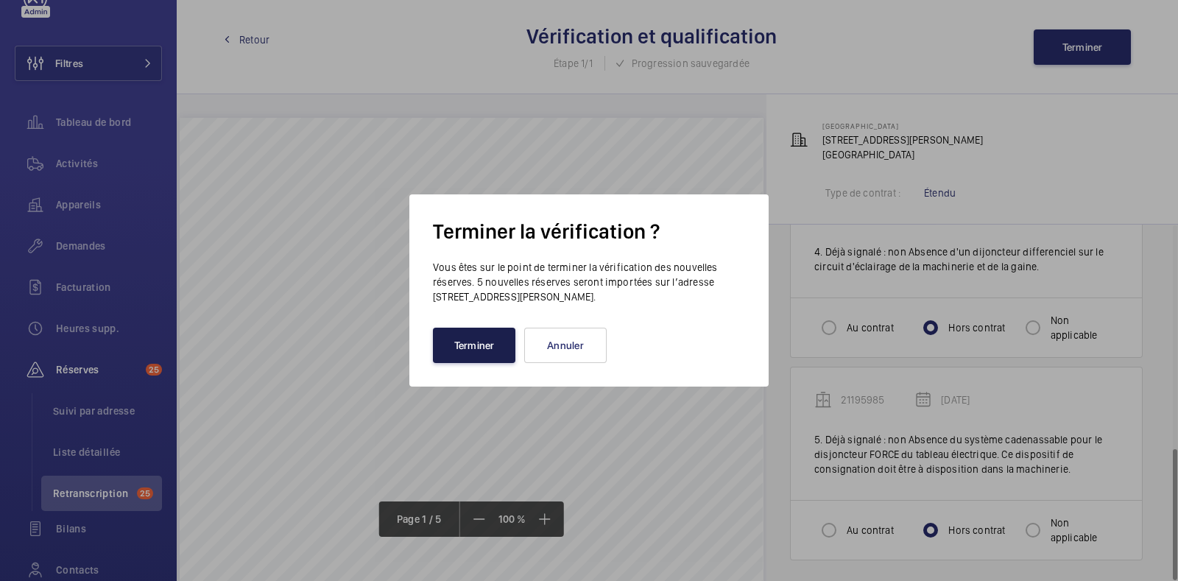
click at [487, 345] on button "Terminer" at bounding box center [474, 345] width 82 height 35
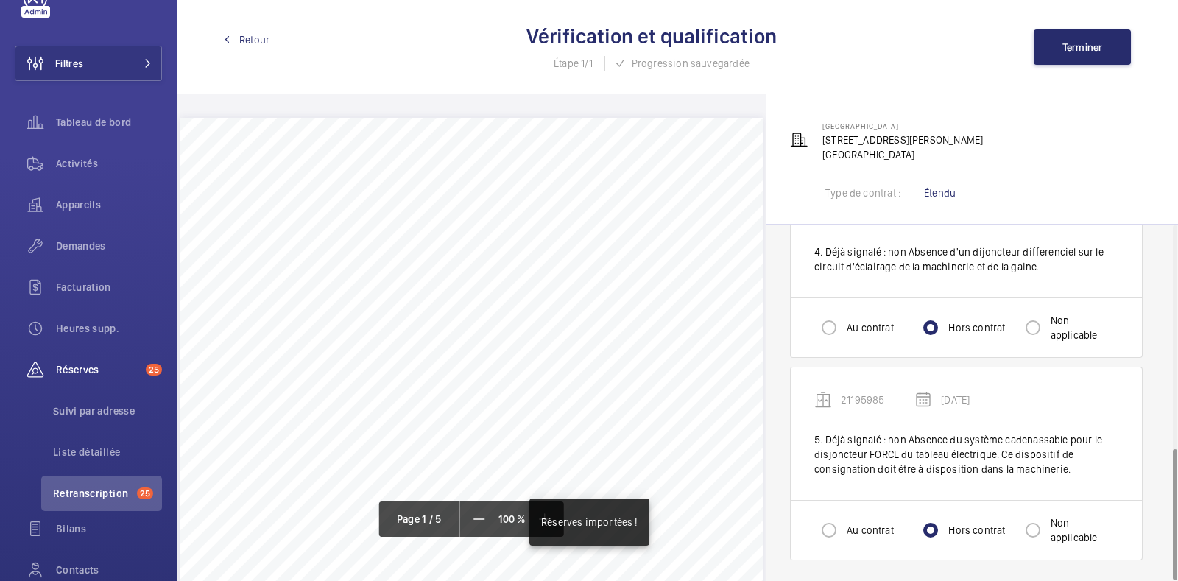
click at [250, 40] on span "Retour" at bounding box center [254, 39] width 30 height 15
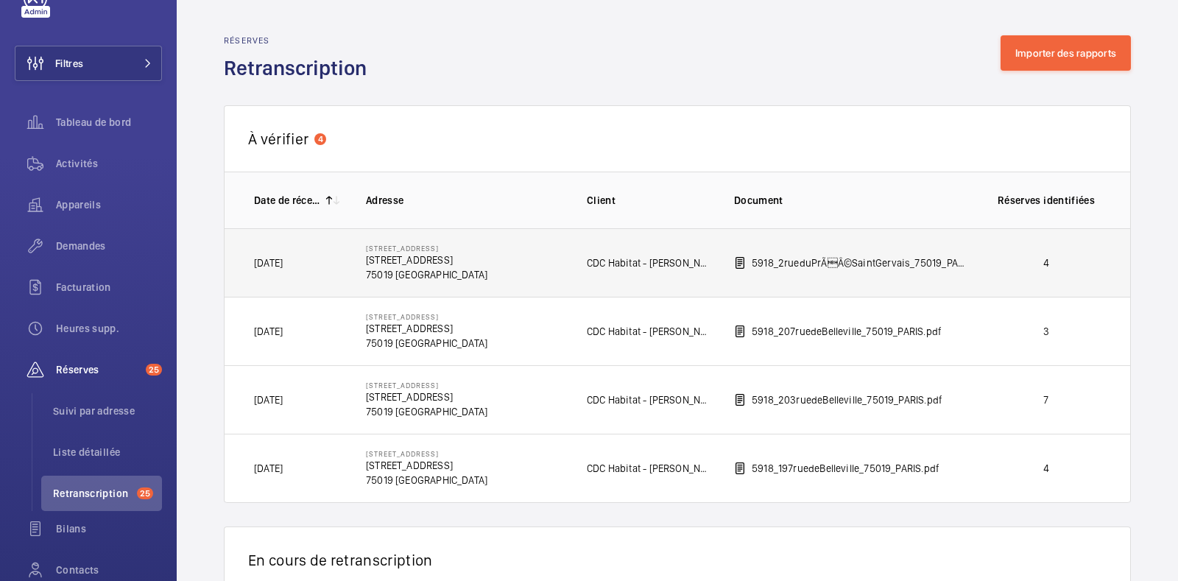
click at [521, 258] on td "[STREET_ADDRESS][GEOGRAPHIC_DATA][STREET_ADDRESS]" at bounding box center [452, 262] width 221 height 68
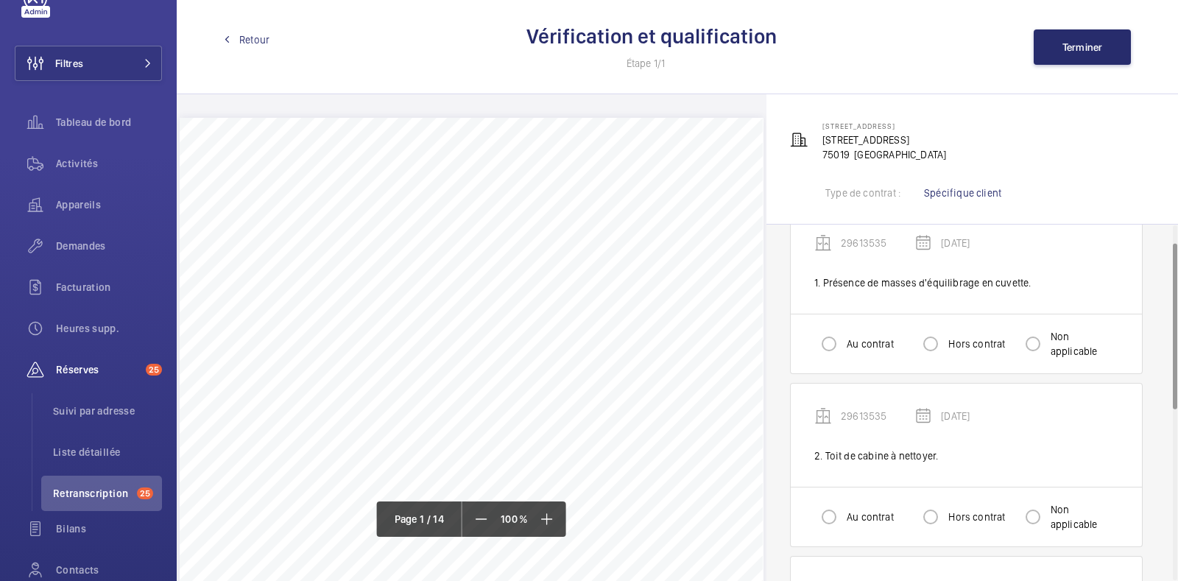
scroll to position [38, 0]
click at [939, 342] on input "Hors contrat" at bounding box center [930, 343] width 29 height 29
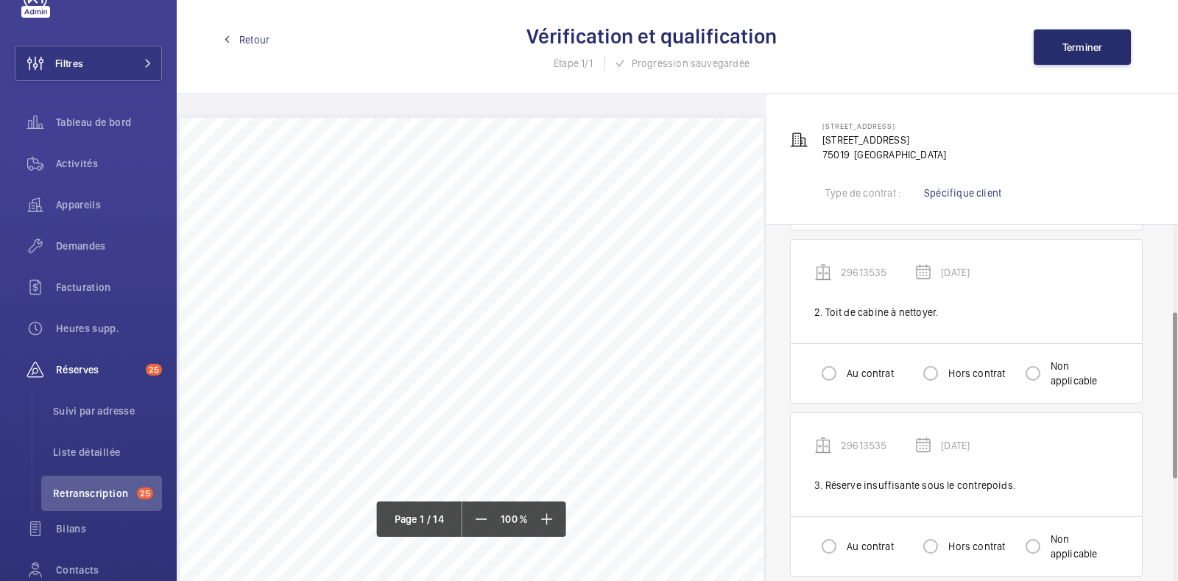
scroll to position [186, 0]
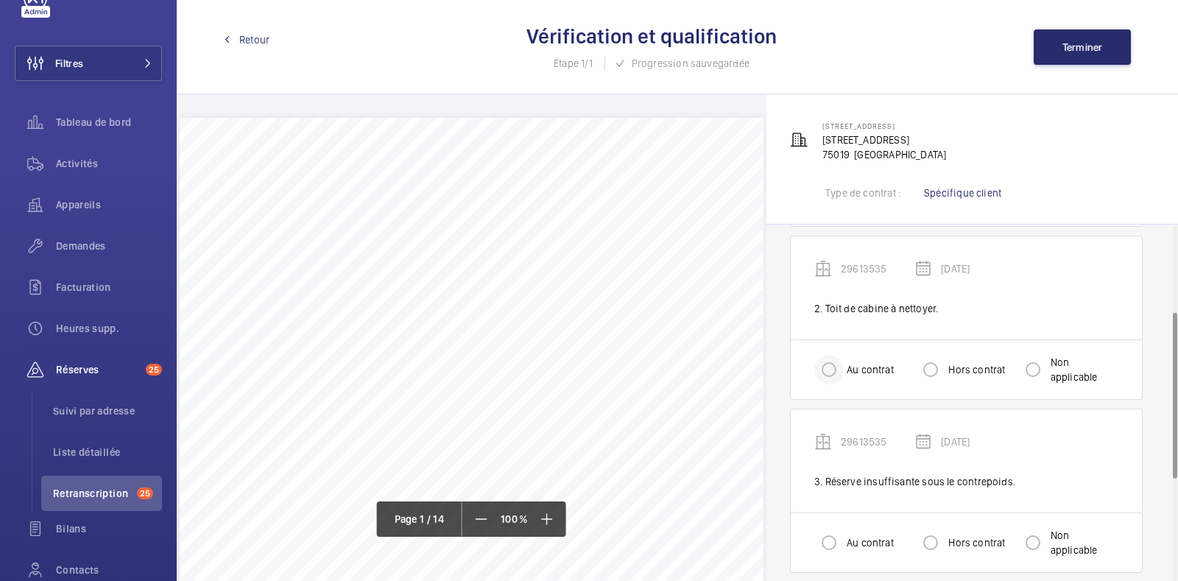
click at [823, 384] on div at bounding box center [828, 369] width 35 height 35
click at [930, 543] on input "Hors contrat" at bounding box center [930, 542] width 29 height 29
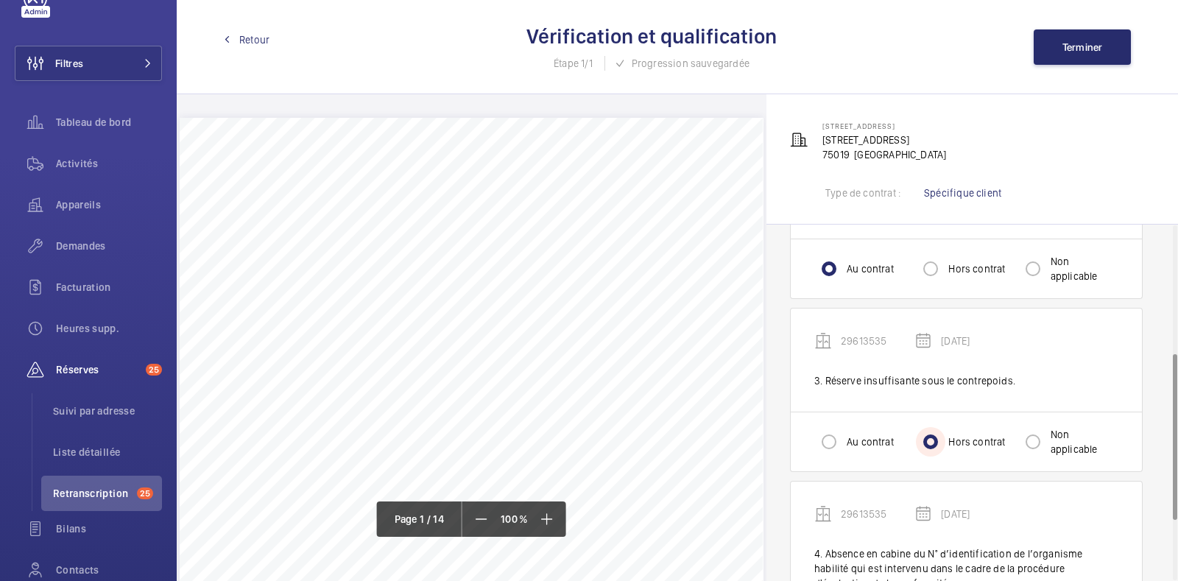
scroll to position [334, 0]
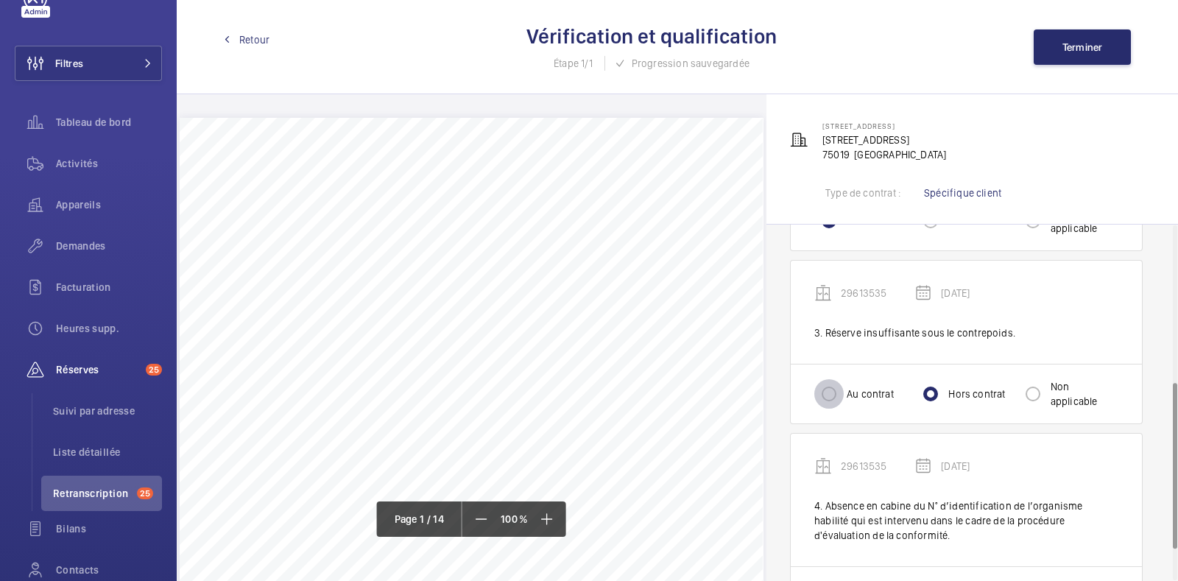
click at [837, 402] on input "Au contrat" at bounding box center [828, 393] width 29 height 29
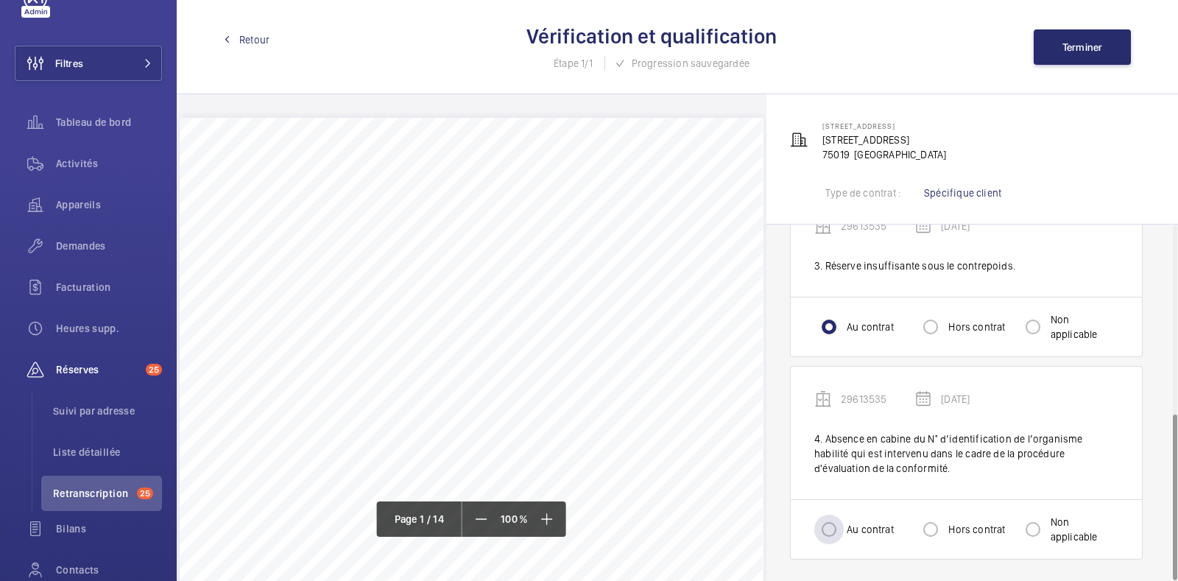
click at [856, 528] on label "Au contrat" at bounding box center [869, 529] width 50 height 15
click at [844, 528] on input "Au contrat" at bounding box center [828, 529] width 29 height 29
click at [1079, 65] on div "Retour Vérification et qualification Étape 1/1 Progression sauvegardée Terminer" at bounding box center [677, 47] width 1001 height 94
click at [1081, 38] on button "Terminer" at bounding box center [1082, 46] width 97 height 35
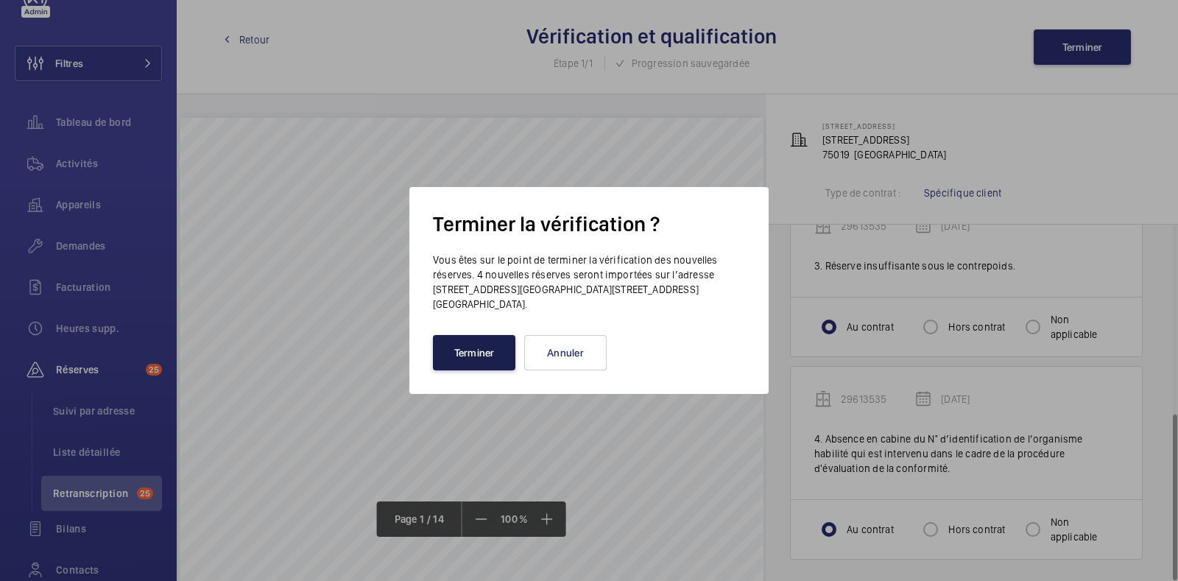
click at [475, 346] on button "Terminer" at bounding box center [474, 352] width 82 height 35
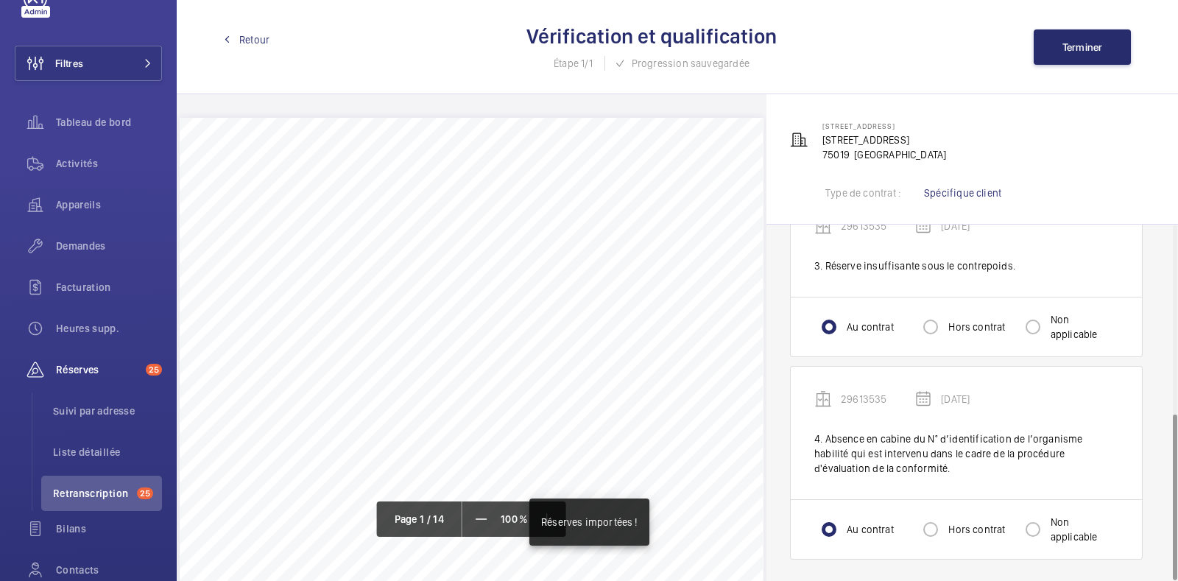
click at [253, 38] on span "Retour" at bounding box center [254, 39] width 30 height 15
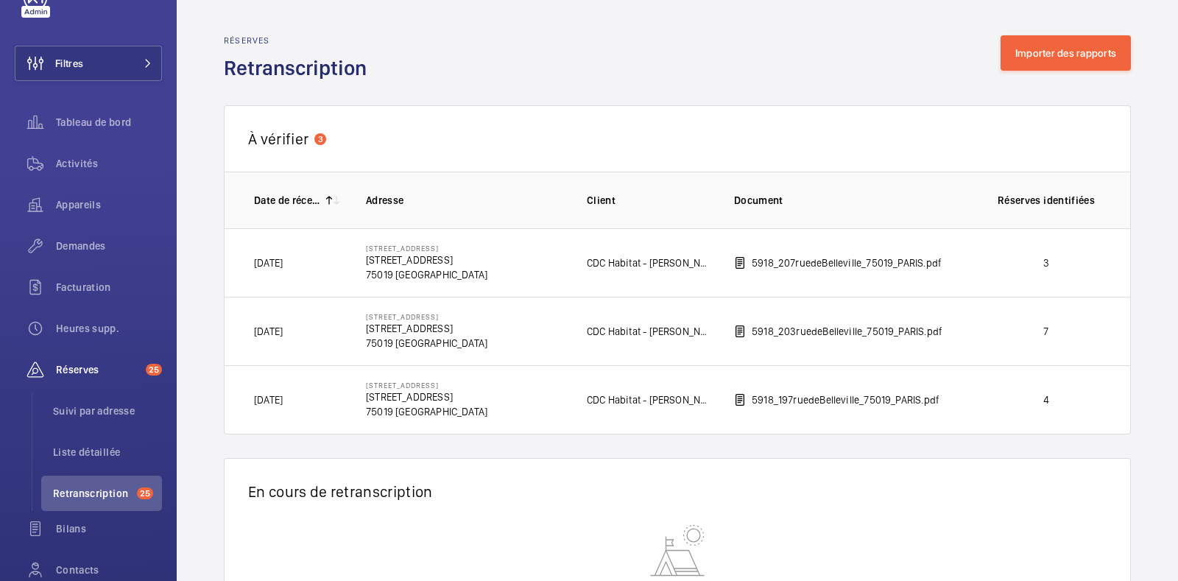
click at [415, 263] on p "[STREET_ADDRESS]" at bounding box center [426, 260] width 121 height 15
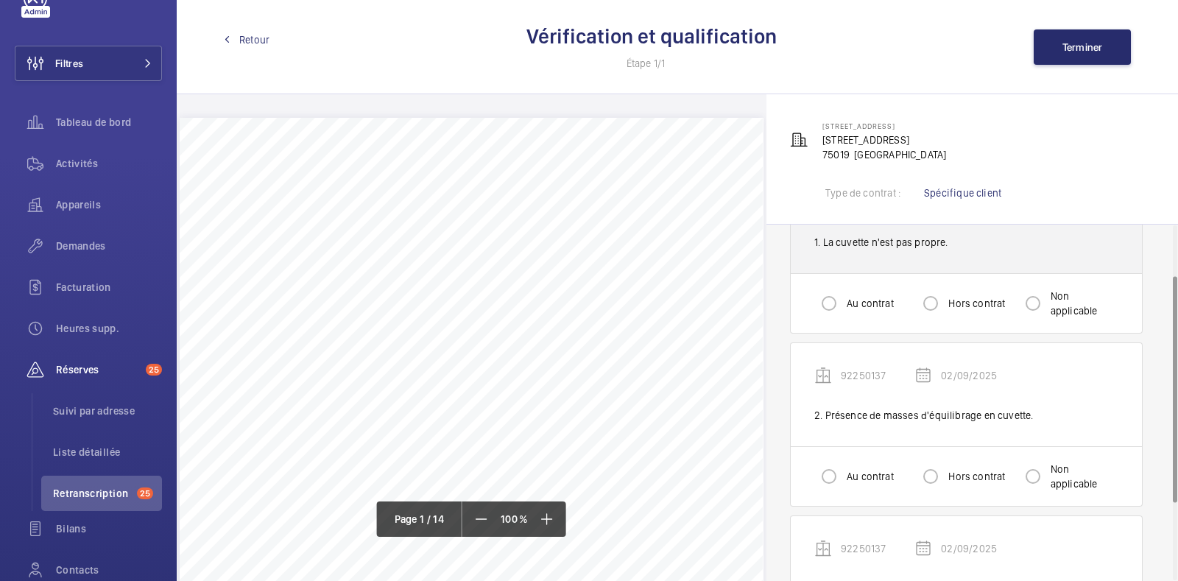
scroll to position [79, 0]
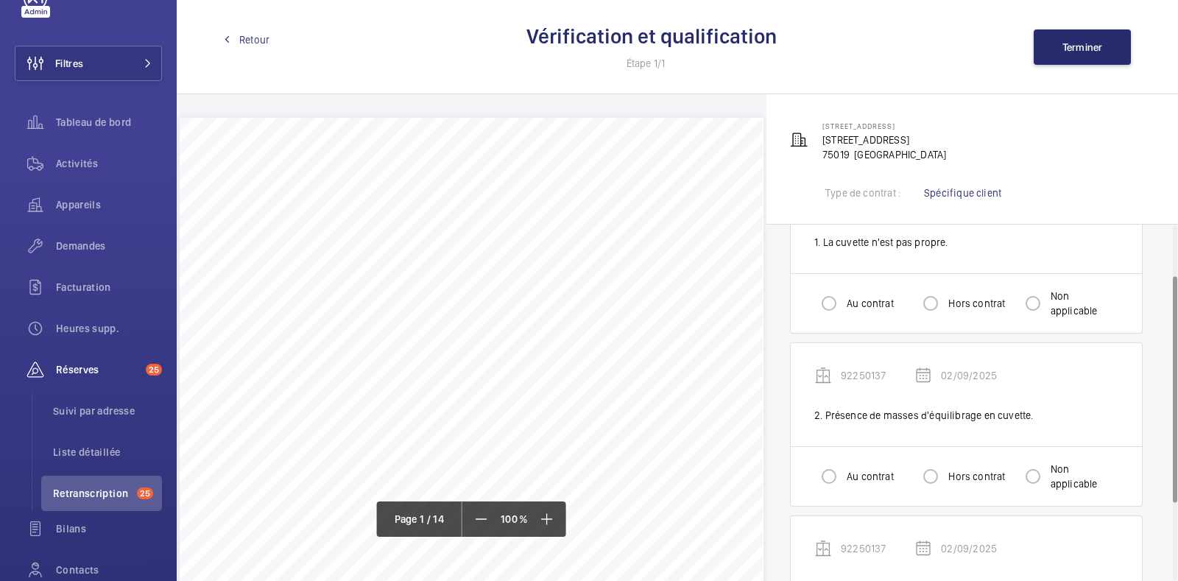
click at [851, 297] on label "Au contrat" at bounding box center [869, 303] width 50 height 15
click at [844, 297] on input "Au contrat" at bounding box center [828, 303] width 29 height 29
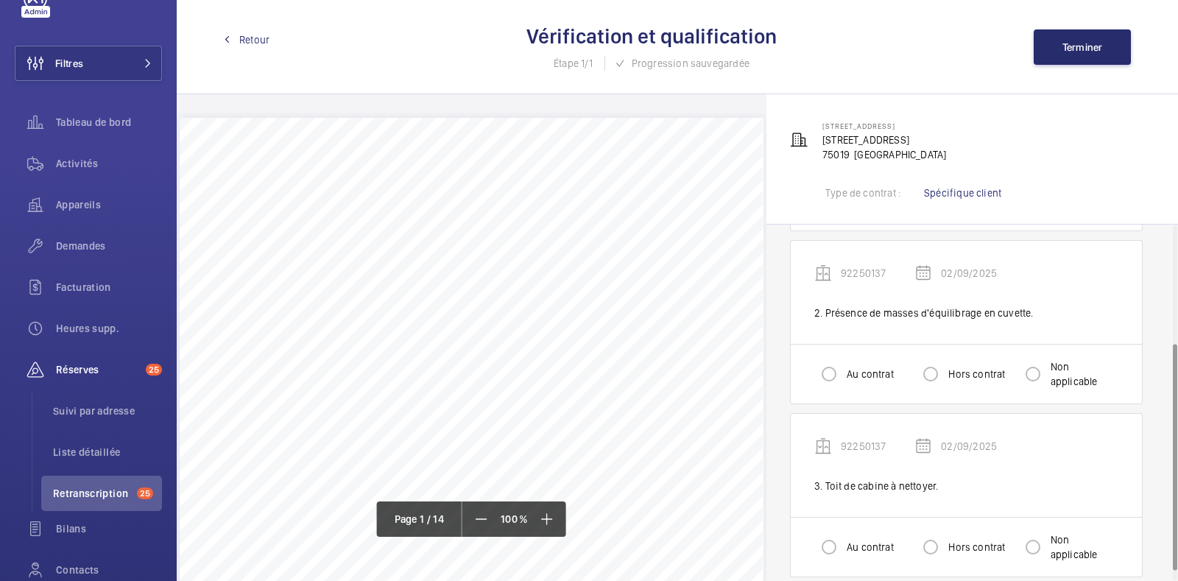
scroll to position [183, 0]
click at [928, 373] on input "Hors contrat" at bounding box center [930, 371] width 29 height 29
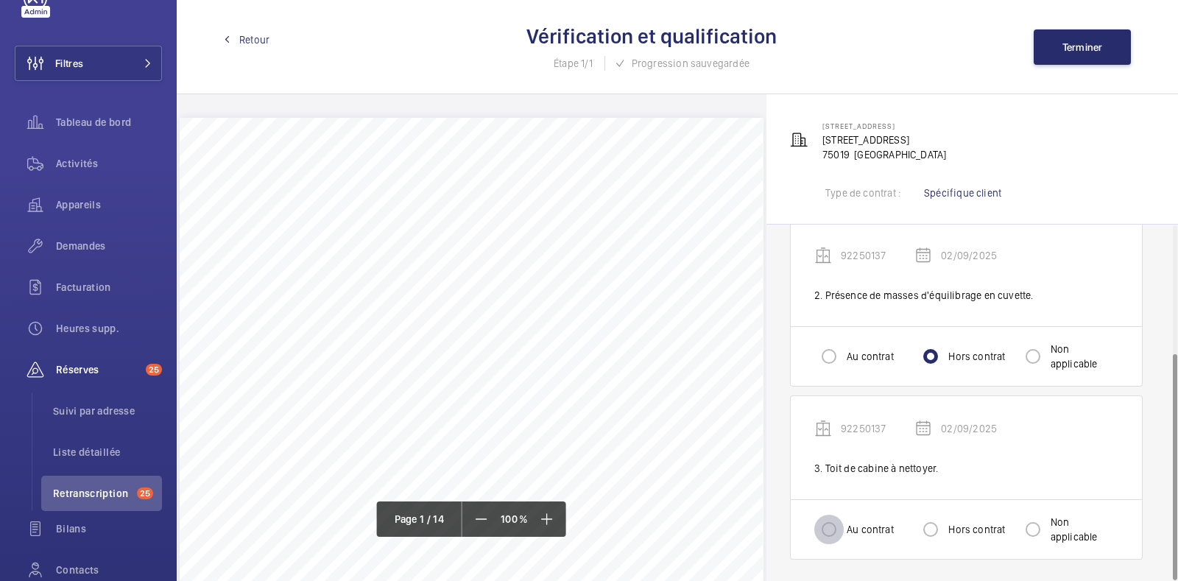
click at [840, 530] on input "Au contrat" at bounding box center [828, 529] width 29 height 29
click at [1084, 50] on span "Terminer" at bounding box center [1082, 47] width 40 height 12
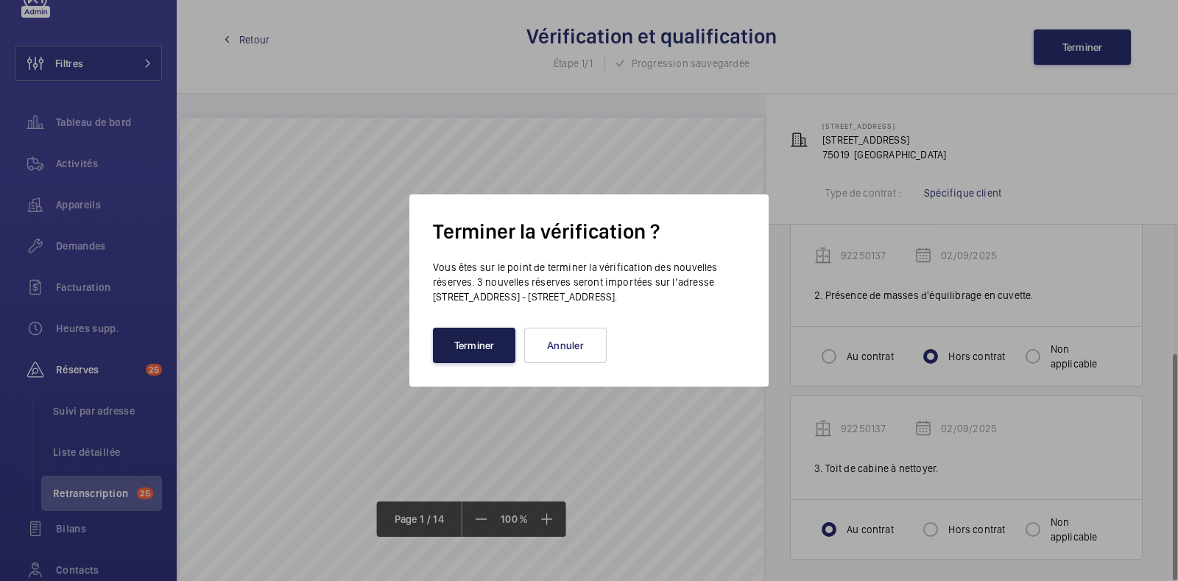
click at [490, 334] on button "Terminer" at bounding box center [474, 345] width 82 height 35
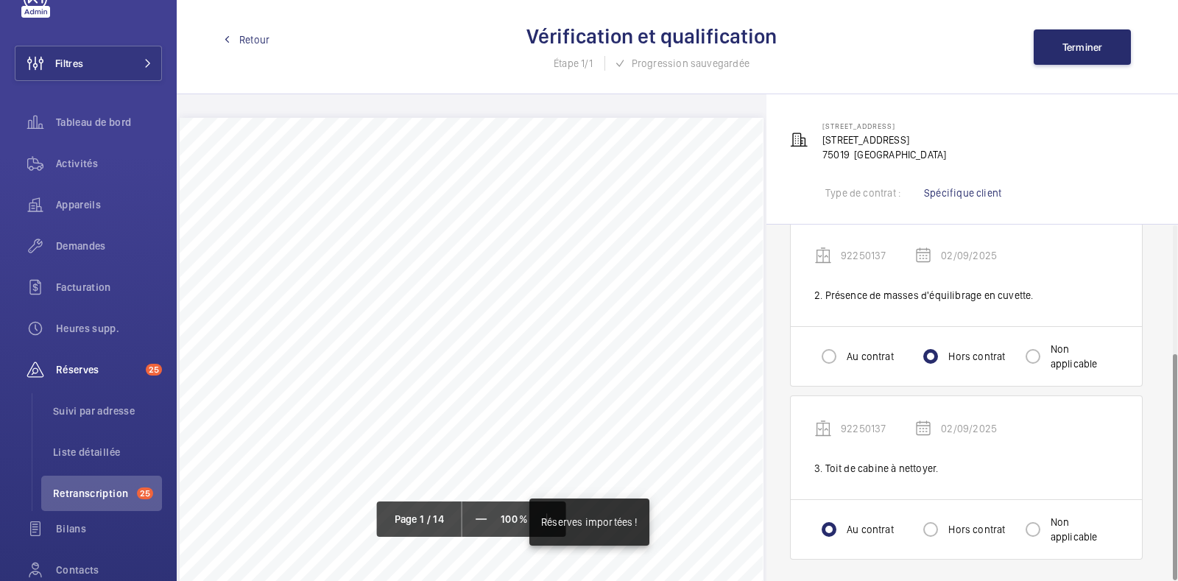
click at [243, 43] on span "Retour" at bounding box center [254, 39] width 30 height 15
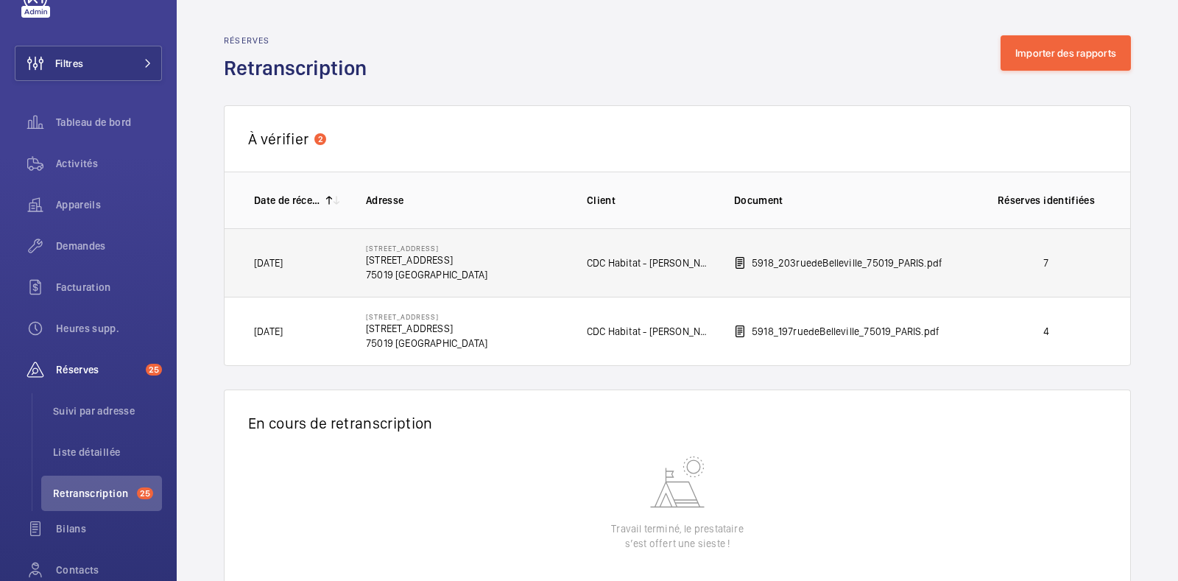
click at [519, 270] on td "[STREET_ADDRESS] [STREET_ADDRESS]" at bounding box center [452, 262] width 221 height 68
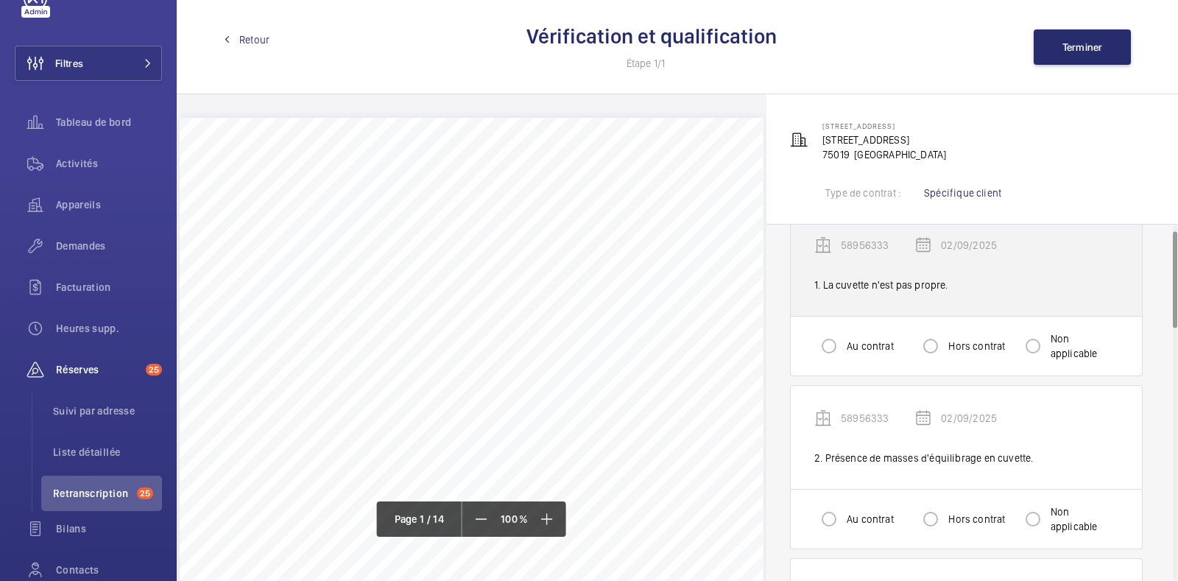
scroll to position [35, 0]
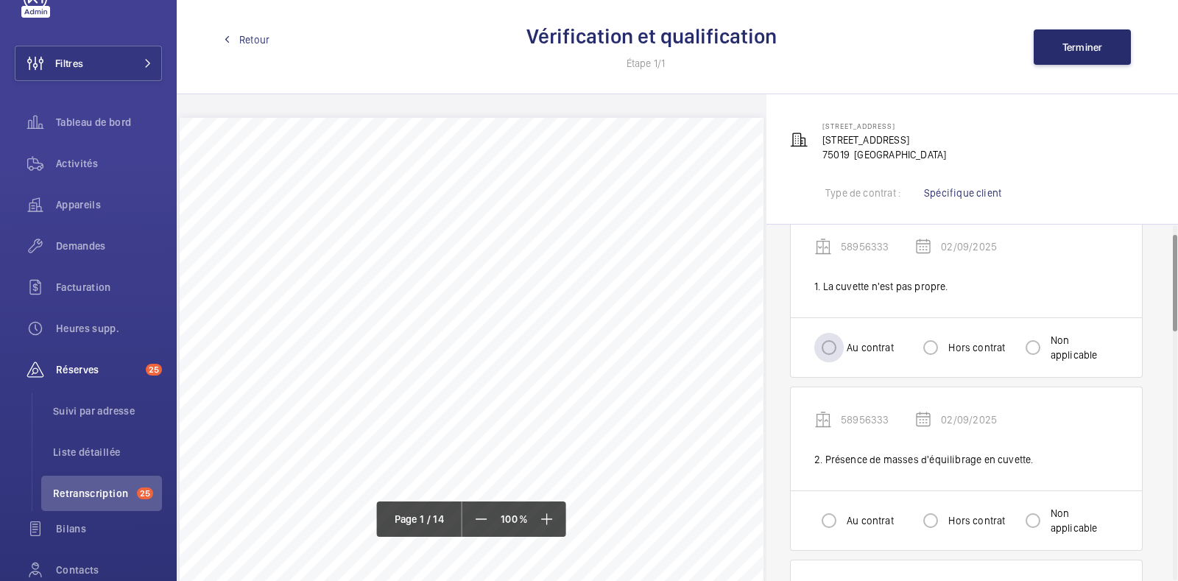
click at [855, 348] on label "Au contrat" at bounding box center [869, 347] width 50 height 15
click at [844, 348] on input "Au contrat" at bounding box center [828, 347] width 29 height 29
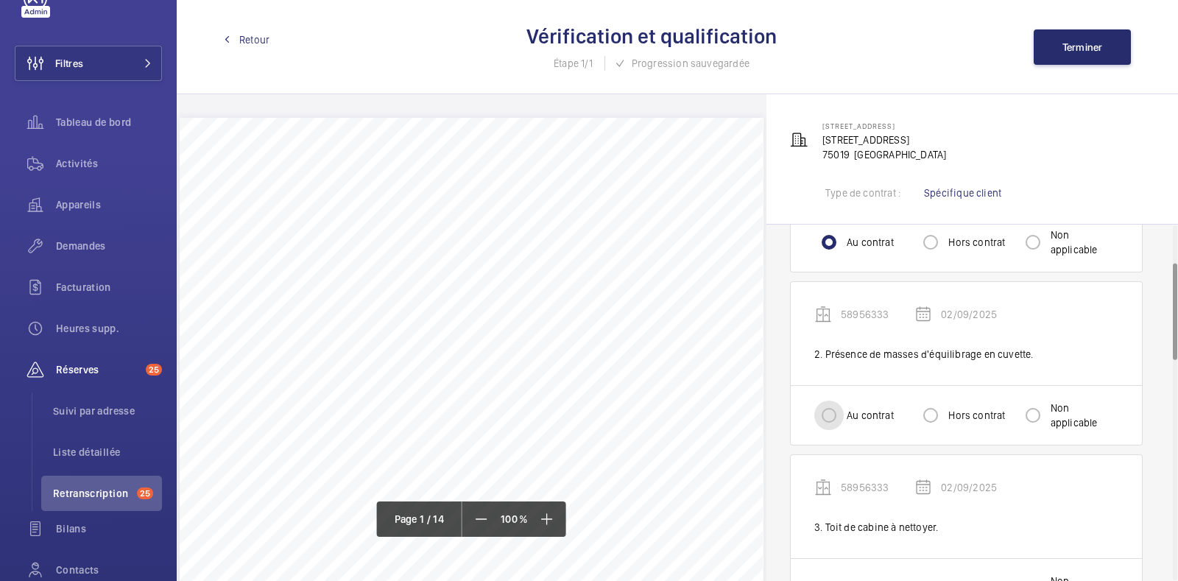
click at [834, 423] on input "Au contrat" at bounding box center [828, 415] width 29 height 29
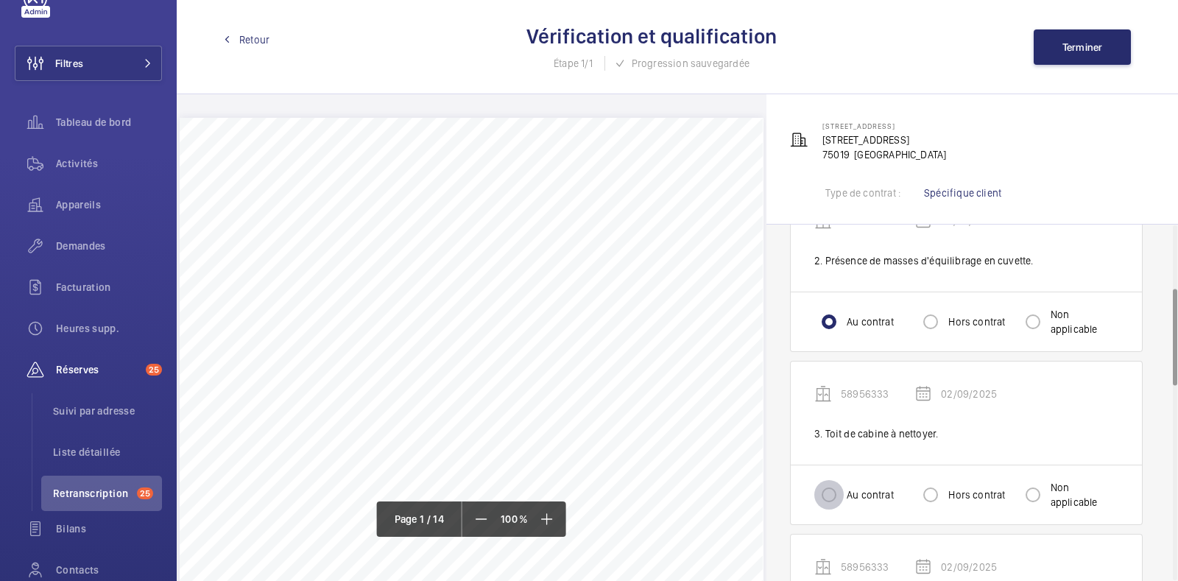
click at [825, 495] on input "Au contrat" at bounding box center [828, 494] width 29 height 29
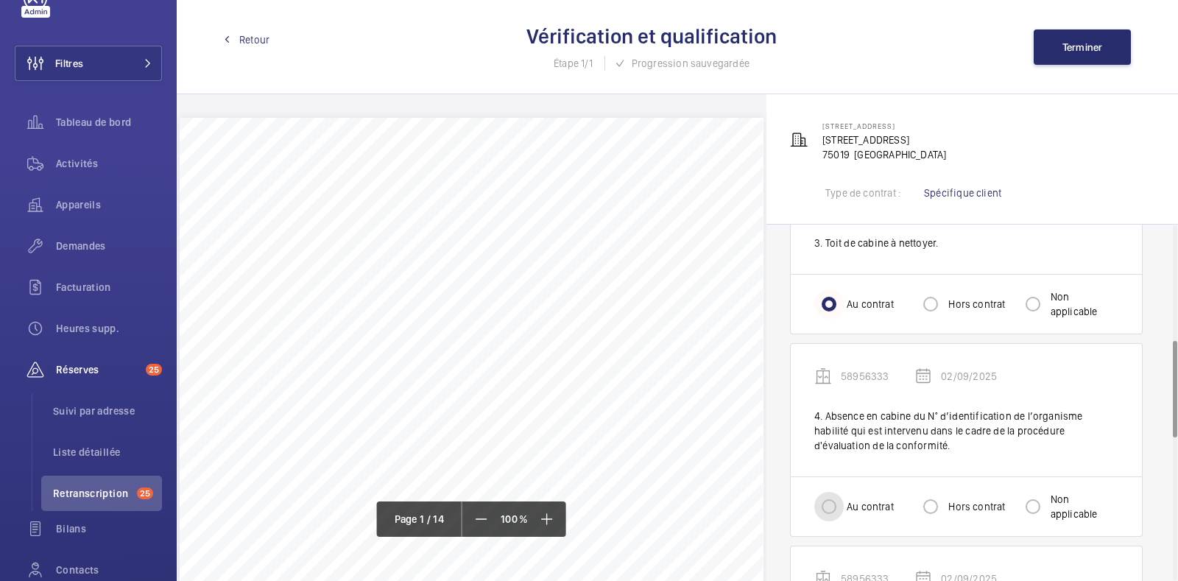
click at [825, 495] on input "Au contrat" at bounding box center [828, 506] width 29 height 29
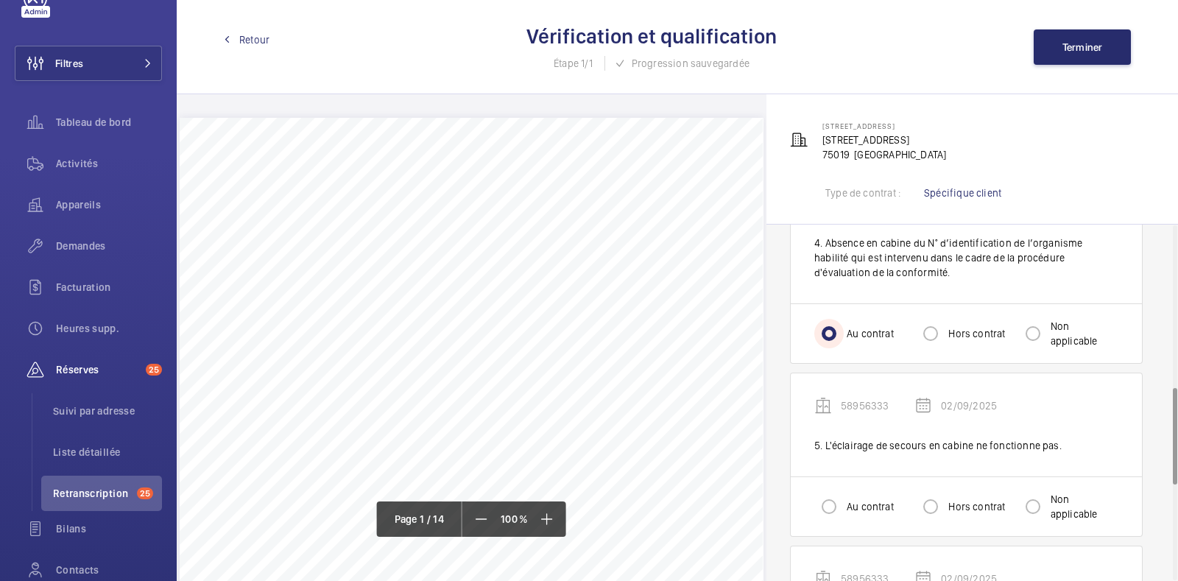
scroll to position [598, 0]
click at [825, 495] on input "Au contrat" at bounding box center [828, 505] width 29 height 29
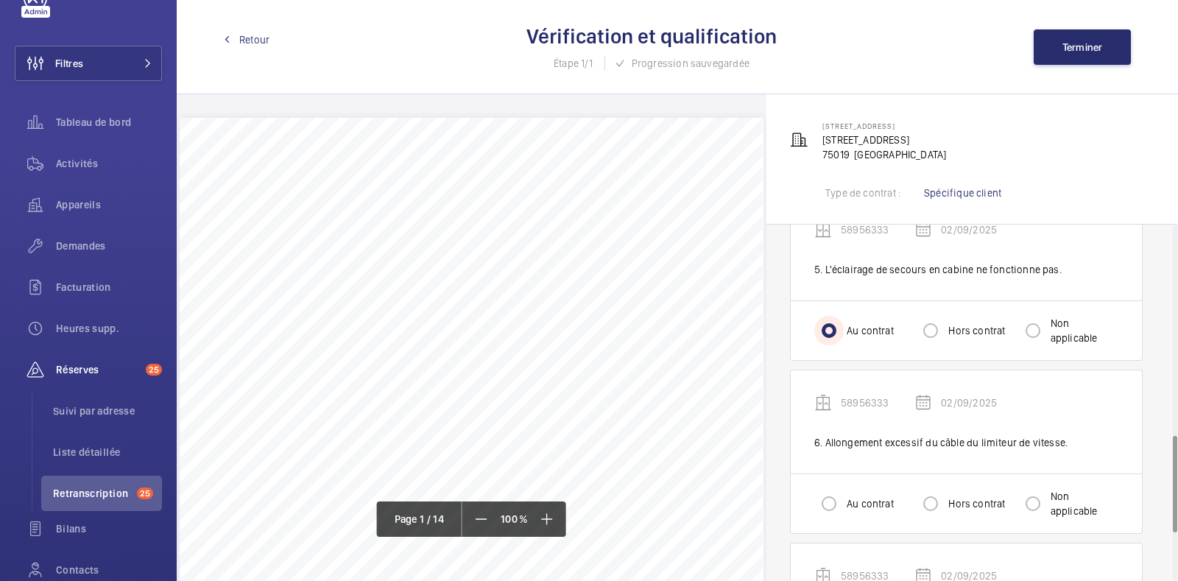
scroll to position [772, 0]
click at [825, 495] on input "Au contrat" at bounding box center [828, 504] width 29 height 29
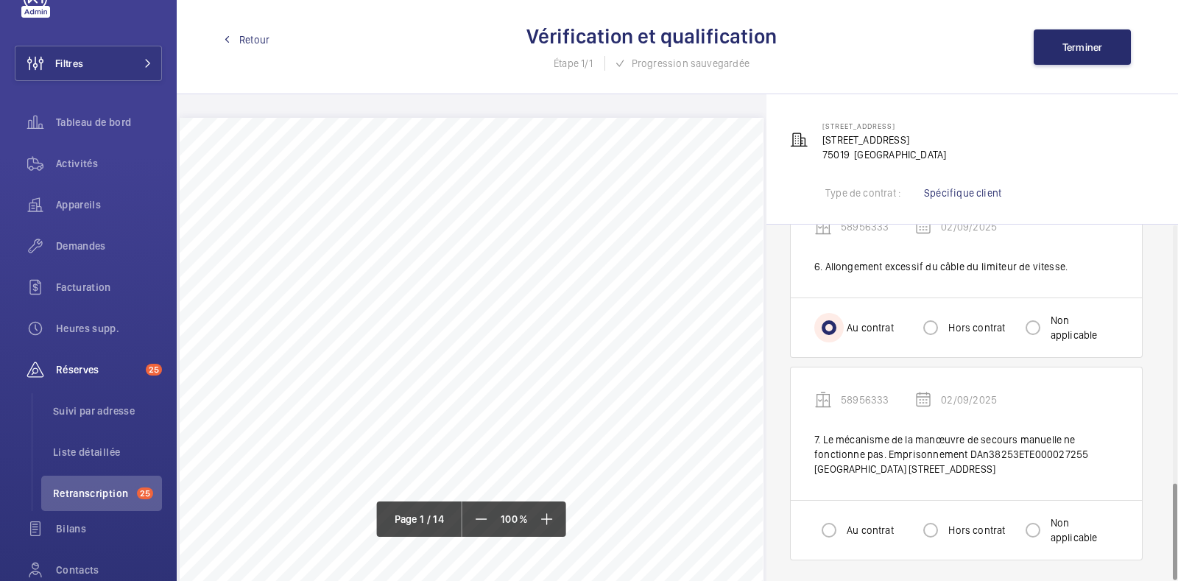
scroll to position [948, 0]
click at [826, 513] on div at bounding box center [828, 530] width 35 height 35
click at [1062, 39] on button "Terminer" at bounding box center [1082, 46] width 97 height 35
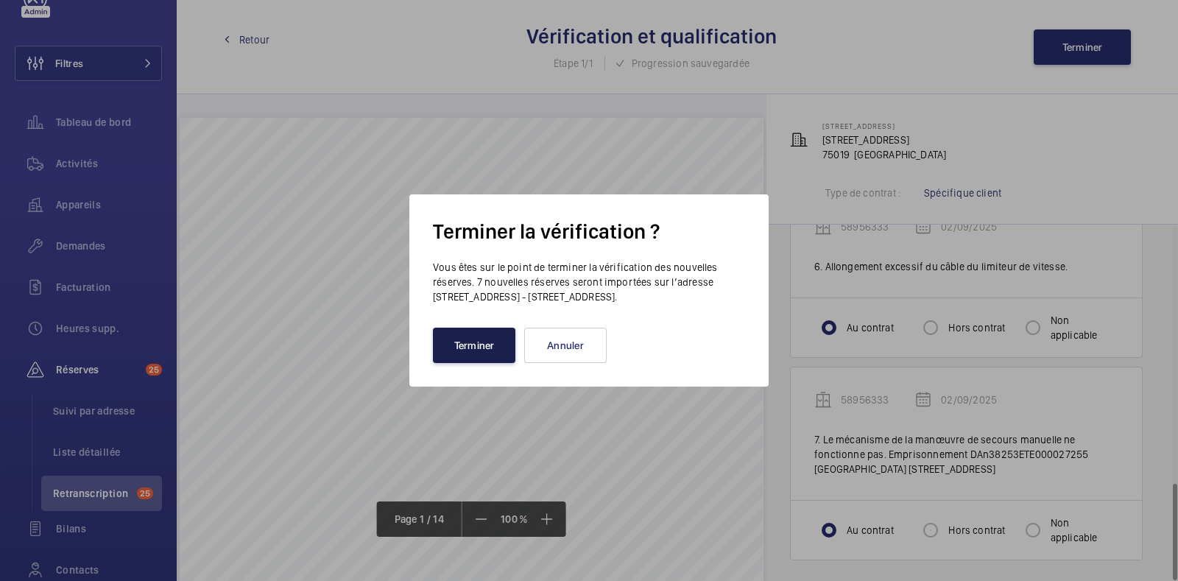
click at [495, 331] on button "Terminer" at bounding box center [474, 345] width 82 height 35
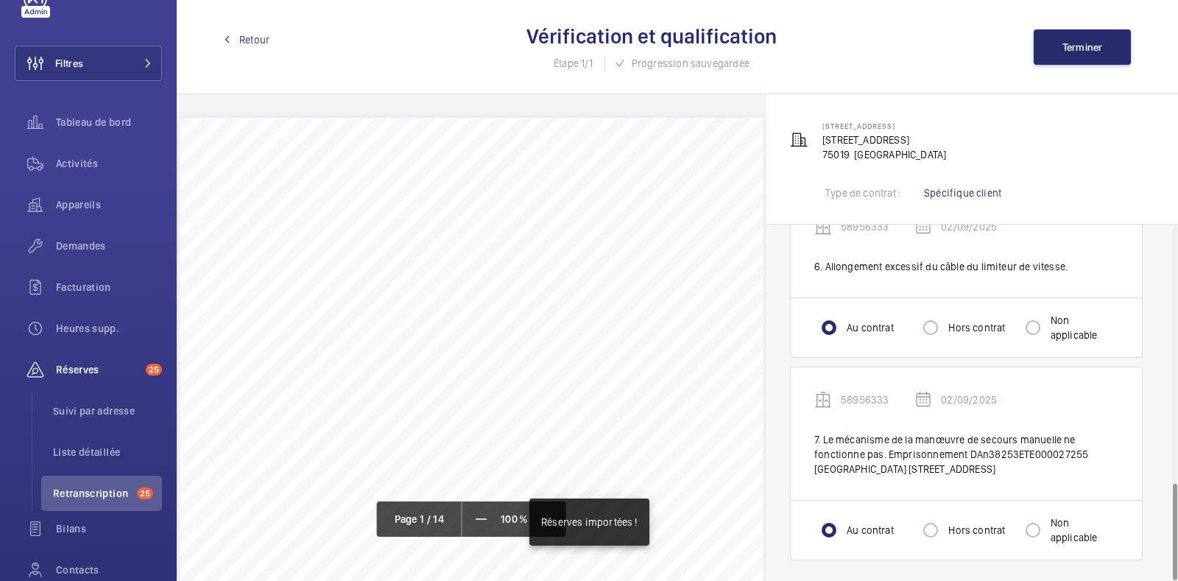
click at [261, 43] on span "Retour" at bounding box center [254, 39] width 30 height 15
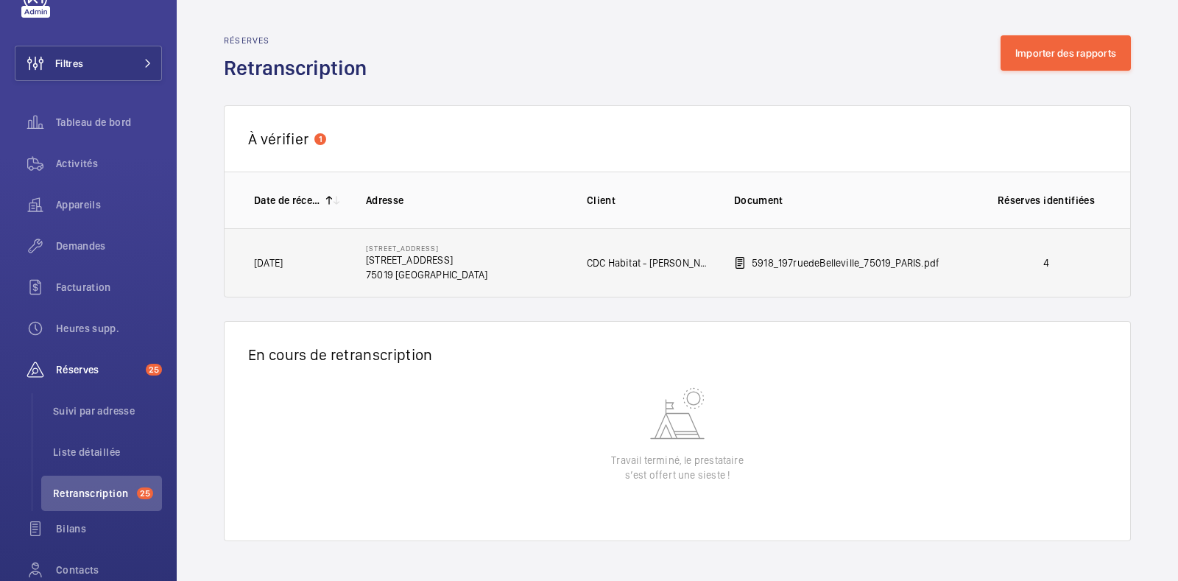
click at [513, 259] on td "[STREET_ADDRESS] [STREET_ADDRESS]" at bounding box center [452, 262] width 221 height 69
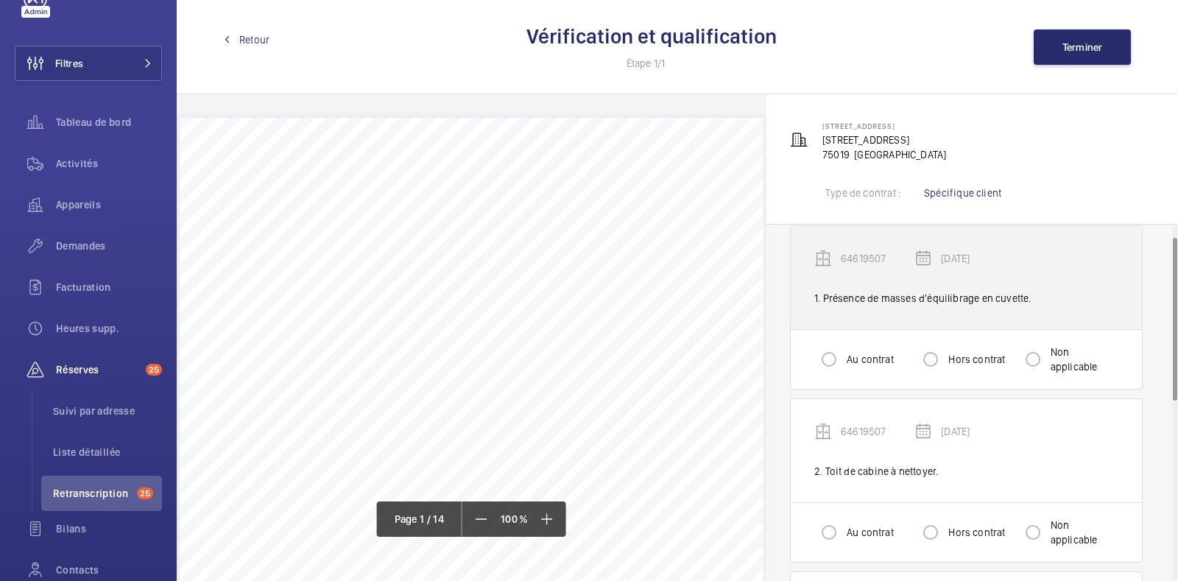
scroll to position [29, 0]
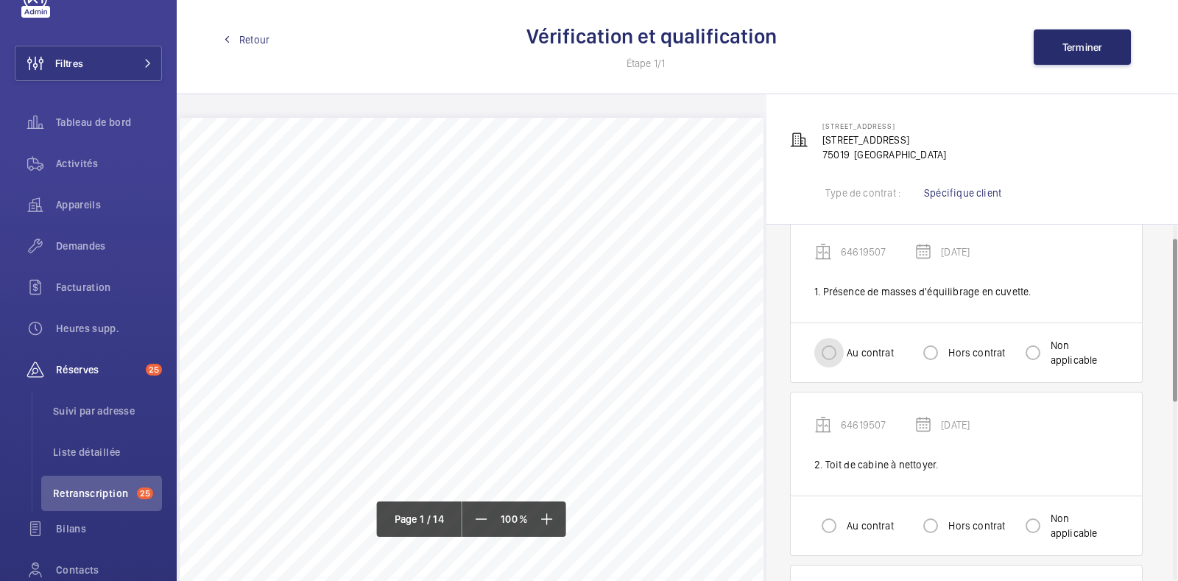
click at [839, 359] on input "Au contrat" at bounding box center [828, 352] width 29 height 29
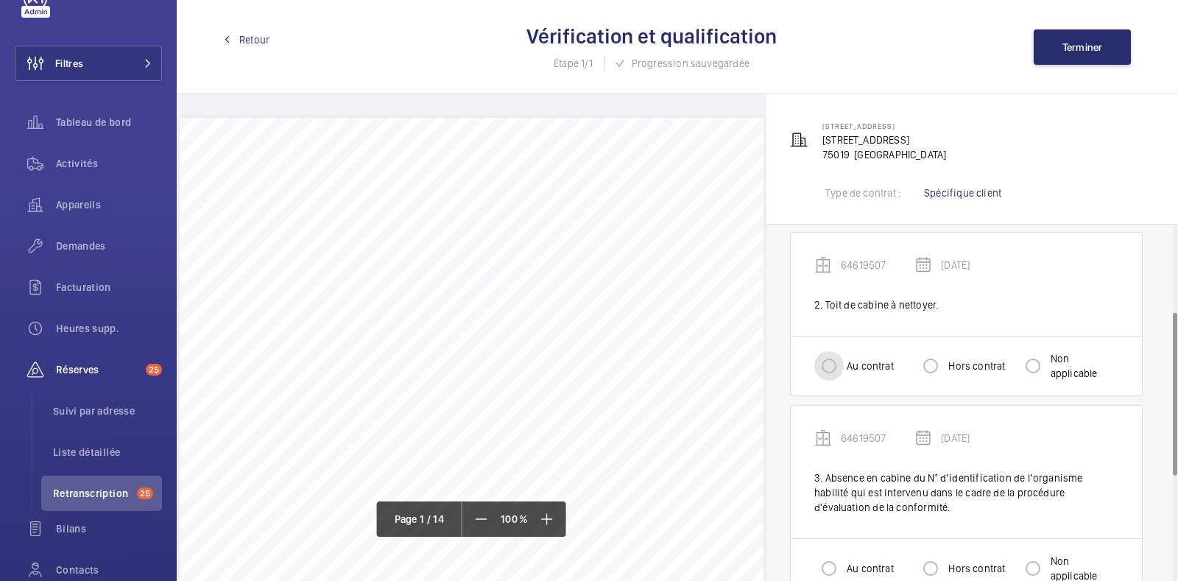
click at [839, 359] on input "Au contrat" at bounding box center [828, 365] width 29 height 29
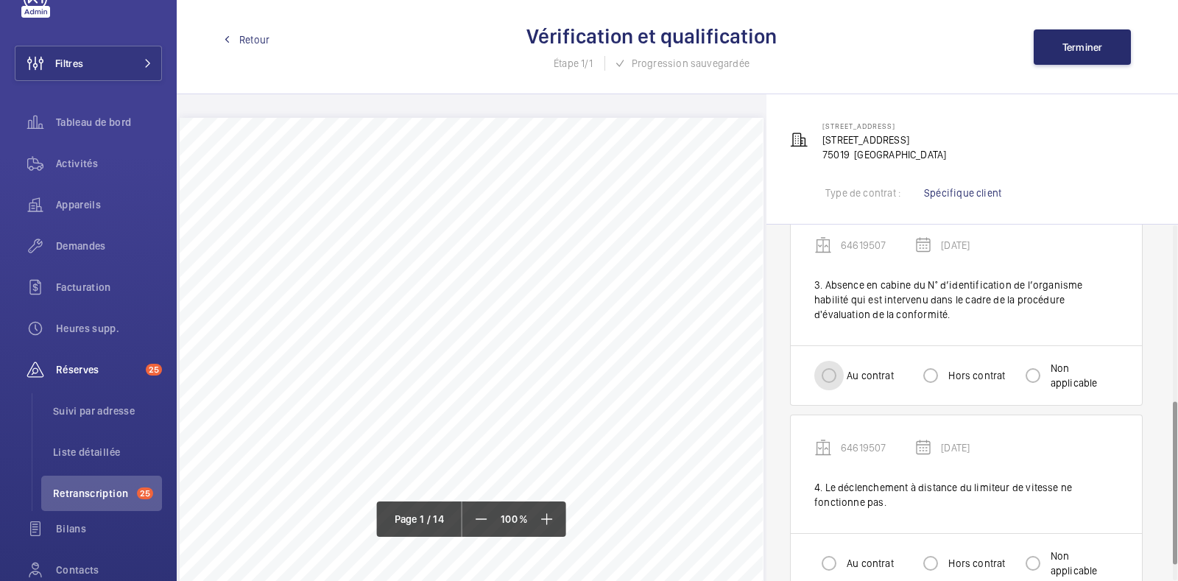
click at [839, 361] on input "Au contrat" at bounding box center [828, 375] width 29 height 29
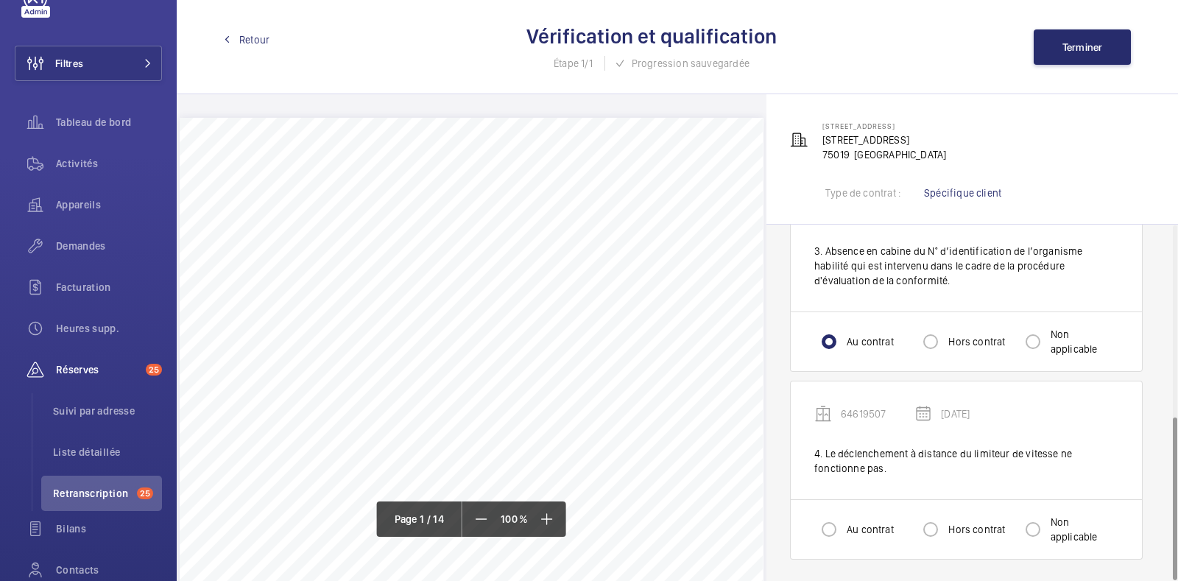
click at [955, 546] on div "Au contrat Hors contrat Non applicable" at bounding box center [966, 529] width 351 height 60
click at [955, 537] on div "Hors contrat" at bounding box center [960, 529] width 89 height 29
click at [931, 524] on input "Hors contrat" at bounding box center [930, 529] width 29 height 29
click at [1069, 53] on button "Terminer" at bounding box center [1082, 46] width 97 height 35
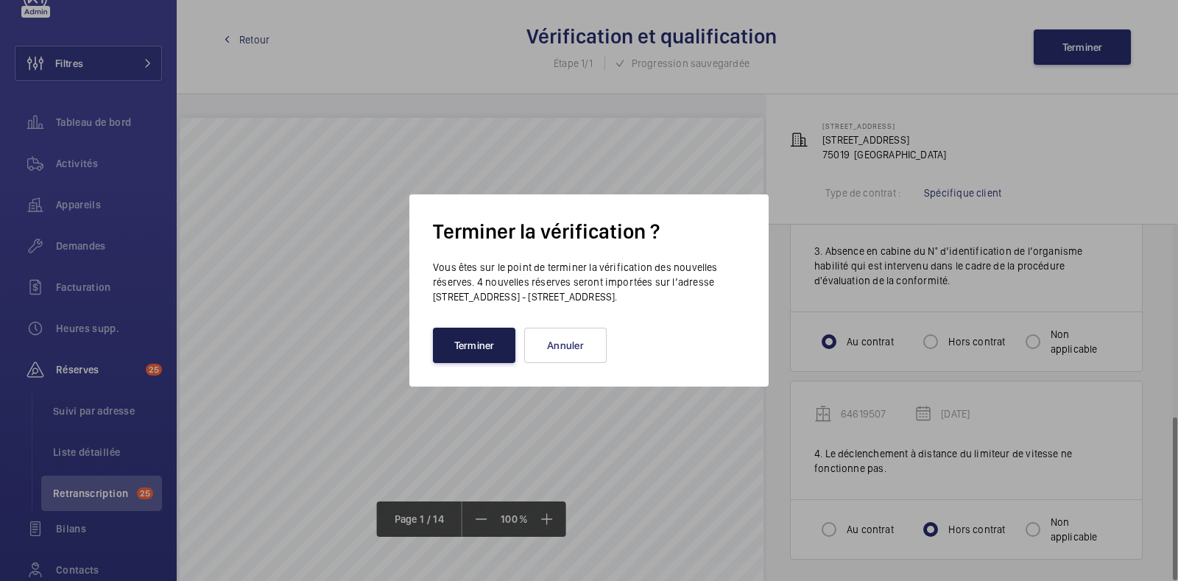
click at [456, 358] on button "Terminer" at bounding box center [474, 345] width 82 height 35
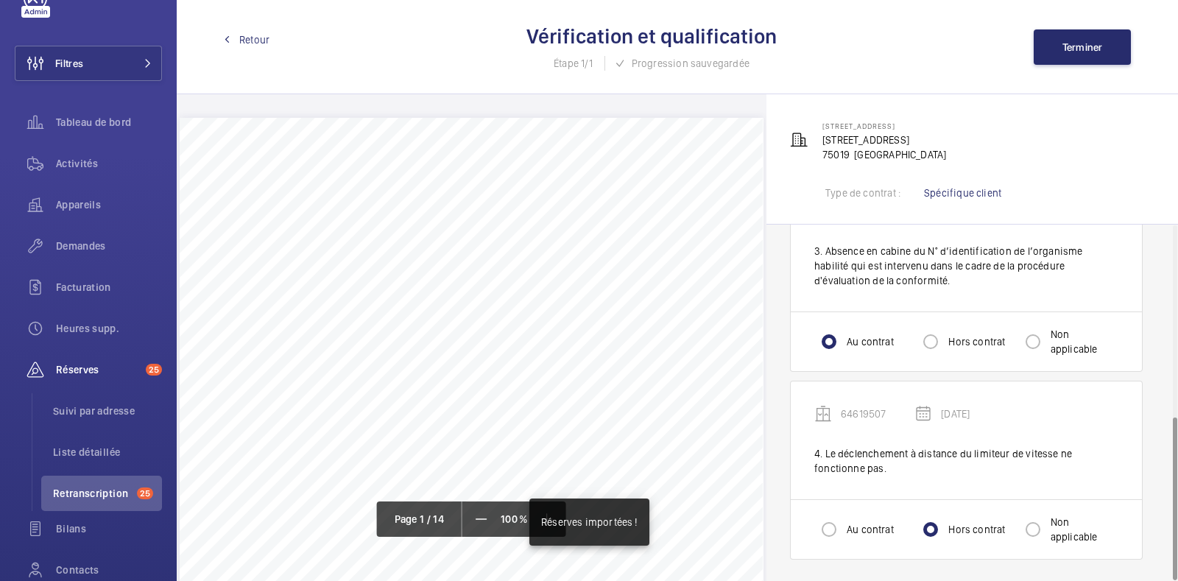
click at [263, 46] on span "Retour" at bounding box center [254, 39] width 30 height 15
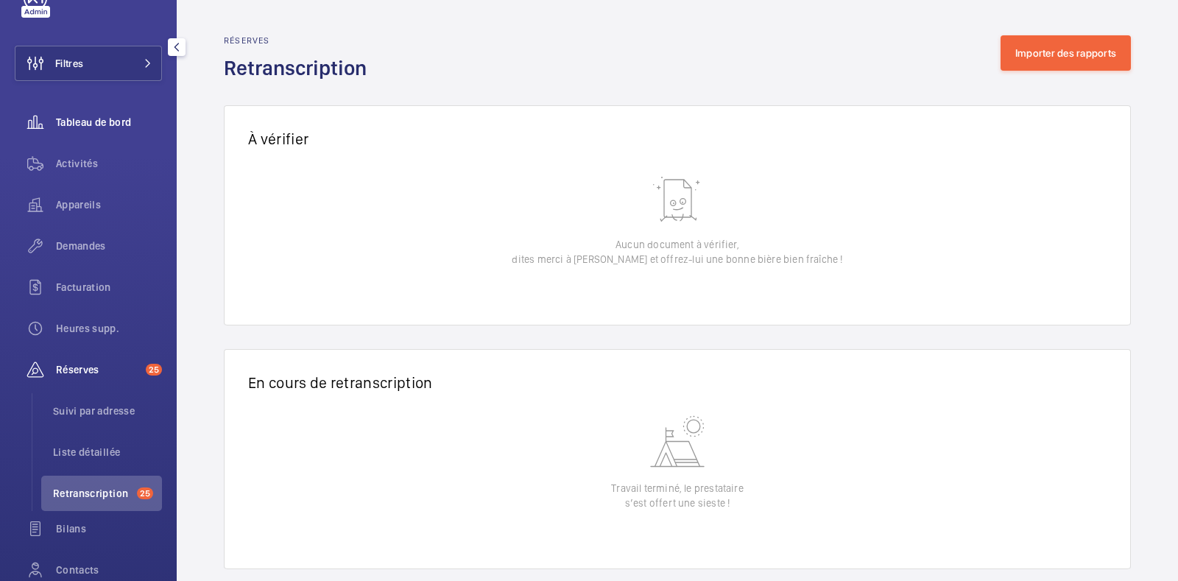
click at [86, 119] on span "Tableau de bord" at bounding box center [109, 122] width 106 height 15
